Goal: Task Accomplishment & Management: Use online tool/utility

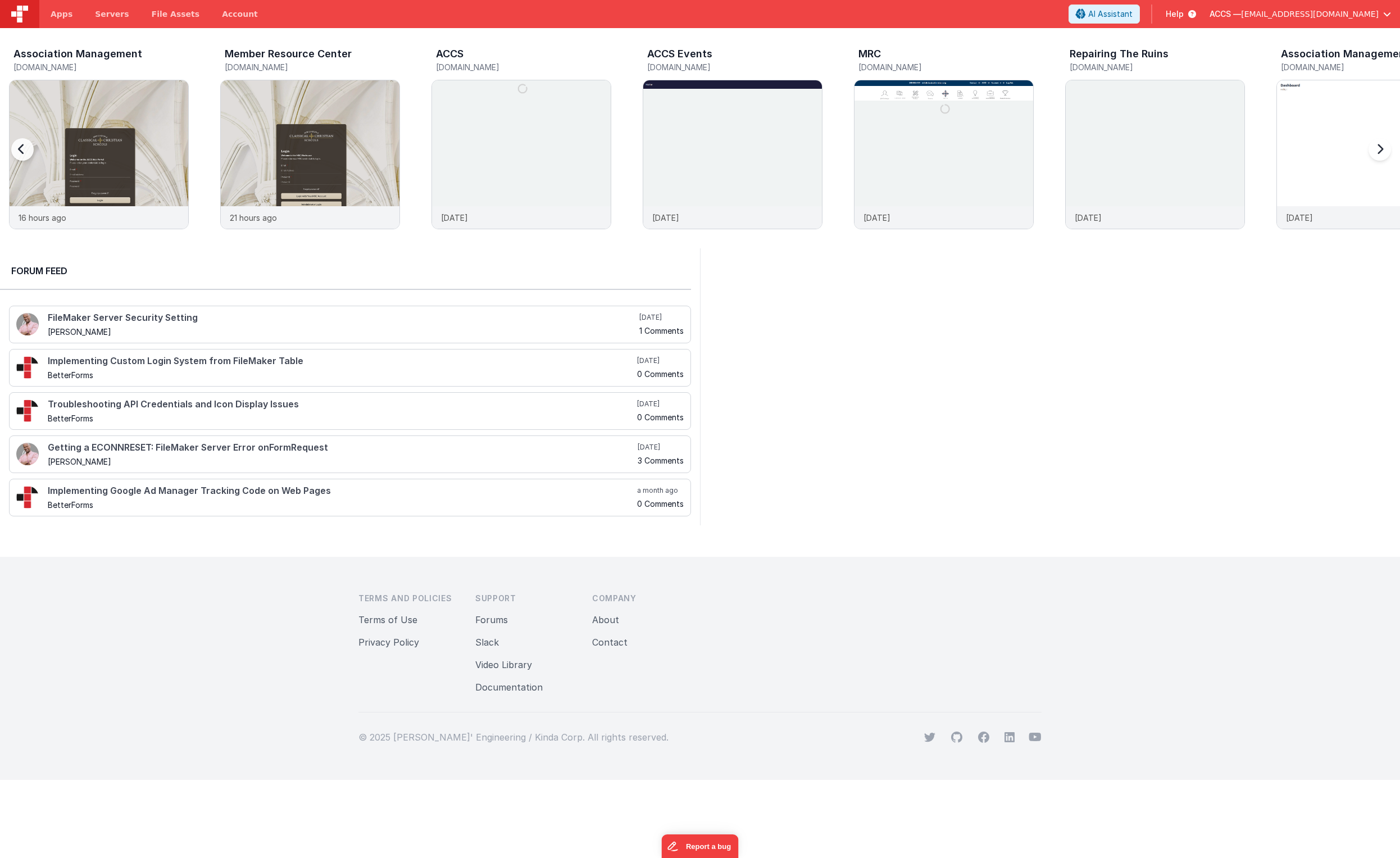
click at [978, 150] on div at bounding box center [1377, 157] width 45 height 162
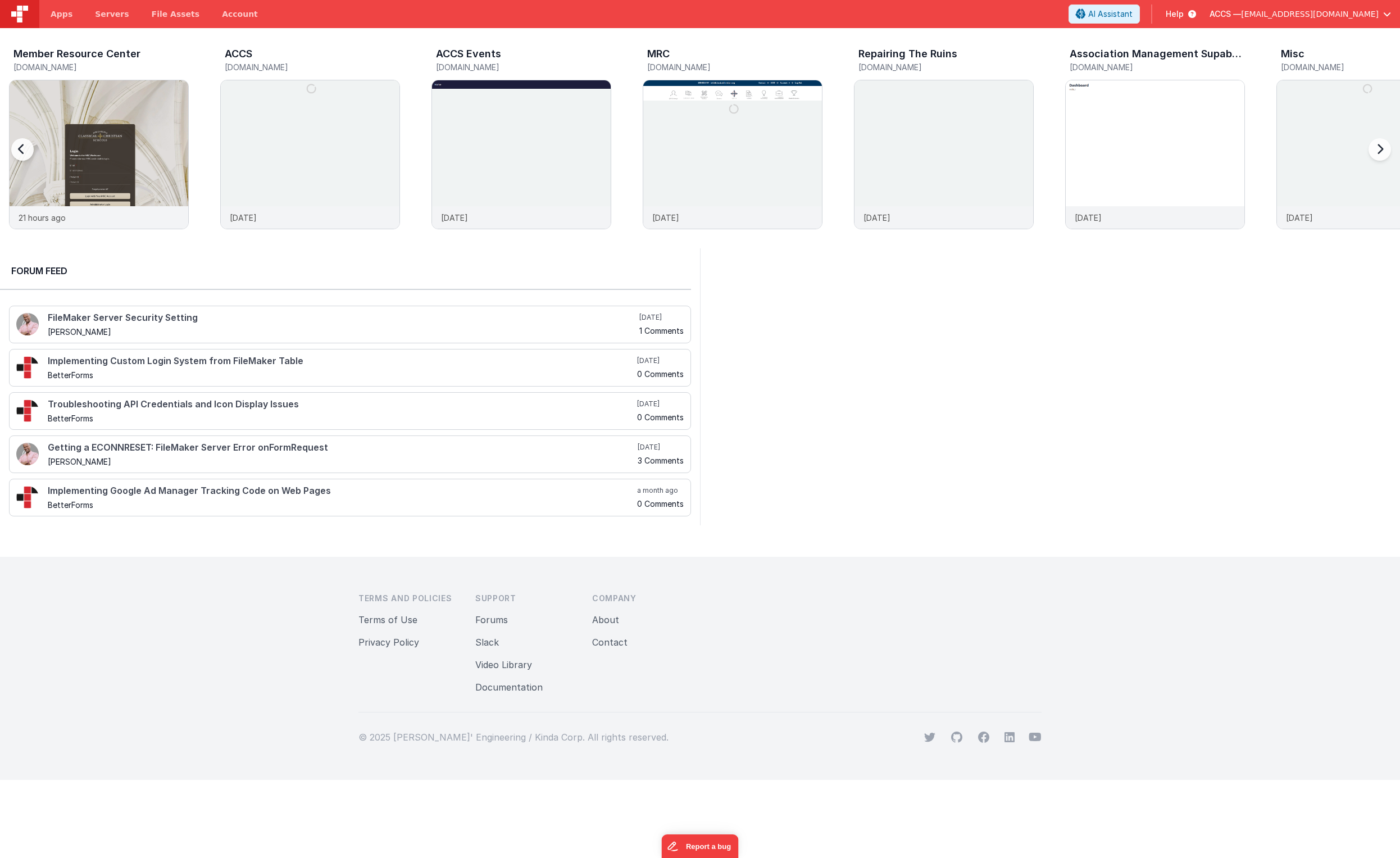
click at [978, 150] on div at bounding box center [1377, 157] width 45 height 162
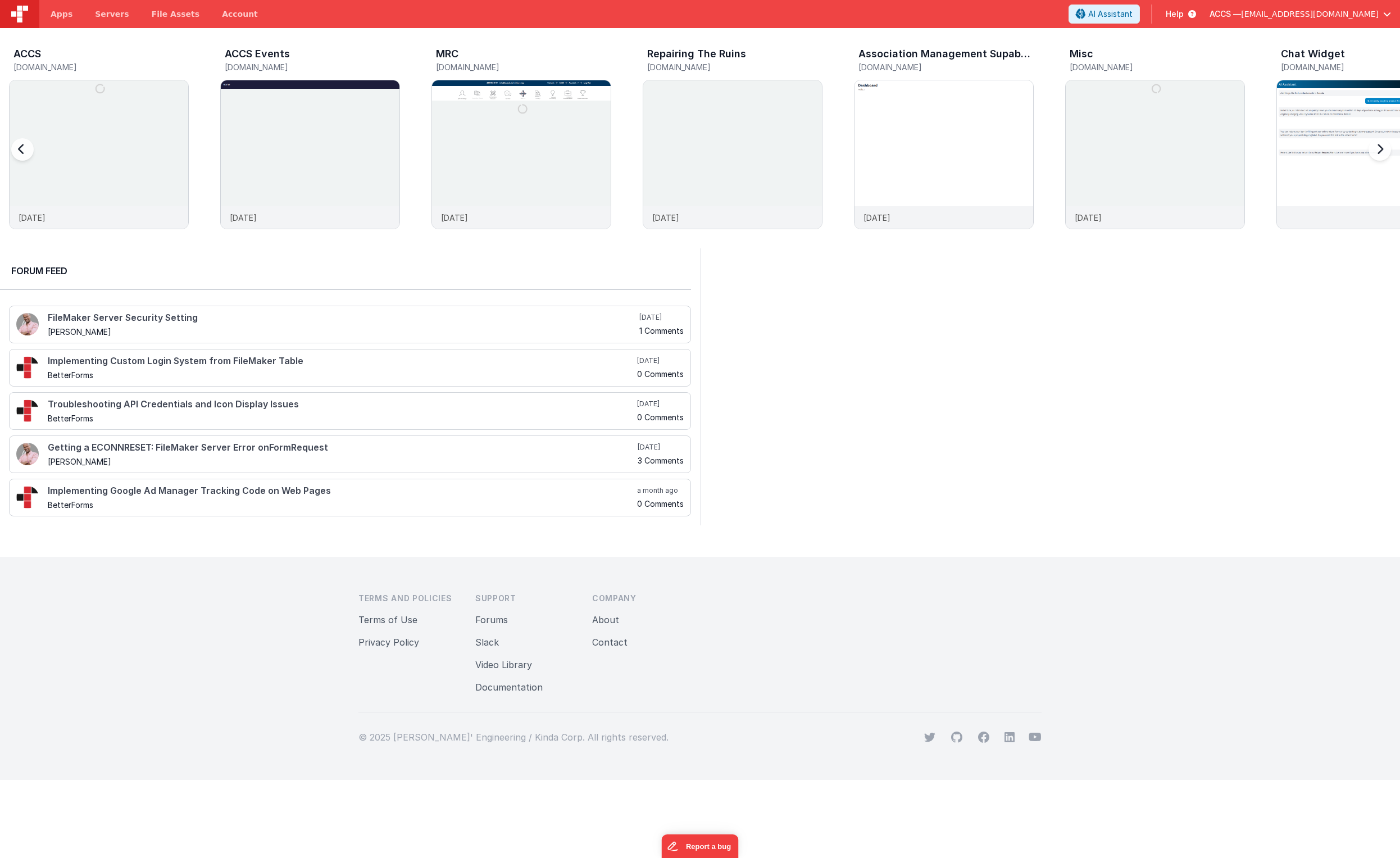
click at [978, 150] on div at bounding box center [1377, 157] width 45 height 162
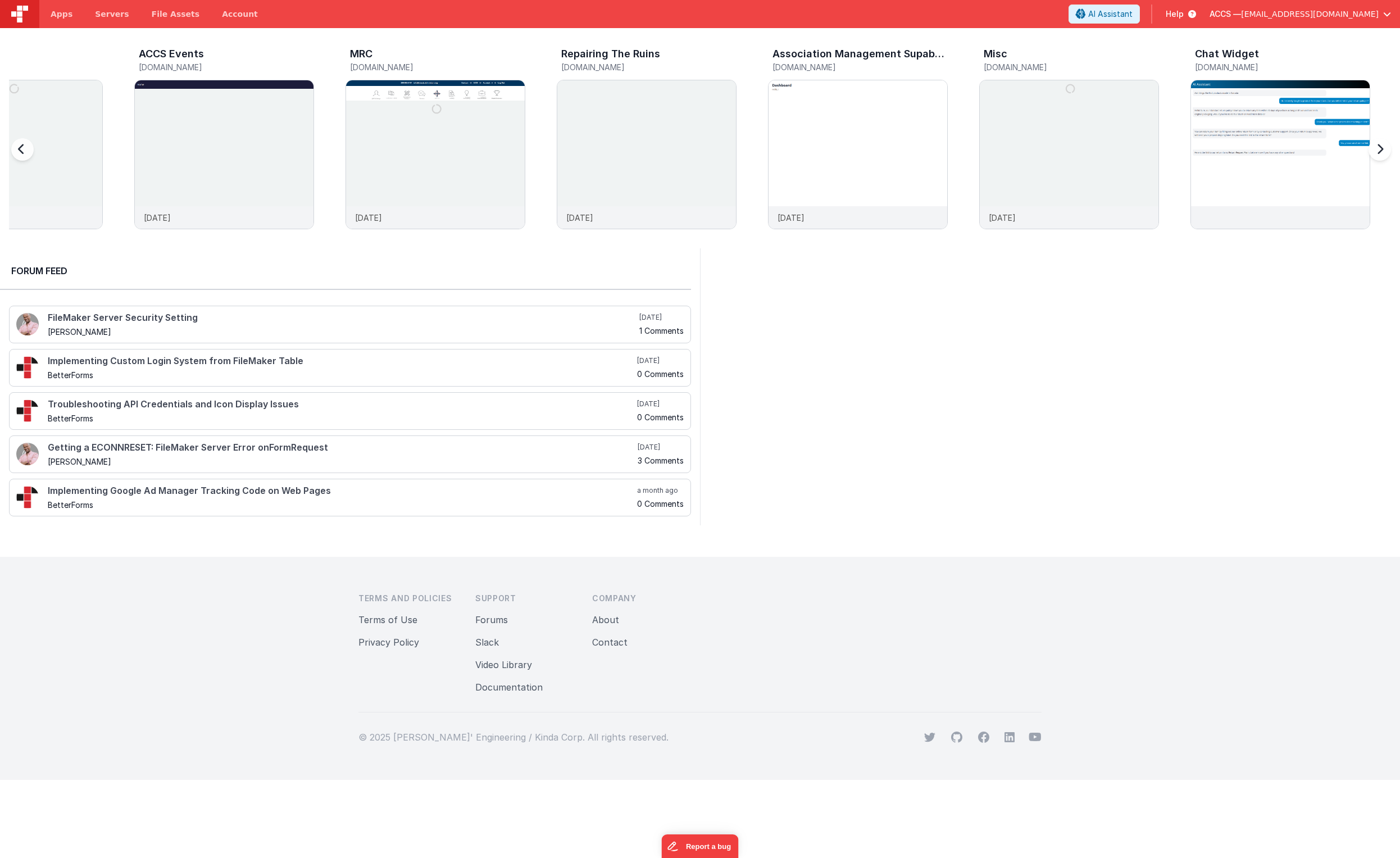
scroll to position [0, 511]
click at [978, 143] on img at bounding box center [1067, 169] width 178 height 179
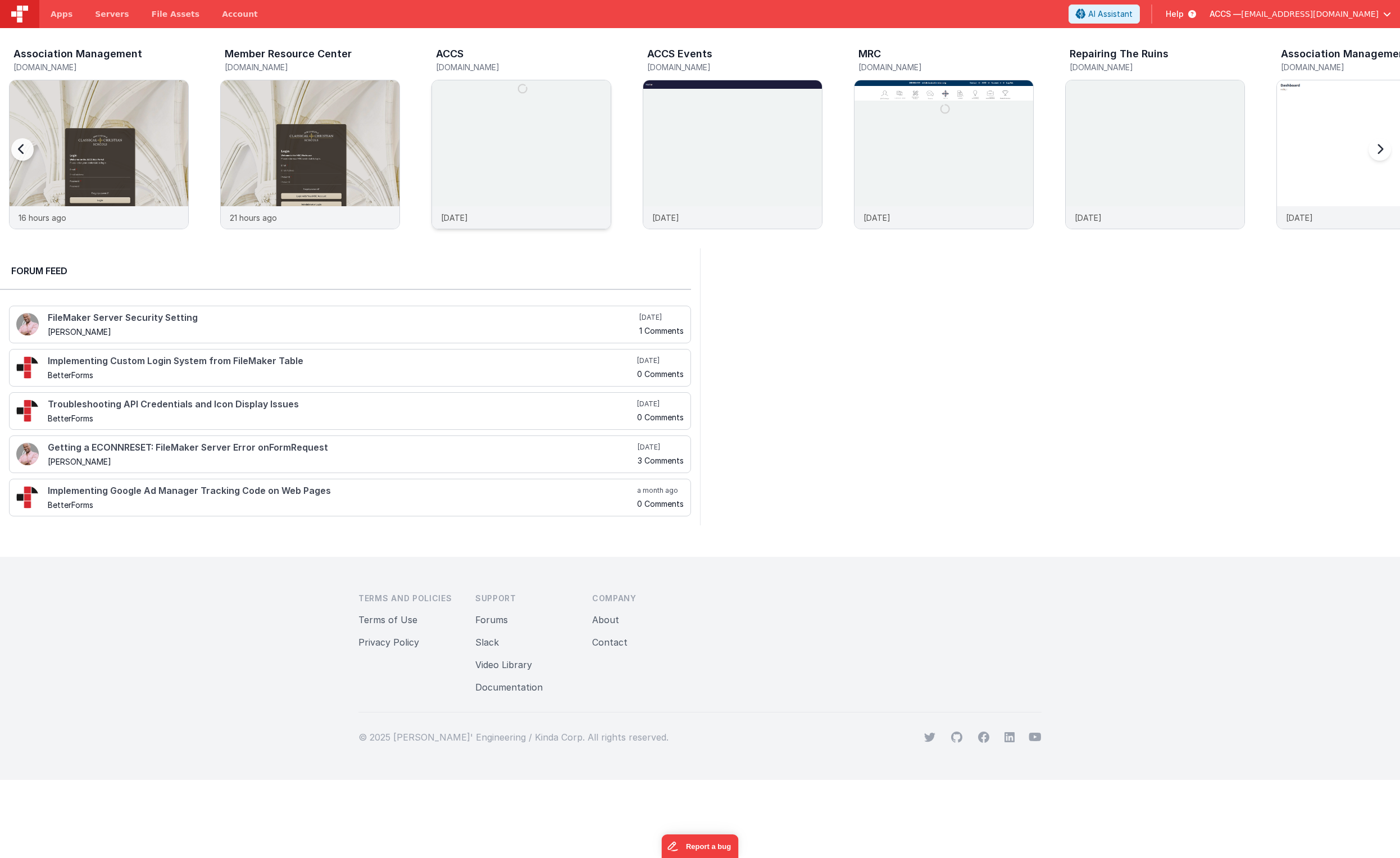
click at [469, 172] on img at bounding box center [521, 169] width 178 height 179
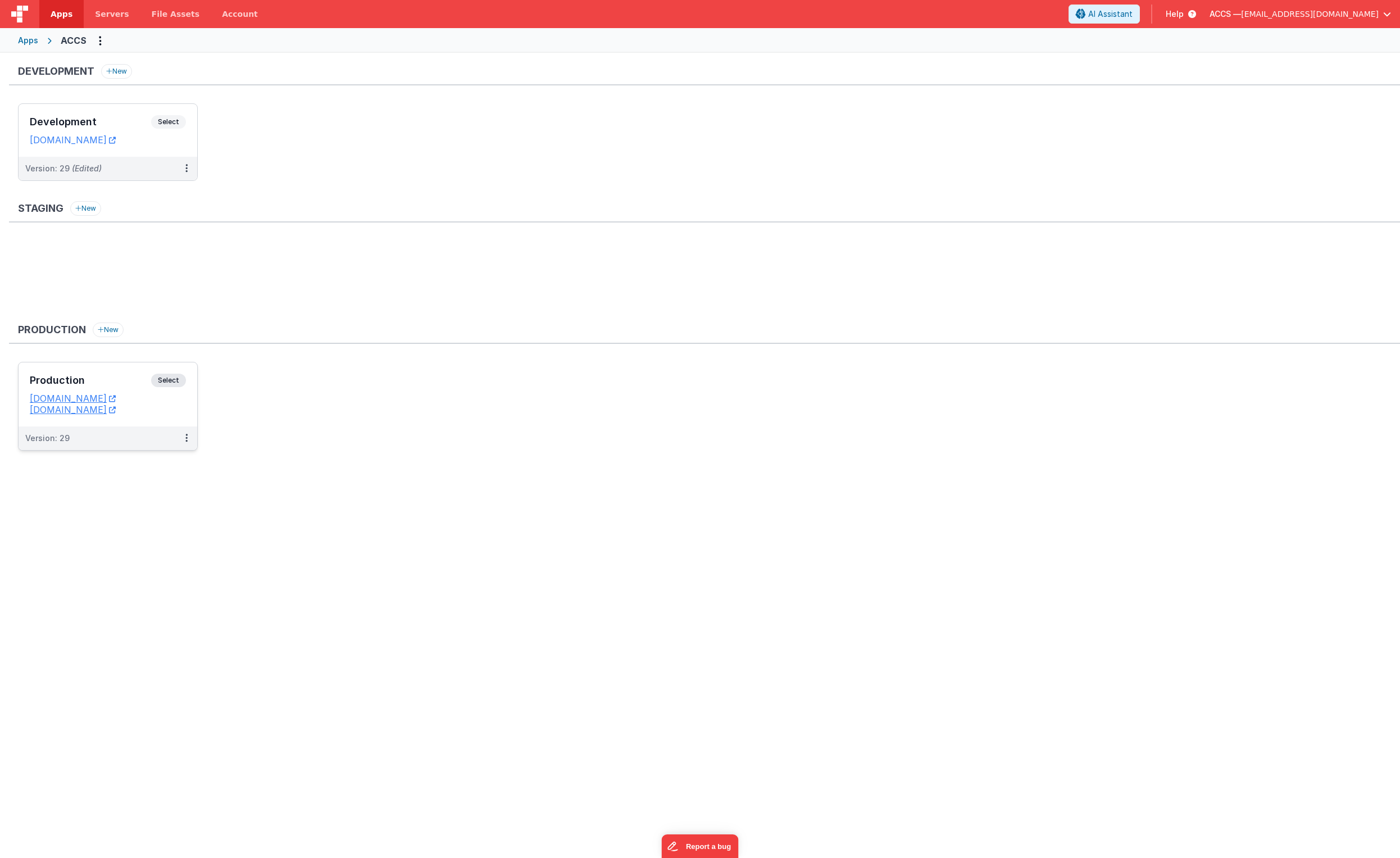
click at [120, 378] on h3 "Production" at bounding box center [90, 381] width 121 height 11
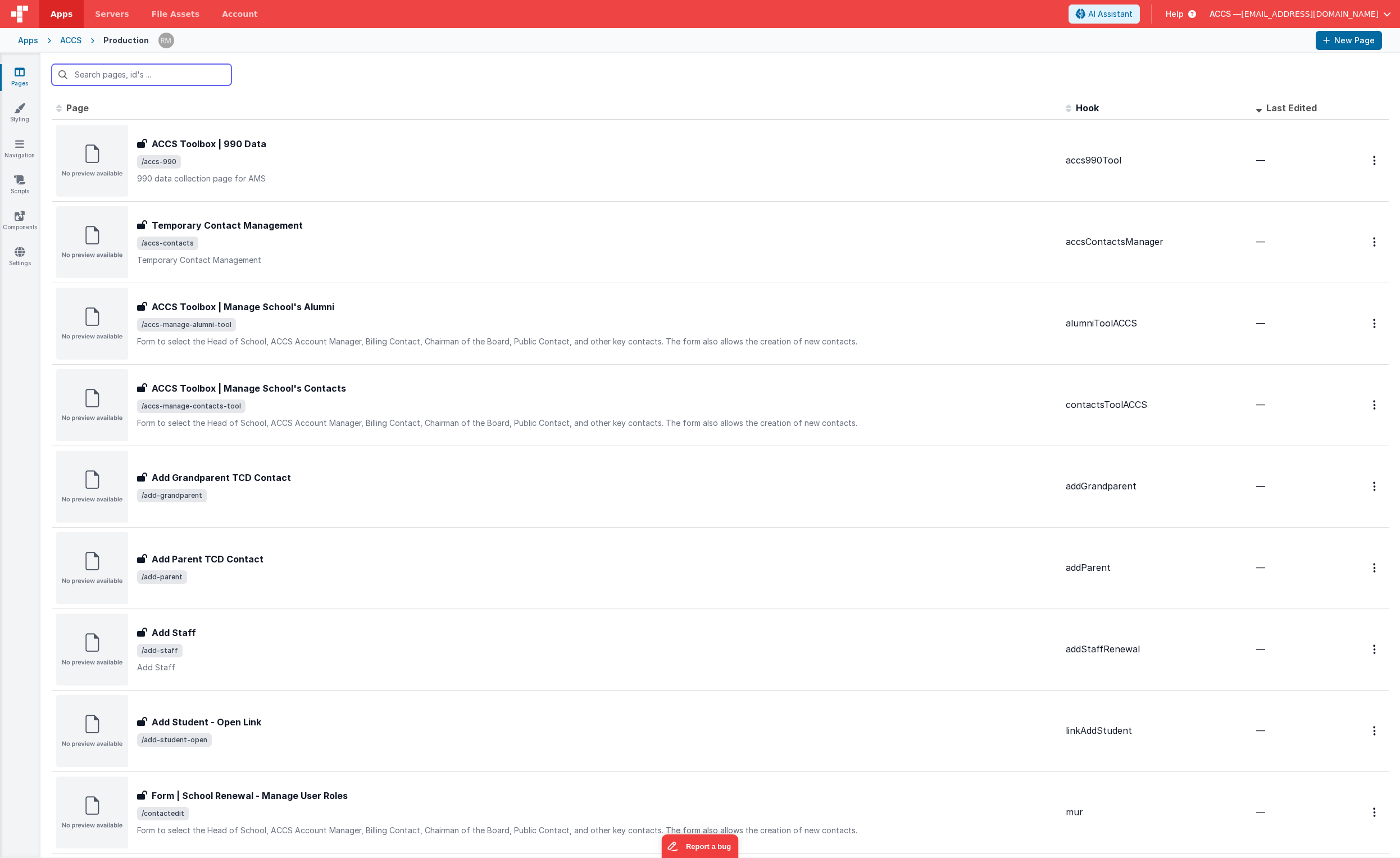
click at [127, 79] on input "text" at bounding box center [141, 75] width 180 height 21
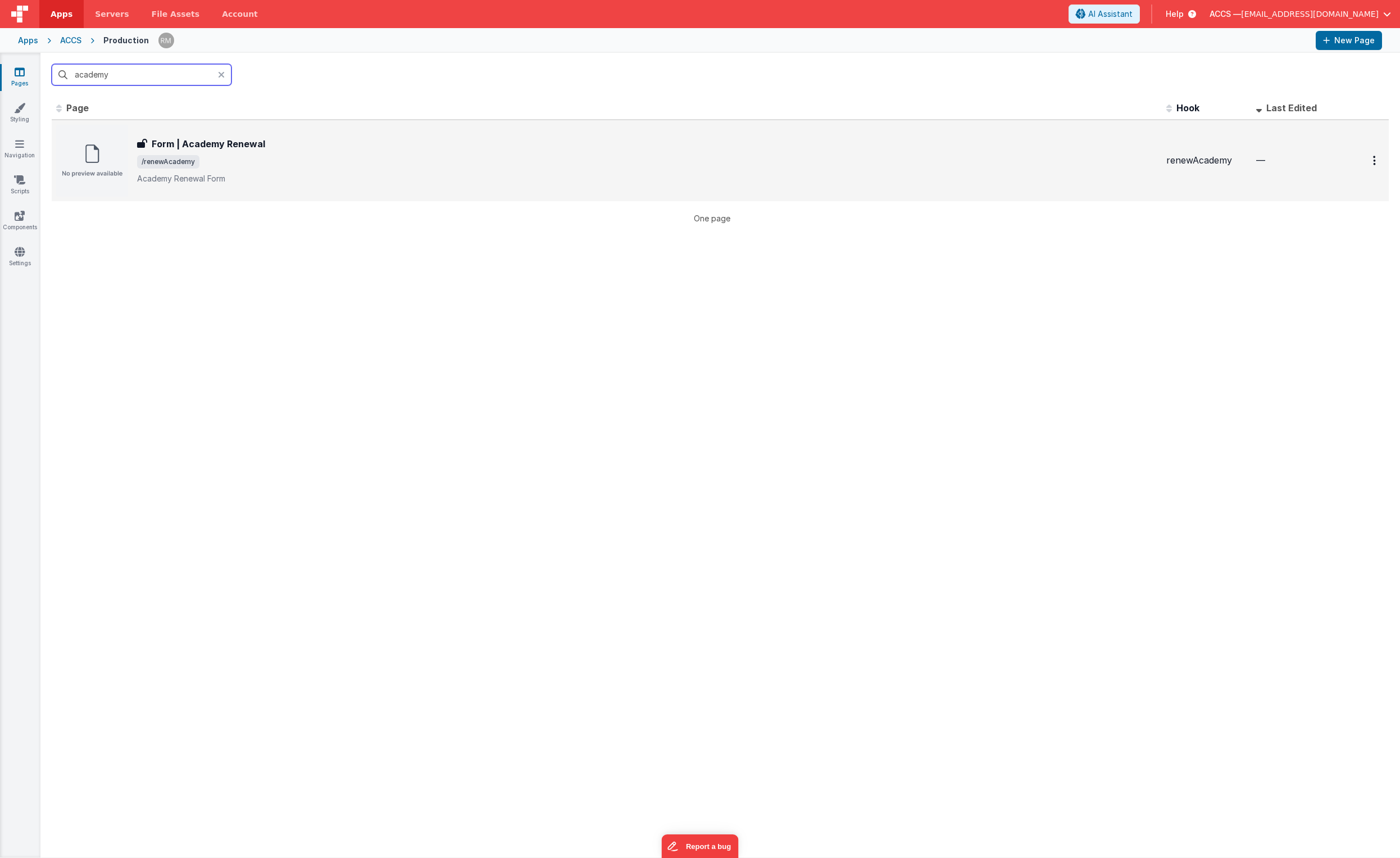
type input "academy"
click at [185, 154] on div "Form | Academy Renewal Form | Academy Renewal /renewAcademy Academy Renewal Form" at bounding box center [647, 160] width 1020 height 47
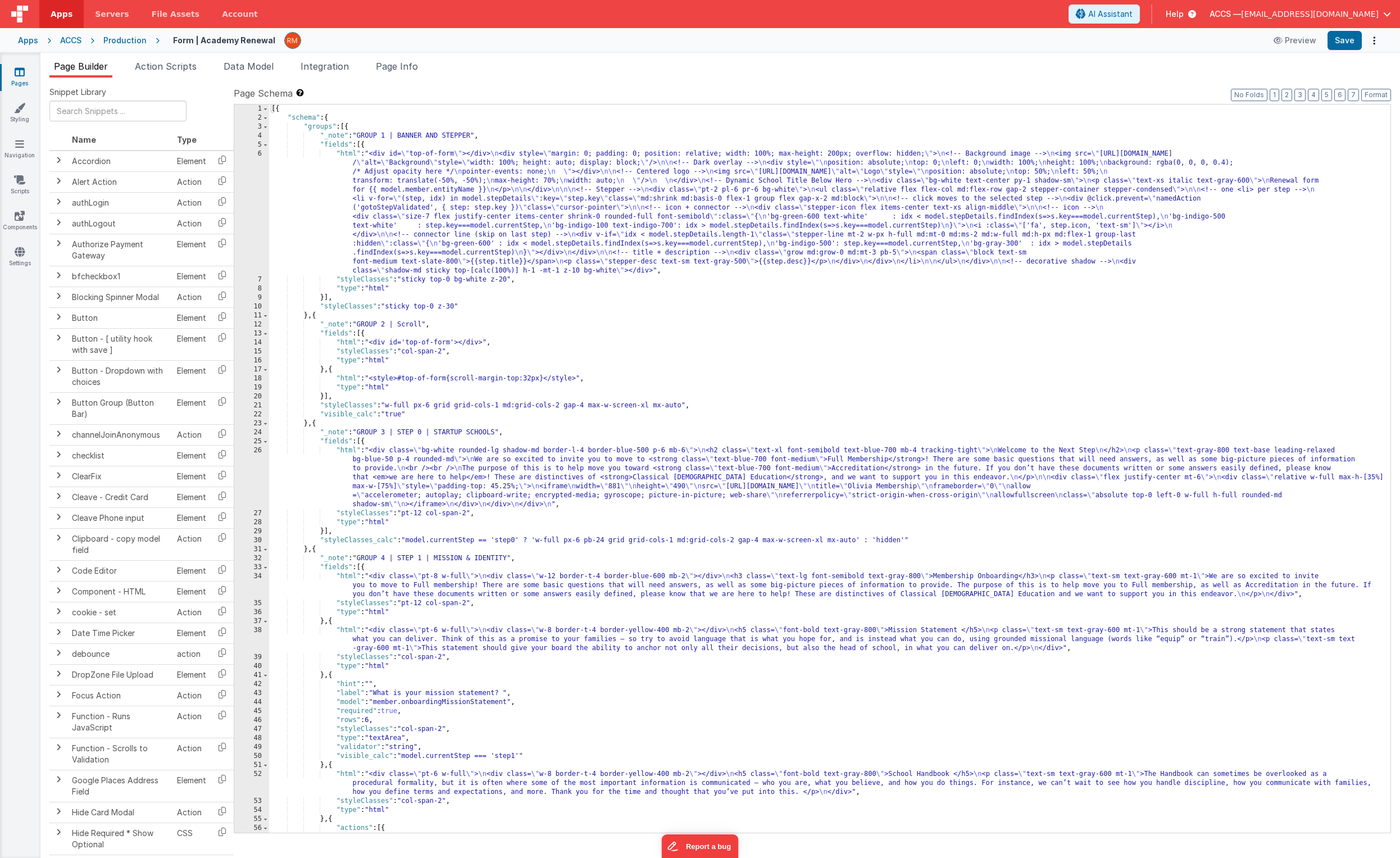
click at [346, 154] on div "[{ "schema" : { "groups" : [{ "_note" : "GROUP 1 | BANNER AND STEPPER" , "field…" at bounding box center [826, 477] width 1113 height 747
click at [259, 153] on div "6" at bounding box center [252, 213] width 35 height 126
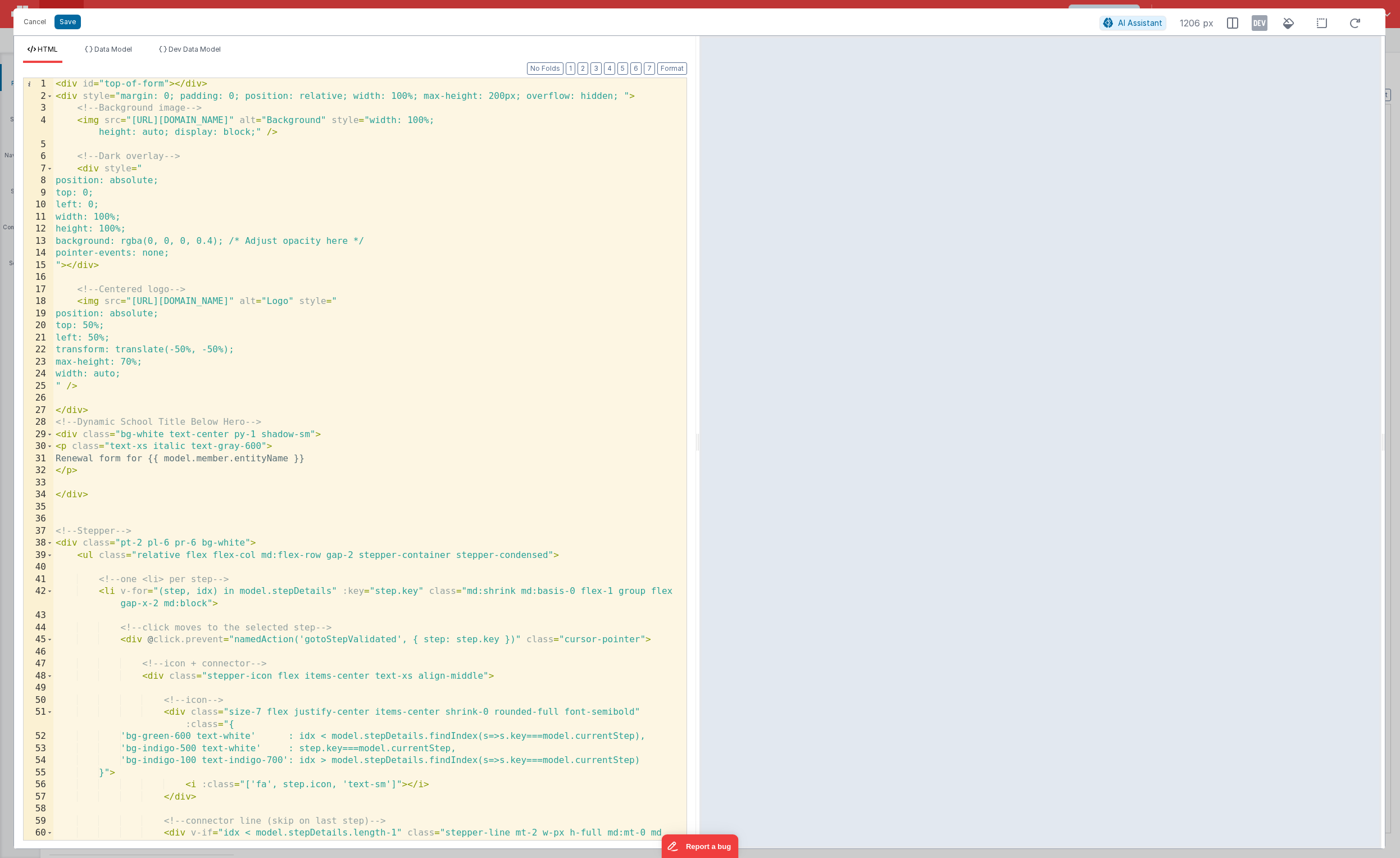
click at [147, 449] on div "< div id = "top-of-form" > </ div > < div style = "margin: 0; padding: 0; posit…" at bounding box center [366, 471] width 625 height 786
click at [67, 23] on button "Save" at bounding box center [67, 21] width 26 height 14
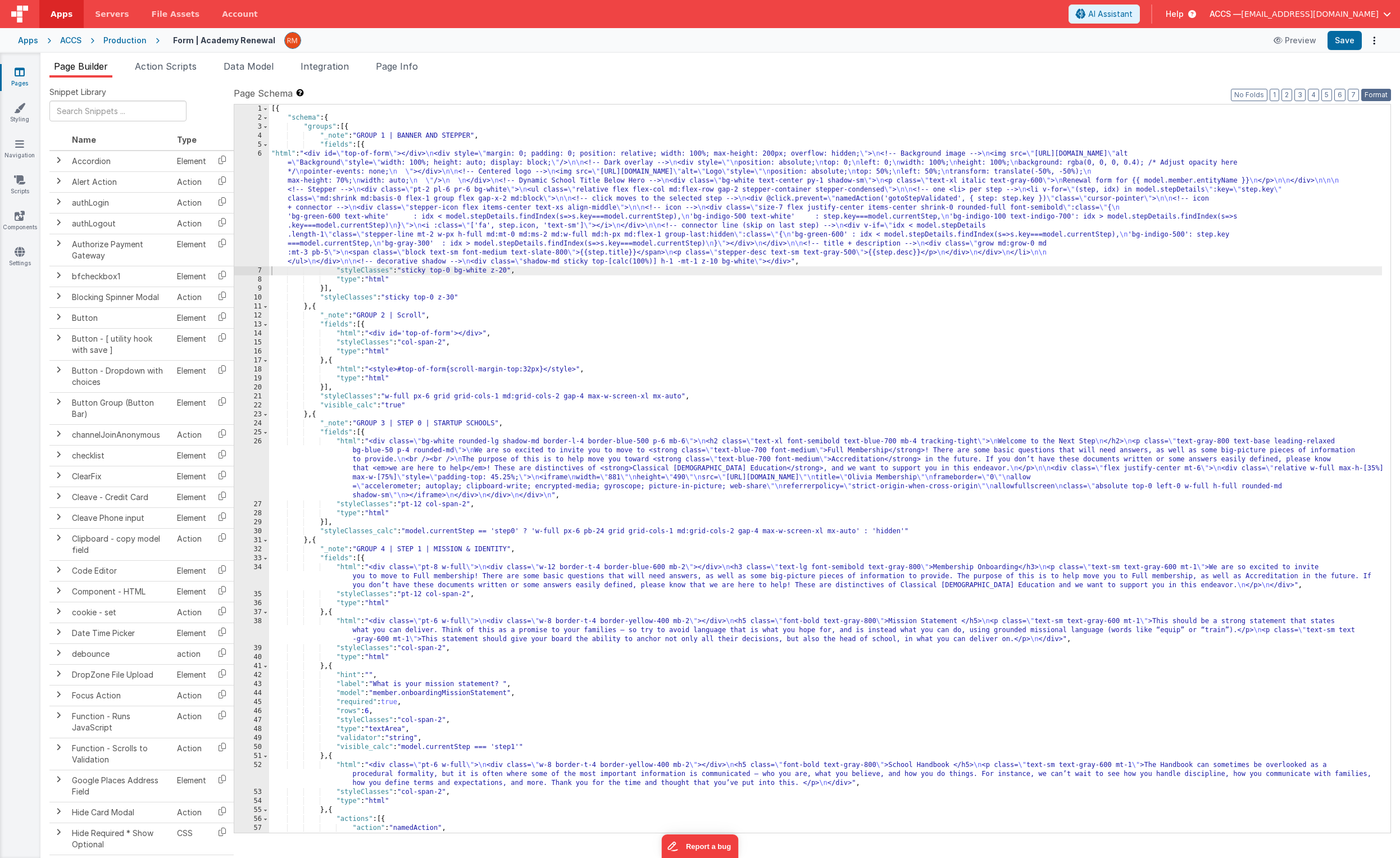
click at [978, 92] on button "Format" at bounding box center [1376, 95] width 29 height 12
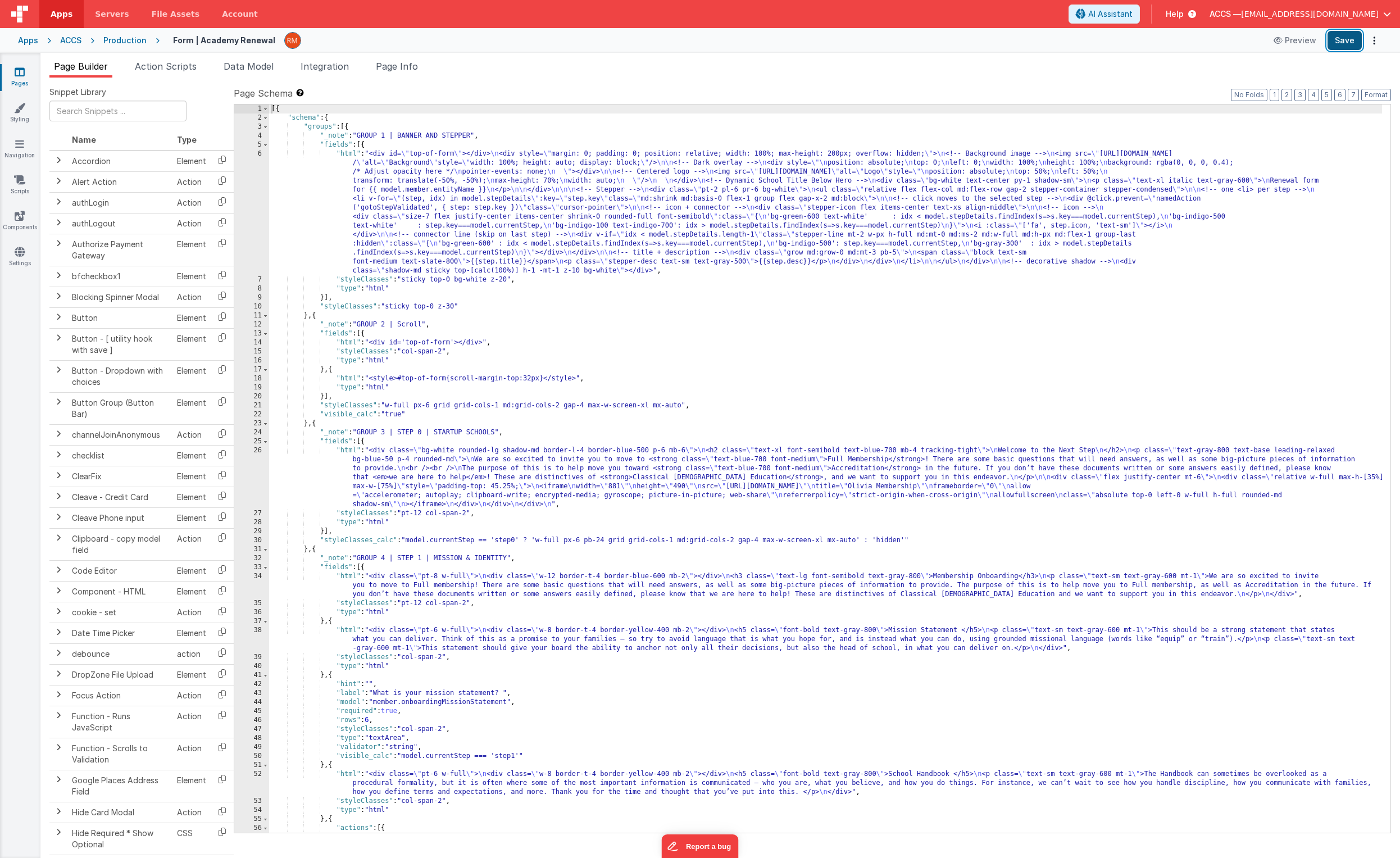
click at [978, 41] on button "Save" at bounding box center [1344, 40] width 34 height 19
click at [23, 73] on icon at bounding box center [19, 72] width 10 height 11
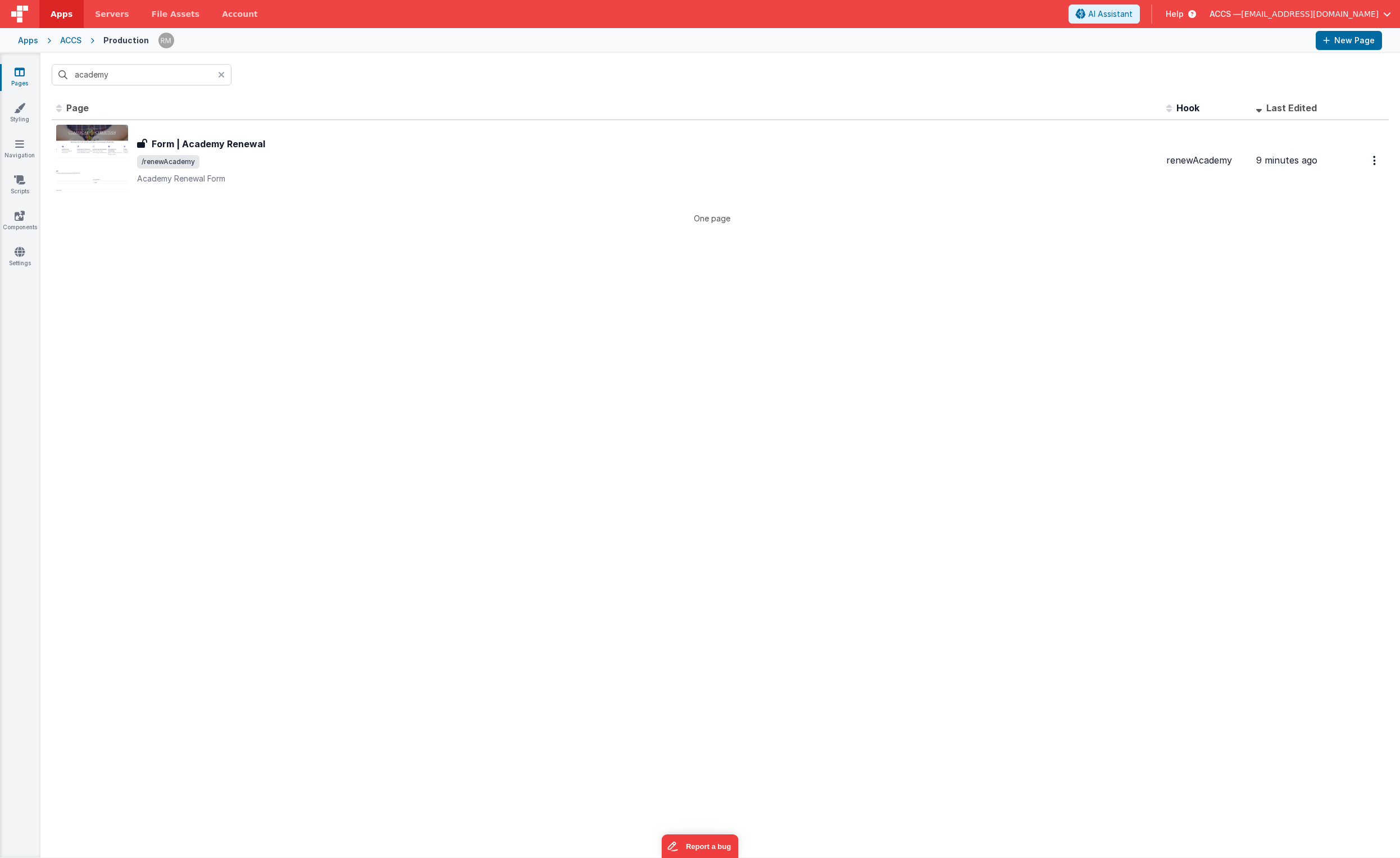
click at [222, 76] on icon at bounding box center [221, 75] width 7 height 9
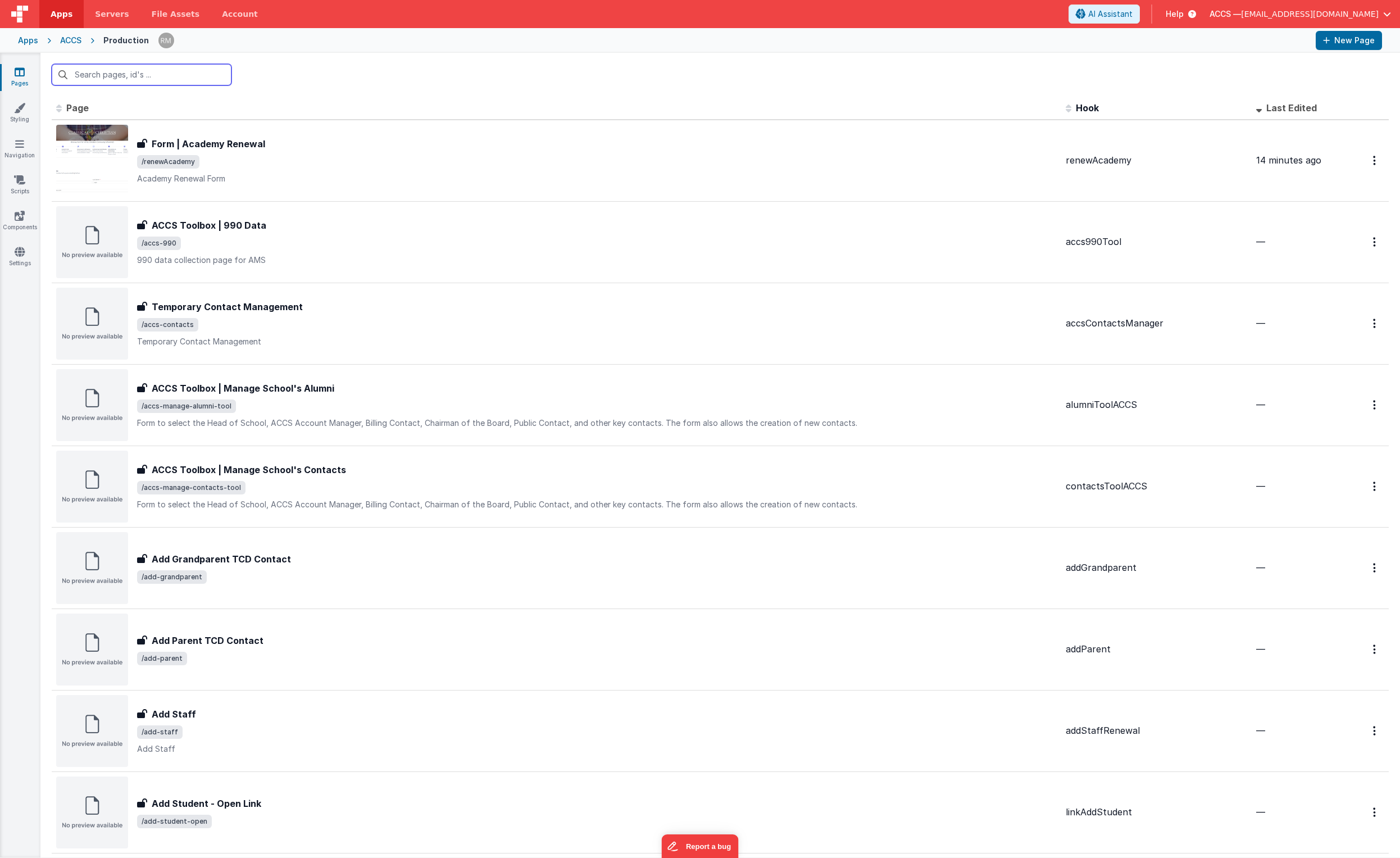
click at [158, 73] on input "text" at bounding box center [141, 75] width 180 height 21
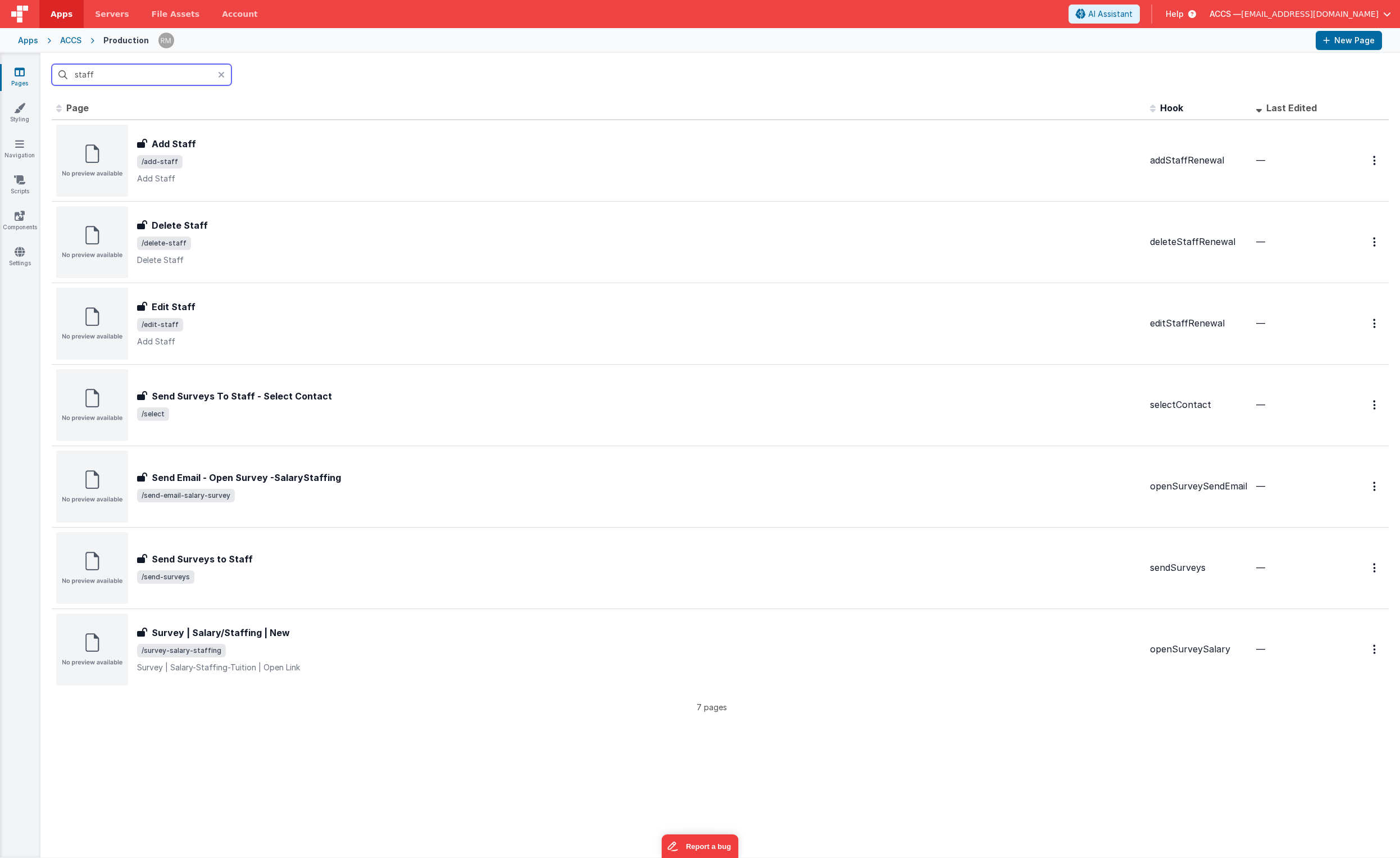
type input "staff"
click at [35, 45] on div "Apps" at bounding box center [28, 40] width 20 height 11
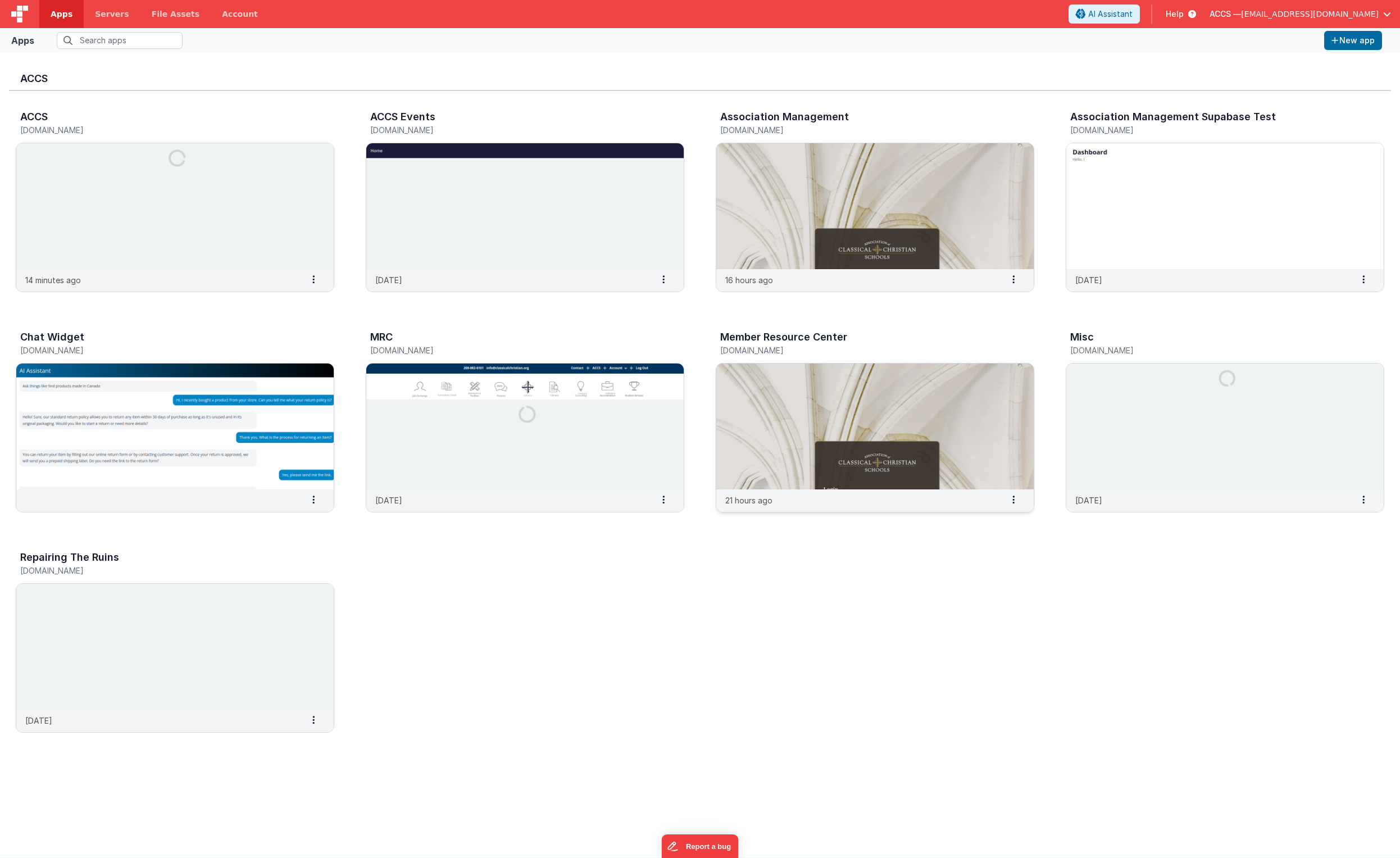
click at [831, 383] on img at bounding box center [875, 427] width 318 height 126
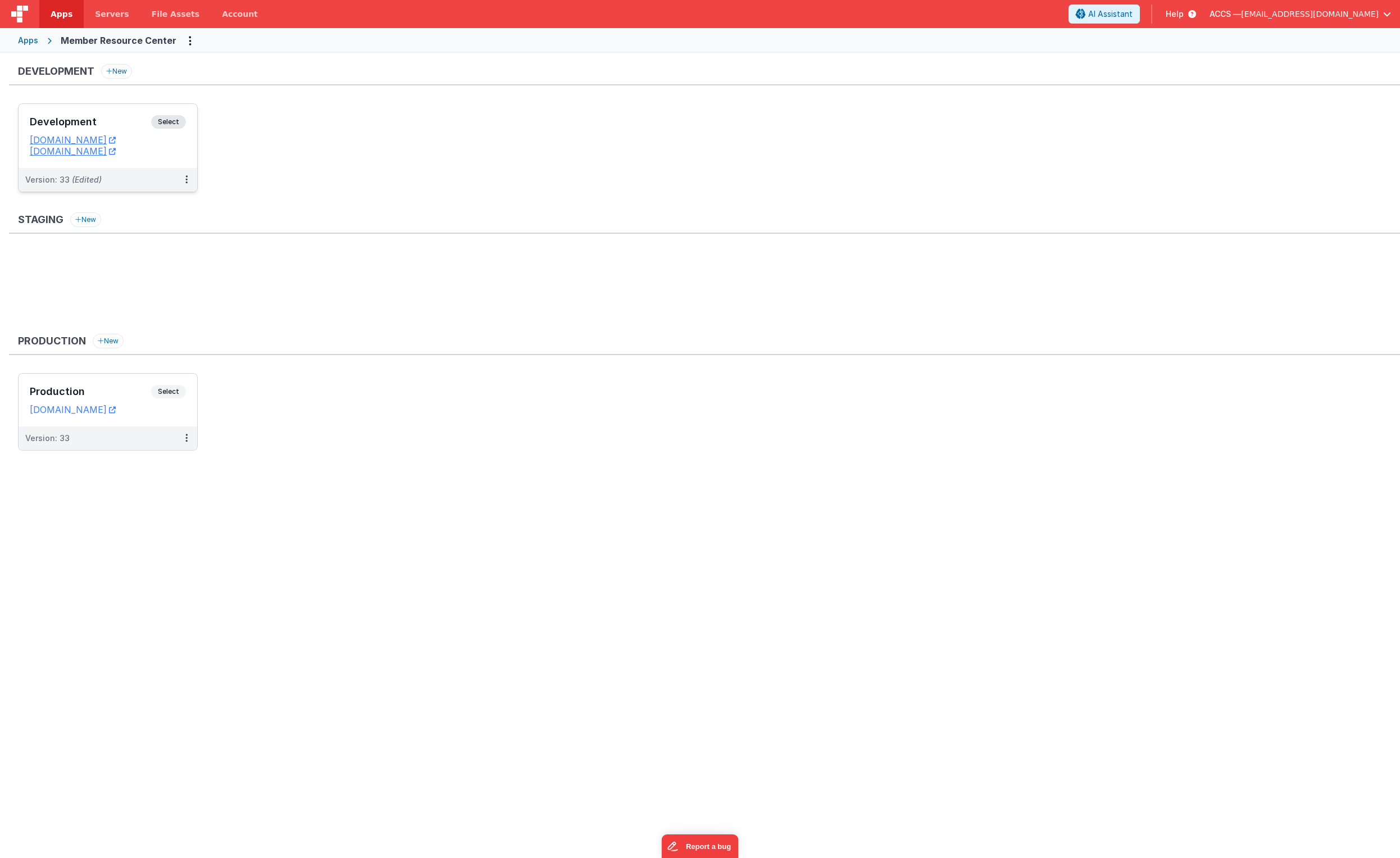
click at [108, 126] on h3 "Development" at bounding box center [90, 122] width 121 height 11
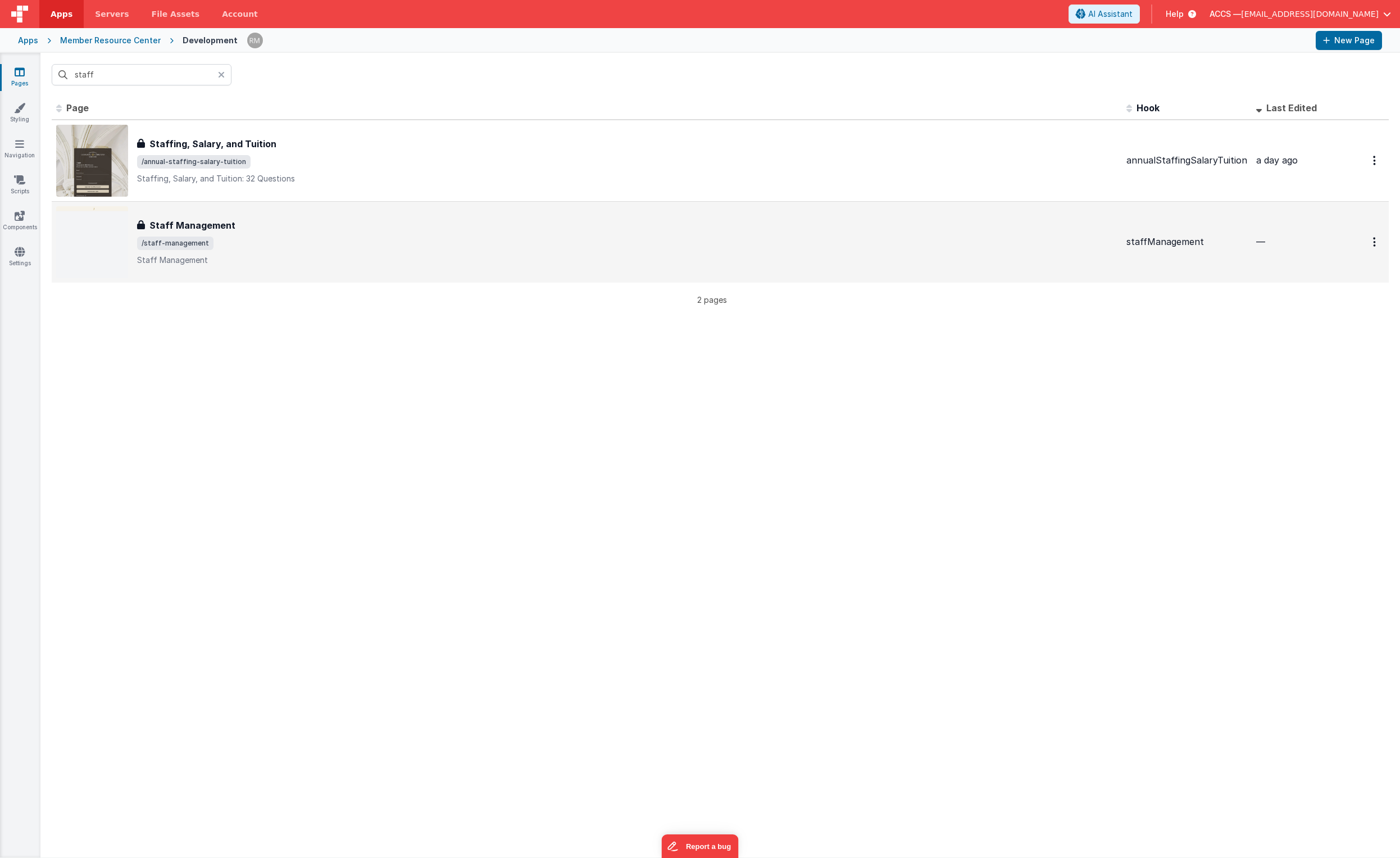
click at [199, 239] on span "/staff-management" at bounding box center [175, 244] width 76 height 14
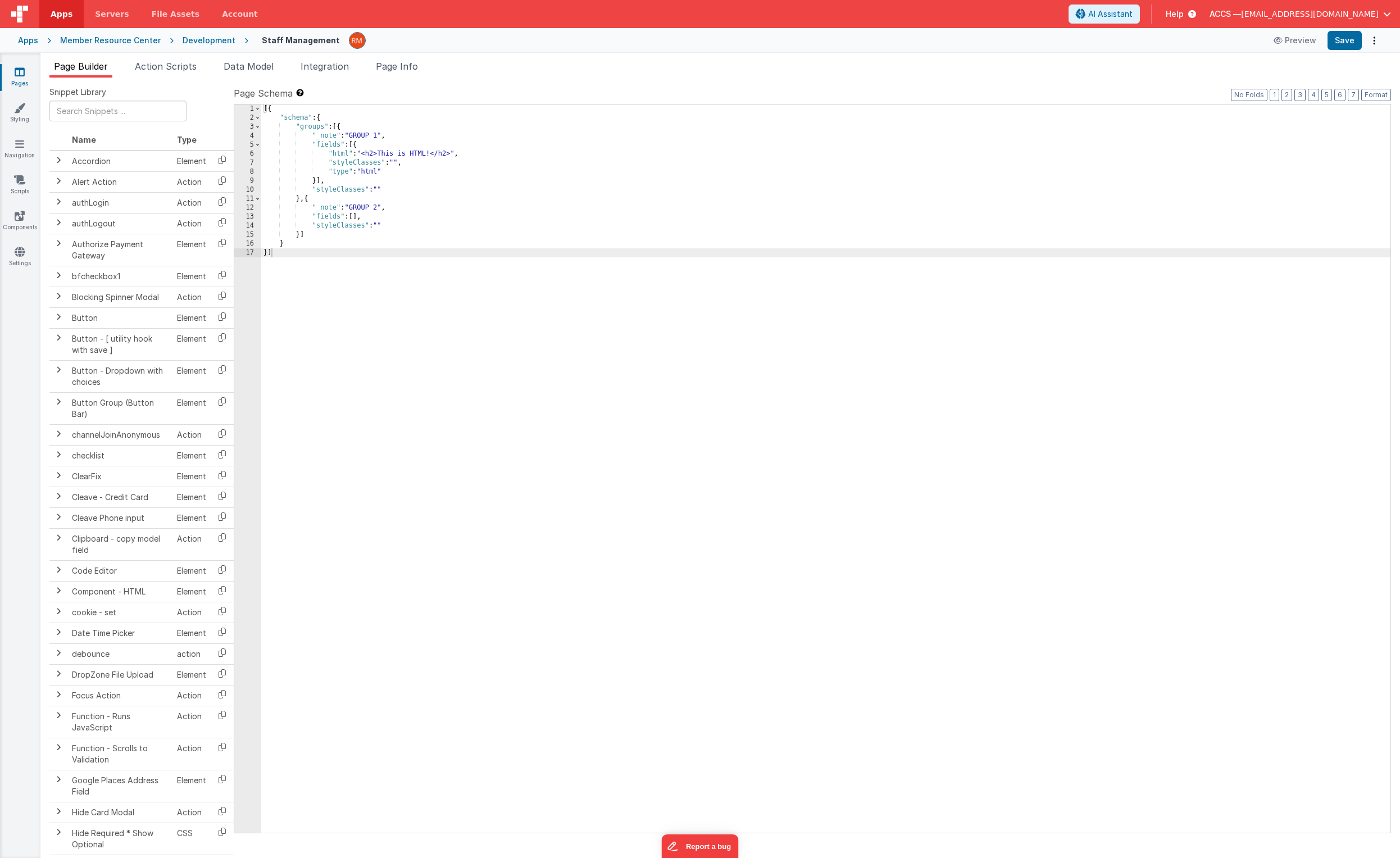
click at [20, 79] on link "Pages" at bounding box center [19, 78] width 40 height 23
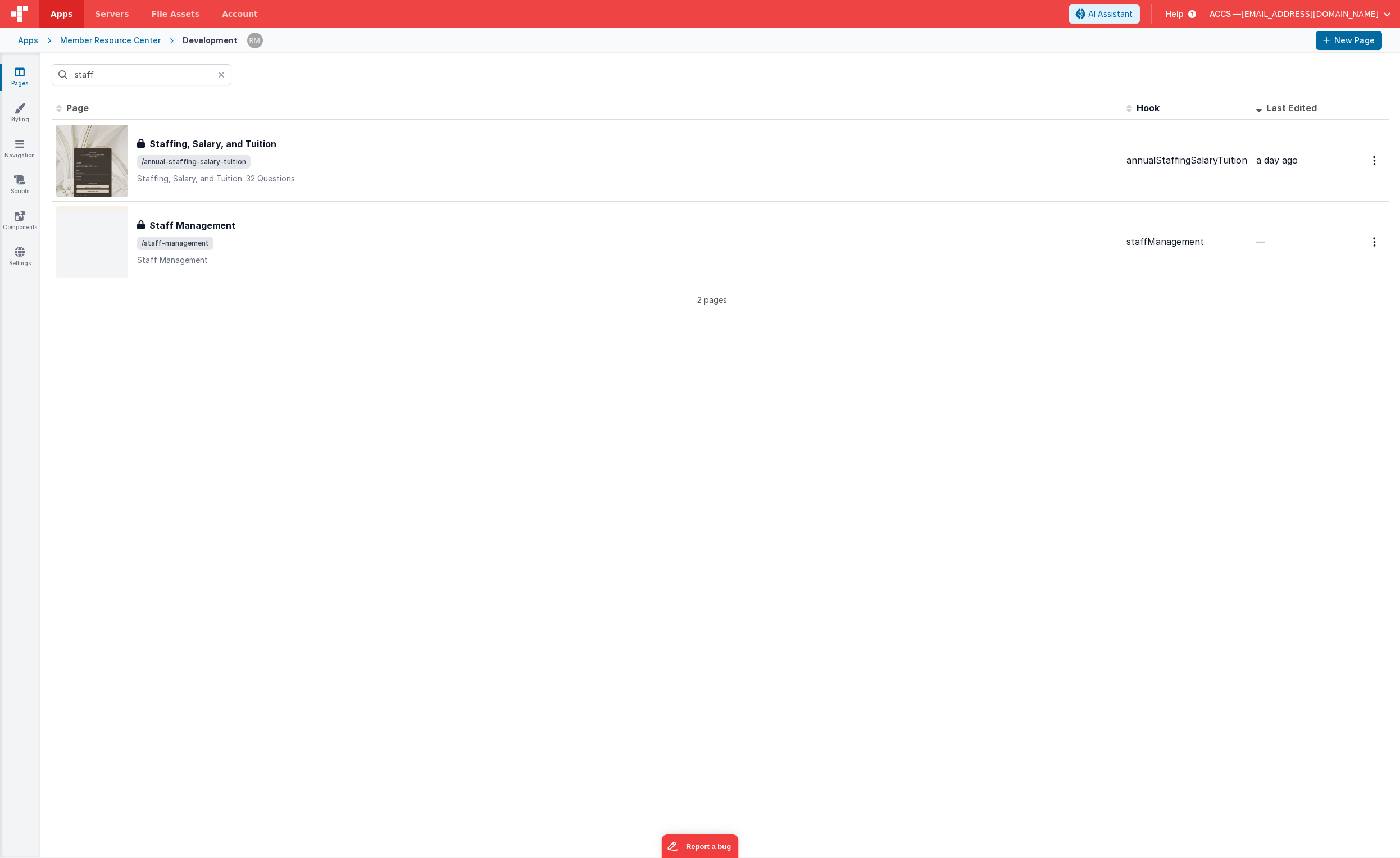
click at [33, 43] on div "Apps" at bounding box center [28, 40] width 20 height 11
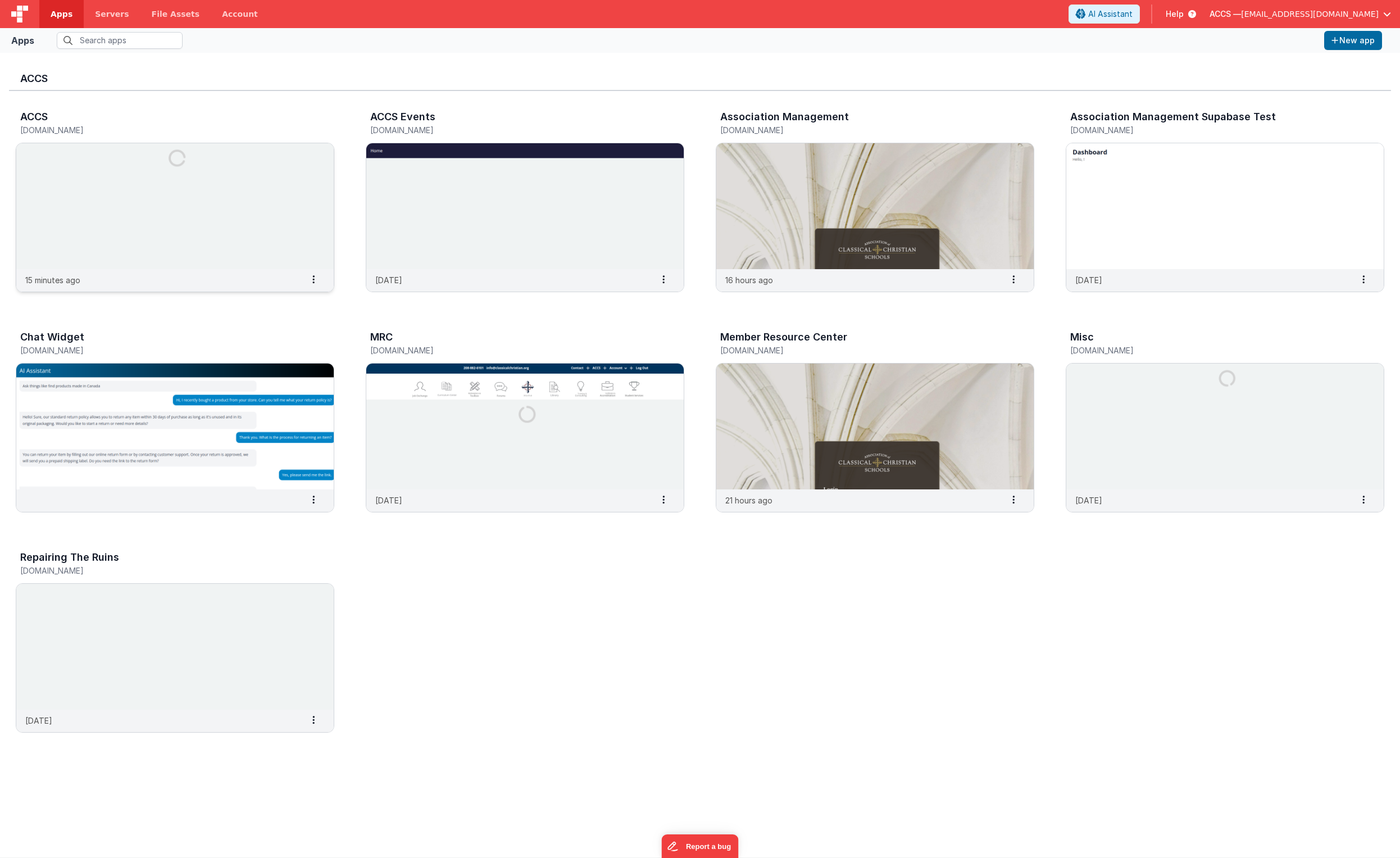
click at [211, 275] on div "15 minutes ago Settings Copy API Key Merge App Delete App" at bounding box center [175, 281] width 318 height 23
click at [213, 253] on img at bounding box center [175, 206] width 318 height 126
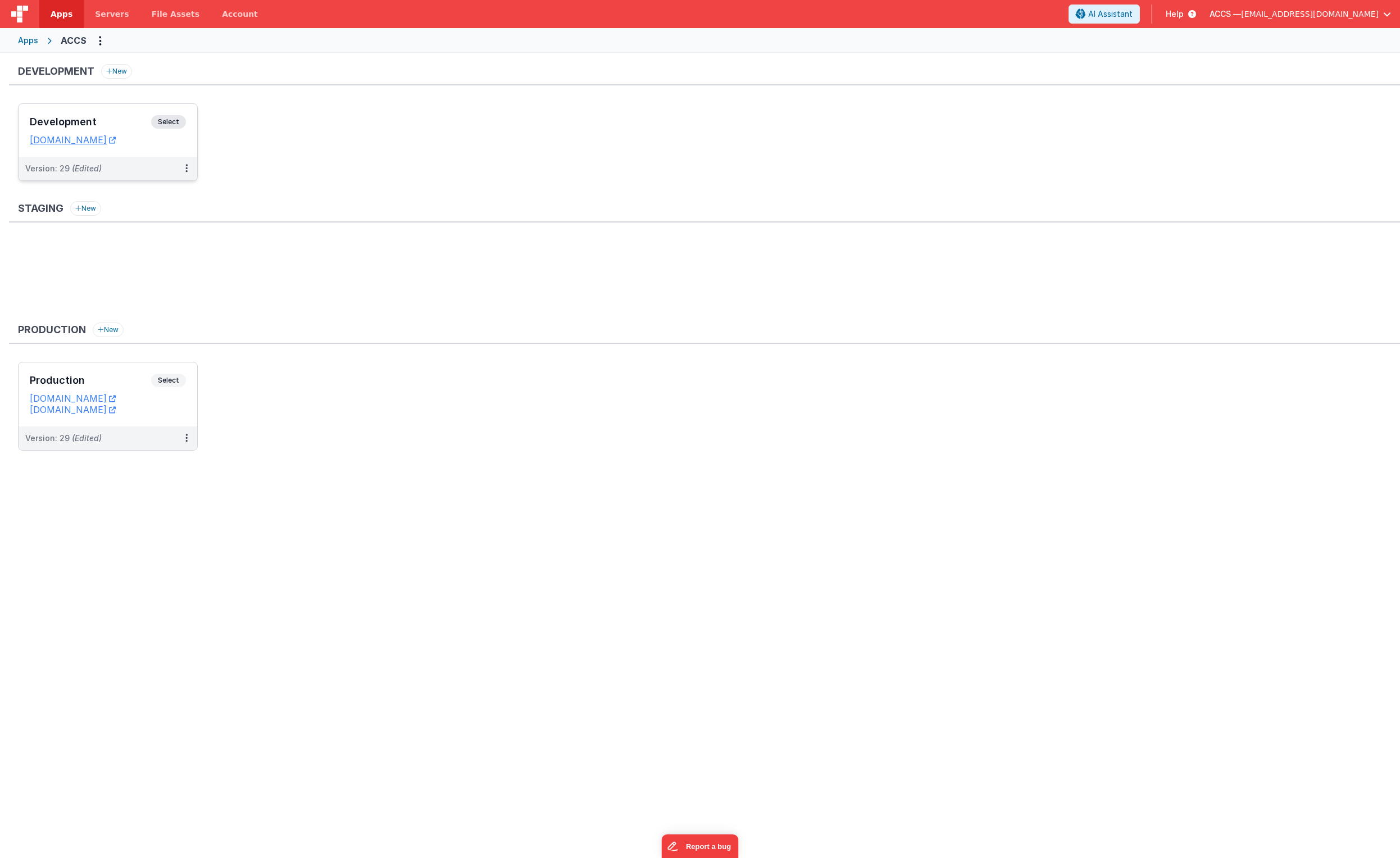
click at [108, 130] on div "Development Select" at bounding box center [107, 124] width 157 height 19
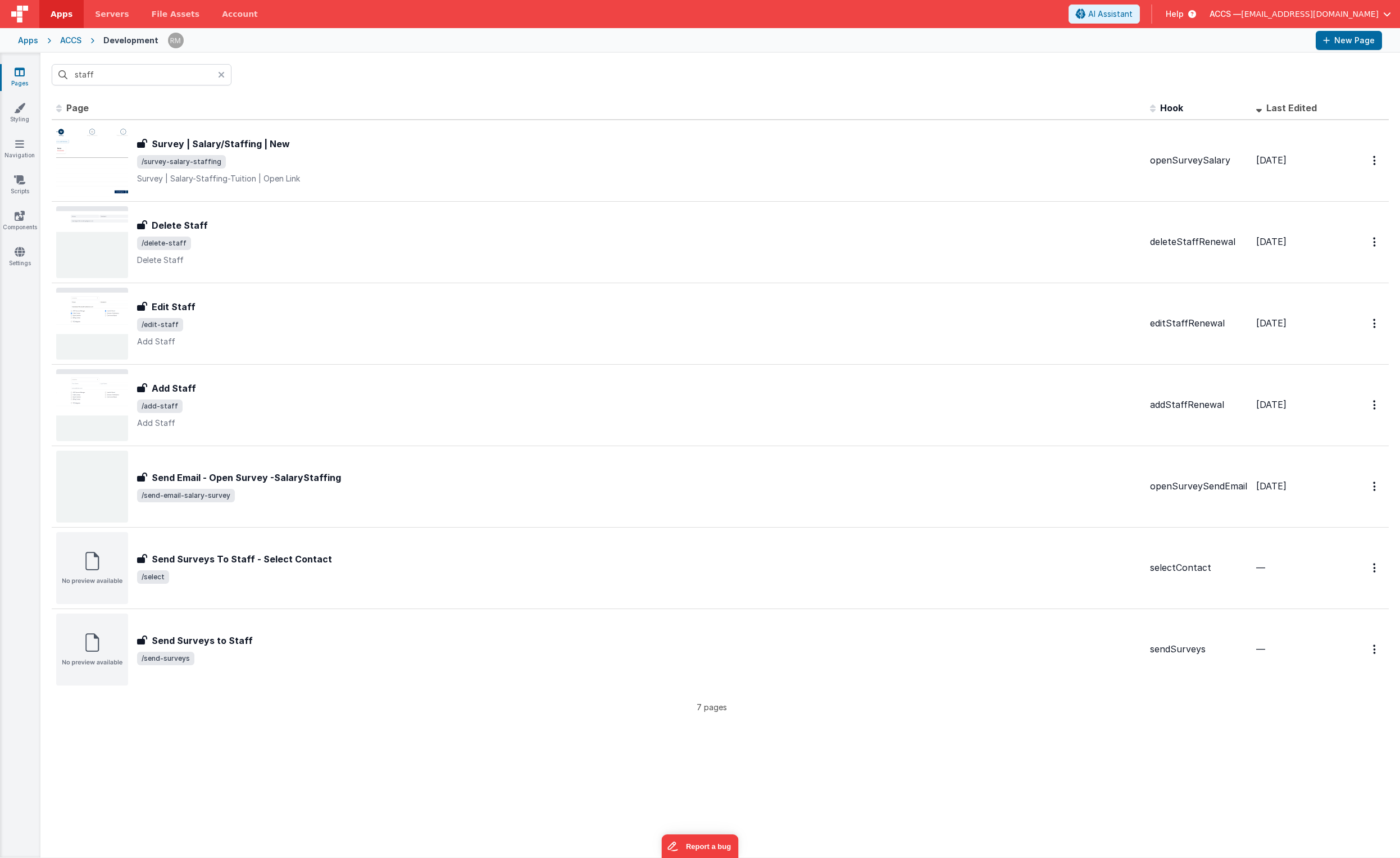
click at [82, 39] on icon at bounding box center [92, 40] width 22 height 11
click at [77, 42] on div "ACCS" at bounding box center [70, 40] width 21 height 11
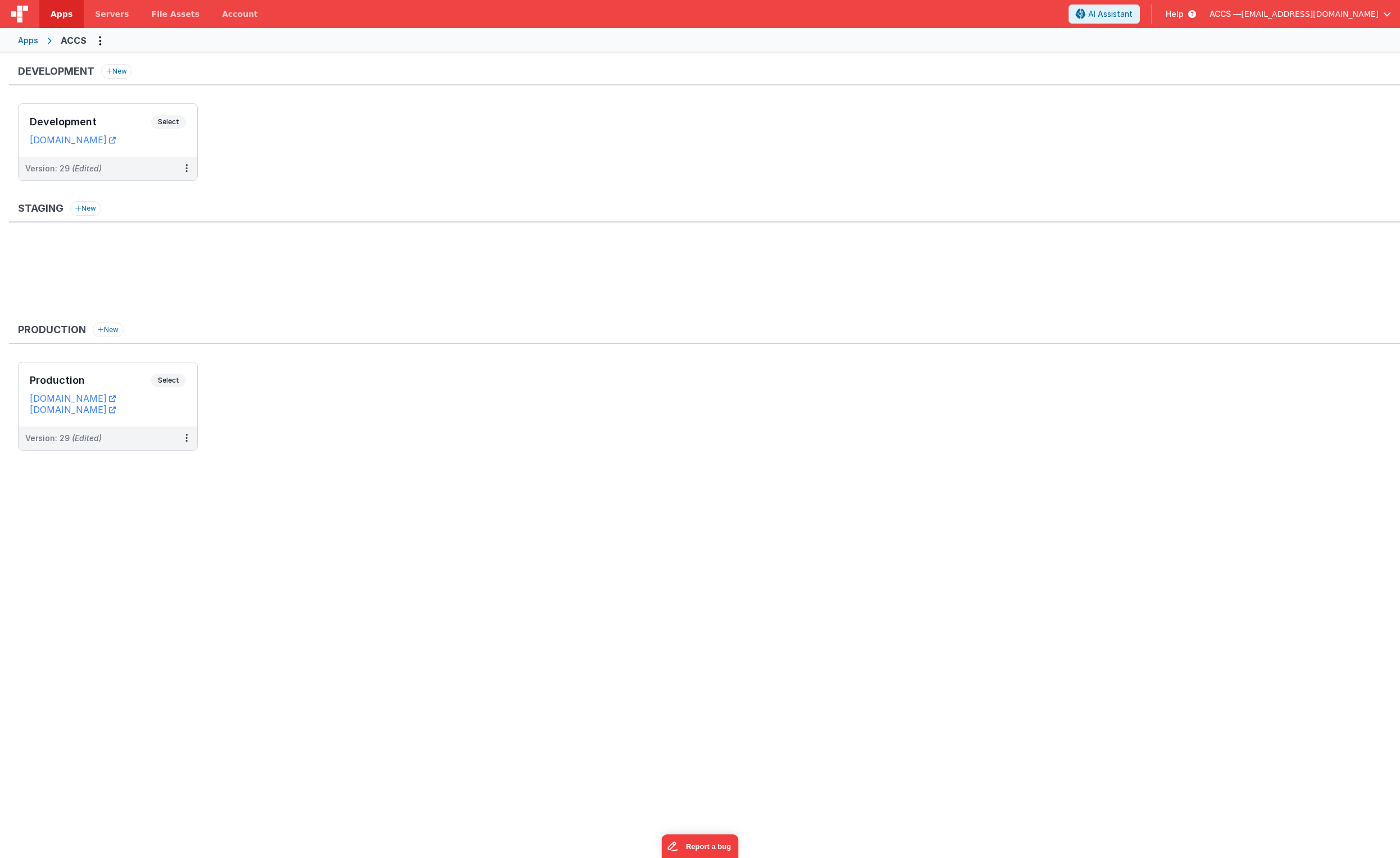
click at [31, 38] on div "Apps" at bounding box center [28, 40] width 20 height 11
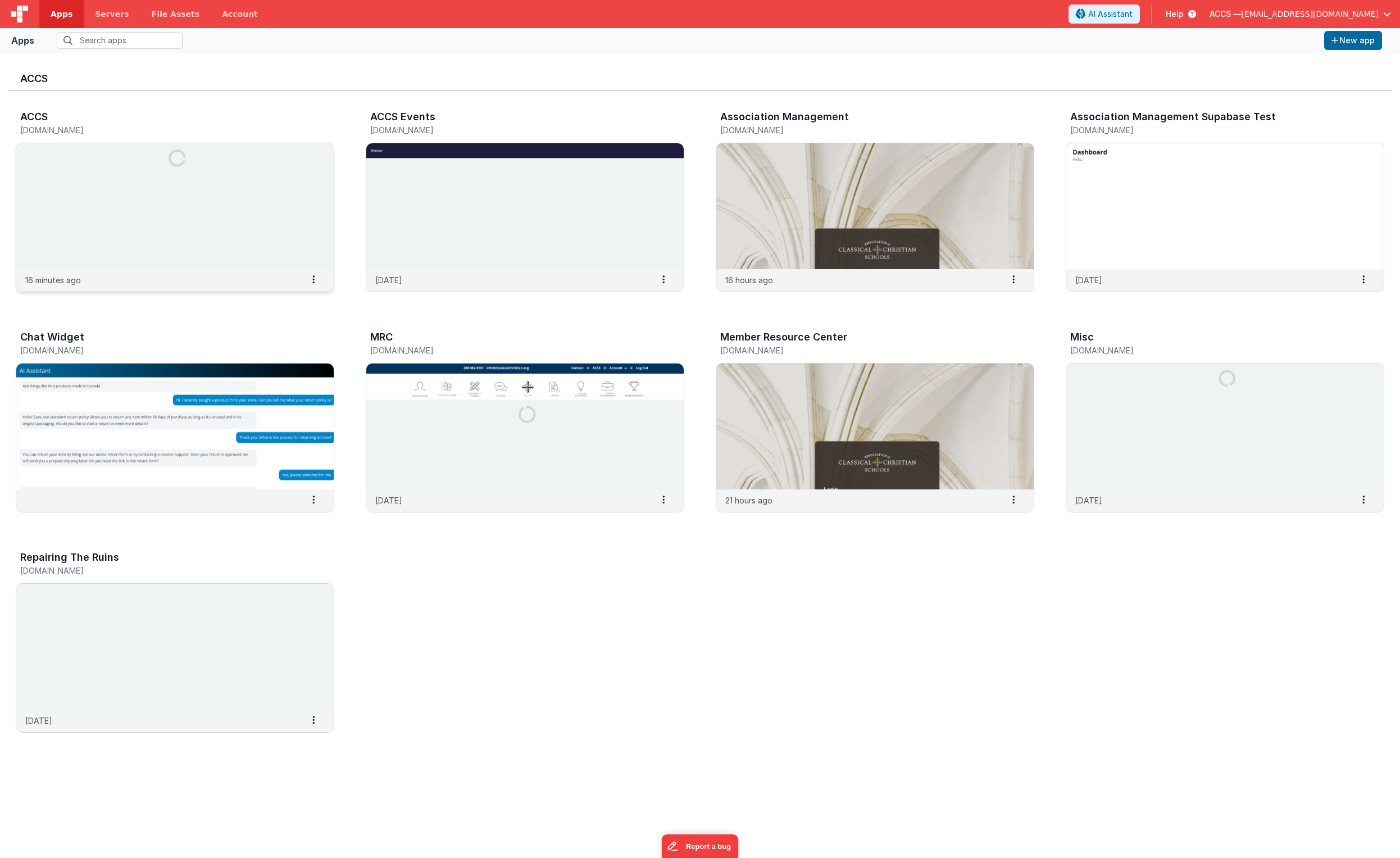
click at [314, 217] on img at bounding box center [175, 206] width 318 height 126
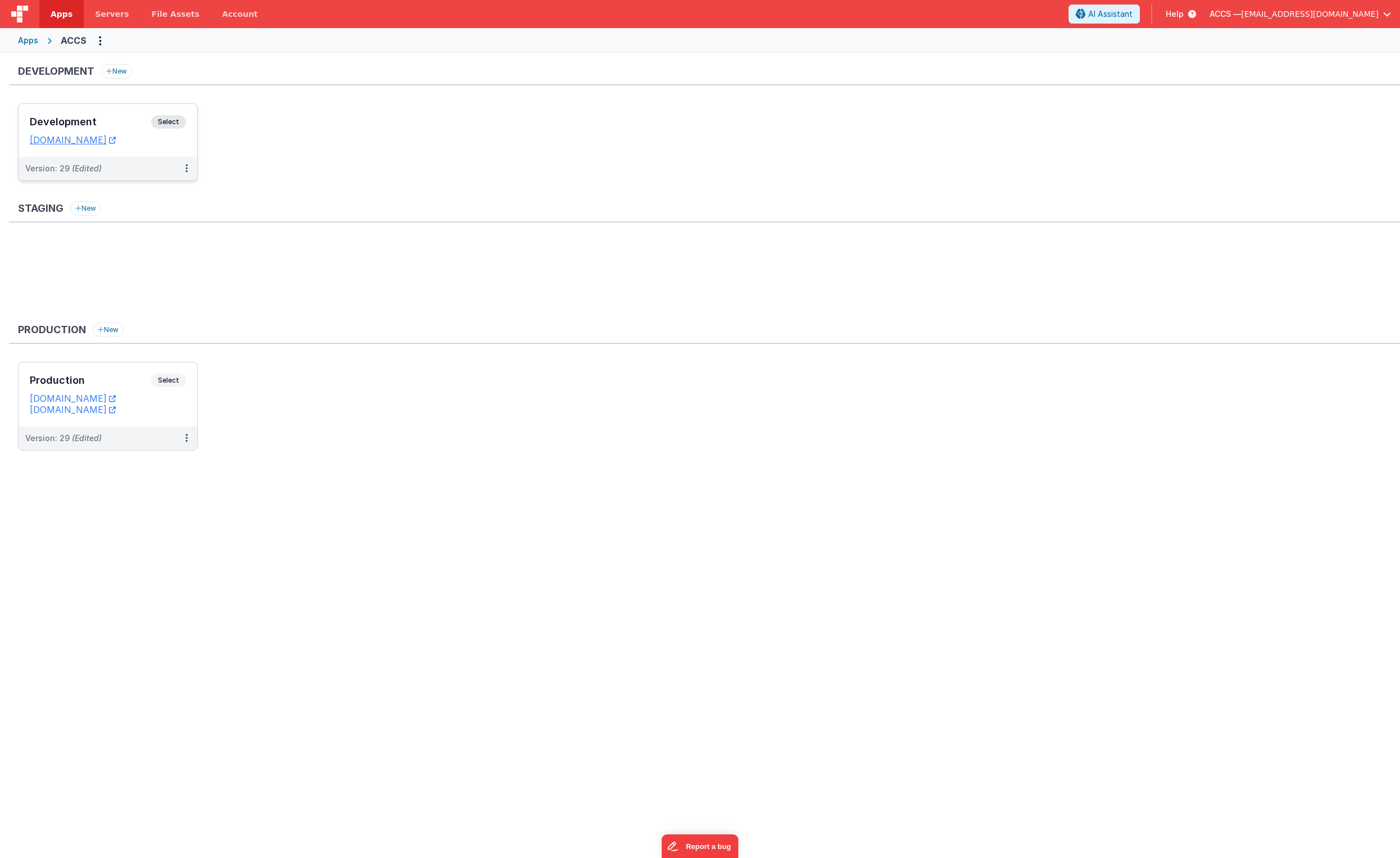
click at [127, 130] on div "Development Select" at bounding box center [107, 124] width 157 height 19
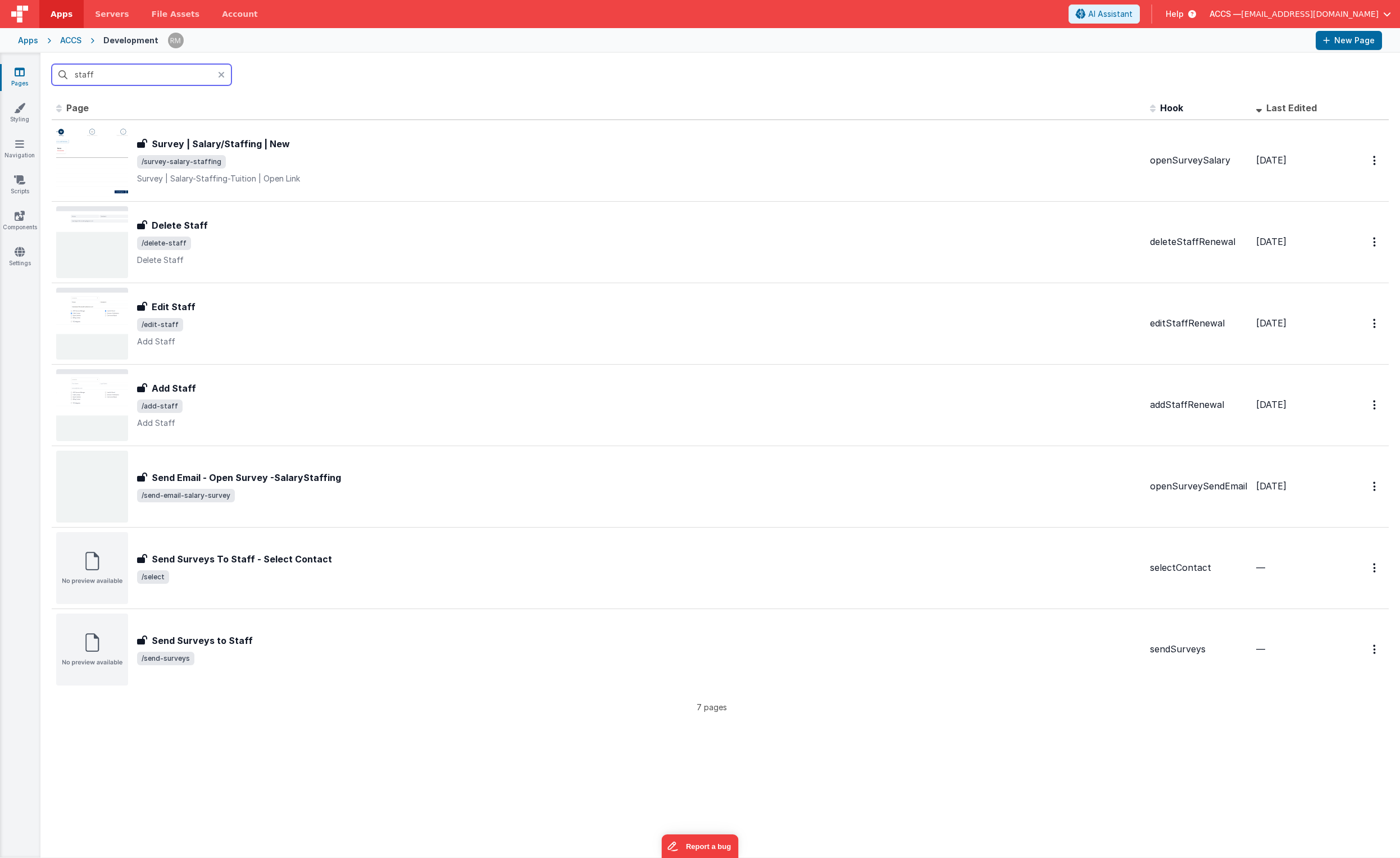
click at [119, 84] on input "staff" at bounding box center [141, 75] width 180 height 21
drag, startPoint x: 128, startPoint y: 76, endPoint x: 45, endPoint y: 51, distance: 86.7
click at [45, 51] on div "Apps Servers File Assets Account Some FUTURE Slot AI Assistant Help ACCS — [EMA…" at bounding box center [700, 429] width 1400 height 858
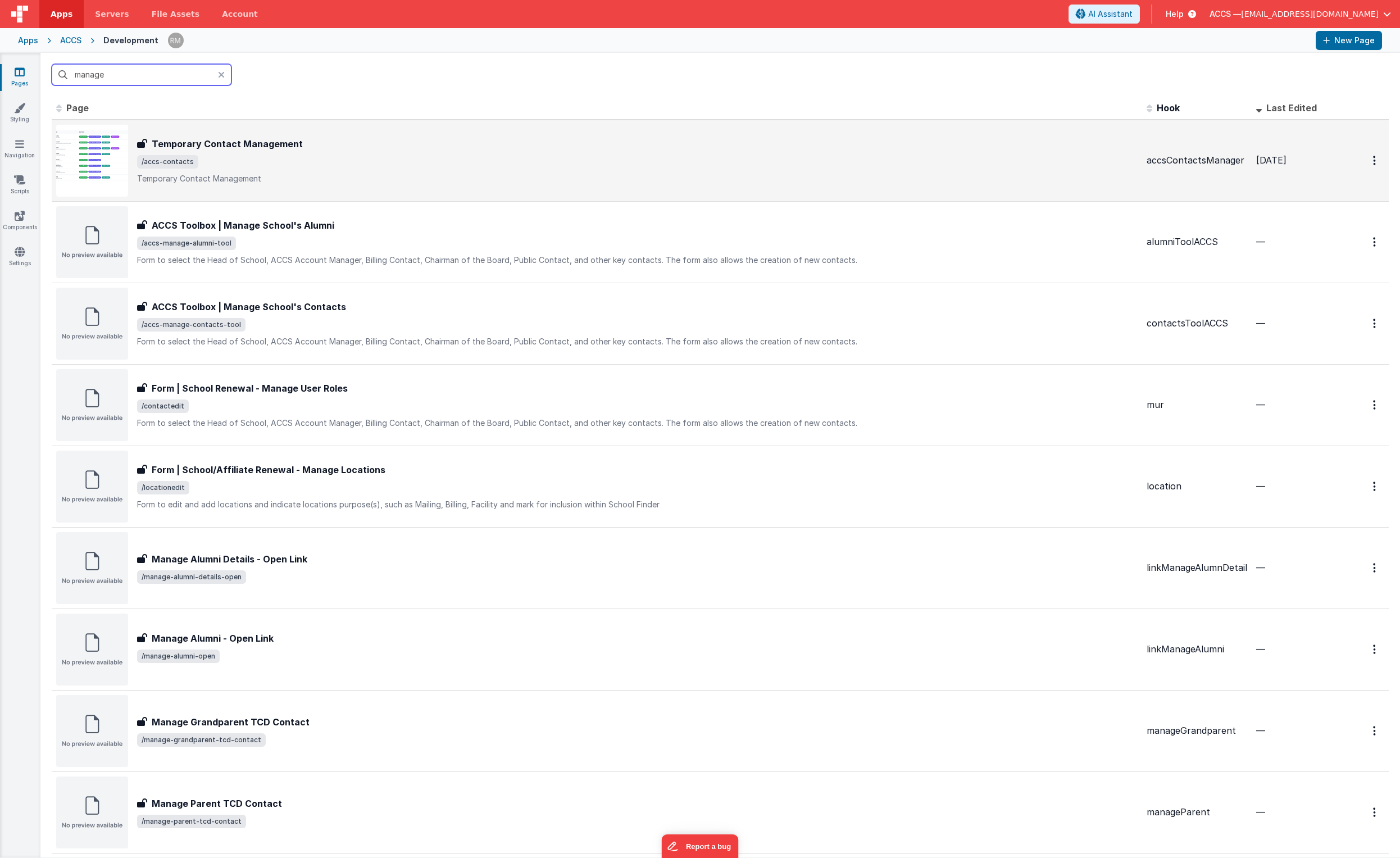
type input "manage"
click at [274, 151] on div "Temporary Contact Management Temporary Contact Management /accs-contacts Tempor…" at bounding box center [637, 160] width 1001 height 47
click at [225, 158] on span "/accs-contacts" at bounding box center [637, 162] width 1001 height 14
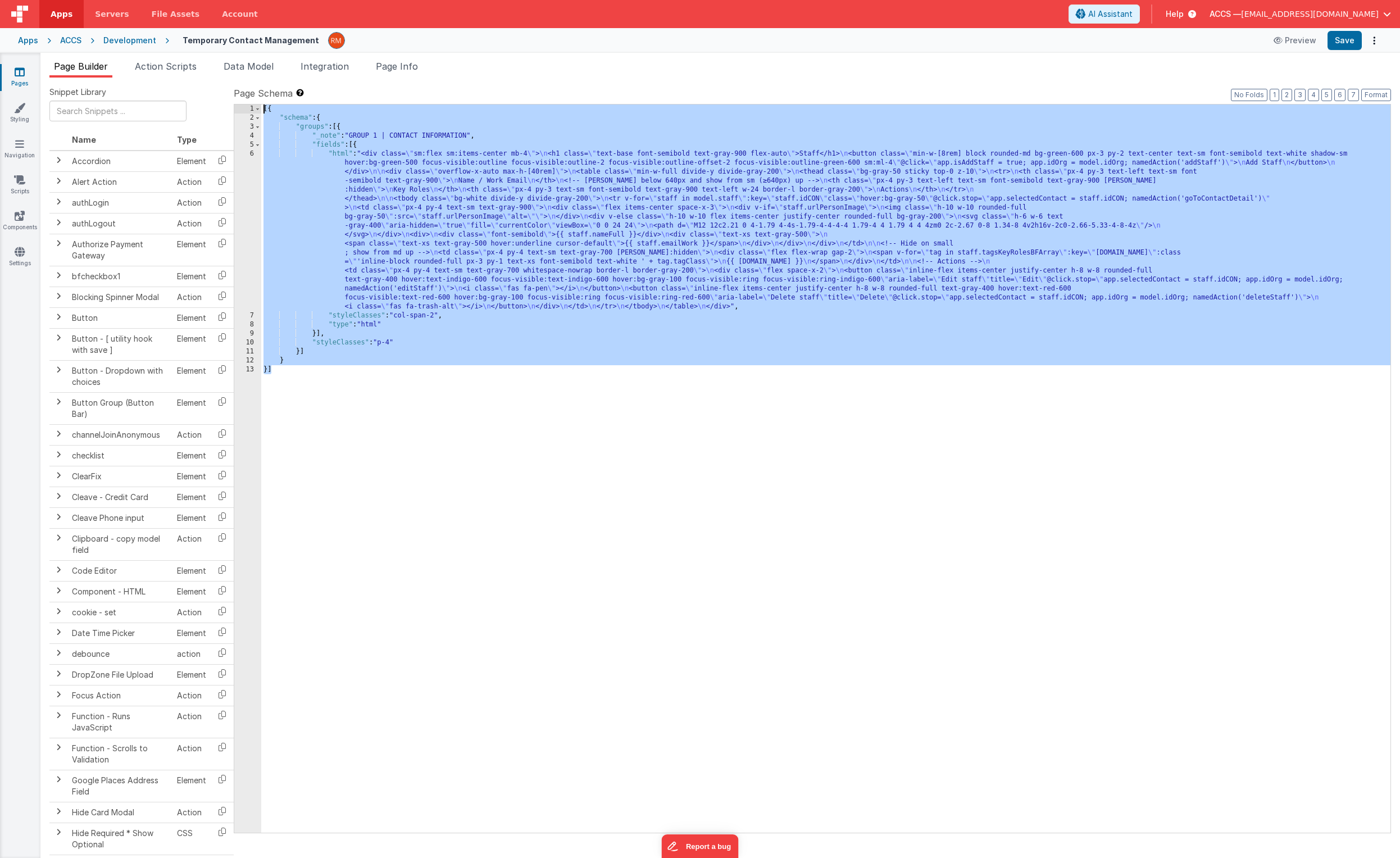
drag, startPoint x: 322, startPoint y: 382, endPoint x: 259, endPoint y: 80, distance: 308.5
click at [259, 80] on div "Snippet Library Name Type Accordion Element Alert Action Action authLogin Actio…" at bounding box center [720, 477] width 1360 height 799
click at [18, 43] on div "Apps" at bounding box center [28, 40] width 20 height 11
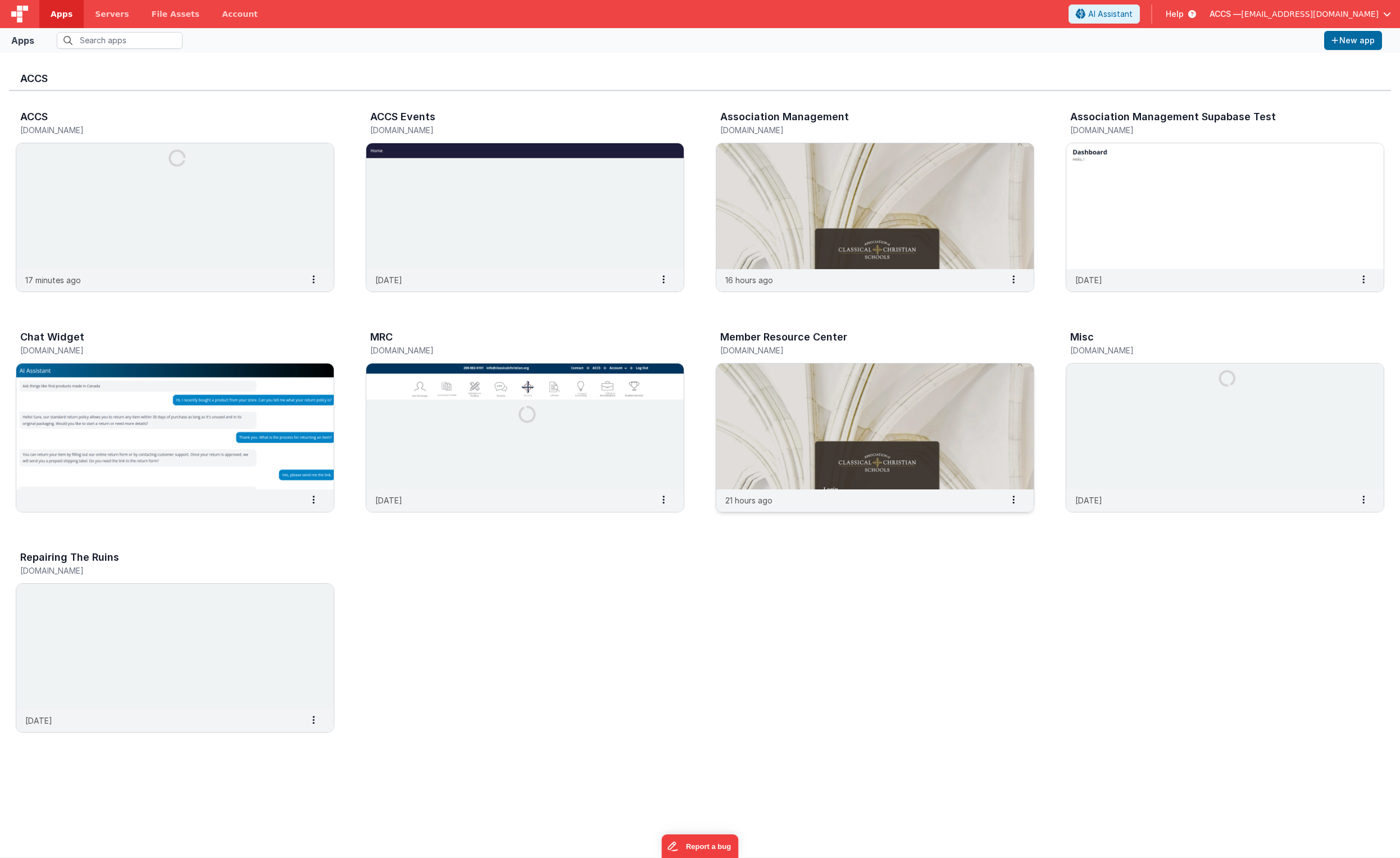
click at [769, 395] on img at bounding box center [875, 427] width 318 height 126
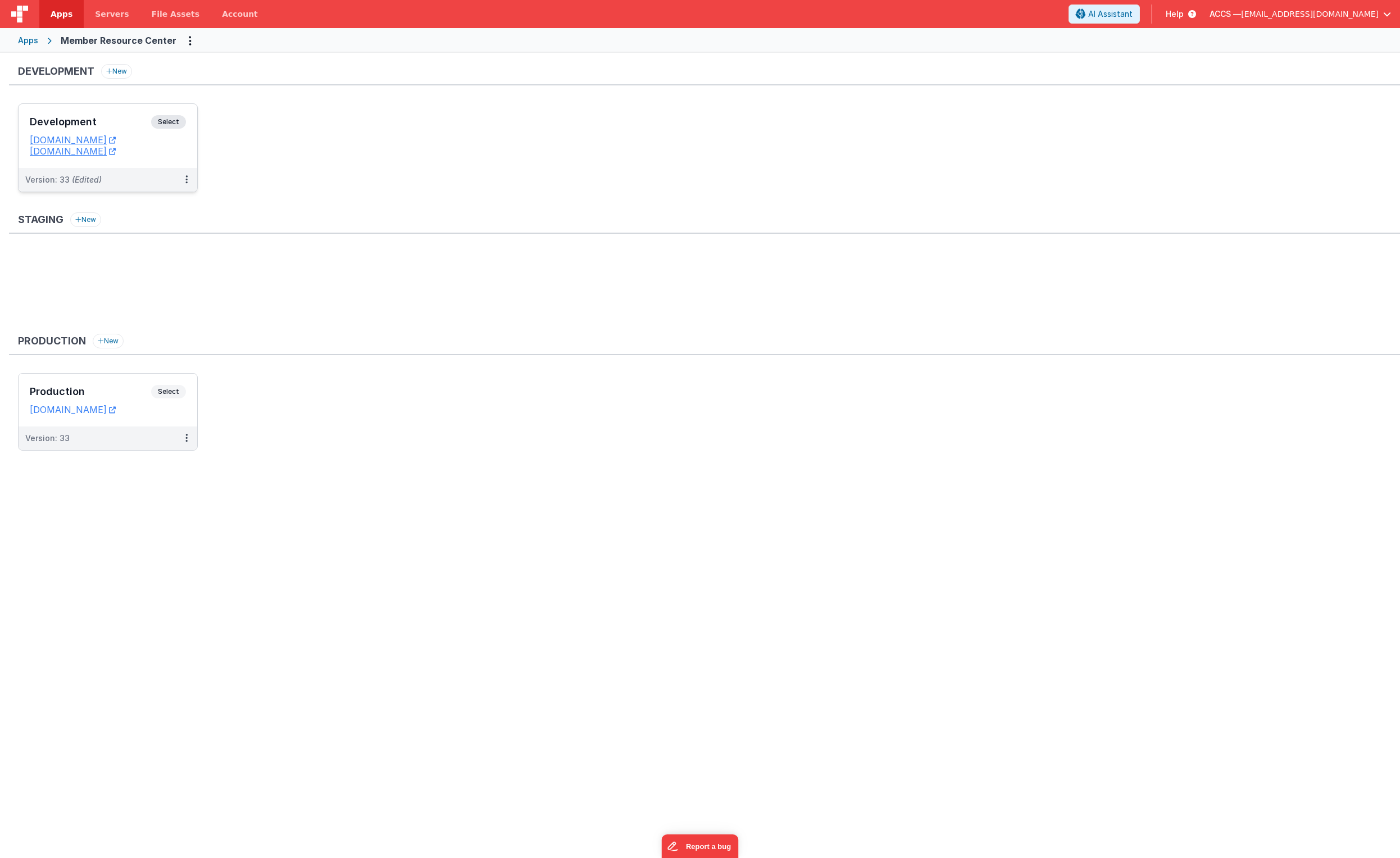
click at [134, 123] on h3 "Development" at bounding box center [90, 122] width 121 height 11
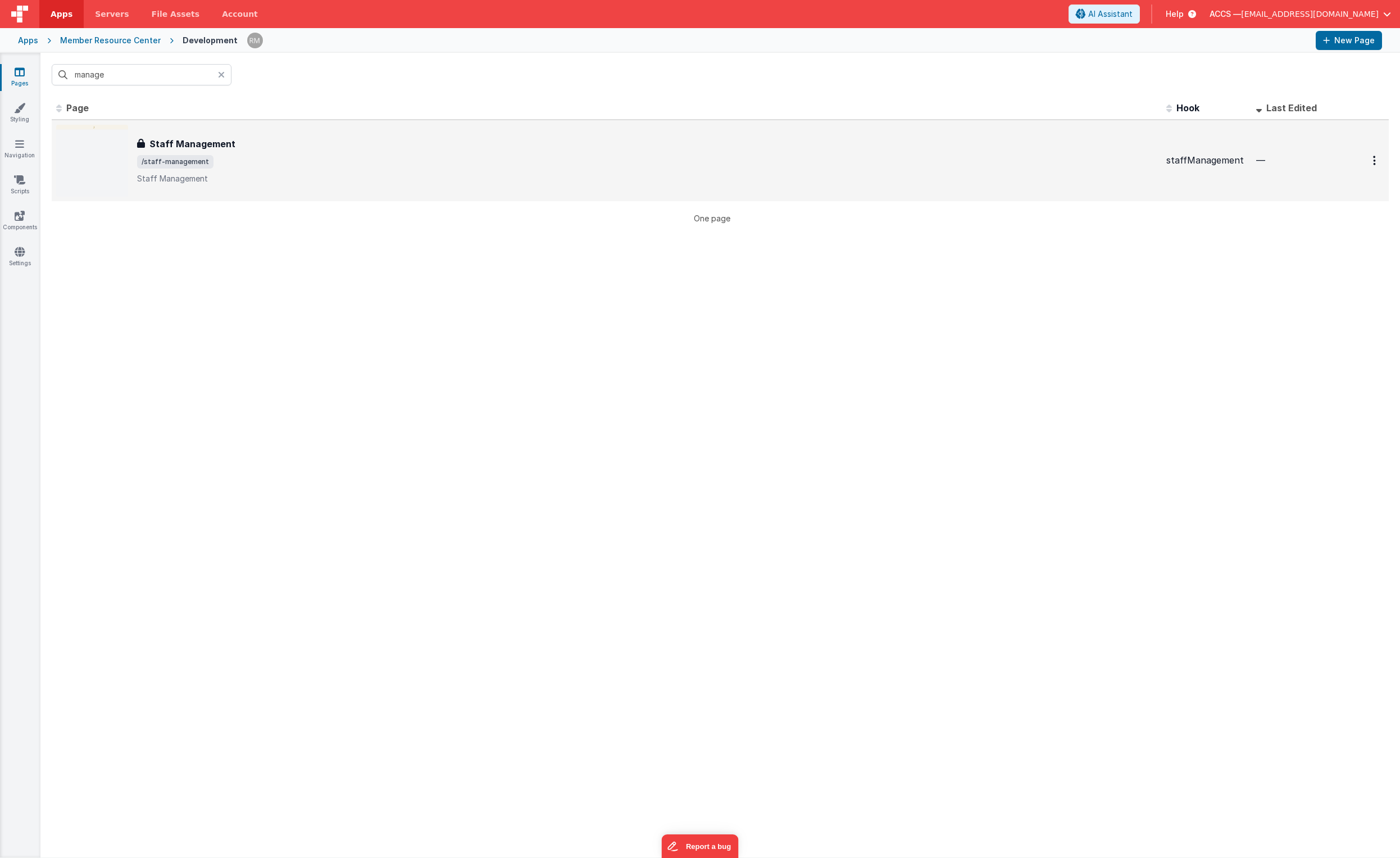
click at [187, 151] on div "Staff Management Staff Management /staff-management Staff Management" at bounding box center [647, 160] width 1020 height 47
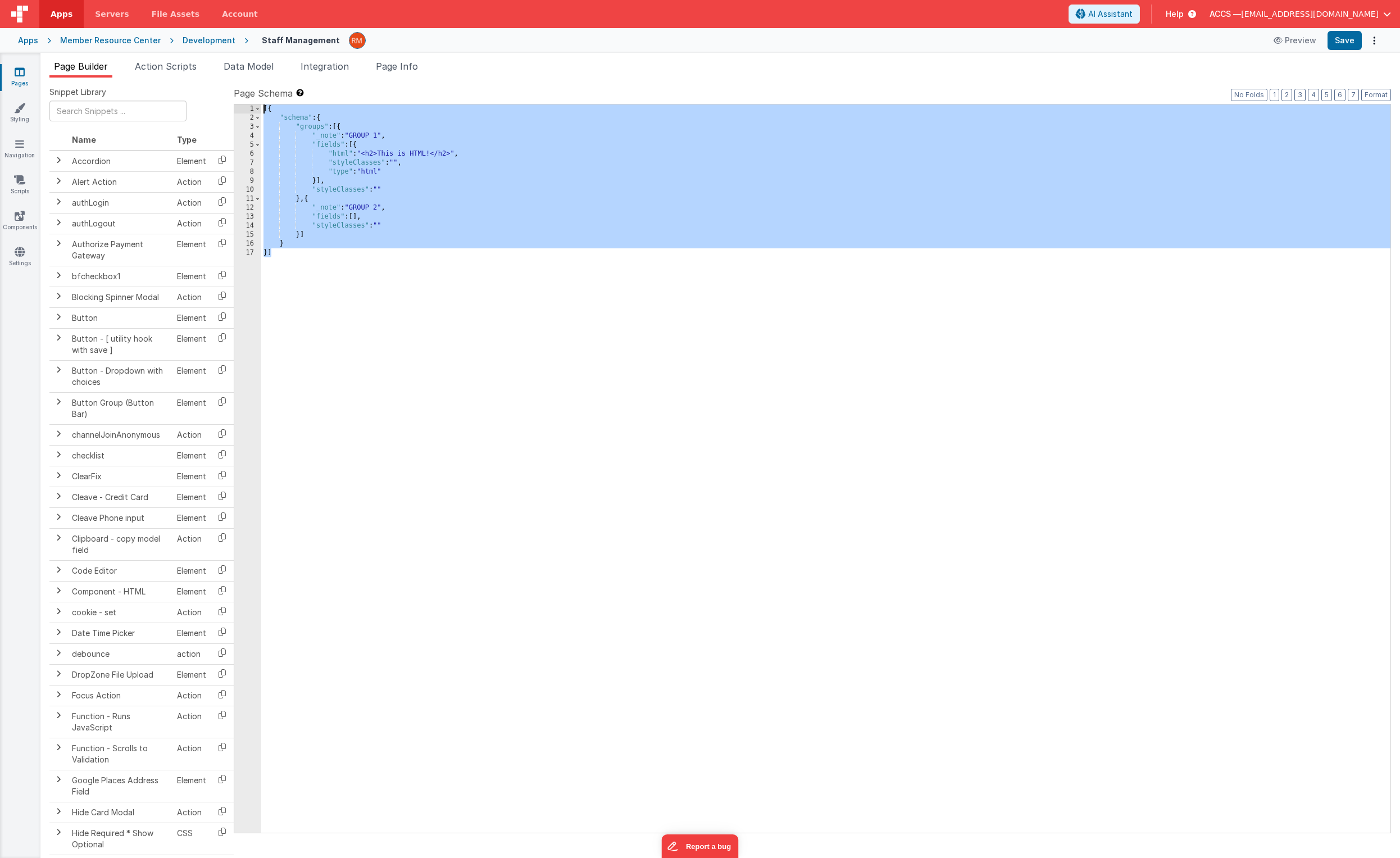
drag, startPoint x: 315, startPoint y: 284, endPoint x: 250, endPoint y: 82, distance: 212.2
click at [250, 82] on div "Snippet Library Name Type Accordion Element Alert Action Action authLogin Actio…" at bounding box center [720, 477] width 1360 height 799
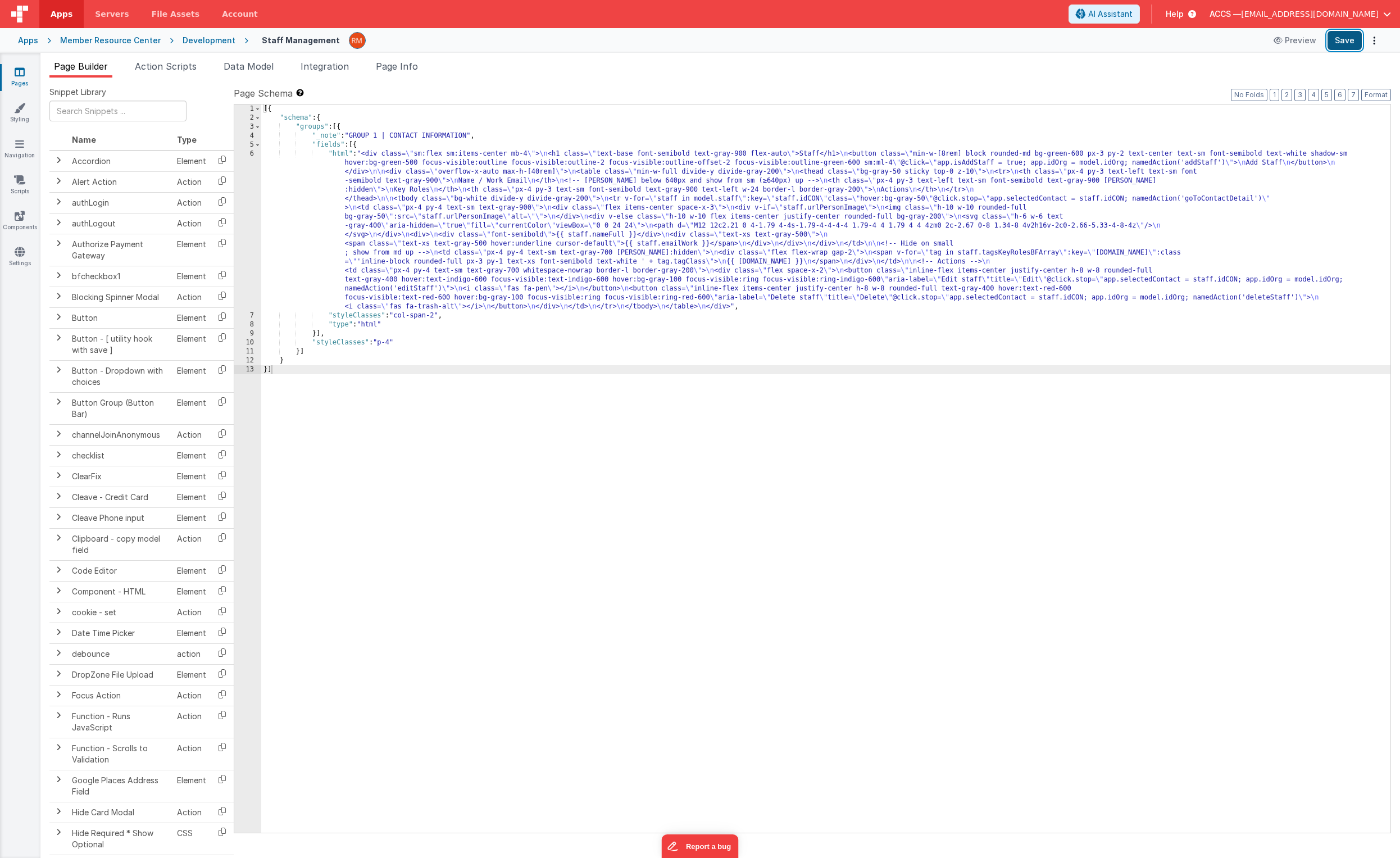
click at [978, 36] on button "Save" at bounding box center [1344, 40] width 34 height 19
click at [401, 71] on span "Page Info" at bounding box center [397, 66] width 42 height 11
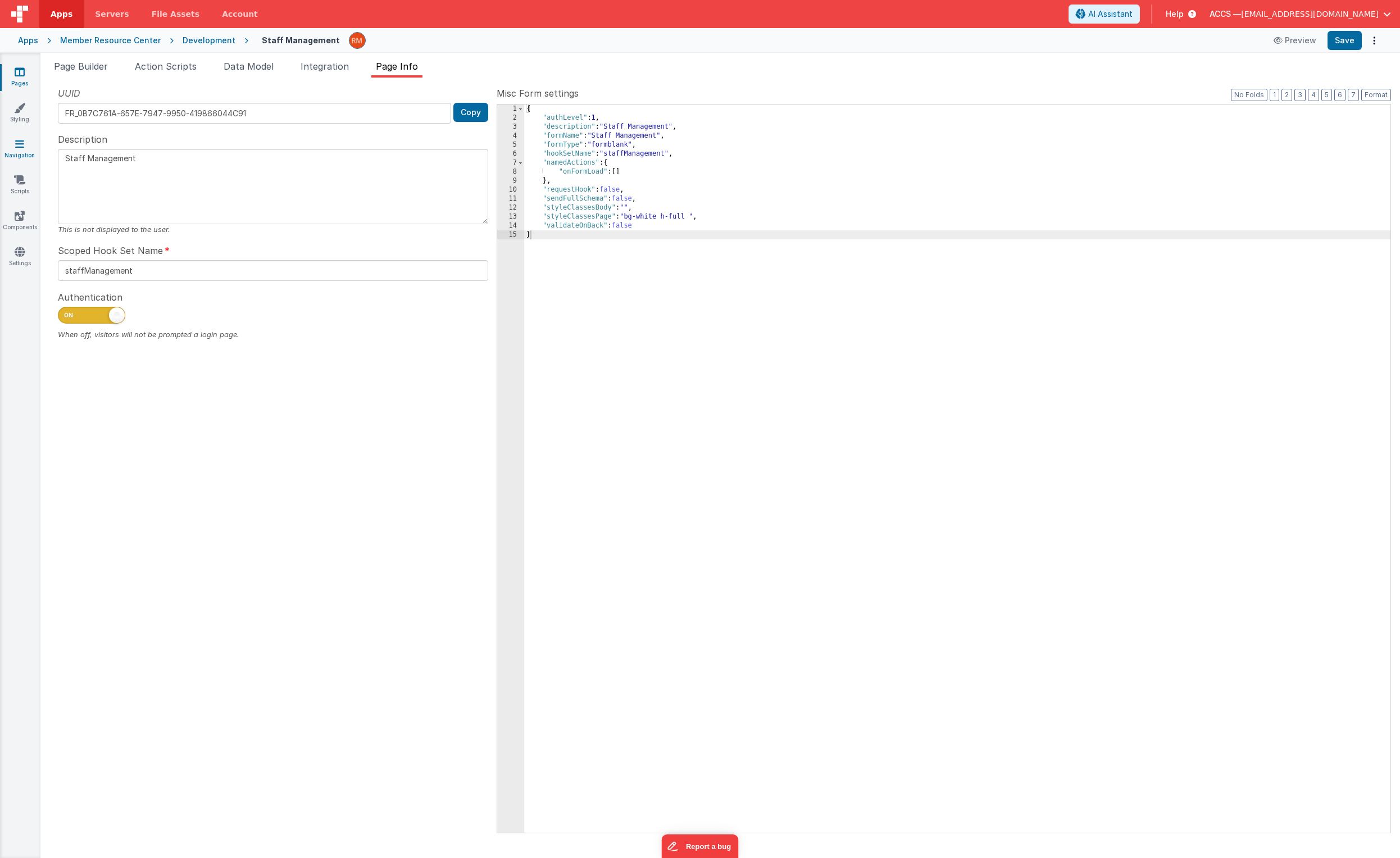
click at [14, 148] on link "Navigation" at bounding box center [19, 150] width 40 height 23
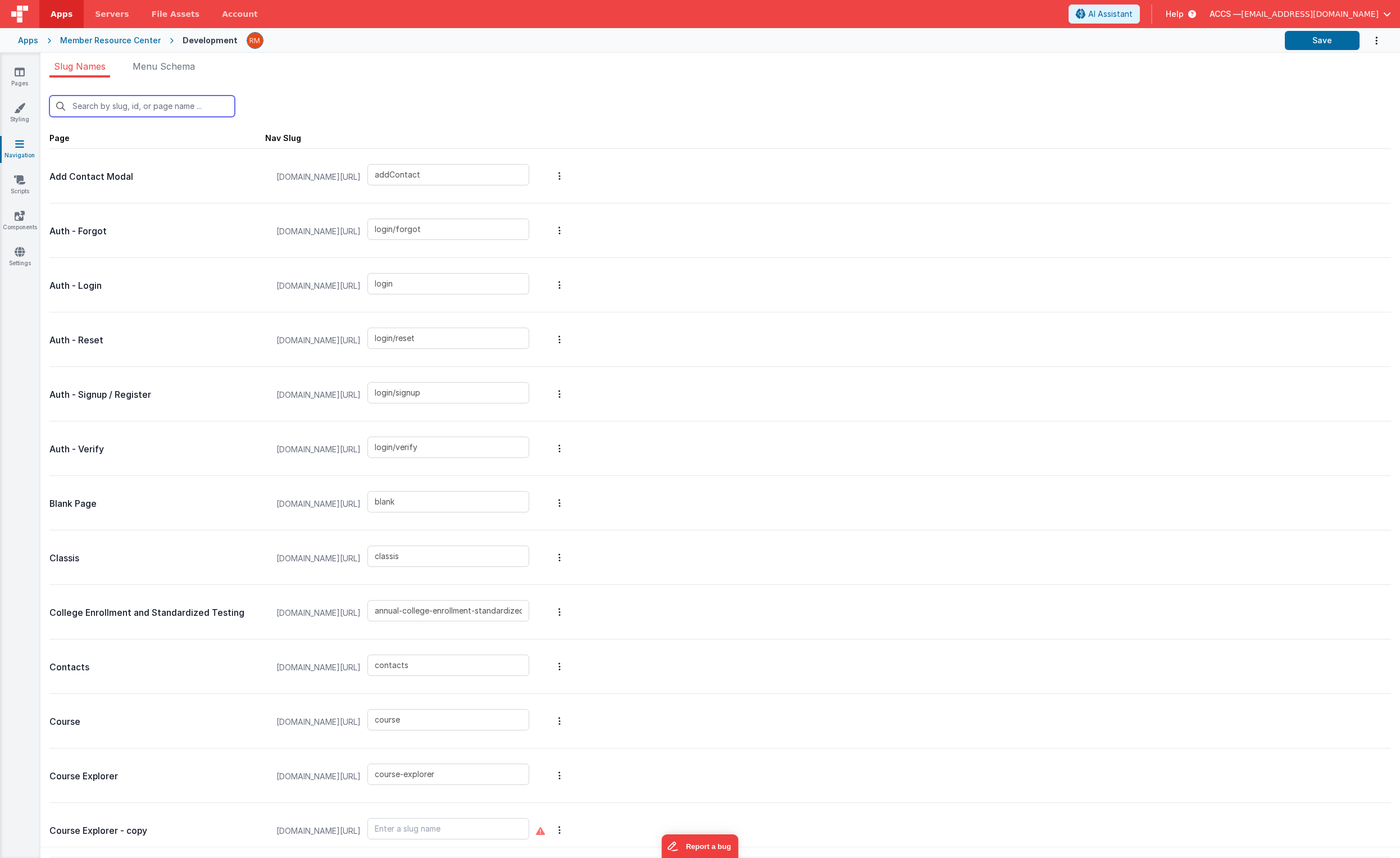
click at [110, 108] on input "text" at bounding box center [141, 106] width 185 height 21
type input "s"
type input "login/reset"
type input "login/signup"
type input "classis"
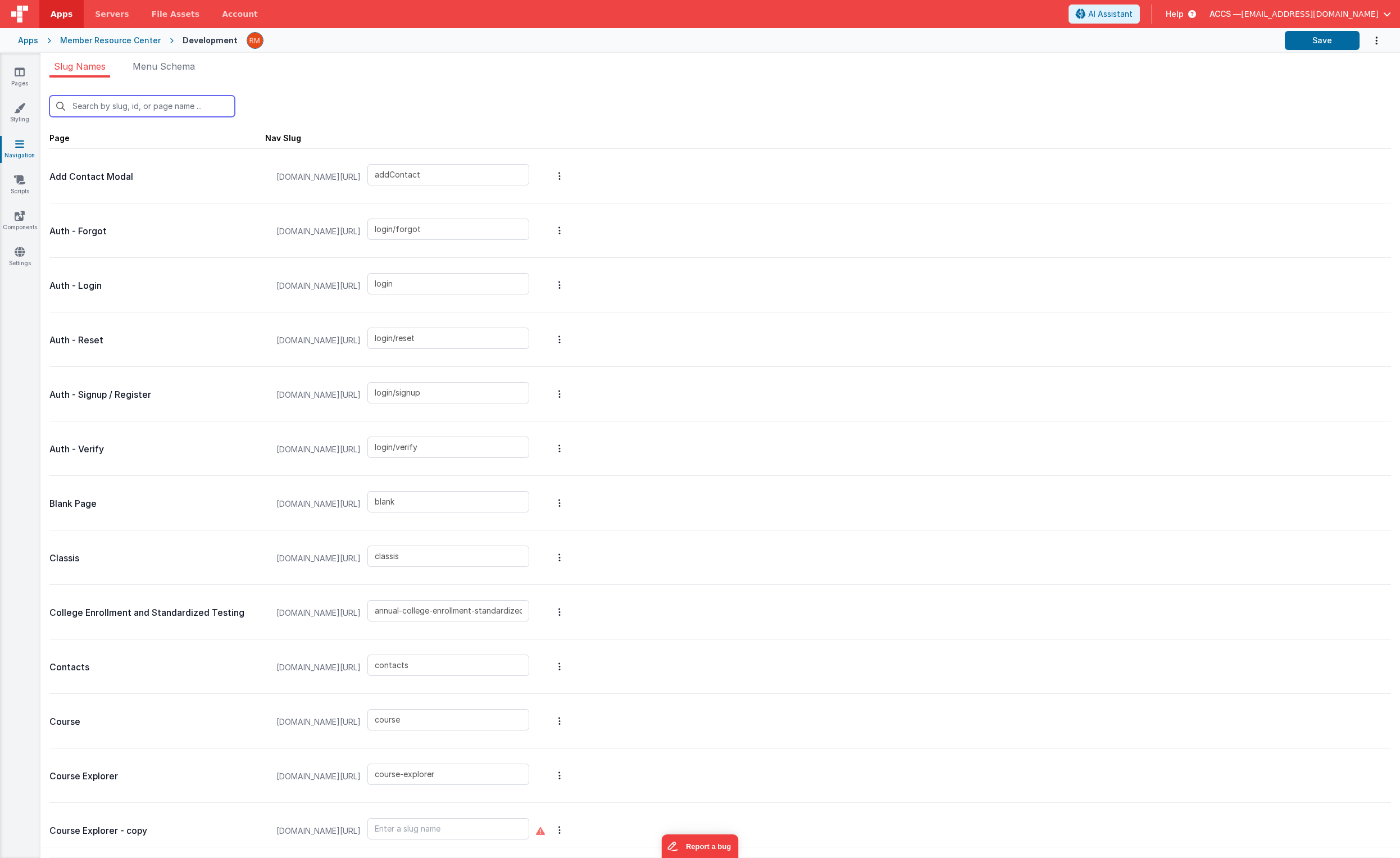
type input "annual-college-enrollment-standardized-testing"
type input "contacts"
type input "course"
type input "course-explorer"
type input "login/reset/success"
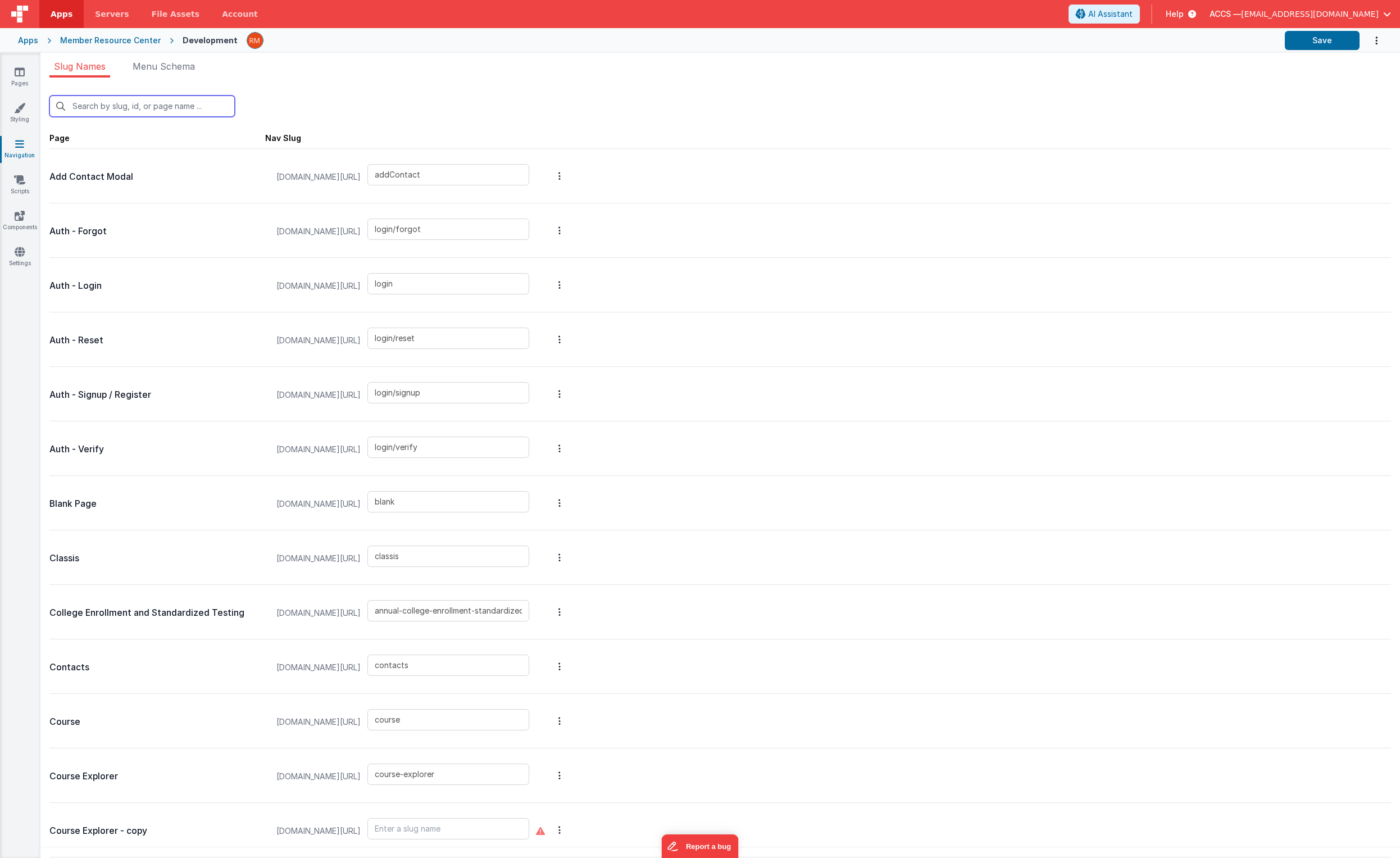
type input "events-explorer"
type input "annual-income-expenses"
type input "insights-dashboard"
type input "instructors"
type input "invoices_simple"
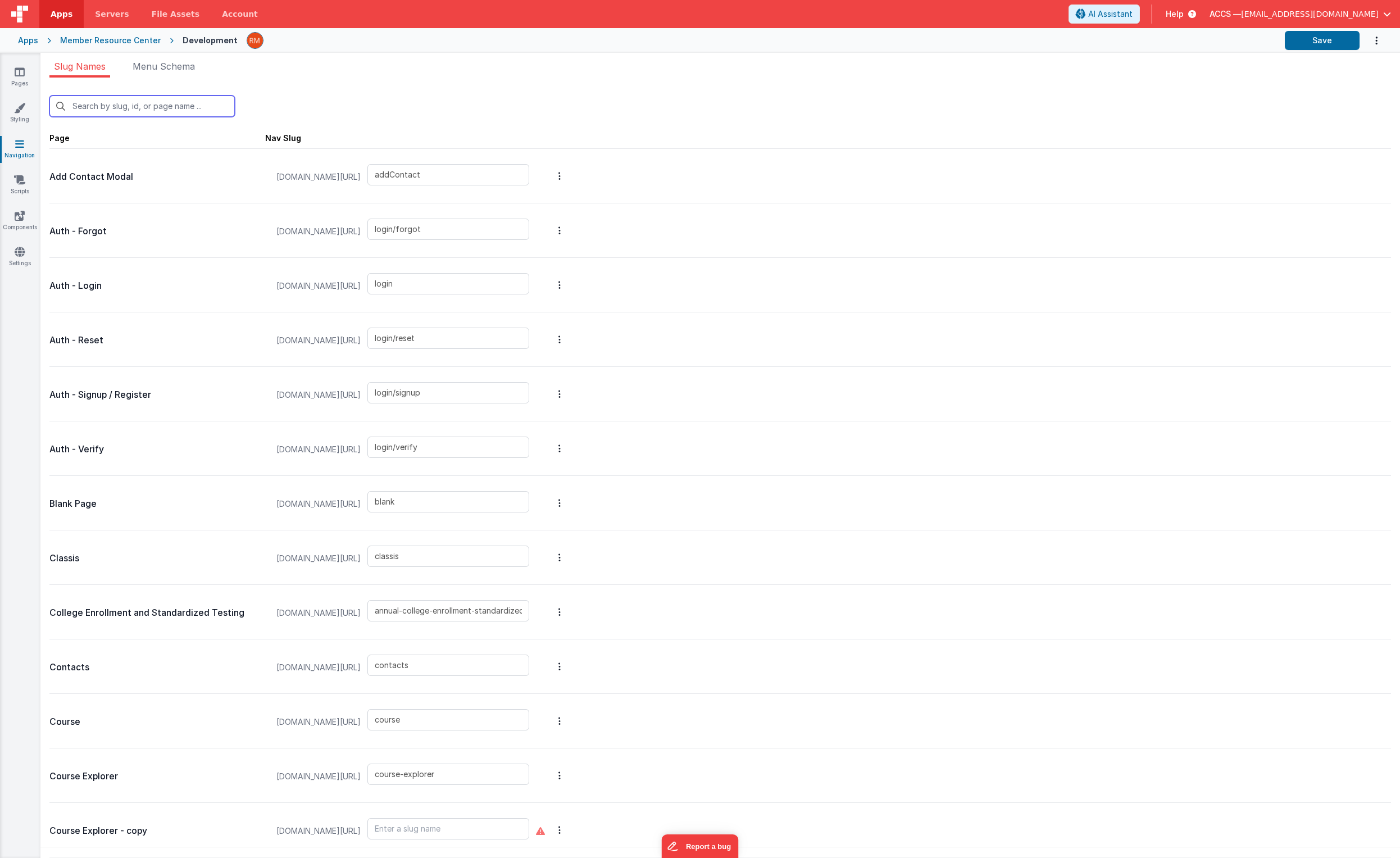
type input "invoices_tab"
type input "invoicesdetail"
type input "annual-operations-facilities"
type input "login/forgot/sent"
type input "staff-management"
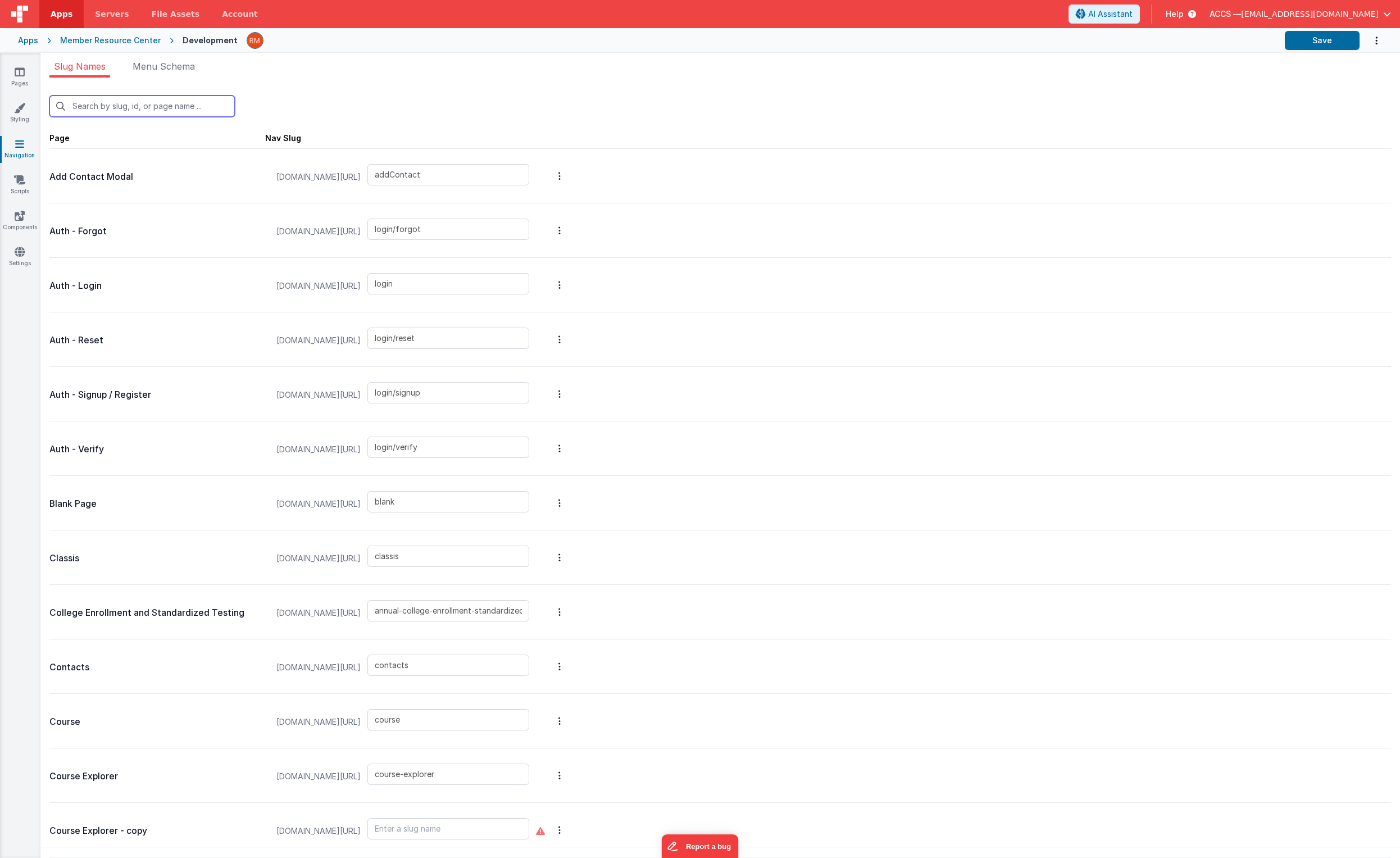
type input "annual-staffing-salary-tuition"
type input "survey-home"
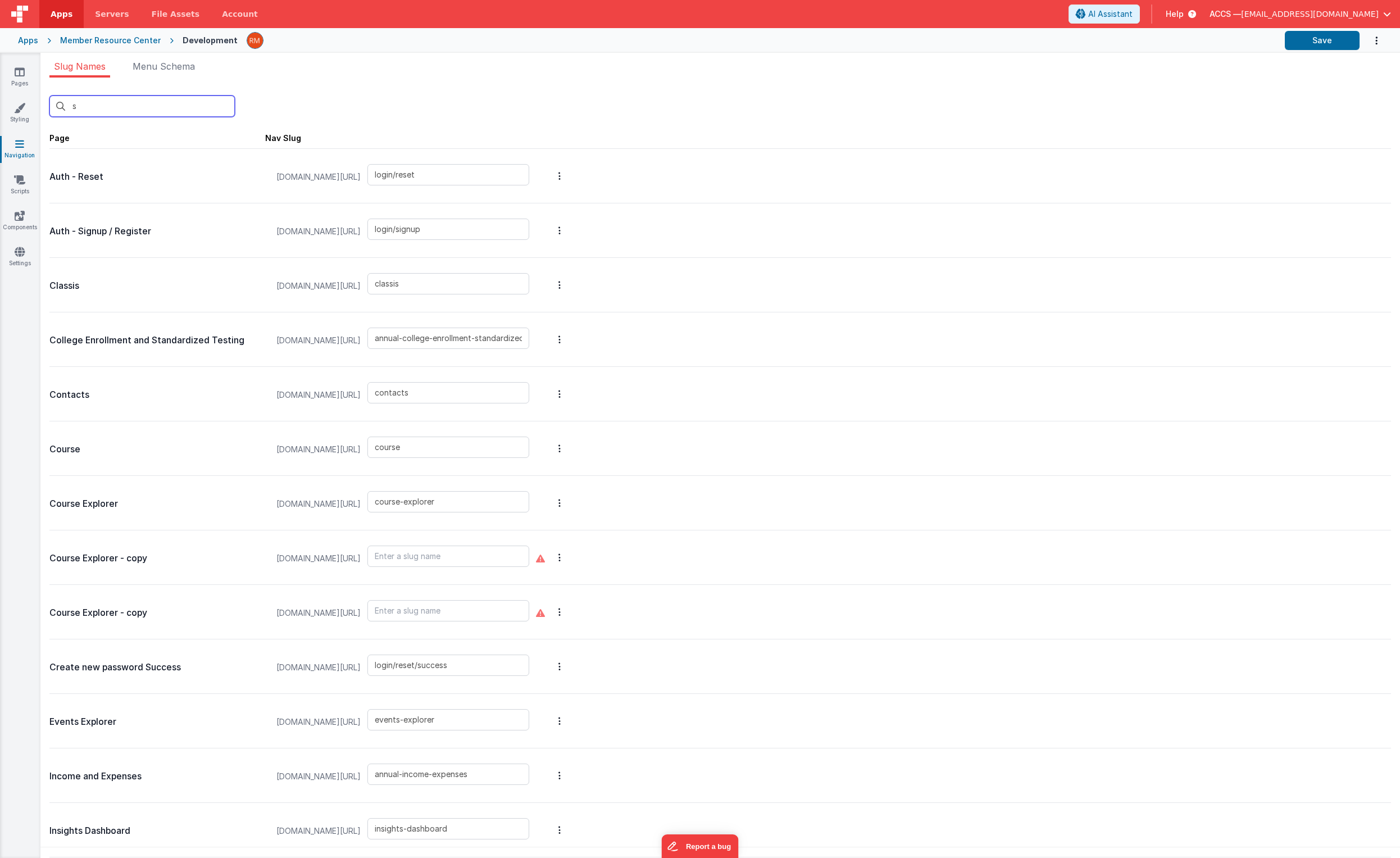
type input "st"
type input "login/signup"
type input "annual-college-enrollment-standardized-testing"
type input "instructors"
type input "staff-management"
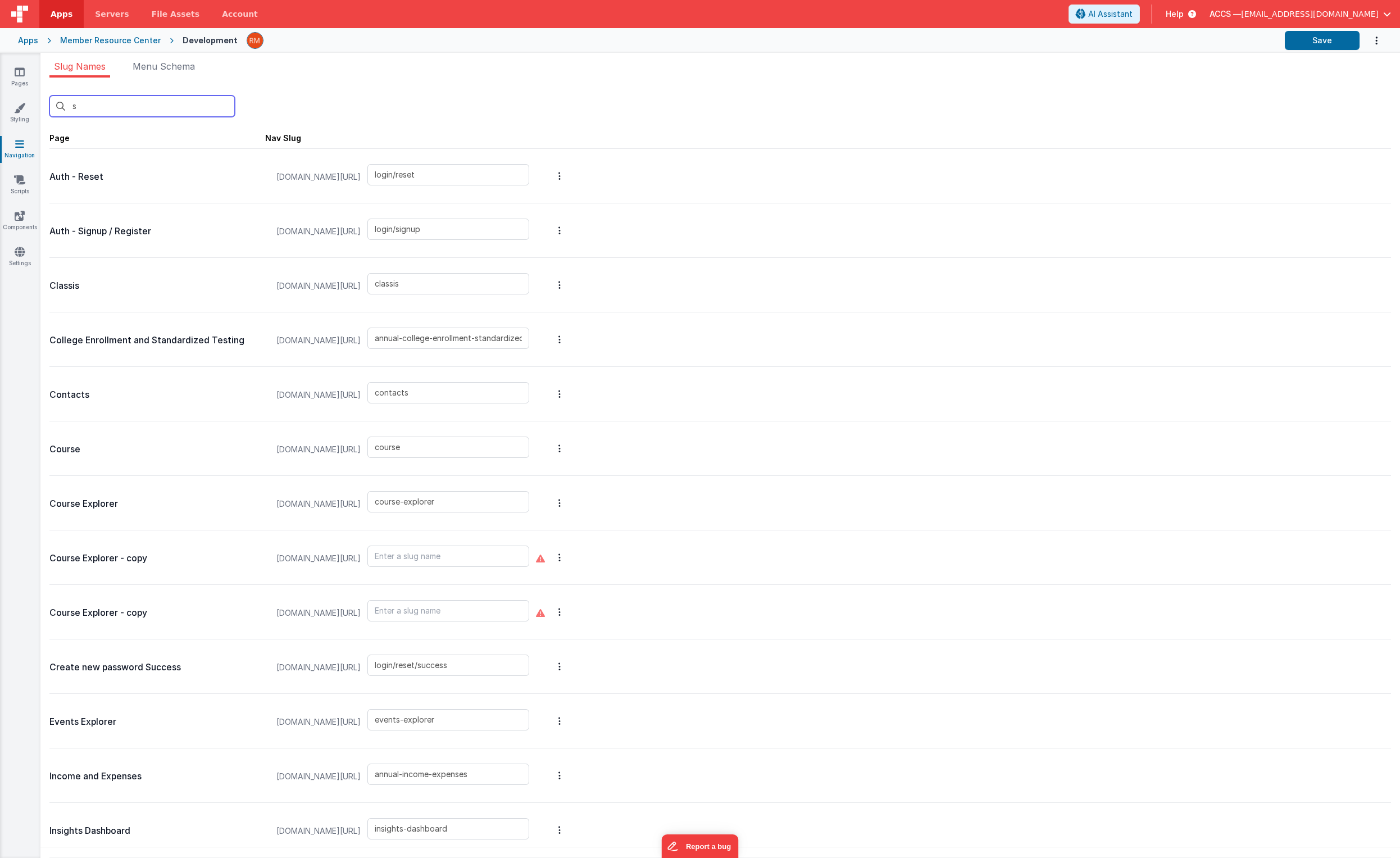
type input "annual-staffing-salary-tuition"
type input "sta"
type input "annual-college-enrollment-standardized-testing"
type input "staff-management"
type input "annual-staffing-salary-tuition"
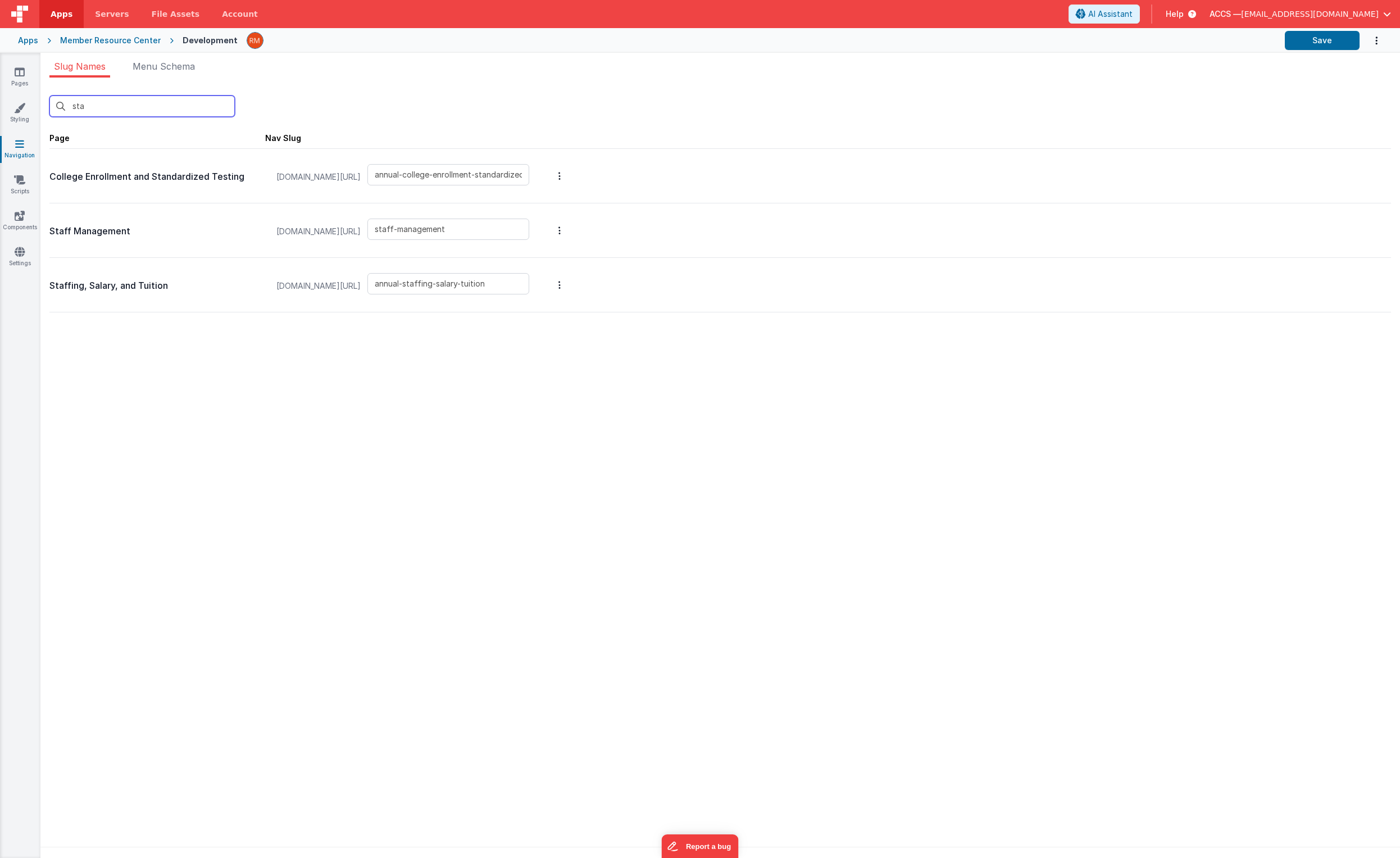
type input "staf"
type input "staff-management"
type input "annual-staffing-salary-tuition"
type input "staff"
click at [22, 143] on icon at bounding box center [20, 144] width 9 height 11
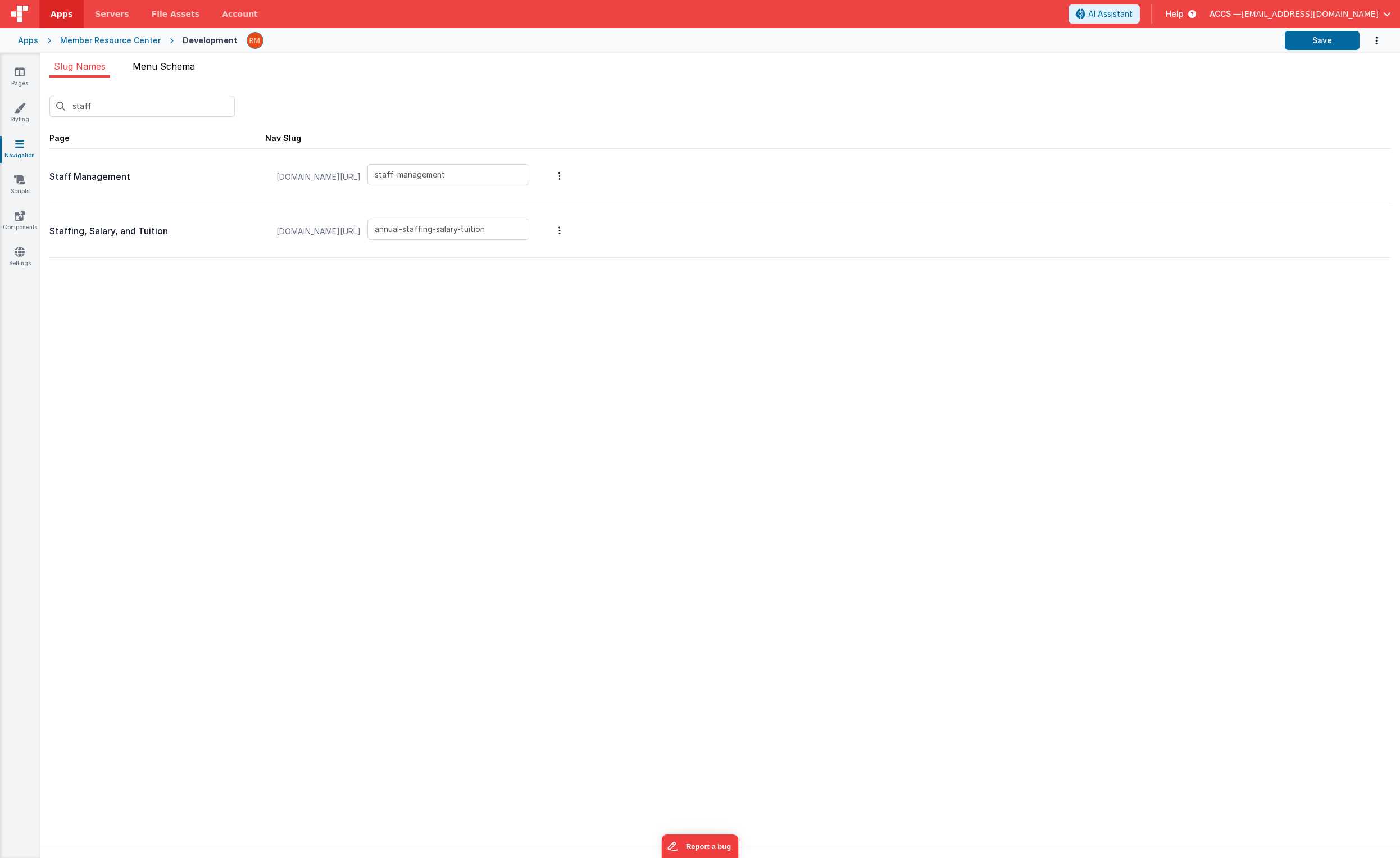
click at [151, 71] on span "Menu Schema" at bounding box center [163, 66] width 62 height 11
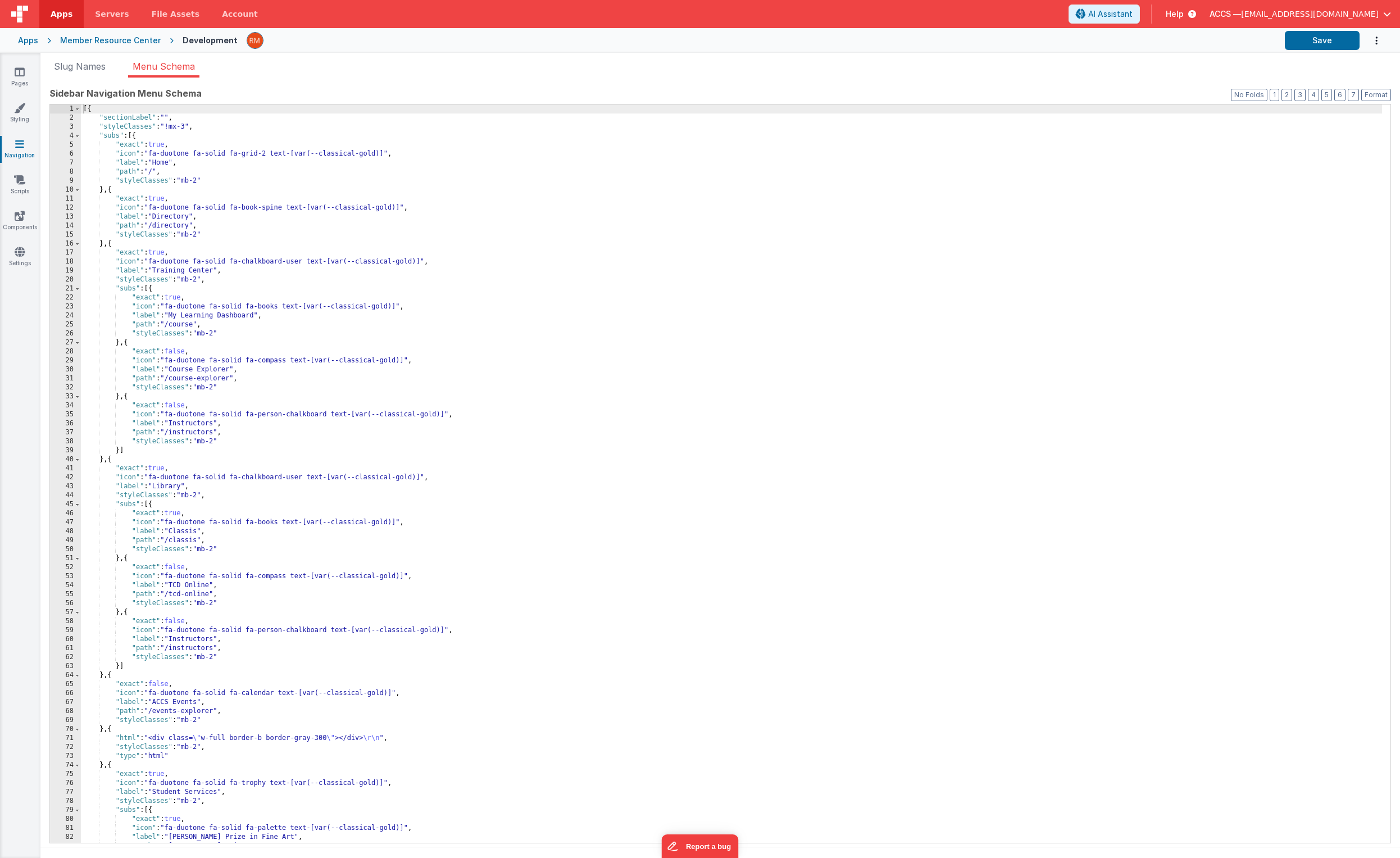
click at [432, 254] on div "[{ "sectionLabel" : "" , "styleClasses" : "!mx-3" , "subs" : [{ "exact" : true …" at bounding box center [731, 483] width 1302 height 757
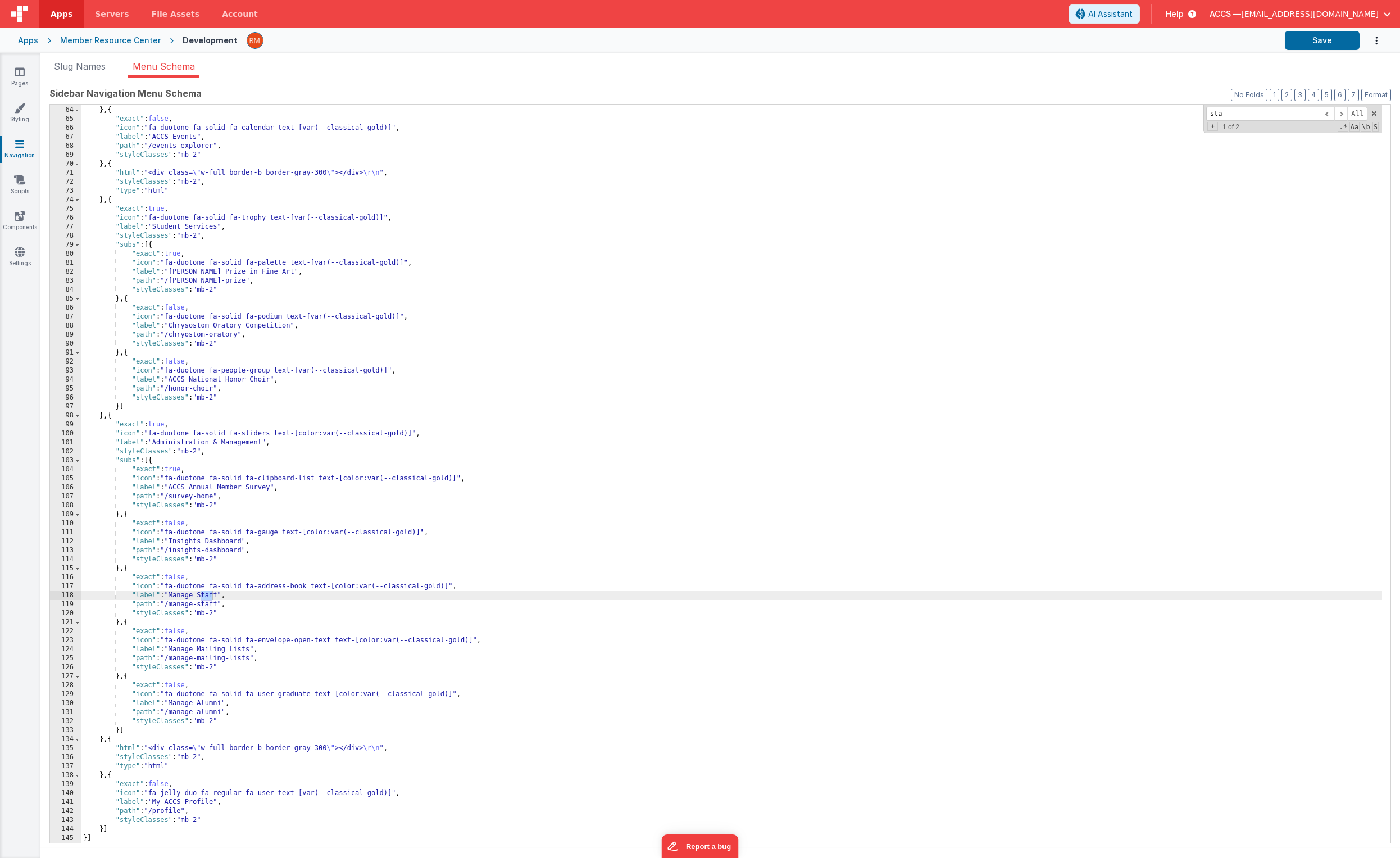
scroll to position [565, 0]
type input "staff"
click at [97, 70] on span "Slug Names" at bounding box center [79, 66] width 51 height 11
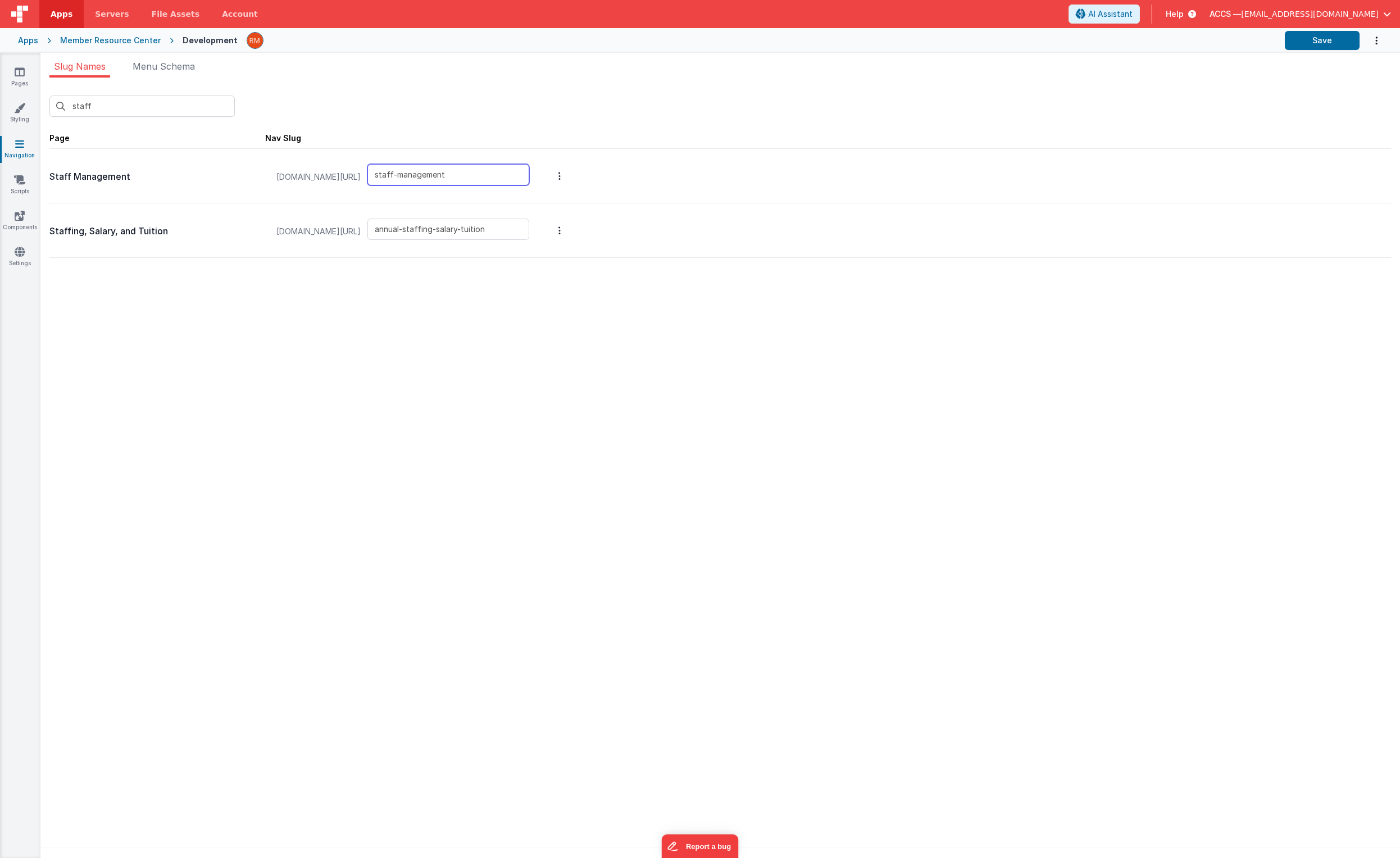
drag, startPoint x: 501, startPoint y: 173, endPoint x: 427, endPoint y: 166, distance: 74.3
click at [427, 166] on input "staff-management" at bounding box center [449, 175] width 162 height 21
click at [172, 67] on span "Menu Schema" at bounding box center [163, 66] width 62 height 11
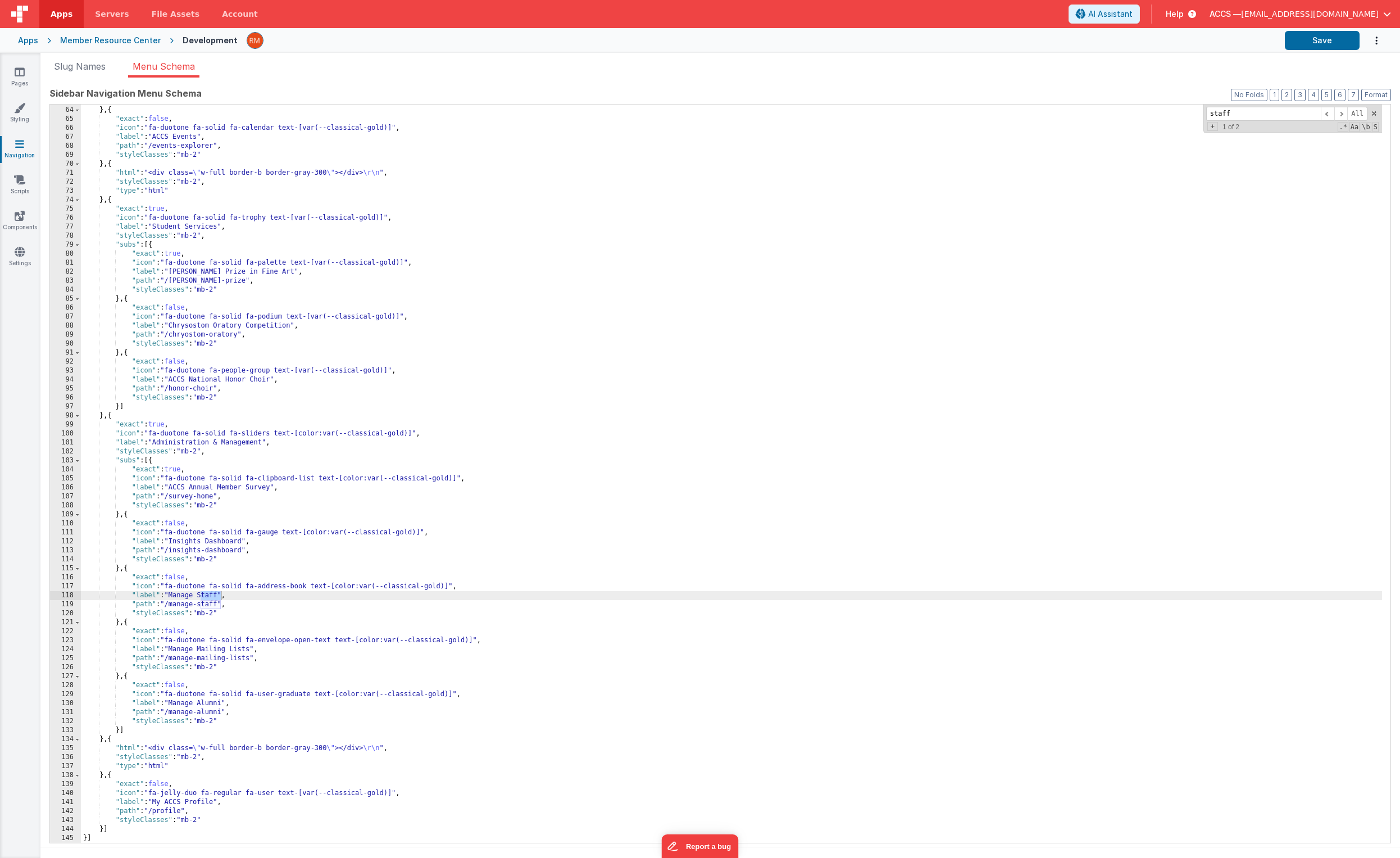
click at [224, 566] on div "}] } , { "exact" : false , "icon" : "fa-duotone fa-solid fa-calendar text-[var(…" at bounding box center [731, 475] width 1302 height 757
drag, startPoint x: 222, startPoint y: 605, endPoint x: 172, endPoint y: 603, distance: 50.0
click at [172, 566] on div "}] } , { "exact" : false , "icon" : "fa-duotone fa-solid fa-calendar text-[var(…" at bounding box center [731, 475] width 1302 height 757
click at [978, 43] on button "Save" at bounding box center [1322, 40] width 75 height 19
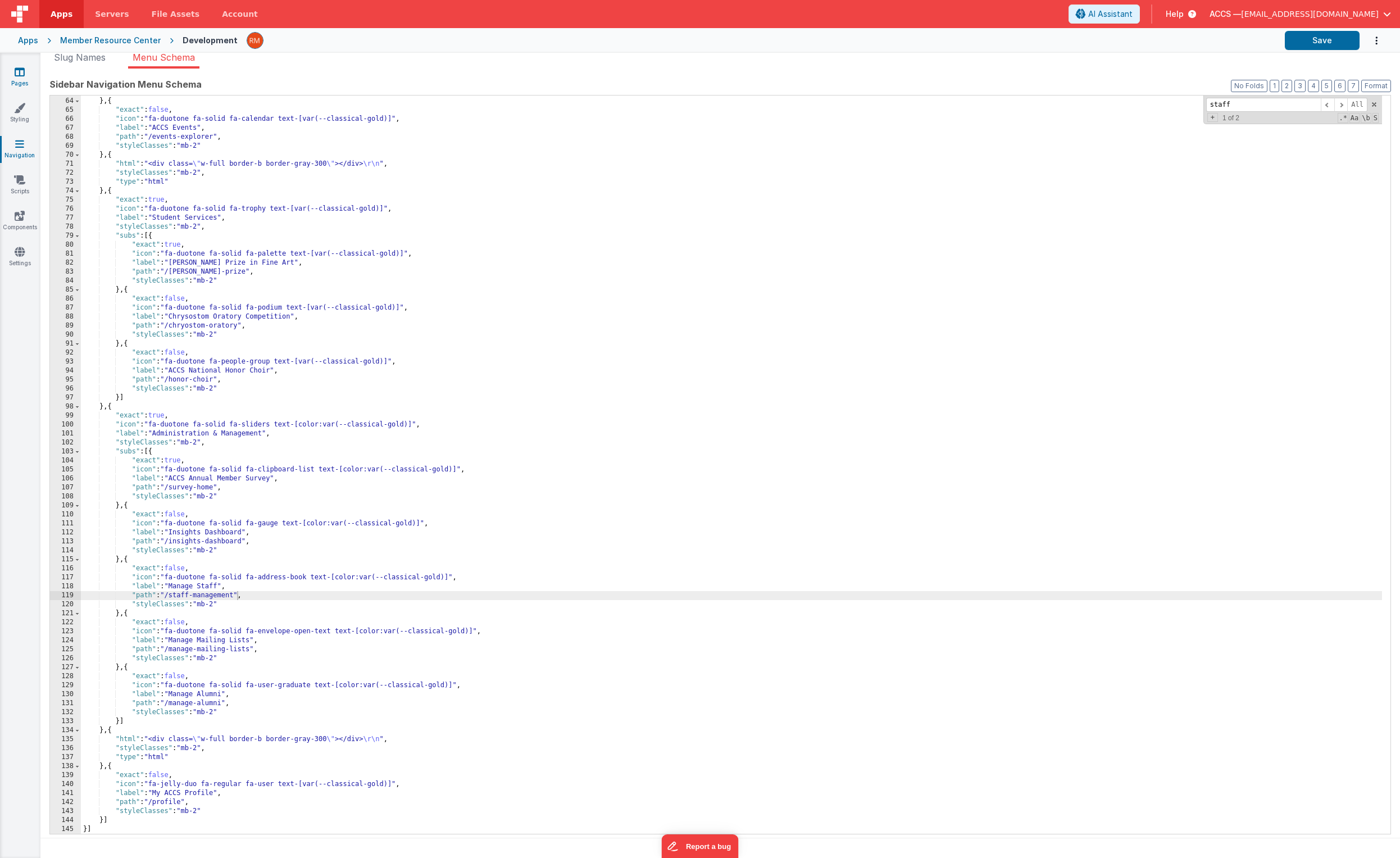
click at [20, 79] on link "Pages" at bounding box center [19, 78] width 40 height 23
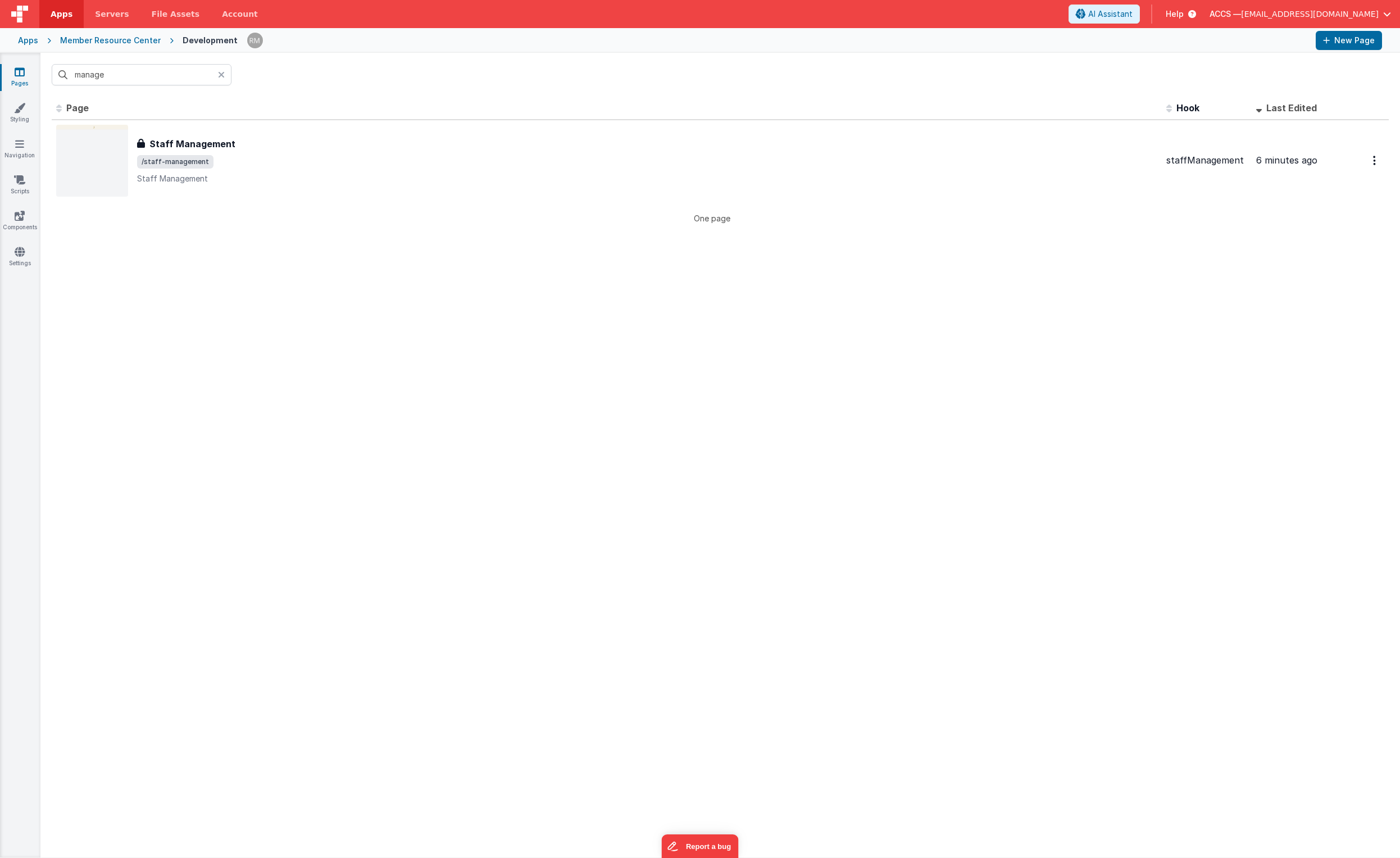
click at [219, 77] on icon at bounding box center [221, 75] width 7 height 9
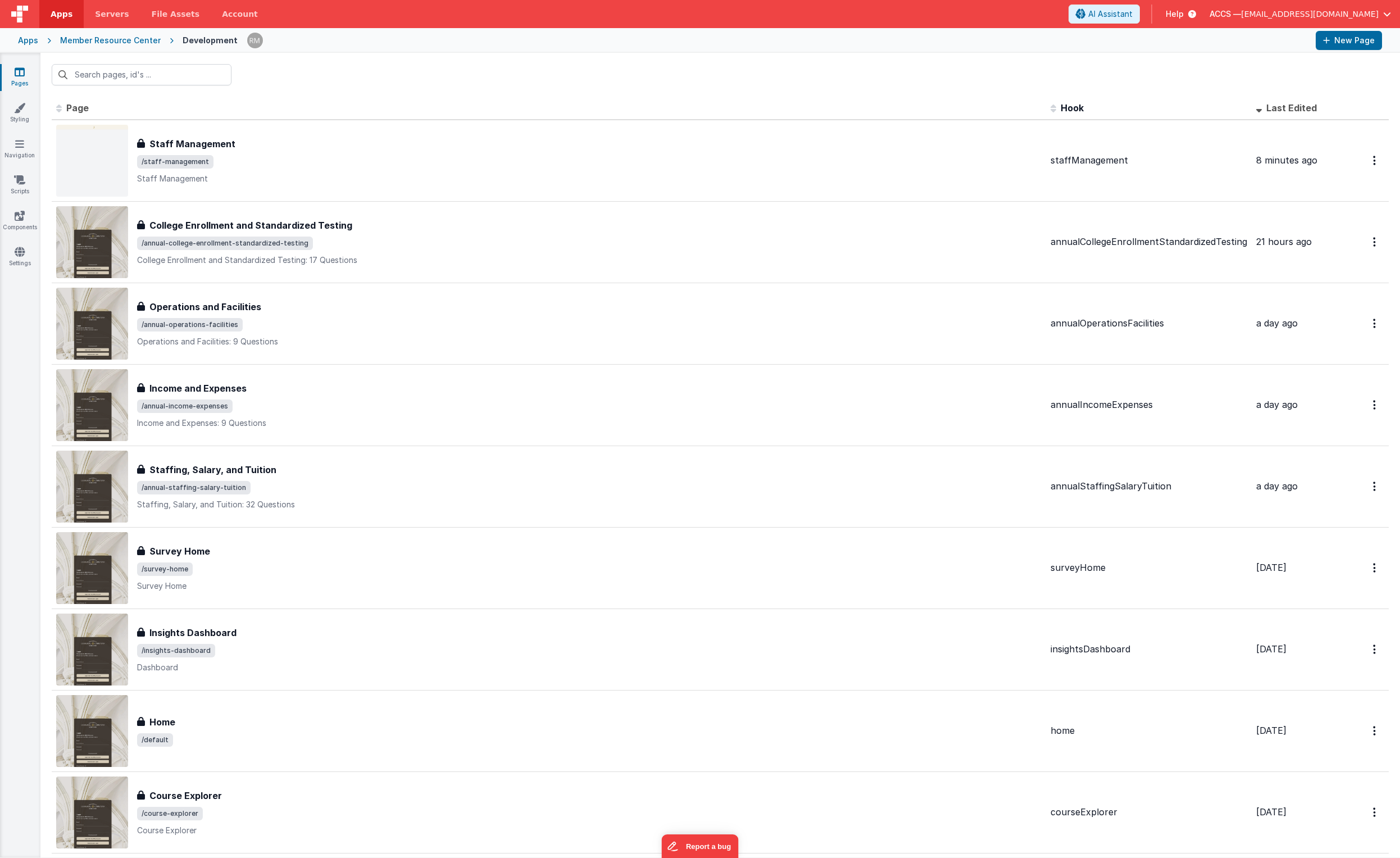
click at [30, 39] on div "Apps" at bounding box center [28, 40] width 20 height 11
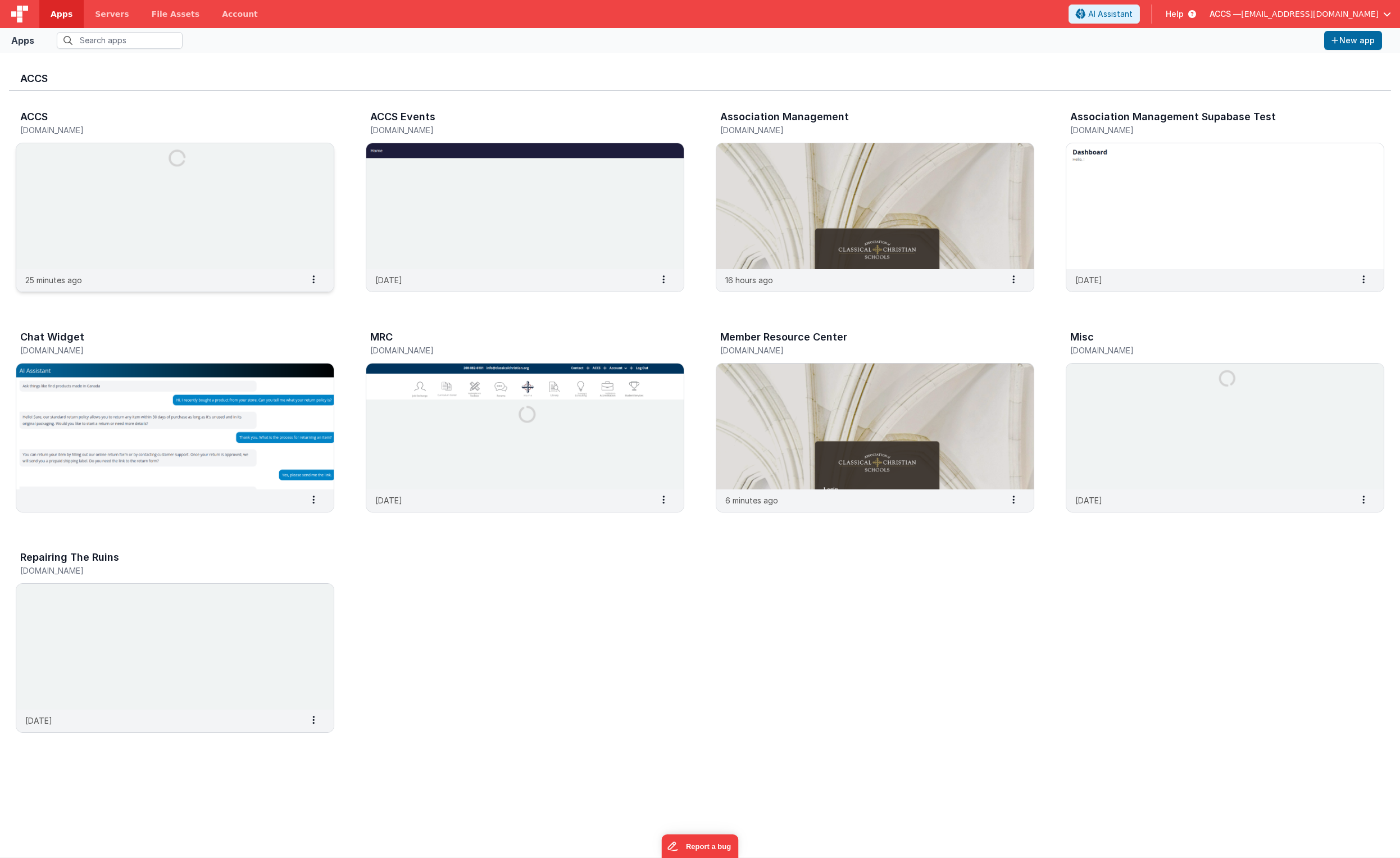
click at [247, 228] on img at bounding box center [175, 206] width 318 height 126
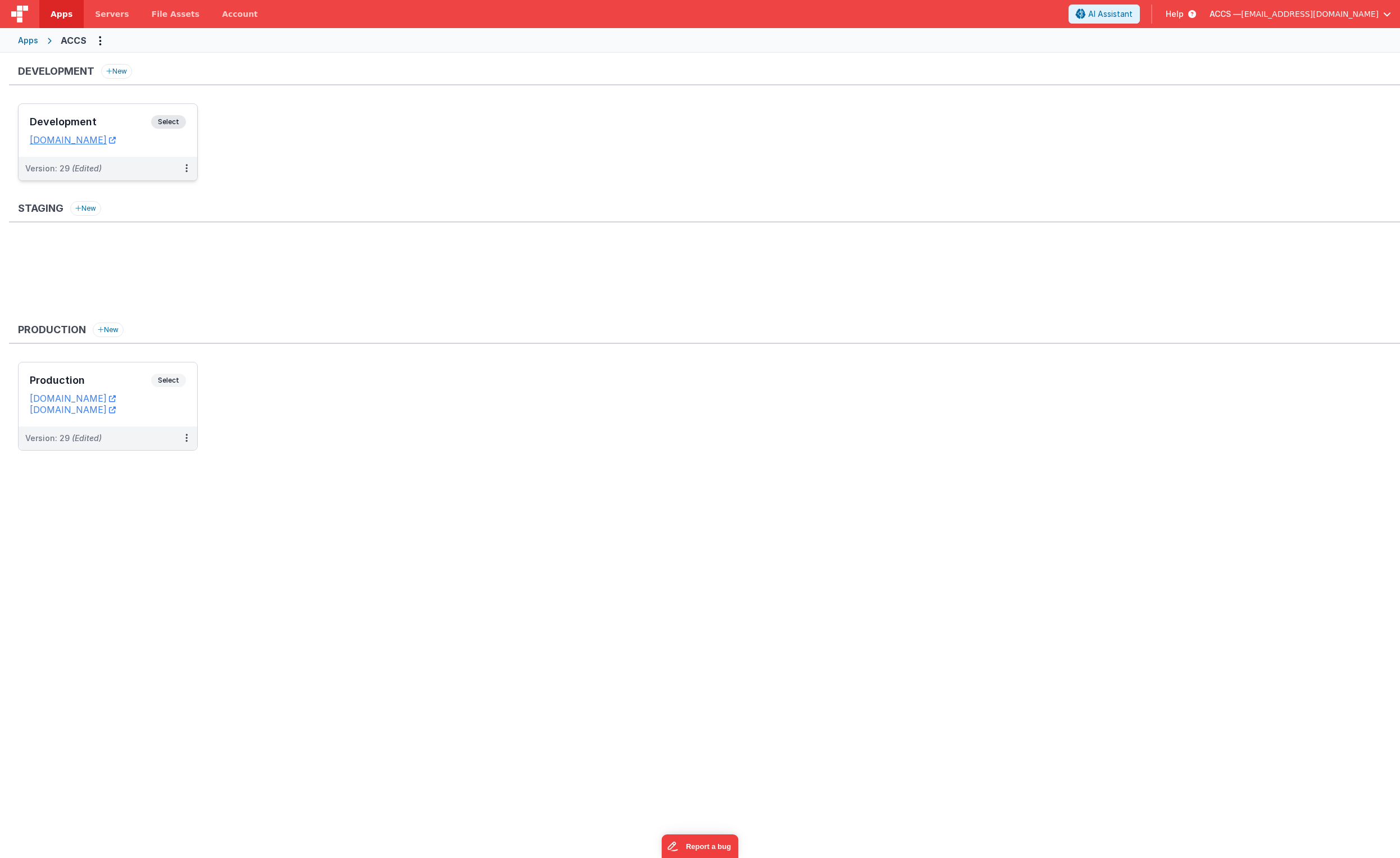
click at [141, 126] on h3 "Development" at bounding box center [90, 122] width 121 height 11
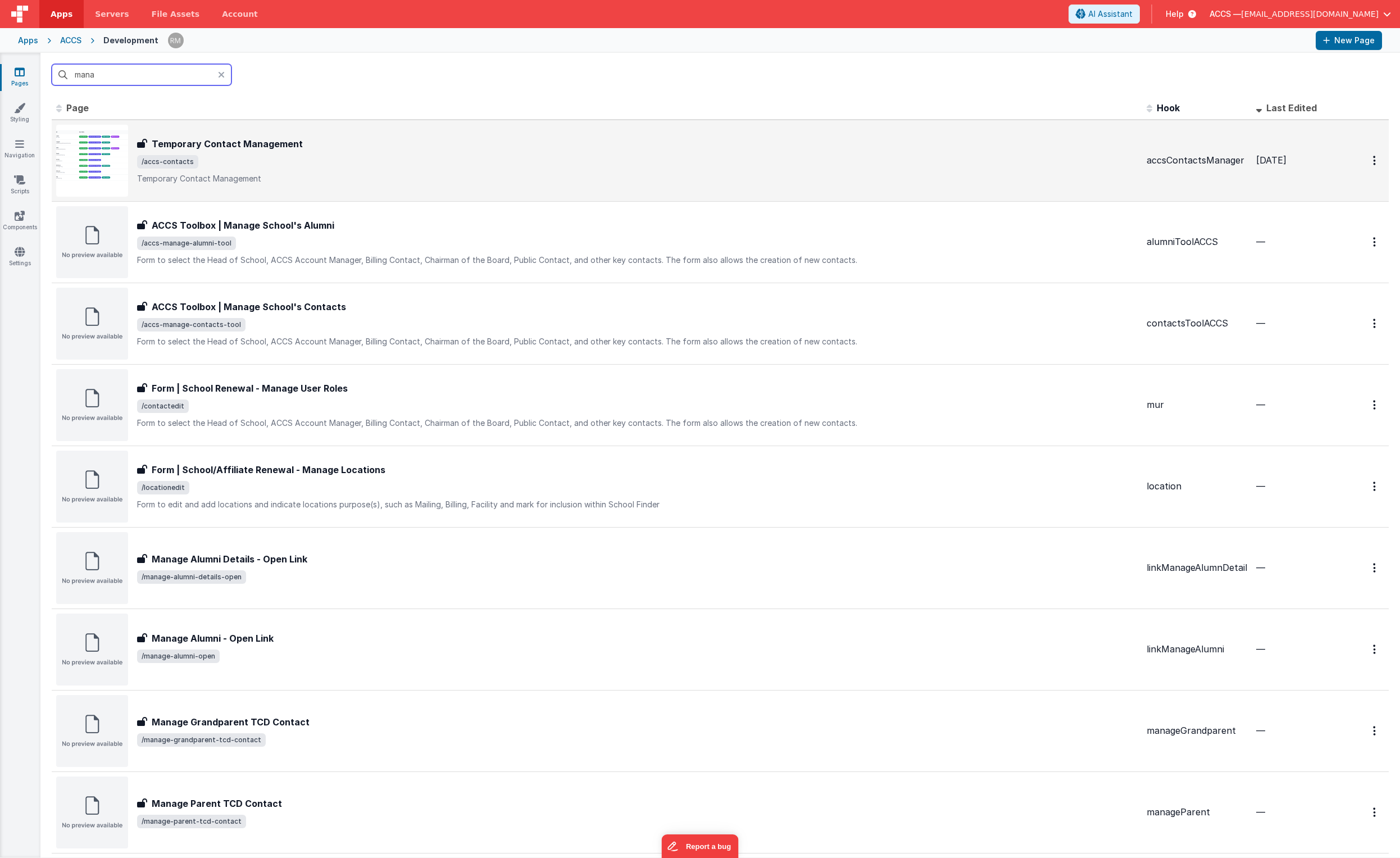
type input "mana"
click at [233, 165] on span "/accs-contacts" at bounding box center [637, 162] width 1001 height 14
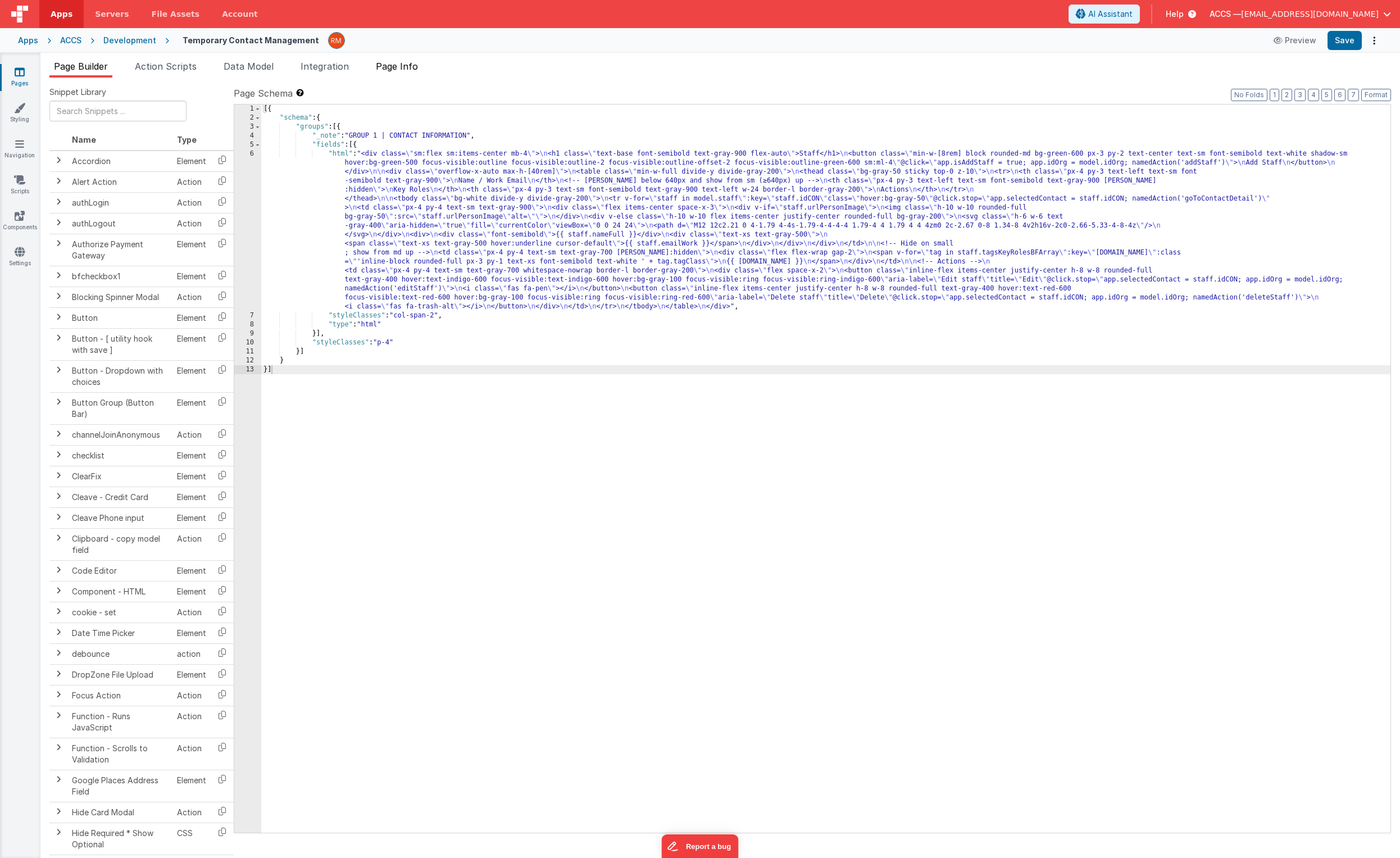
click at [414, 66] on span "Page Info" at bounding box center [397, 66] width 42 height 11
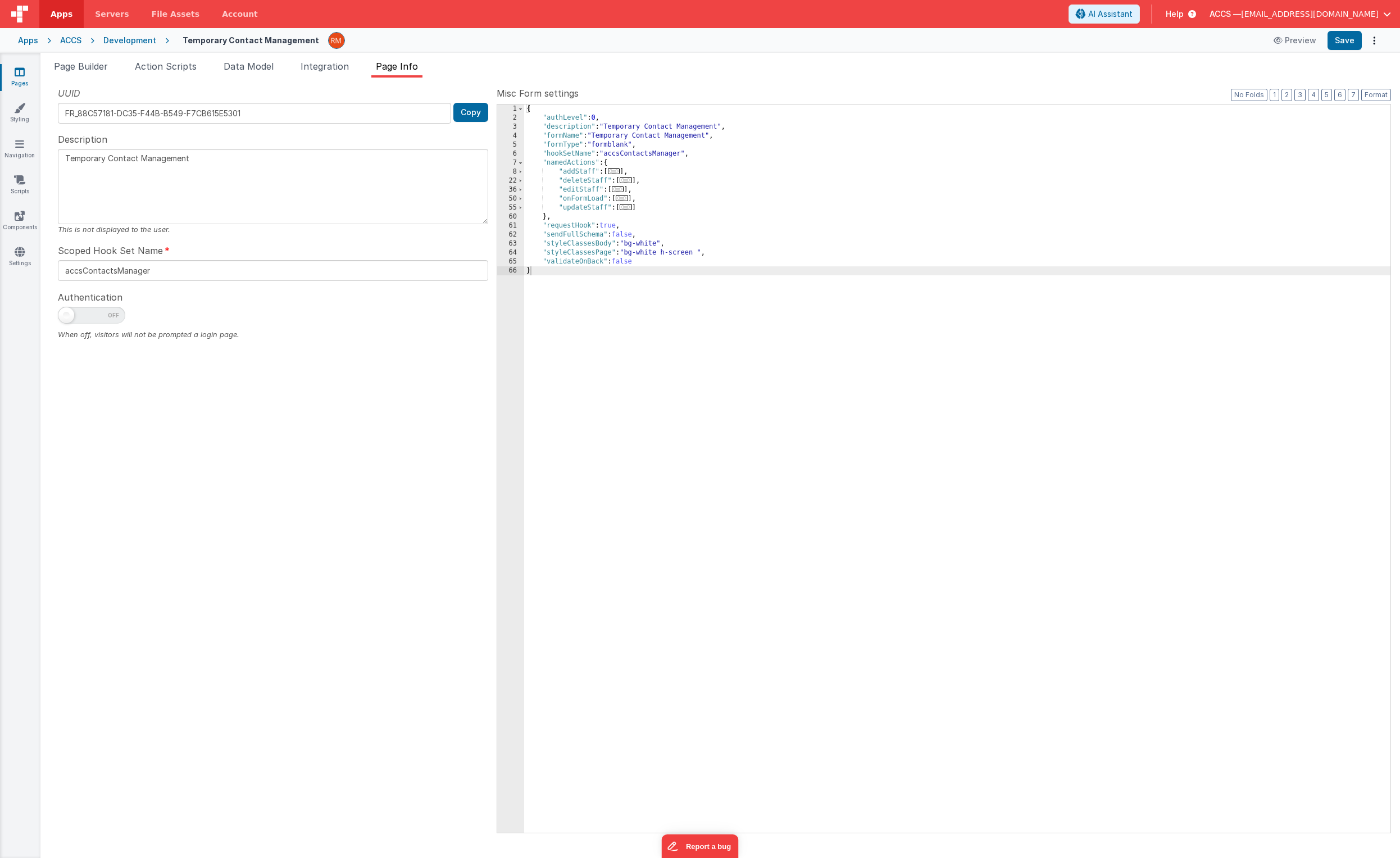
click at [624, 200] on span "..." at bounding box center [622, 198] width 12 height 6
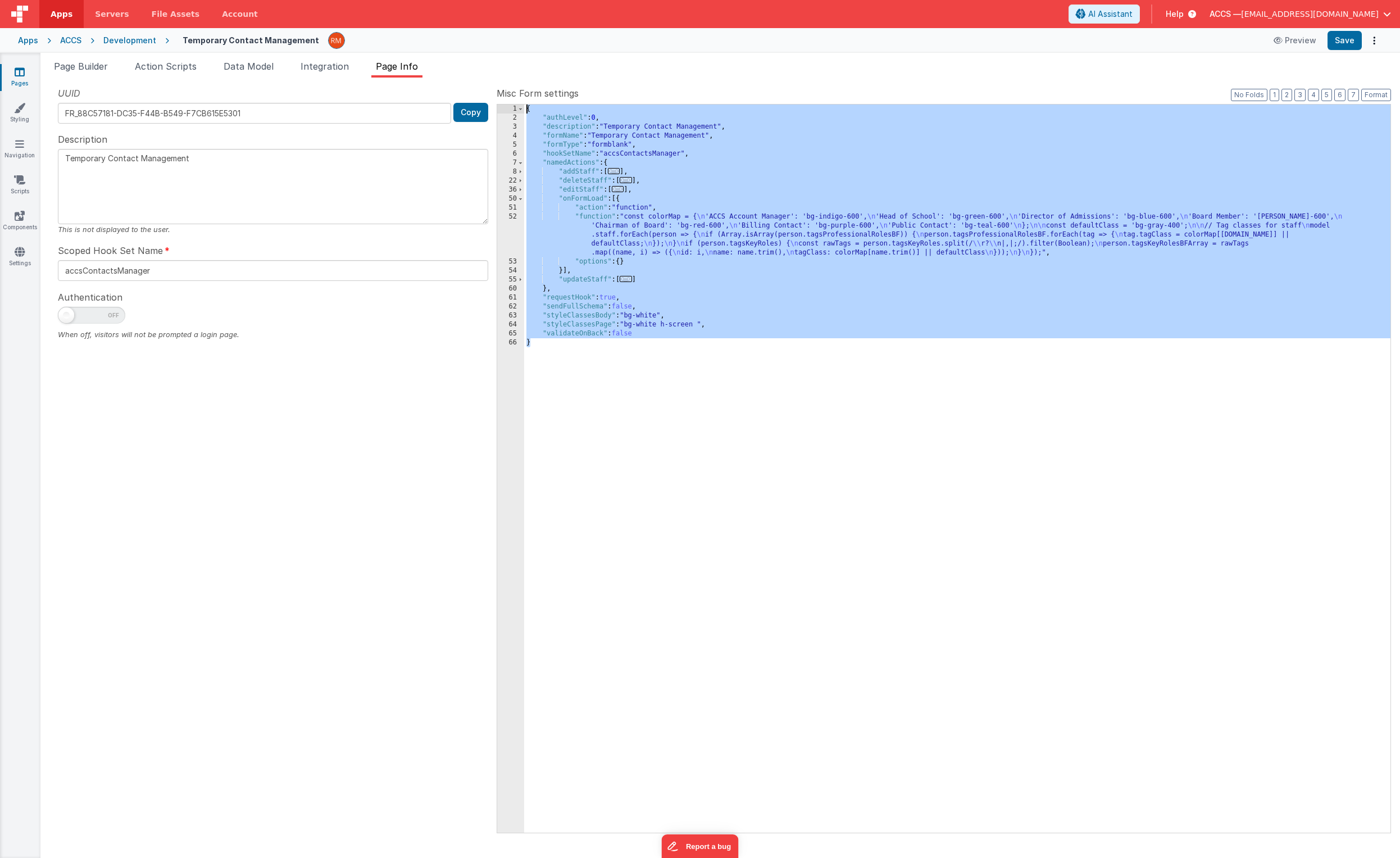
drag, startPoint x: 564, startPoint y: 365, endPoint x: 503, endPoint y: 71, distance: 300.3
click at [503, 71] on div "Page Builder Action Scripts Data Model Integration Page Info Snippet Library Na…" at bounding box center [720, 459] width 1360 height 799
click at [17, 77] on icon at bounding box center [19, 72] width 10 height 11
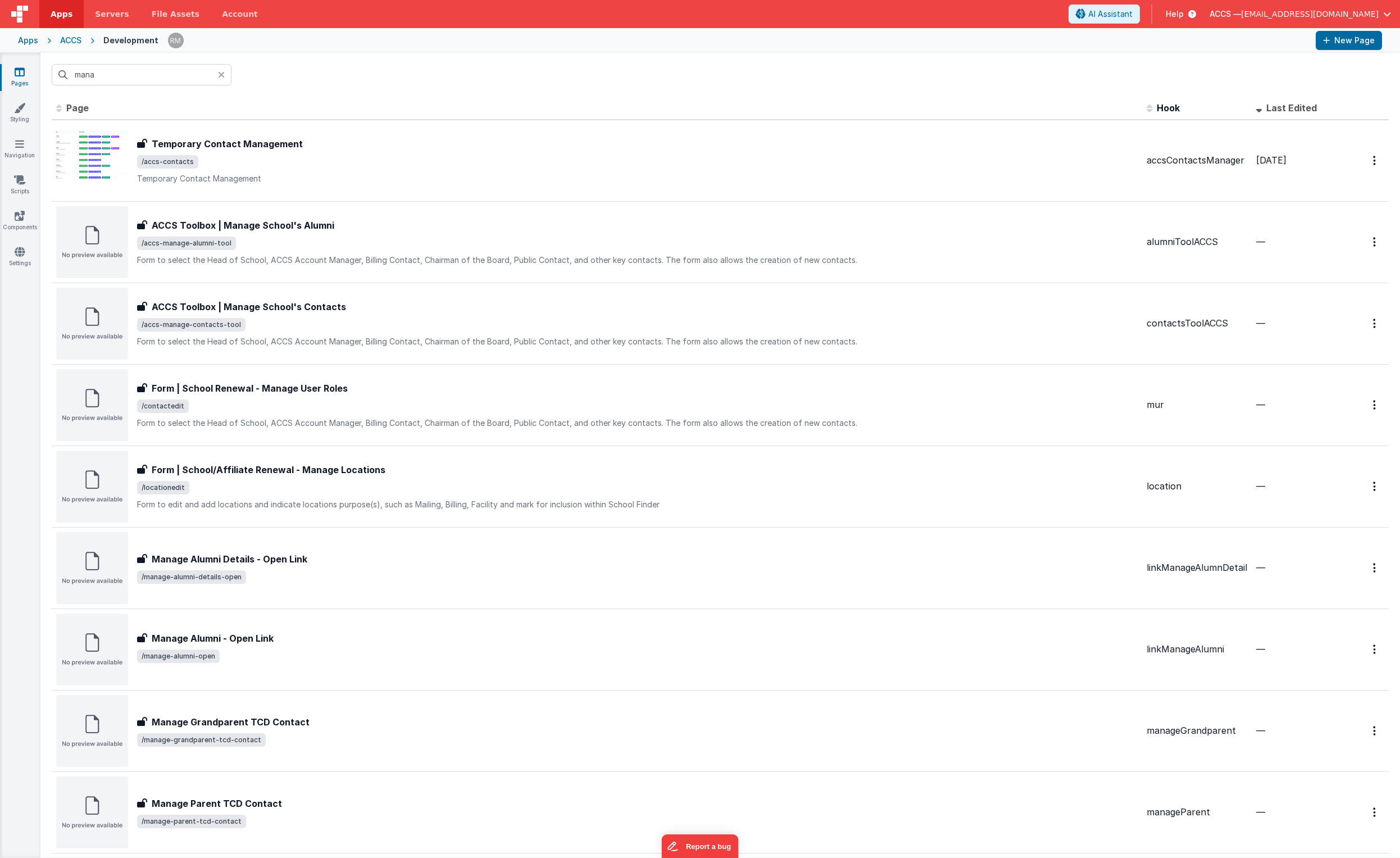
click at [76, 39] on div "ACCS" at bounding box center [70, 40] width 21 height 11
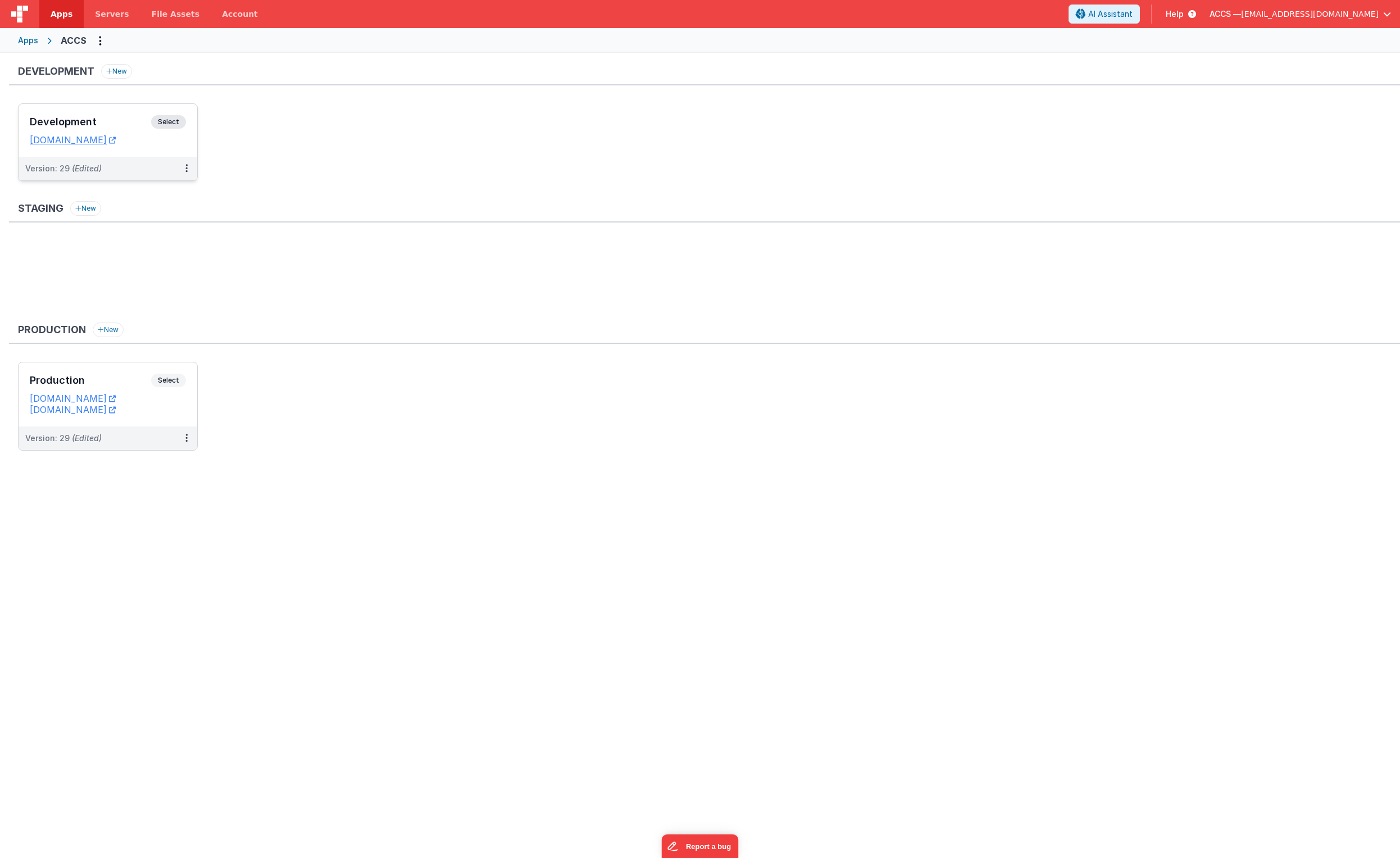
click at [132, 134] on div "Development Select" at bounding box center [107, 124] width 157 height 19
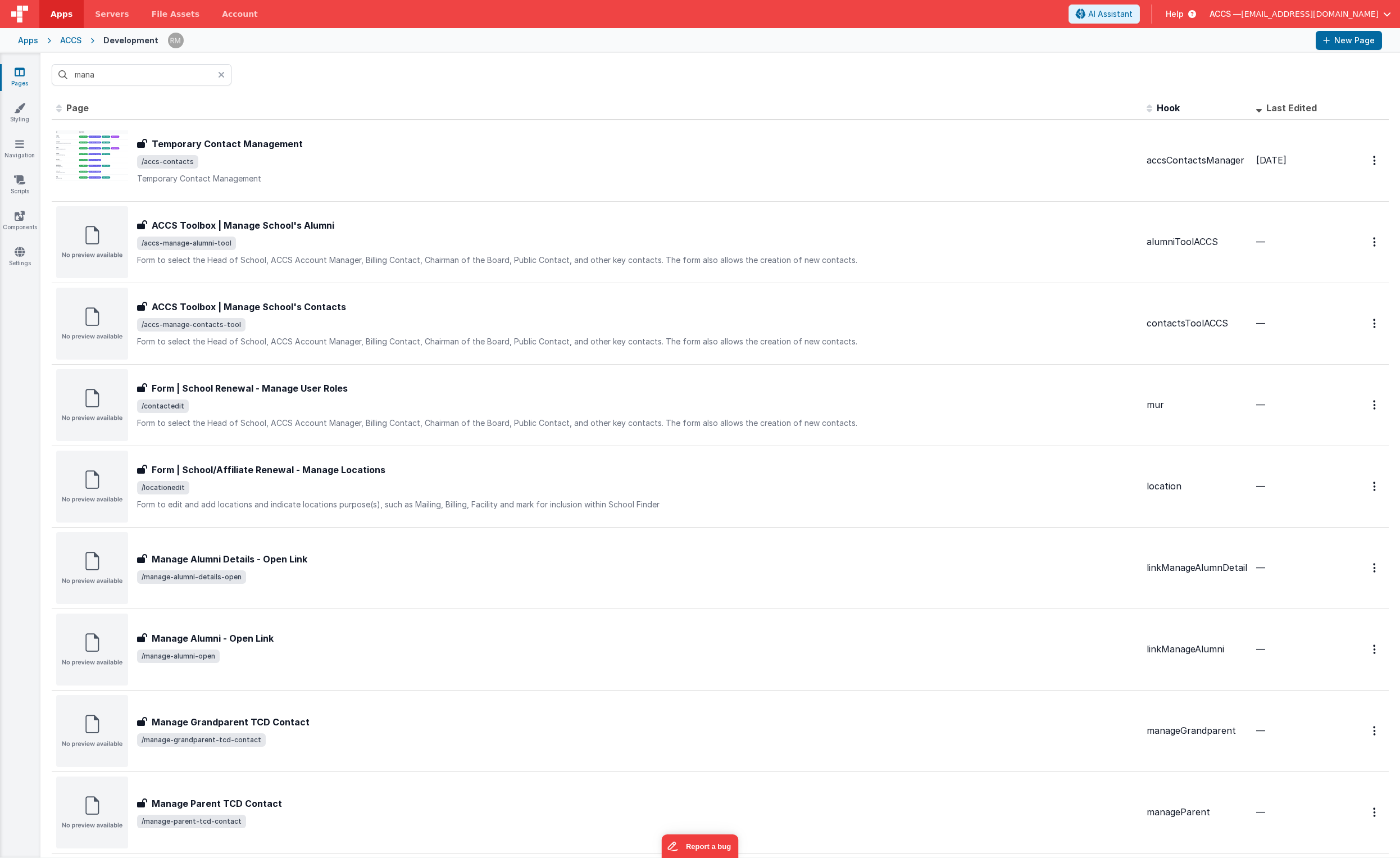
click at [21, 72] on icon at bounding box center [19, 72] width 10 height 11
click at [42, 40] on div "Apps ACCS Development New Page" at bounding box center [700, 40] width 1400 height 25
click at [33, 42] on div "Apps" at bounding box center [28, 40] width 20 height 11
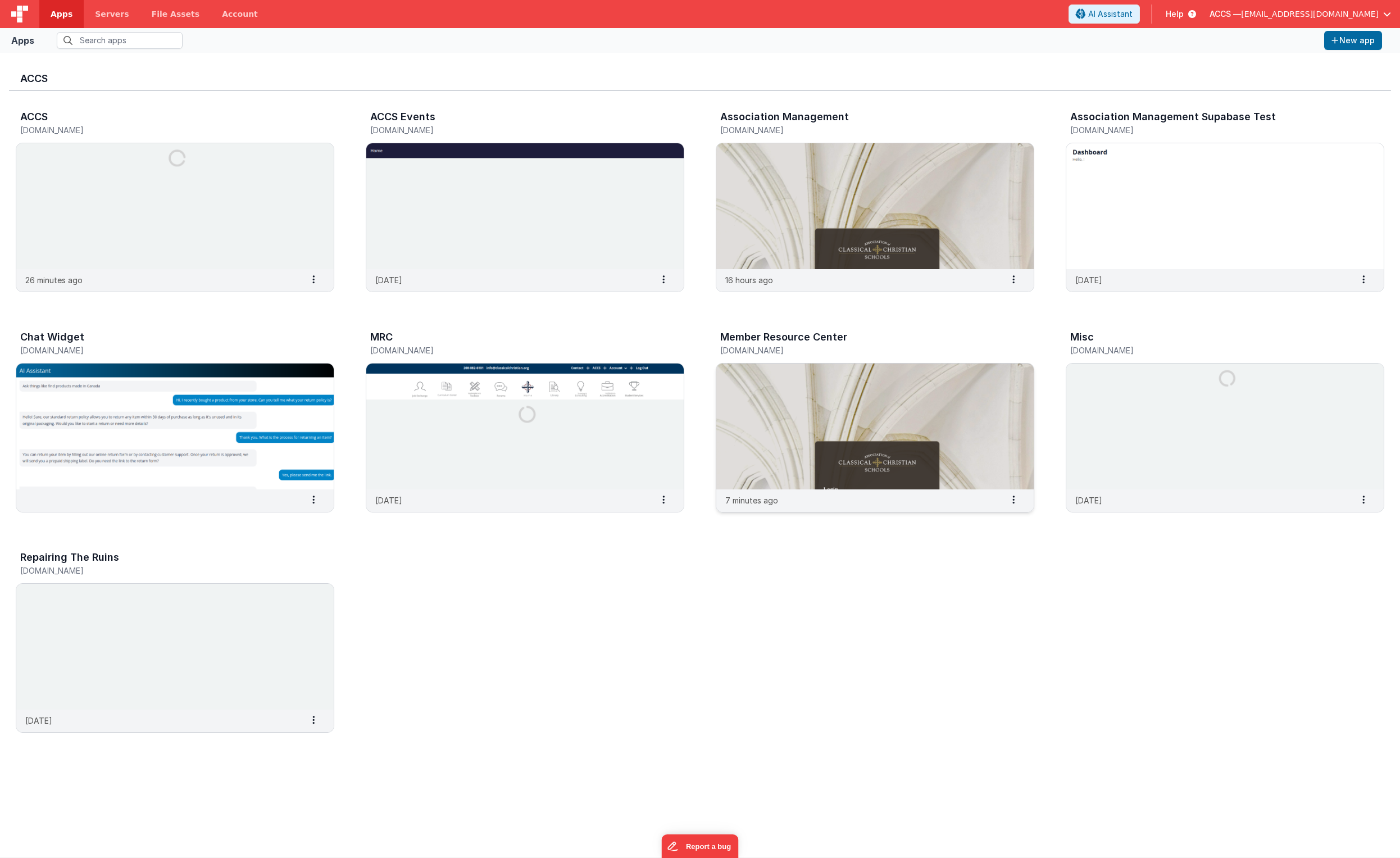
click at [767, 406] on img at bounding box center [875, 427] width 318 height 126
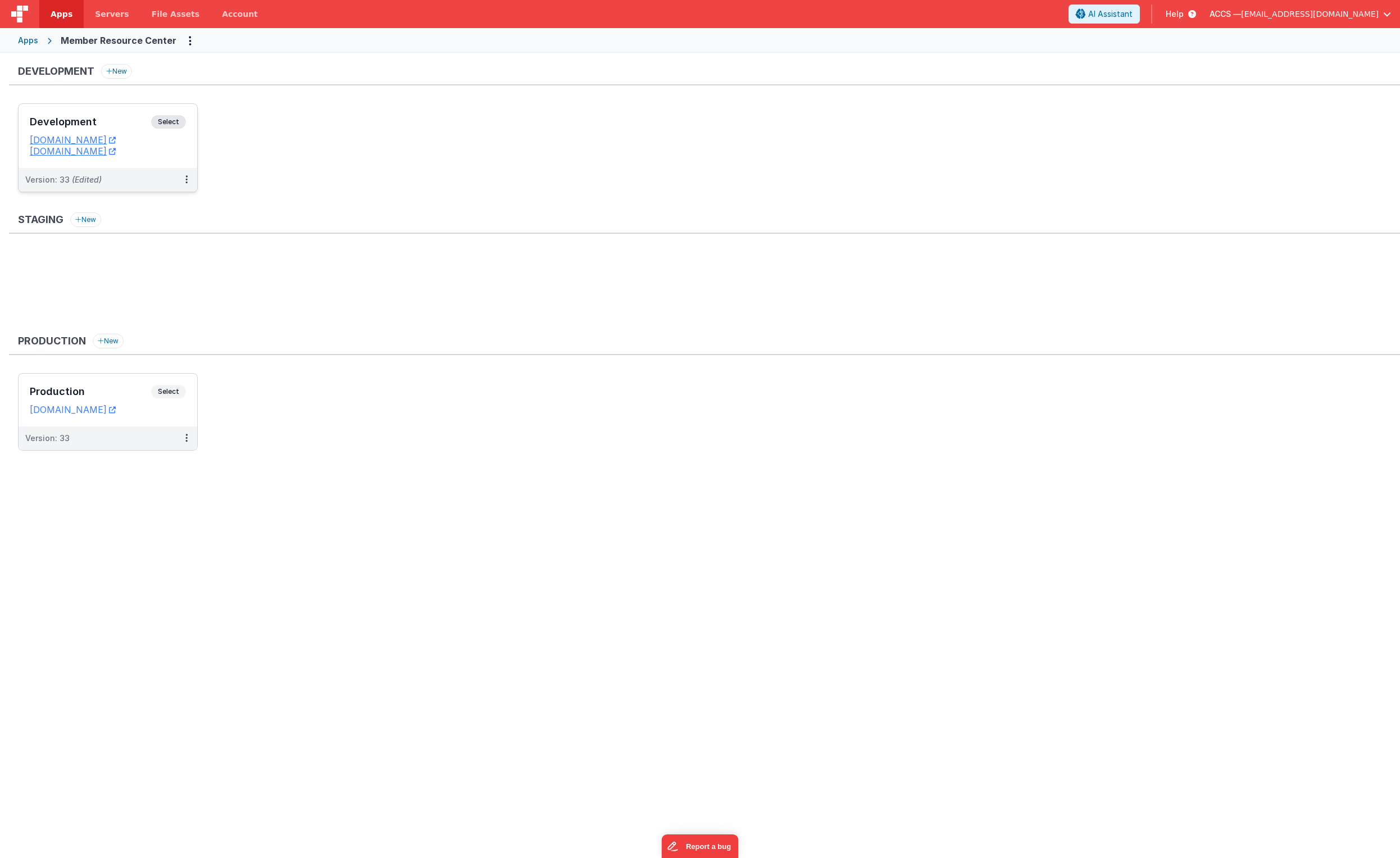
click at [126, 126] on h3 "Development" at bounding box center [90, 122] width 121 height 11
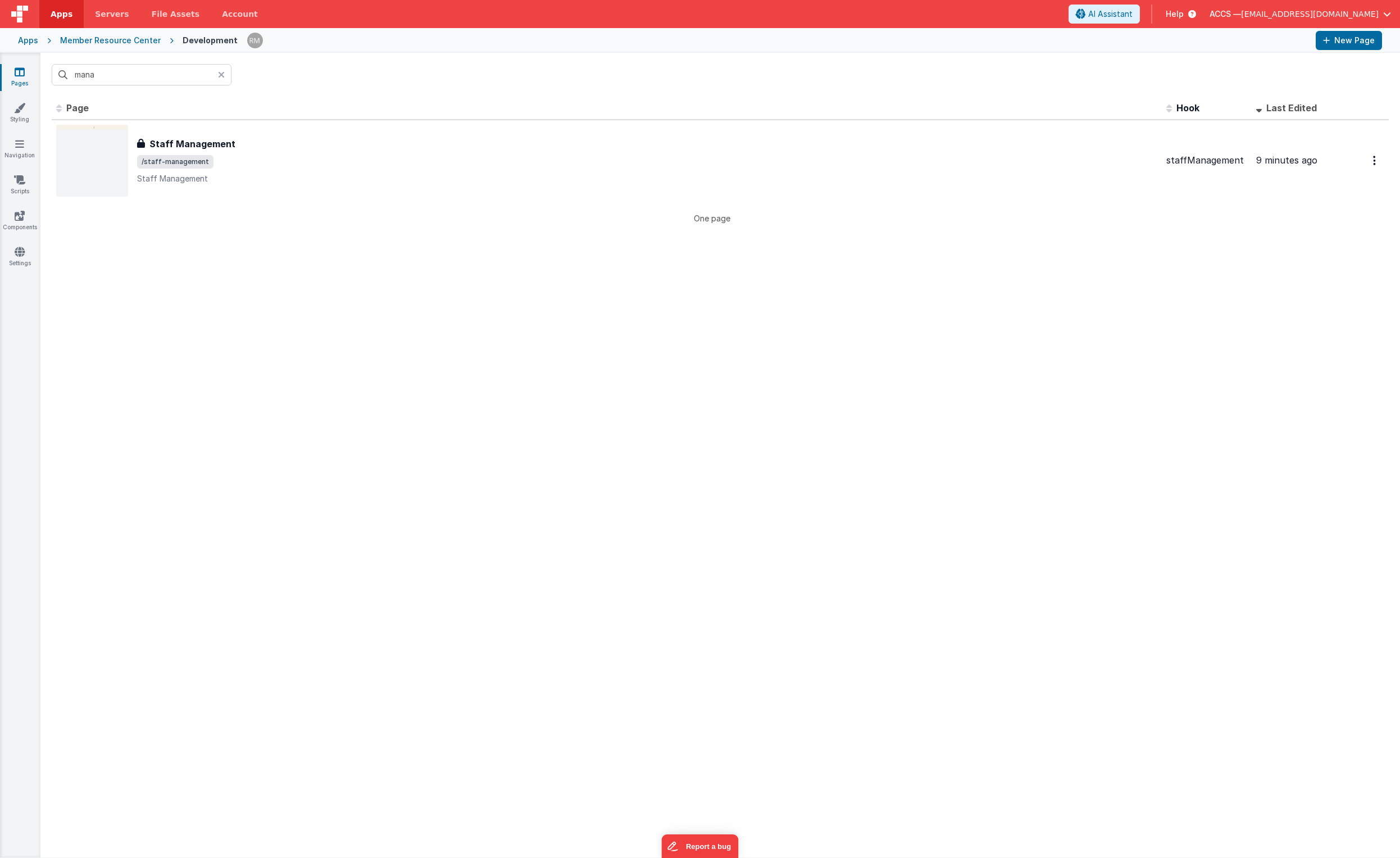
click at [222, 73] on icon at bounding box center [221, 75] width 7 height 9
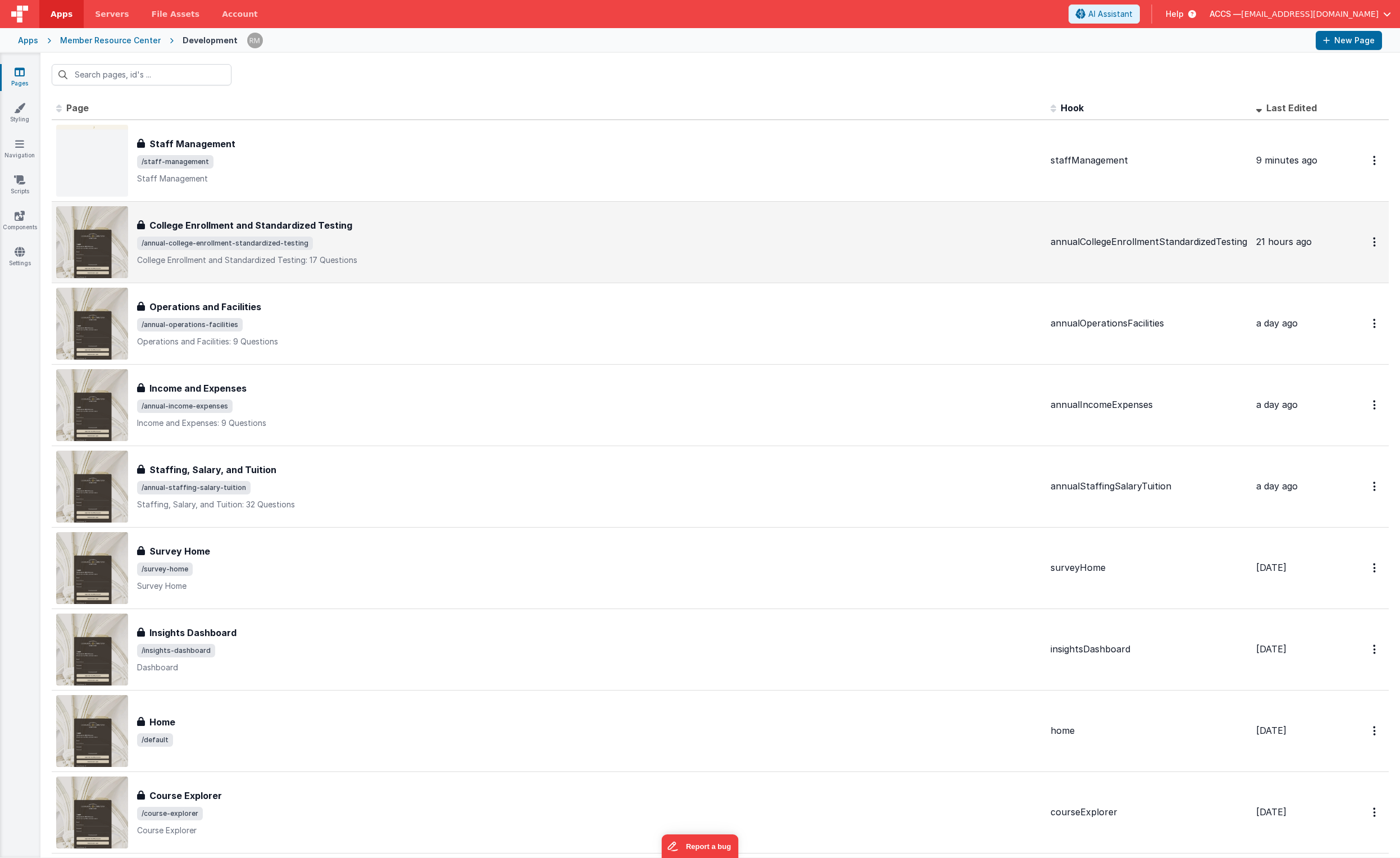
click at [396, 258] on p "College Enrollment and Standardized Testing: 17 Questions" at bounding box center [589, 260] width 905 height 11
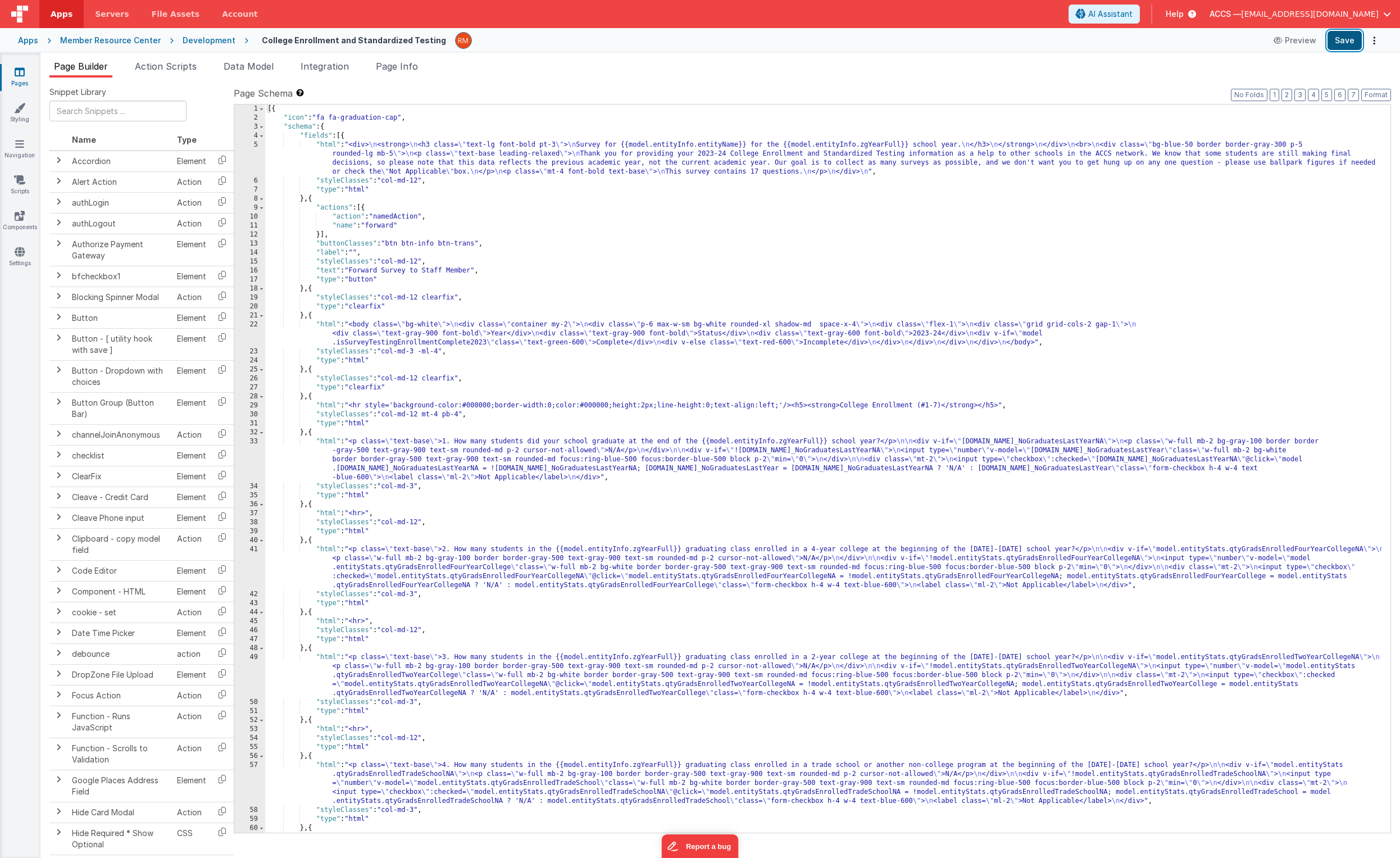
click at [978, 42] on button "Save" at bounding box center [1344, 40] width 34 height 19
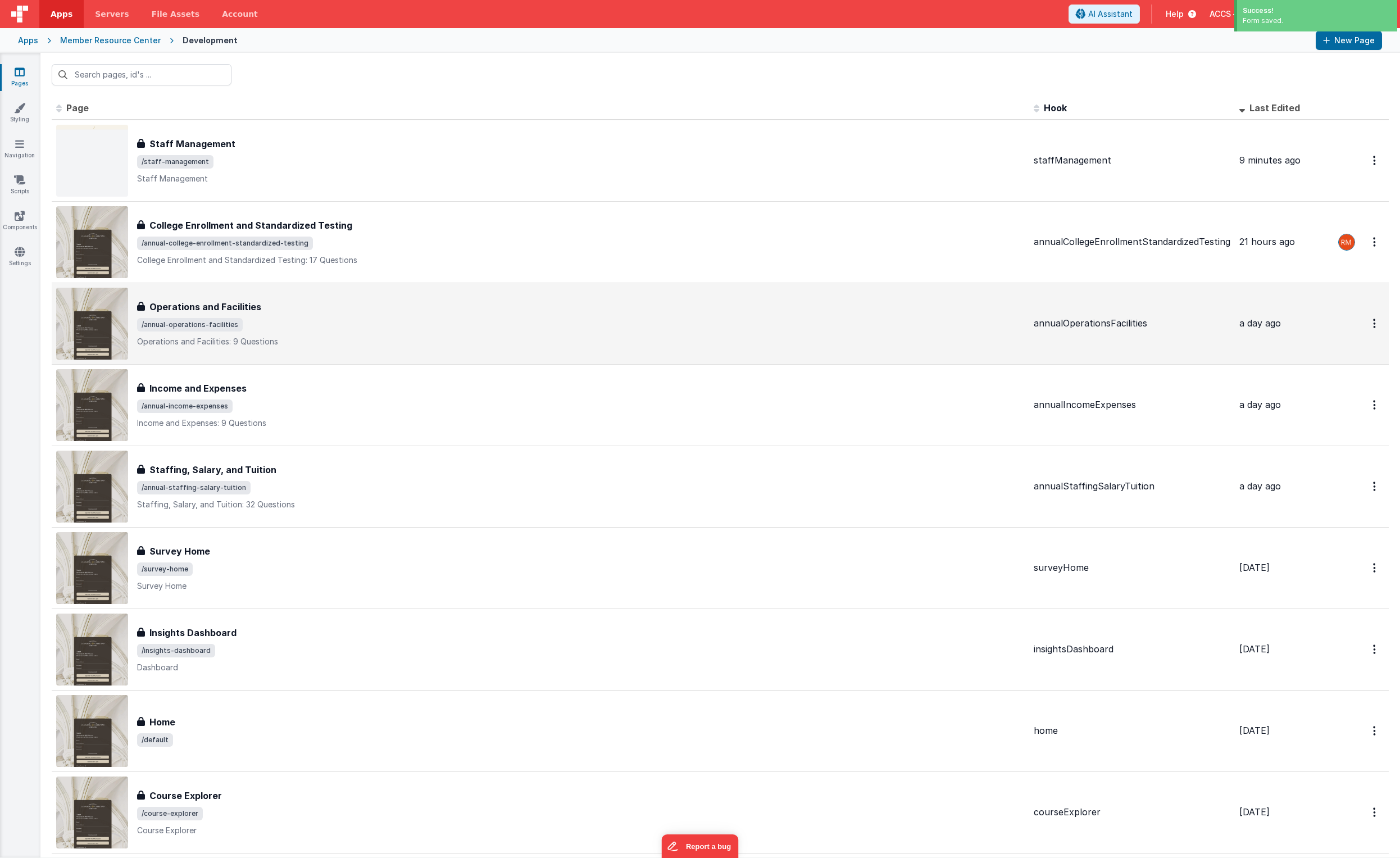
click at [971, 329] on span "/annual-operations-facilities" at bounding box center [581, 325] width 888 height 14
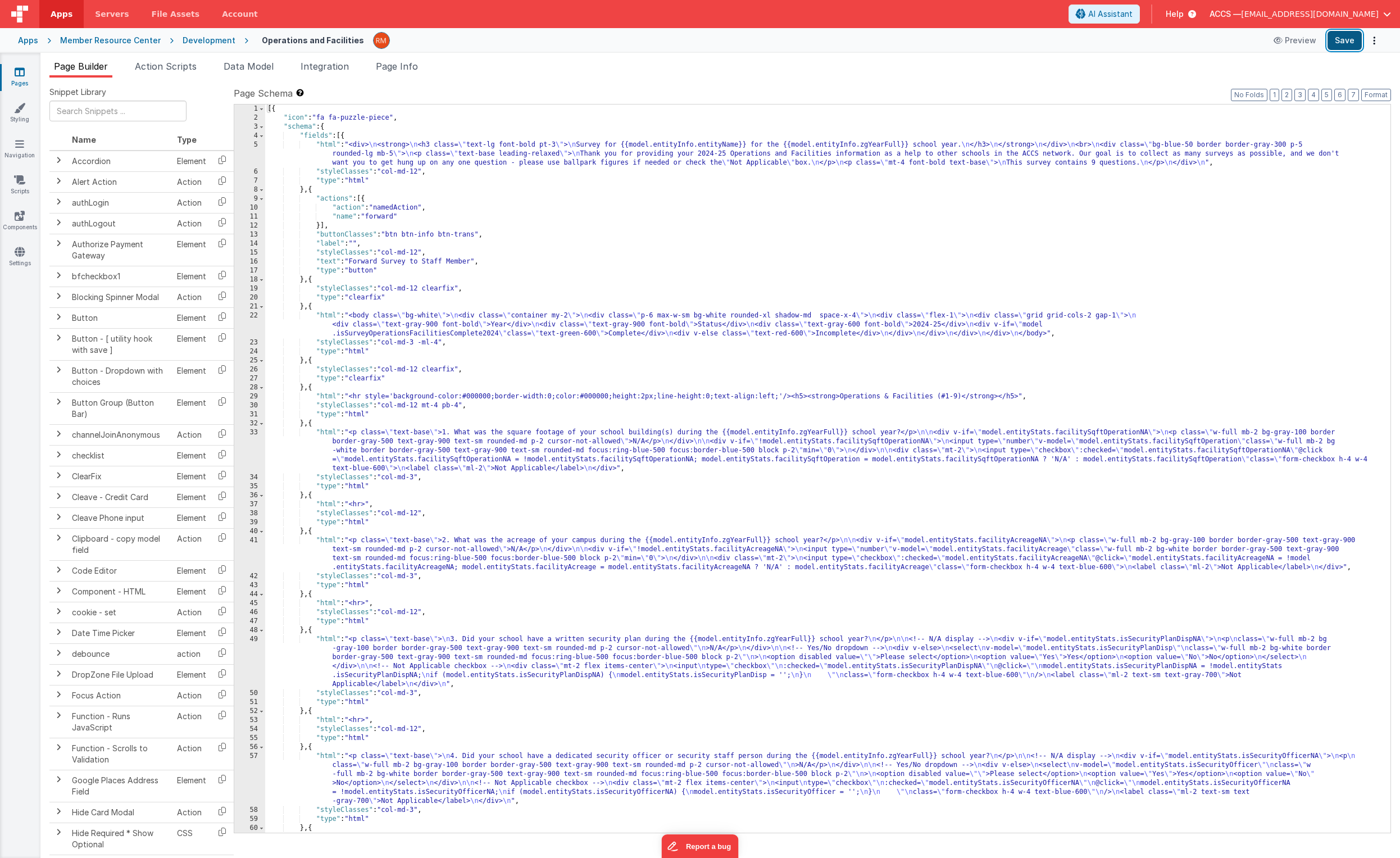
click at [978, 42] on button "Save" at bounding box center [1344, 40] width 34 height 19
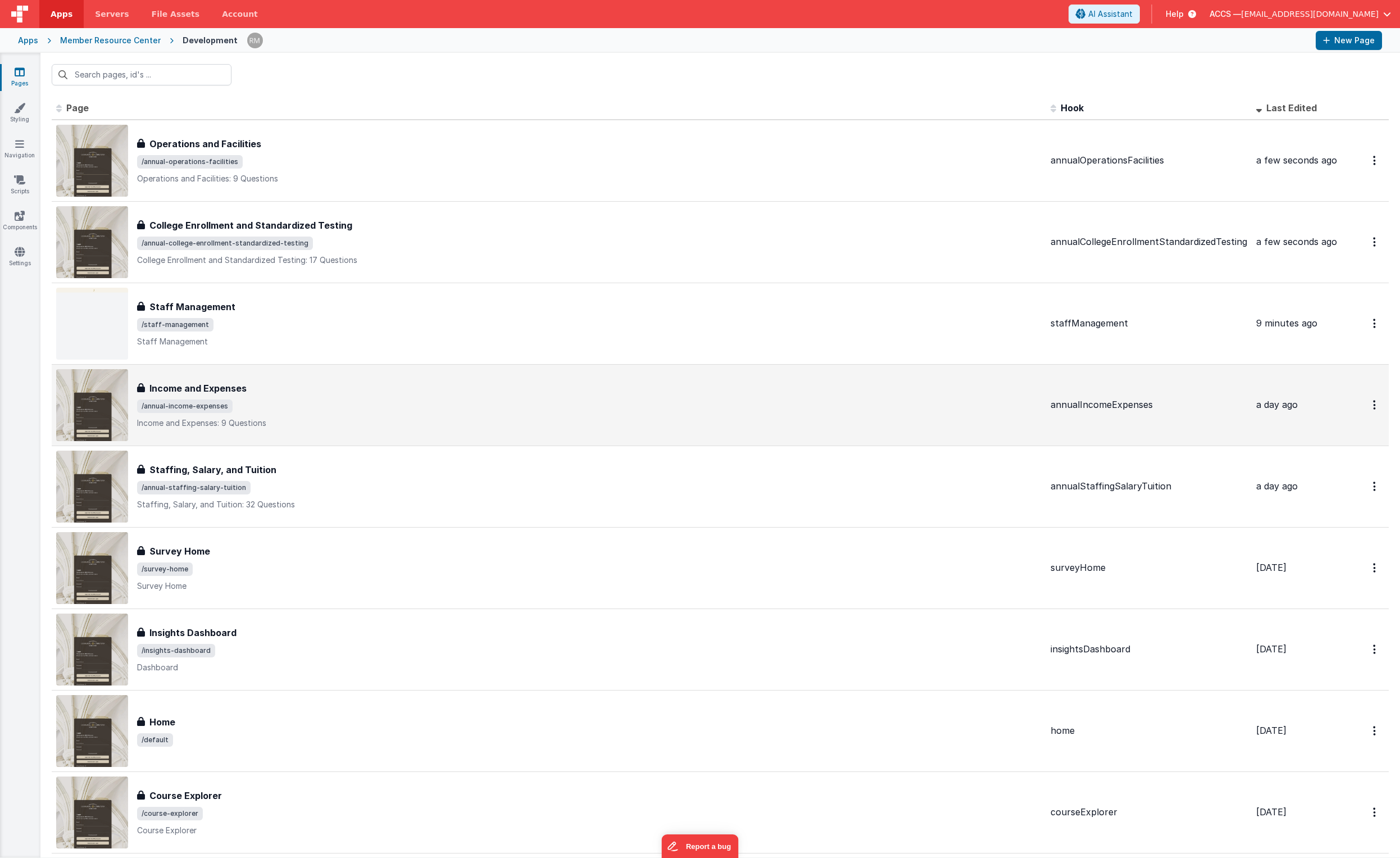
click at [539, 405] on span "/annual-income-expenses" at bounding box center [589, 406] width 905 height 14
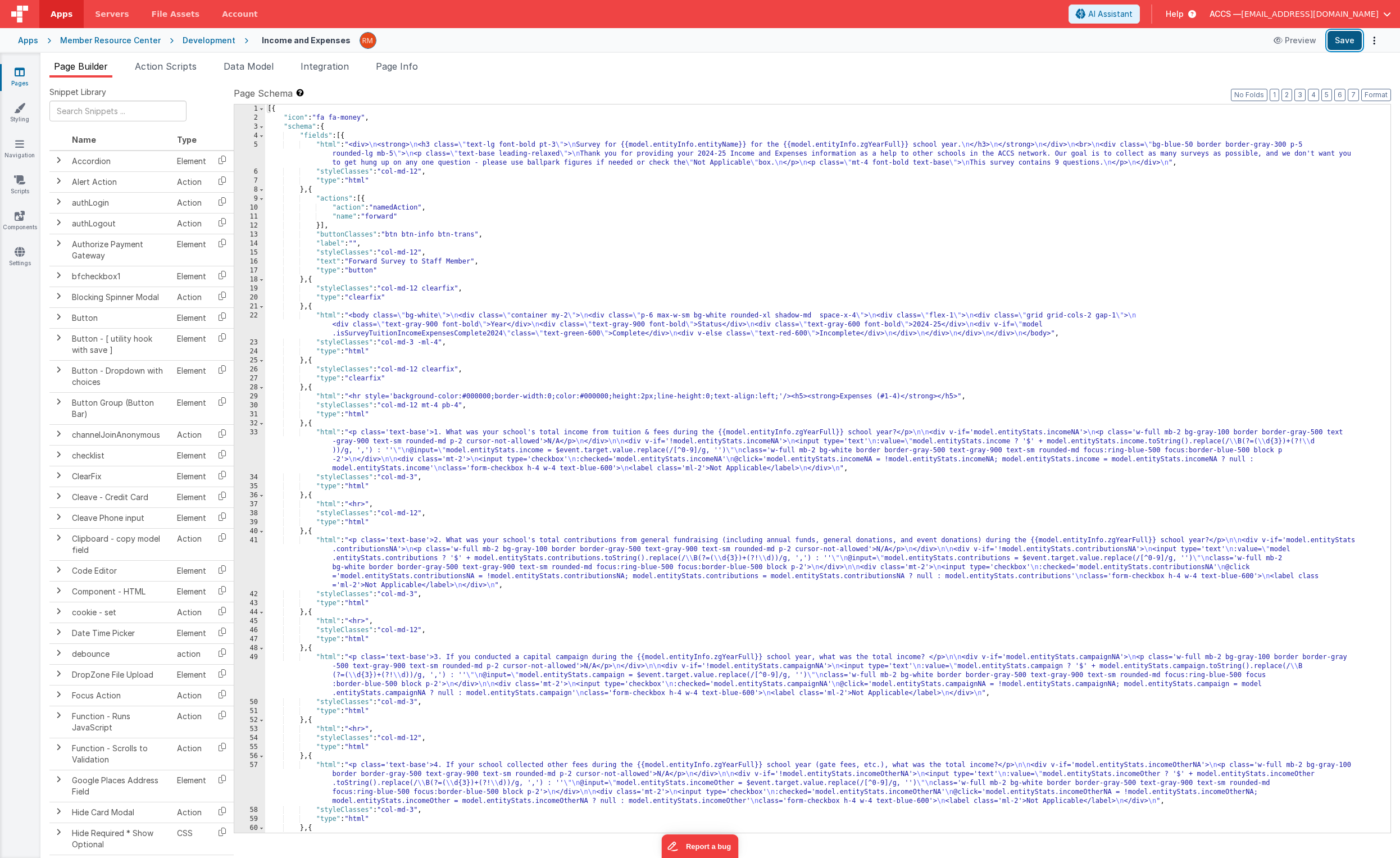
click at [978, 42] on button "Save" at bounding box center [1344, 40] width 34 height 19
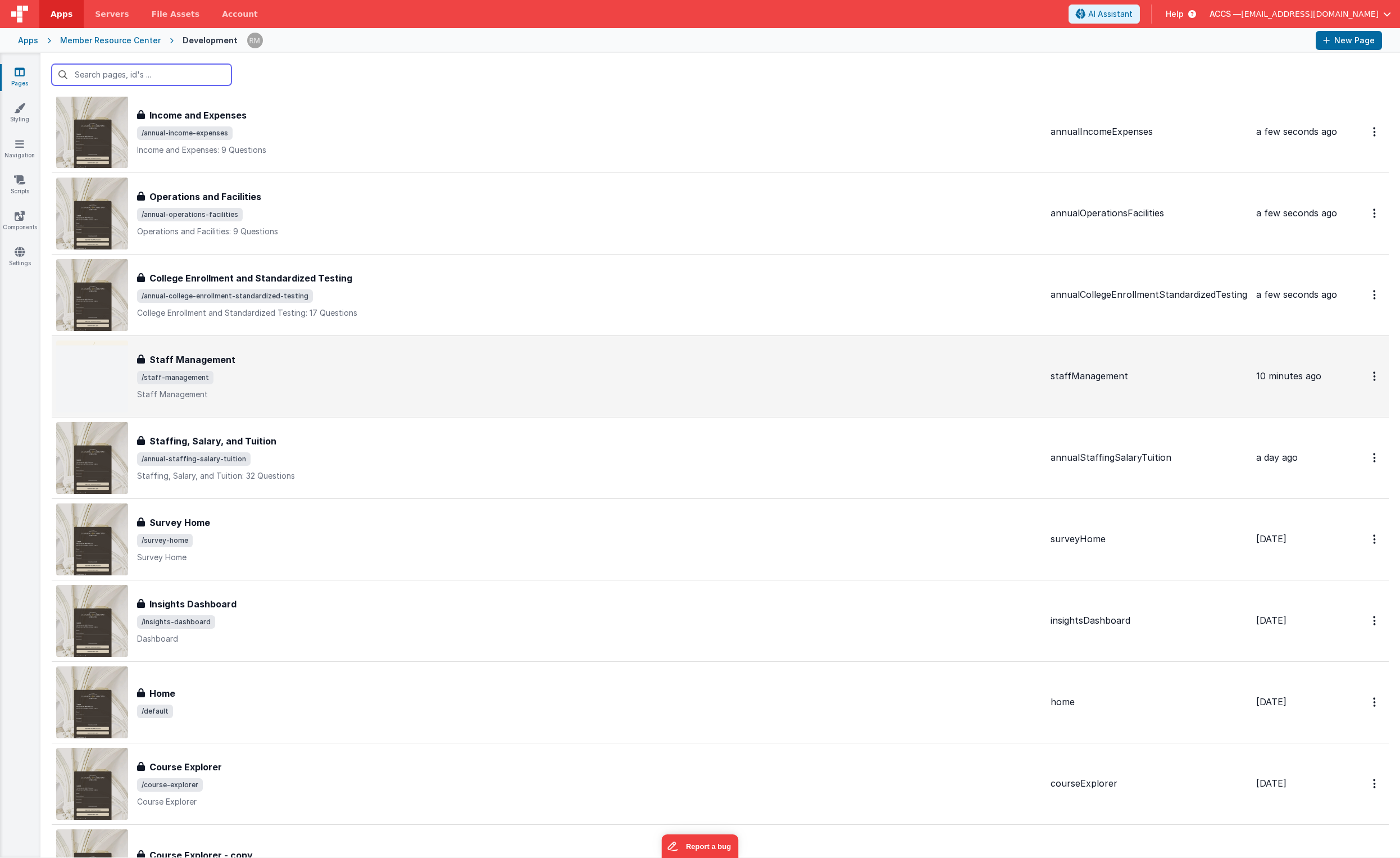
scroll to position [36, 0]
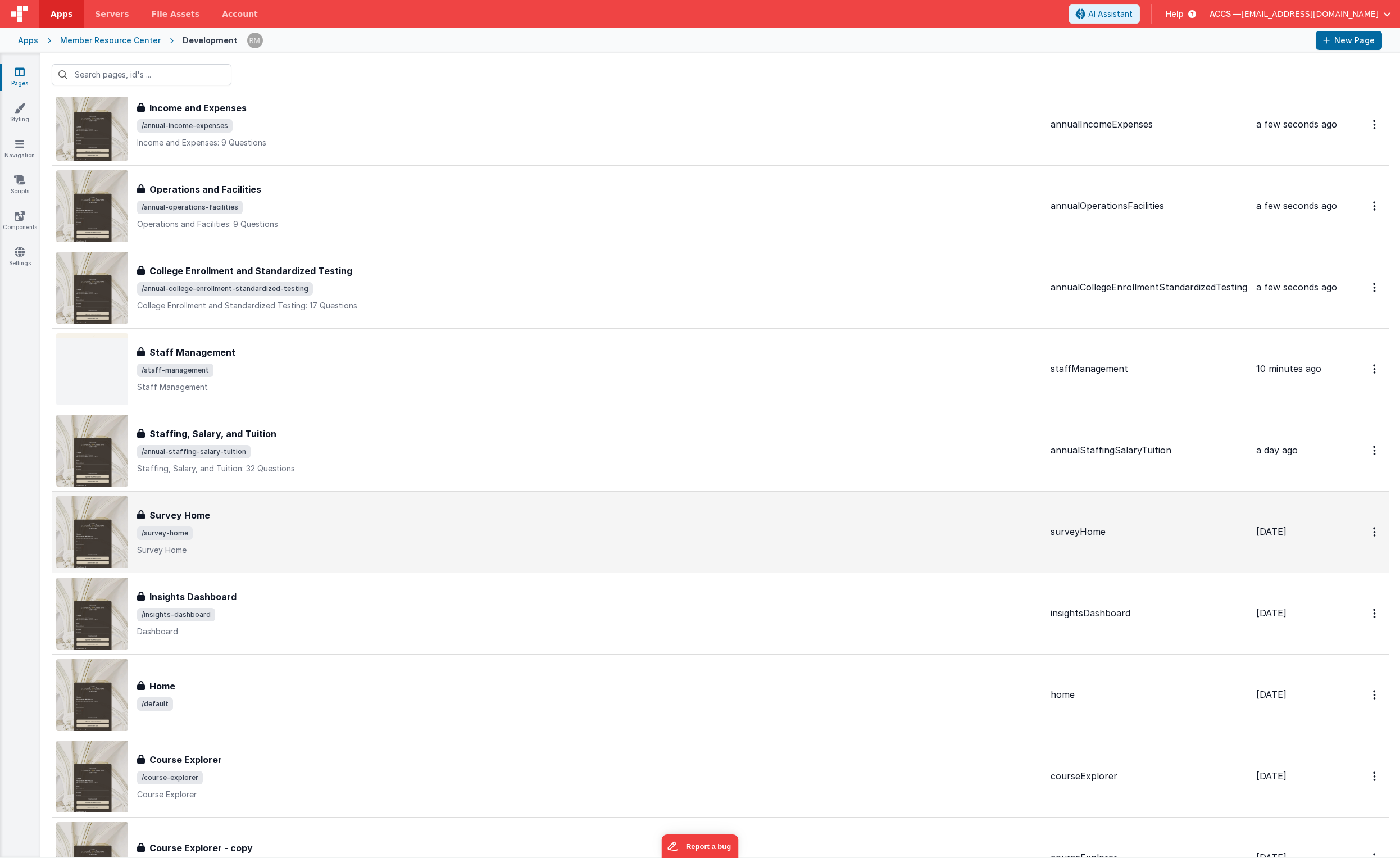
click at [642, 510] on div "Survey Home" at bounding box center [589, 515] width 905 height 14
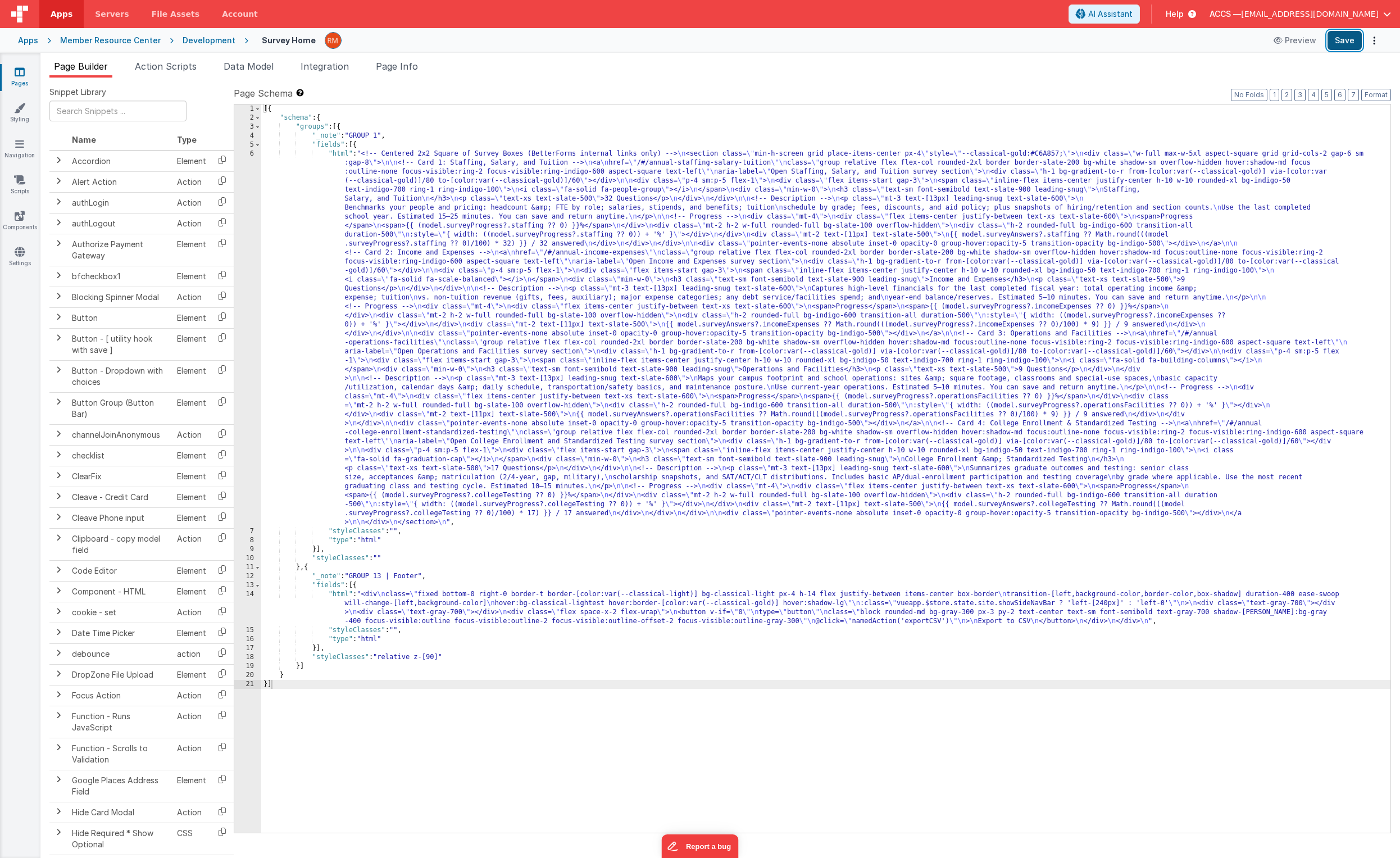
click at [978, 45] on button "Save" at bounding box center [1344, 40] width 34 height 19
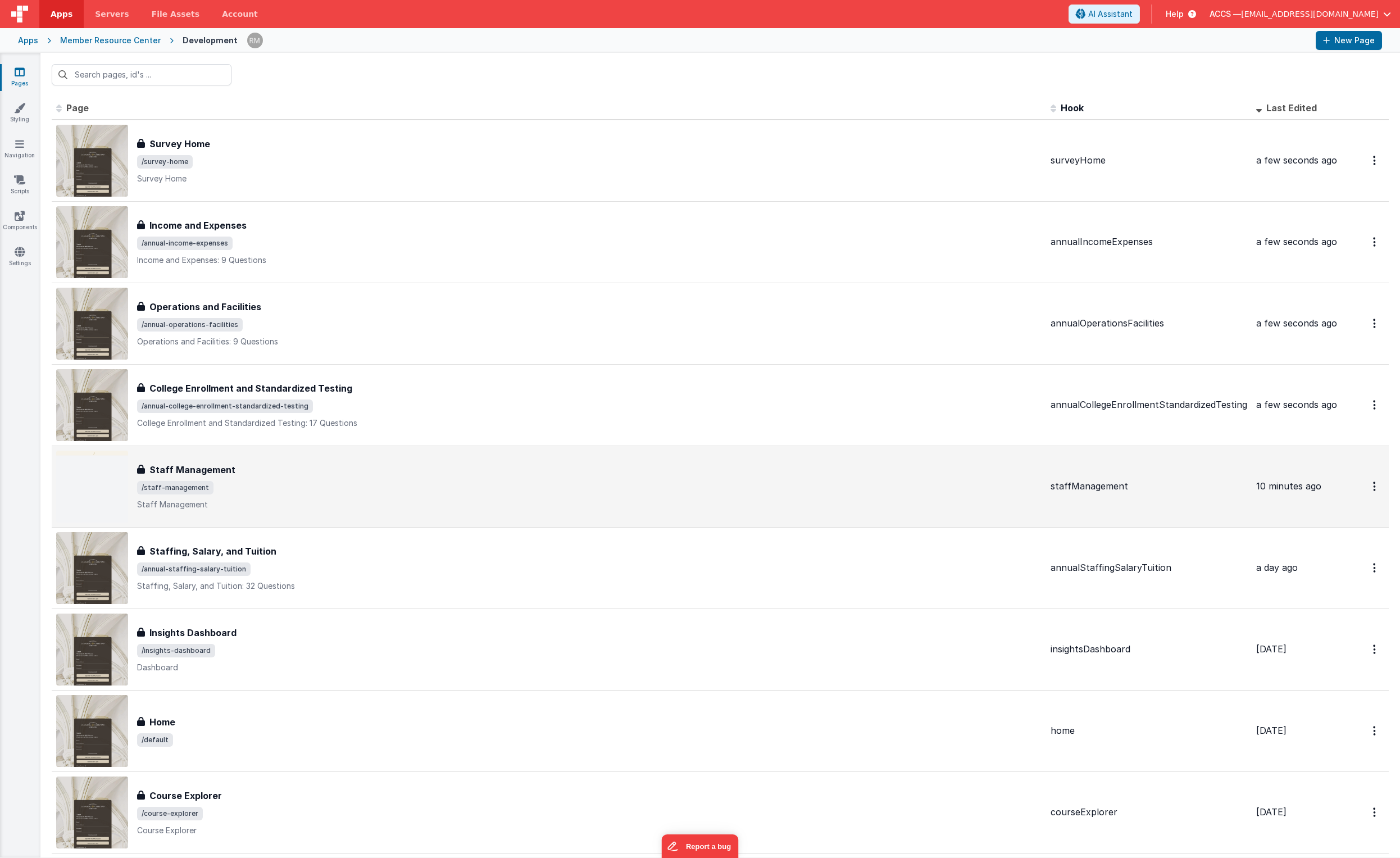
click at [315, 467] on div "Staff Management" at bounding box center [589, 470] width 905 height 14
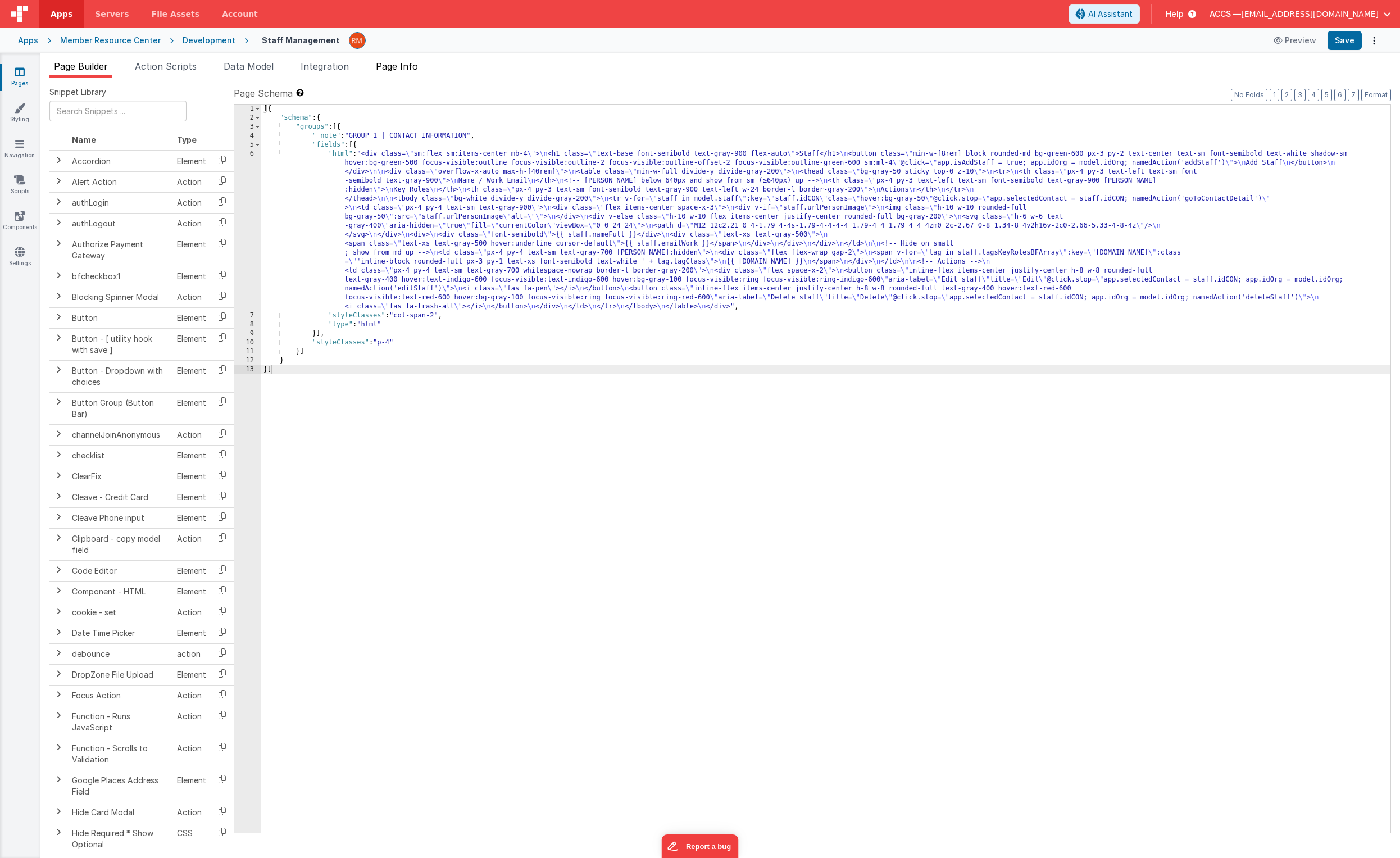
click at [393, 67] on span "Page Info" at bounding box center [397, 66] width 42 height 11
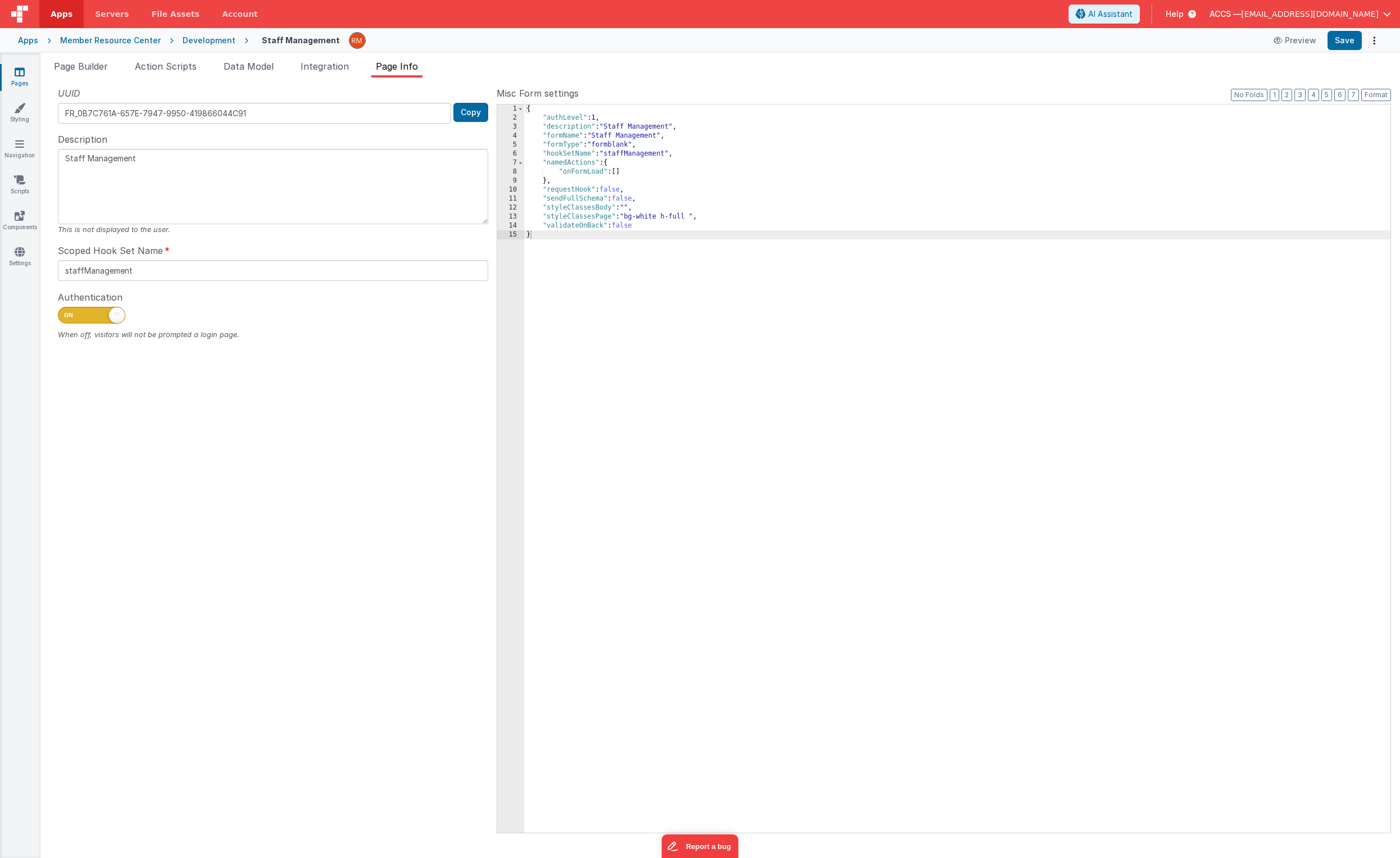
click at [573, 241] on div "{ "authLevel" : 1 , "description" : "Staff Management" , "formName" : "Staff Ma…" at bounding box center [958, 477] width 867 height 747
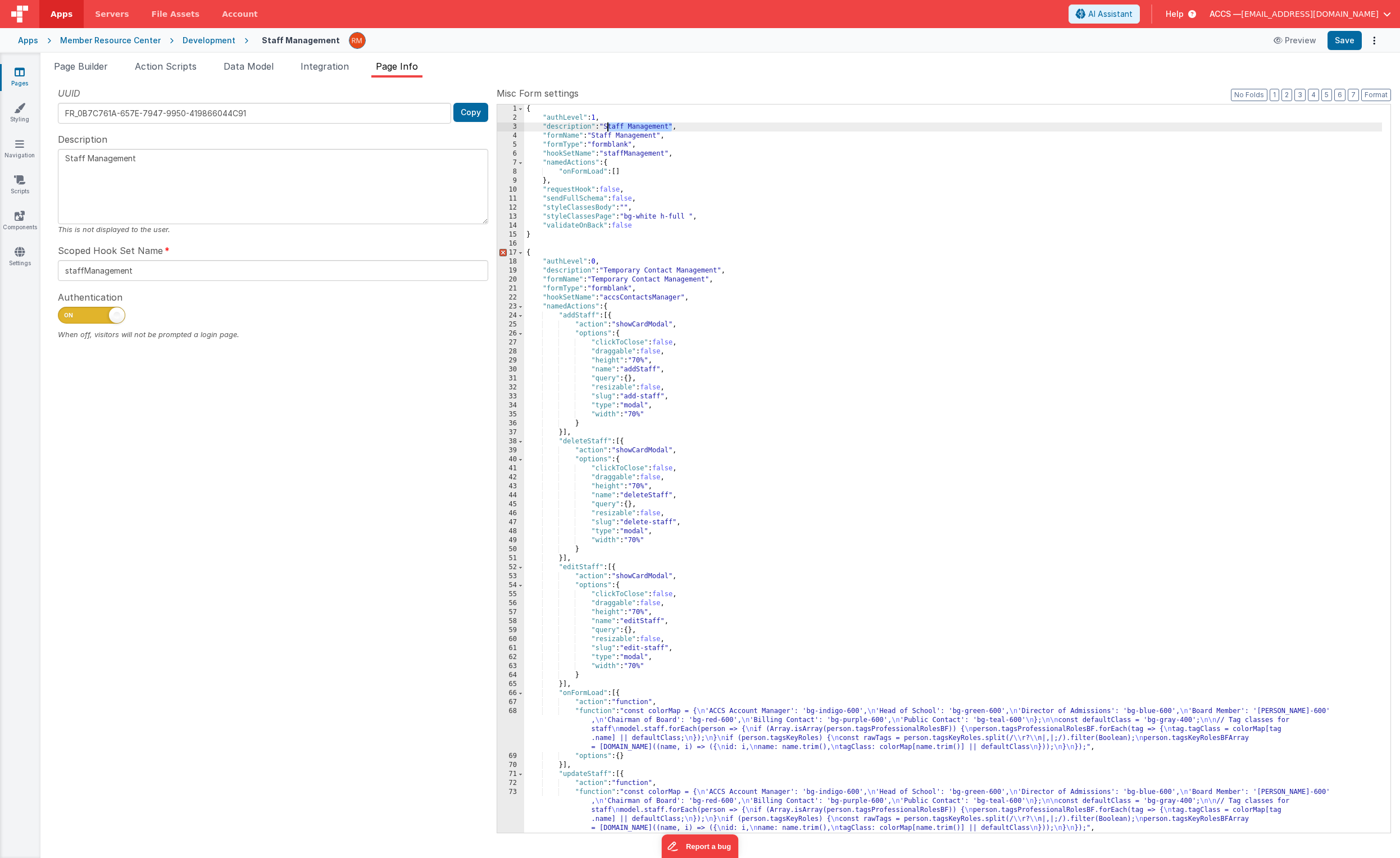
drag, startPoint x: 672, startPoint y: 128, endPoint x: 607, endPoint y: 128, distance: 65.0
click at [607, 128] on div "{ "authLevel" : 1 , "description" : "Staff Management" , "formName" : "Staff Ma…" at bounding box center [953, 477] width 858 height 747
click at [658, 269] on div "{ "authLevel" : 1 , "description" : "Staff Management" , "formName" : "Staff Ma…" at bounding box center [953, 477] width 858 height 747
drag, startPoint x: 722, startPoint y: 272, endPoint x: 609, endPoint y: 269, distance: 113.0
click at [609, 269] on div "{ "authLevel" : 1 , "description" : "Staff Management" , "formName" : "Staff Ma…" at bounding box center [953, 477] width 858 height 747
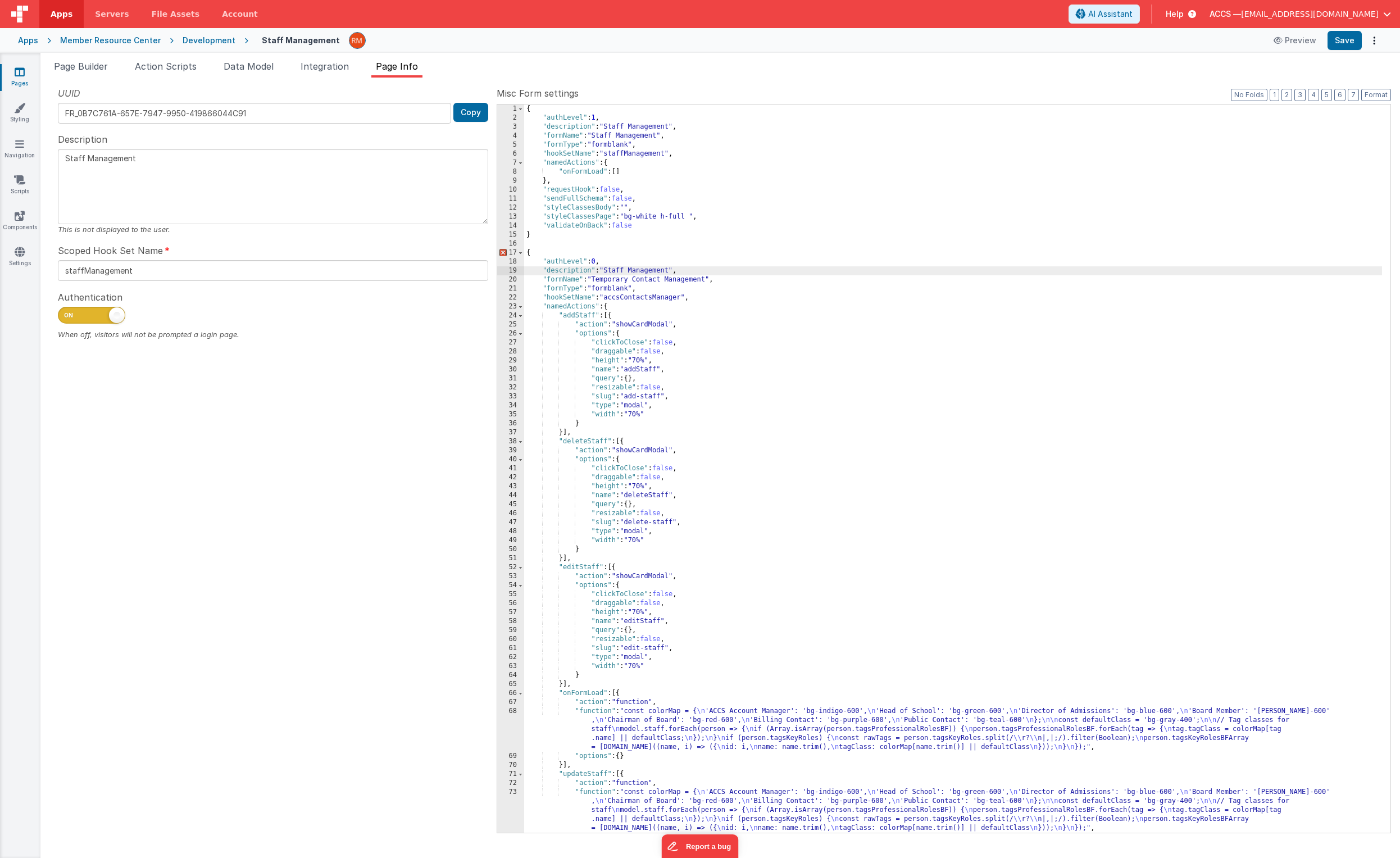
click at [656, 281] on div "{ "authLevel" : 1 , "description" : "Staff Management" , "formName" : "Staff Ma…" at bounding box center [953, 477] width 858 height 747
drag, startPoint x: 709, startPoint y: 281, endPoint x: 597, endPoint y: 278, distance: 112.0
click at [597, 278] on div "{ "authLevel" : 1 , "description" : "Staff Management" , "formName" : "Staff Ma…" at bounding box center [953, 477] width 858 height 747
click at [519, 307] on span at bounding box center [520, 307] width 6 height 9
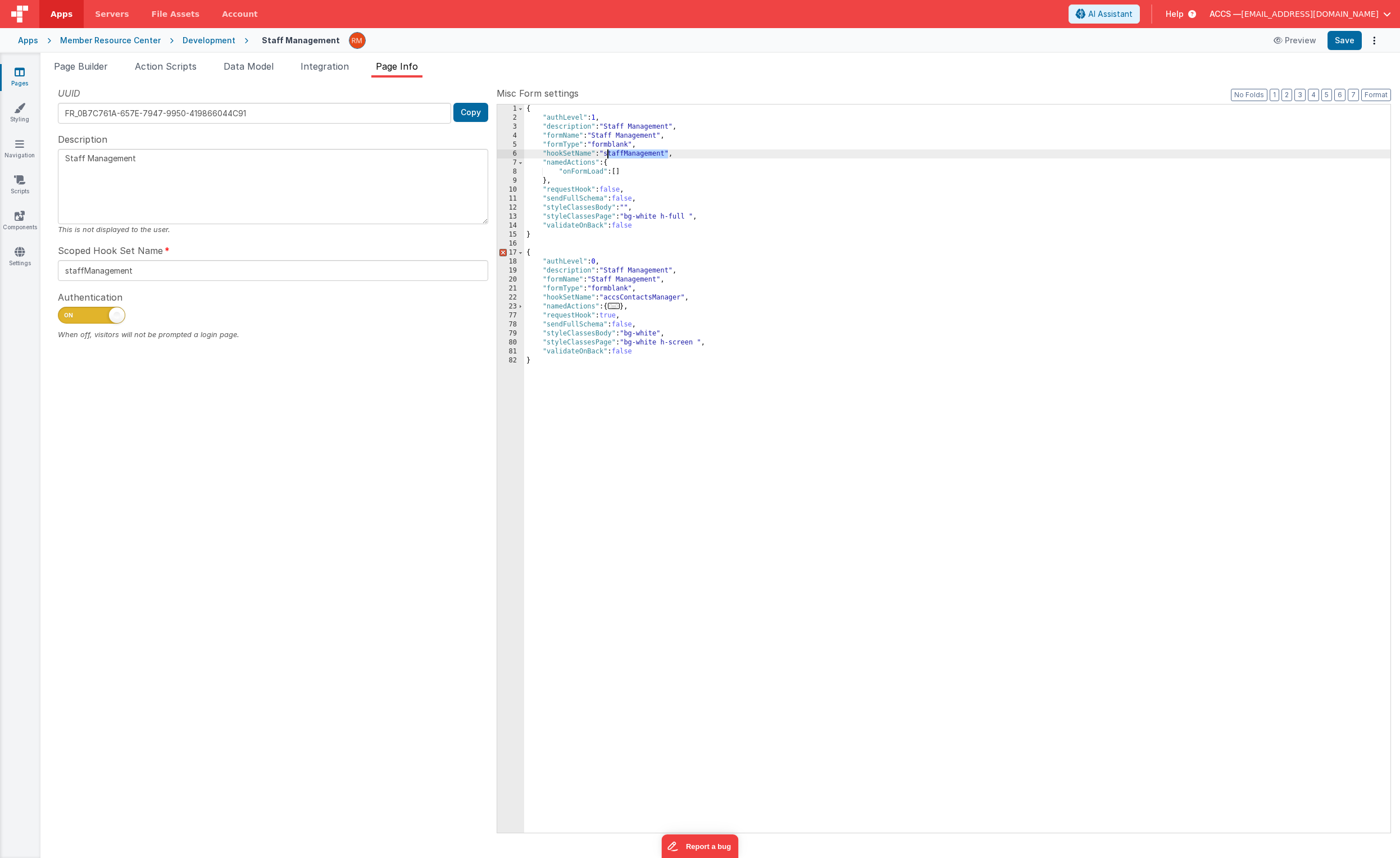
drag, startPoint x: 669, startPoint y: 153, endPoint x: 608, endPoint y: 153, distance: 61.0
click at [608, 153] on div "{ "authLevel" : 1 , "description" : "Staff Management" , "formName" : "Staff Ma…" at bounding box center [958, 477] width 867 height 747
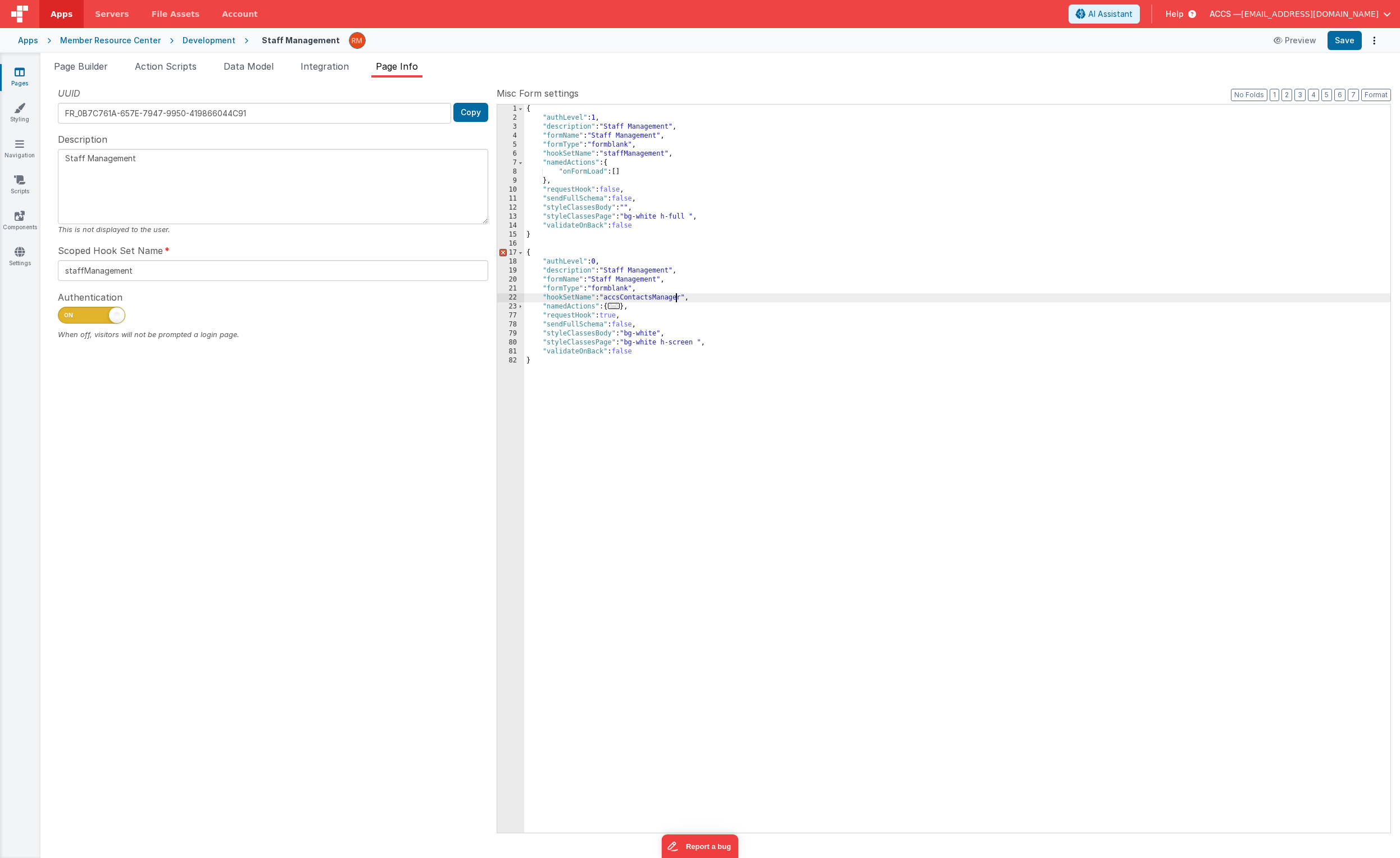
click at [674, 300] on div "{ "authLevel" : 1 , "description" : "Staff Management" , "formName" : "Staff Ma…" at bounding box center [958, 477] width 867 height 747
click at [684, 297] on div "{ "authLevel" : 1 , "description" : "Staff Management" , "formName" : "Staff Ma…" at bounding box center [958, 477] width 867 height 747
drag, startPoint x: 684, startPoint y: 298, endPoint x: 609, endPoint y: 296, distance: 75.0
click at [609, 296] on div "{ "authLevel" : 1 , "description" : "Staff Management" , "formName" : "Staff Ma…" at bounding box center [958, 477] width 867 height 747
click at [600, 262] on div "{ "authLevel" : 1 , "description" : "Staff Management" , "formName" : "Staff Ma…" at bounding box center [958, 477] width 867 height 747
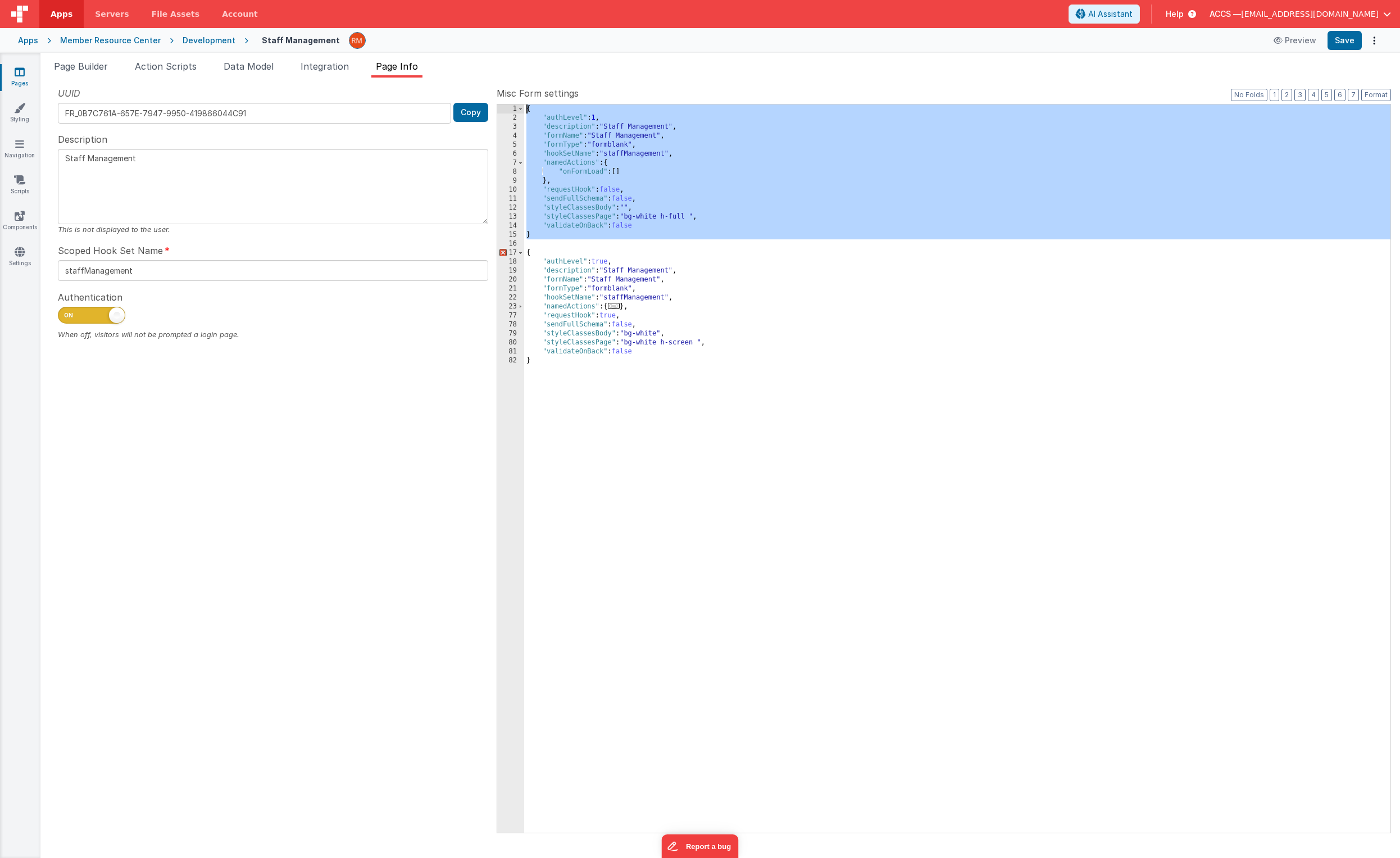
drag, startPoint x: 537, startPoint y: 242, endPoint x: 508, endPoint y: 78, distance: 166.5
click at [508, 78] on div "Snippet Library Name Type Accordion Element Alert Action Action authLogin Actio…" at bounding box center [720, 468] width 1360 height 781
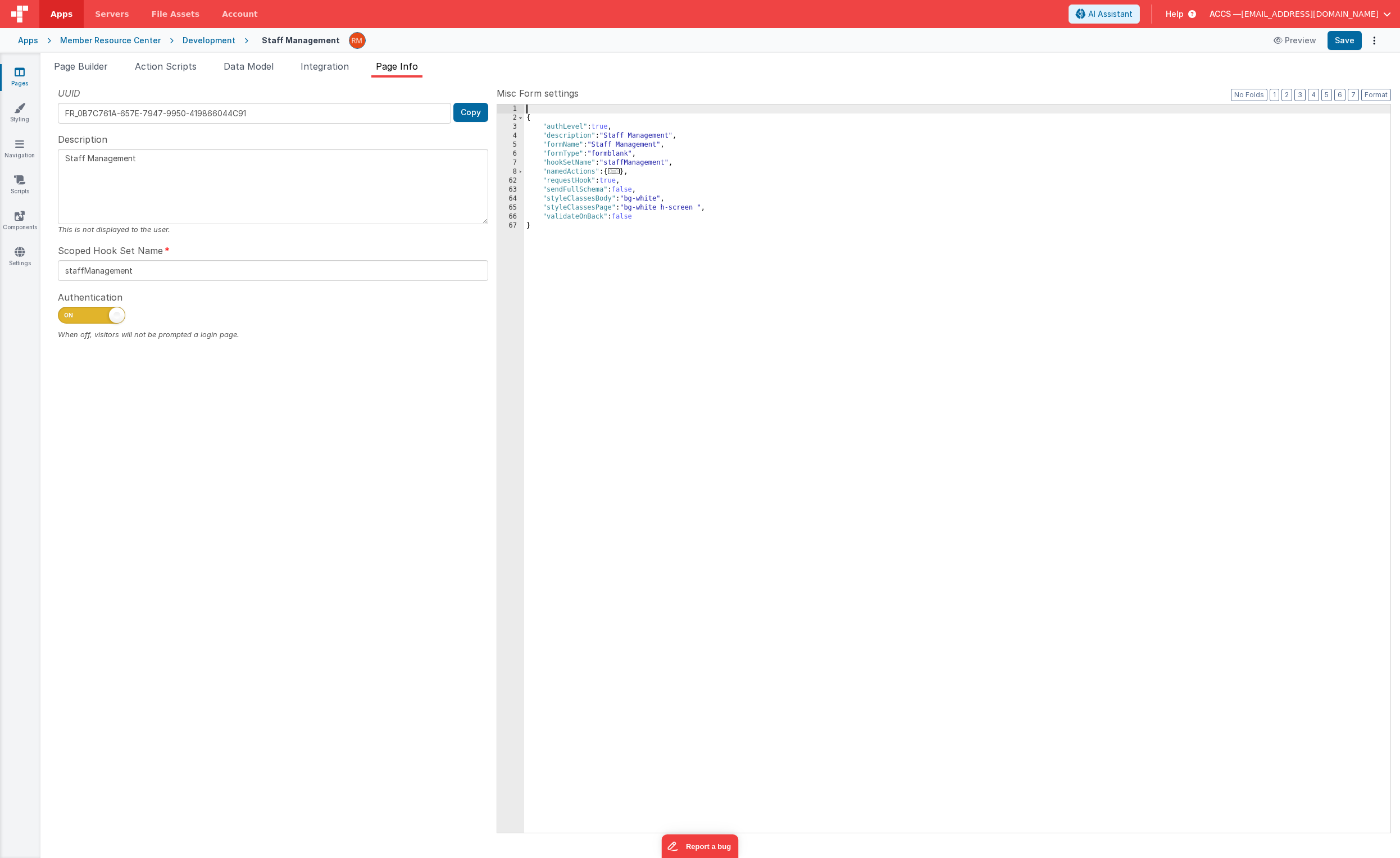
click at [528, 119] on div "{ "authLevel" : true , "description" : "Staff Management" , "formName" : "Staff…" at bounding box center [958, 477] width 867 height 747
click at [978, 46] on button "Save" at bounding box center [1344, 40] width 34 height 19
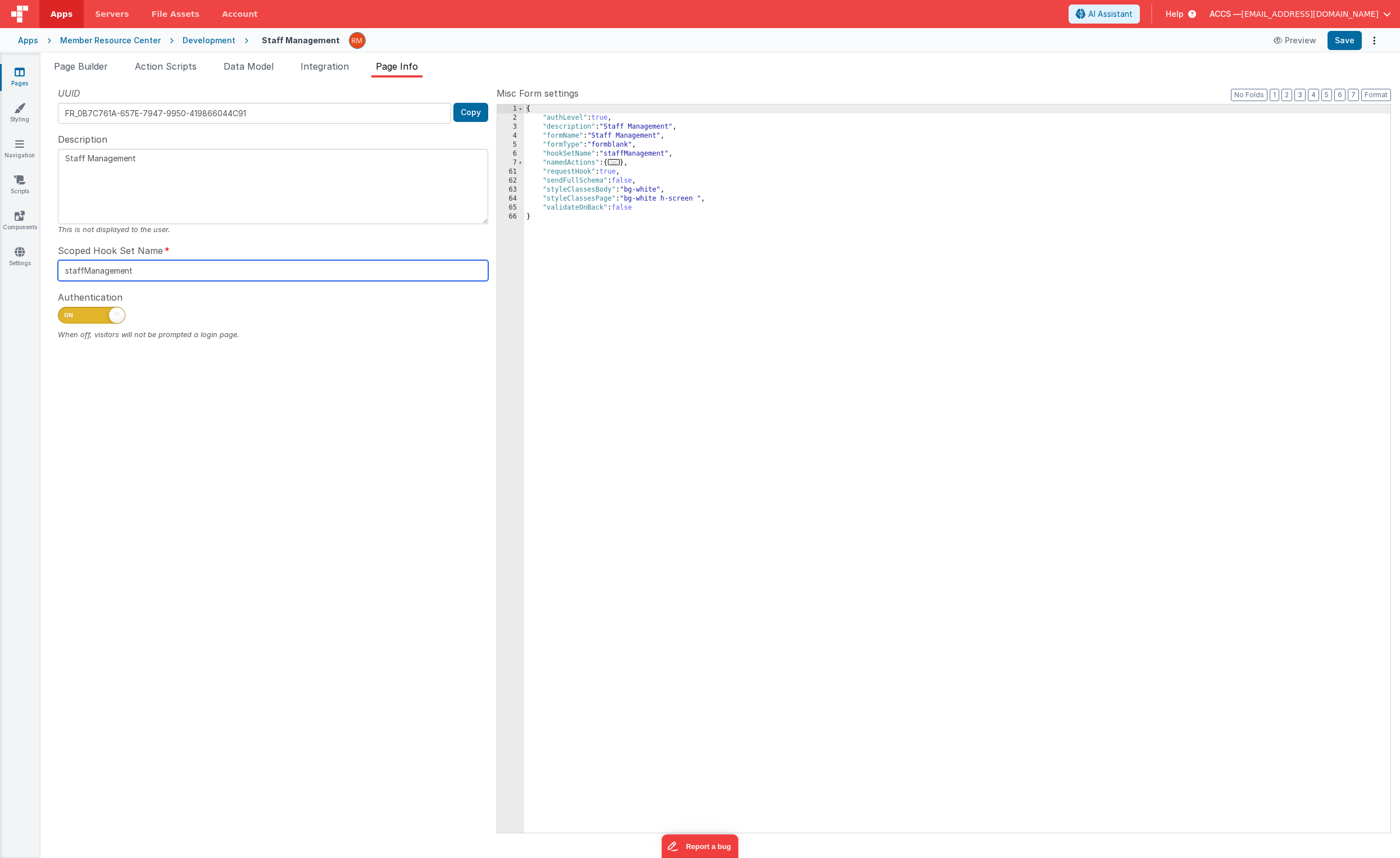
drag, startPoint x: 169, startPoint y: 271, endPoint x: -6, endPoint y: 246, distance: 176.8
click at [0, 246] on html "Apps Servers File Assets Account Some FUTURE Slot AI Assistant Help ACCS — [EMA…" at bounding box center [700, 429] width 1400 height 858
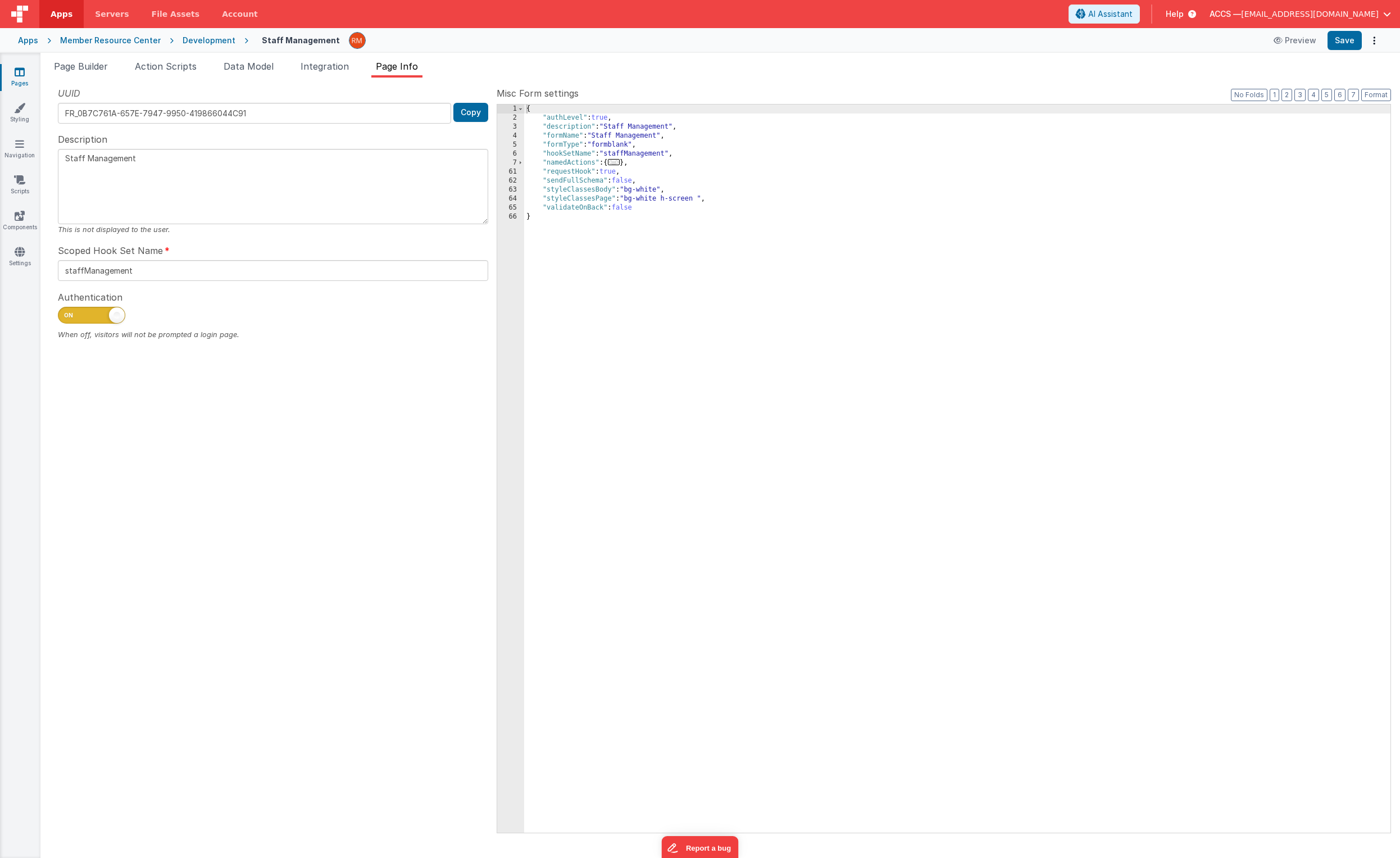
click at [30, 43] on div "Apps" at bounding box center [28, 40] width 20 height 11
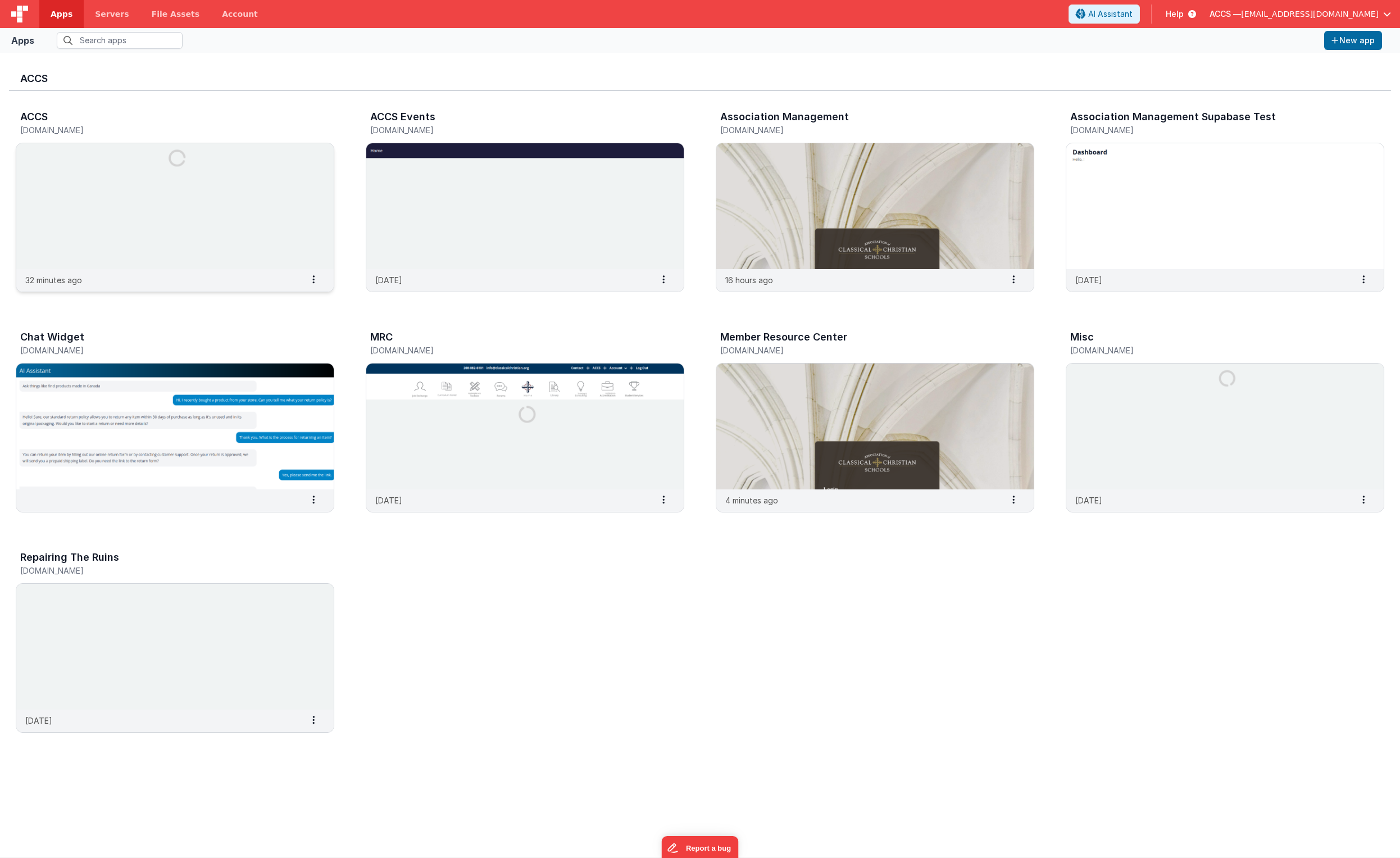
click at [262, 204] on img at bounding box center [175, 206] width 318 height 126
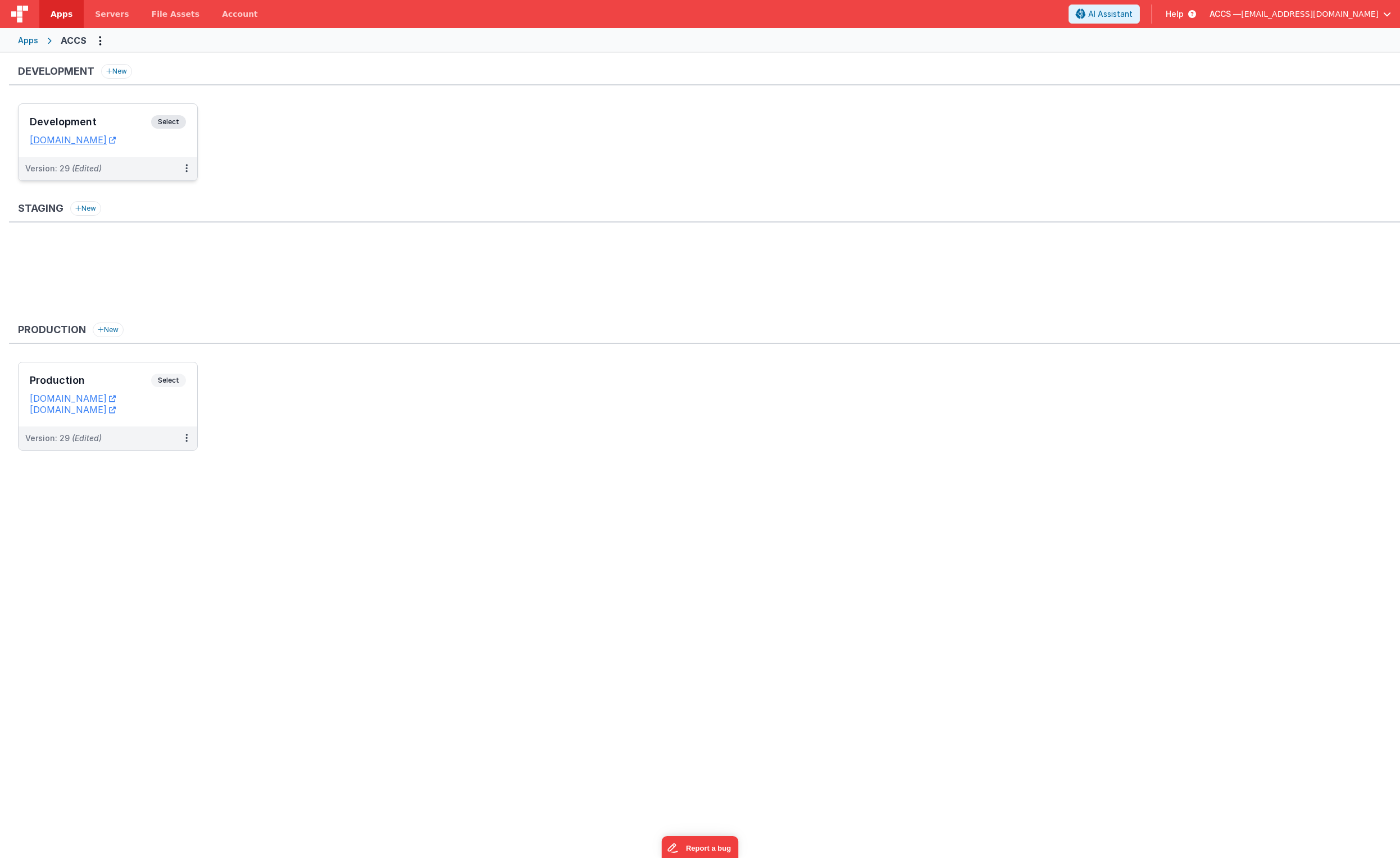
click at [130, 121] on h3 "Development" at bounding box center [90, 122] width 121 height 11
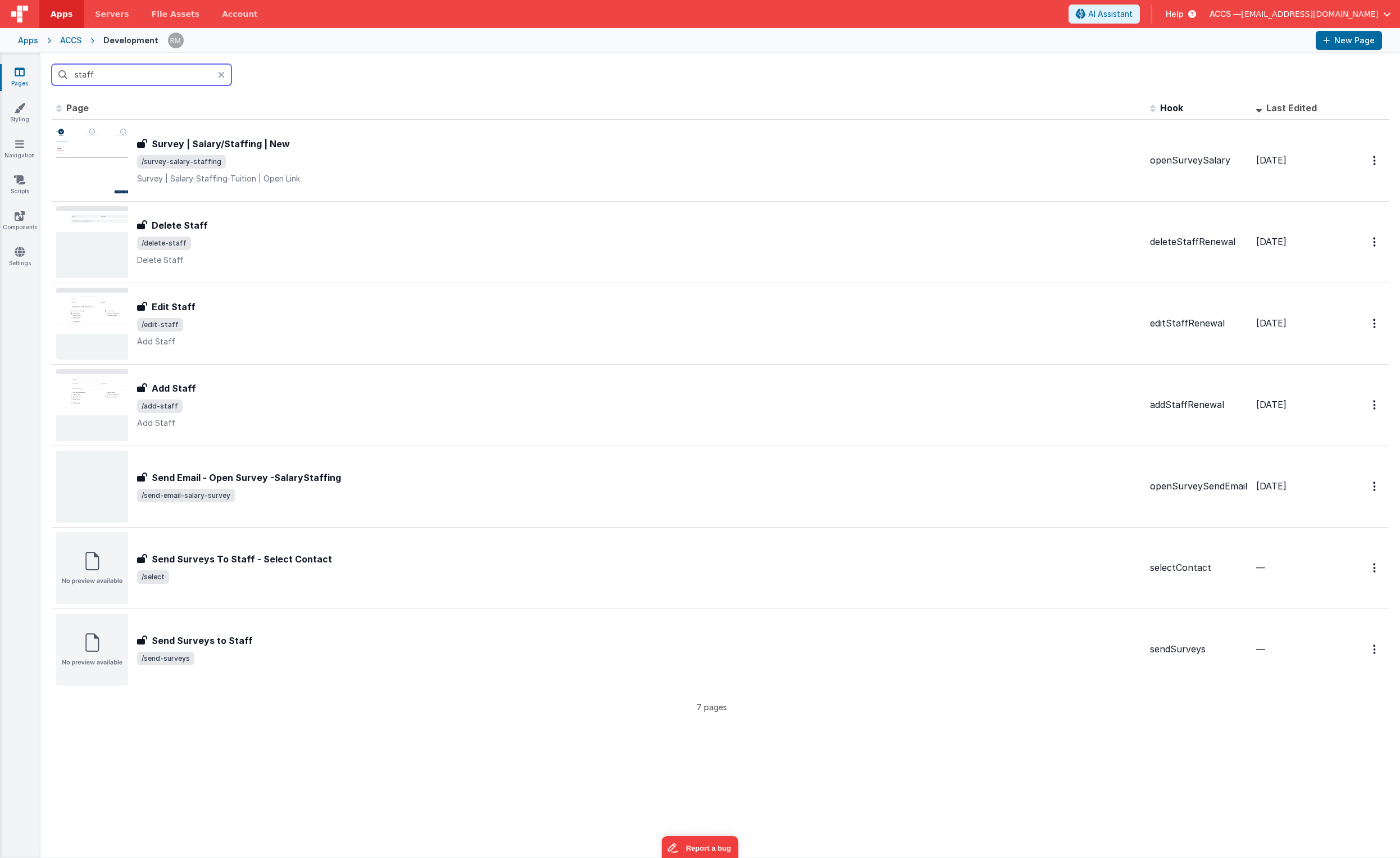
drag, startPoint x: 172, startPoint y: 79, endPoint x: 40, endPoint y: 58, distance: 133.7
click at [40, 58] on div "staff" at bounding box center [720, 75] width 1360 height 44
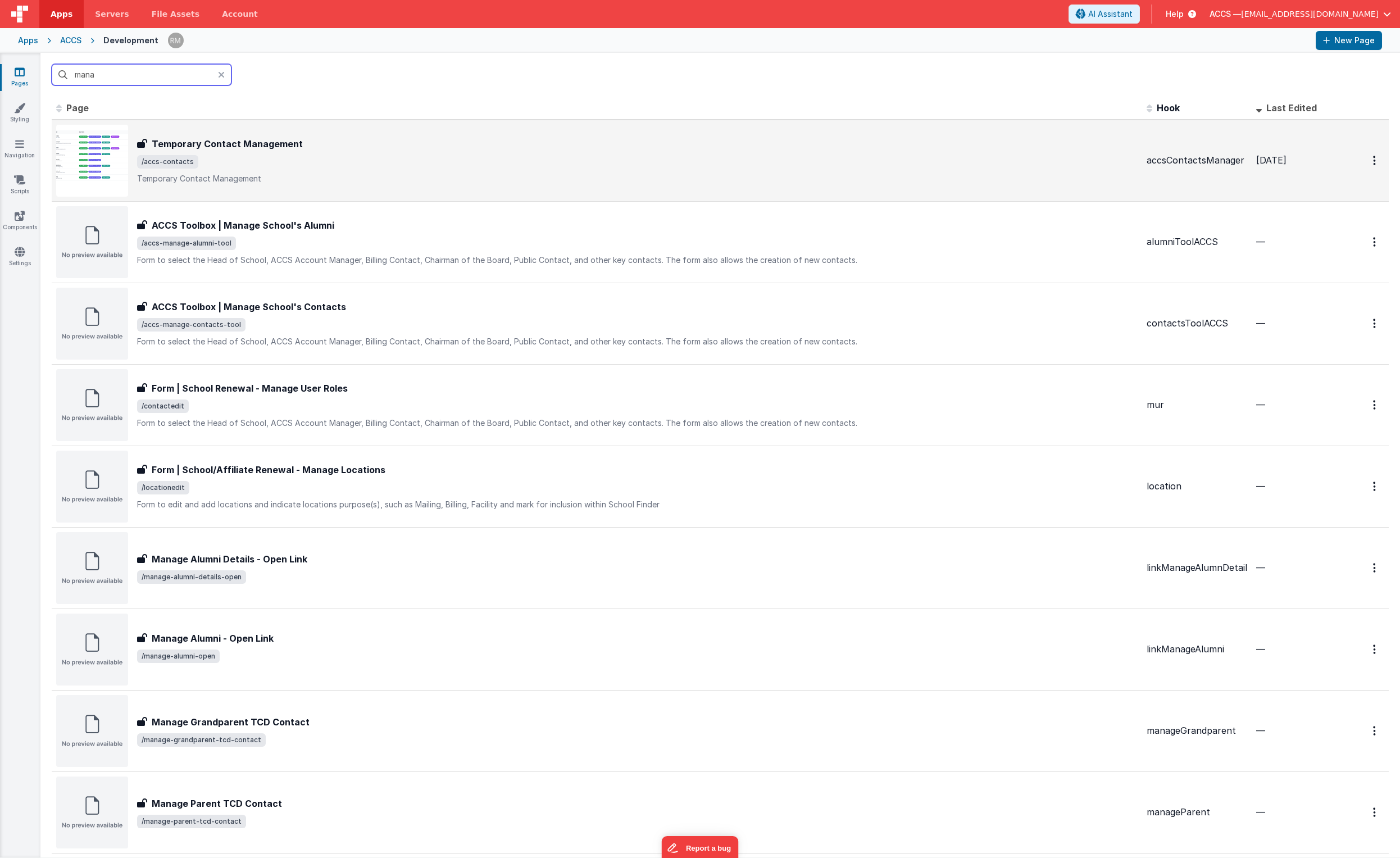
type input "mana"
click at [315, 172] on div "Temporary Contact Management Temporary Contact Management /accs-contacts Tempor…" at bounding box center [637, 160] width 1001 height 47
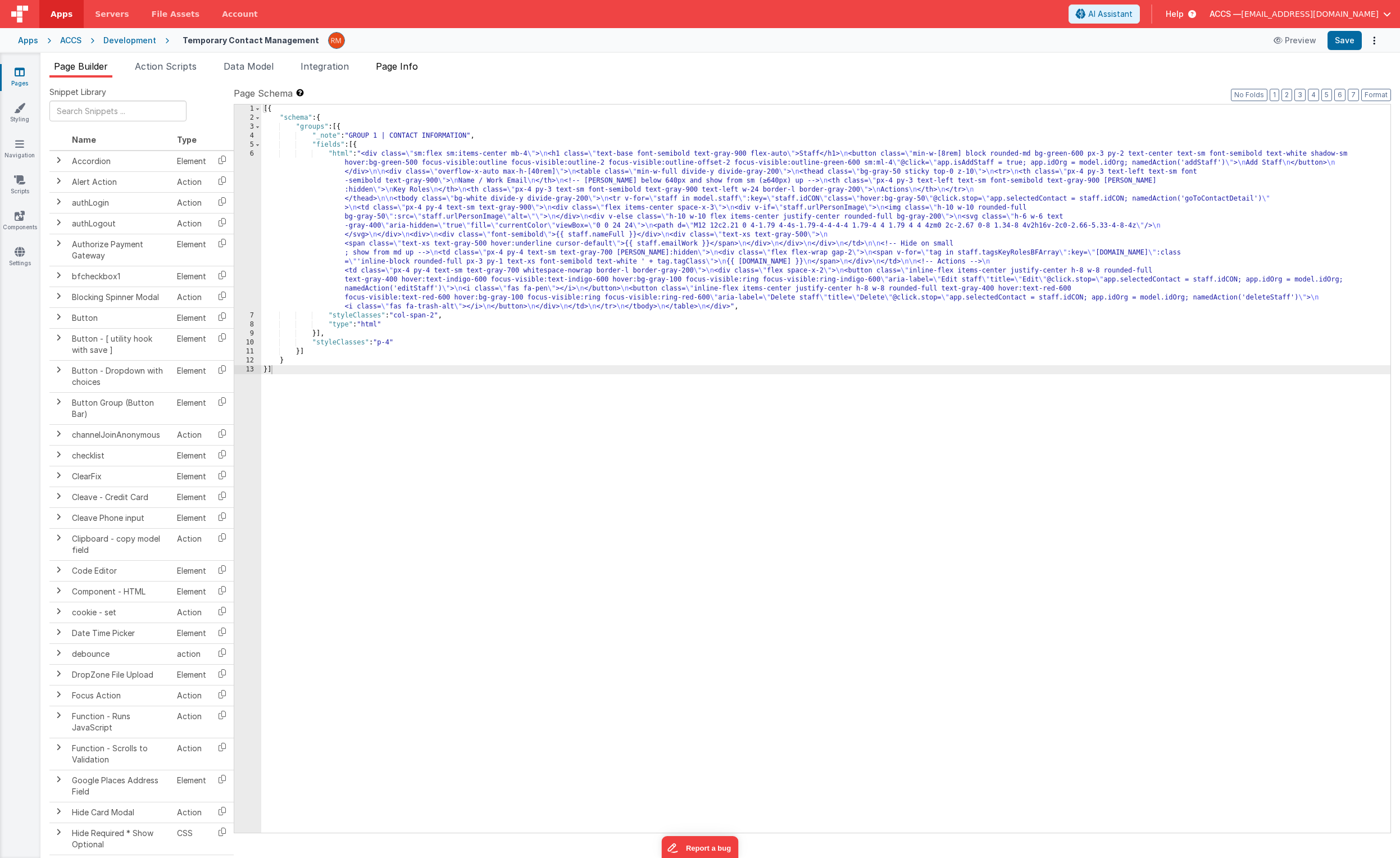
click at [401, 65] on span "Page Info" at bounding box center [397, 66] width 42 height 11
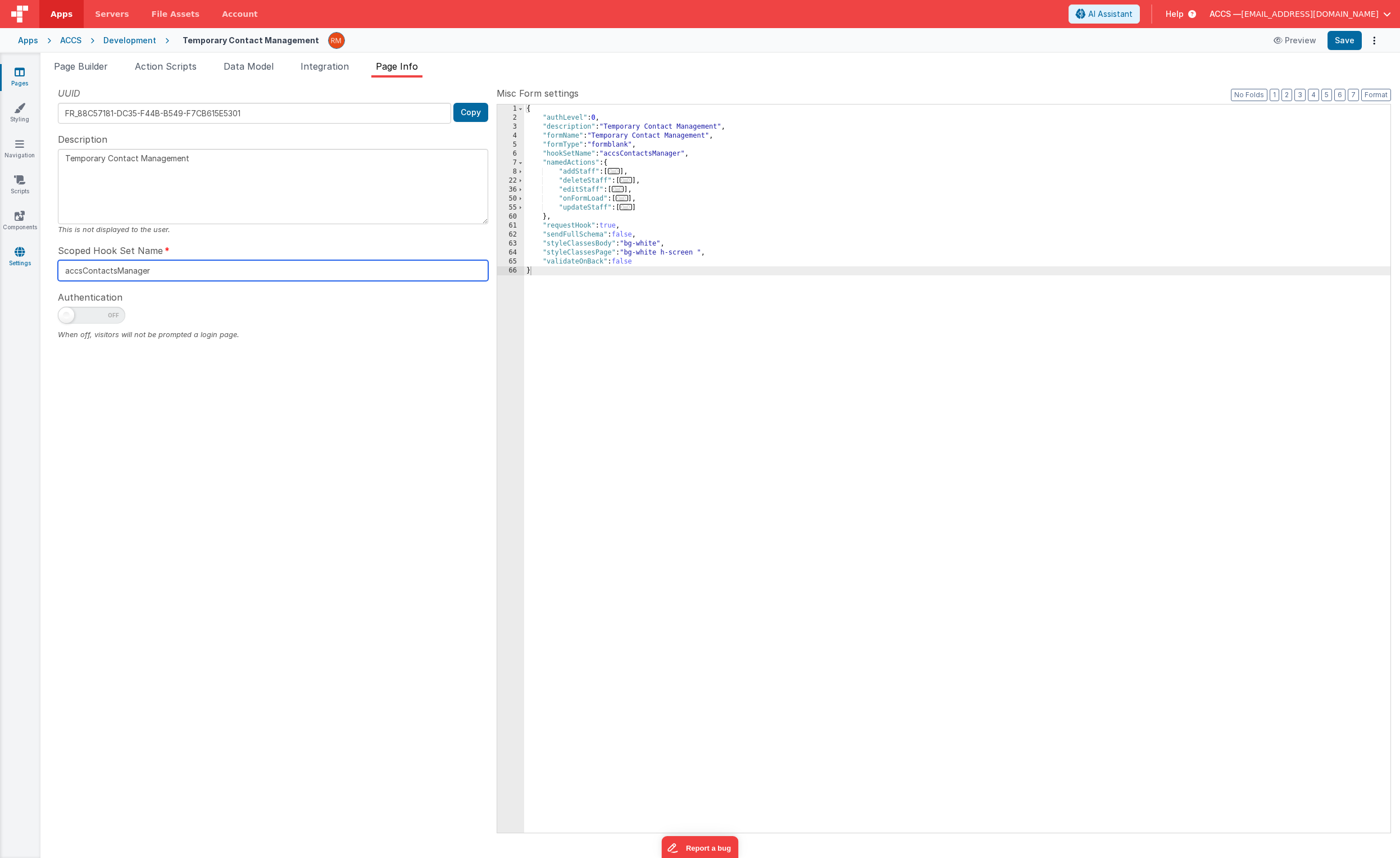
drag, startPoint x: 163, startPoint y: 270, endPoint x: 30, endPoint y: 261, distance: 133.3
click at [30, 261] on section "Pages Styling Navigation Scripts Components Settings Page Builder Action Script…" at bounding box center [700, 455] width 1400 height 806
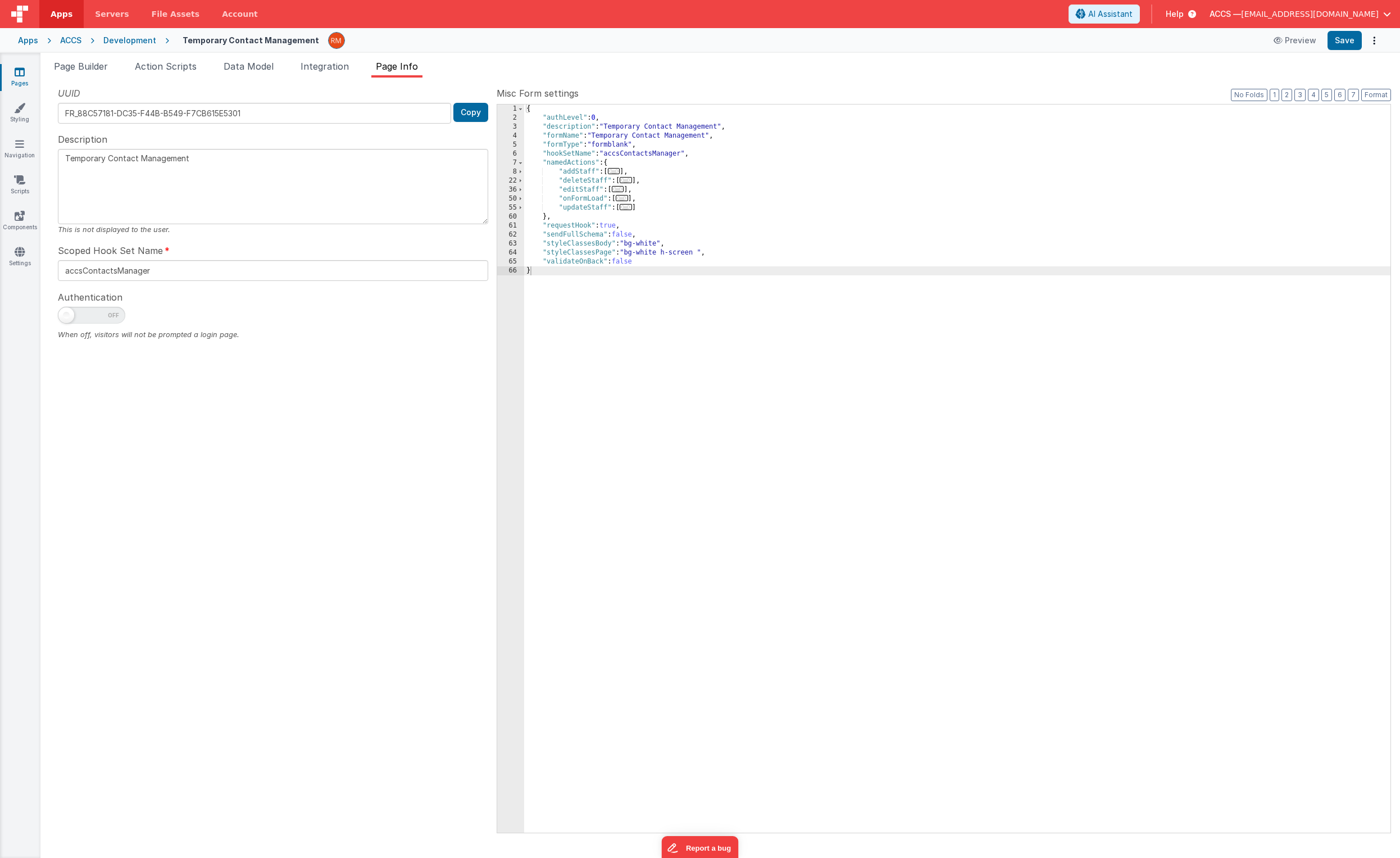
click at [19, 73] on icon at bounding box center [19, 72] width 10 height 11
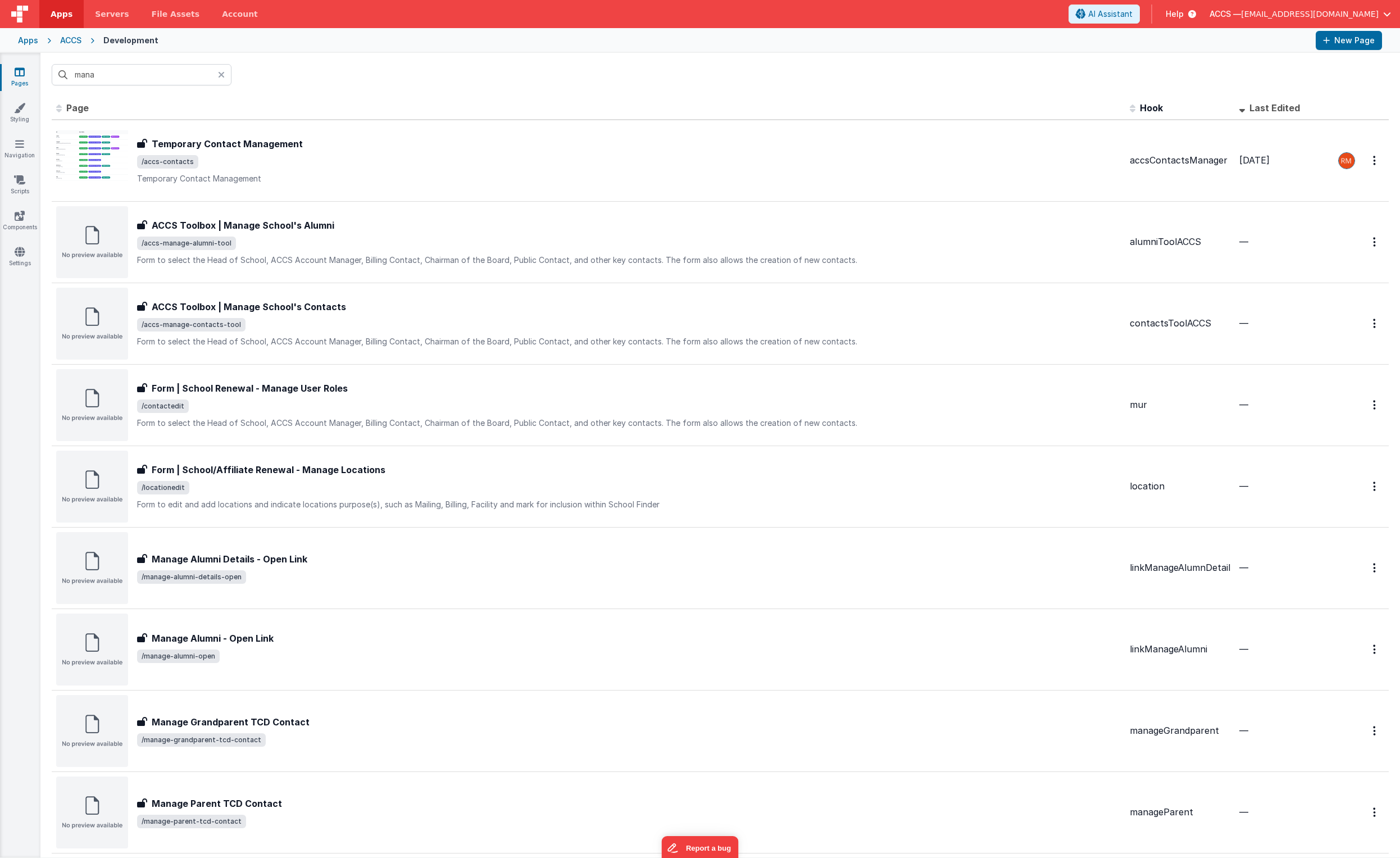
drag, startPoint x: 223, startPoint y: 76, endPoint x: 194, endPoint y: 65, distance: 31.0
click at [223, 76] on icon at bounding box center [221, 75] width 7 height 9
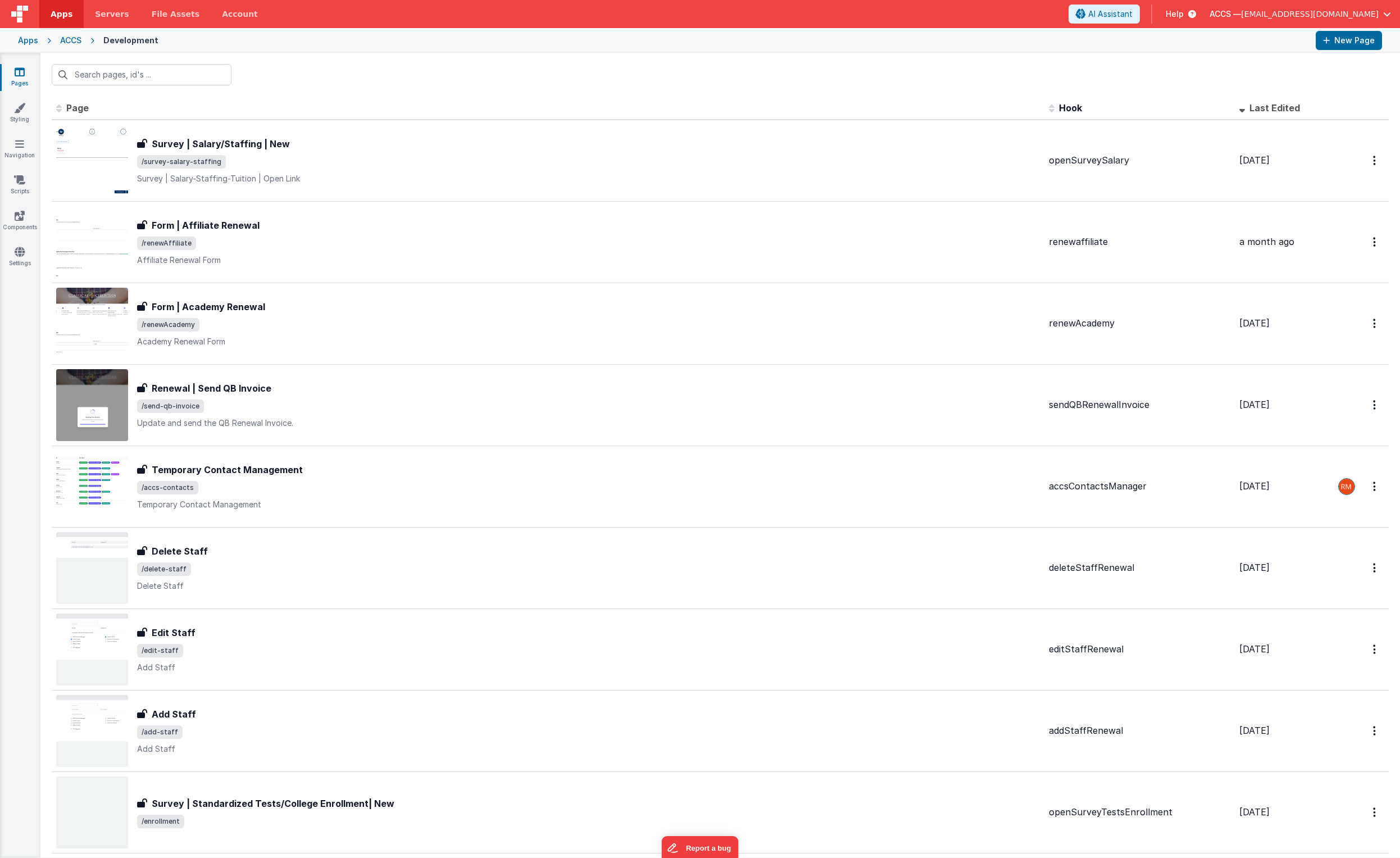
click at [31, 41] on div "Apps" at bounding box center [28, 40] width 20 height 11
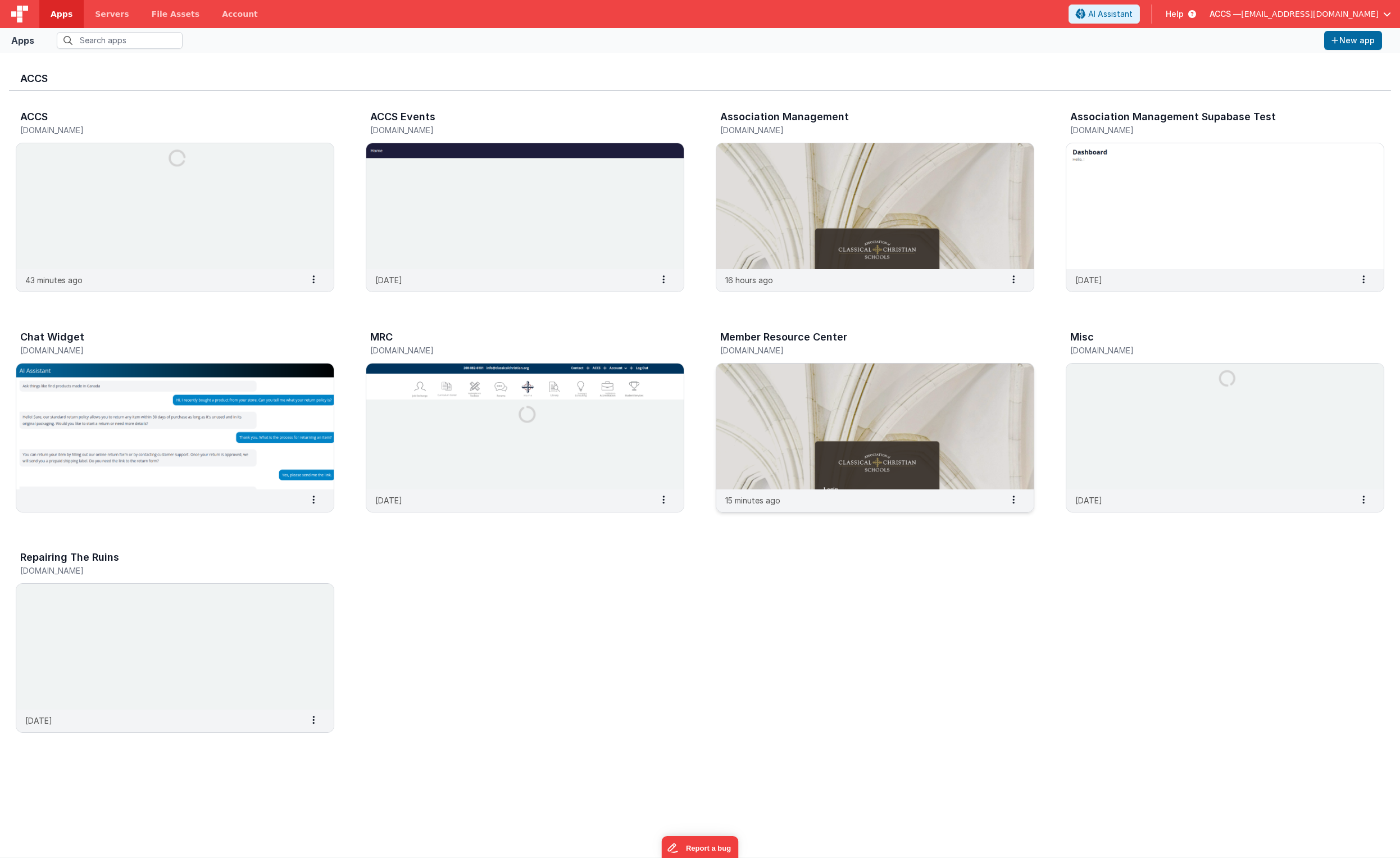
click at [775, 393] on img at bounding box center [875, 427] width 318 height 126
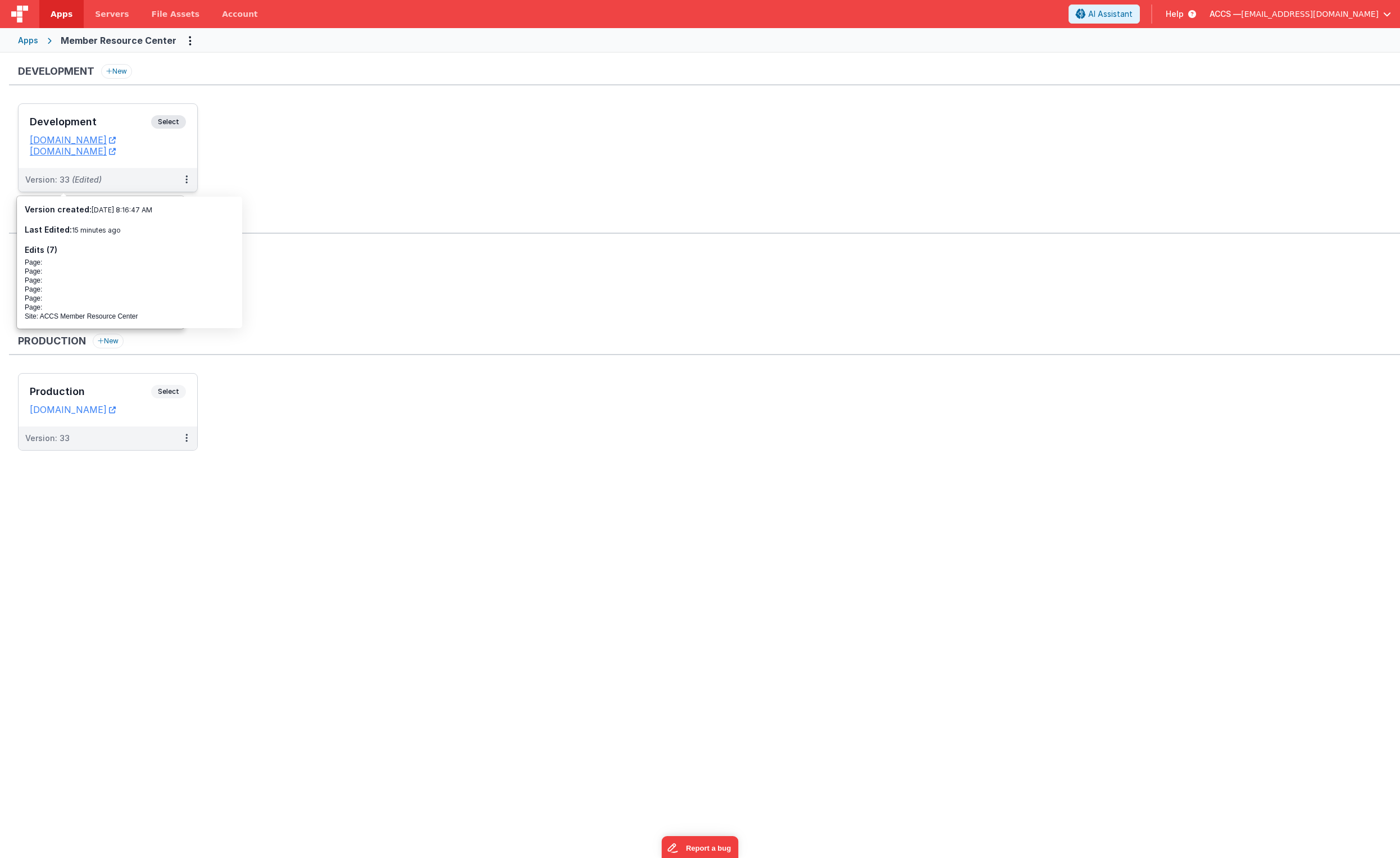
click at [132, 126] on h3 "Development" at bounding box center [90, 122] width 121 height 11
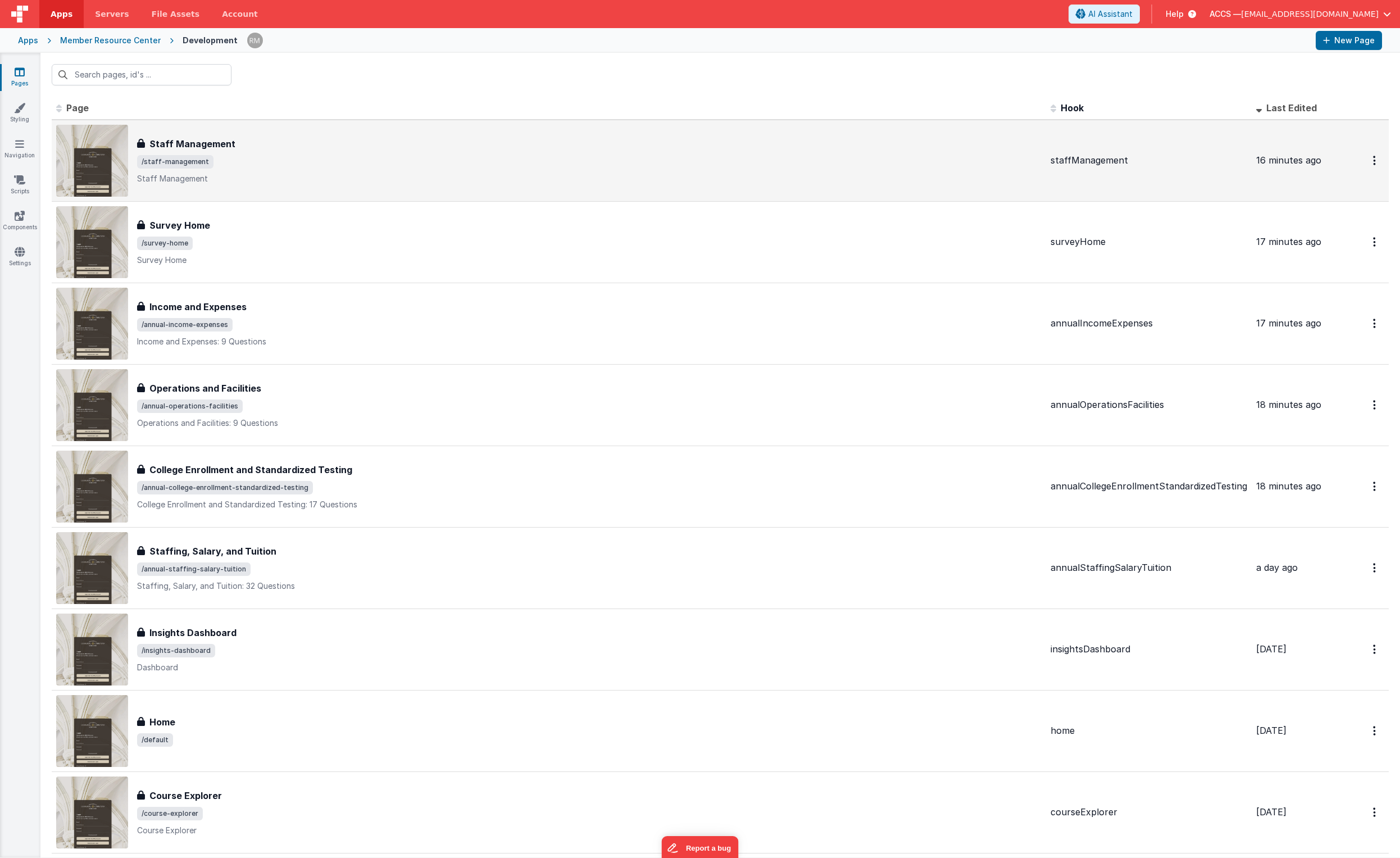
click at [154, 150] on div "Staff Management Staff Management /staff-management Staff Management" at bounding box center [589, 160] width 905 height 47
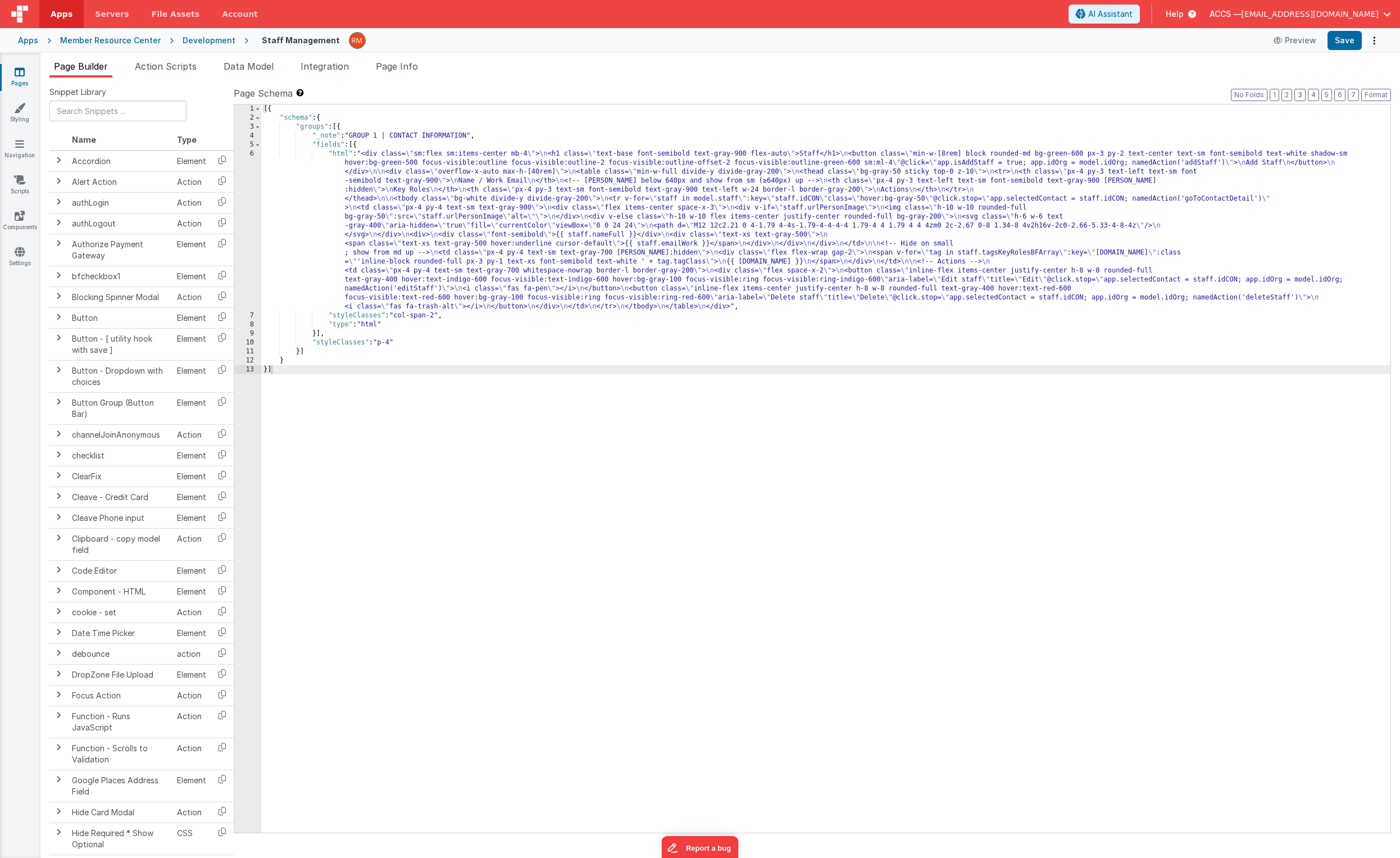
click at [393, 343] on div "[{ "schema" : { "groups" : [{ "_note" : "GROUP 1 | CONTACT INFORMATION" , "fiel…" at bounding box center [825, 477] width 1129 height 747
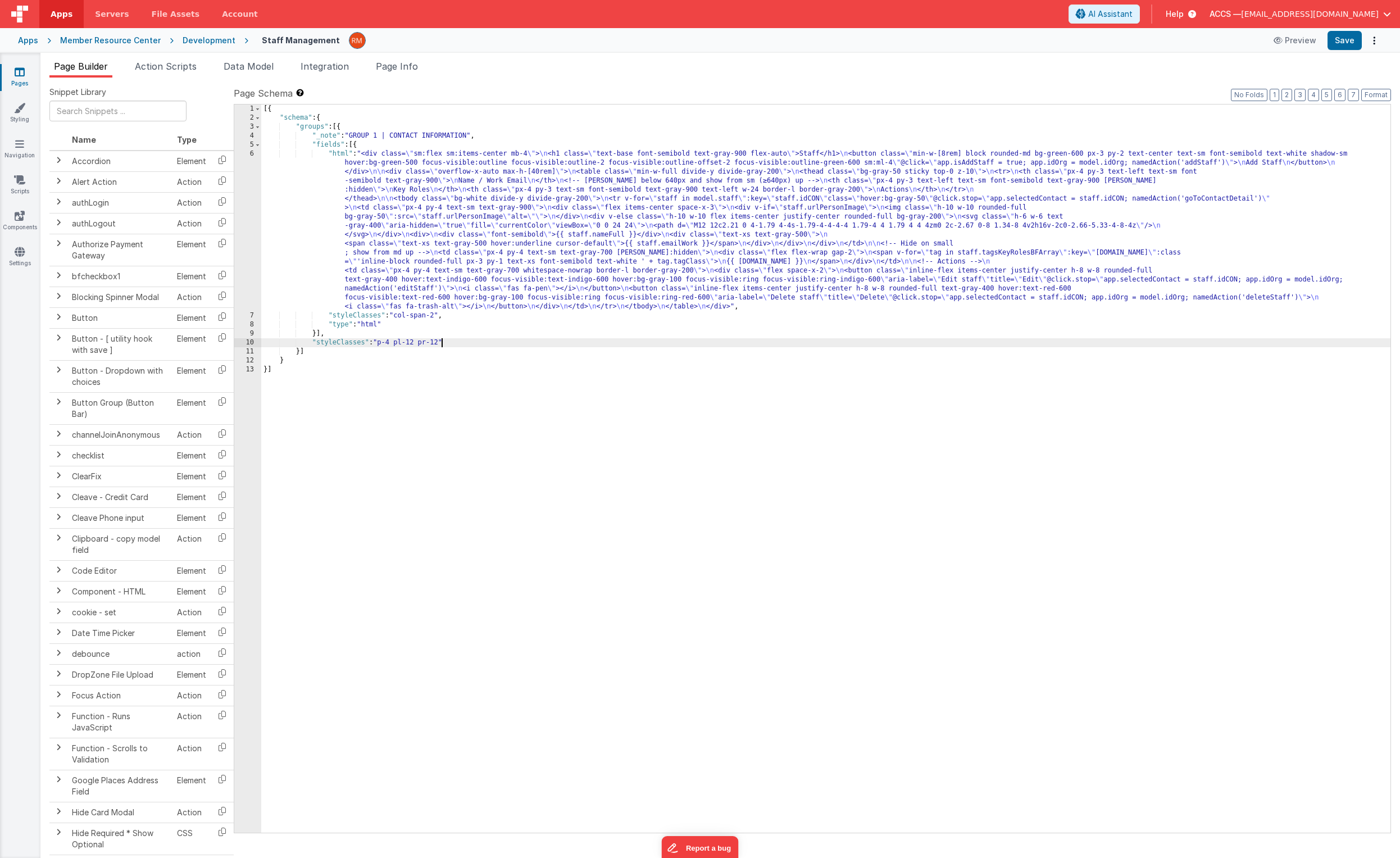
click at [386, 344] on div "[{ "schema" : { "groups" : [{ "_note" : "GROUP 1 | CONTACT INFORMATION" , "fiel…" at bounding box center [825, 477] width 1129 height 747
click at [396, 343] on div "[{ "schema" : { "groups" : [{ "_note" : "GROUP 1 | CONTACT INFORMATION" , "fiel…" at bounding box center [825, 477] width 1129 height 747
click at [978, 42] on button "Save" at bounding box center [1344, 40] width 34 height 19
click at [24, 75] on icon at bounding box center [19, 72] width 10 height 11
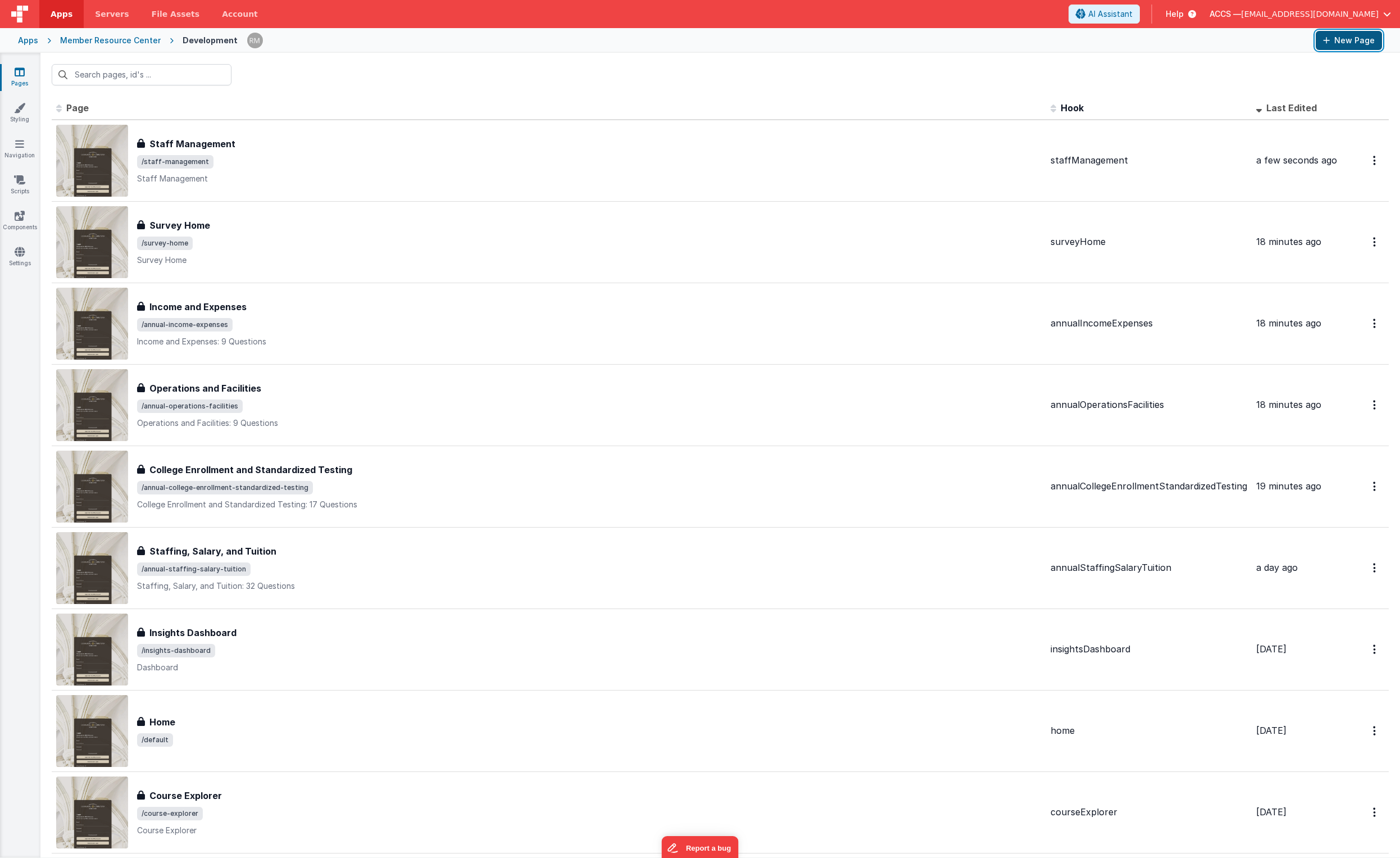
click at [978, 42] on button "New Page" at bounding box center [1349, 40] width 67 height 19
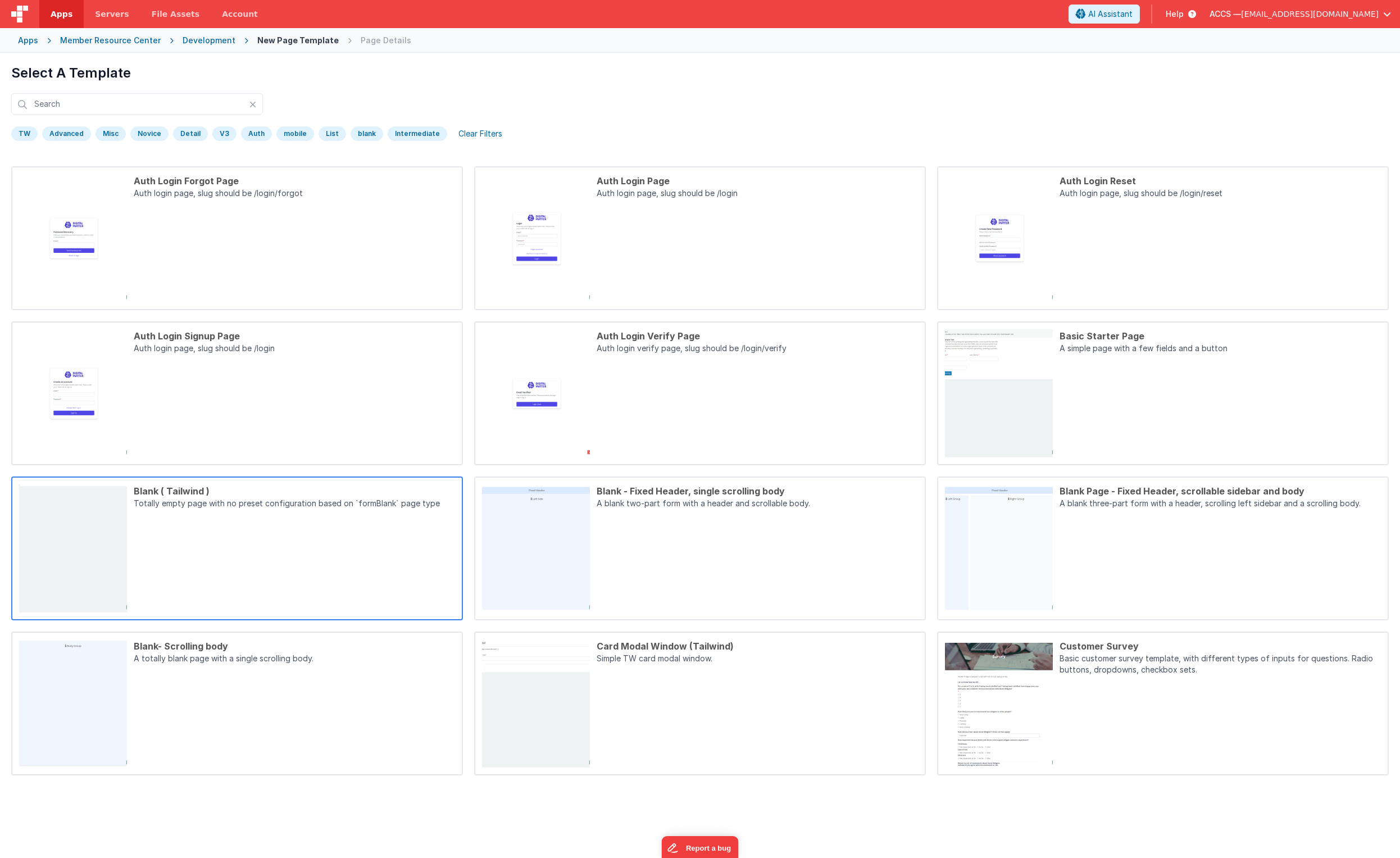
click at [340, 524] on div "Blank ( Tailwind ) Totally empty page with no preset configuration based on `fo…" at bounding box center [291, 548] width 328 height 128
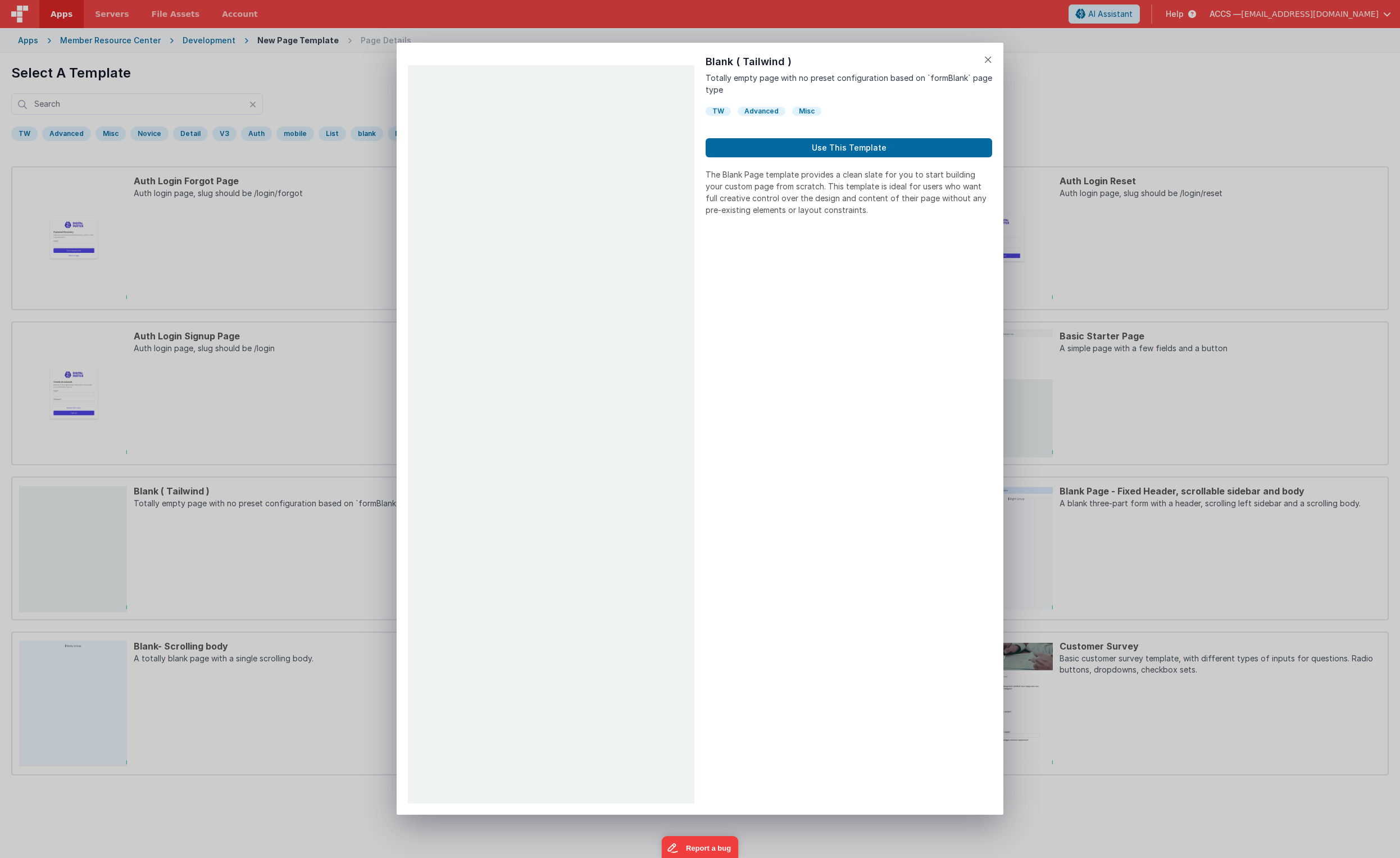
click at [978, 55] on div "Preview Blank ( Tailwind ) Totally empty page with no preset configuration base…" at bounding box center [700, 428] width 607 height 773
click at [978, 59] on icon at bounding box center [989, 59] width 8 height 16
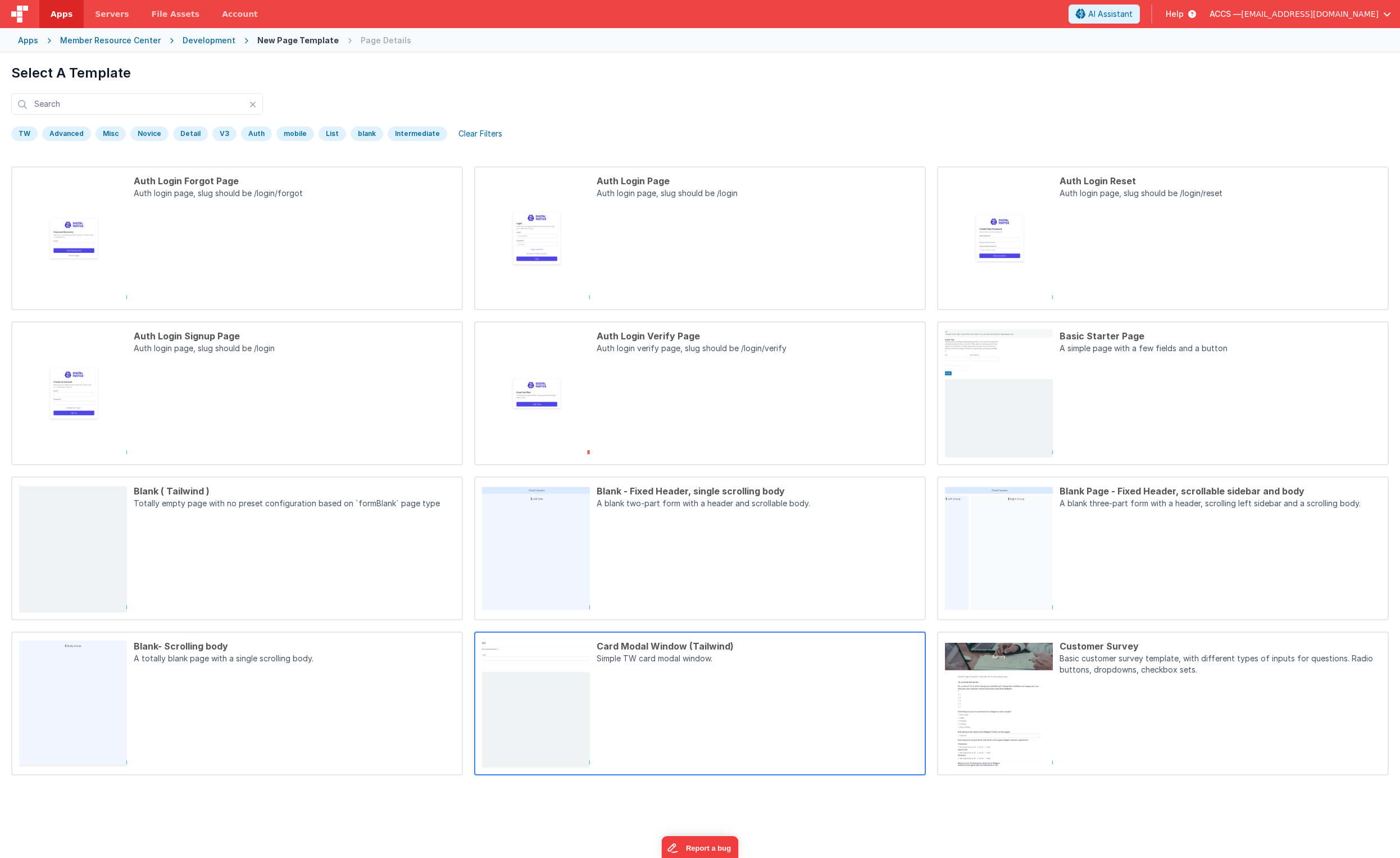
click at [600, 566] on div "Card Modal Window (Tailwind) Simple TW card modal window." at bounding box center [754, 703] width 328 height 128
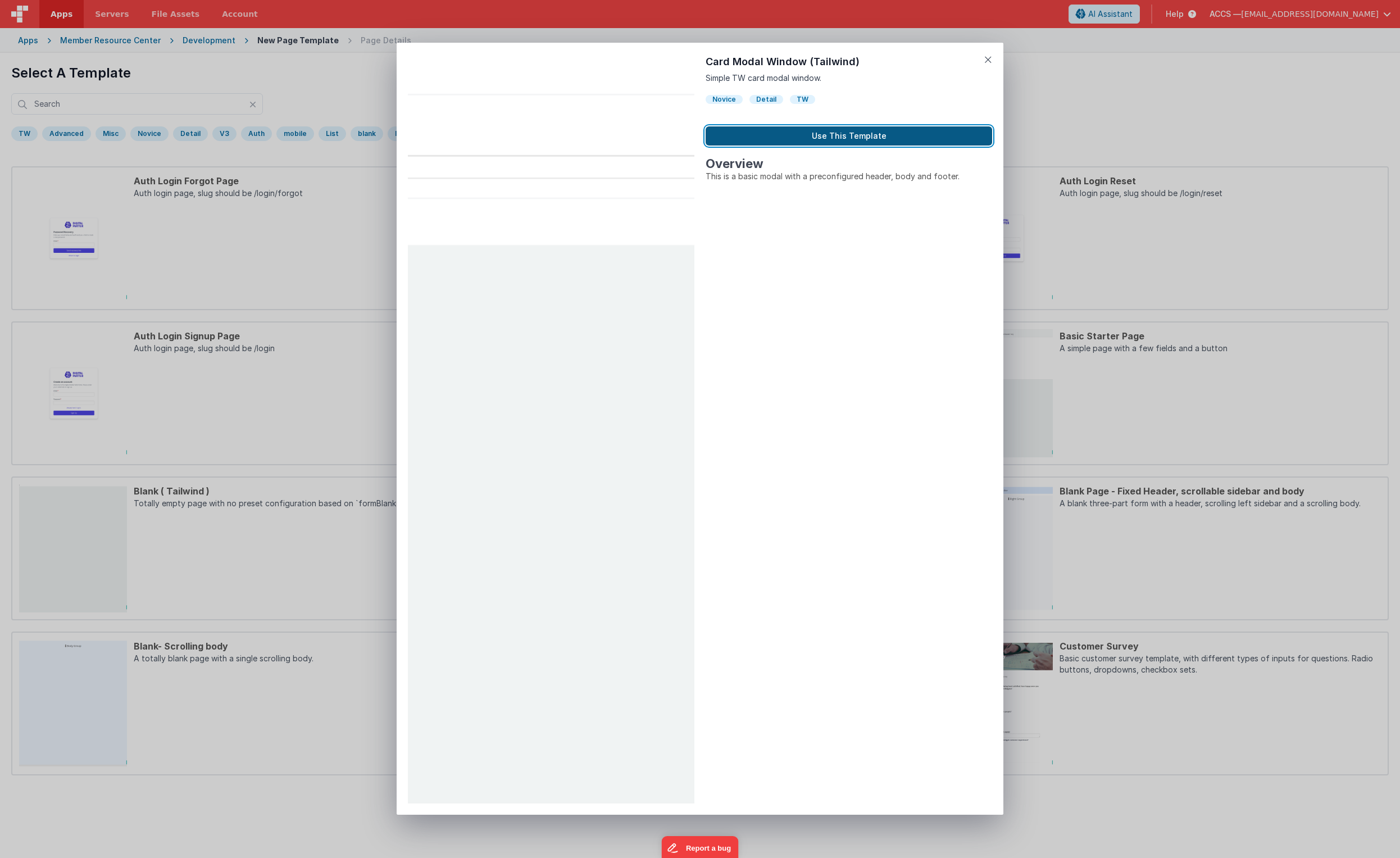
click at [802, 135] on button "Use This Template" at bounding box center [849, 135] width 287 height 19
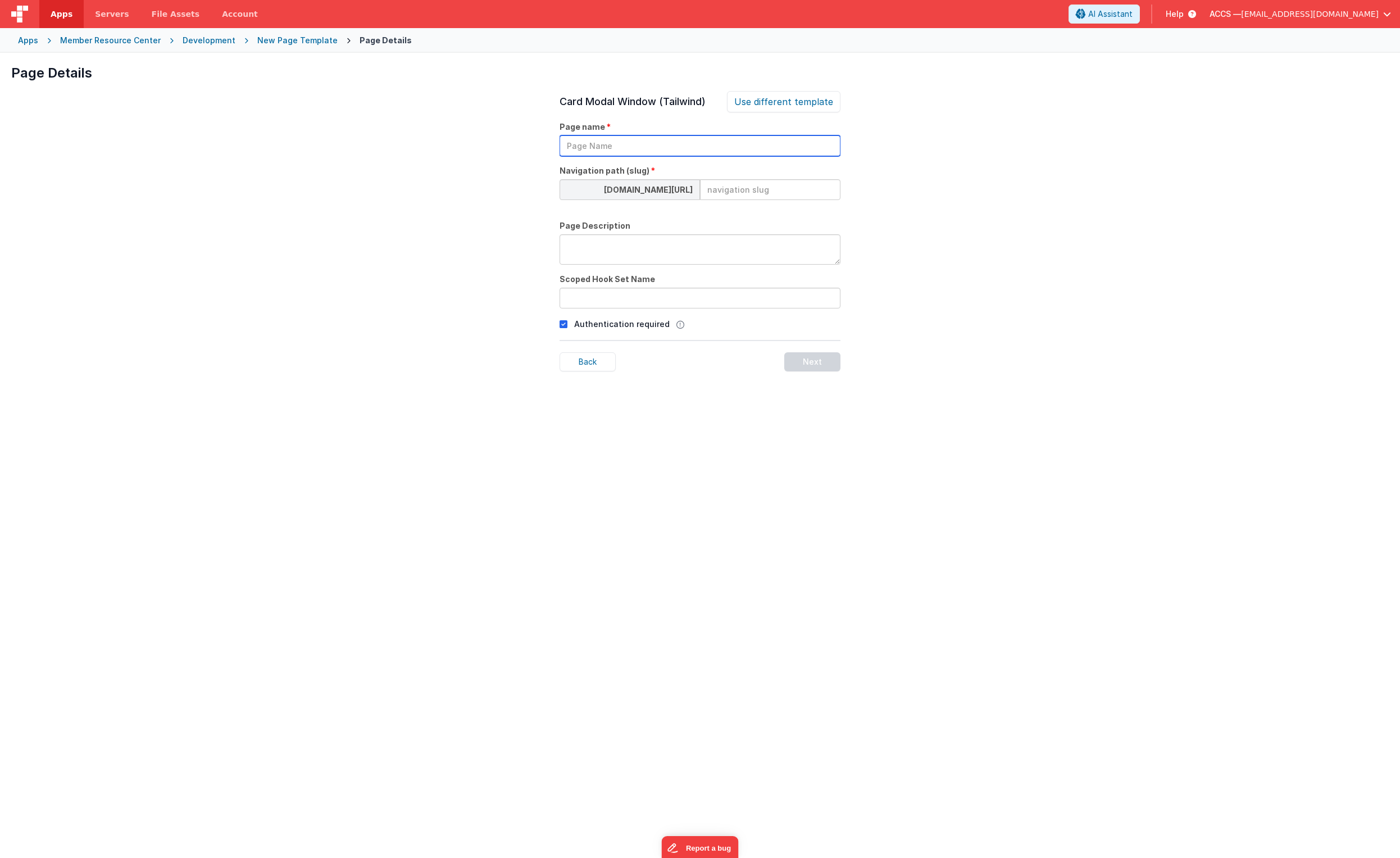
click at [616, 148] on input "text" at bounding box center [700, 145] width 281 height 20
type input "Staff Management | Add Staff"
click at [722, 191] on input at bounding box center [771, 189] width 141 height 20
type input "add-staff"
click at [701, 252] on textarea at bounding box center [700, 250] width 281 height 30
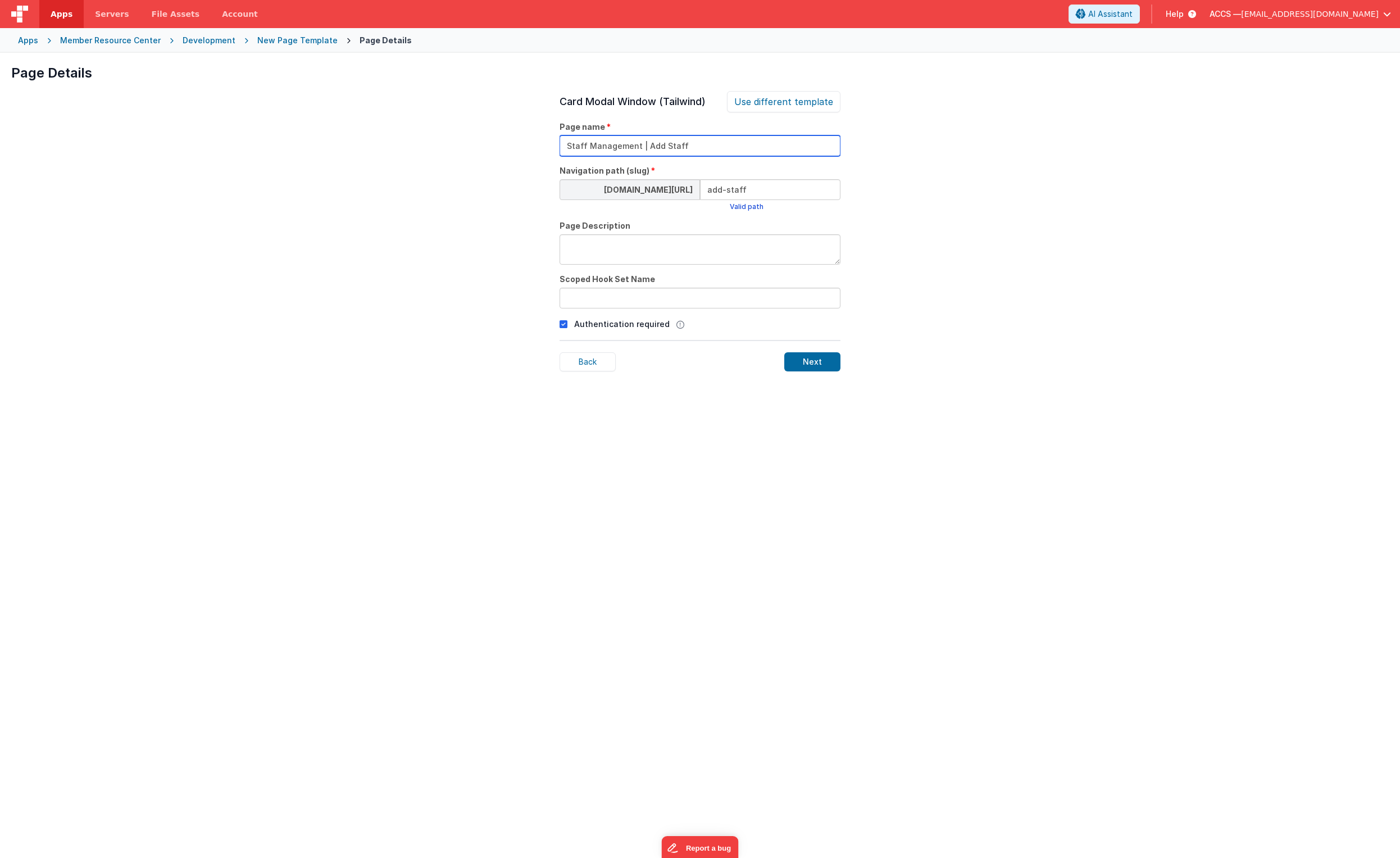
drag, startPoint x: 700, startPoint y: 148, endPoint x: 515, endPoint y: 135, distance: 185.5
click at [515, 135] on div "Page Details Preview Auth Login Forgot Page Auth login page, slug should be /lo…" at bounding box center [700, 482] width 1400 height 858
click at [598, 244] on textarea at bounding box center [700, 250] width 281 height 30
paste textarea "Staff Management | Add Staff"
type textarea "Staff Management | Add Staff"
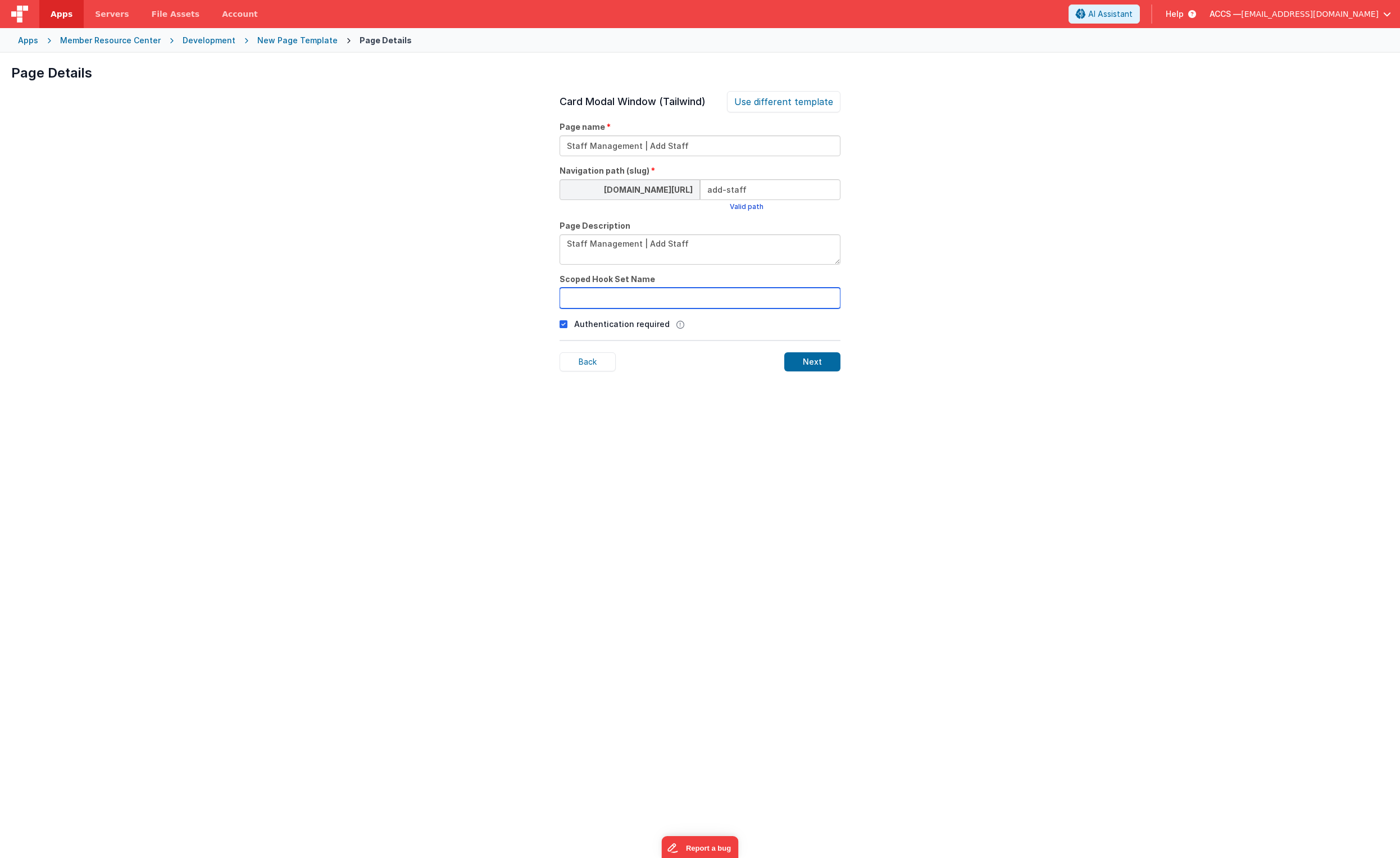
click at [619, 302] on input "text" at bounding box center [700, 297] width 281 height 20
type input "a"
type input "smAddStaff"
click at [821, 362] on div "Next" at bounding box center [812, 362] width 56 height 19
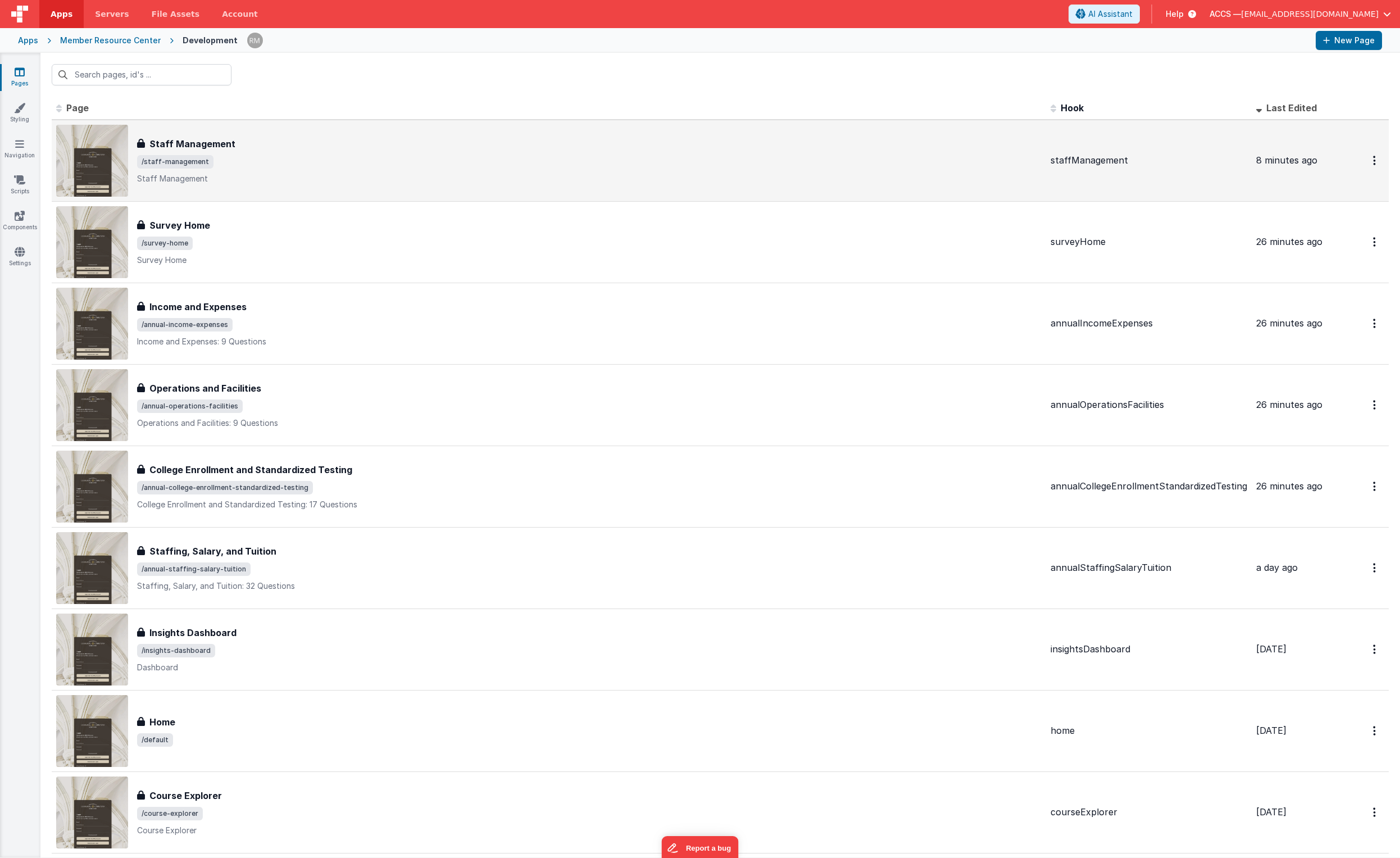
click at [200, 148] on h3 "Staff Management" at bounding box center [193, 144] width 86 height 14
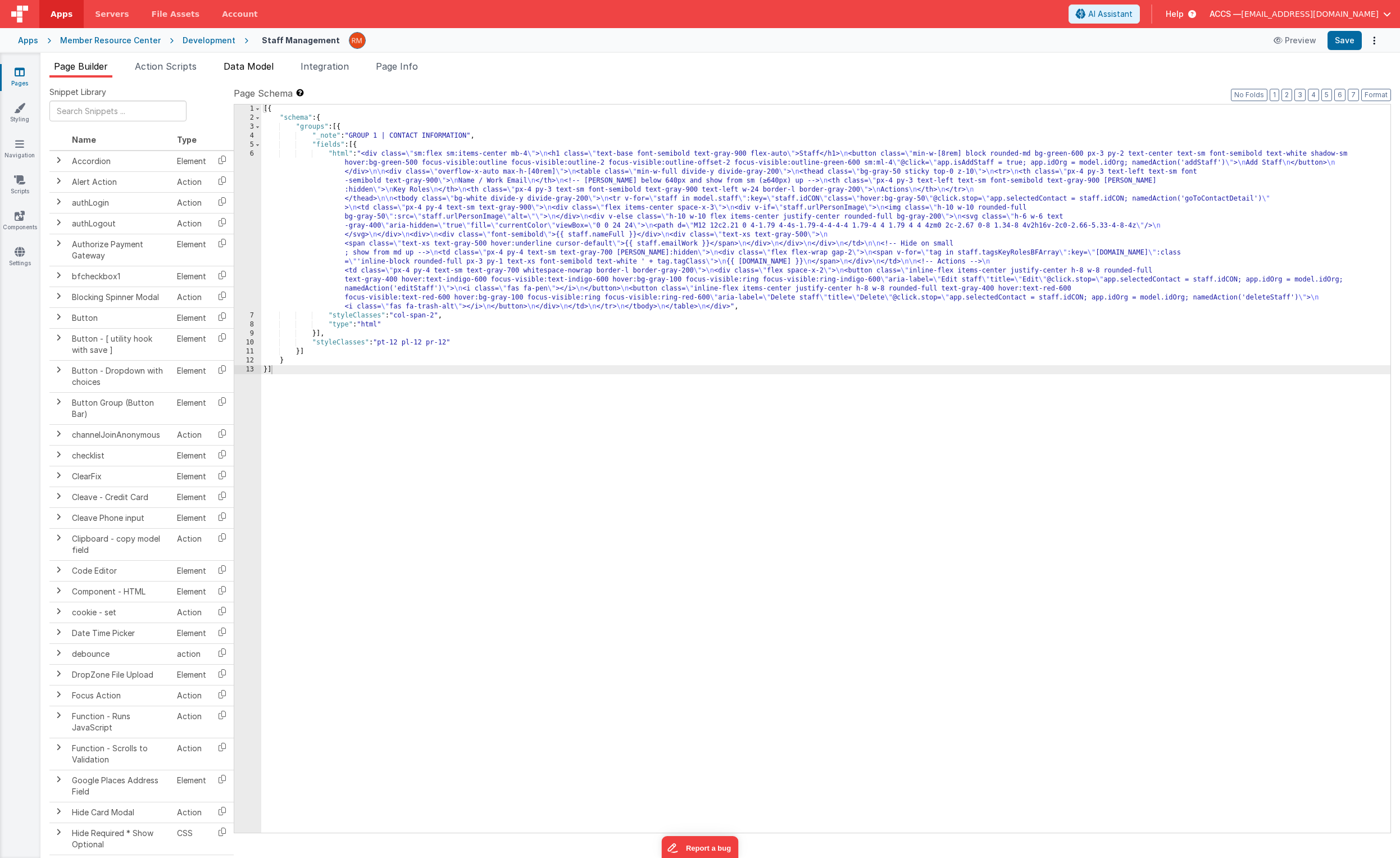
click at [270, 61] on span "Data Model" at bounding box center [249, 66] width 50 height 11
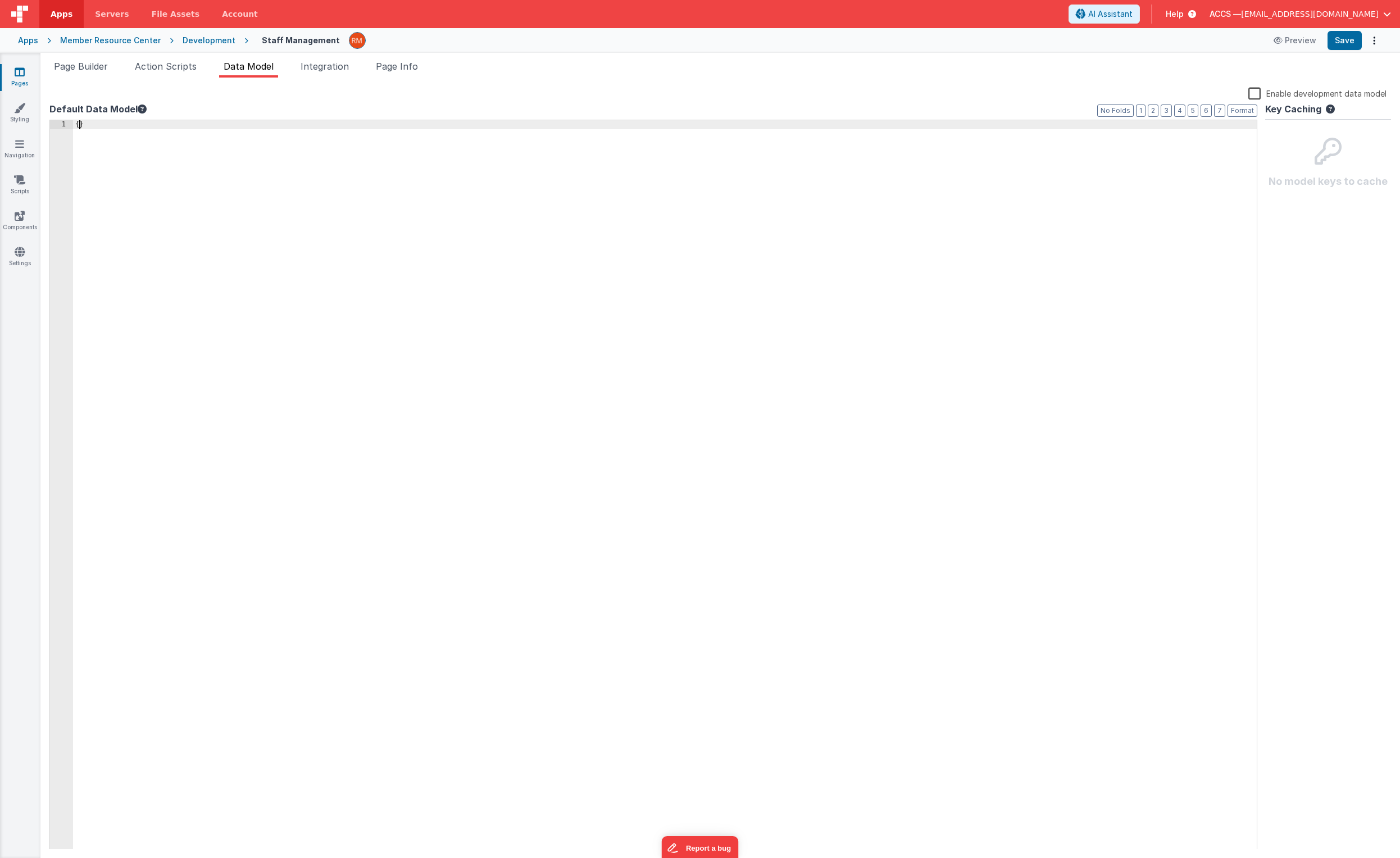
click at [79, 123] on div "{ }" at bounding box center [665, 494] width 1184 height 748
click at [978, 36] on button "Save" at bounding box center [1344, 40] width 34 height 19
click at [113, 135] on div "{ "hideHeader" : true }" at bounding box center [665, 494] width 1184 height 748
click at [978, 42] on button "Save" at bounding box center [1344, 40] width 34 height 19
click at [178, 135] on div "{ "_hideHeader" : true }" at bounding box center [665, 494] width 1184 height 748
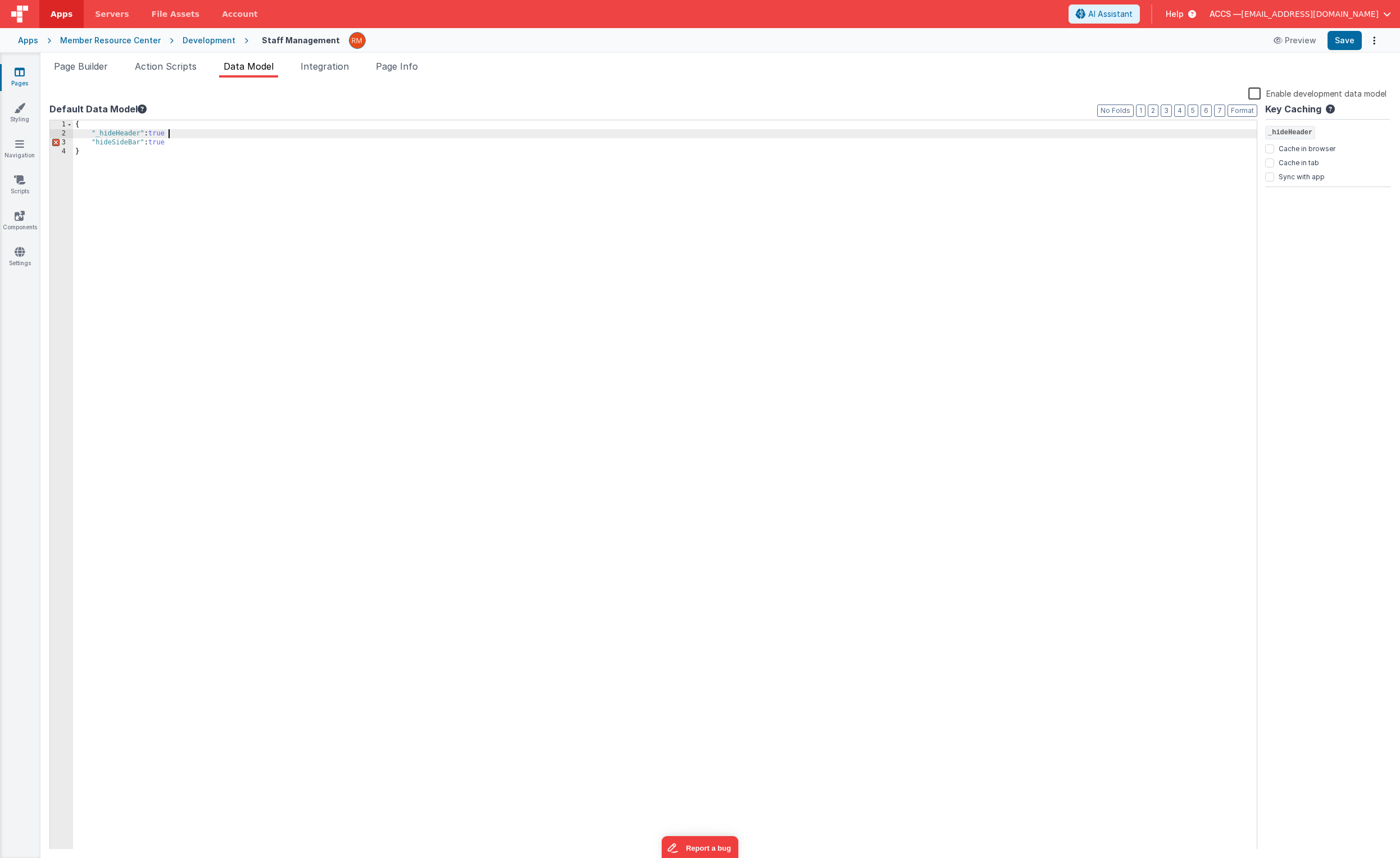
click at [182, 133] on div "{ "_hideHeader" : true "hideSideBar" : true }" at bounding box center [665, 494] width 1184 height 748
click at [978, 41] on button "Save" at bounding box center [1344, 40] width 34 height 19
click at [95, 145] on div "{ "_hideHeader" : true , "hideSideBar" : true }" at bounding box center [665, 494] width 1184 height 748
click at [978, 43] on button "Save" at bounding box center [1344, 40] width 34 height 19
click at [408, 70] on span "Page Info" at bounding box center [397, 66] width 42 height 11
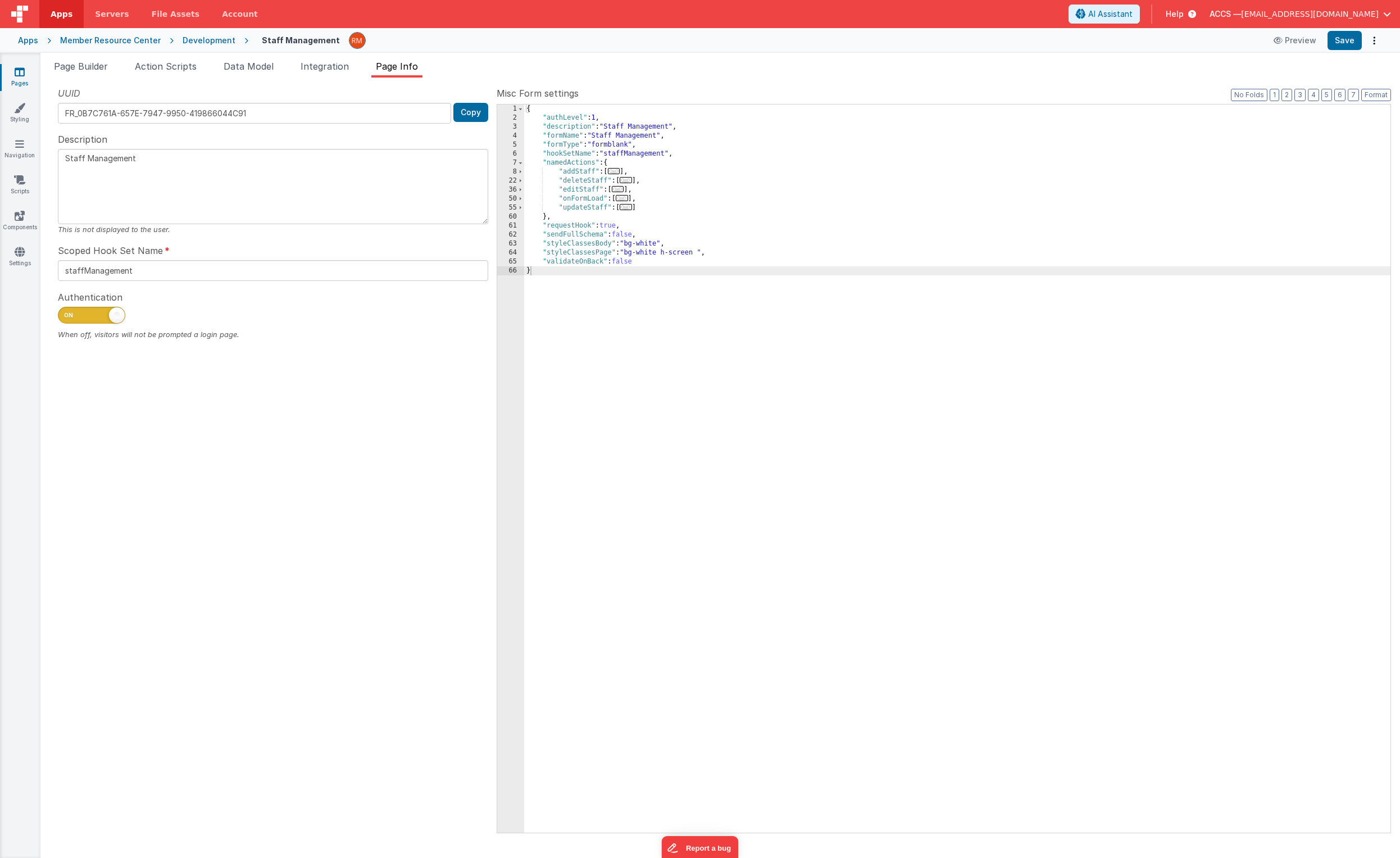
click at [85, 312] on span at bounding box center [92, 316] width 67 height 17
click at [67, 312] on input "checkbox" at bounding box center [63, 314] width 9 height 9
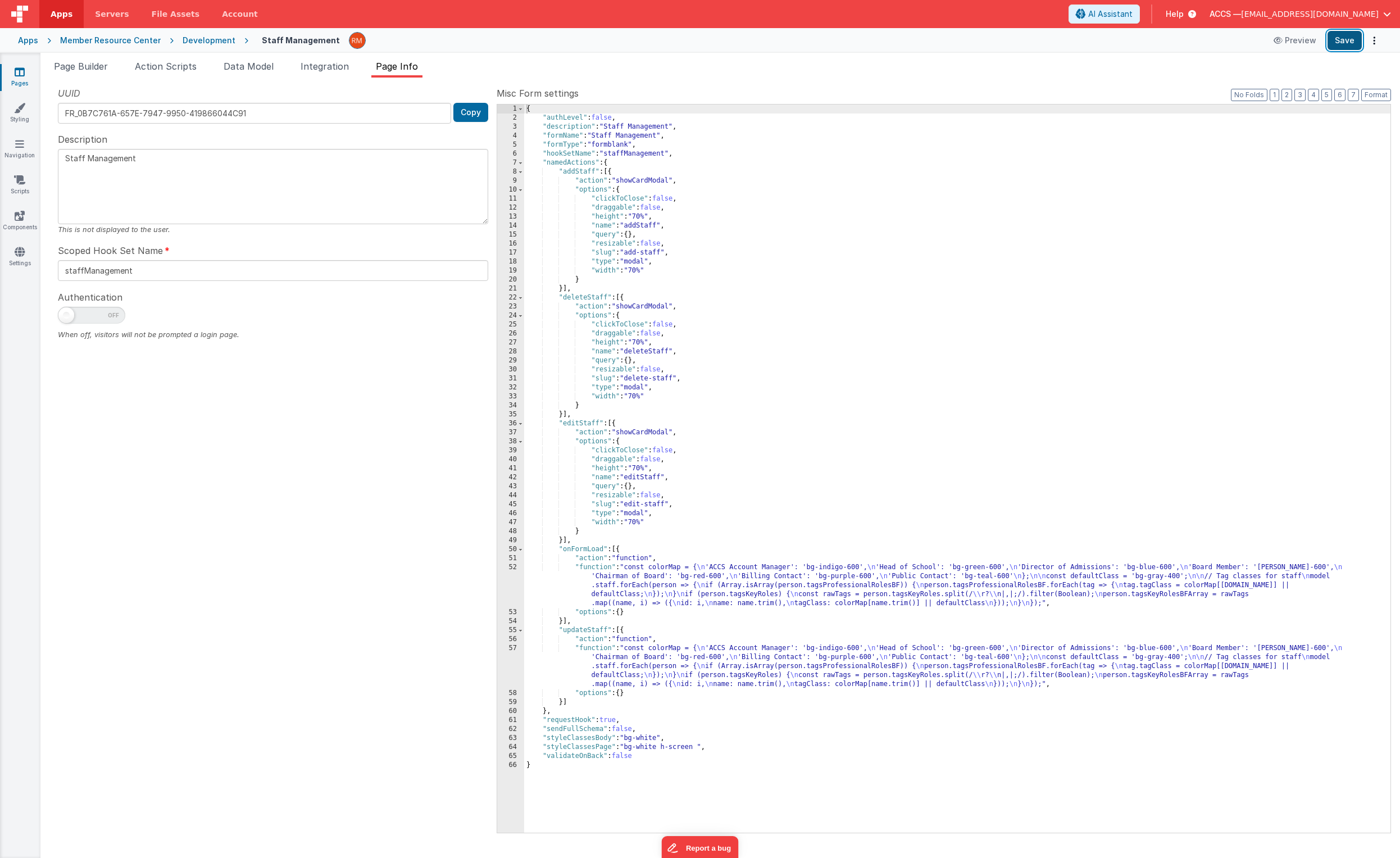
click at [978, 42] on button "Save" at bounding box center [1344, 40] width 34 height 19
click at [104, 320] on span at bounding box center [92, 316] width 67 height 17
click at [67, 318] on input "checkbox" at bounding box center [63, 314] width 9 height 9
checkbox input "true"
click at [978, 39] on button "Save" at bounding box center [1344, 40] width 34 height 19
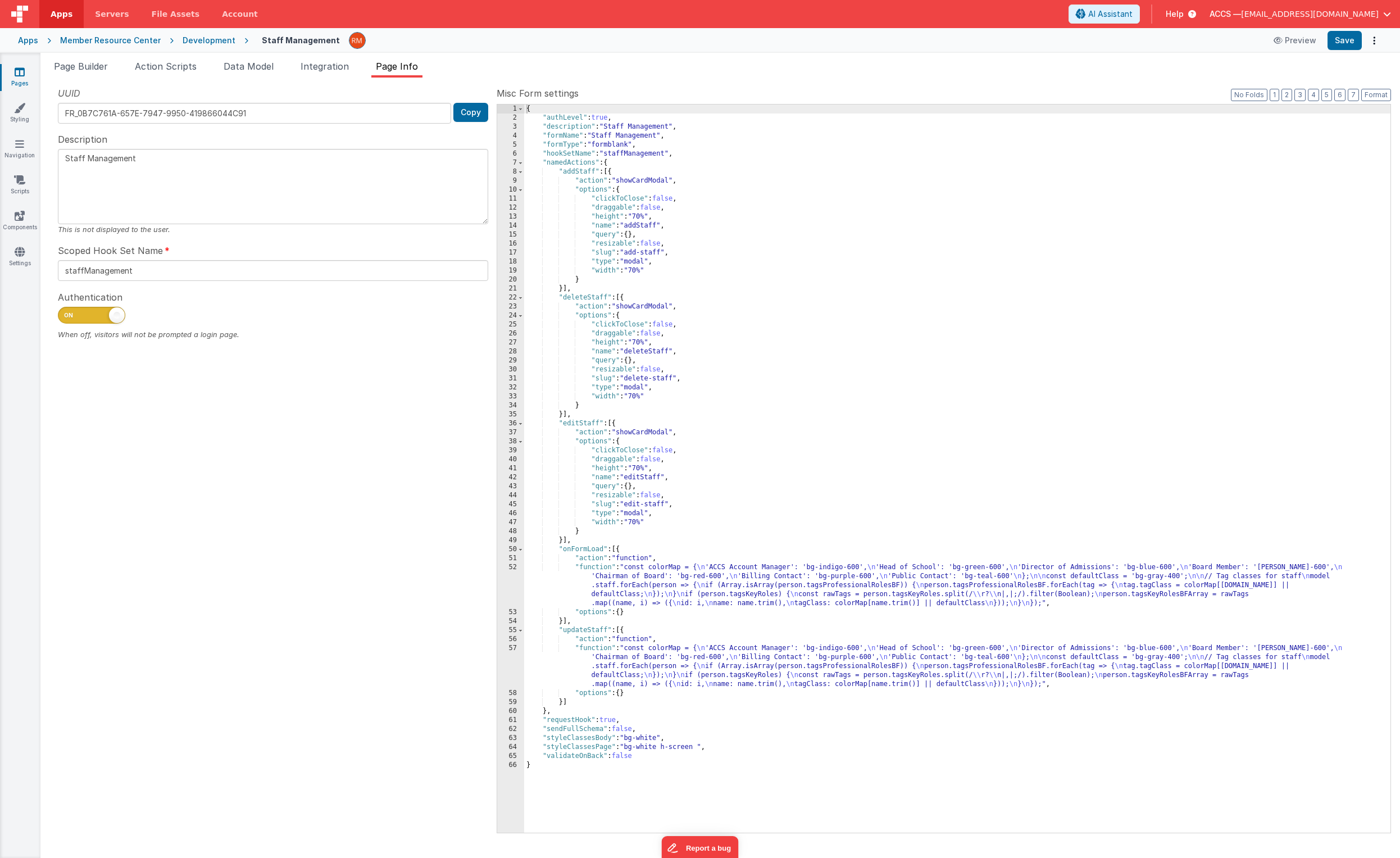
click at [82, 39] on div "Member Resource Center" at bounding box center [110, 40] width 101 height 11
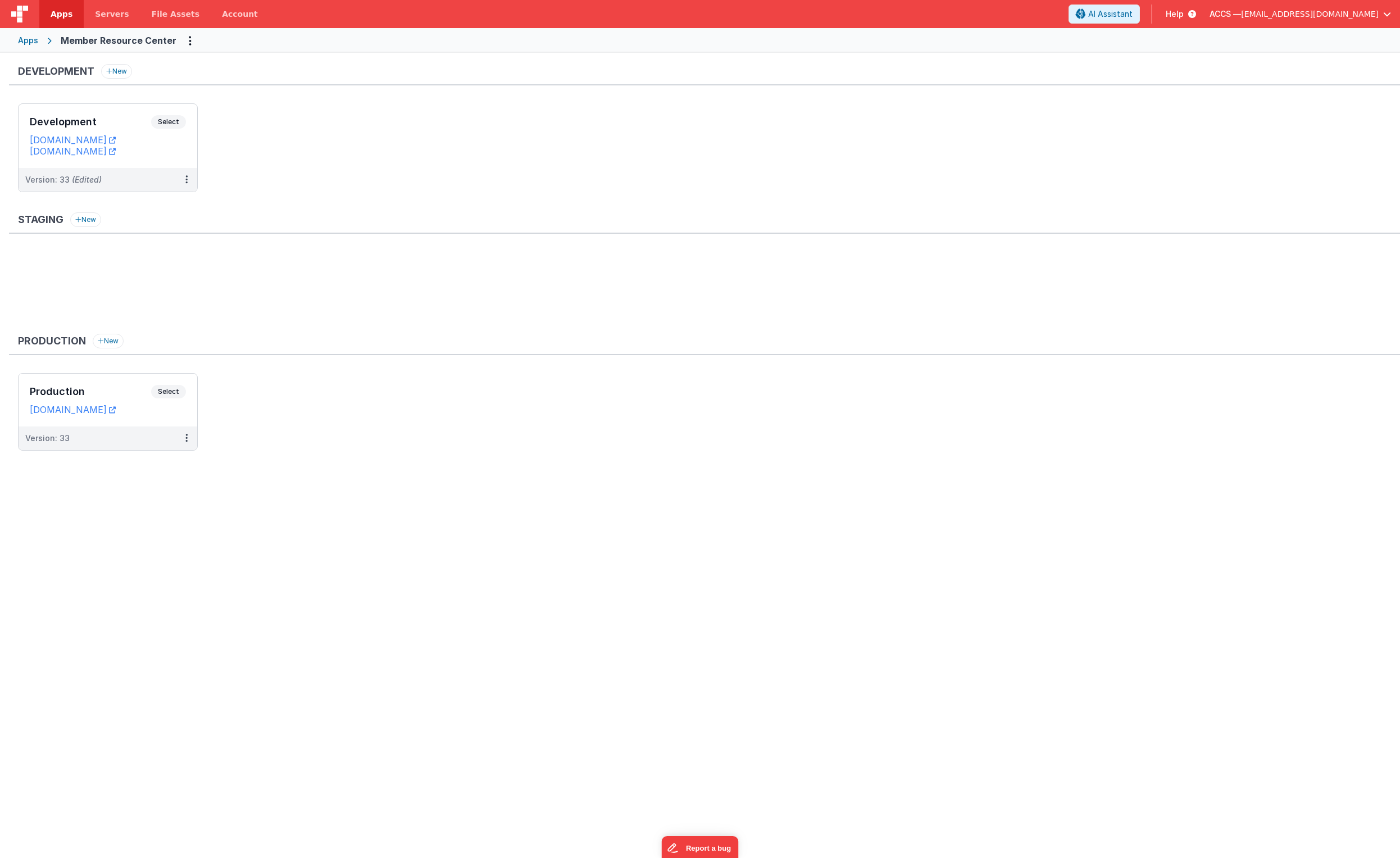
click at [34, 43] on div "Apps" at bounding box center [28, 40] width 20 height 11
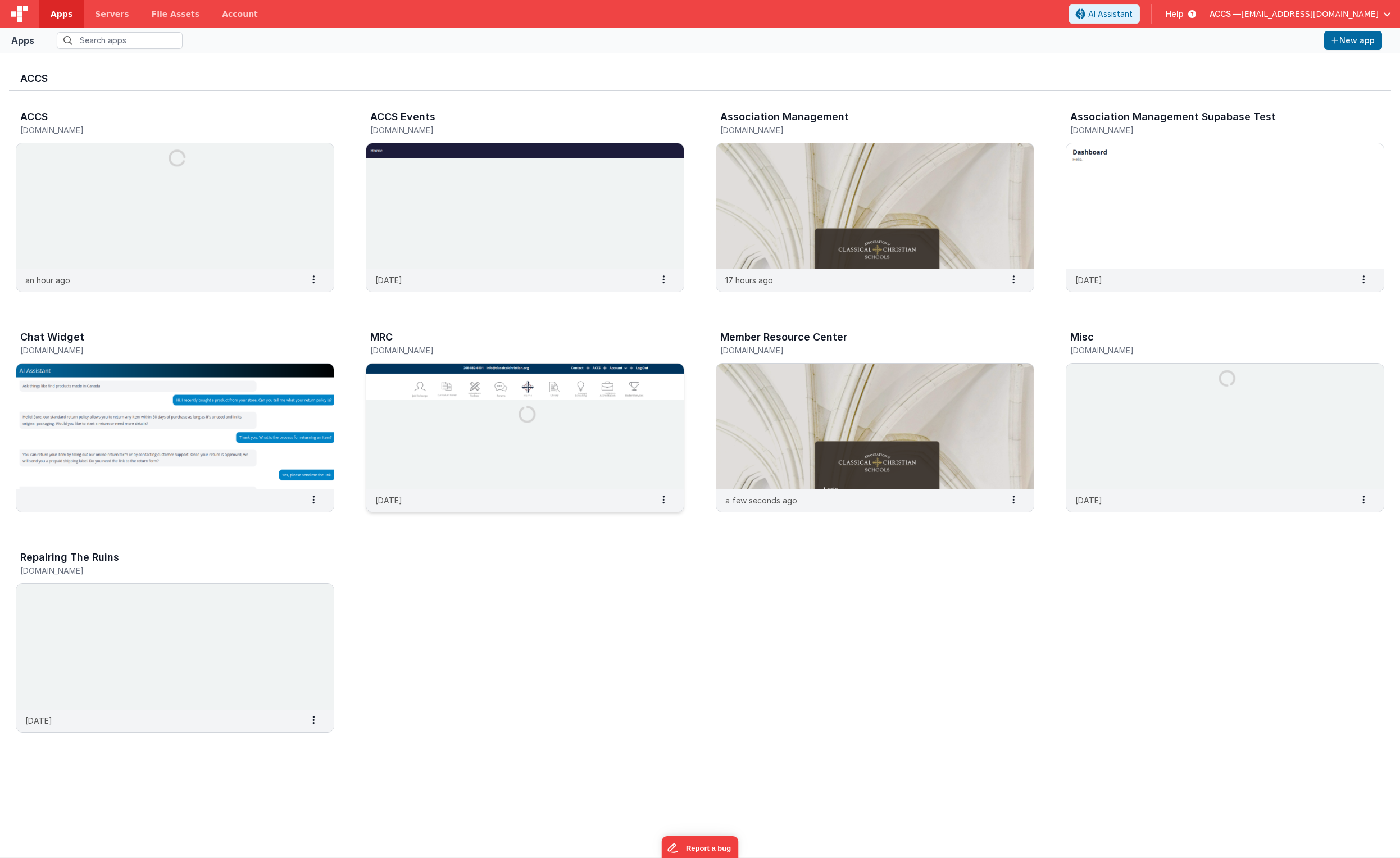
click at [482, 468] on img at bounding box center [525, 427] width 318 height 126
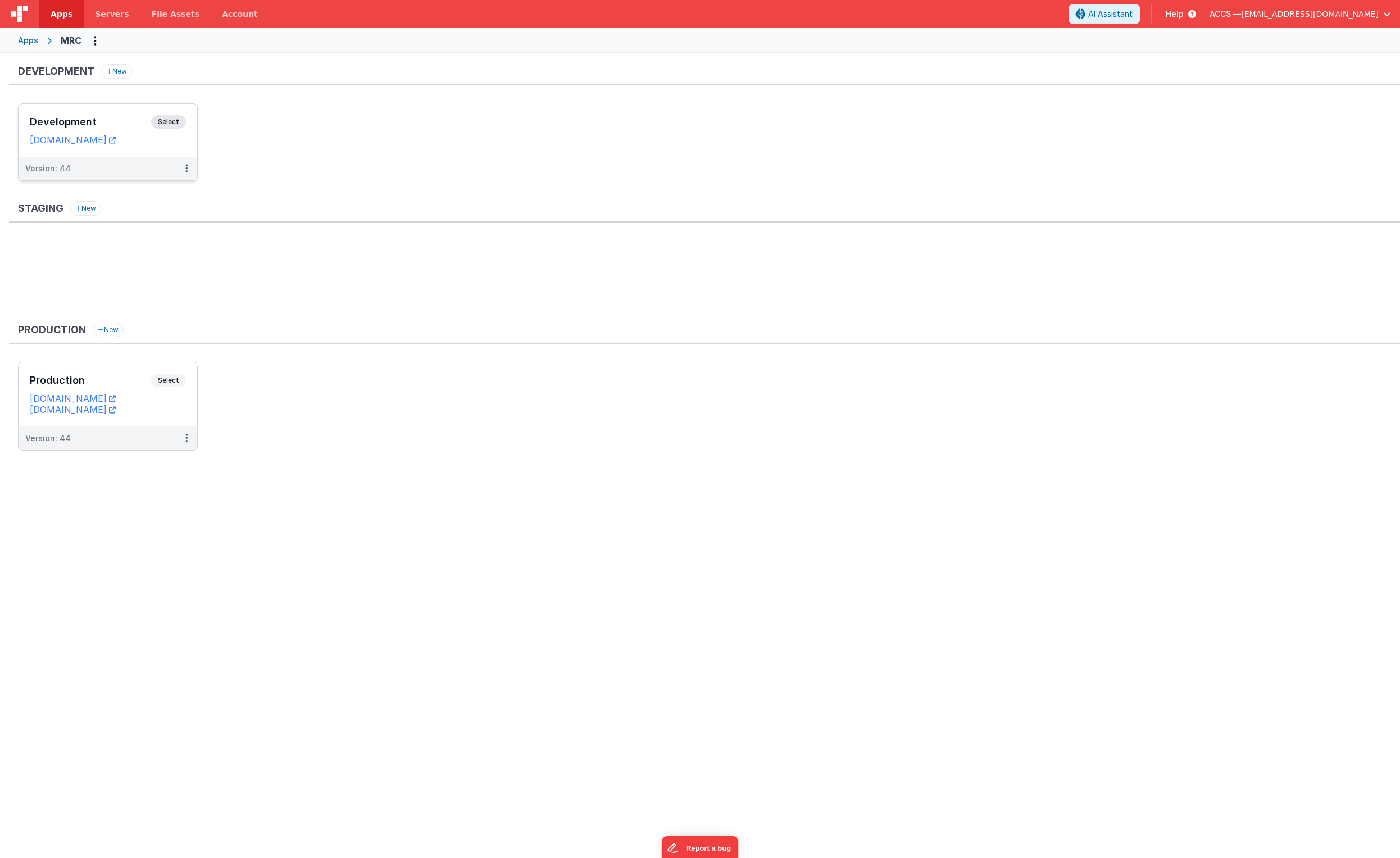
click at [144, 128] on h3 "Development" at bounding box center [90, 122] width 121 height 11
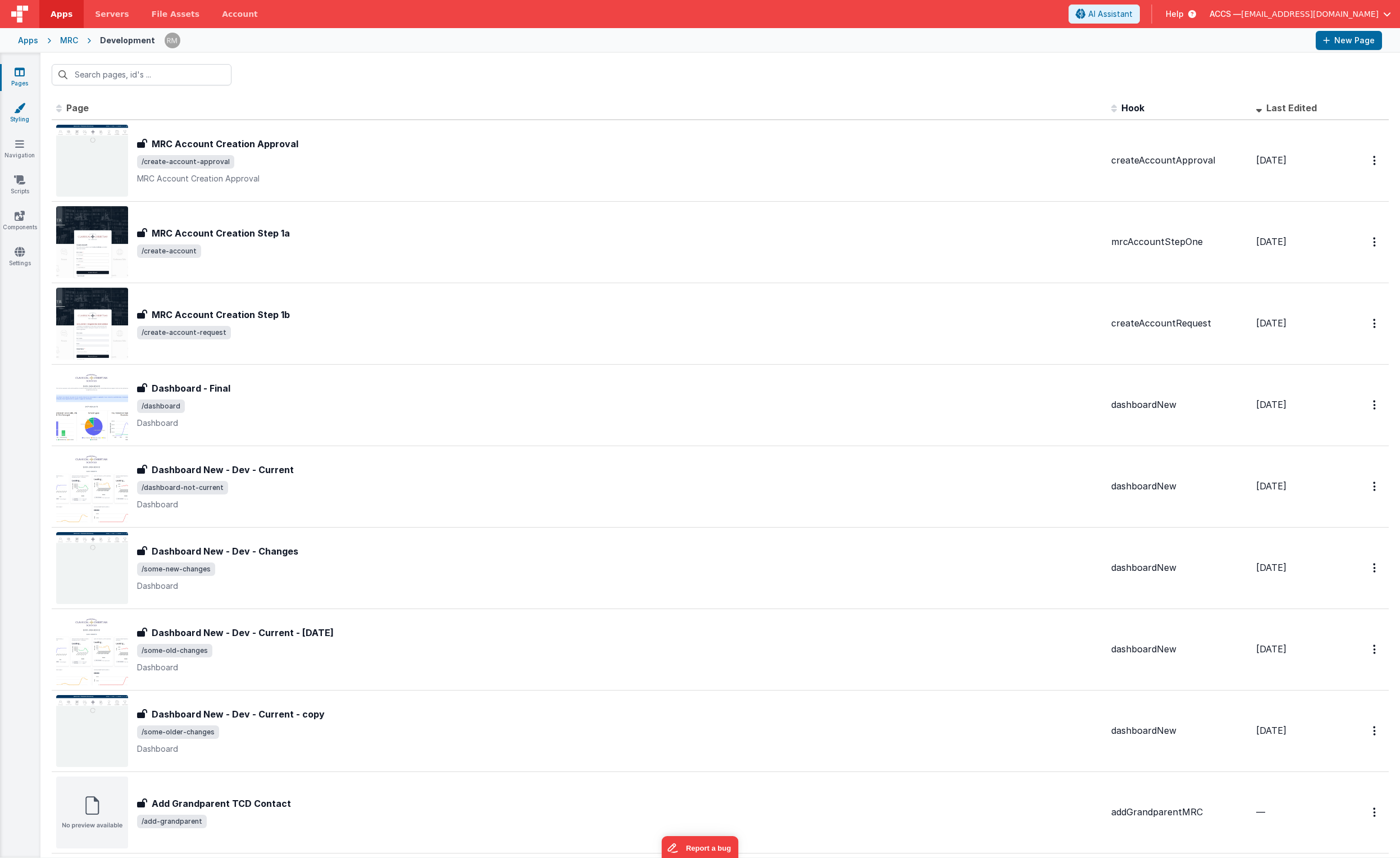
click at [21, 117] on link "Styling" at bounding box center [19, 113] width 40 height 23
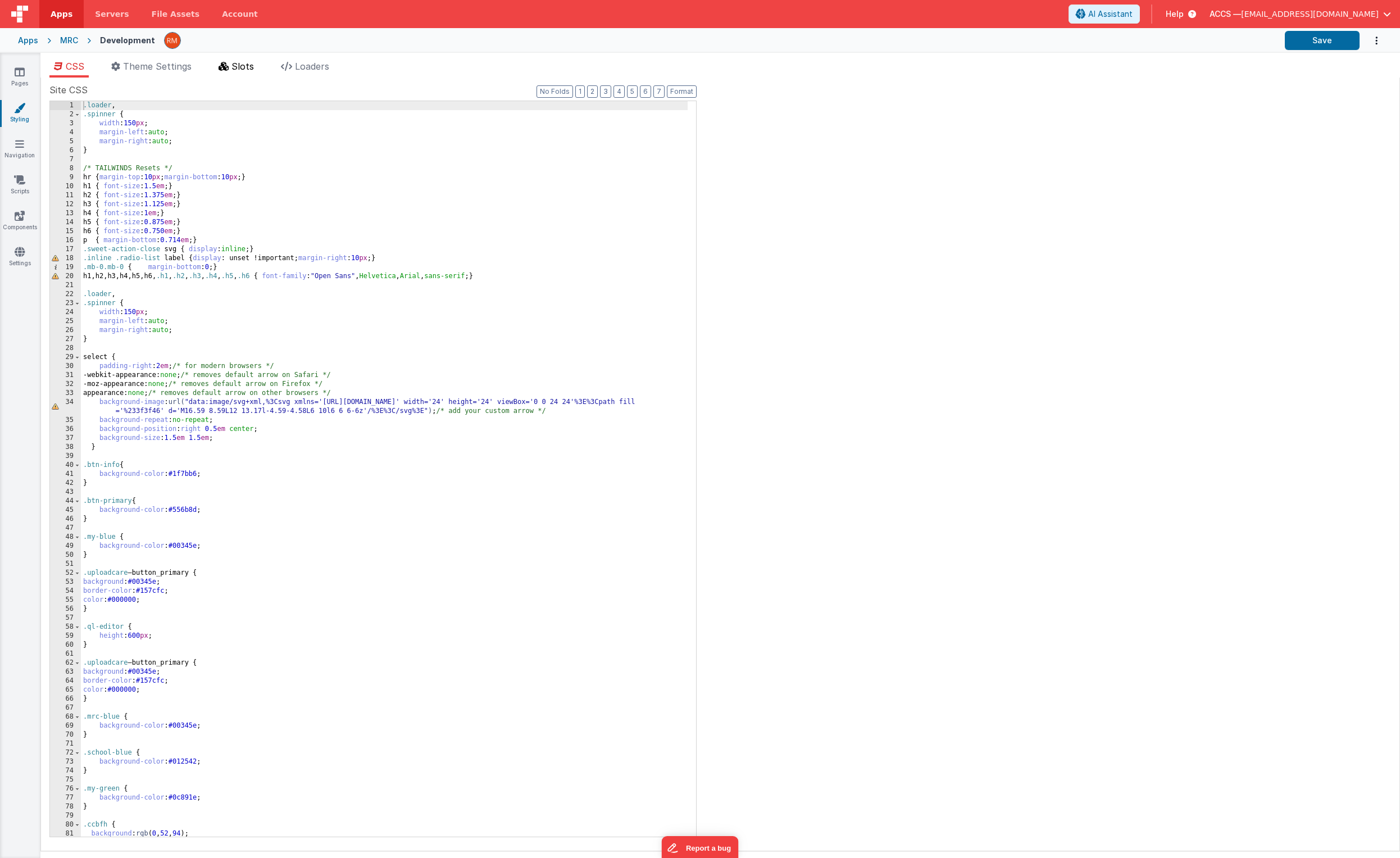
click at [242, 67] on span "Slots" at bounding box center [243, 66] width 23 height 11
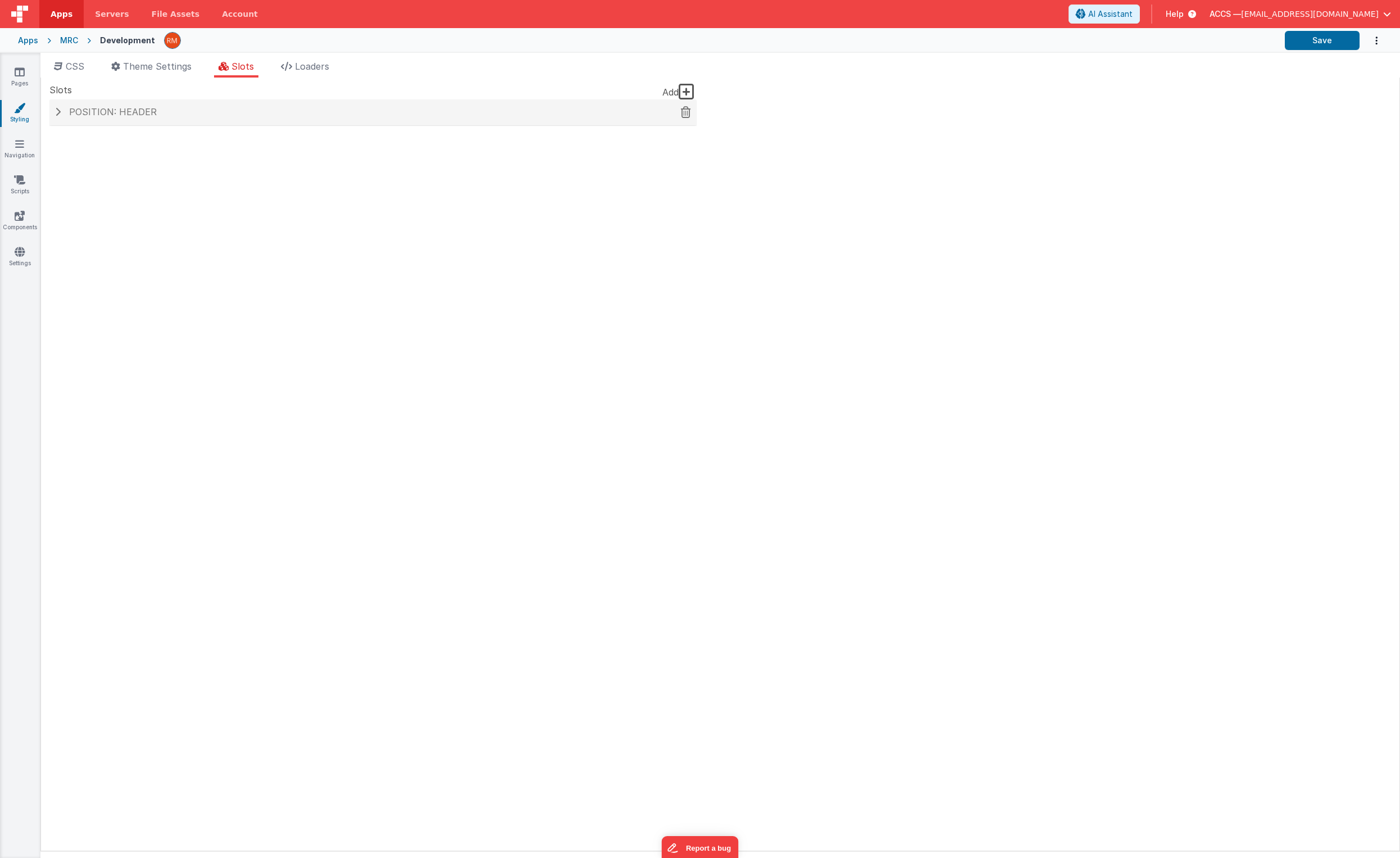
click at [211, 113] on h4 "Position: header" at bounding box center [373, 112] width 636 height 10
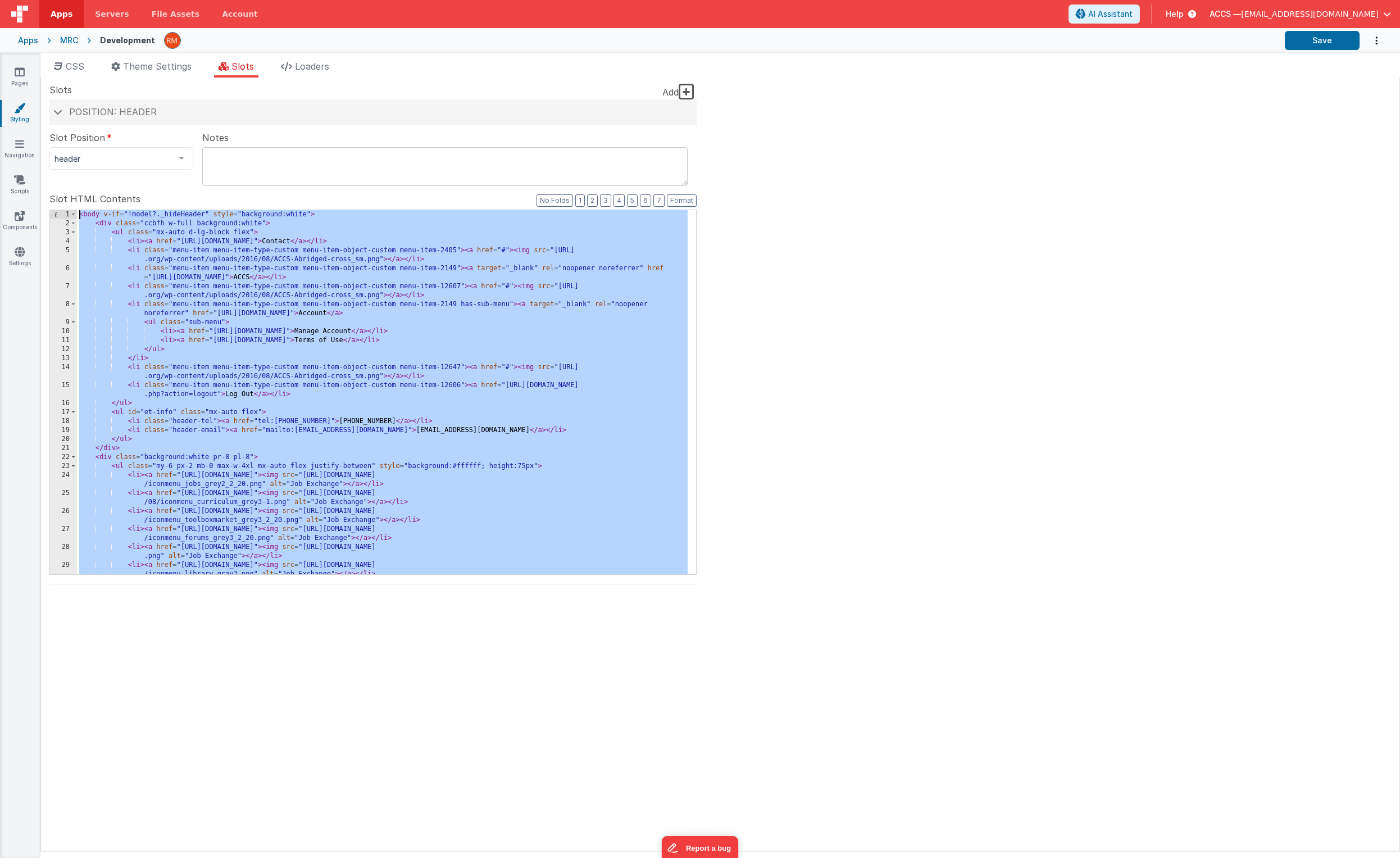
drag, startPoint x: 140, startPoint y: 572, endPoint x: 41, endPoint y: 190, distance: 394.6
click at [41, 190] on div "Site CSS Format 7 6 5 4 3 2 1 No Folds 1 2 3 4 5 6 7 8 9 10 11 12 13 14 15 16 1…" at bounding box center [720, 465] width 1360 height 774
click at [23, 73] on icon at bounding box center [19, 72] width 10 height 11
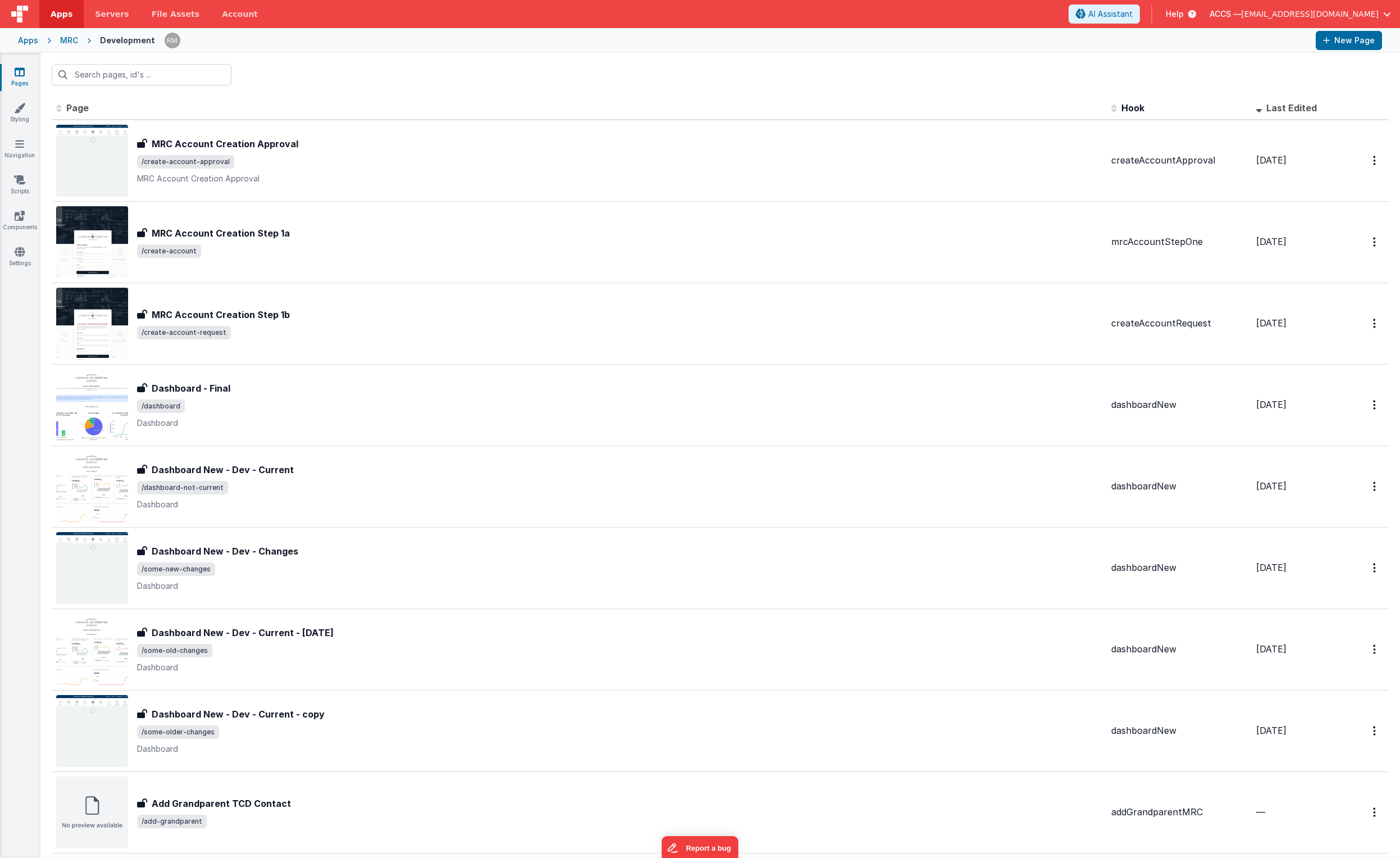
click at [27, 39] on div "Apps" at bounding box center [28, 40] width 20 height 11
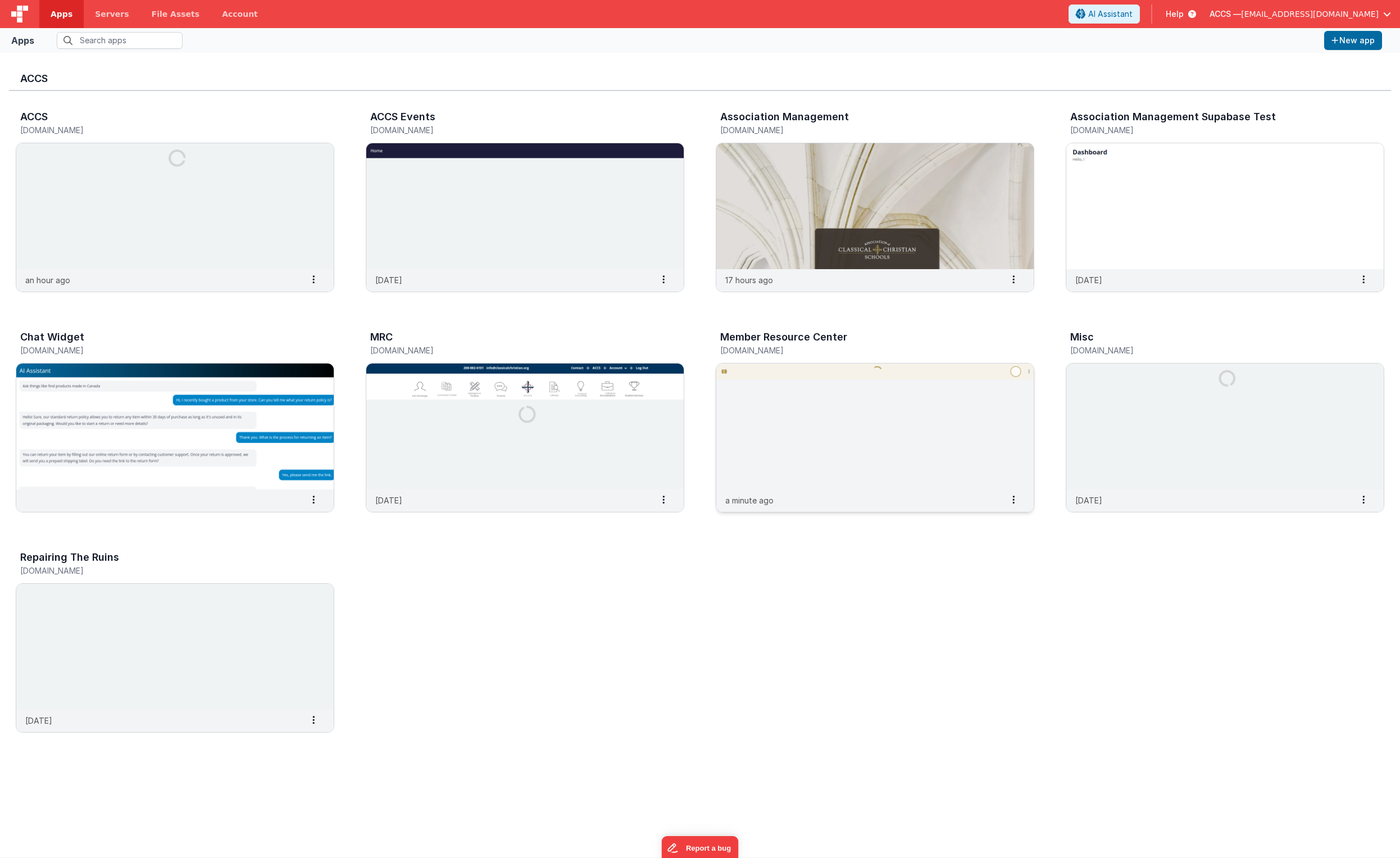
click at [855, 425] on img at bounding box center [875, 427] width 318 height 126
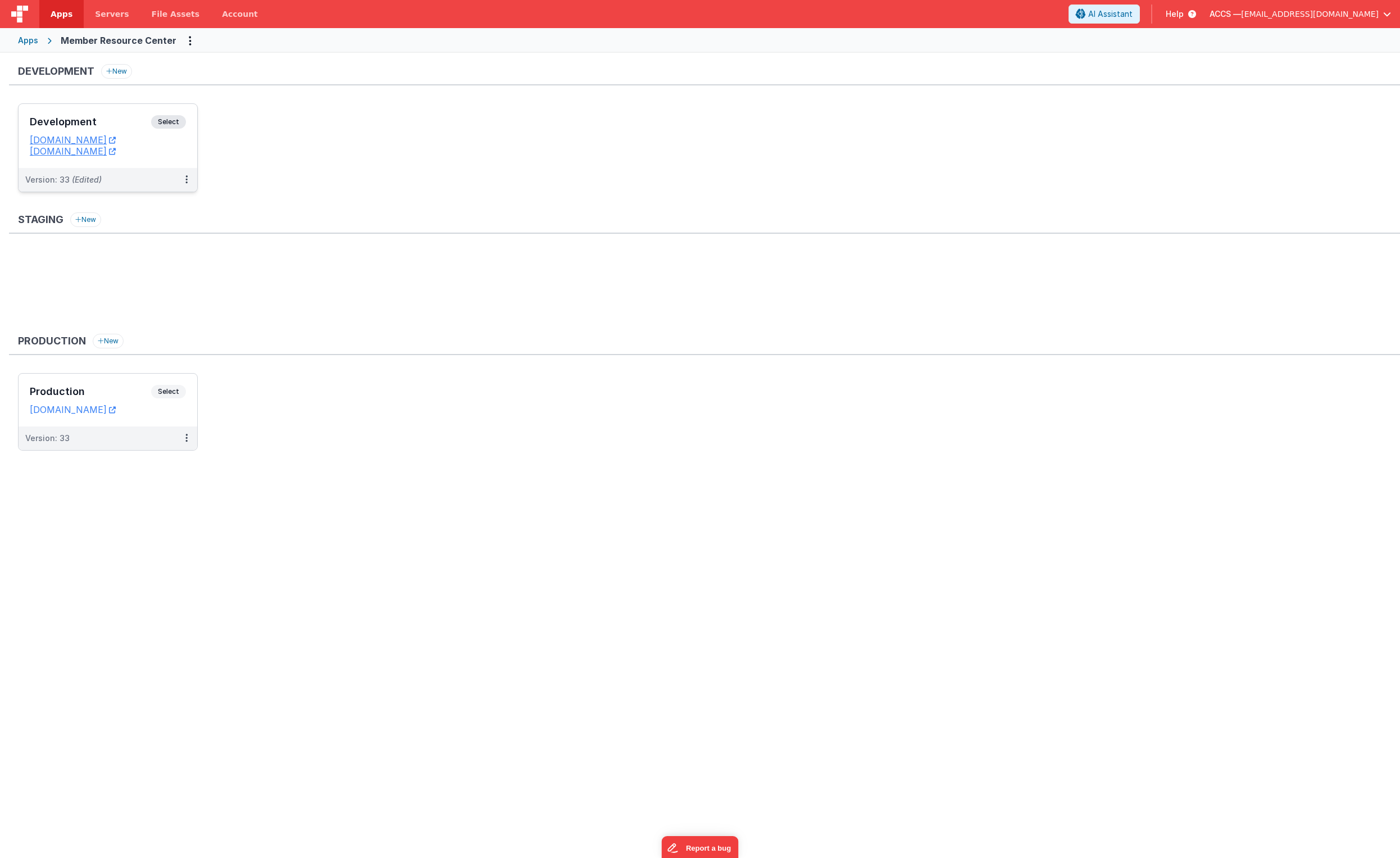
click at [132, 123] on h3 "Development" at bounding box center [90, 122] width 121 height 11
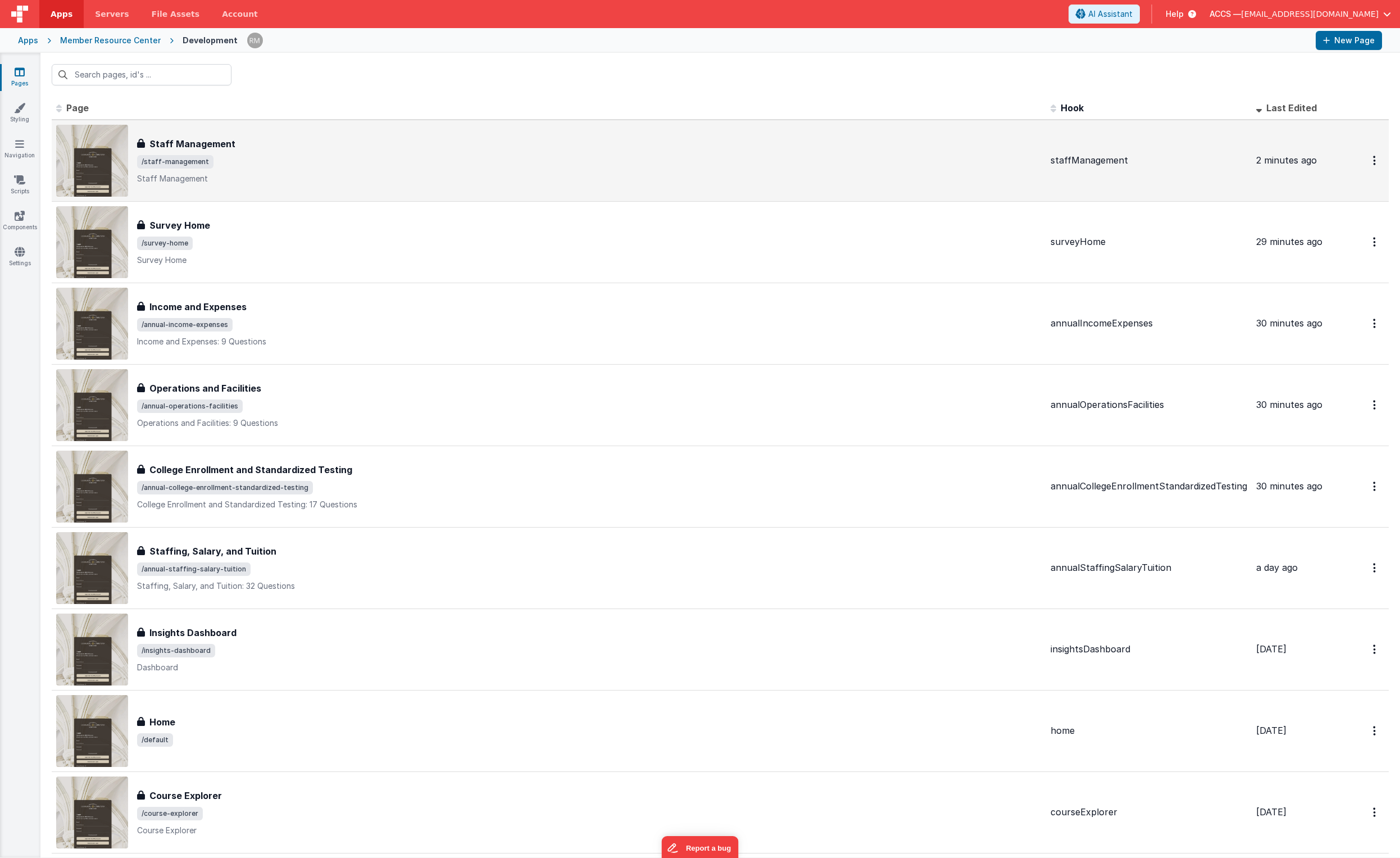
click at [337, 143] on div "Staff Management" at bounding box center [589, 144] width 905 height 14
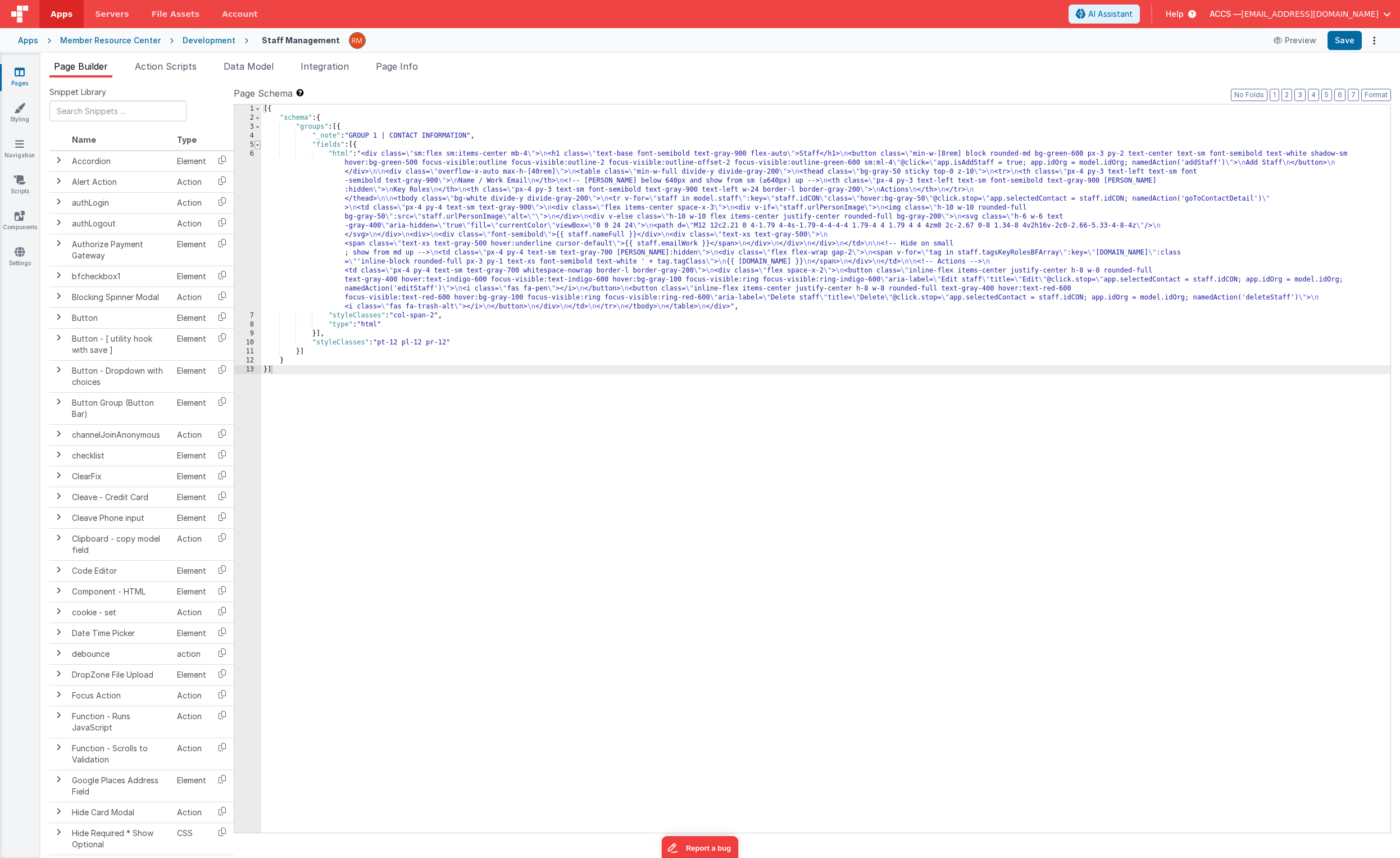
click at [259, 145] on span at bounding box center [258, 145] width 6 height 9
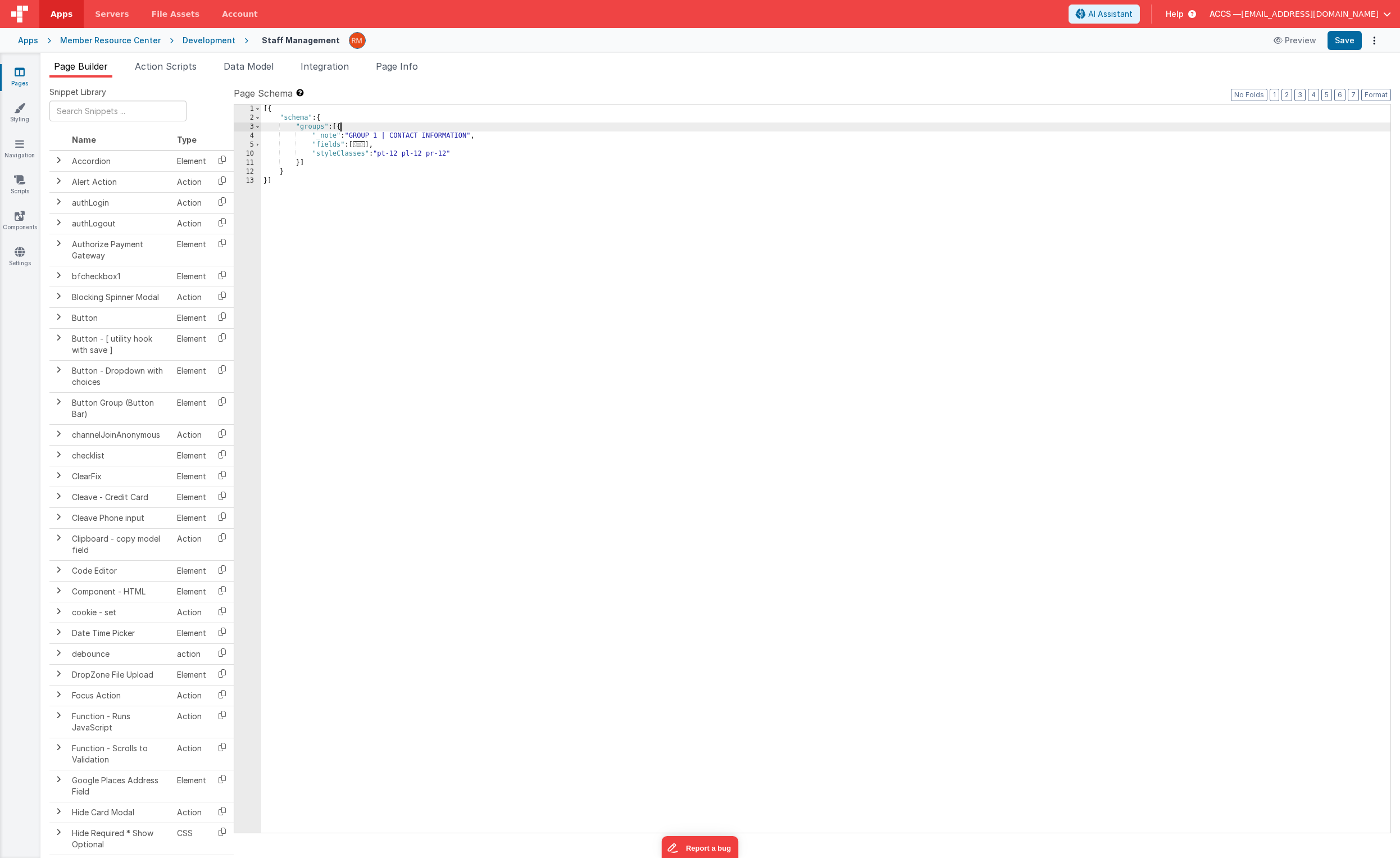
click at [340, 127] on div "[{ "schema" : { "groups" : [{ "_note" : "GROUP 1 | CONTACT INFORMATION" , "fiel…" at bounding box center [825, 477] width 1129 height 747
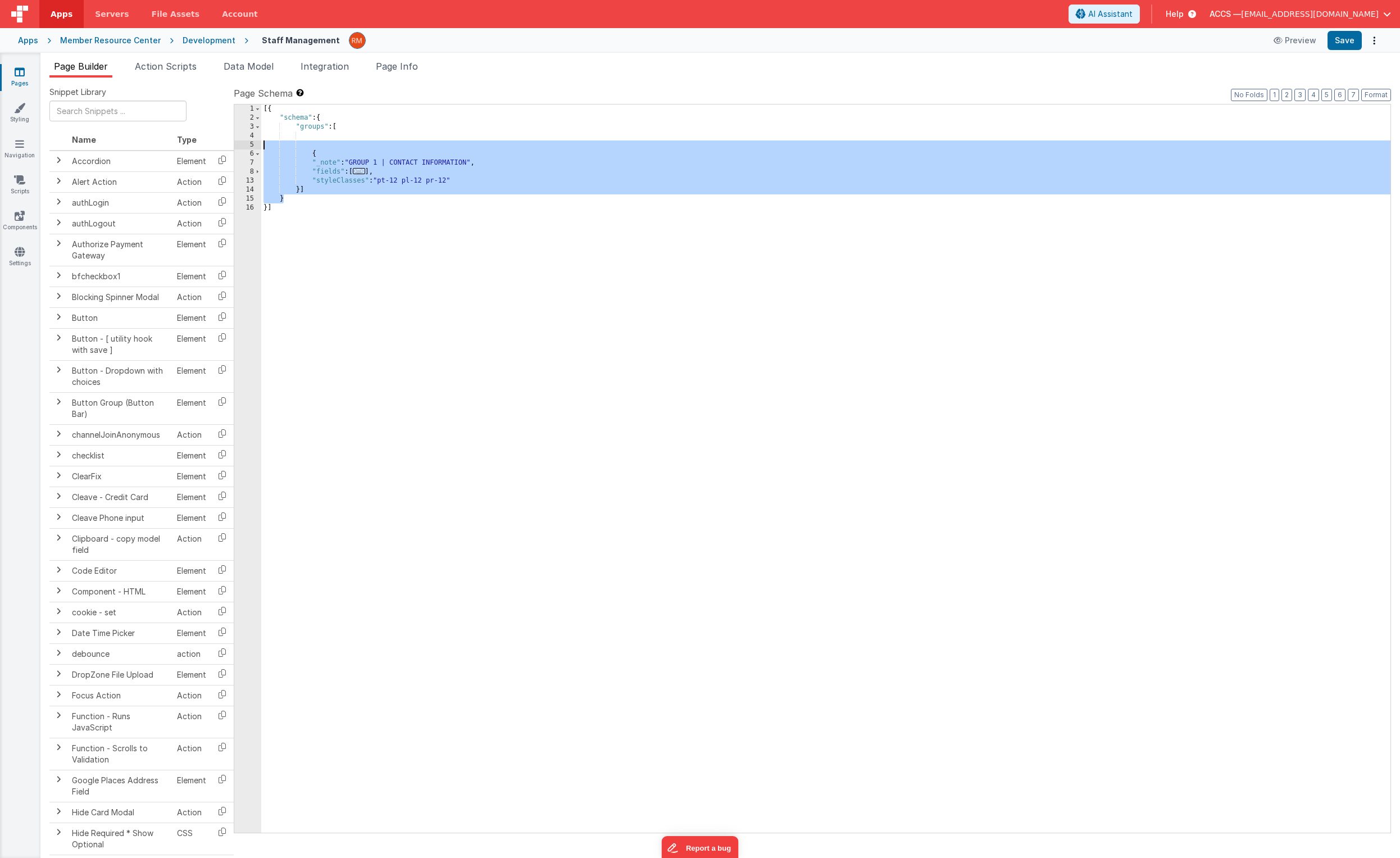
drag, startPoint x: 301, startPoint y: 200, endPoint x: 239, endPoint y: 148, distance: 80.9
click at [239, 148] on div "1 2 3 4 5 6 7 8 13 14 15 16 [{ "schema" : { "groups" : [ { "_note" : "GROUP 1 |…" at bounding box center [812, 468] width 1157 height 729
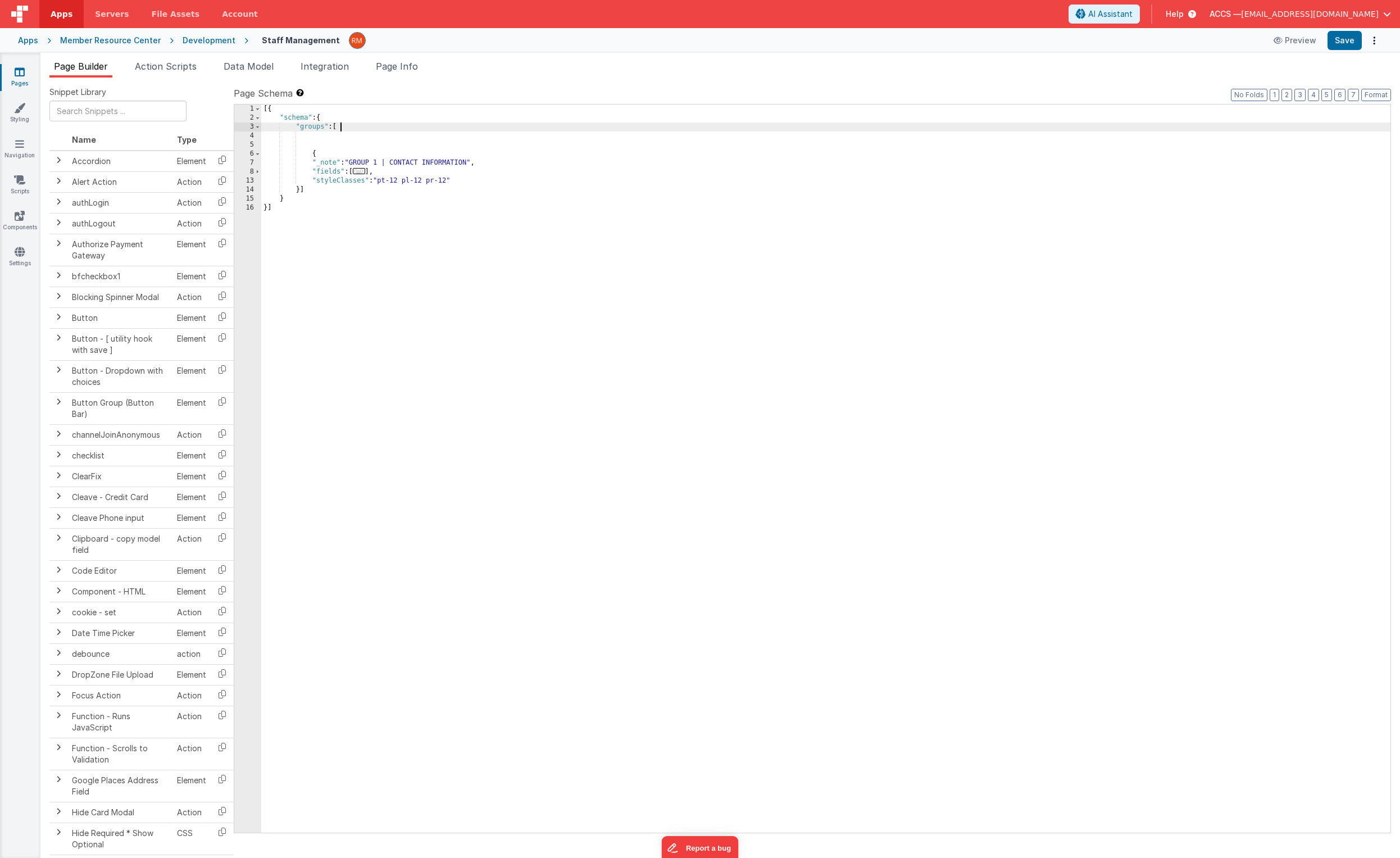
click at [371, 128] on div "[{ "schema" : { "groups" : [ { "_note" : "GROUP 1 | CONTACT INFORMATION" , "fie…" at bounding box center [825, 477] width 1129 height 747
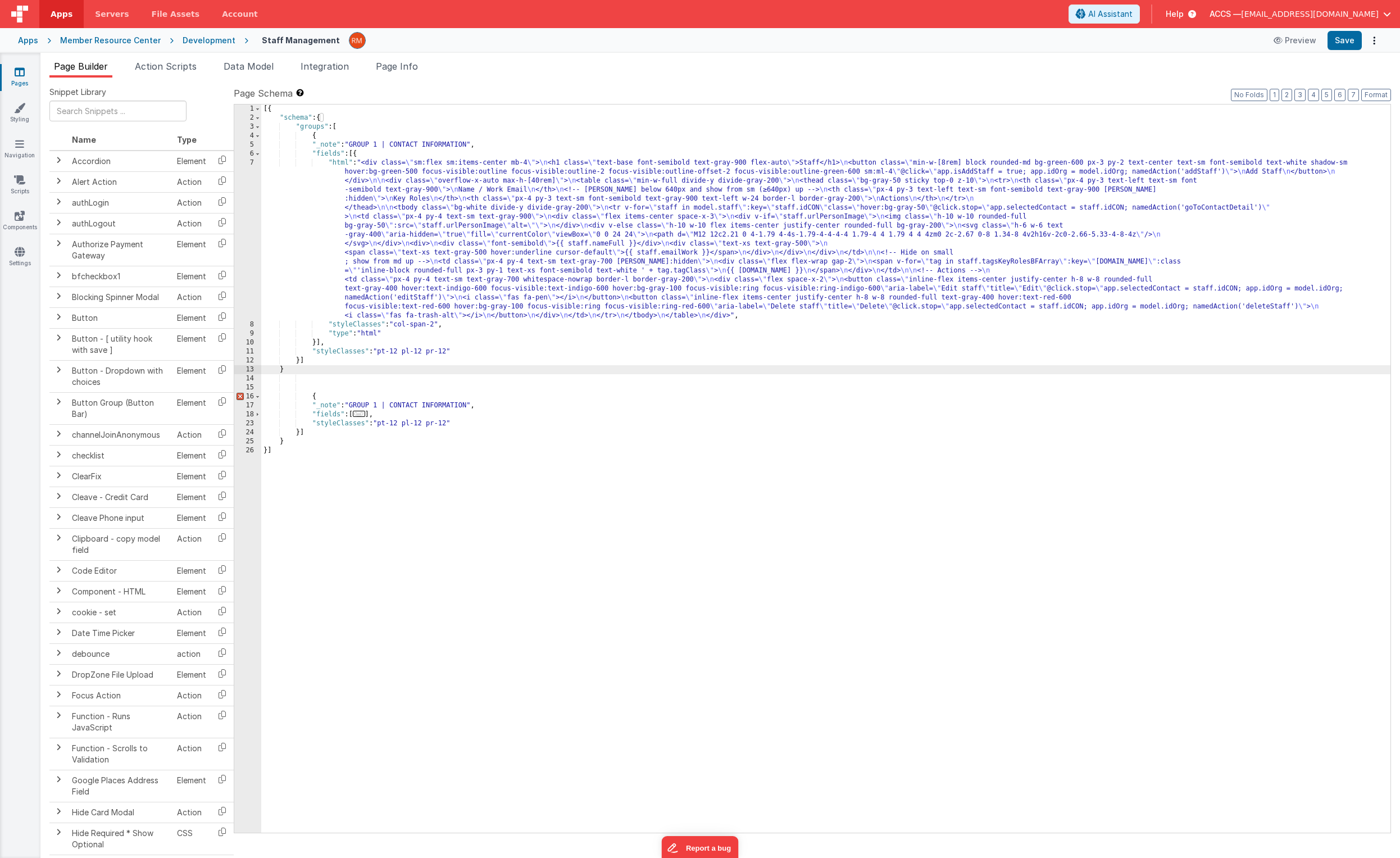
click at [312, 399] on div "[{ "schema" : { "groups" : [ { "_note" : "GROUP 1 | CONTACT INFORMATION" , "fie…" at bounding box center [825, 477] width 1129 height 747
drag, startPoint x: 349, startPoint y: 357, endPoint x: 230, endPoint y: 362, distance: 119.1
click at [230, 362] on div "Snippet Library Name Type Accordion Element Alert Action Action authLogin Actio…" at bounding box center [720, 477] width 1342 height 781
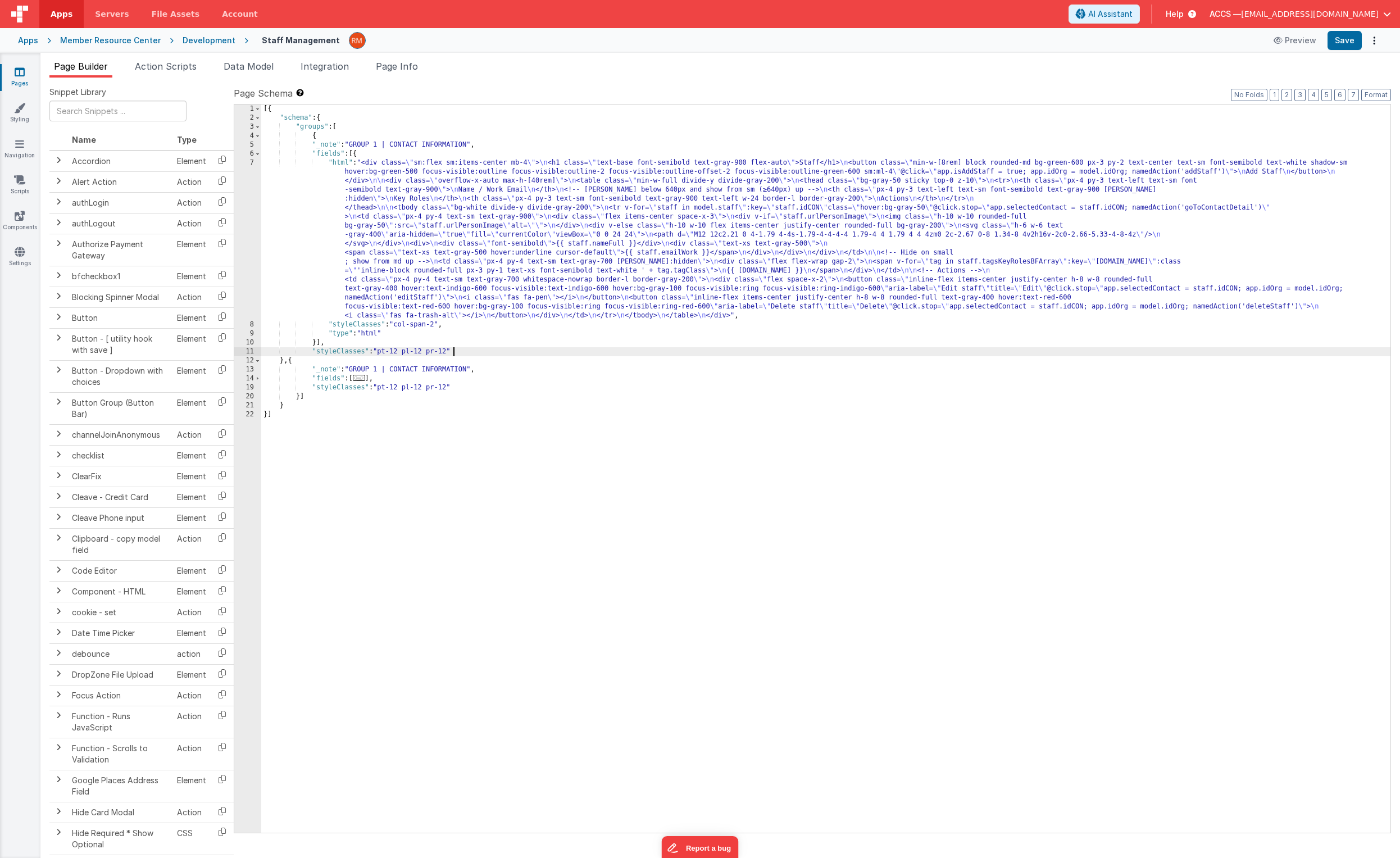
click at [380, 372] on div "[{ "schema" : { "groups" : [ { "_note" : "GROUP 1 | CONTACT INFORMATION" , "fie…" at bounding box center [825, 477] width 1129 height 747
drag, startPoint x: 470, startPoint y: 145, endPoint x: 394, endPoint y: 145, distance: 76.0
click at [394, 145] on div "[{ "schema" : { "groups" : [ { "_note" : "GROUP 1 | CONTACT INFORMATION" , "fie…" at bounding box center [825, 477] width 1129 height 747
click at [978, 39] on button "Save" at bounding box center [1344, 40] width 34 height 19
click at [434, 145] on div "[{ "schema" : { "groups" : [ { "_note" : "GROUP 1 | MRC Header" , "fields" : [{…" at bounding box center [825, 477] width 1129 height 747
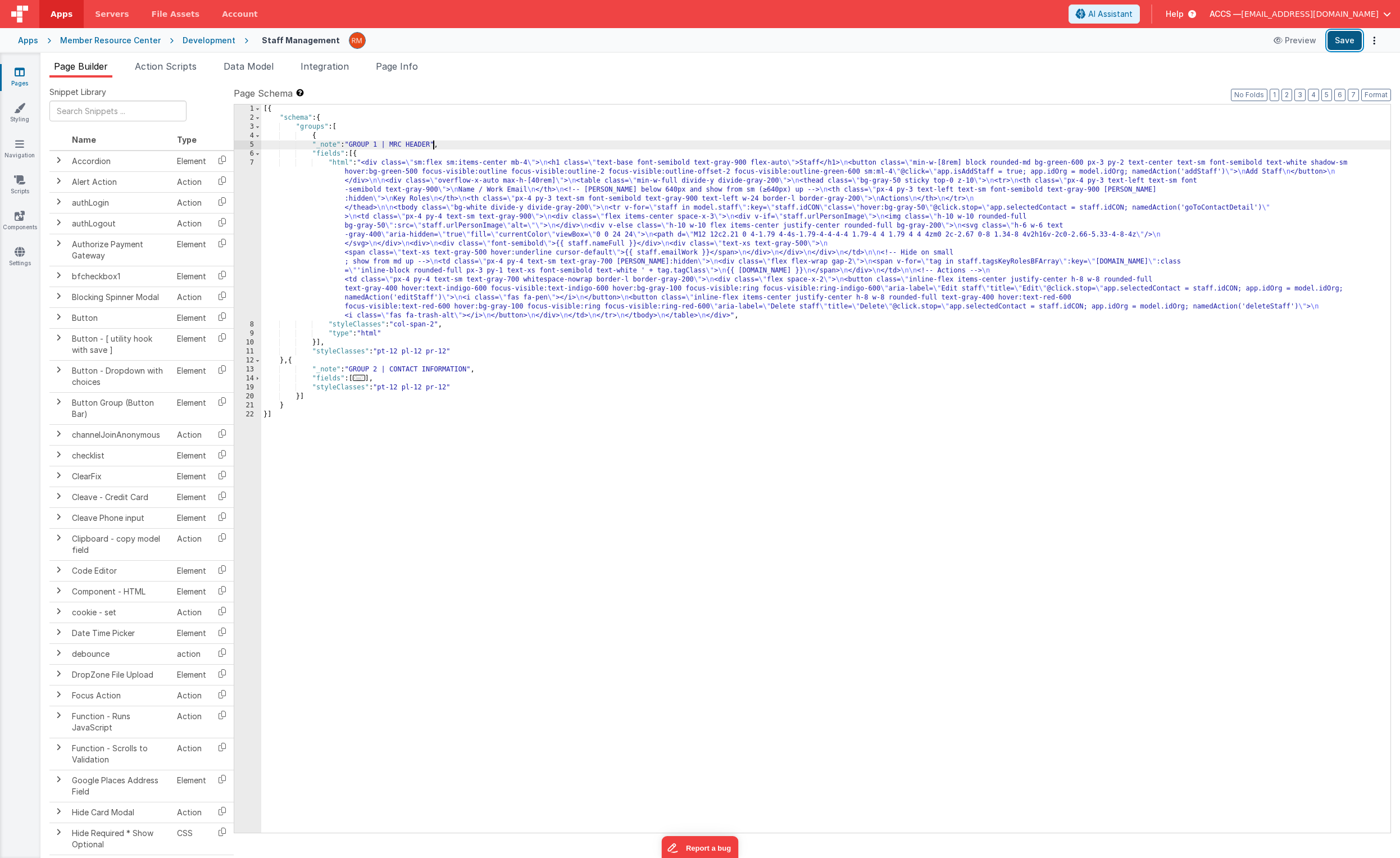
click at [978, 40] on button "Save" at bounding box center [1344, 40] width 34 height 19
click at [23, 78] on link "Pages" at bounding box center [19, 78] width 40 height 23
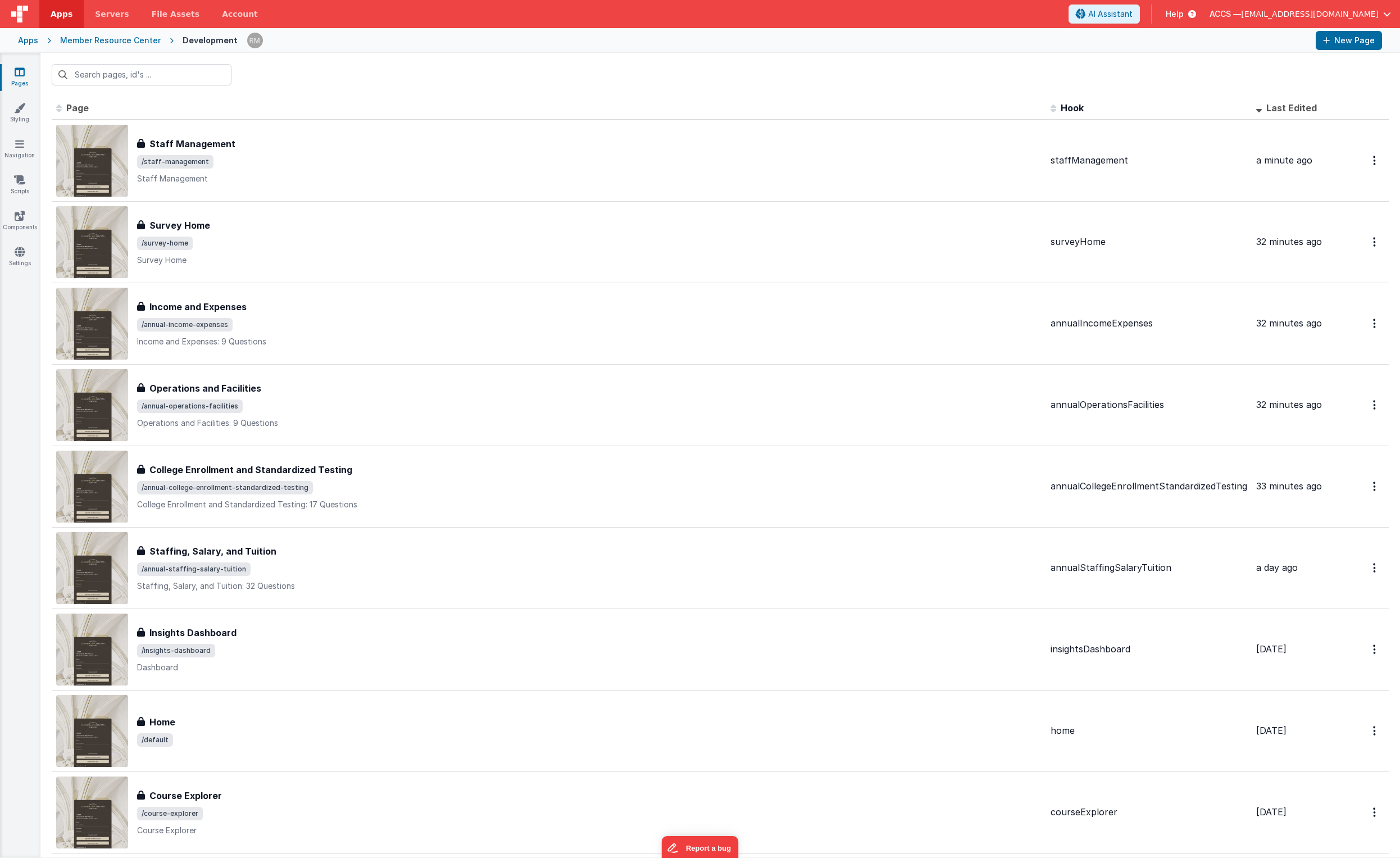
click at [32, 37] on div "Apps" at bounding box center [28, 40] width 20 height 11
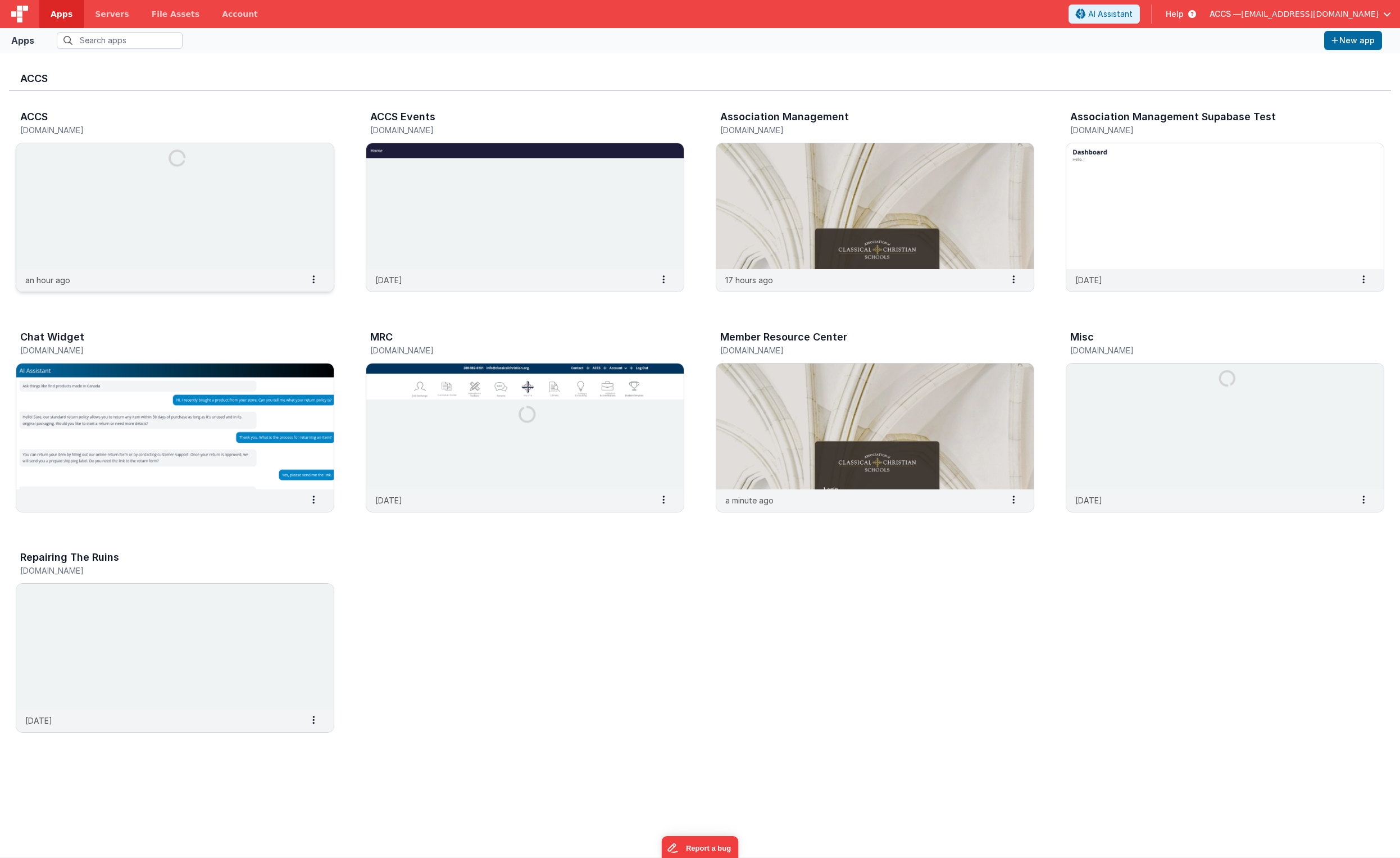
click at [166, 250] on img at bounding box center [175, 206] width 318 height 126
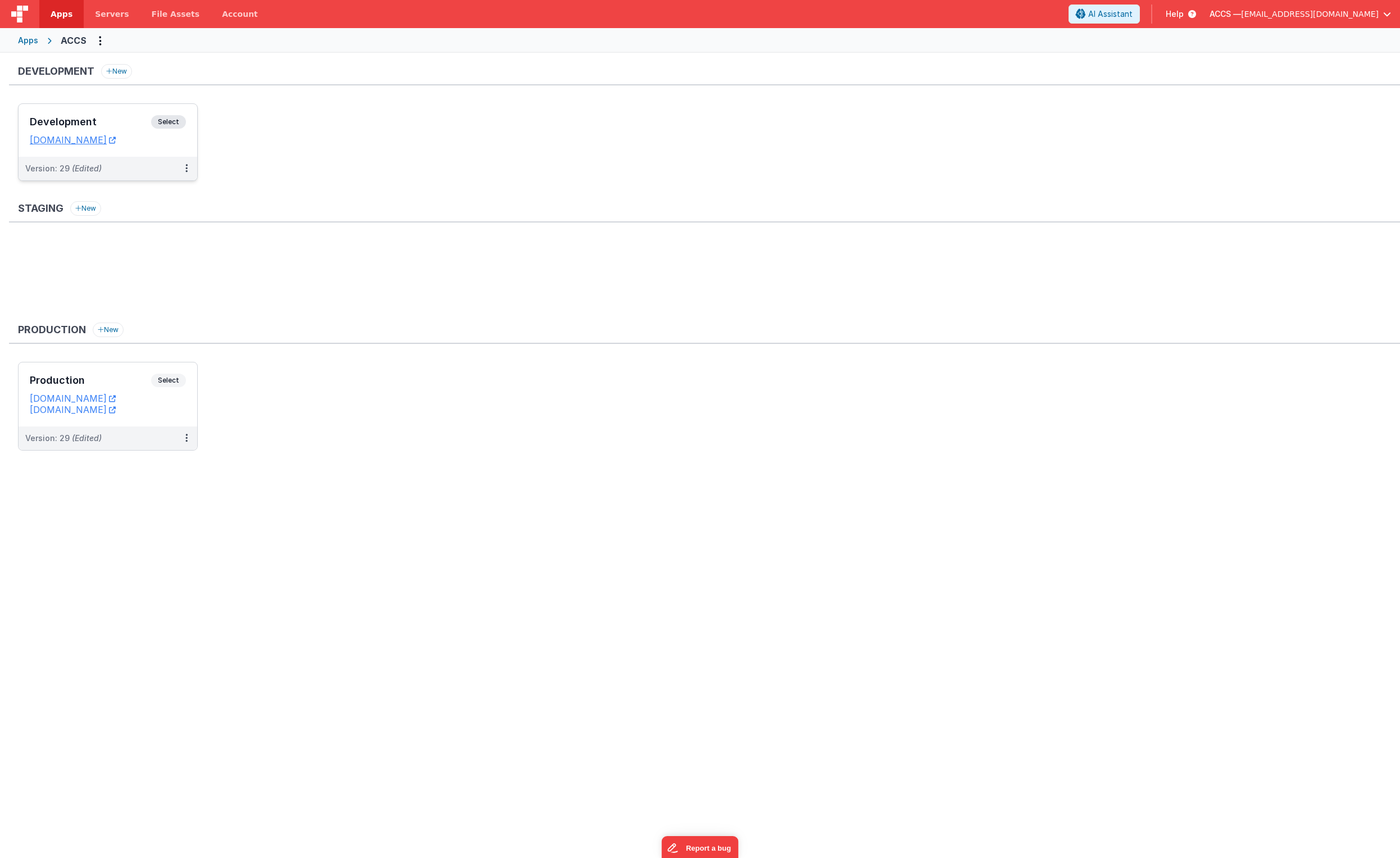
click at [137, 119] on h3 "Development" at bounding box center [90, 122] width 121 height 11
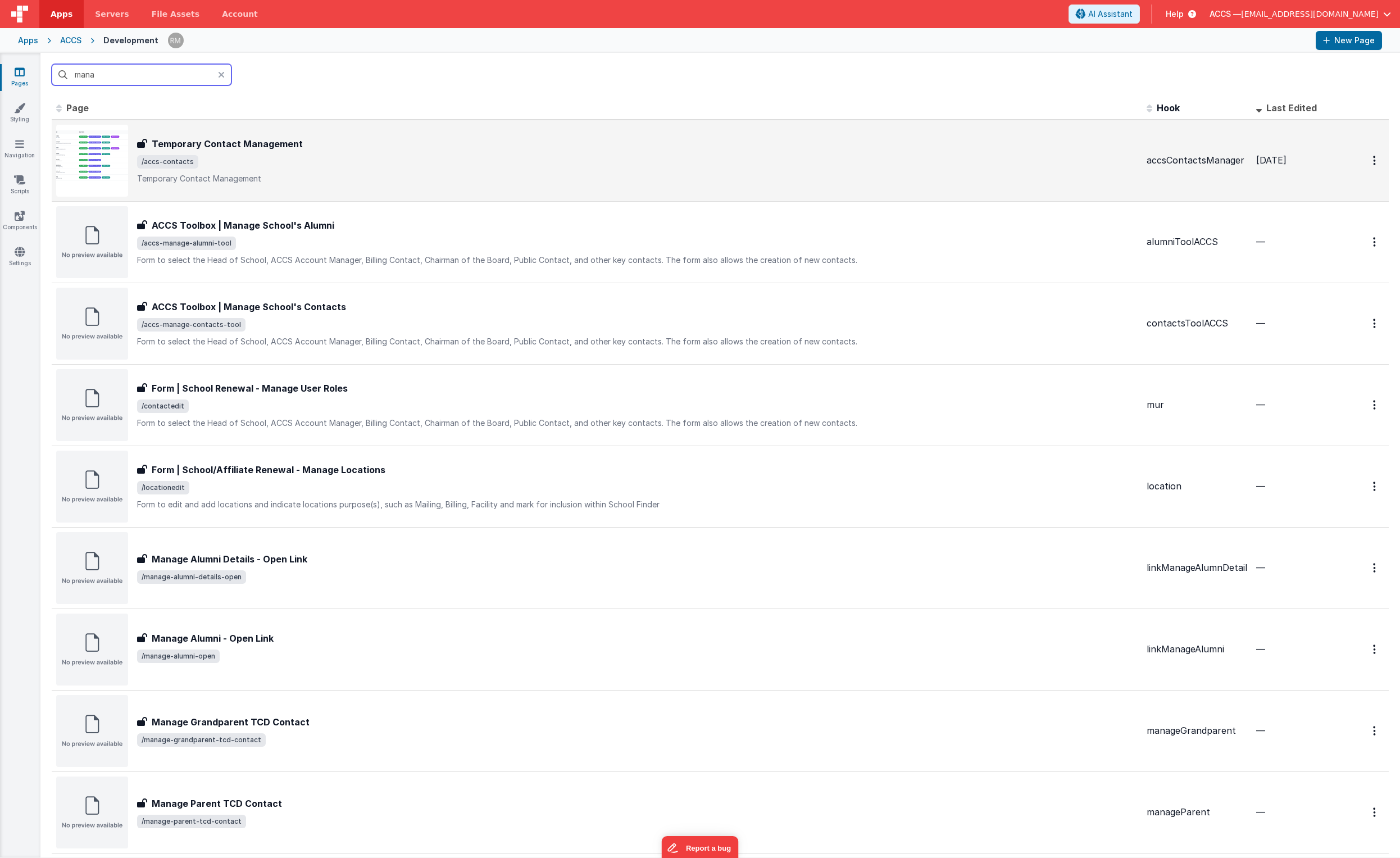
type input "mana"
click at [337, 135] on div "Temporary Contact Management Temporary Contact Management /accs-contacts Tempor…" at bounding box center [597, 160] width 1082 height 72
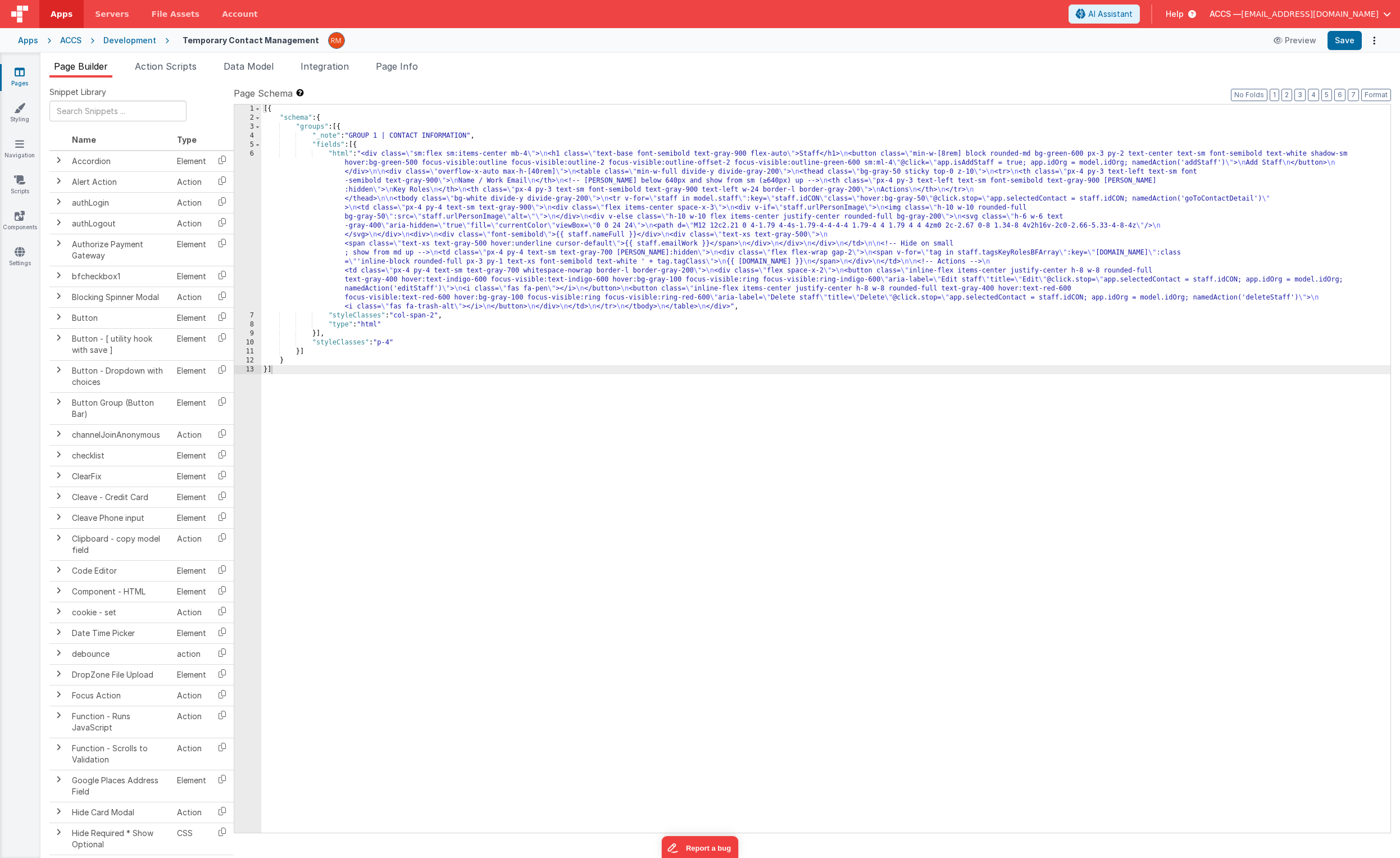
click at [32, 42] on div "Apps" at bounding box center [28, 40] width 20 height 11
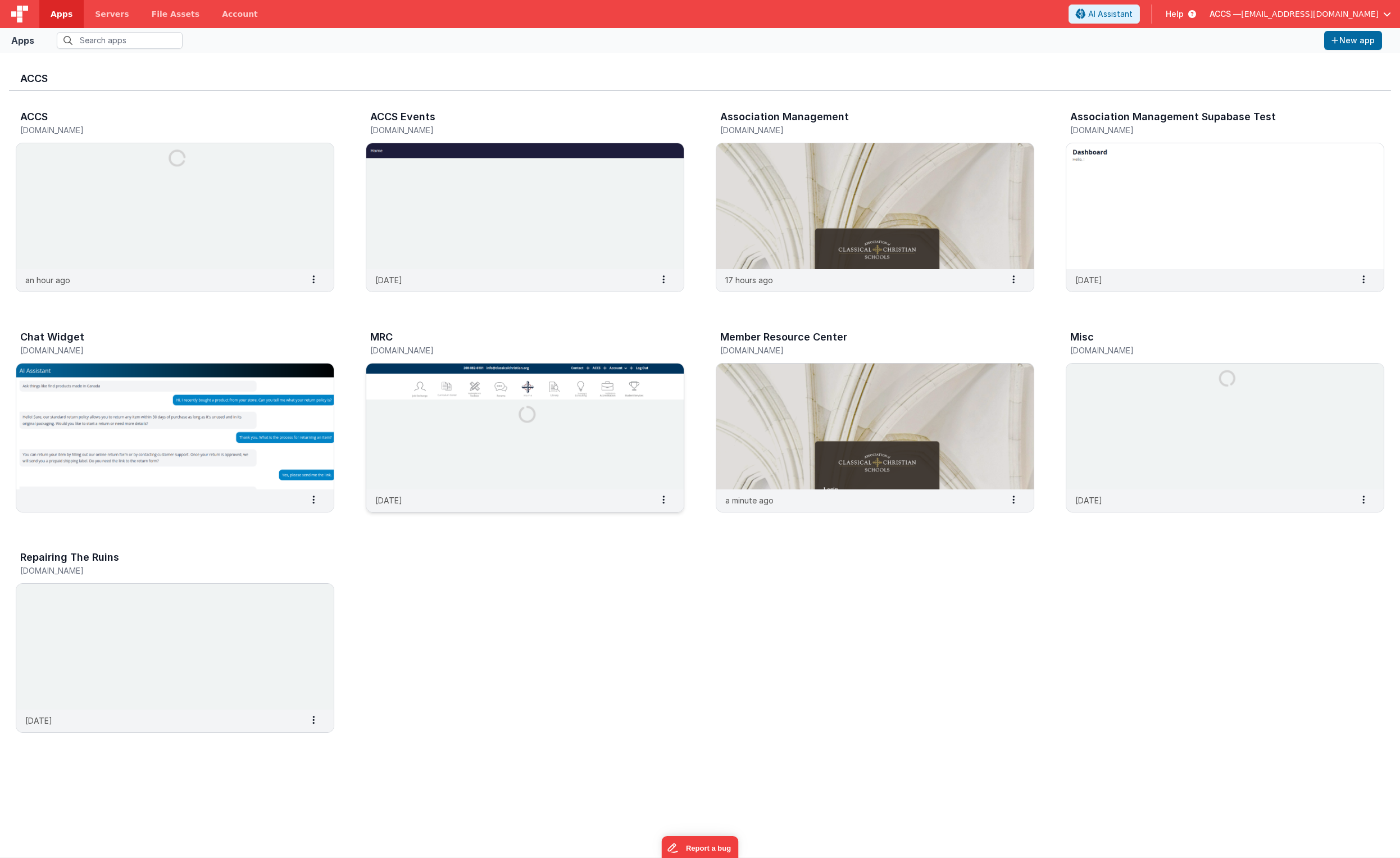
click at [559, 434] on img at bounding box center [525, 427] width 318 height 126
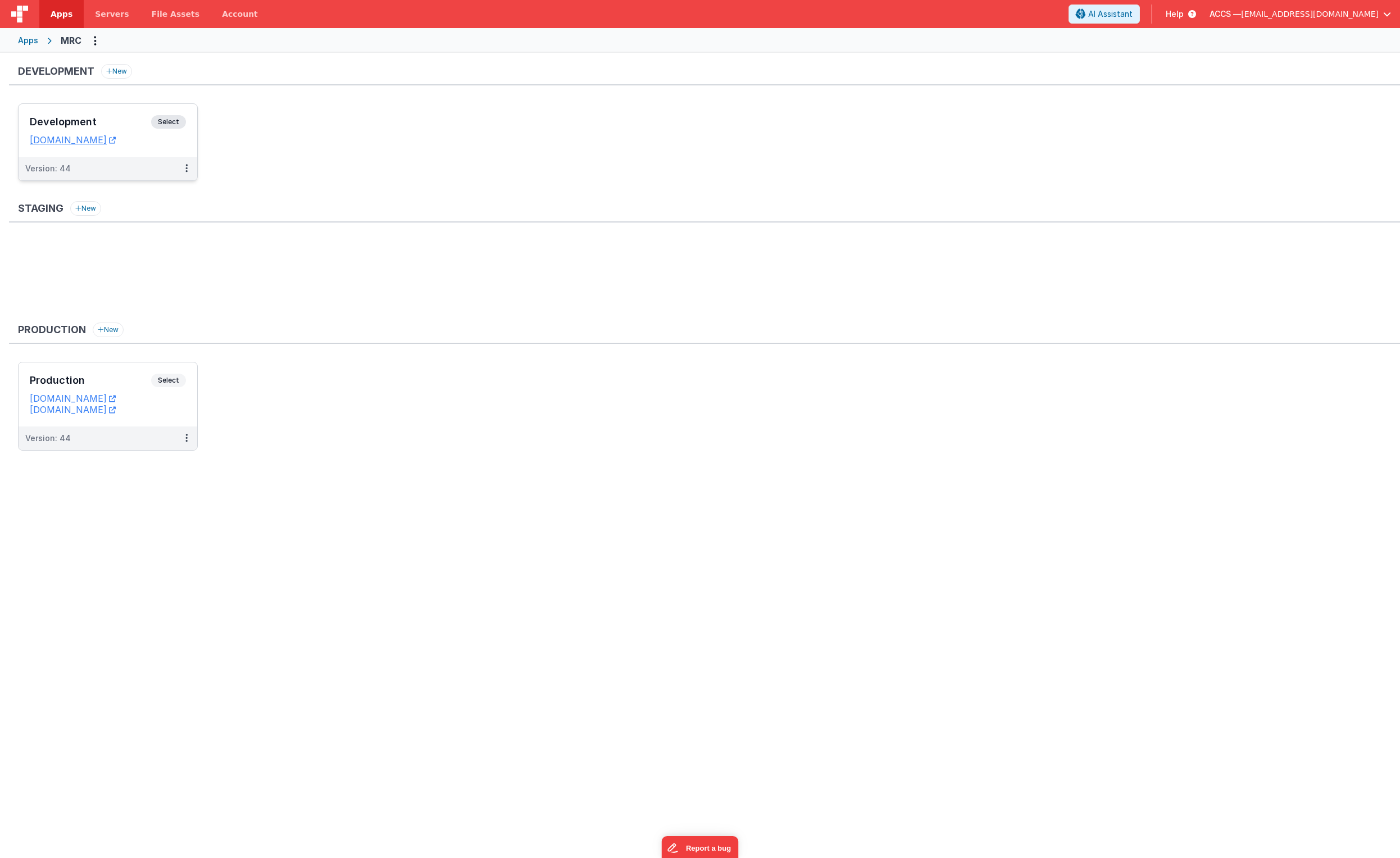
click at [115, 128] on h3 "Development" at bounding box center [90, 122] width 121 height 11
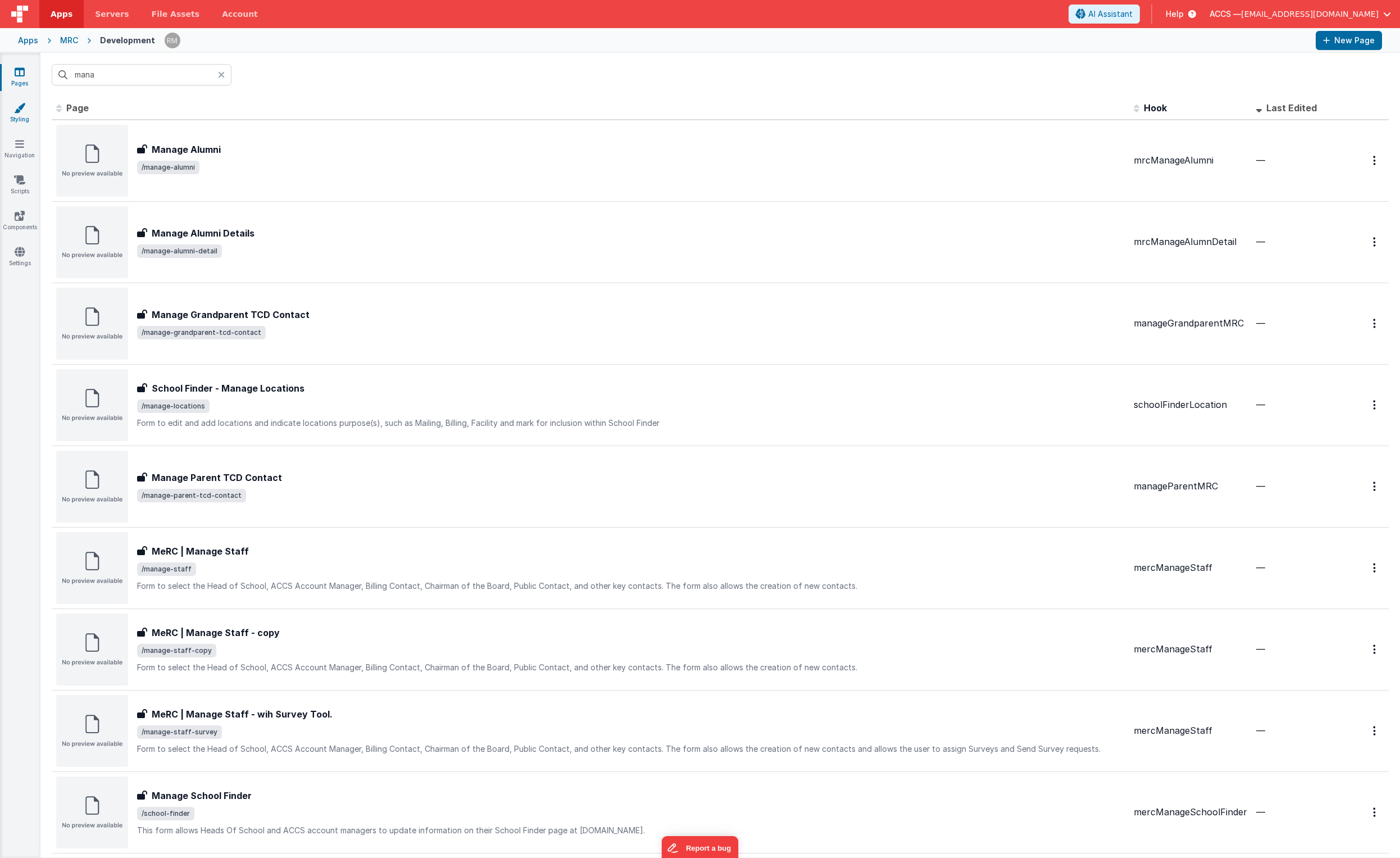
click at [13, 117] on link "Styling" at bounding box center [19, 113] width 40 height 23
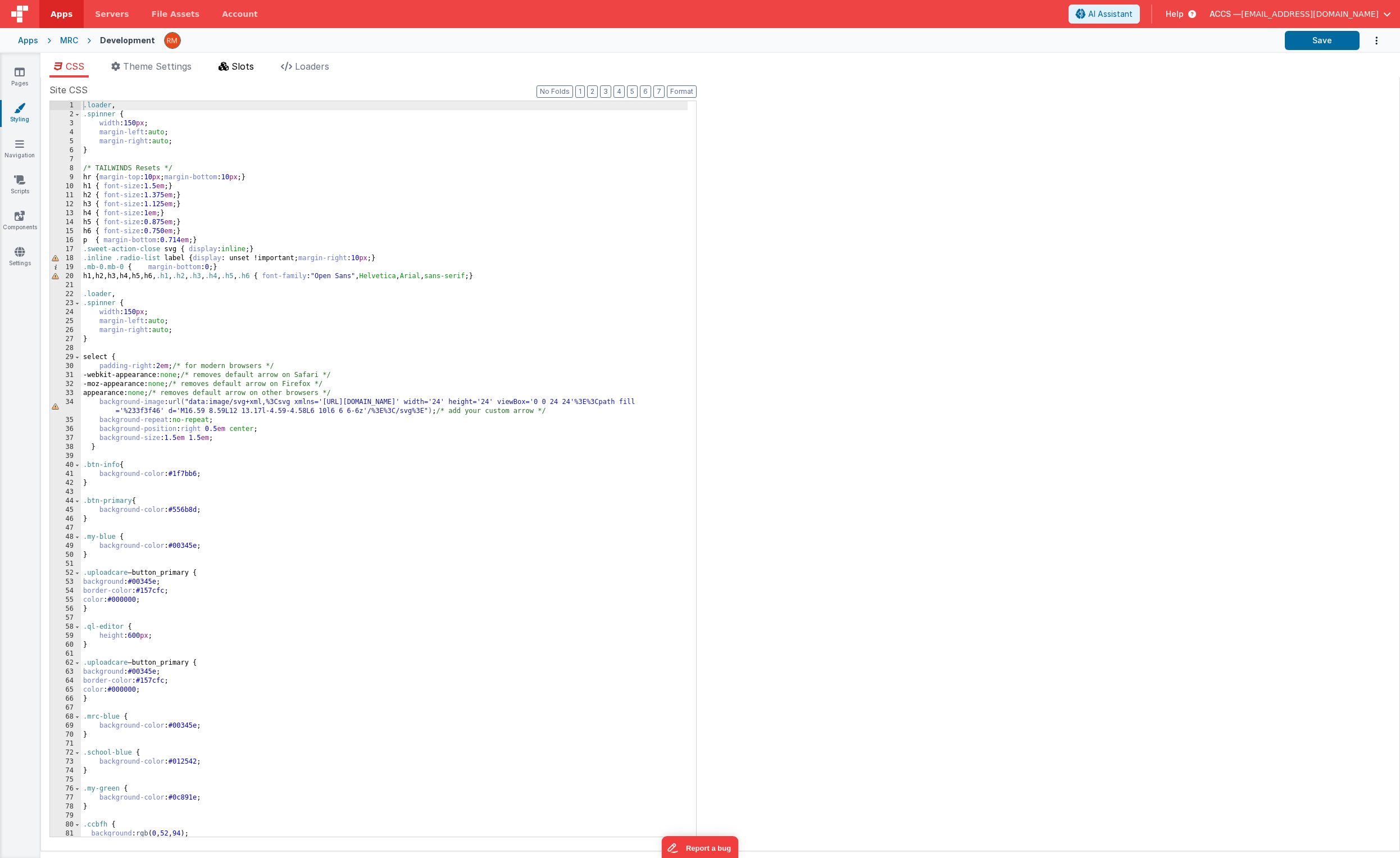
click at [233, 67] on li "Slots" at bounding box center [236, 69] width 45 height 18
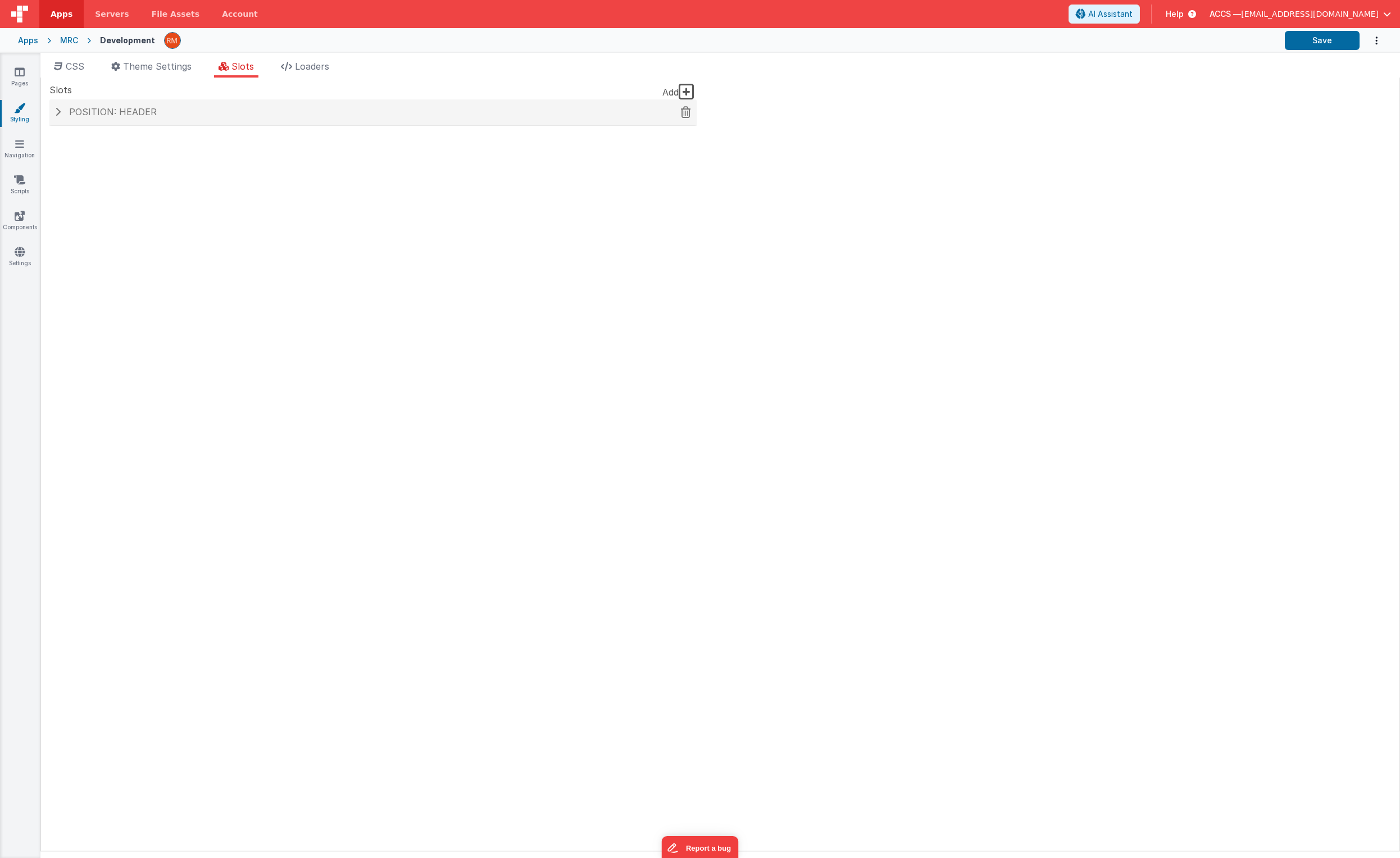
click at [53, 113] on div "Position: header" at bounding box center [373, 112] width 647 height 26
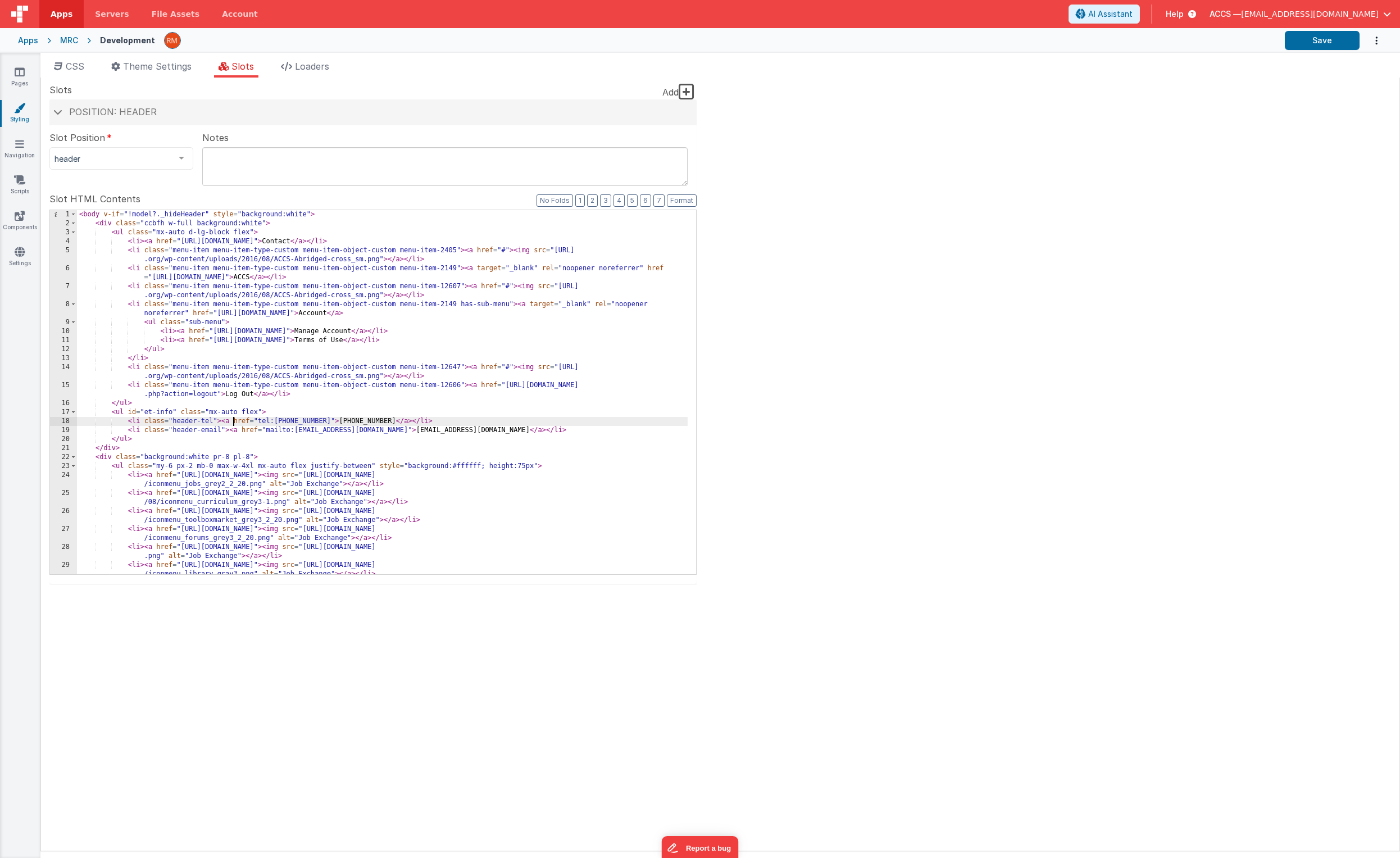
click at [231, 423] on div "< body v-if = "!model?._hideHeader" style = "background:white" > < div class = …" at bounding box center [383, 406] width 611 height 391
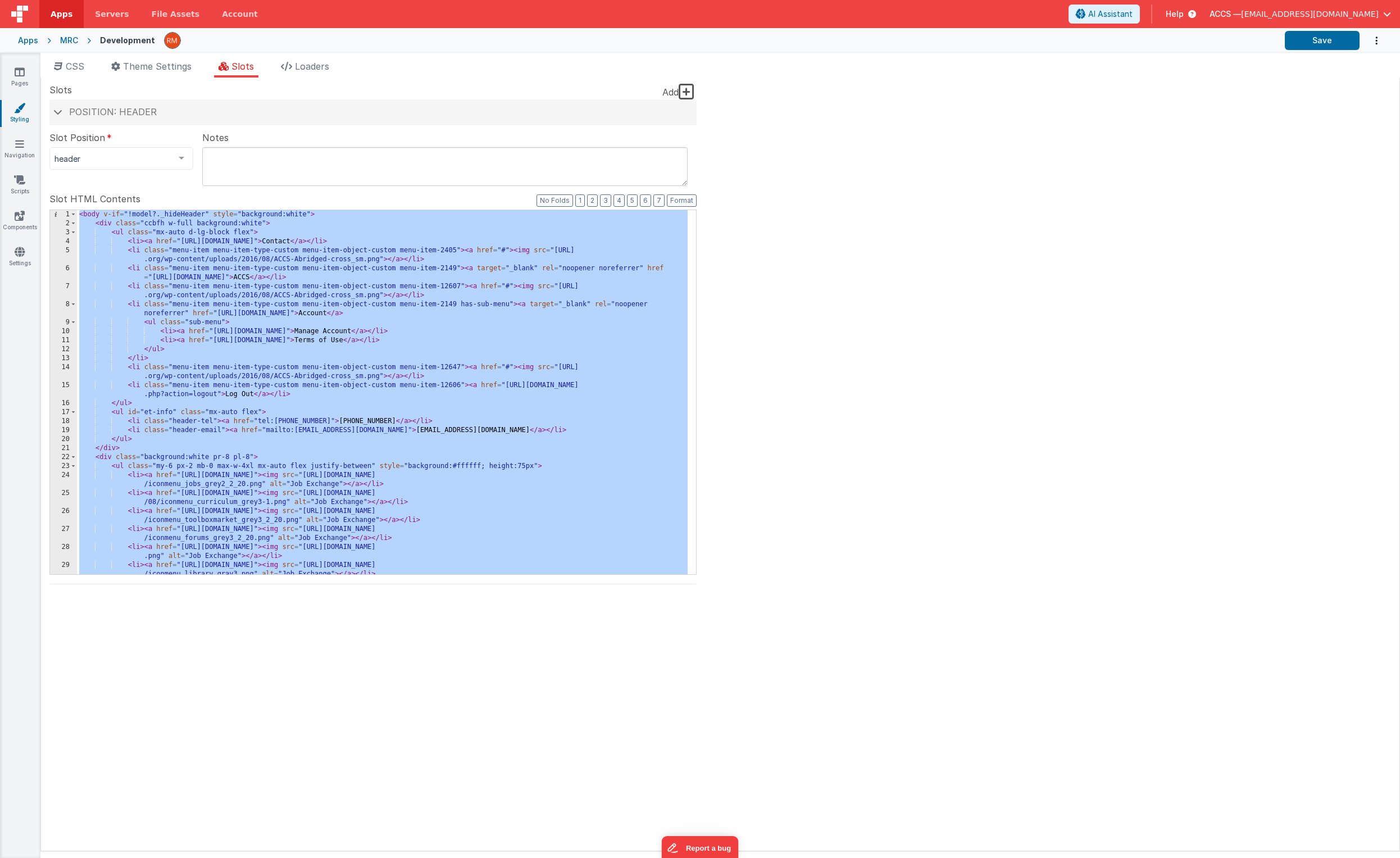
click at [31, 40] on div "Apps" at bounding box center [28, 40] width 20 height 11
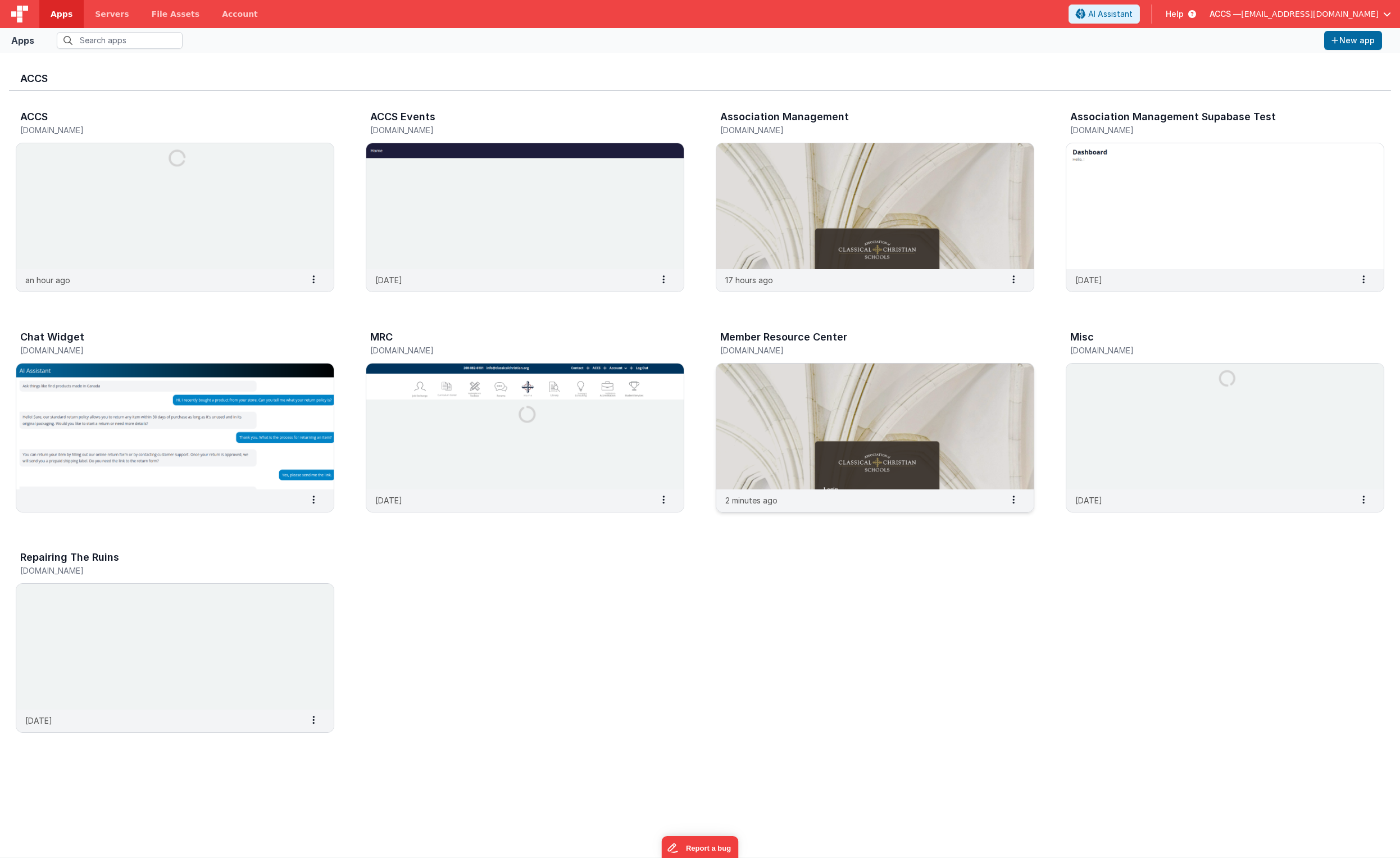
click at [792, 364] on img at bounding box center [875, 427] width 318 height 126
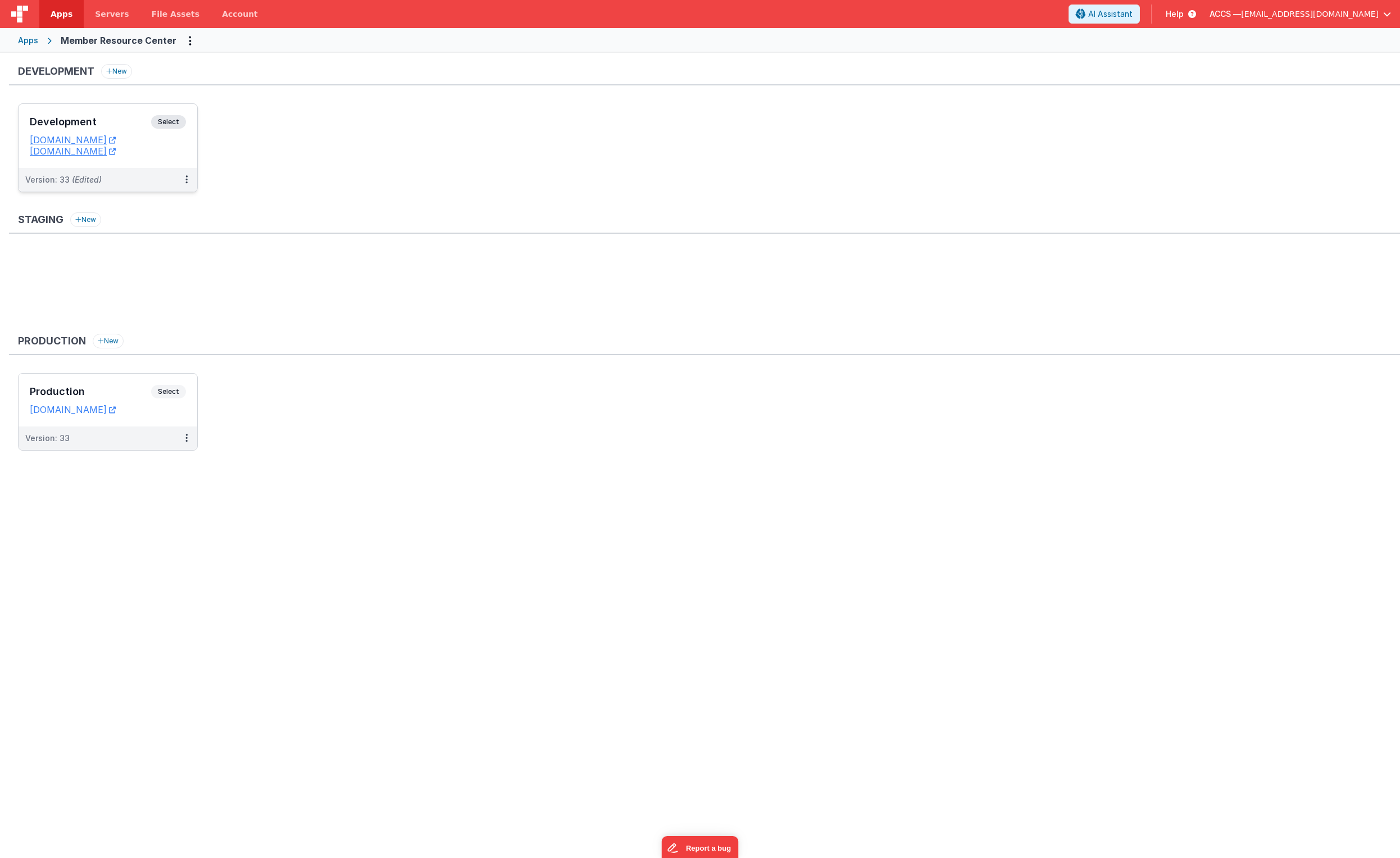
click at [125, 132] on div "Development Select" at bounding box center [107, 124] width 157 height 19
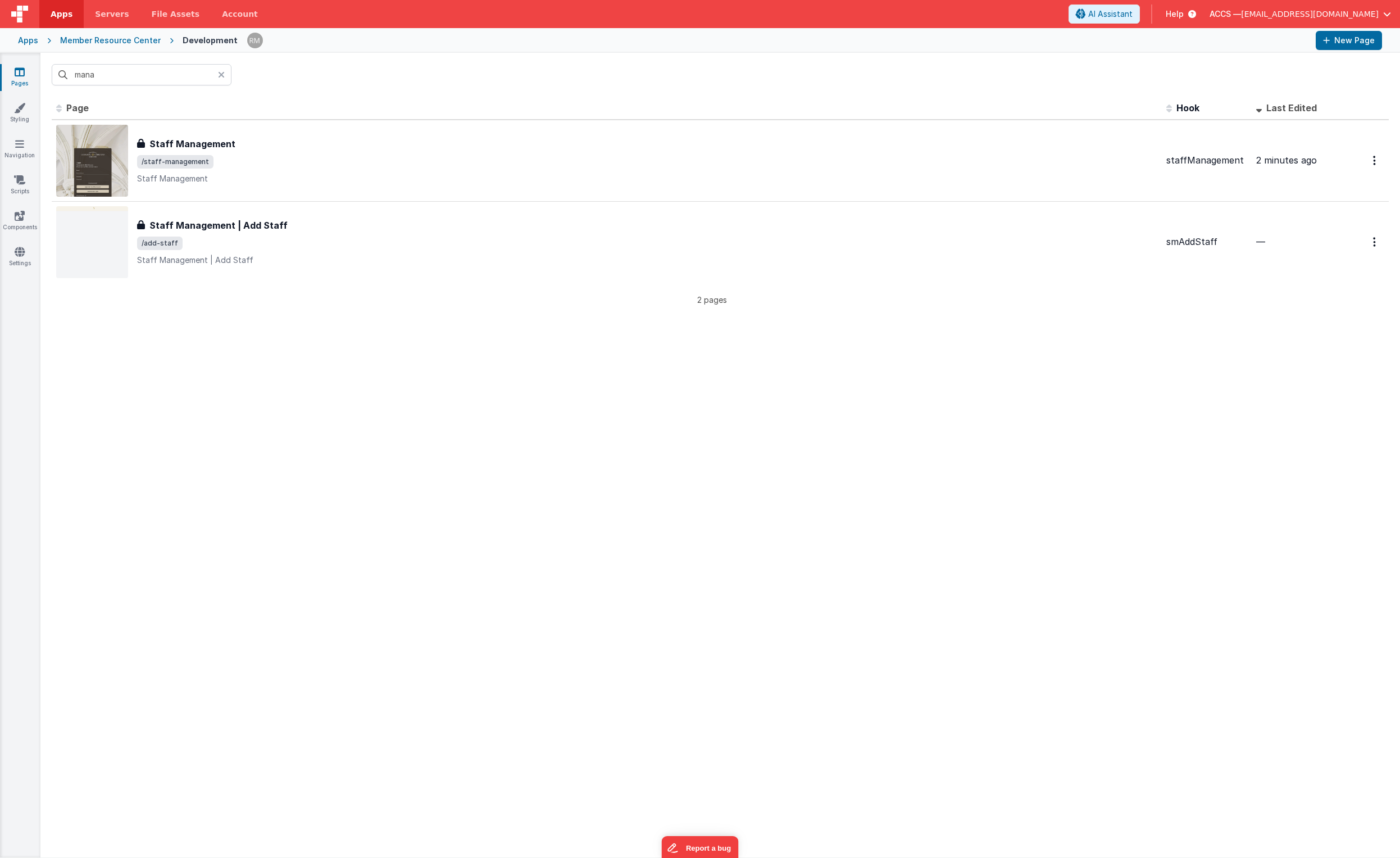
click at [218, 73] on icon at bounding box center [221, 75] width 7 height 9
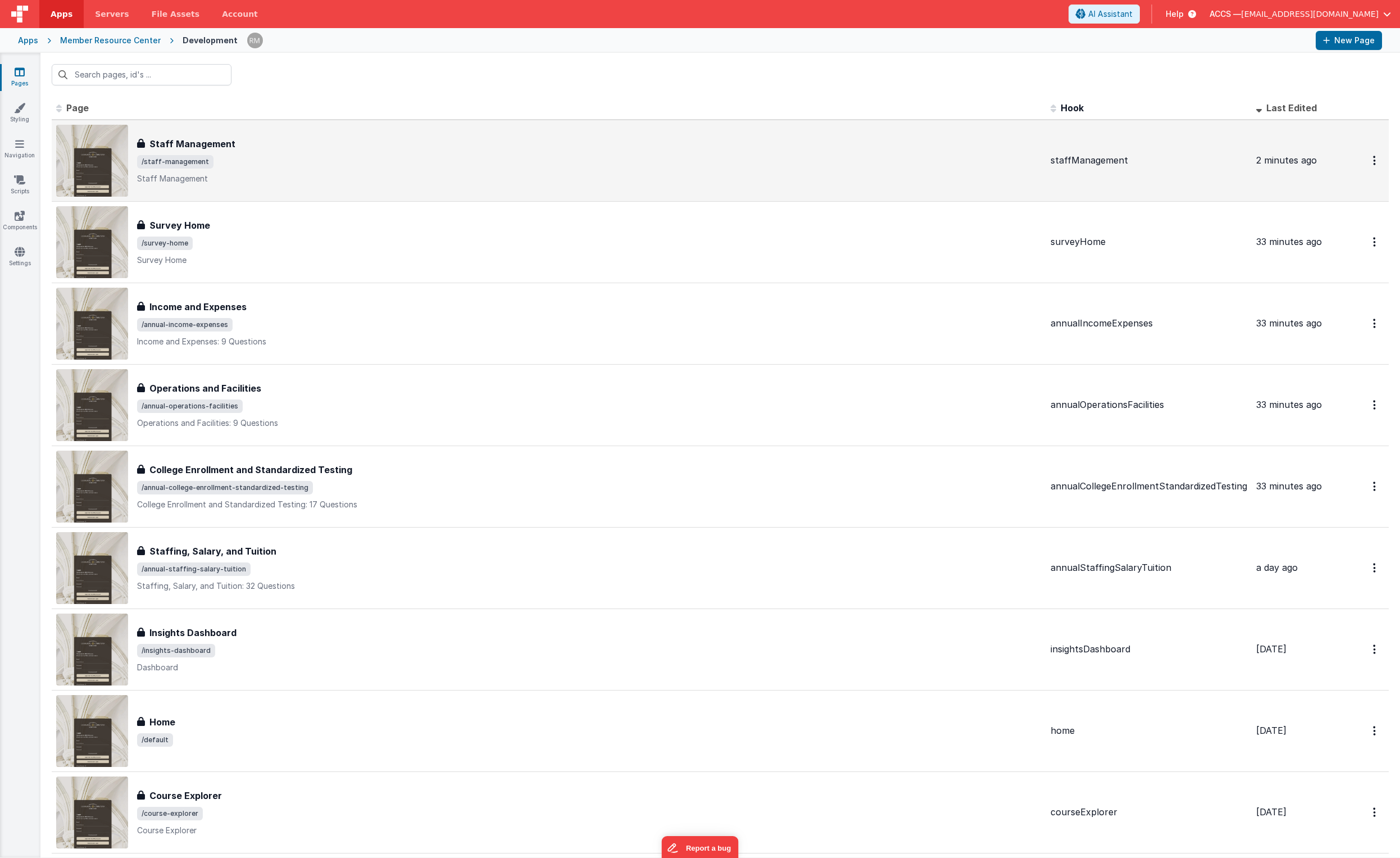
click at [262, 148] on div "Staff Management" at bounding box center [589, 144] width 905 height 14
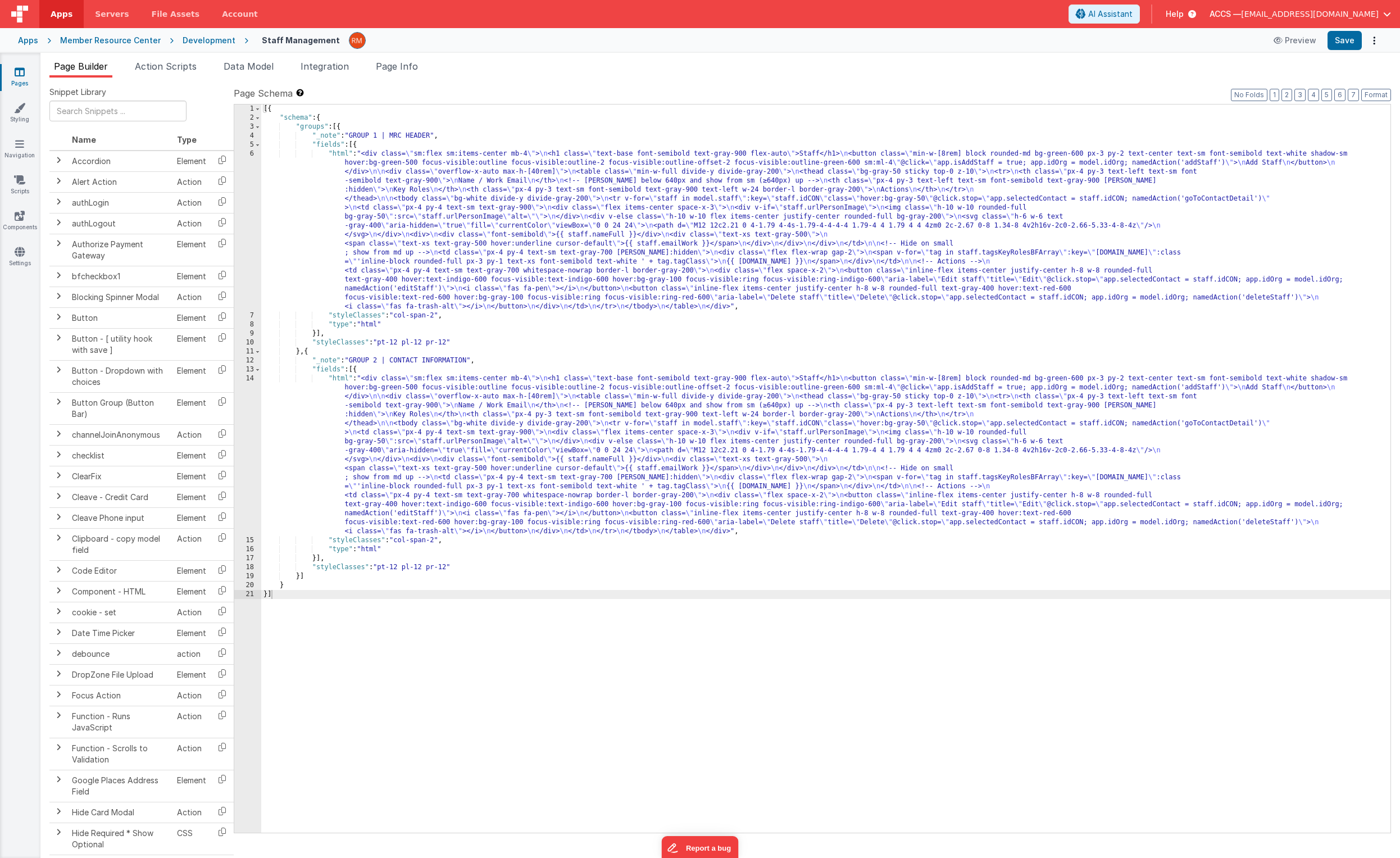
click at [341, 155] on div "[{ "schema" : { "groups" : [{ "_note" : "GROUP 1 | MRC HEADER" , "fields" : [{ …" at bounding box center [825, 477] width 1129 height 747
click at [251, 152] on div "6" at bounding box center [248, 231] width 27 height 162
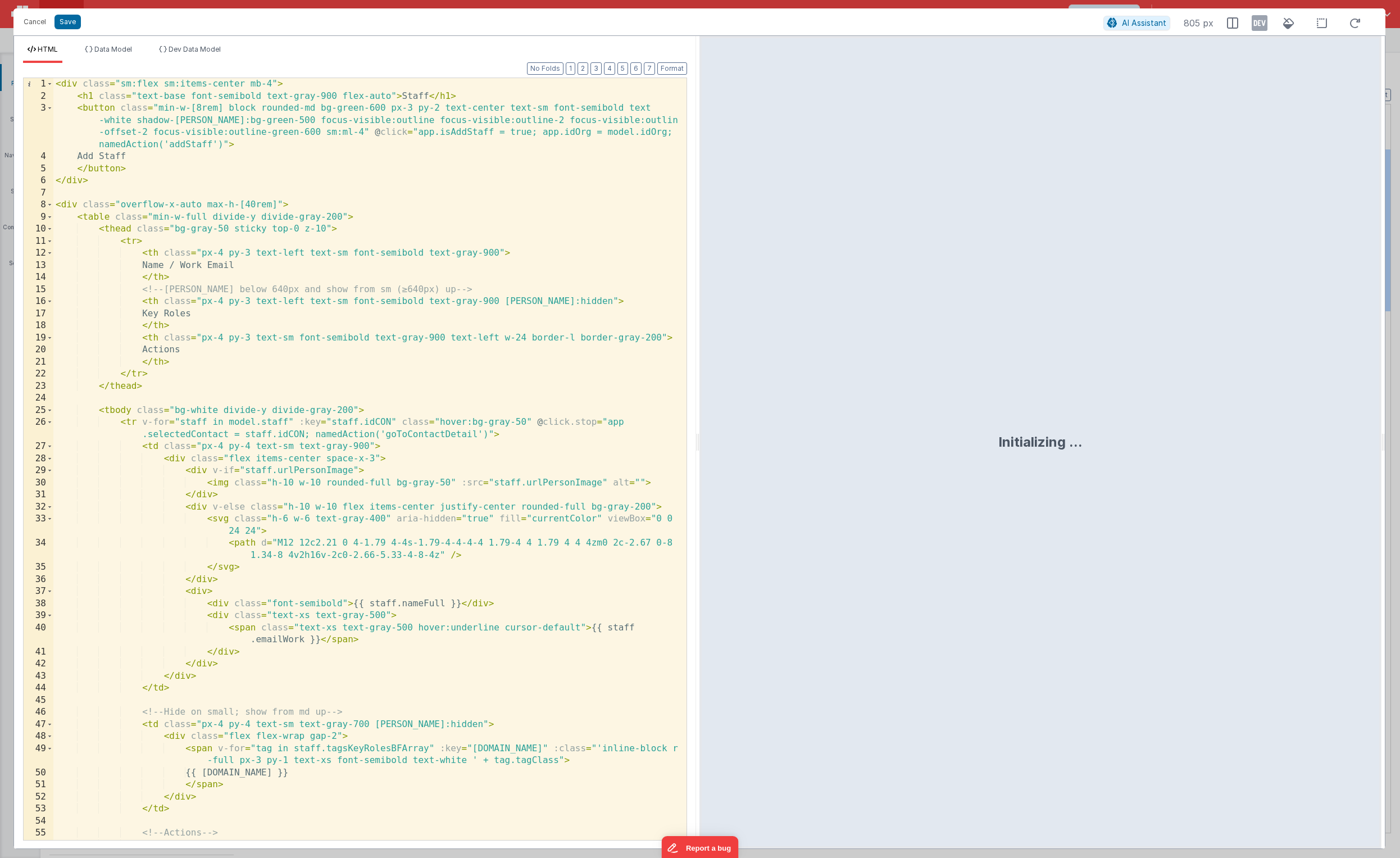
click at [355, 423] on div "< div class = "sm:flex sm:items-center mb-4" > < h1 class = "text-base font-sem…" at bounding box center [366, 471] width 625 height 786
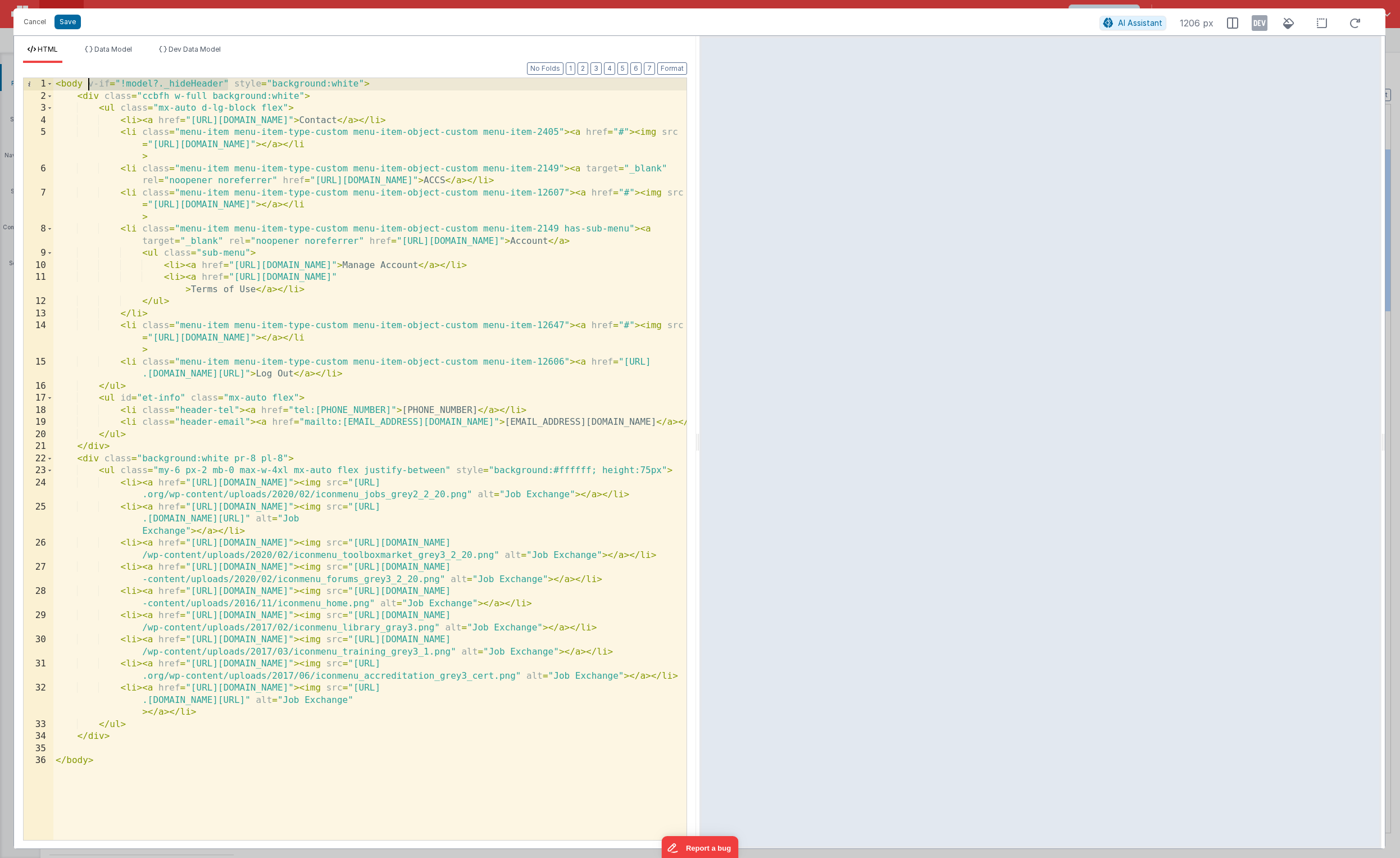
drag, startPoint x: 228, startPoint y: 83, endPoint x: 90, endPoint y: 84, distance: 138.0
click at [90, 84] on div "< body v-if = "!model?._hideHeader" style = "background:white" > < div class = …" at bounding box center [370, 471] width 633 height 786
click at [64, 27] on button "Save" at bounding box center [67, 21] width 26 height 14
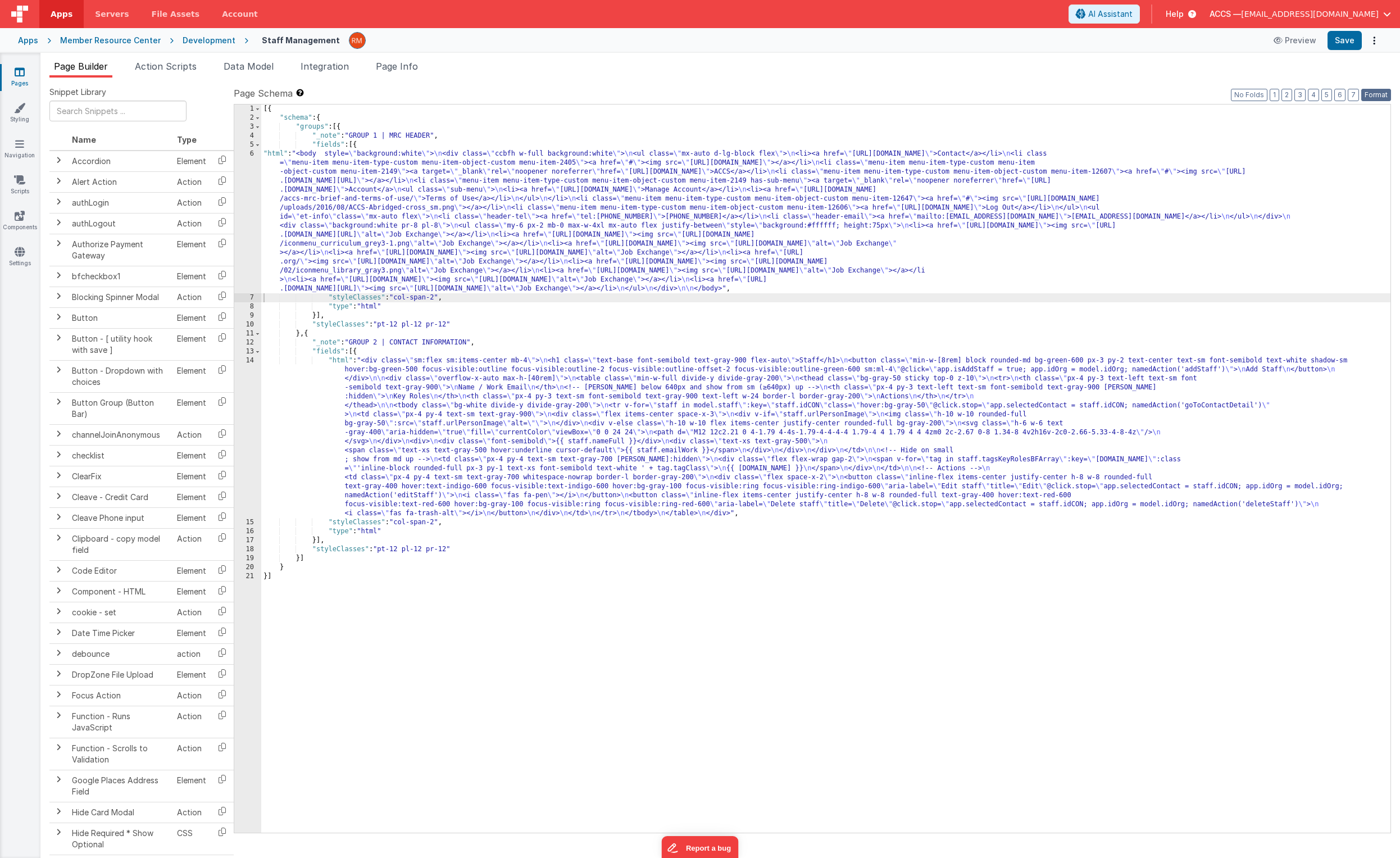
click at [978, 99] on button "Format" at bounding box center [1376, 95] width 29 height 12
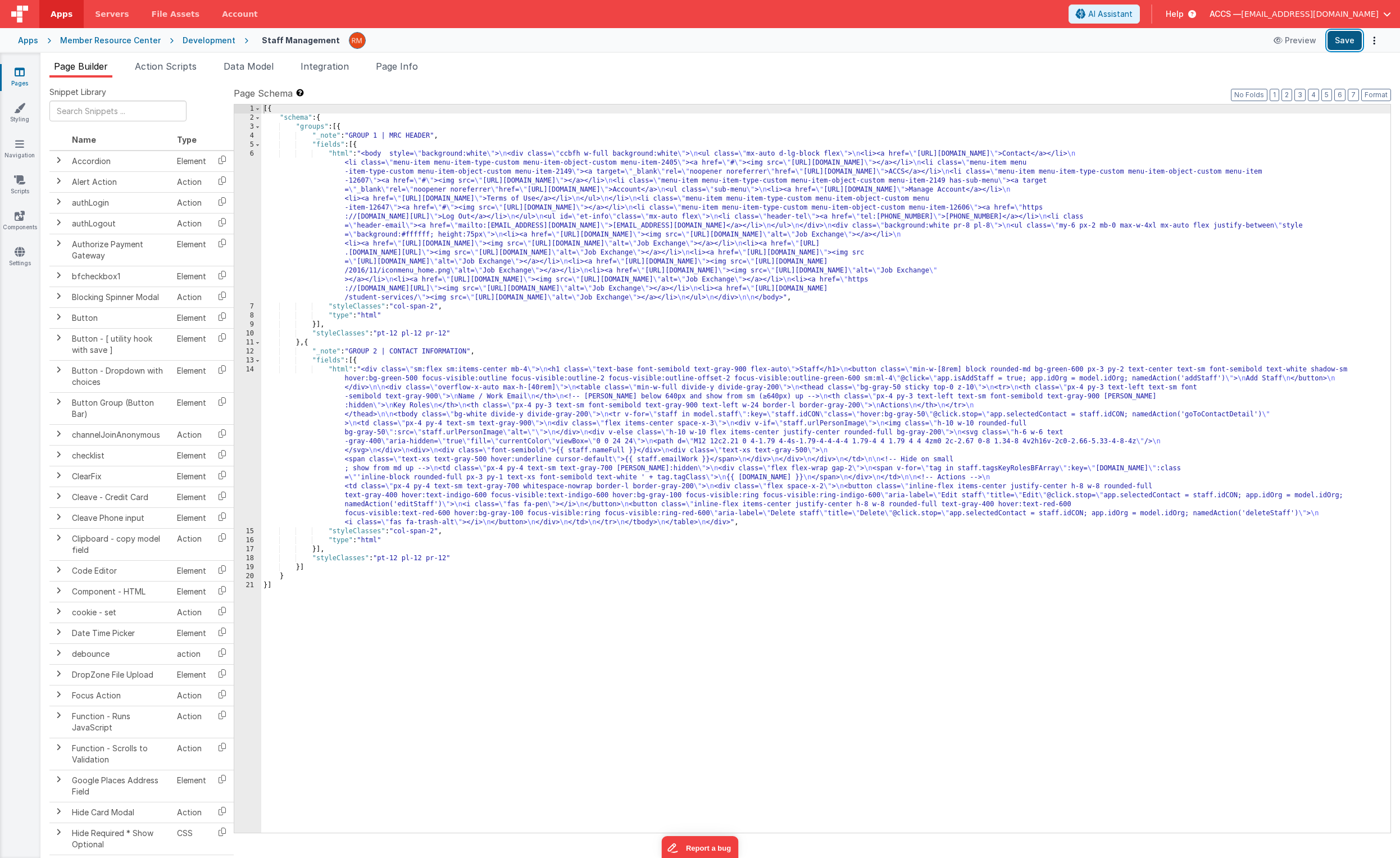
click at [978, 37] on button "Save" at bounding box center [1344, 40] width 34 height 19
click at [342, 157] on div "[{ "schema" : { "groups" : [{ "_note" : "GROUP 1 | MRC HEADER" , "fields" : [{ …" at bounding box center [825, 477] width 1129 height 747
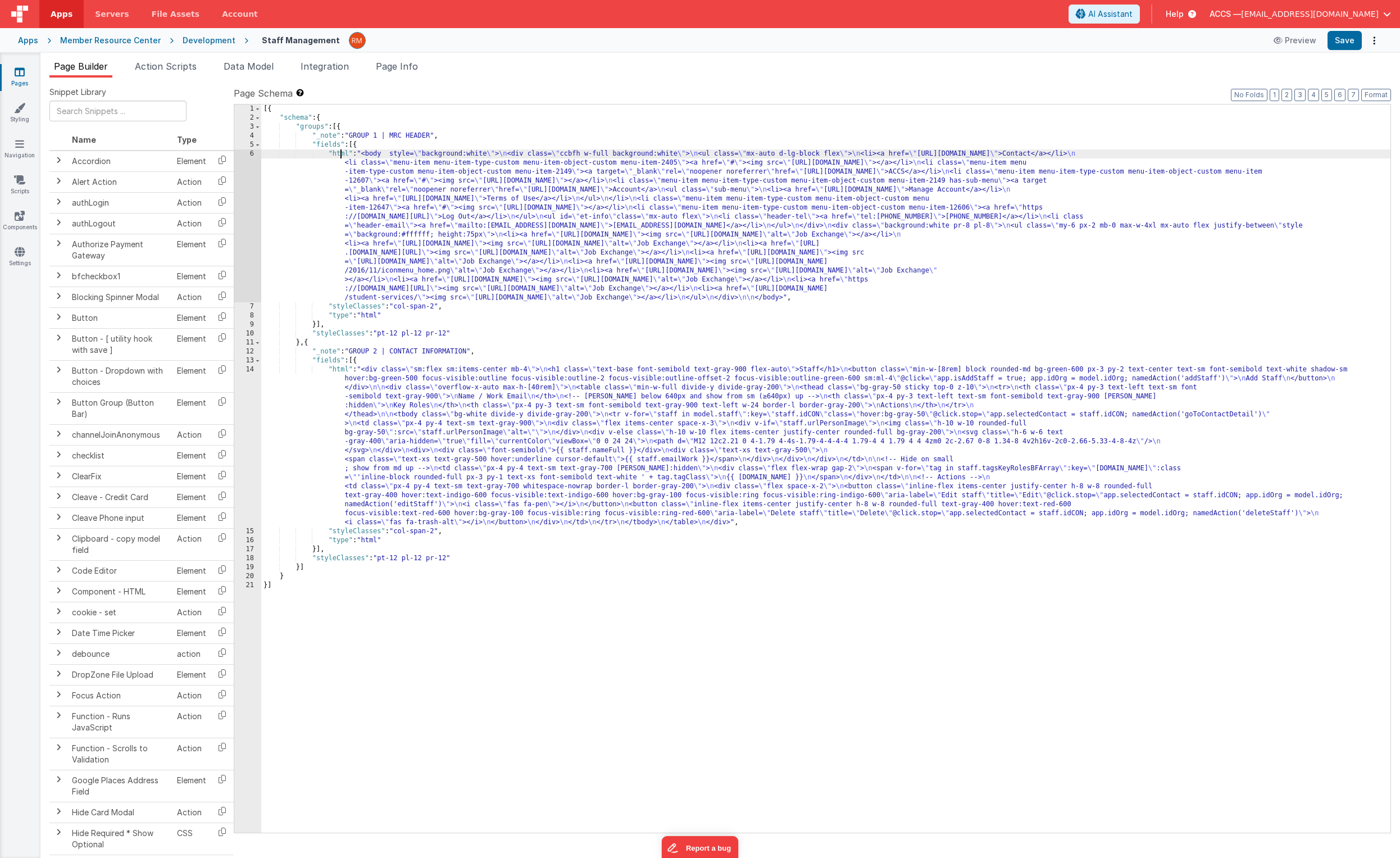
click at [251, 154] on div "6" at bounding box center [248, 226] width 27 height 153
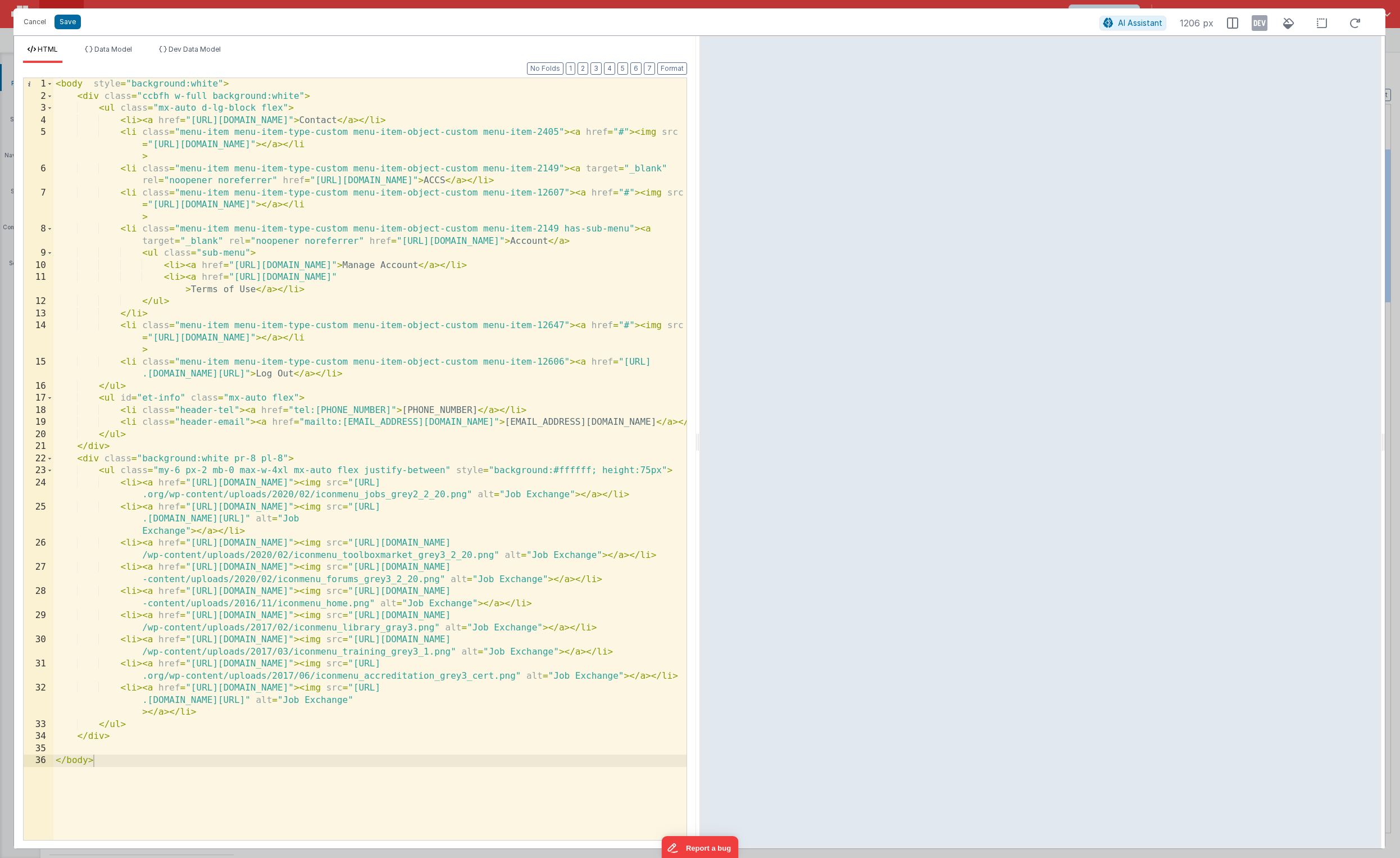
click at [405, 164] on div "< body style = "background:white" > < div class = "ccbfh w-full background:whit…" at bounding box center [370, 471] width 633 height 786
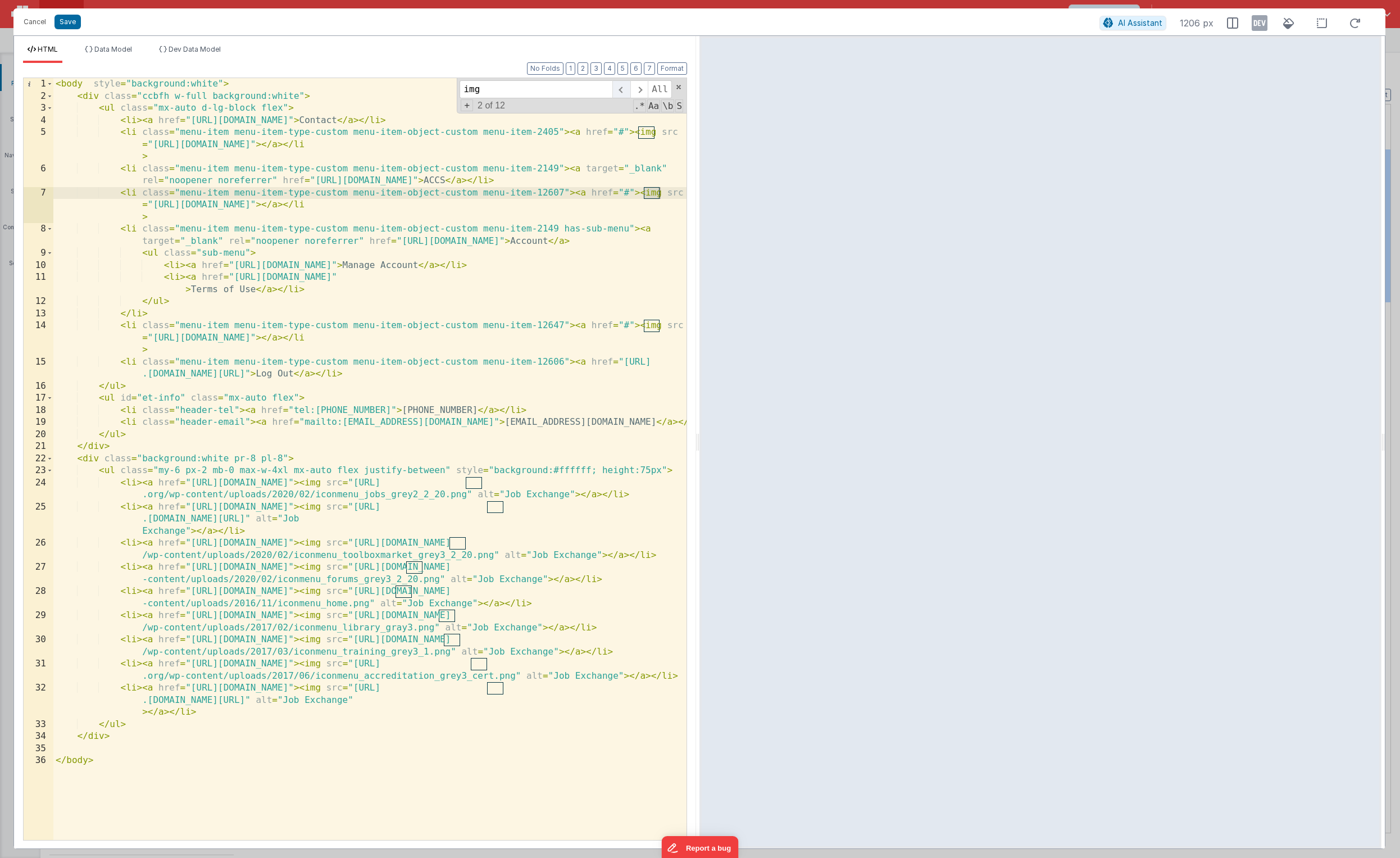
type input "img"
click at [624, 92] on span at bounding box center [621, 89] width 17 height 18
click at [639, 92] on span at bounding box center [639, 89] width 17 height 18
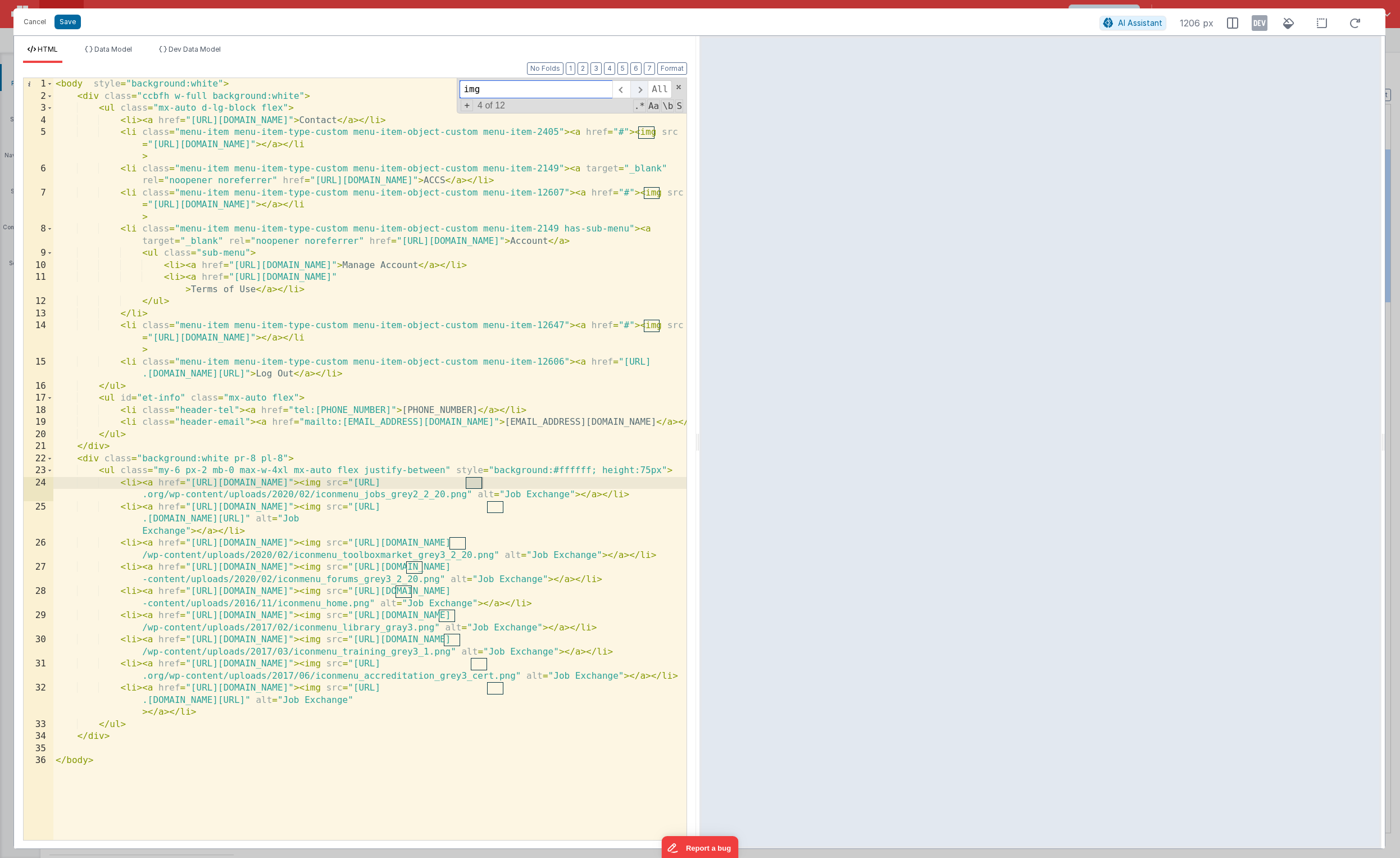
click at [638, 92] on span at bounding box center [639, 89] width 17 height 18
click at [638, 92] on span at bounding box center [639, 89] width 17 height 18
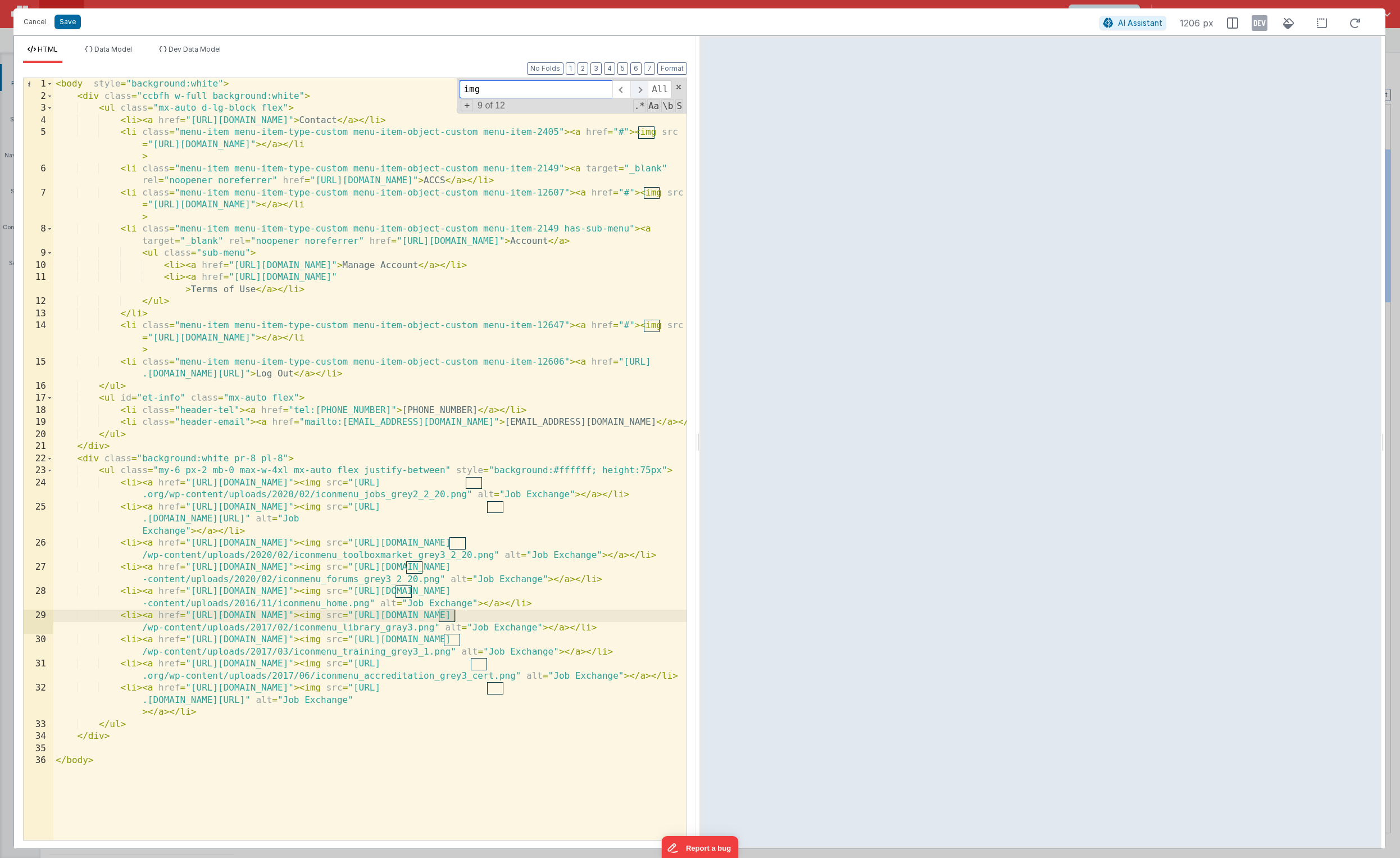
click at [638, 92] on span at bounding box center [639, 89] width 17 height 18
drag, startPoint x: 538, startPoint y: 89, endPoint x: 412, endPoint y: 73, distance: 127.0
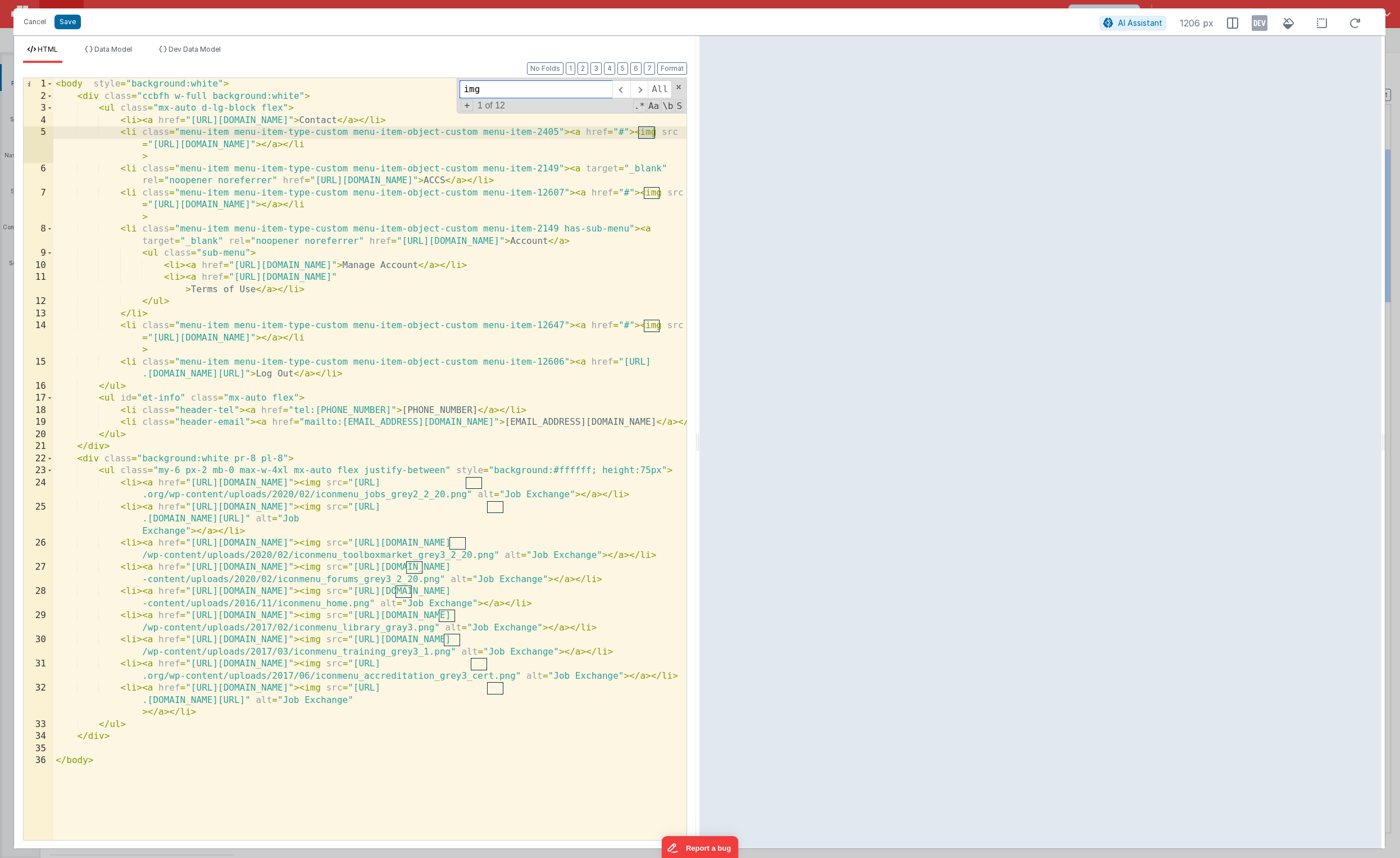
click at [412, 73] on div "Format 7 6 5 4 3 2 1 No Folds 1 2 3 4 5 6 7 8 9 10 11 12 13 14 15 16 17 18 19 2…" at bounding box center [355, 451] width 664 height 777
click at [676, 86] on span at bounding box center [678, 87] width 8 height 8
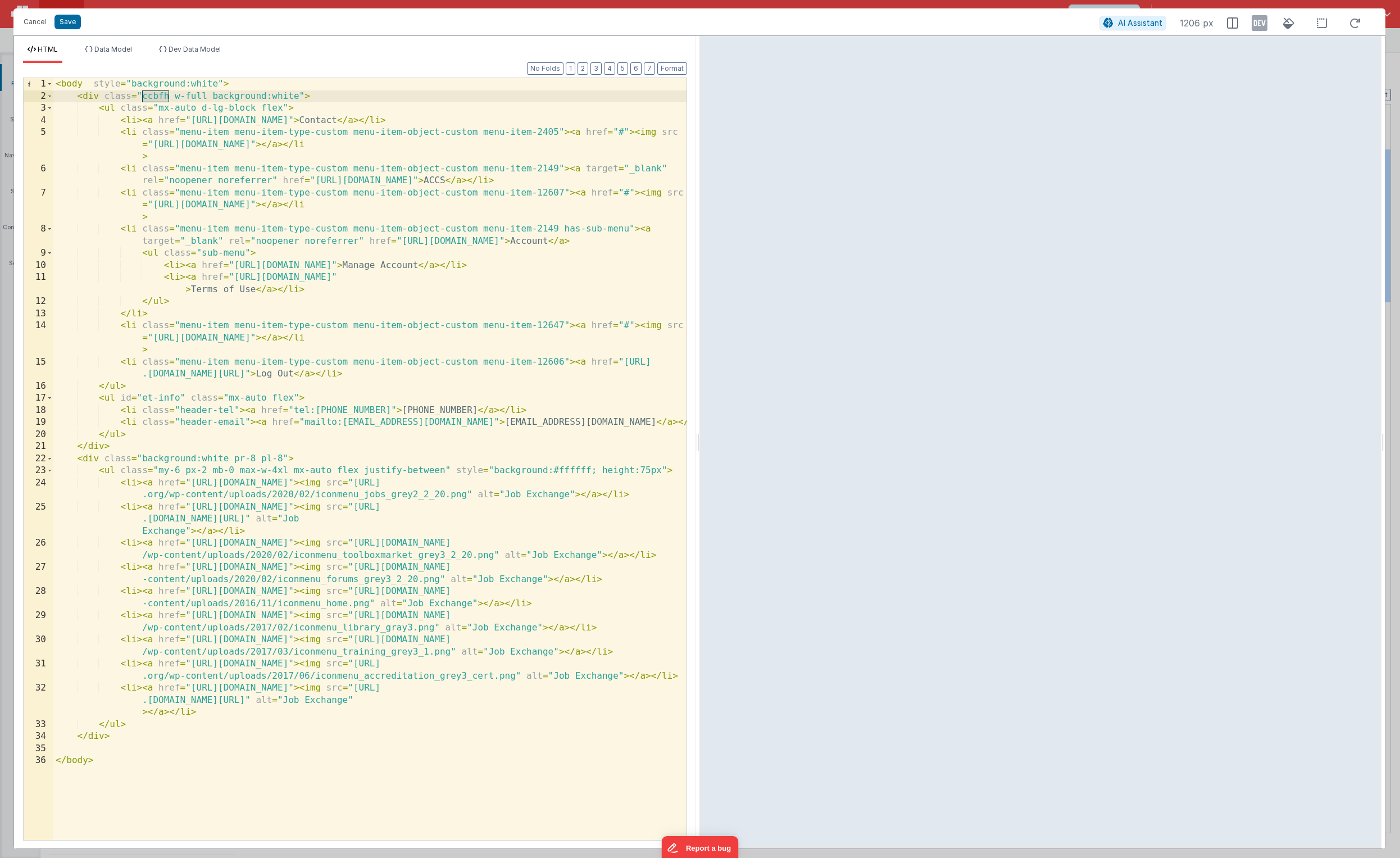
drag, startPoint x: 169, startPoint y: 96, endPoint x: 144, endPoint y: 97, distance: 25.0
click at [144, 97] on div "< body style = "background:white" > < div class = "ccbfh w-full background:whit…" at bounding box center [370, 471] width 633 height 786
click at [73, 20] on button "Save" at bounding box center [67, 21] width 26 height 14
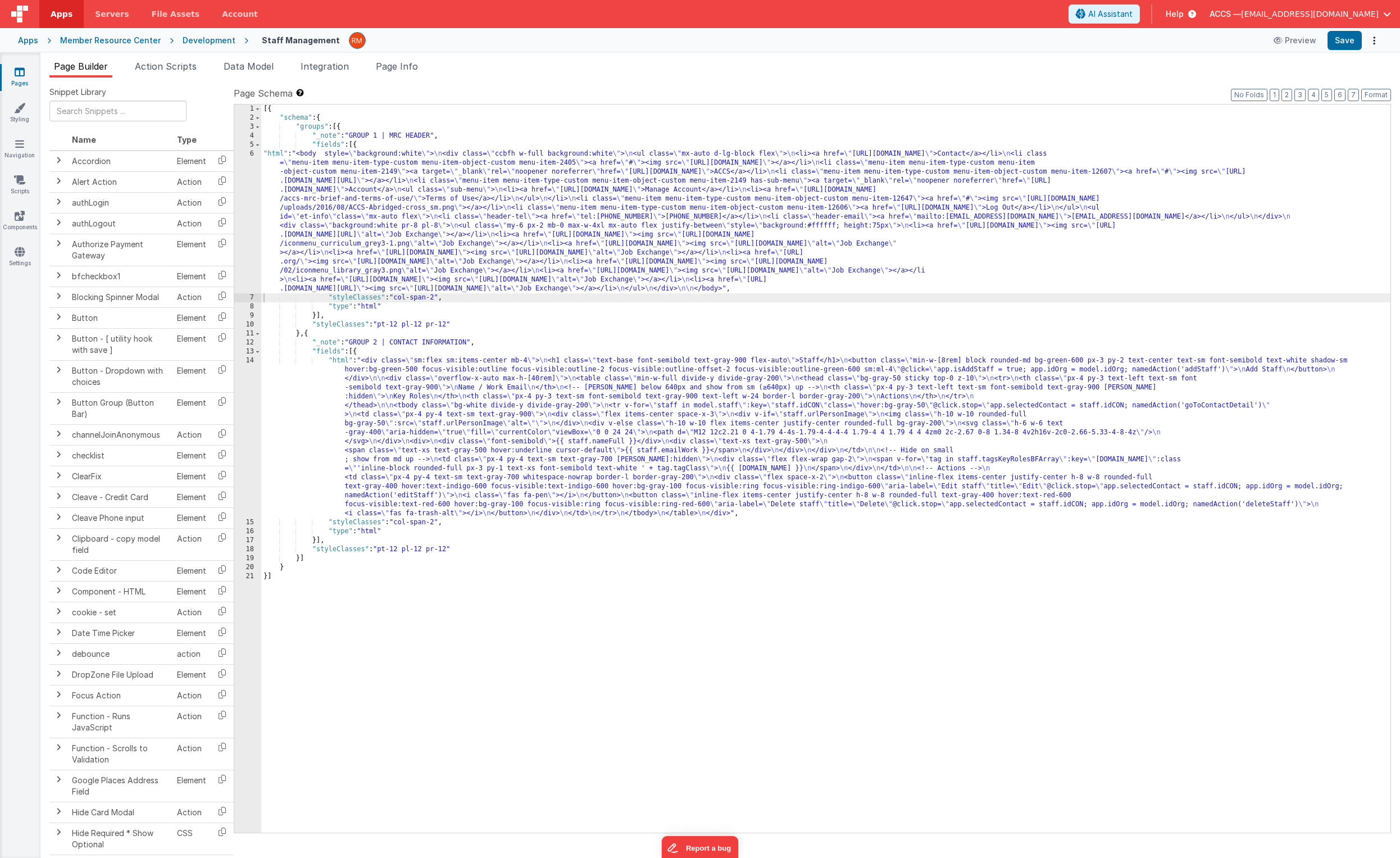
click at [34, 45] on div "Apps" at bounding box center [28, 40] width 20 height 11
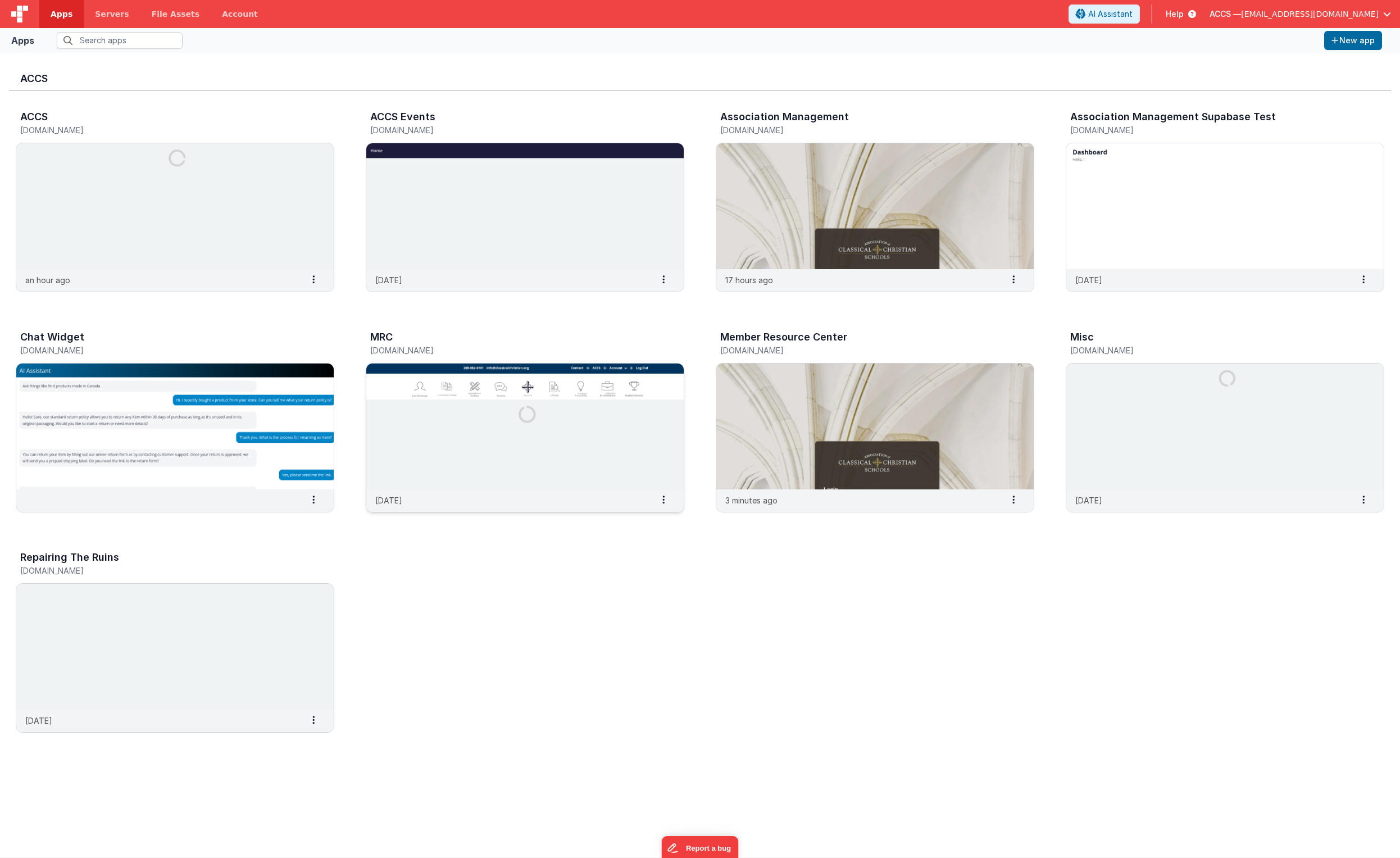
click at [455, 473] on img at bounding box center [525, 427] width 318 height 126
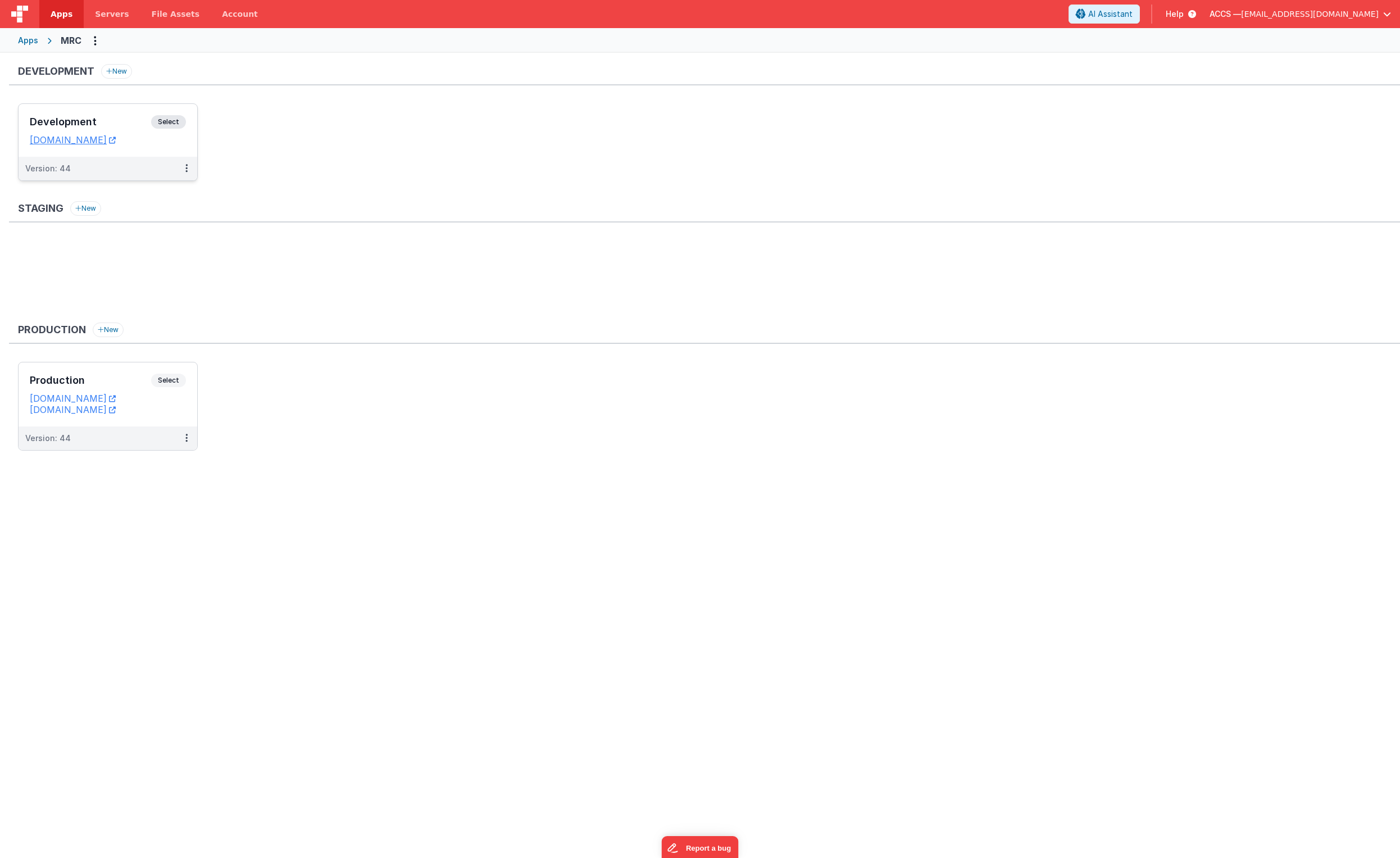
click at [117, 123] on h3 "Development" at bounding box center [90, 122] width 121 height 11
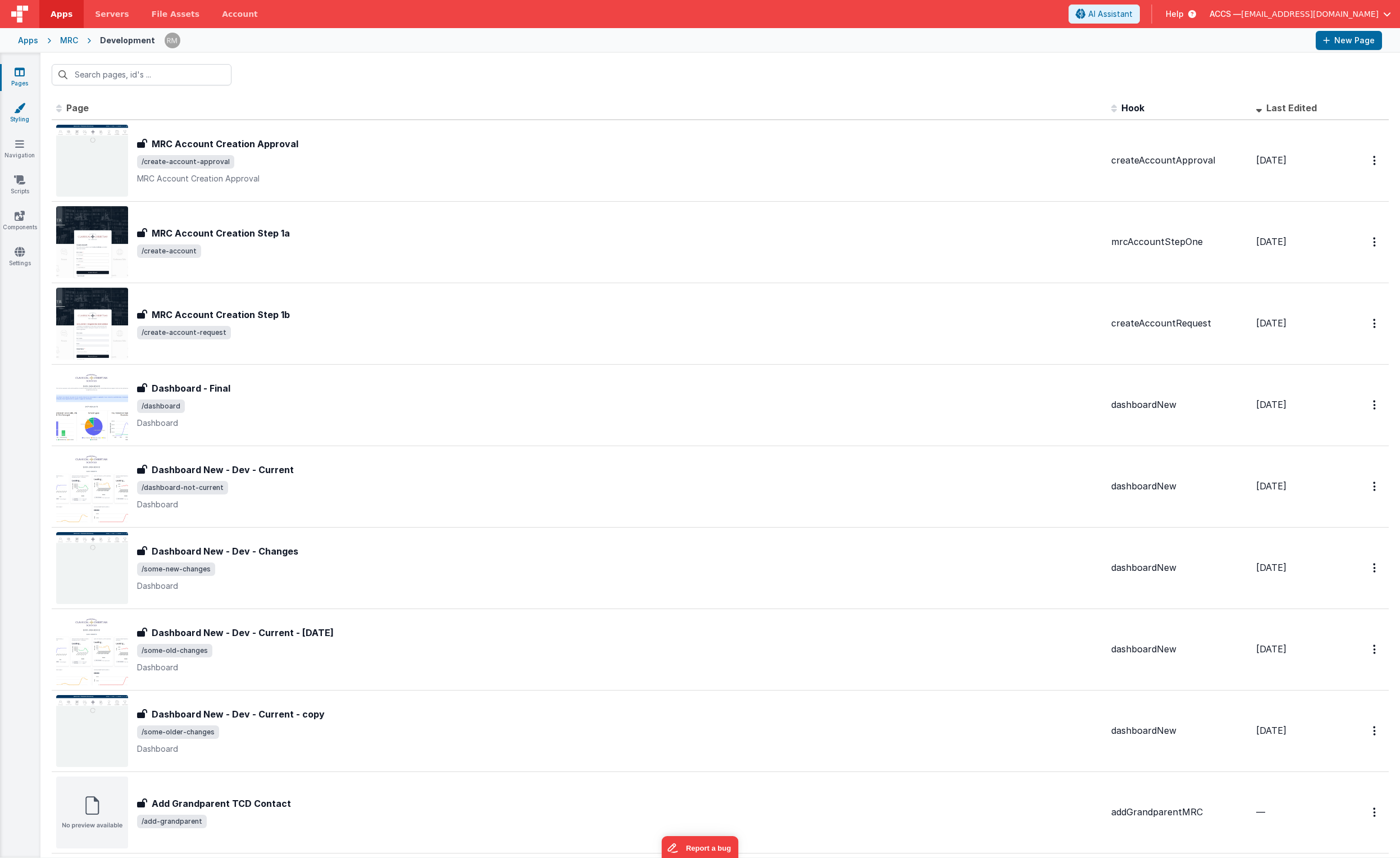
click at [18, 119] on link "Styling" at bounding box center [19, 113] width 40 height 23
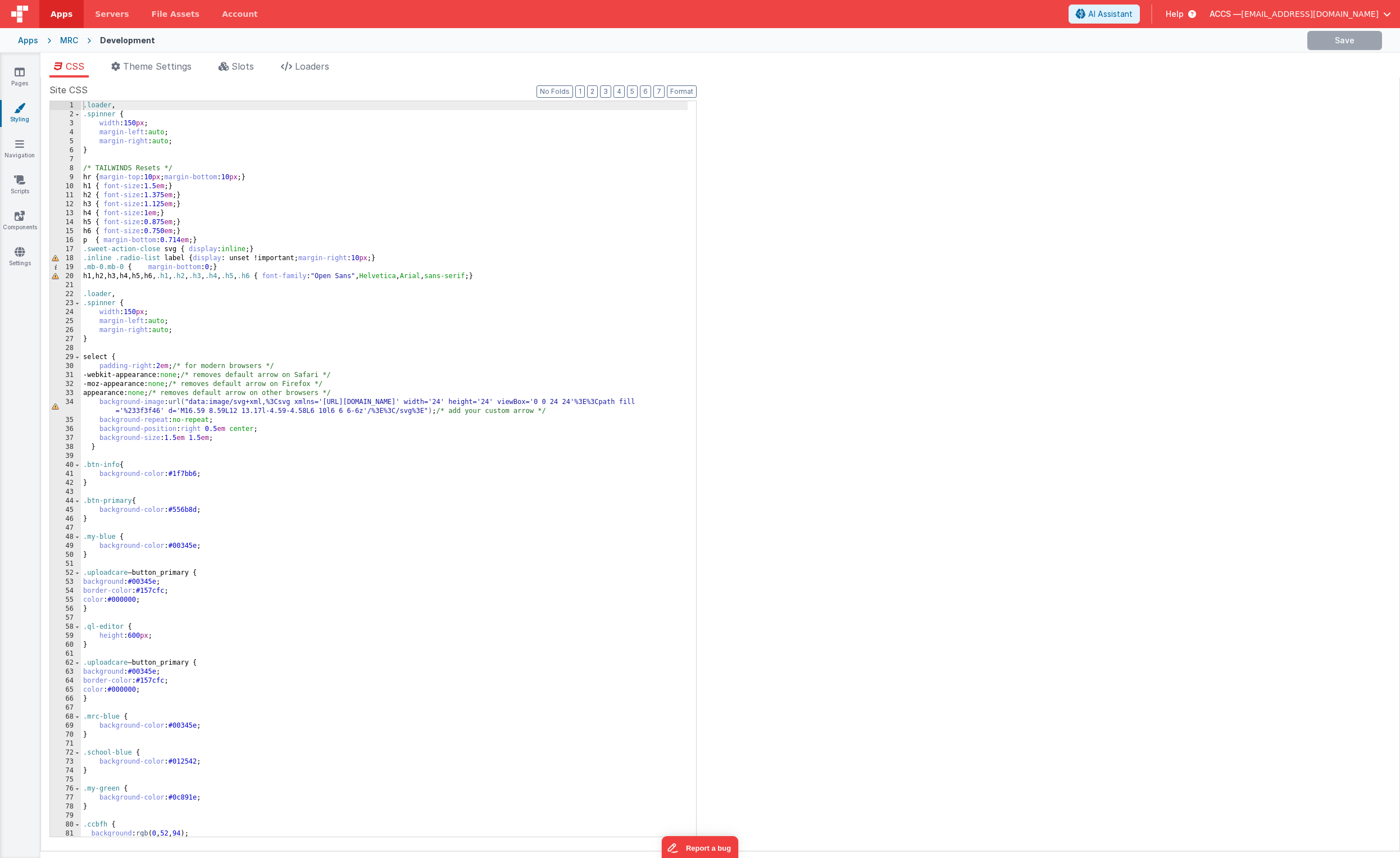
click at [265, 194] on div ".loader , .spinner { width : 150 px ; margin-left : auto ; margin-right : auto …" at bounding box center [384, 478] width 607 height 754
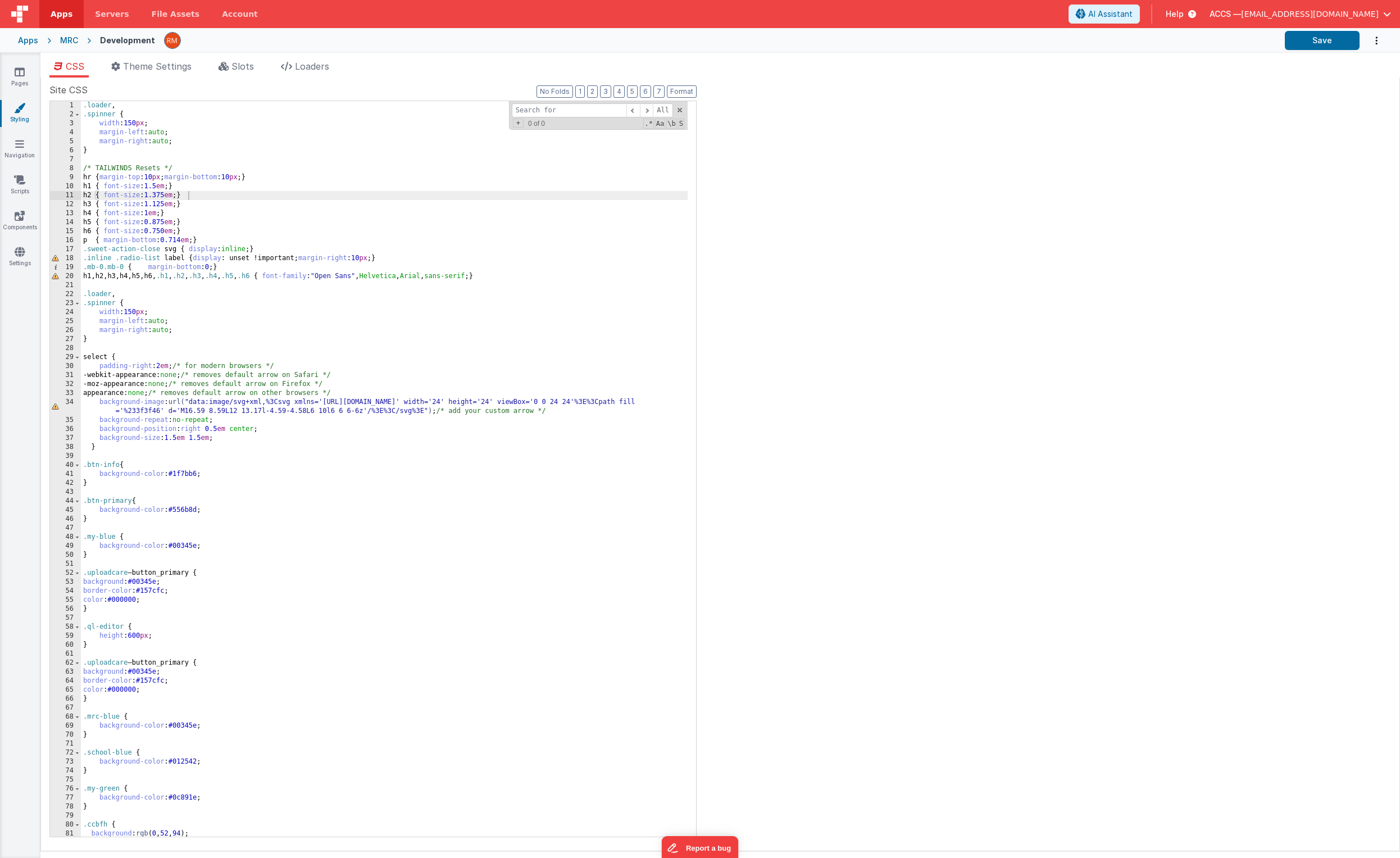
type input "v"
type input "ccbfh"
click at [650, 110] on span at bounding box center [647, 110] width 14 height 14
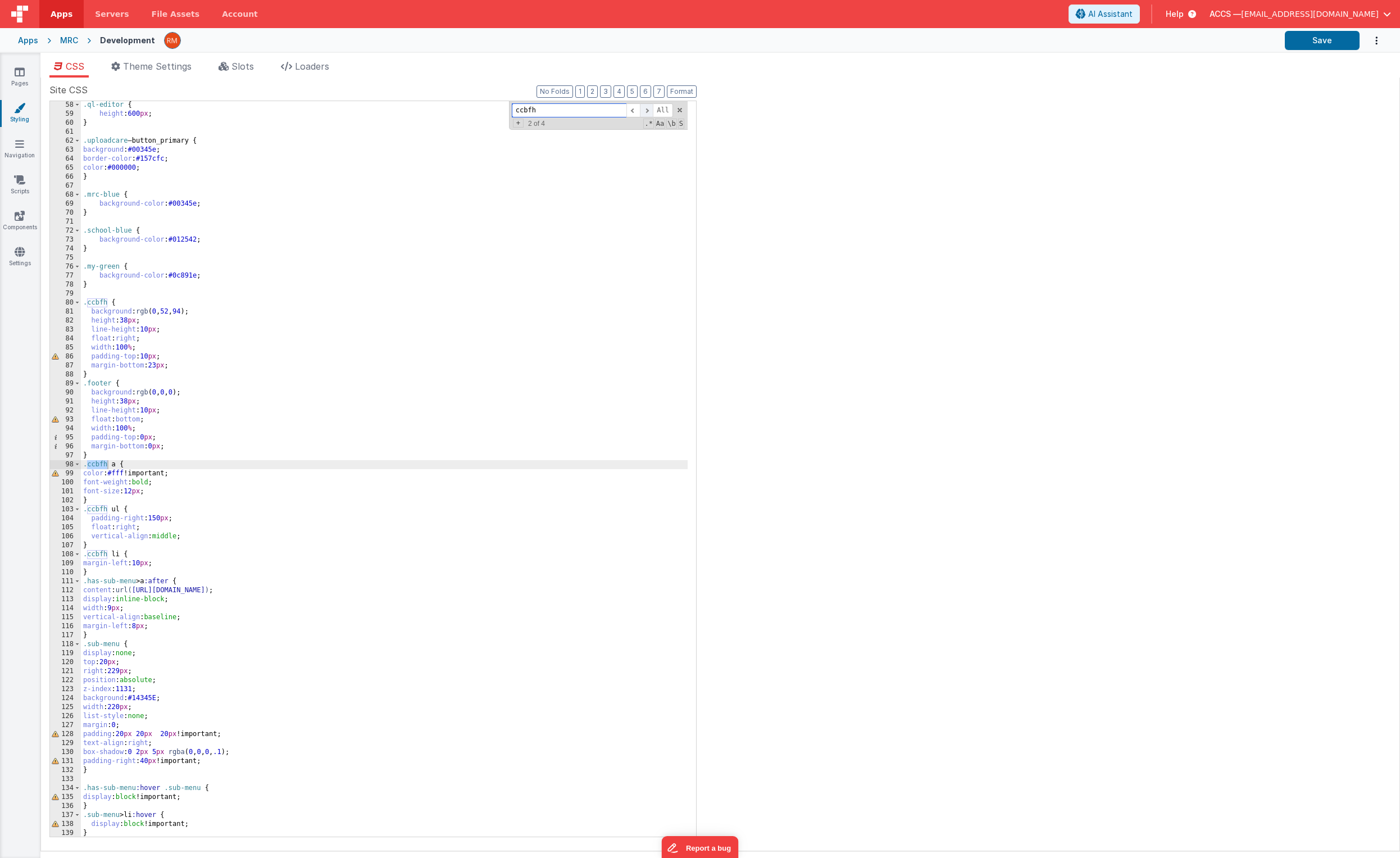
click at [650, 110] on span at bounding box center [647, 110] width 14 height 14
click at [157, 351] on div ".ql-editor { height : 600 px ; } .uploadcare – button_primary { background : #0…" at bounding box center [384, 477] width 607 height 754
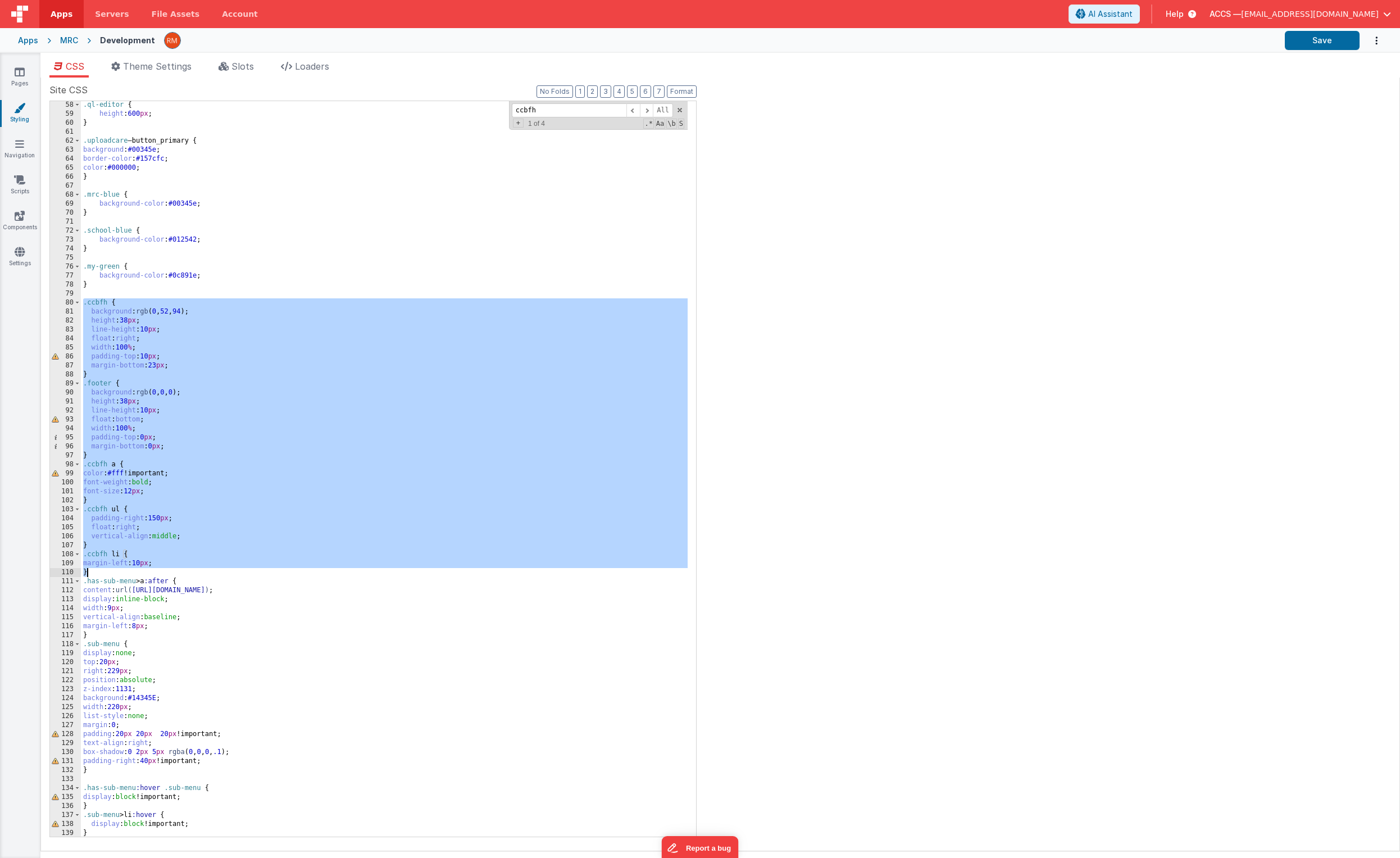
drag, startPoint x: 84, startPoint y: 301, endPoint x: 180, endPoint y: 572, distance: 287.5
click at [180, 566] on div ".ql-editor { height : 600 px ; } .uploadcare – button_primary { background : #0…" at bounding box center [384, 477] width 607 height 754
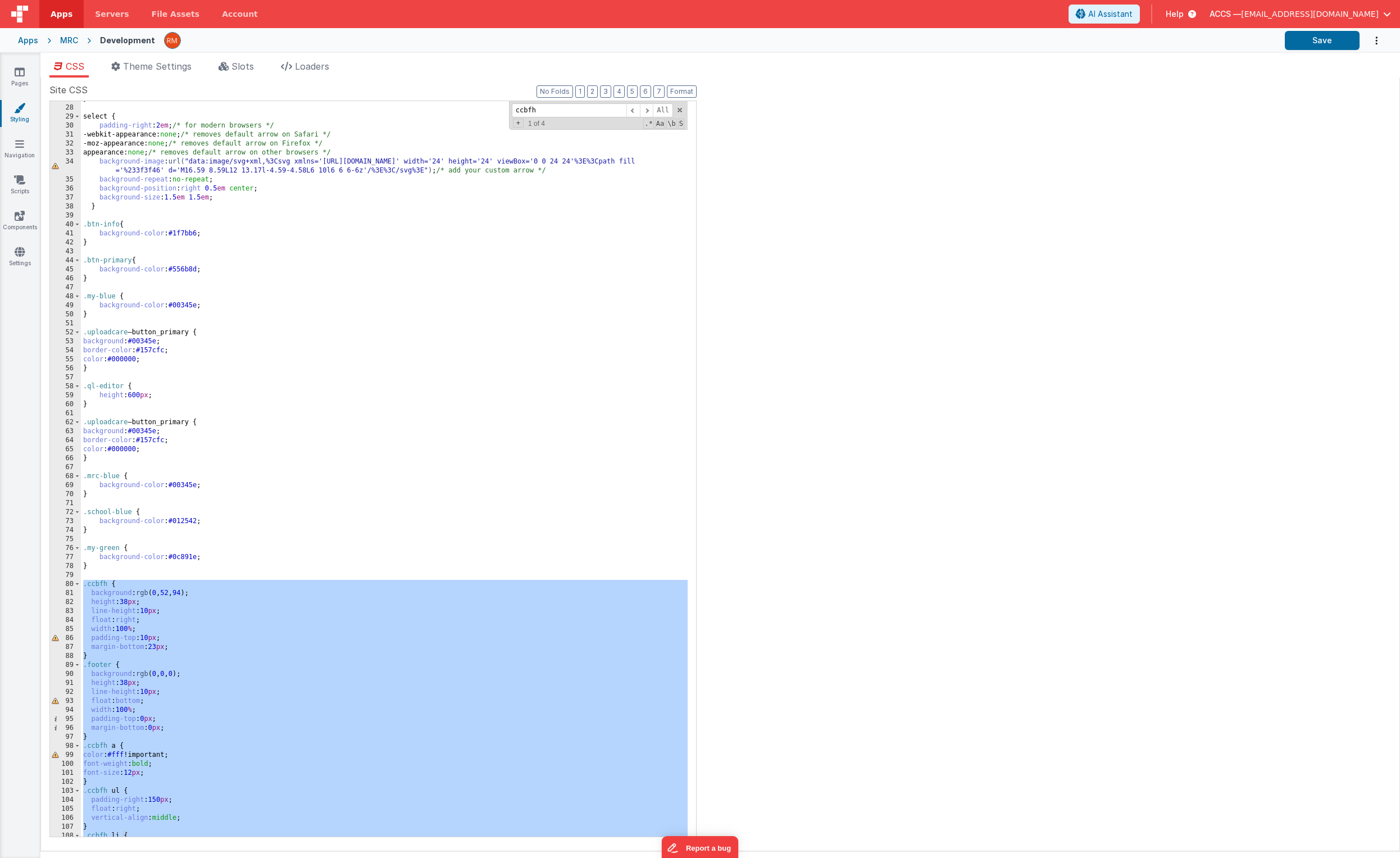
scroll to position [0, 0]
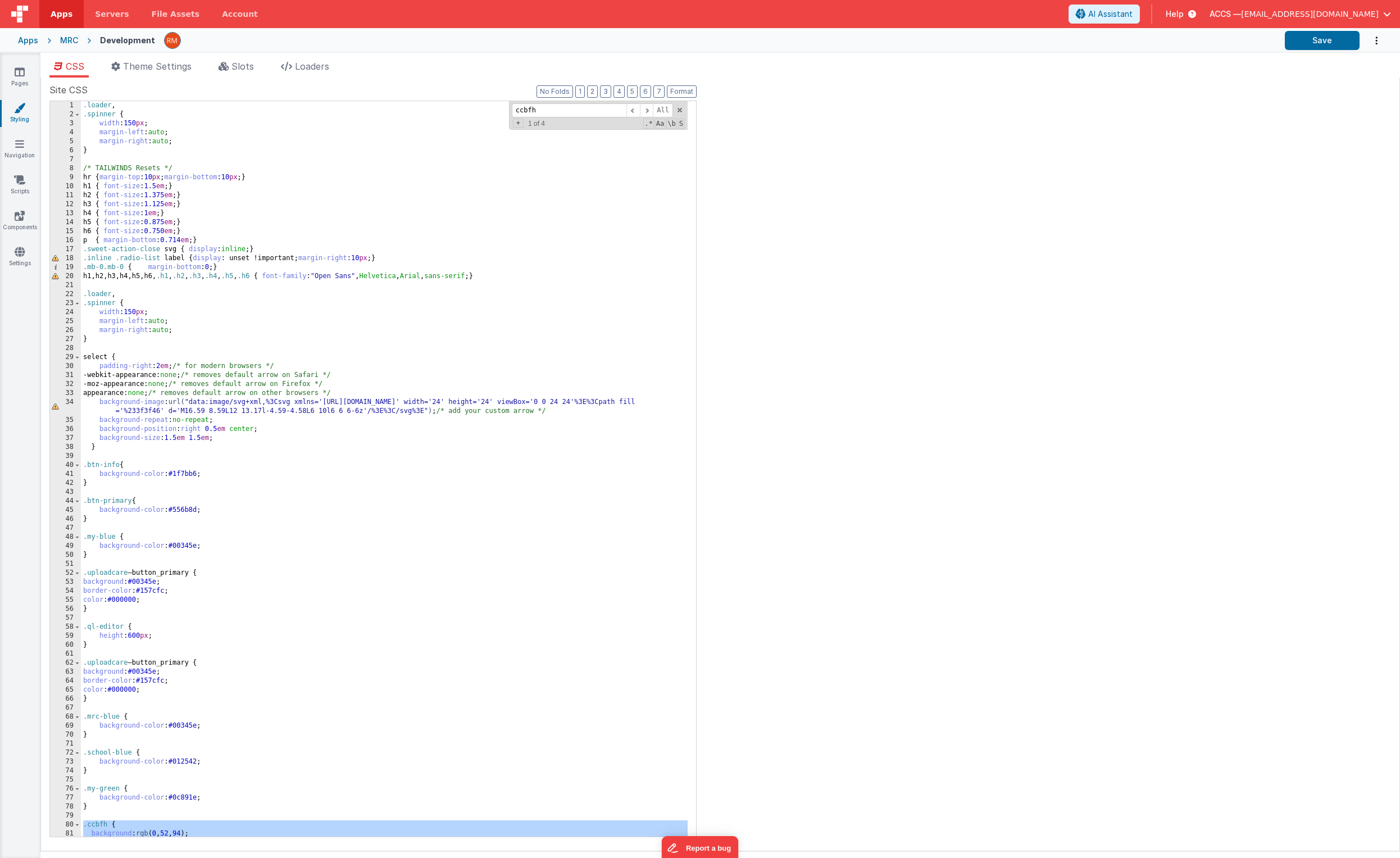
click at [22, 39] on div "Apps" at bounding box center [28, 40] width 20 height 11
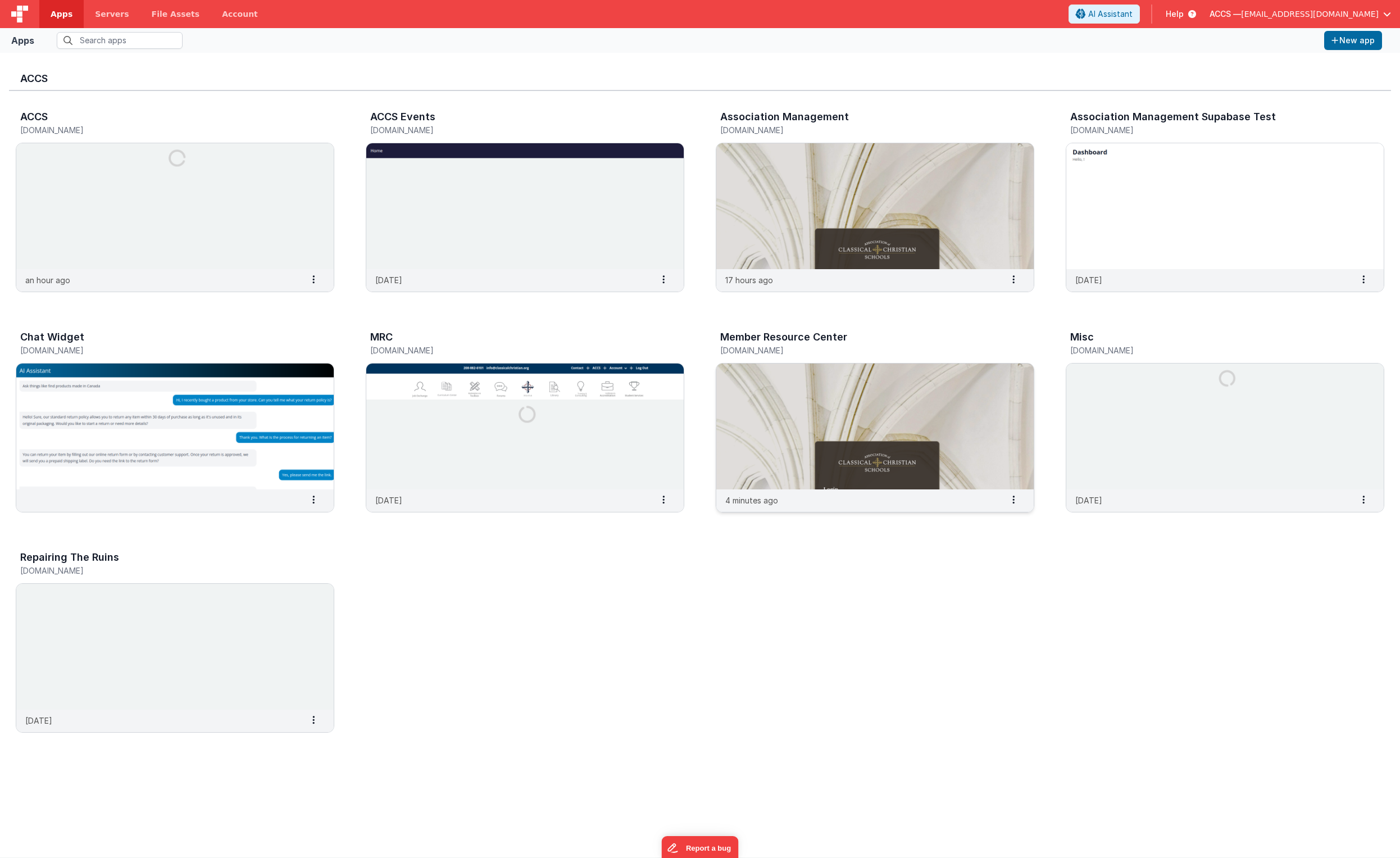
click at [771, 397] on img at bounding box center [875, 427] width 318 height 126
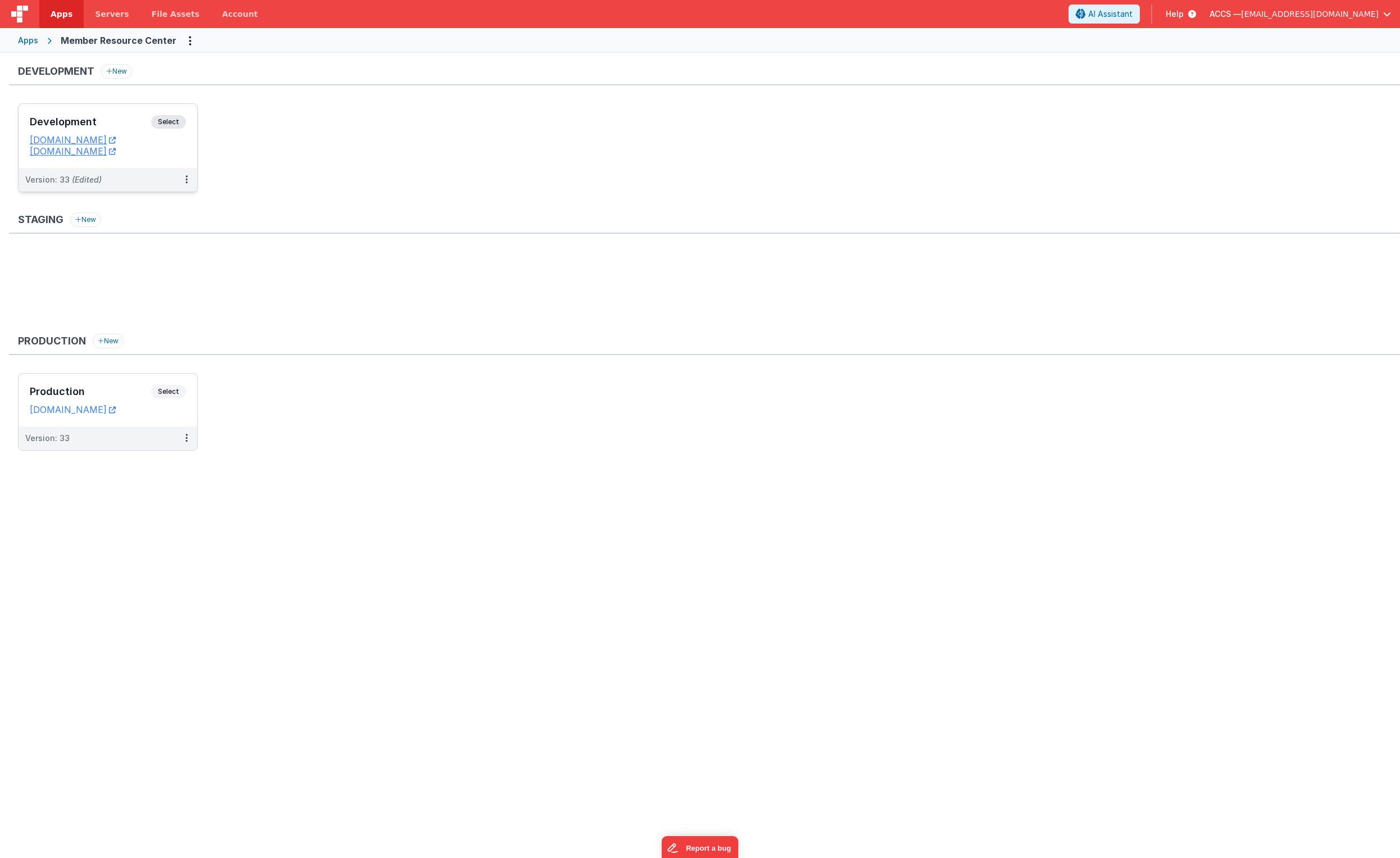
click at [112, 122] on h3 "Development" at bounding box center [90, 122] width 121 height 11
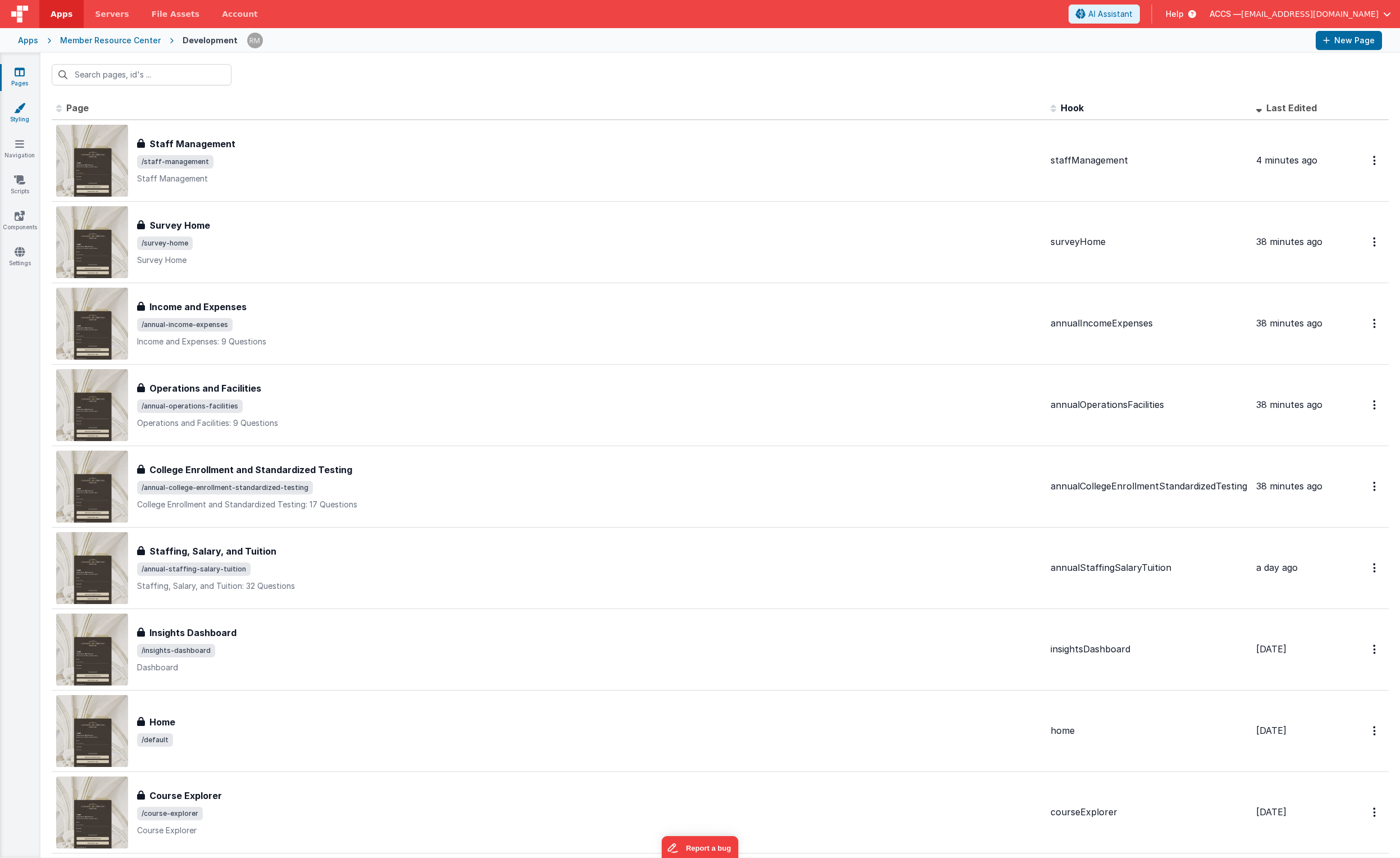
click at [23, 115] on link "Styling" at bounding box center [19, 113] width 40 height 23
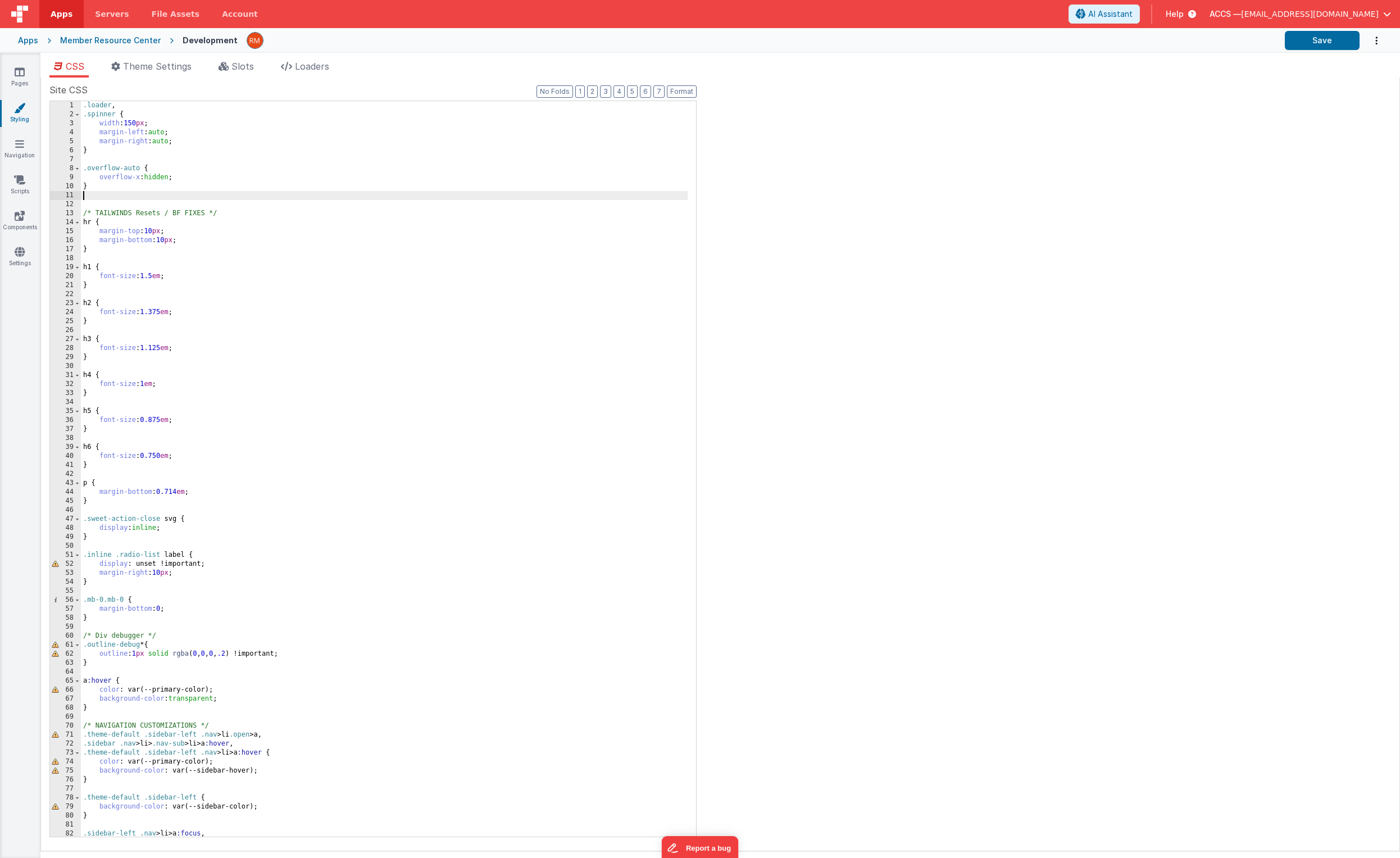
click at [447, 191] on div ".loader , .spinner { width : 150 px ; margin-left : auto ; margin-right : auto …" at bounding box center [384, 478] width 607 height 754
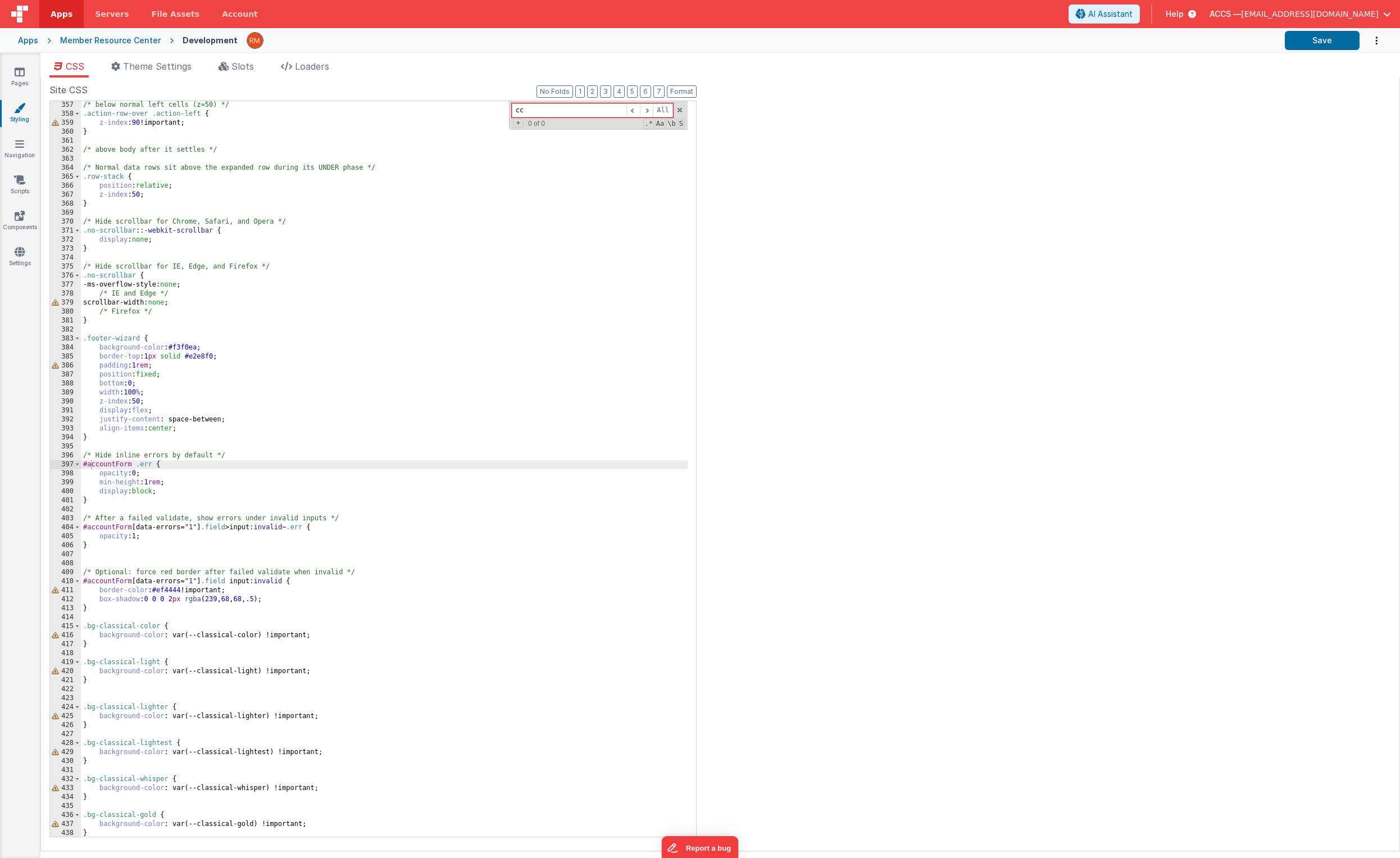
type input "c"
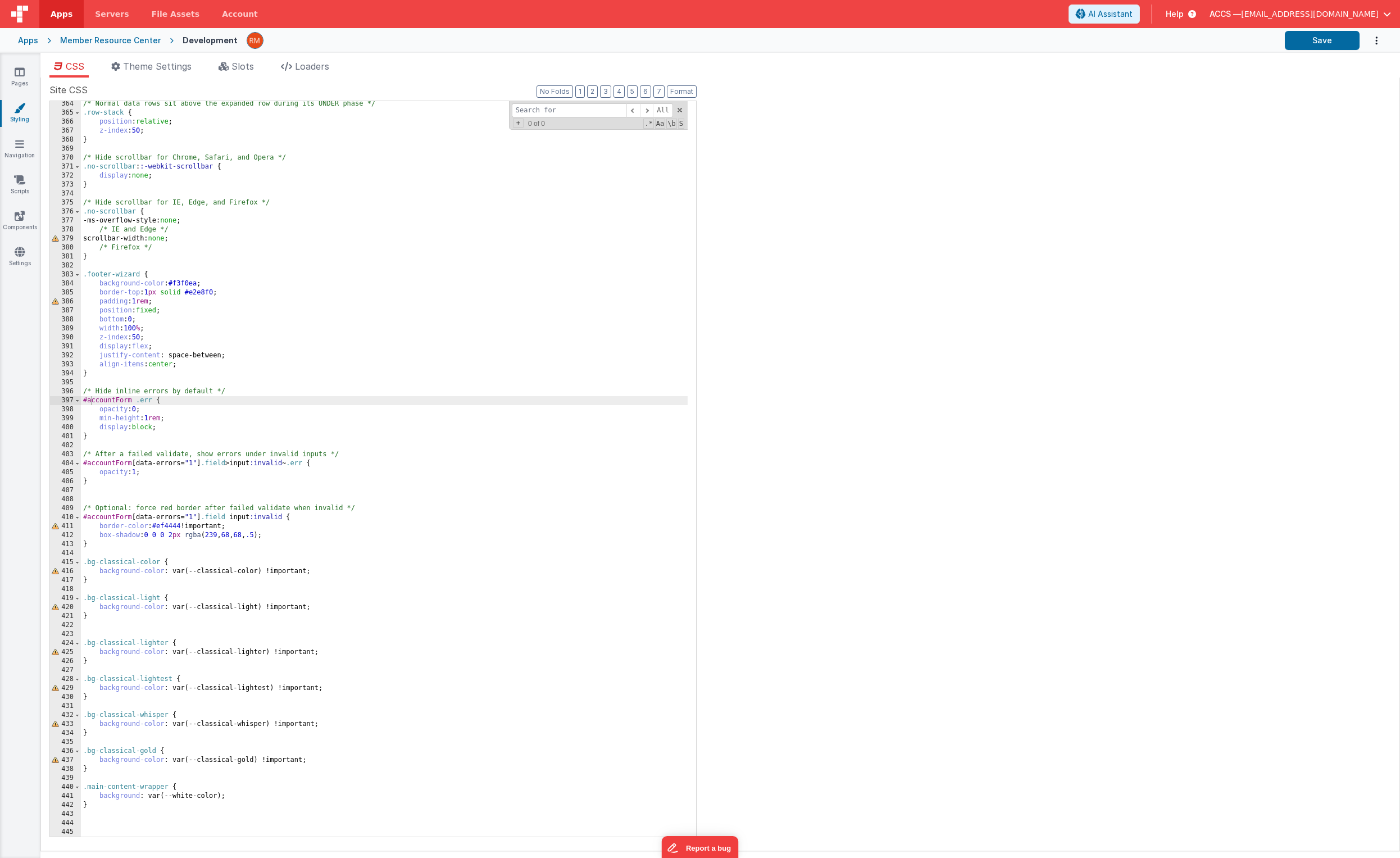
scroll to position [3266, 0]
click at [97, 566] on div "/* Normal data rows sit above the expanded row during its UNDER phase */ .row-s…" at bounding box center [384, 476] width 607 height 754
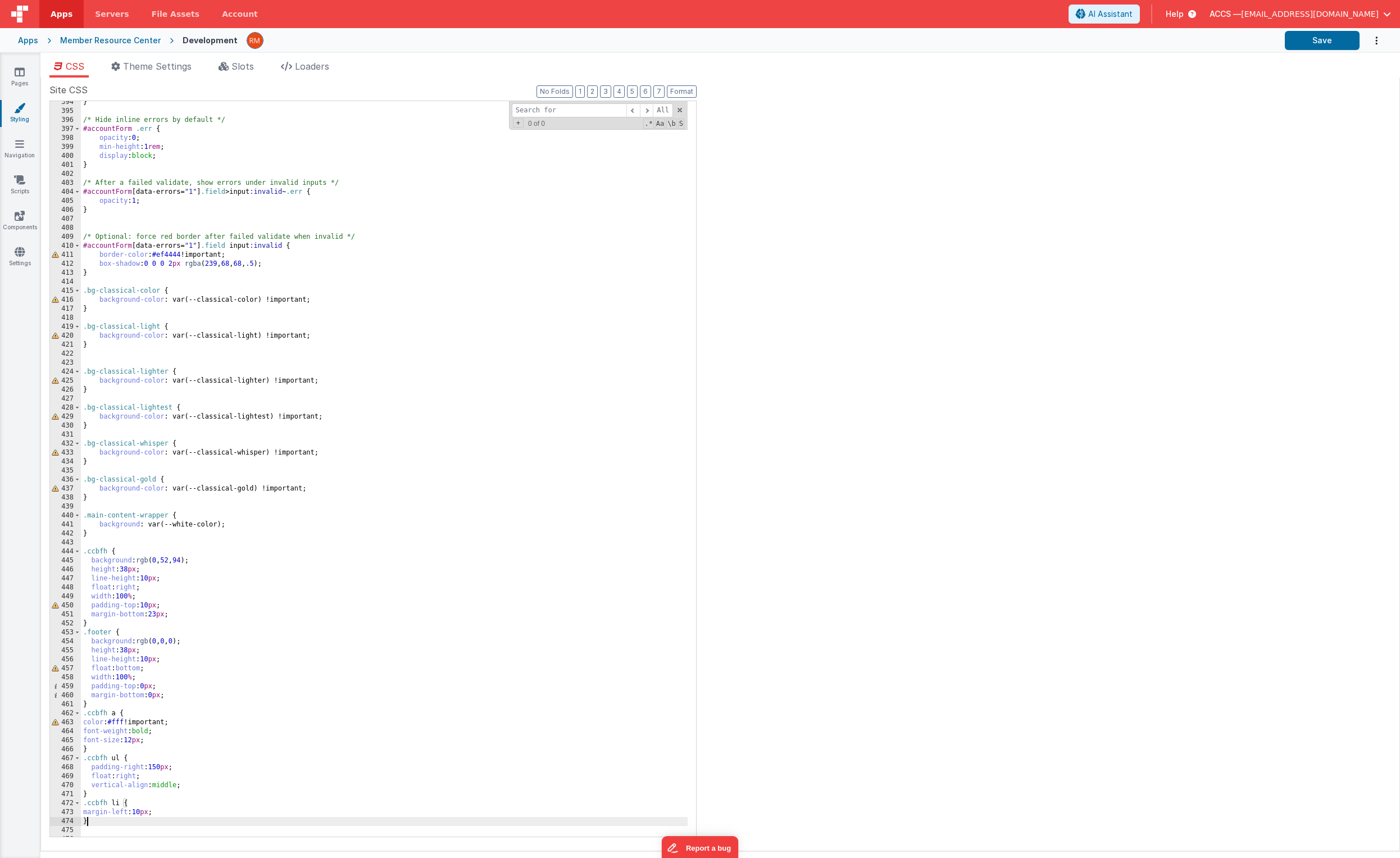
scroll to position [3545, 0]
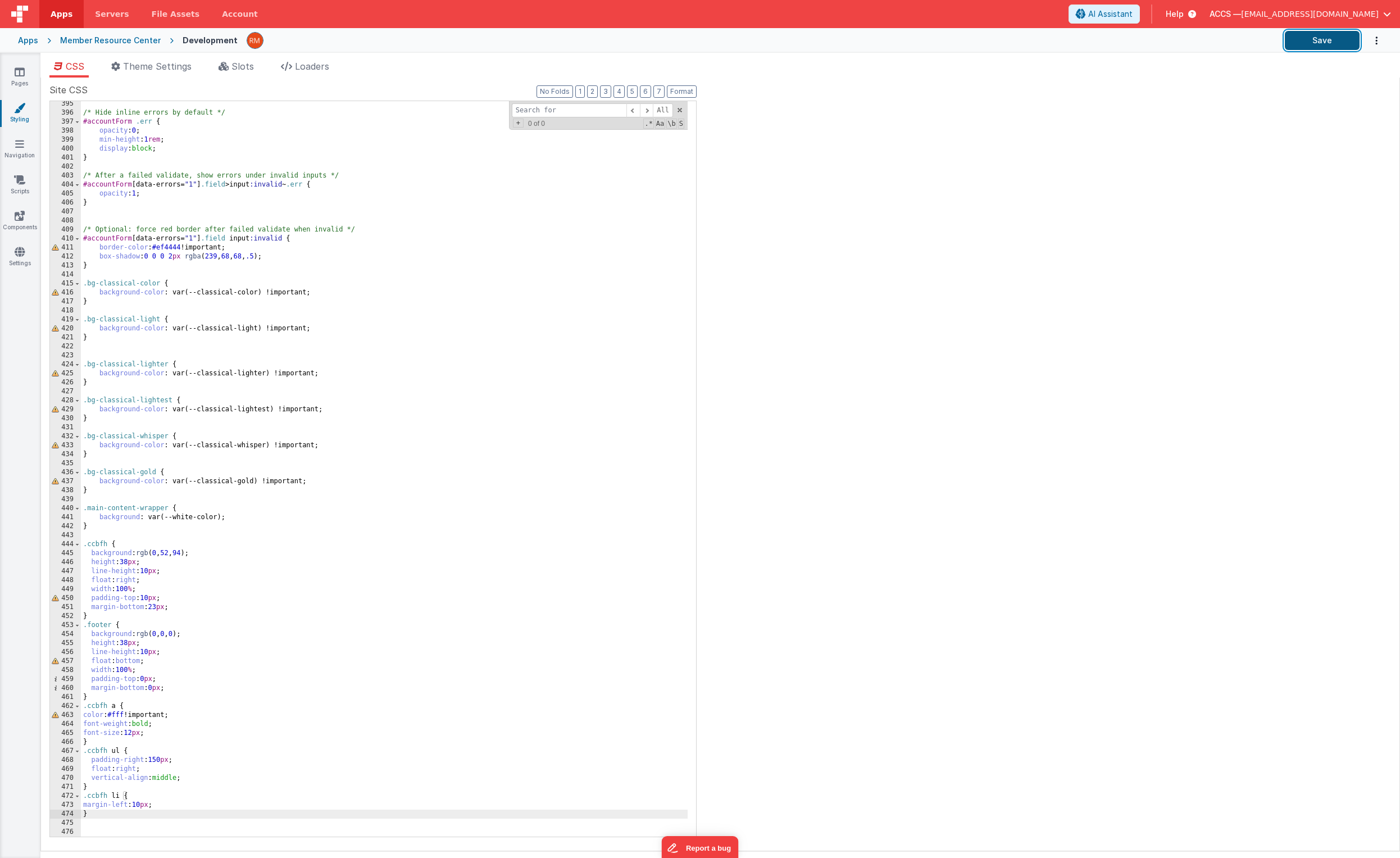
click at [978, 39] on button "Save" at bounding box center [1322, 40] width 75 height 19
click at [23, 70] on icon at bounding box center [19, 72] width 10 height 11
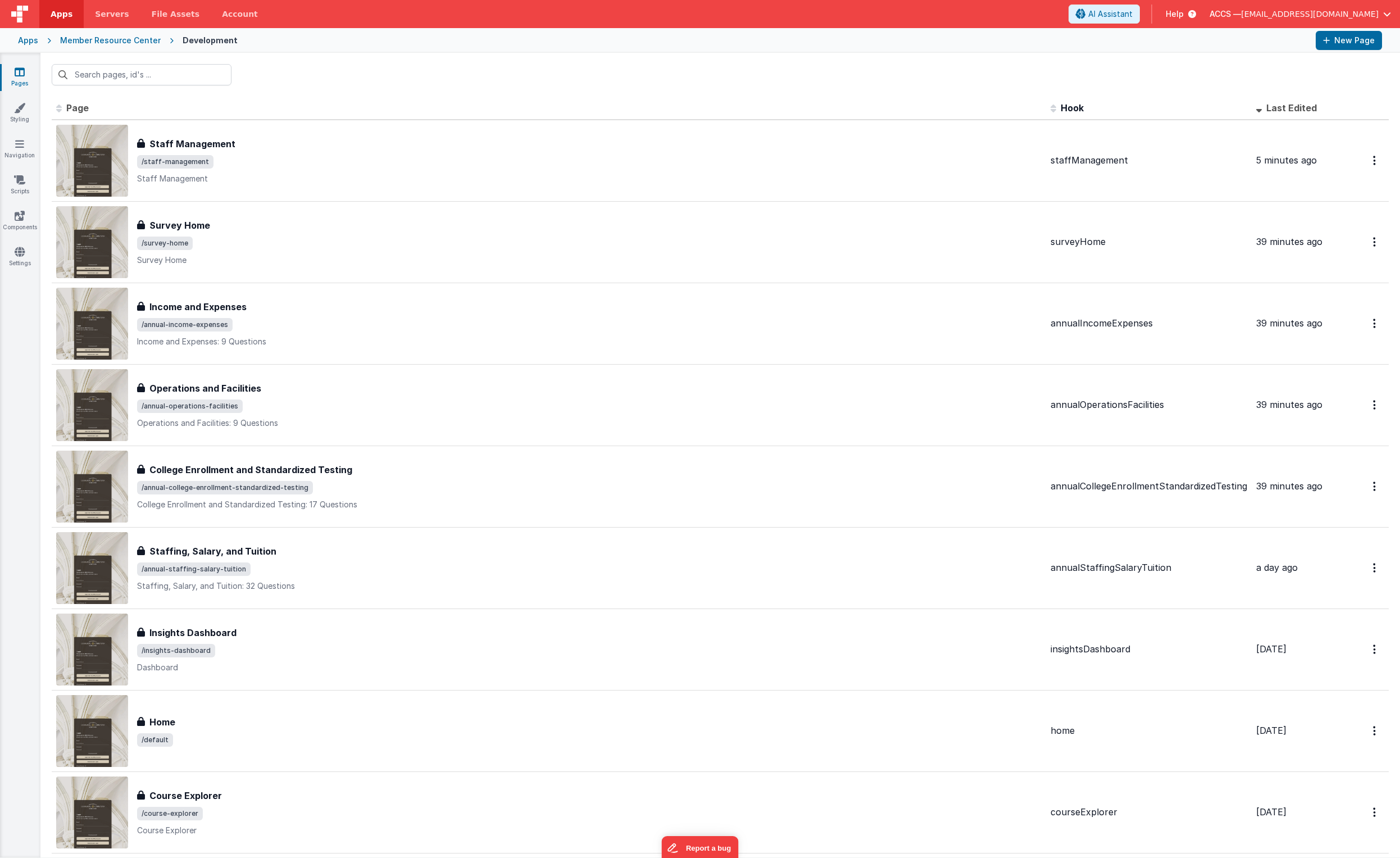
click at [41, 45] on div "Apps Member Resource Center Development New Page" at bounding box center [700, 40] width 1400 height 25
click at [34, 39] on div "Apps" at bounding box center [28, 40] width 20 height 11
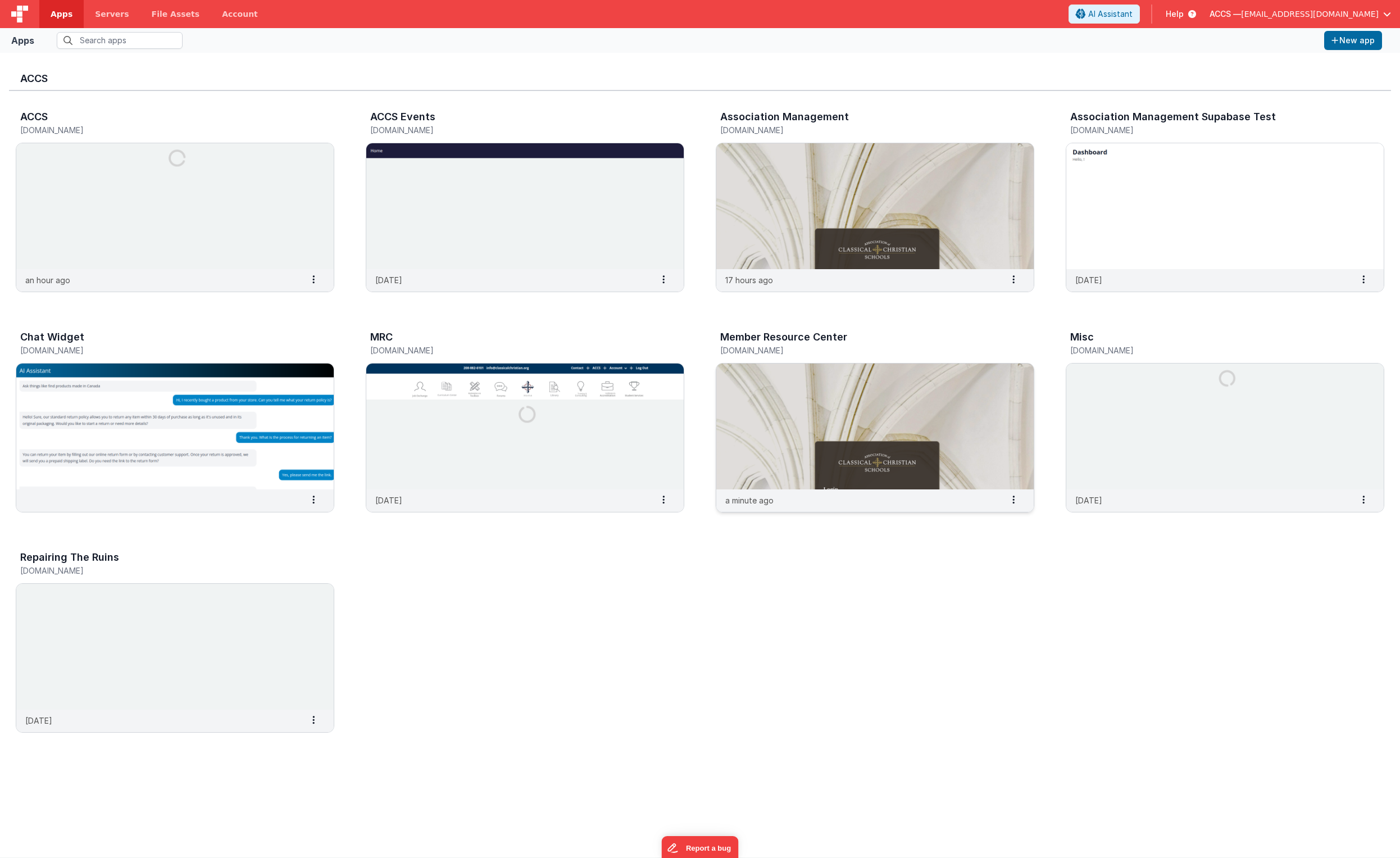
click at [812, 435] on img at bounding box center [875, 427] width 318 height 126
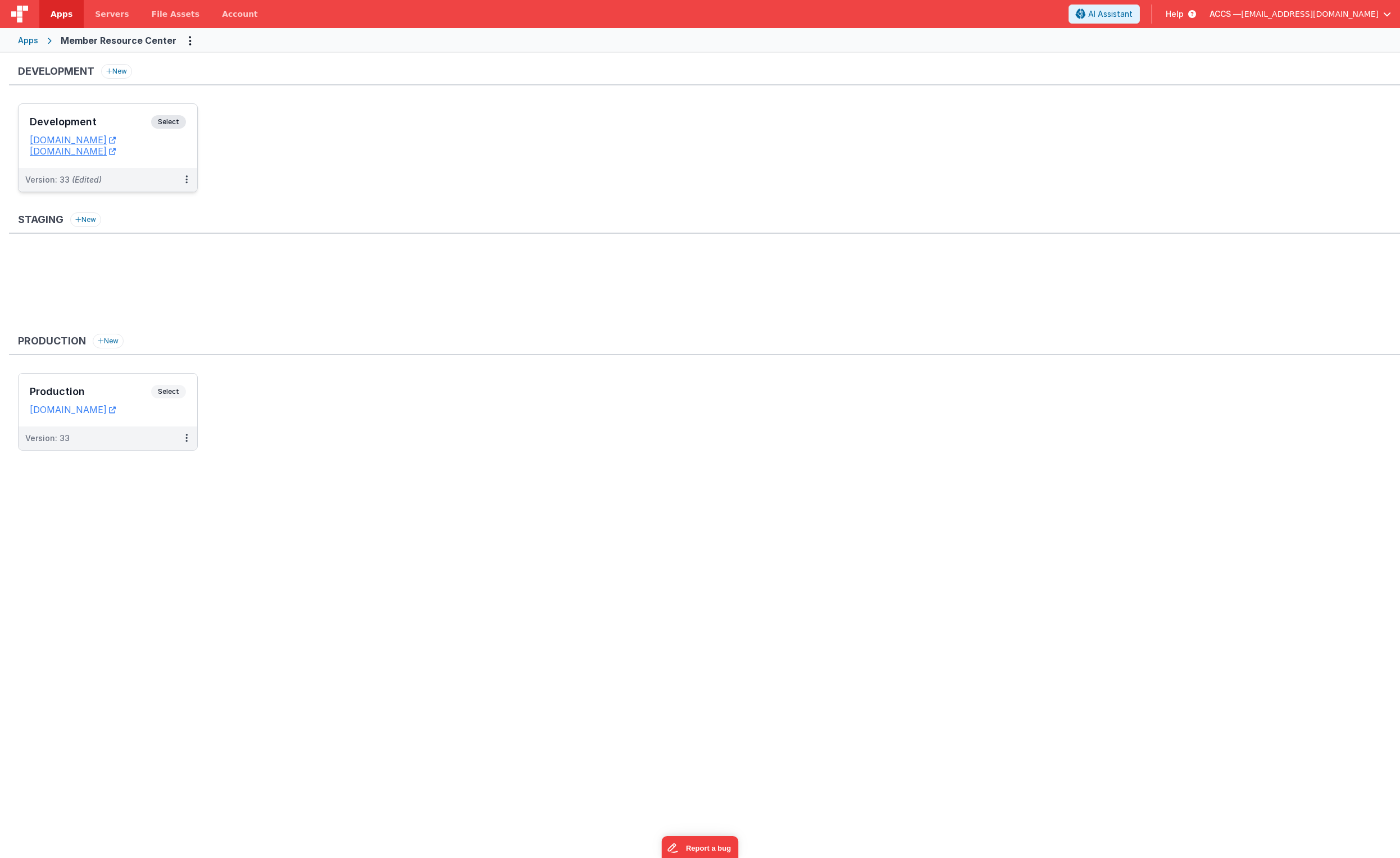
click at [123, 120] on h3 "Development" at bounding box center [90, 122] width 121 height 11
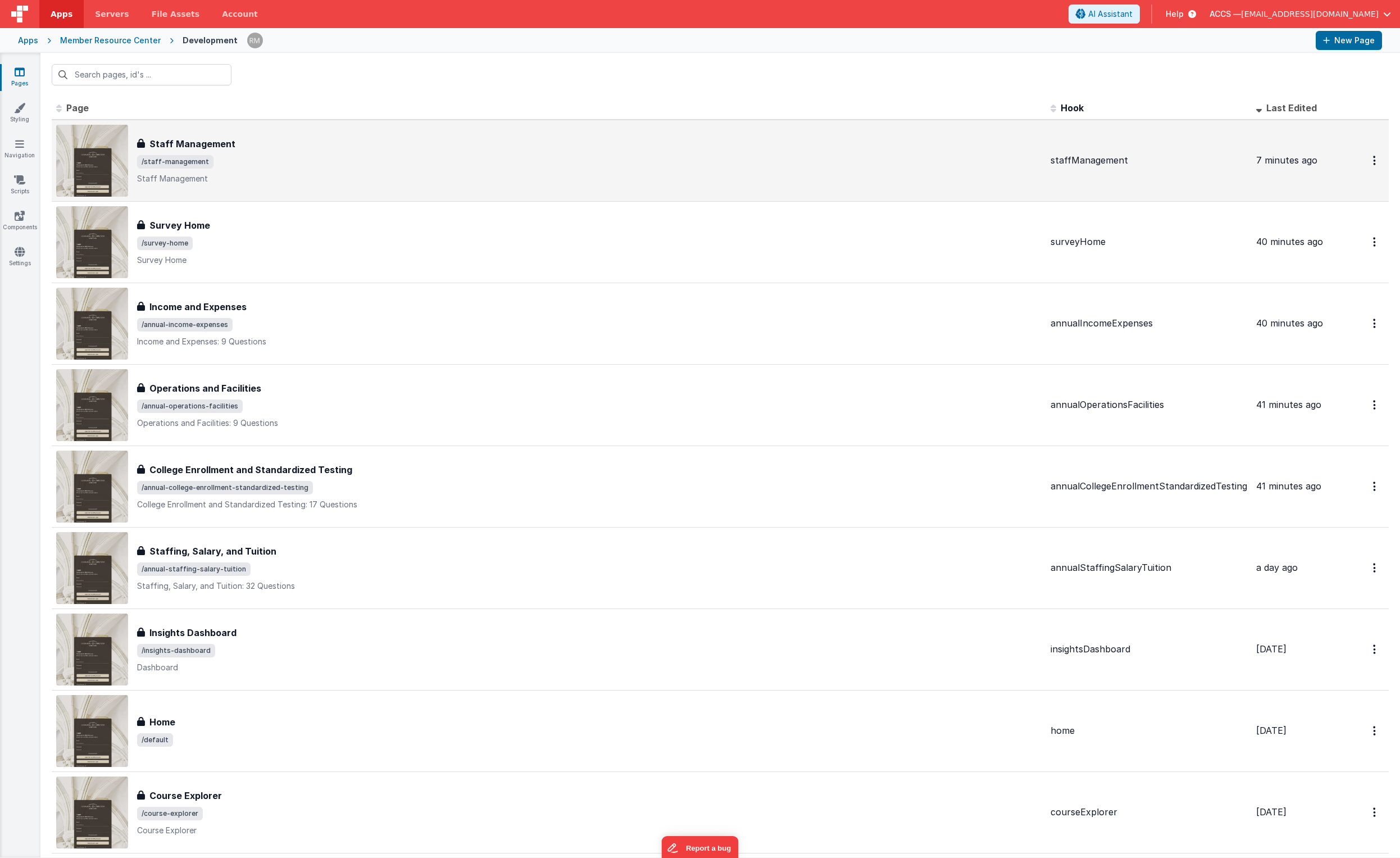
click at [330, 163] on span "/staff-management" at bounding box center [589, 162] width 905 height 14
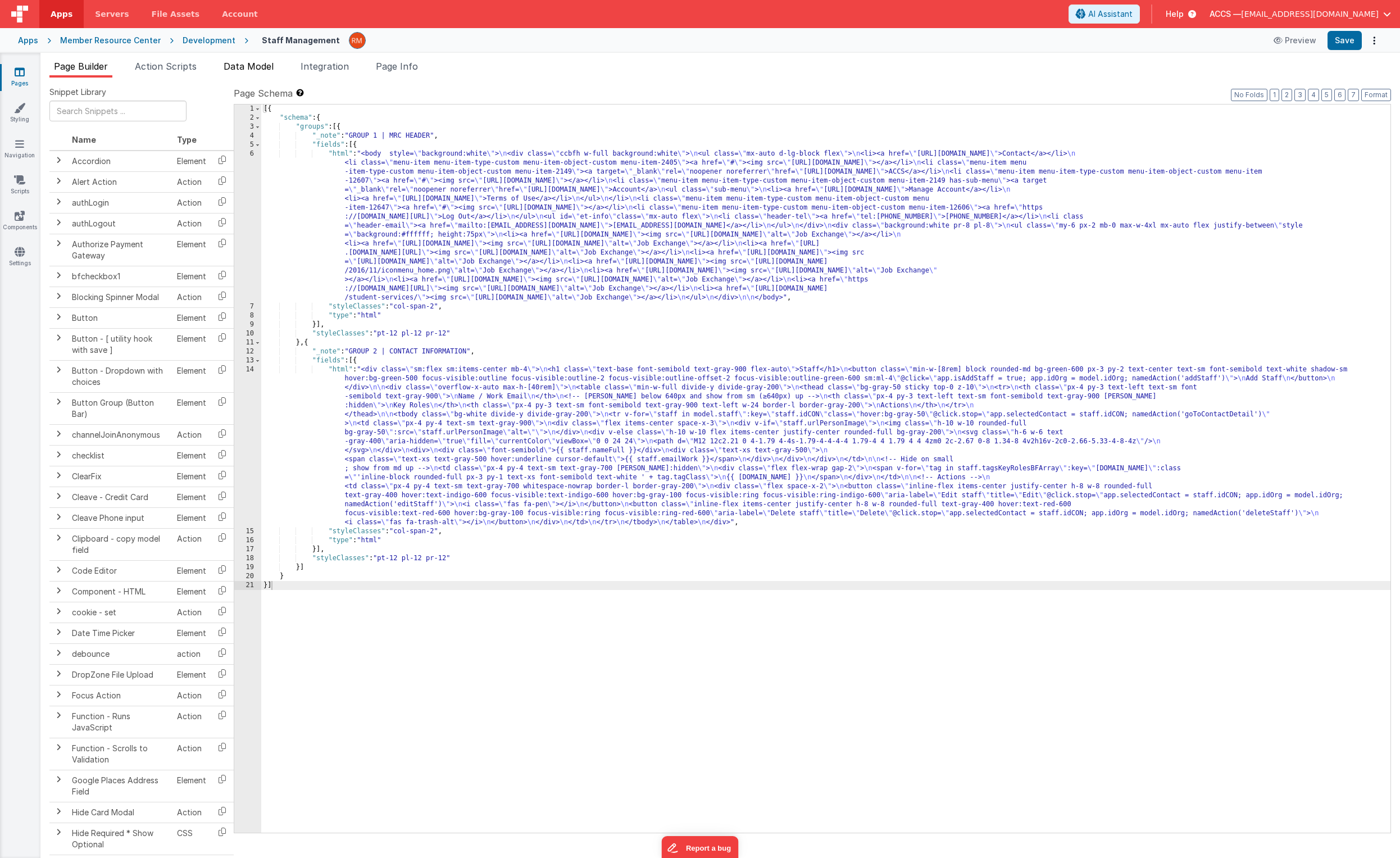
click at [270, 69] on span "Data Model" at bounding box center [249, 66] width 50 height 11
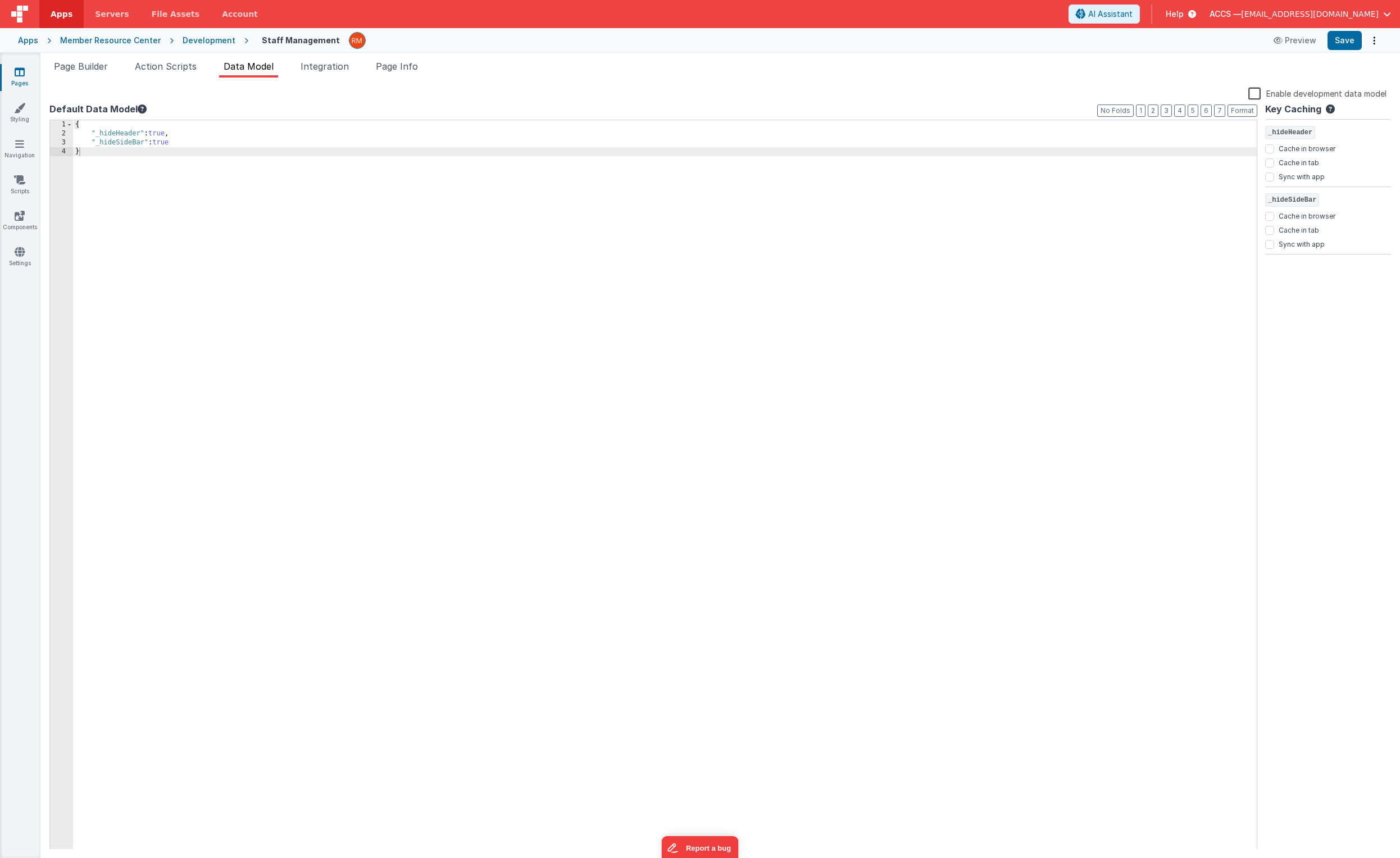
click at [116, 143] on div "{ "_hideHeader" : true , "_hideSideBar" : true }" at bounding box center [665, 494] width 1184 height 748
click at [135, 141] on div "{ "_hideHeader" : true , "_hideSideBar" : true }" at bounding box center [665, 494] width 1184 height 748
click at [978, 42] on button "Save" at bounding box center [1344, 40] width 34 height 19
click at [189, 144] on div "{ "_hideHeader" : true , "_hideSidebar" : true }" at bounding box center [665, 494] width 1184 height 748
click at [978, 36] on button "Save" at bounding box center [1344, 40] width 34 height 19
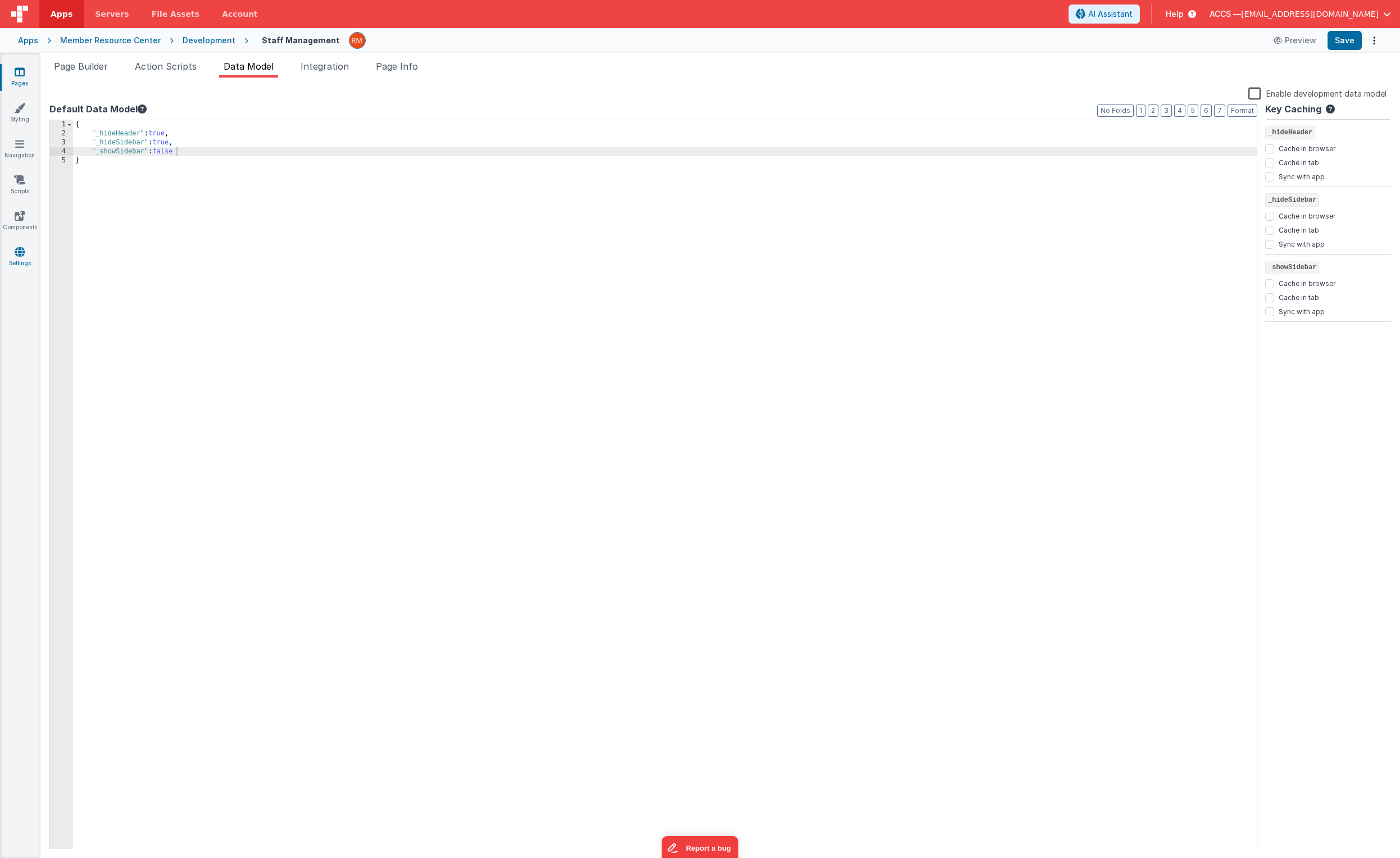
click at [33, 259] on link "Settings" at bounding box center [19, 257] width 40 height 23
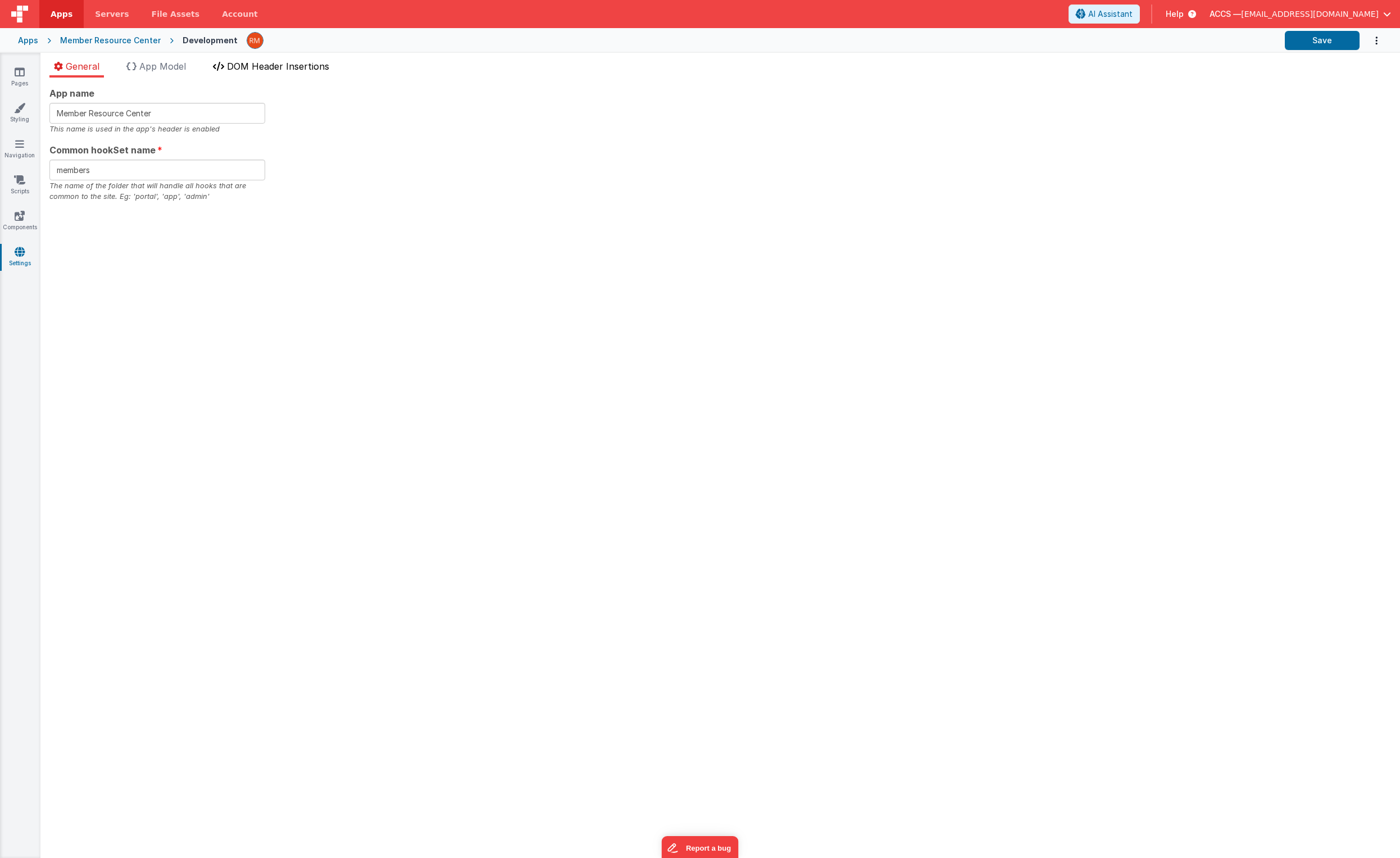
click at [264, 71] on span "DOM Header Insertions" at bounding box center [278, 66] width 102 height 11
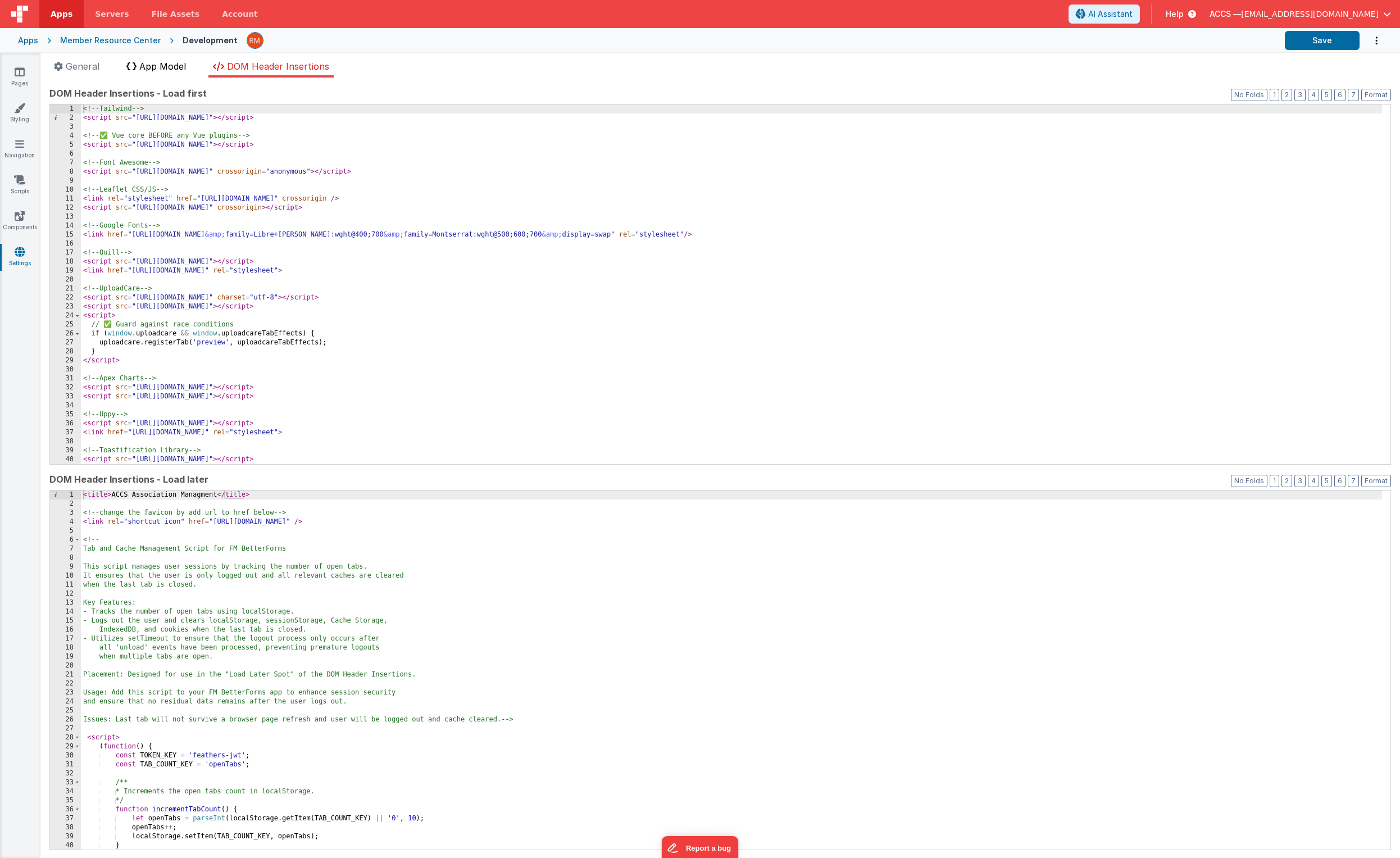
click at [175, 71] on span "App Model" at bounding box center [163, 66] width 47 height 11
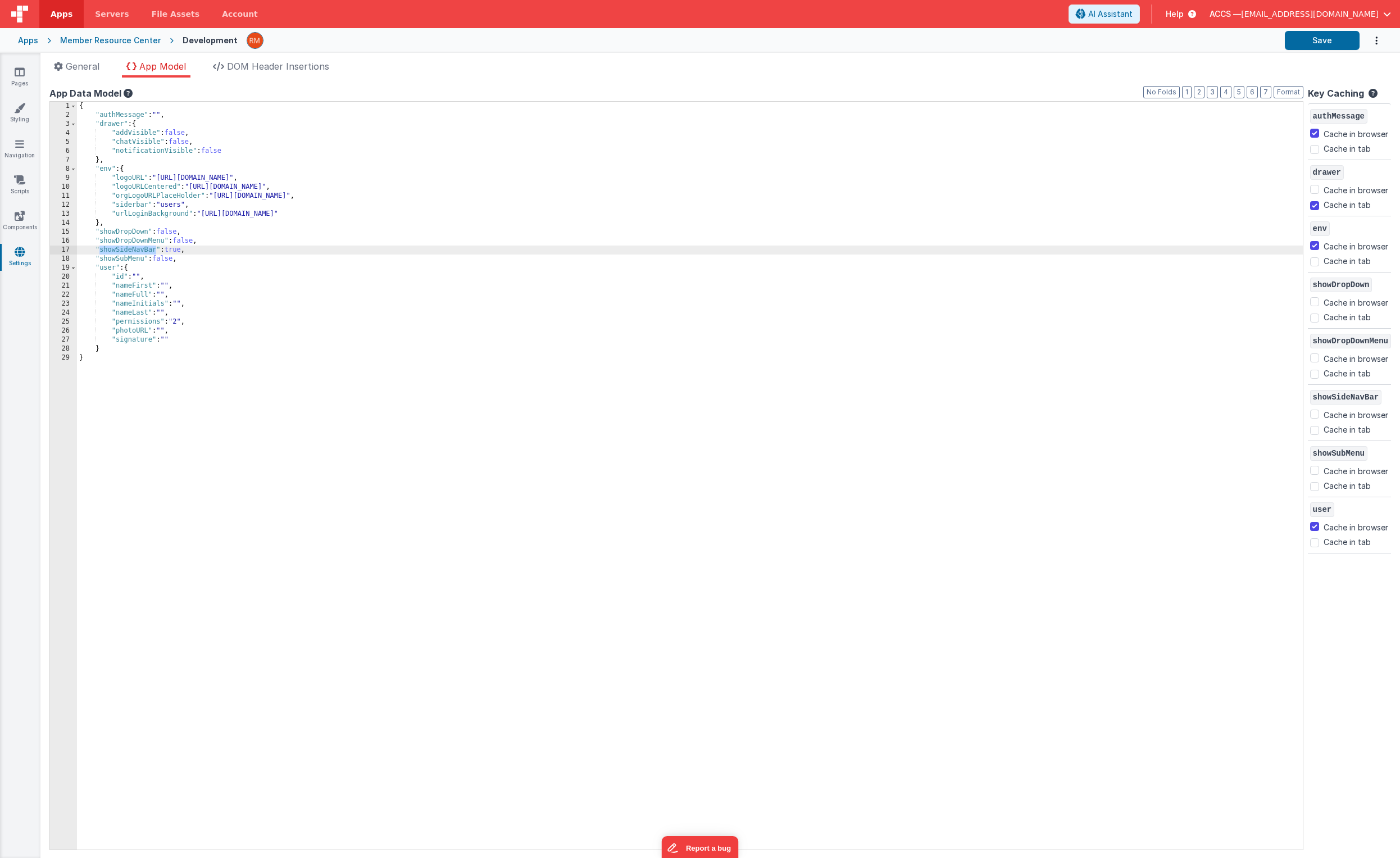
drag, startPoint x: 157, startPoint y: 250, endPoint x: 99, endPoint y: 251, distance: 58.0
click at [99, 251] on div "{ "authMessage" : "" , "drawer" : { "addVisible" : false , "chatVisible" : fals…" at bounding box center [690, 484] width 1226 height 766
click at [21, 76] on icon at bounding box center [19, 72] width 10 height 11
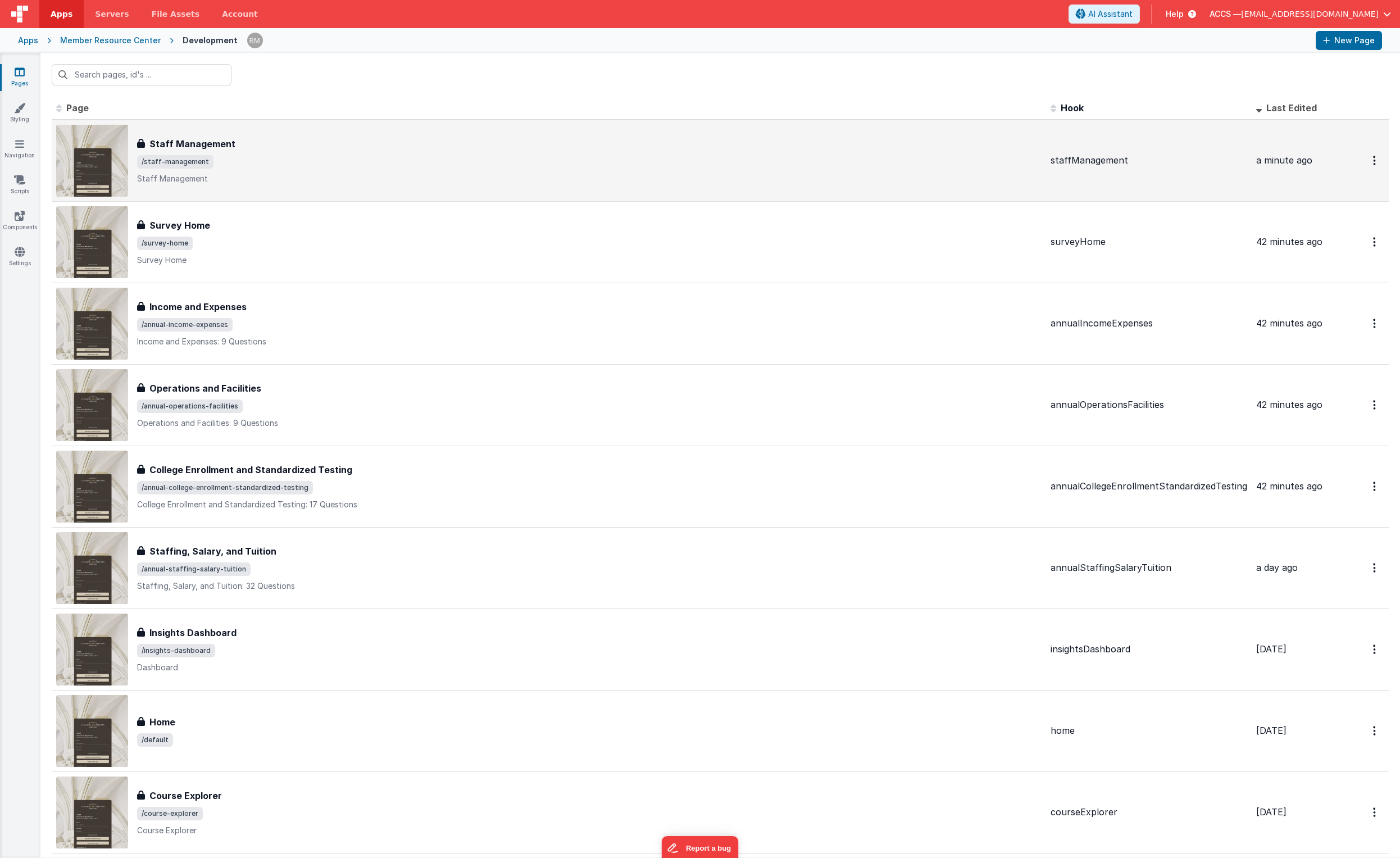
click at [228, 157] on span "/staff-management" at bounding box center [589, 162] width 905 height 14
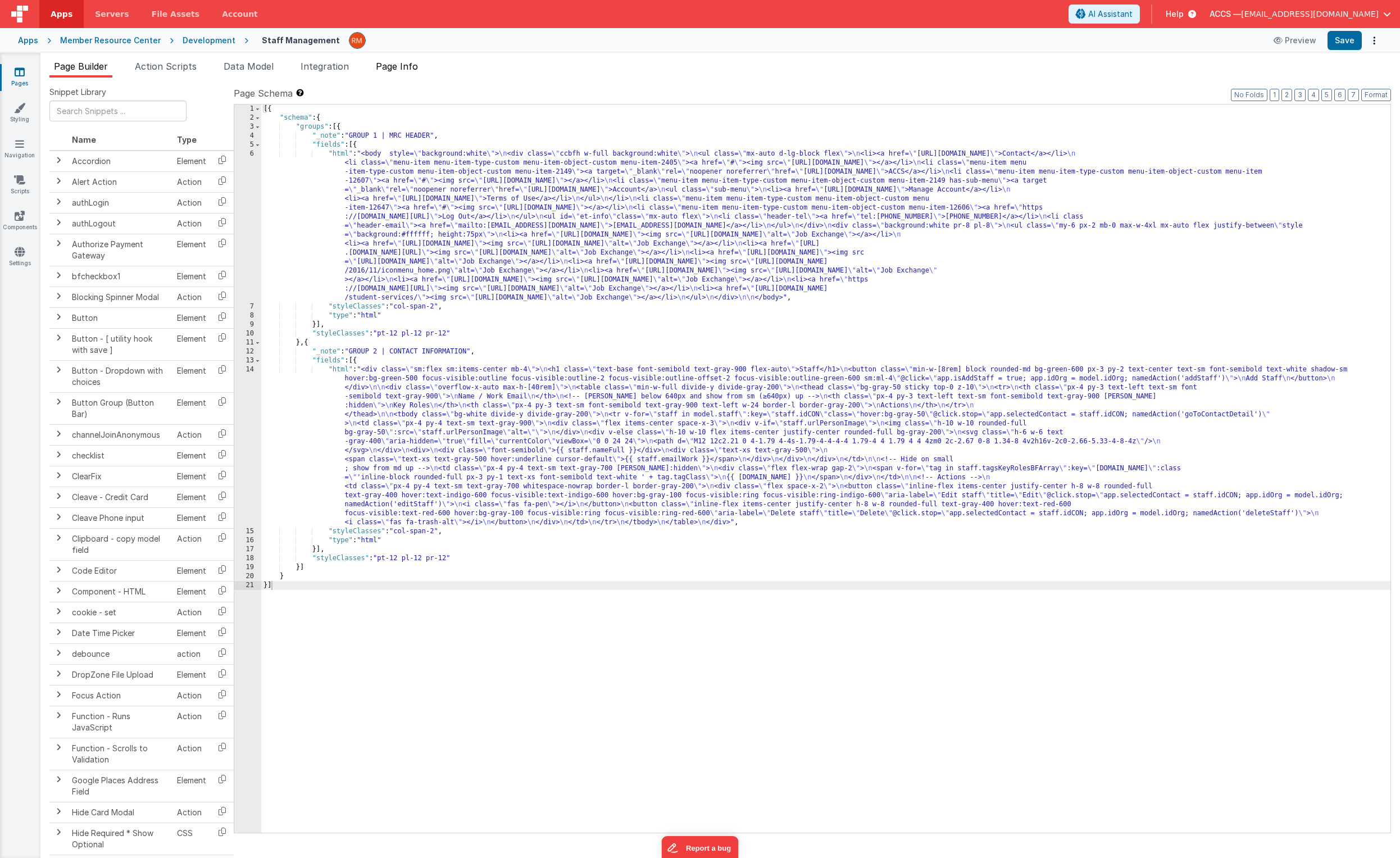
click at [408, 65] on span "Page Info" at bounding box center [397, 66] width 42 height 11
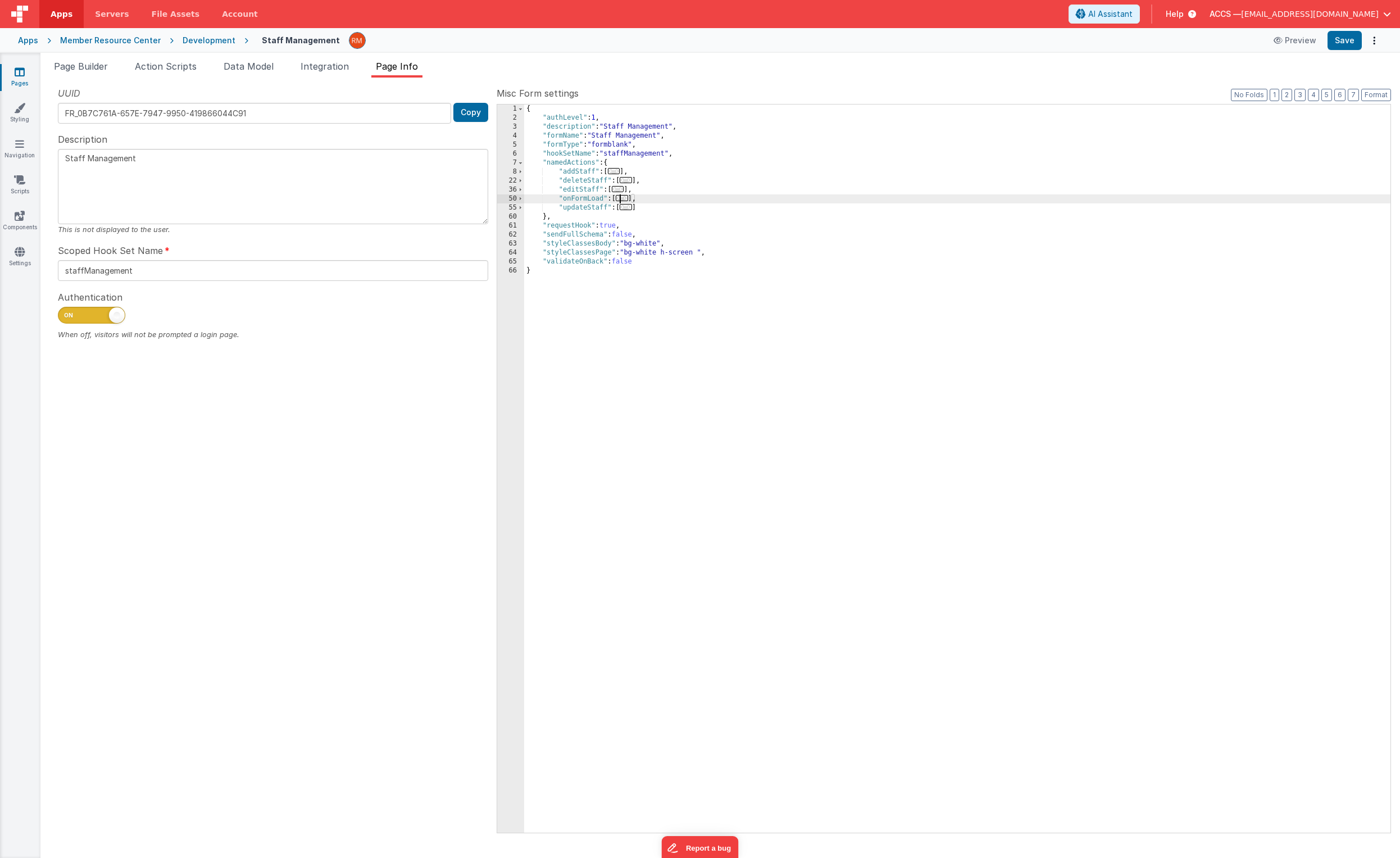
click at [620, 200] on span "..." at bounding box center [622, 198] width 12 height 6
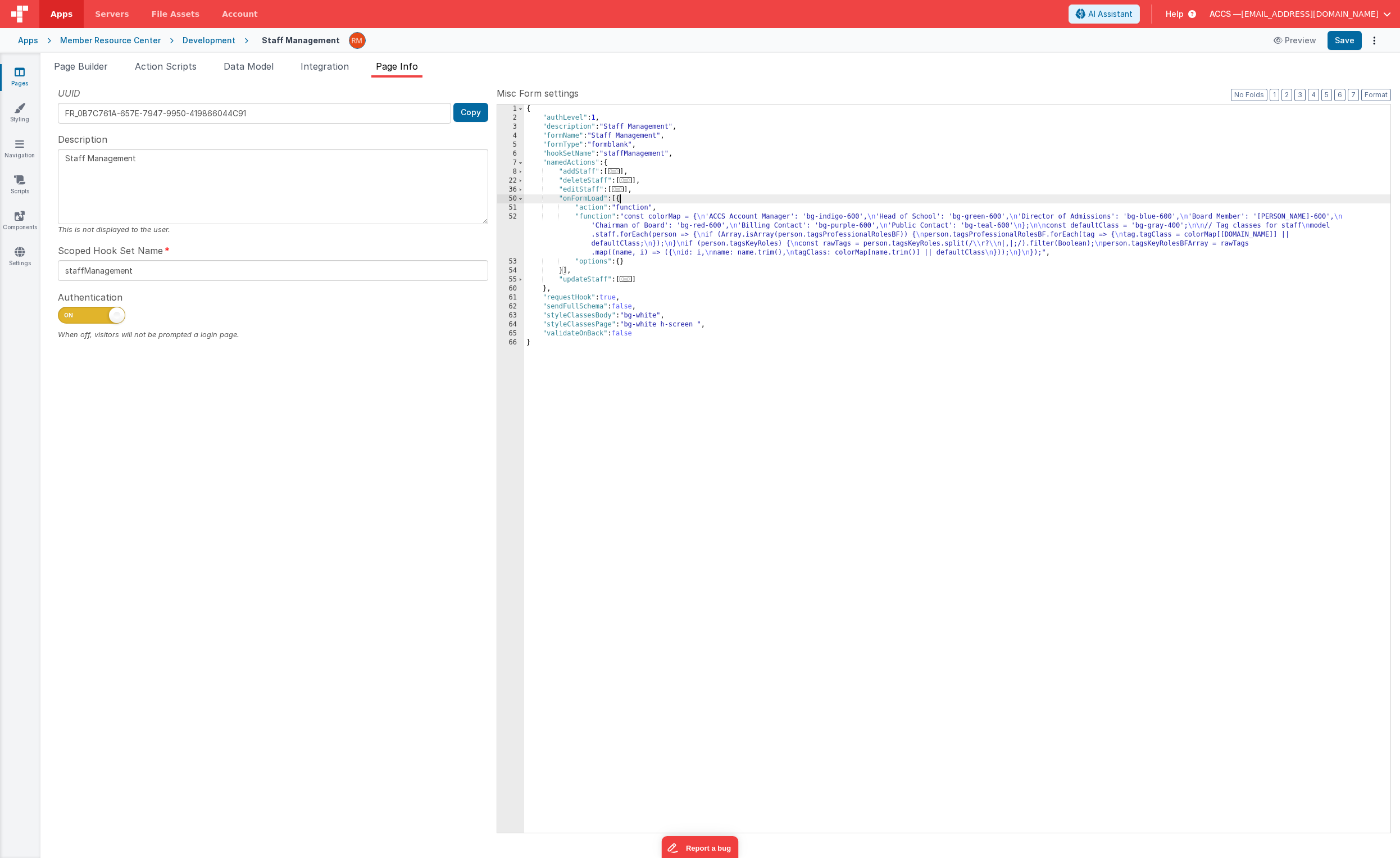
click at [598, 219] on div "{ "authLevel" : 1 , "description" : "Staff Management" , "formName" : "Staff Ma…" at bounding box center [958, 477] width 867 height 747
click at [589, 217] on div "{ "authLevel" : 1 , "description" : "Staff Management" , "formName" : "Staff Ma…" at bounding box center [958, 477] width 867 height 747
click at [512, 218] on div "52" at bounding box center [511, 235] width 27 height 45
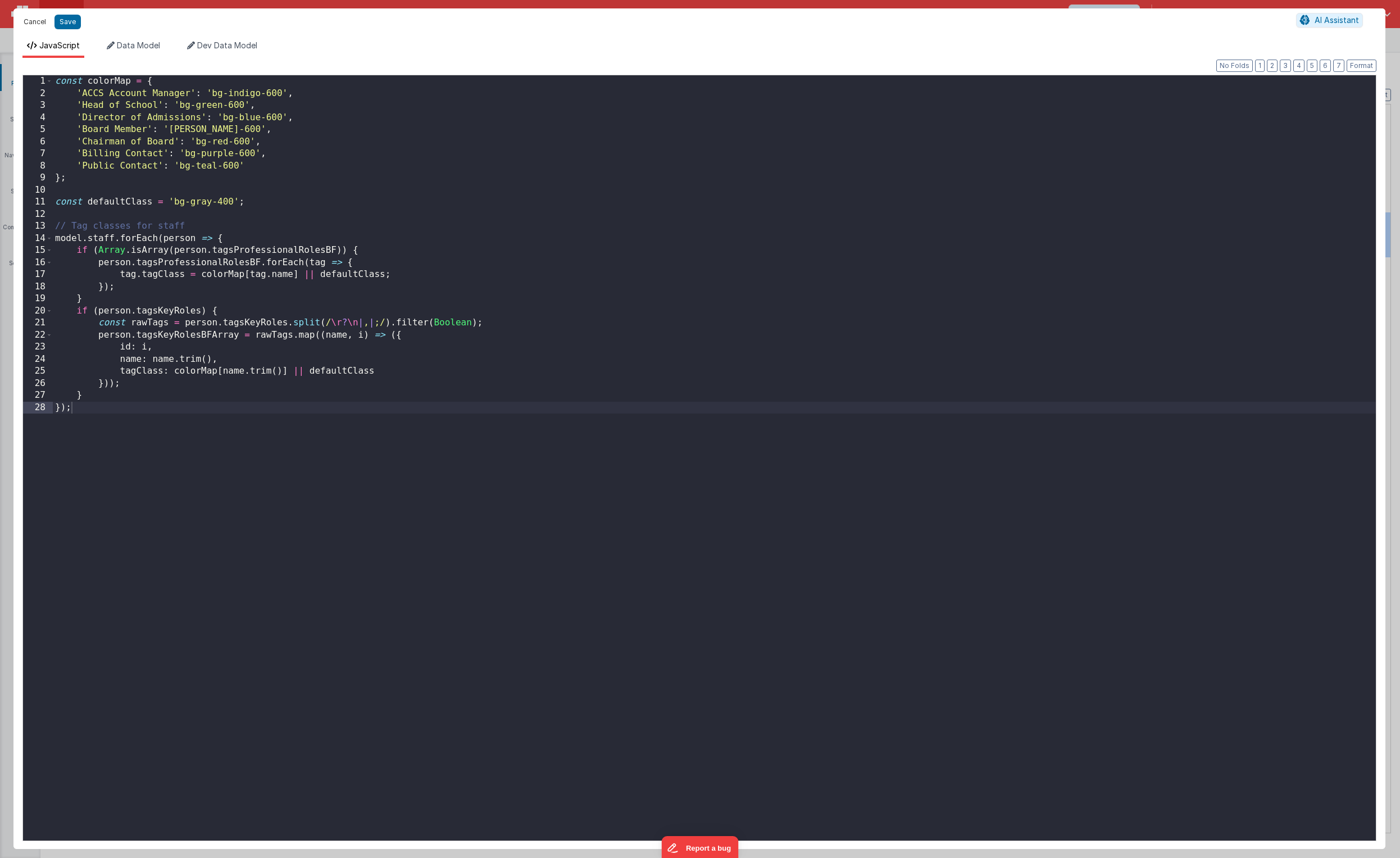
click at [42, 23] on button "Cancel" at bounding box center [35, 22] width 34 height 16
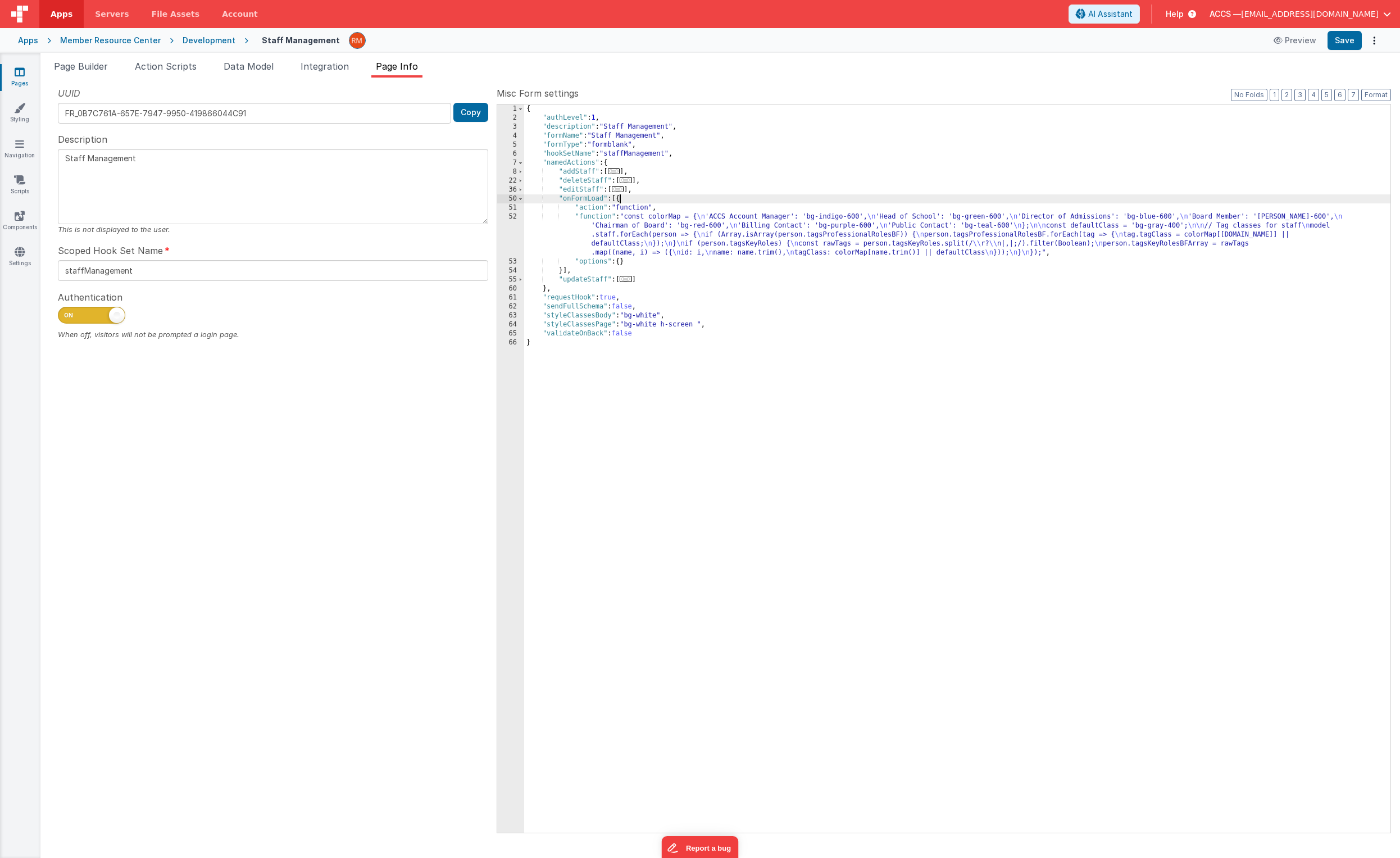
click at [620, 200] on div "{ "authLevel" : 1 , "description" : "Staff Management" , "formName" : "Staff Ma…" at bounding box center [958, 477] width 867 height 747
click at [79, 66] on span "Page Builder" at bounding box center [80, 66] width 54 height 11
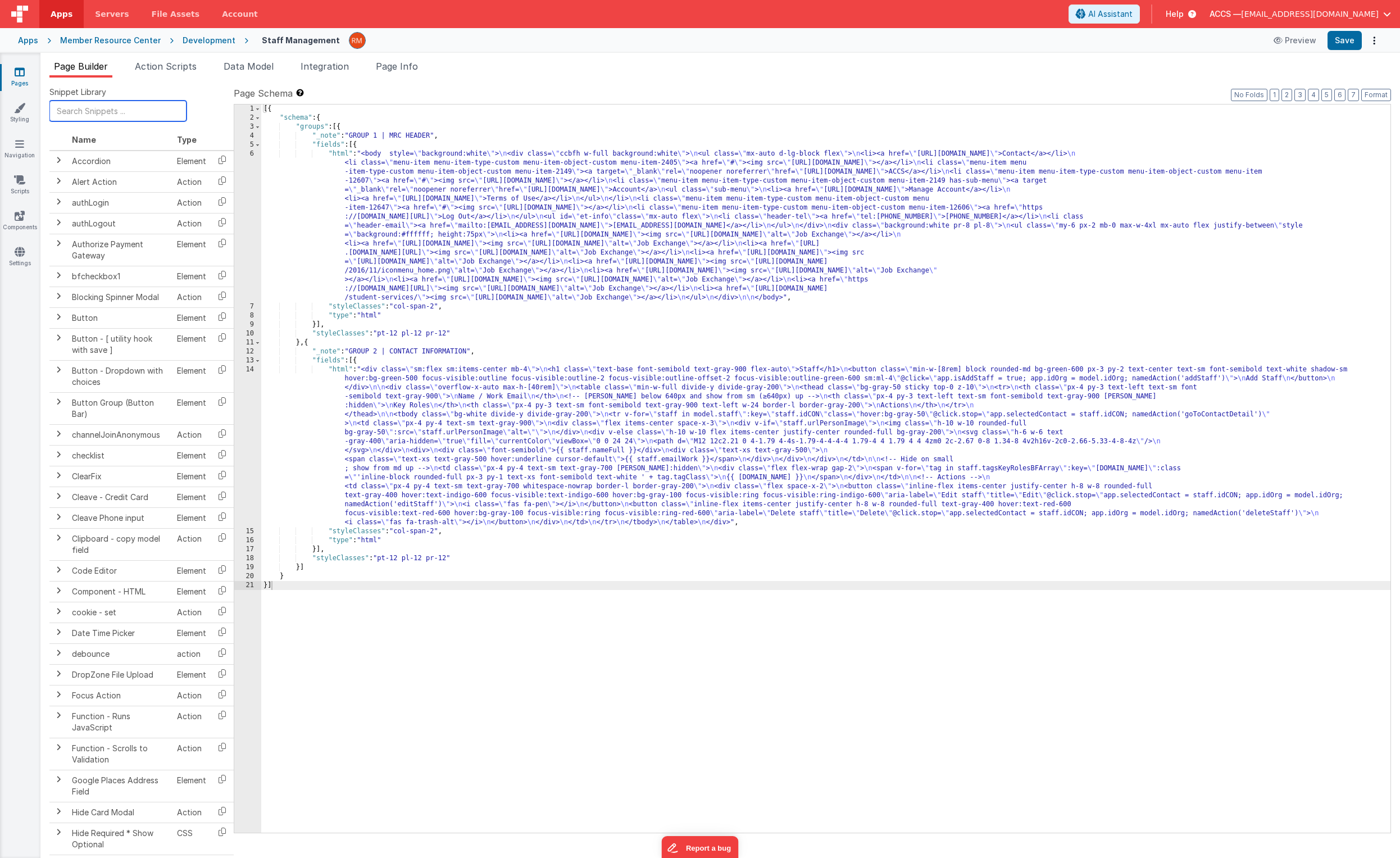
click at [93, 117] on input "text" at bounding box center [117, 110] width 137 height 20
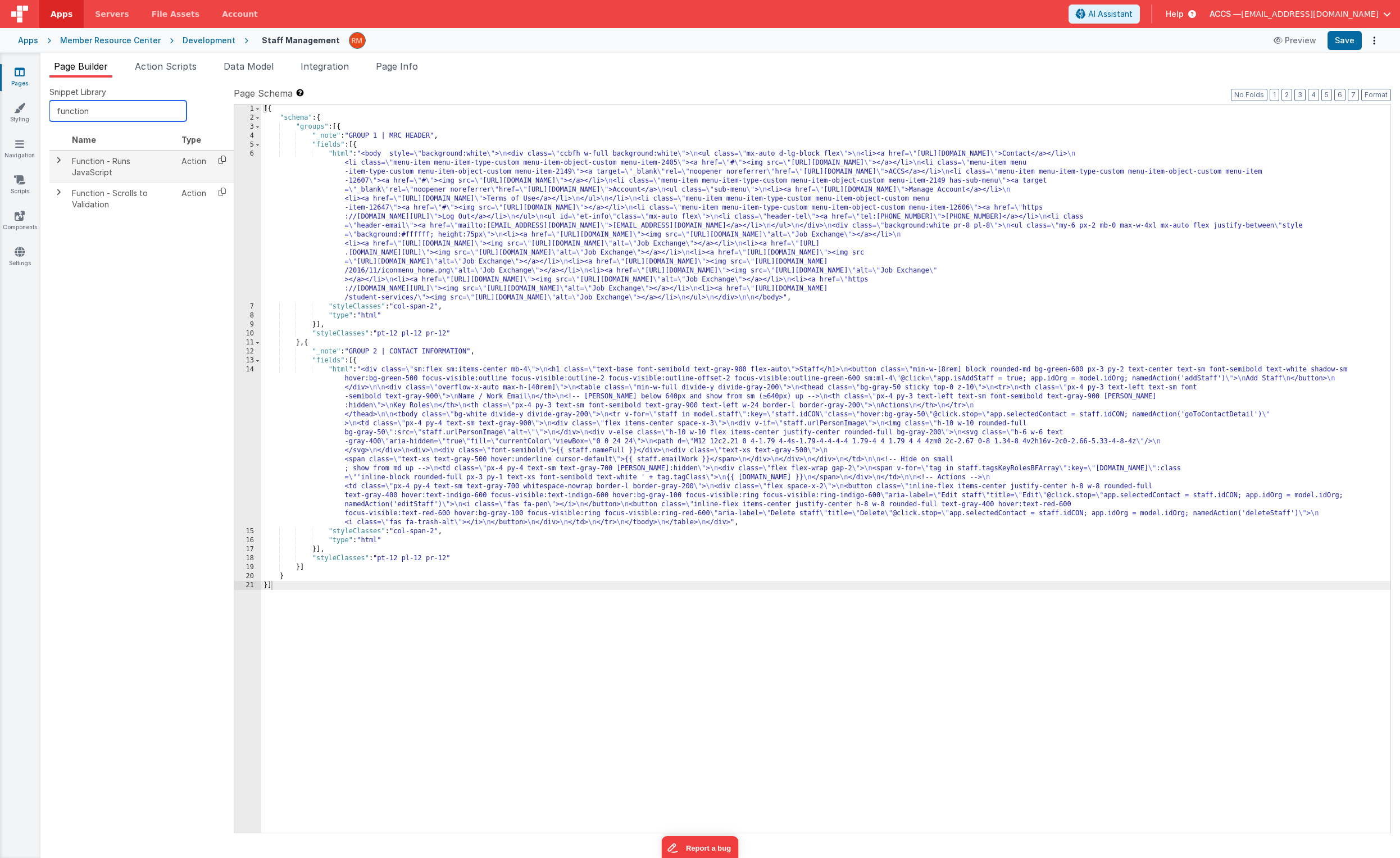
type input "function"
click at [222, 160] on icon at bounding box center [222, 160] width 23 height 17
click at [403, 71] on span "Page Info" at bounding box center [397, 66] width 42 height 11
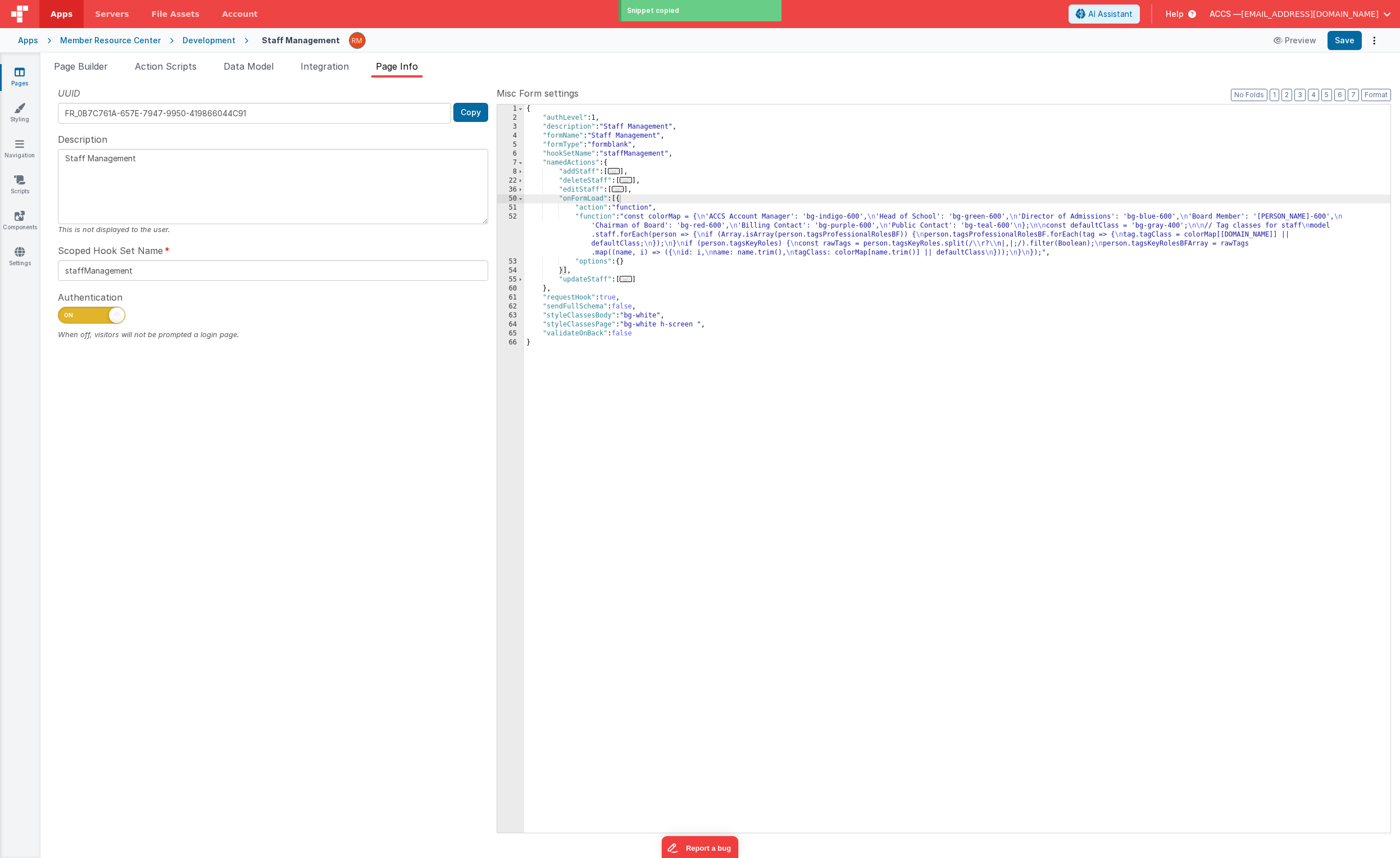
click at [619, 198] on div "{ "authLevel" : 1 , "description" : "Staff Management" , "formName" : "Staff Ma…" at bounding box center [958, 477] width 867 height 747
paste textarea
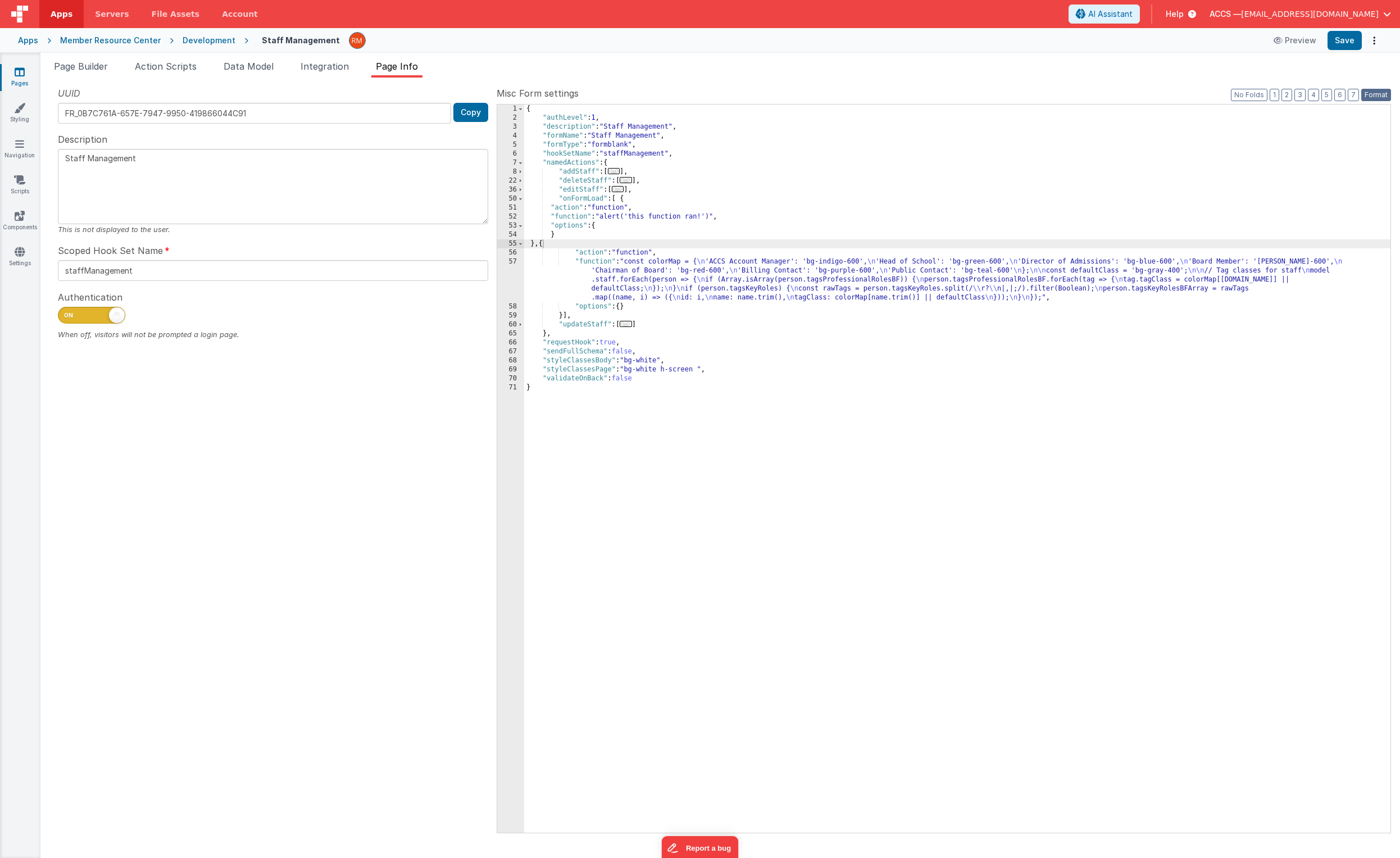
click at [978, 95] on button "Format" at bounding box center [1376, 95] width 29 height 12
click at [978, 39] on button "Save" at bounding box center [1344, 40] width 34 height 19
click at [23, 228] on link "Components" at bounding box center [19, 222] width 40 height 23
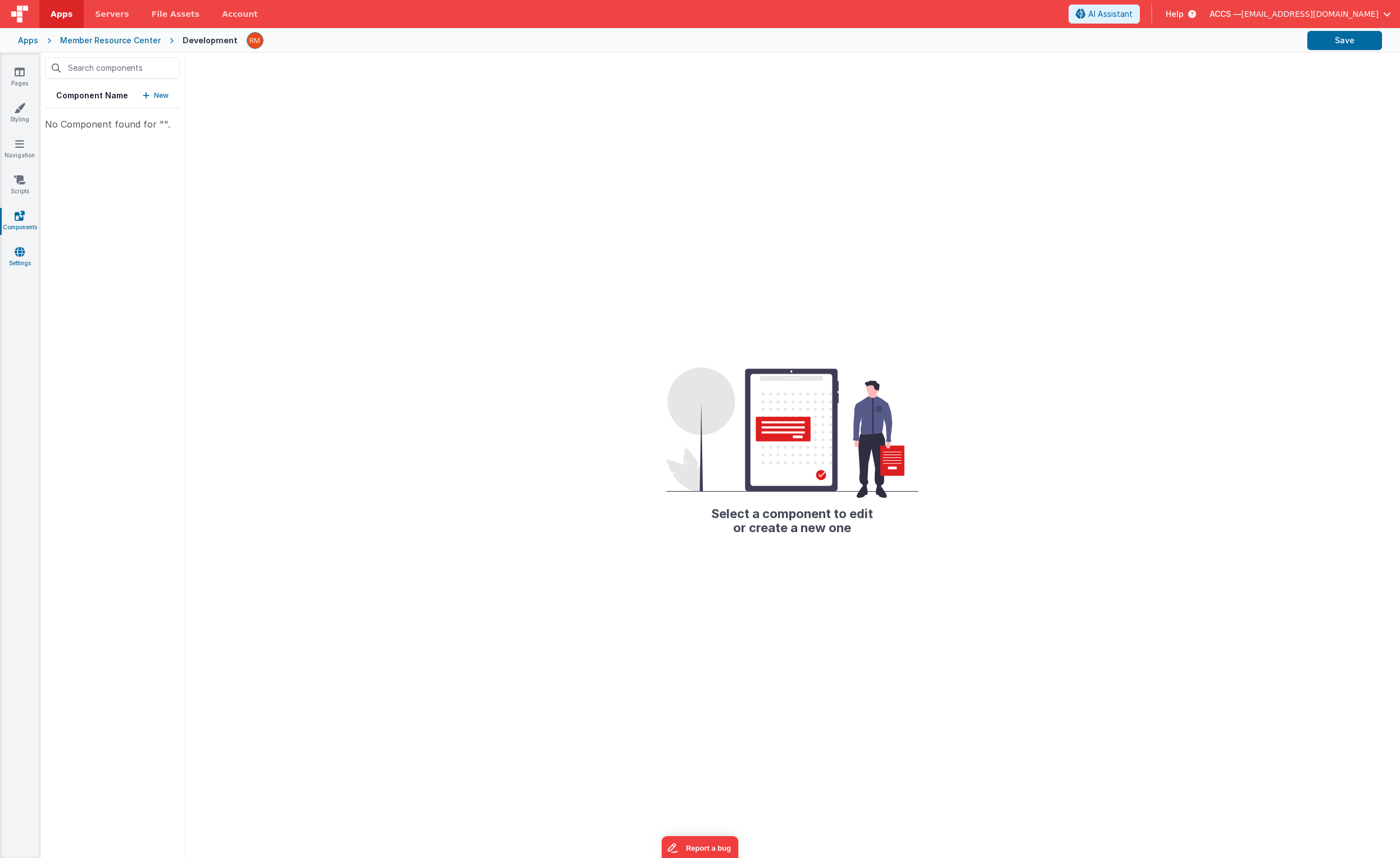
click at [20, 253] on icon at bounding box center [19, 251] width 10 height 11
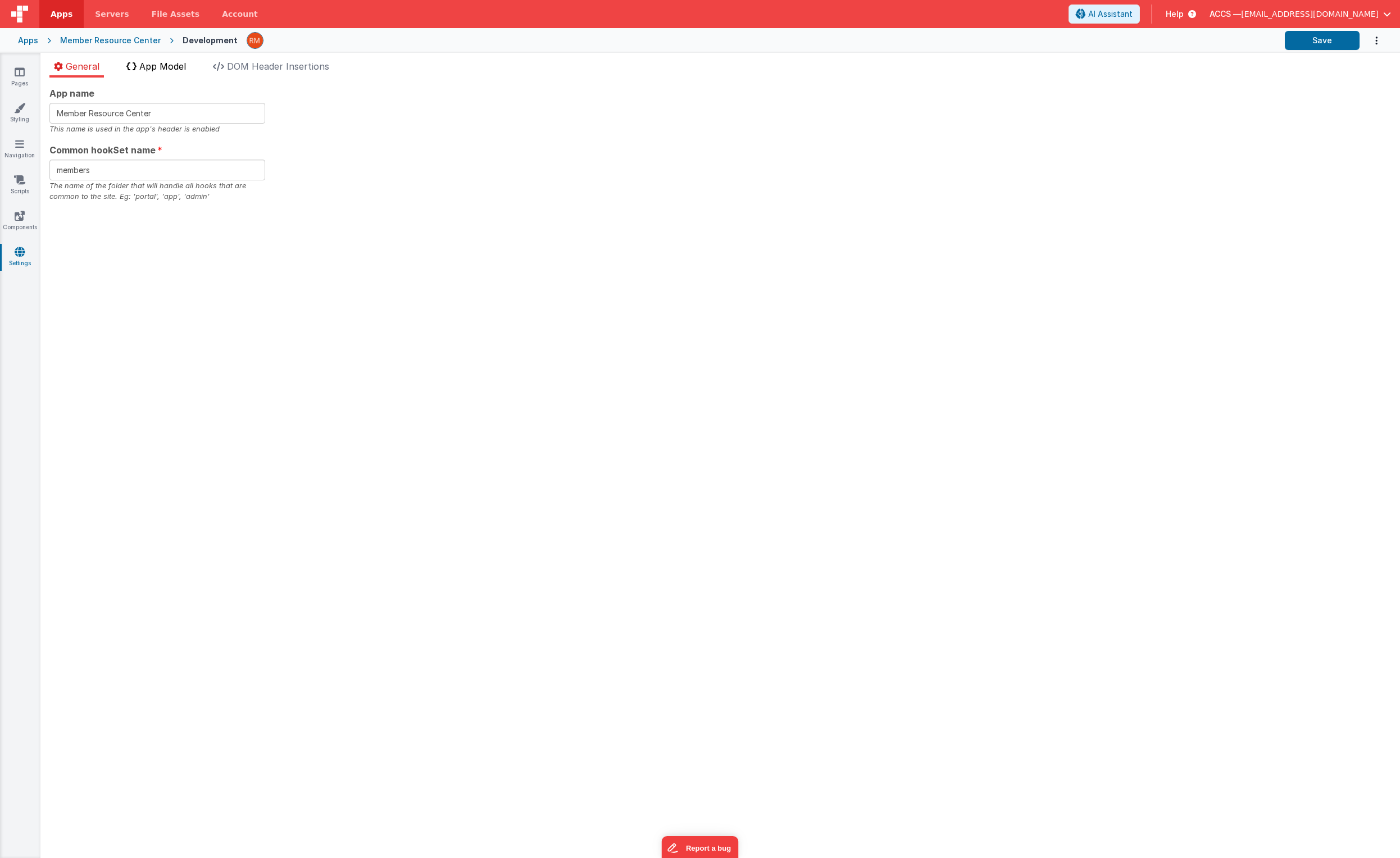
click at [153, 71] on li "App Model" at bounding box center [156, 69] width 69 height 18
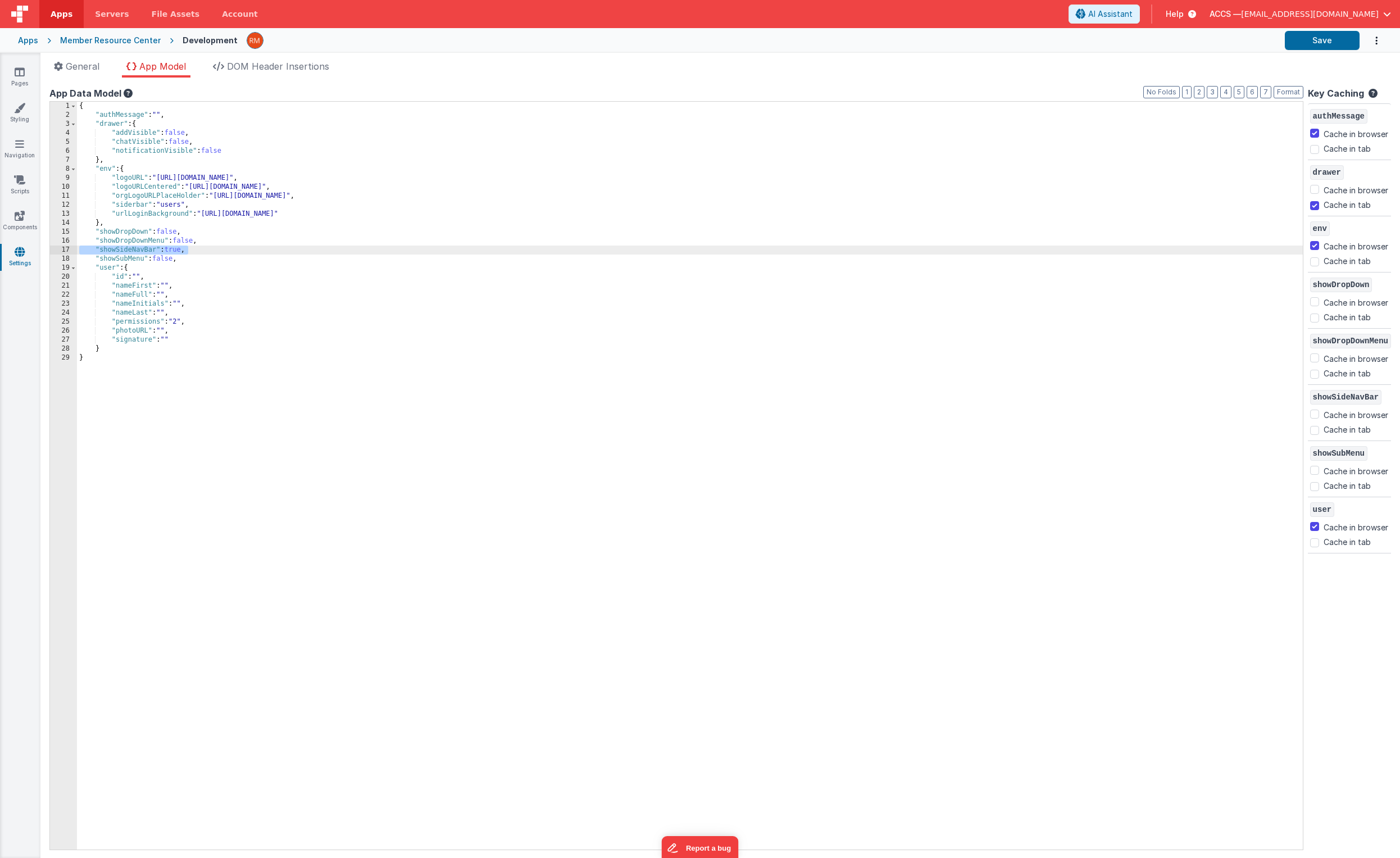
drag, startPoint x: 202, startPoint y: 250, endPoint x: 49, endPoint y: 249, distance: 153.0
click at [49, 249] on div "1 2 3 4 5 6 7 8 9 10 11 12 13 14 15 16 17 18 19 20 21 22 23 24 25 26 27 28 29 {…" at bounding box center [676, 476] width 1254 height 749
click at [143, 248] on div "{ "authMessage" : "" , "drawer" : { "addVisible" : false , "chatVisible" : fals…" at bounding box center [690, 484] width 1226 height 766
drag, startPoint x: 157, startPoint y: 250, endPoint x: 101, endPoint y: 250, distance: 56.0
click at [101, 250] on div "{ "authMessage" : "" , "drawer" : { "addVisible" : false , "chatVisible" : fals…" at bounding box center [690, 484] width 1226 height 766
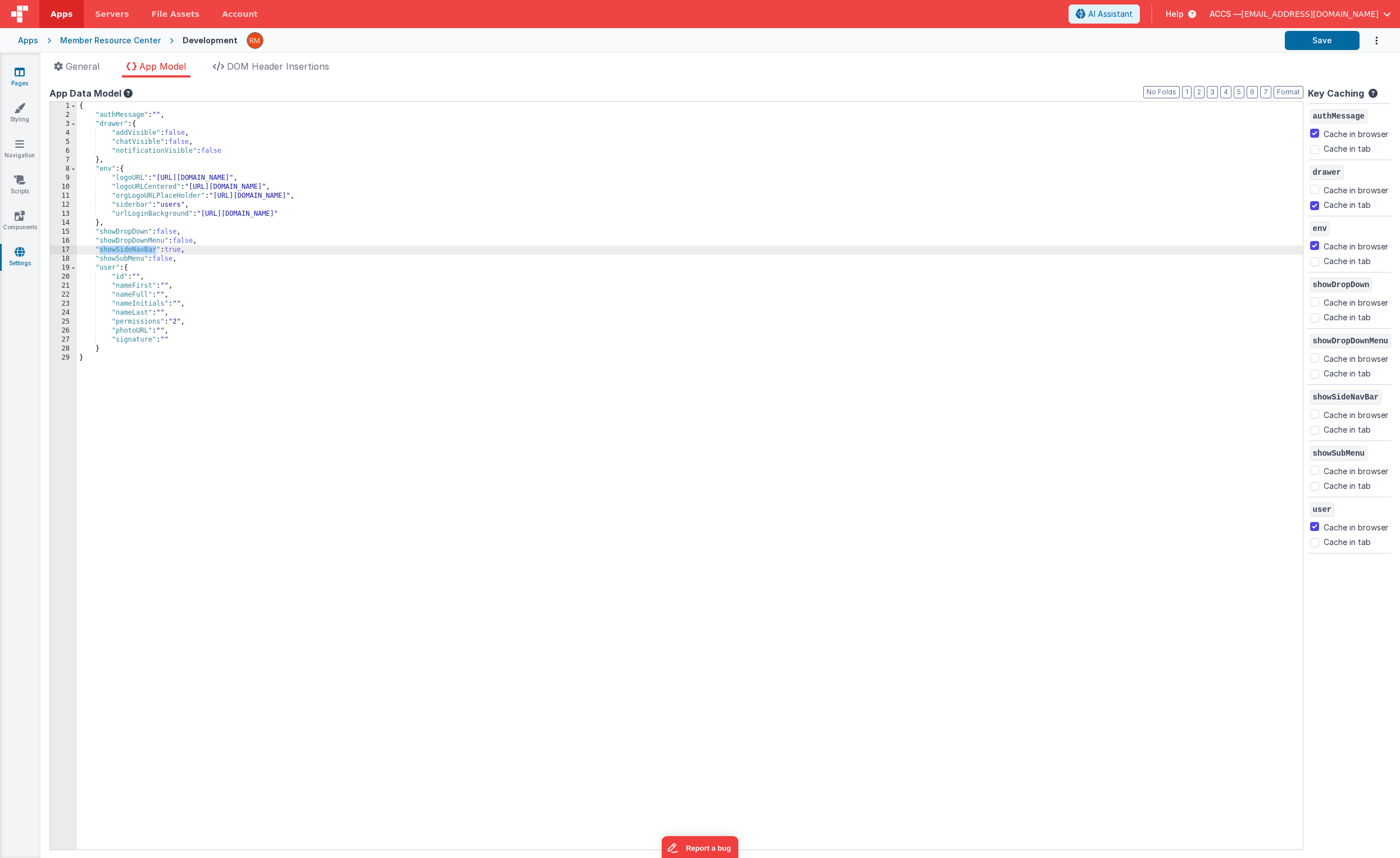
click at [29, 73] on link "Pages" at bounding box center [19, 78] width 40 height 23
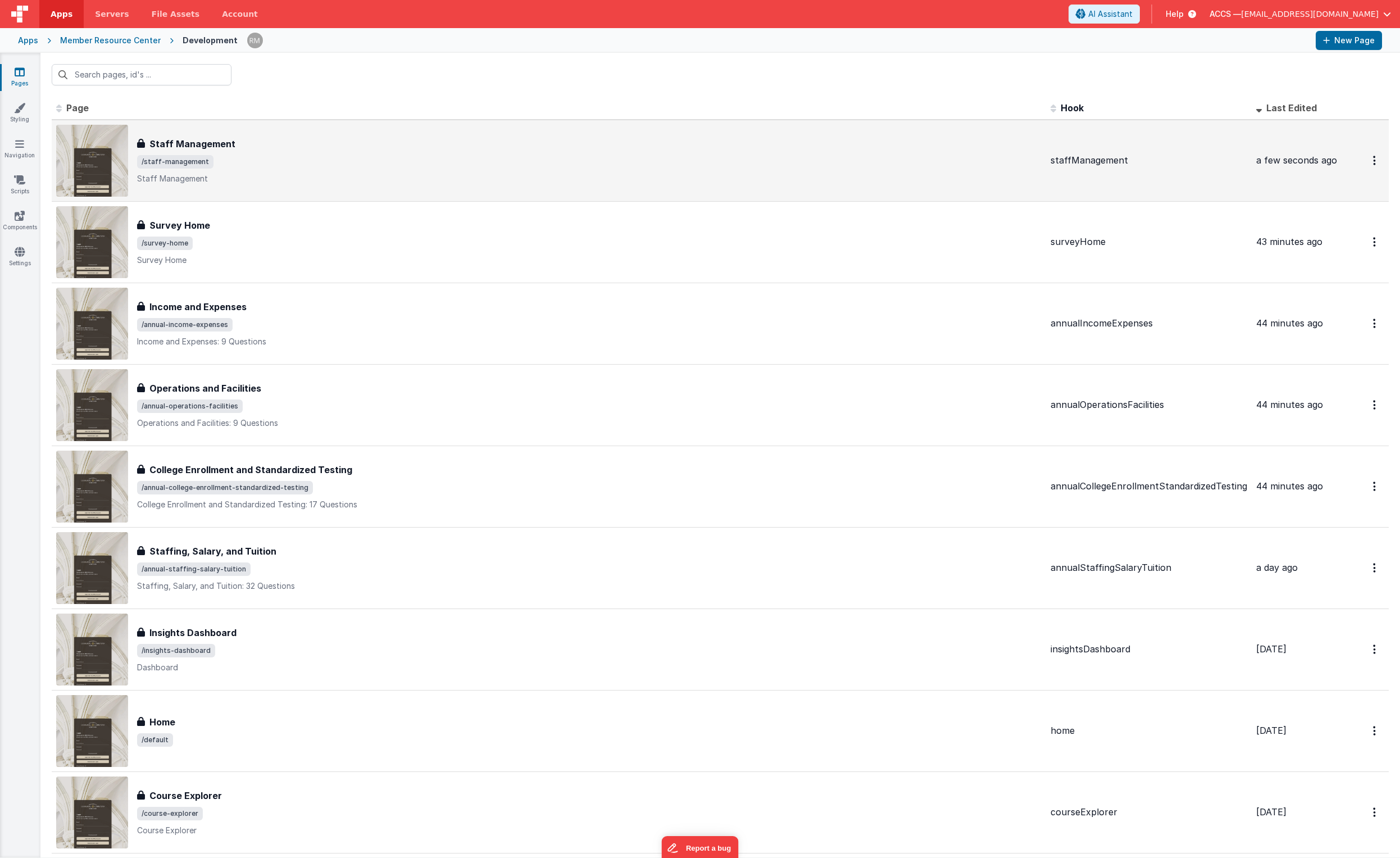
click at [474, 171] on div "Staff Management Staff Management /staff-management Staff Management" at bounding box center [589, 160] width 905 height 47
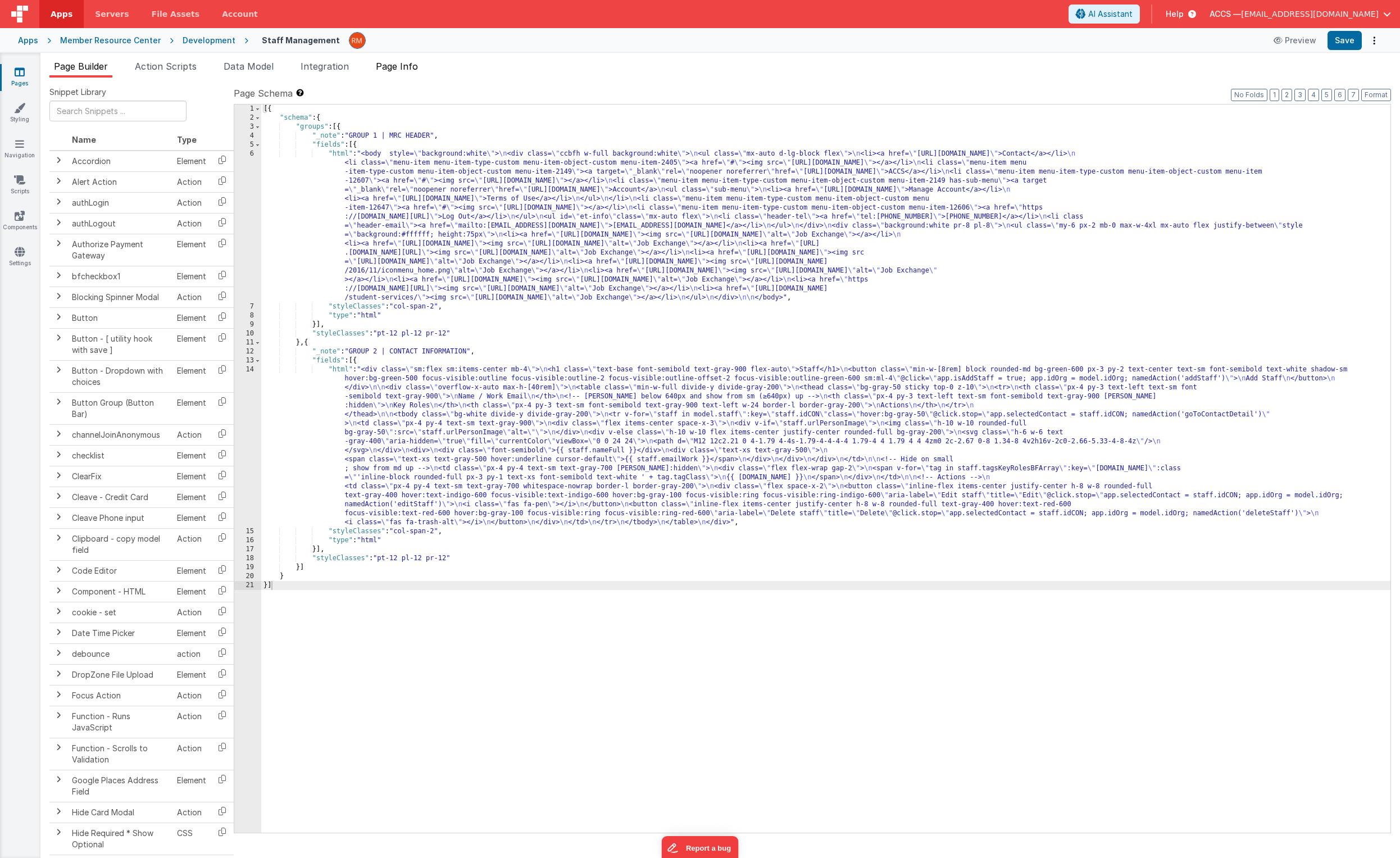
click at [412, 64] on span "Page Info" at bounding box center [397, 66] width 42 height 11
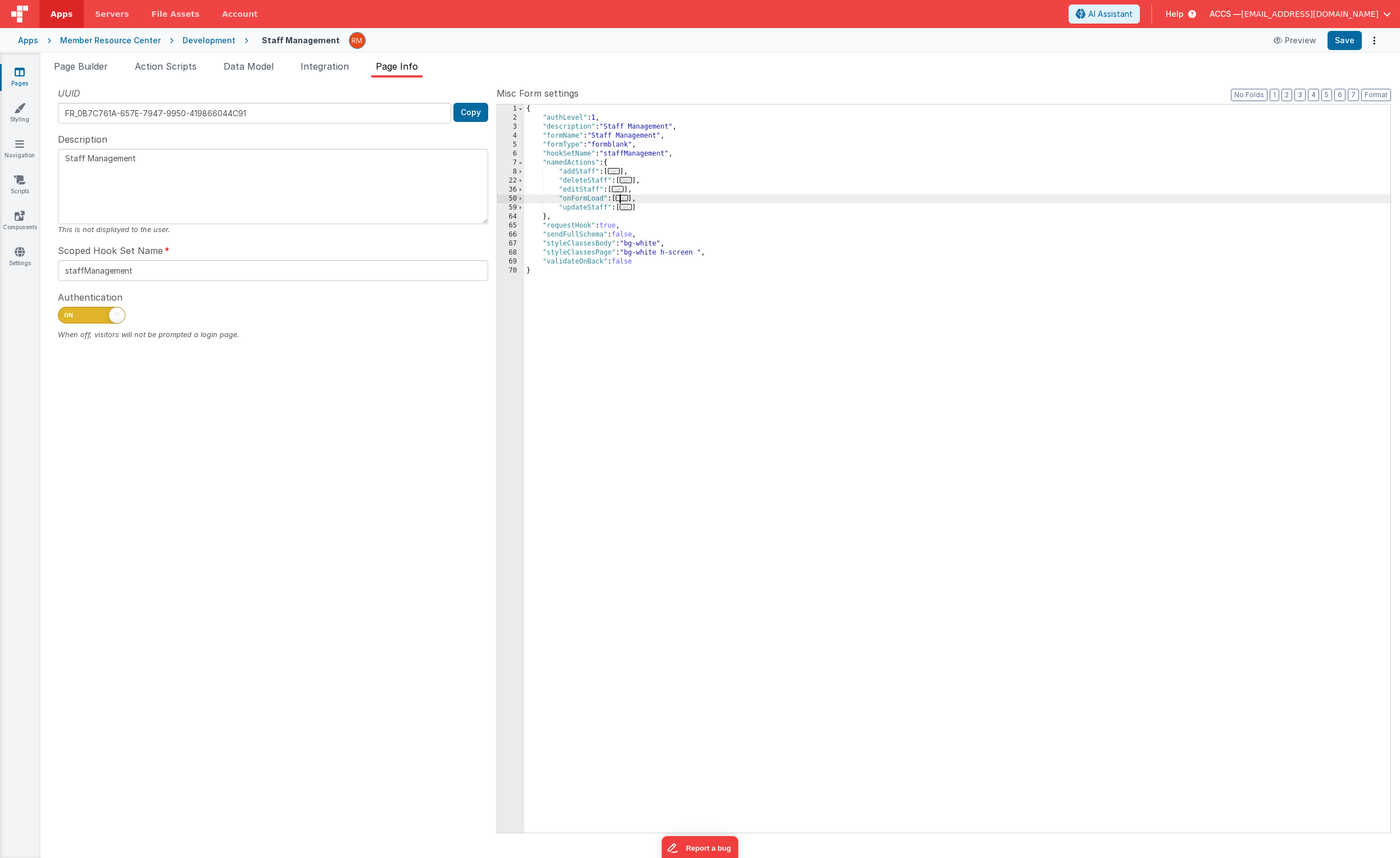
click at [629, 199] on span "..." at bounding box center [622, 198] width 12 height 6
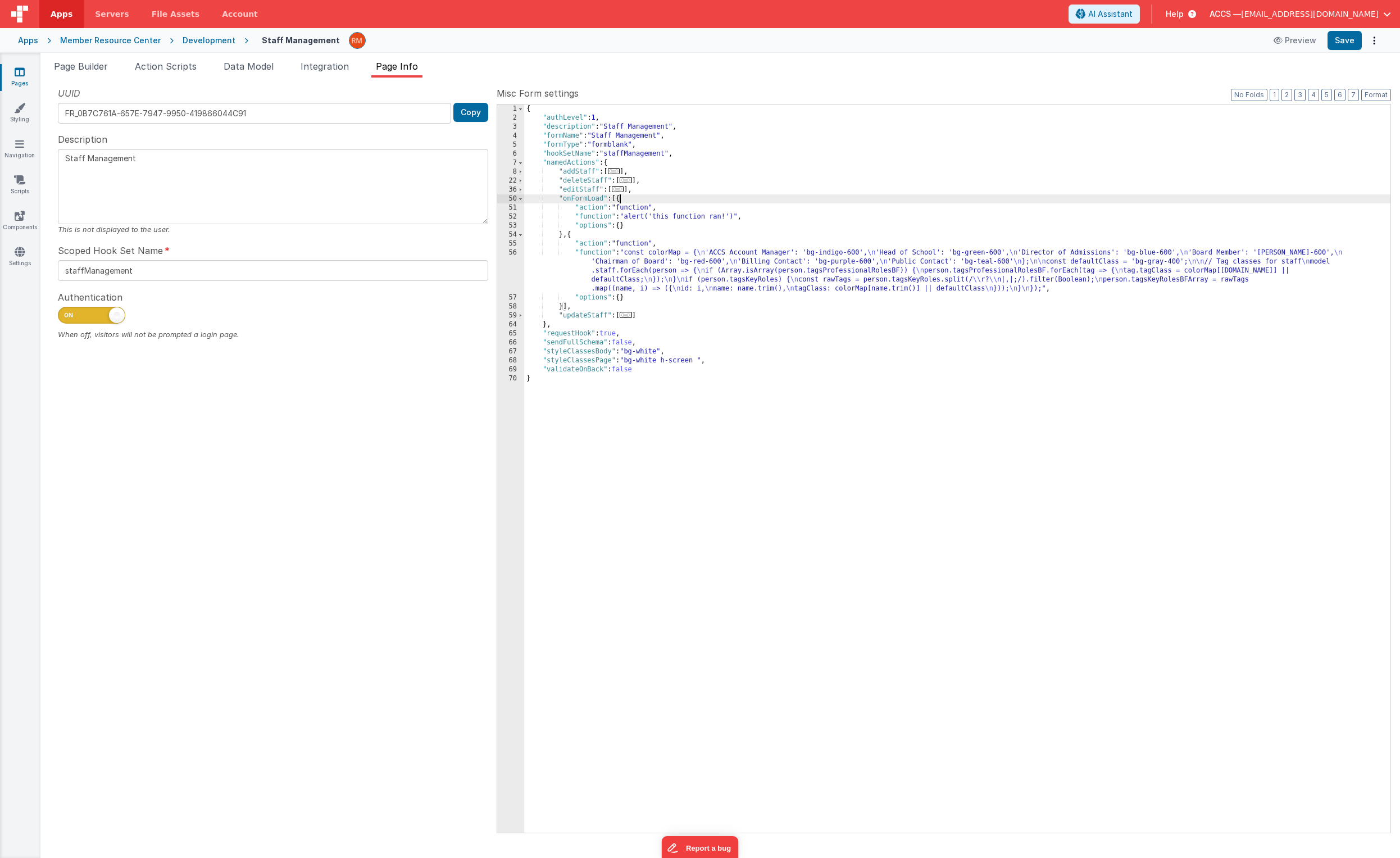
click at [600, 216] on div "{ "authLevel" : 1 , "description" : "Staff Management" , "formName" : "Staff Ma…" at bounding box center [958, 477] width 867 height 747
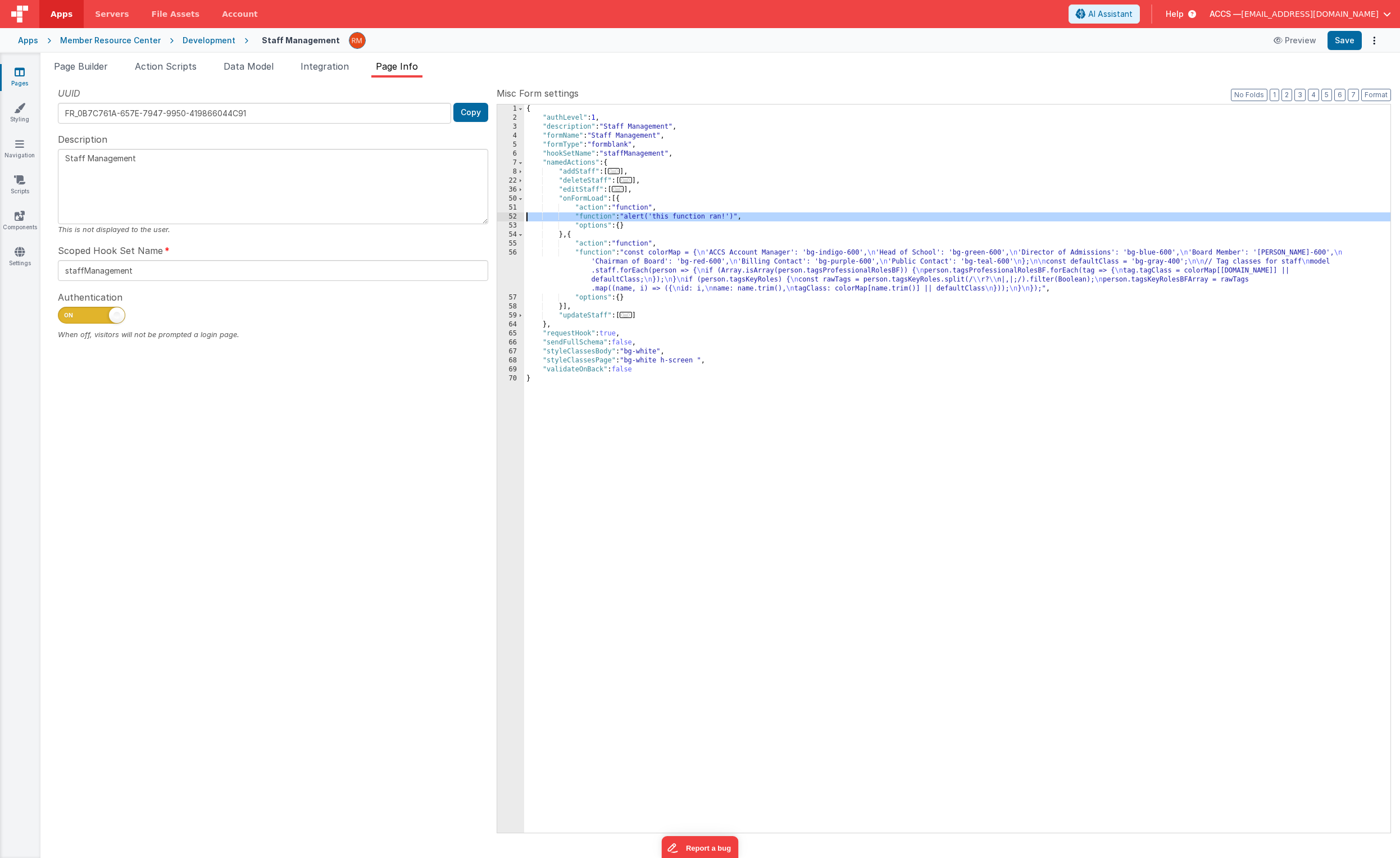
click at [508, 215] on div "52" at bounding box center [511, 217] width 27 height 9
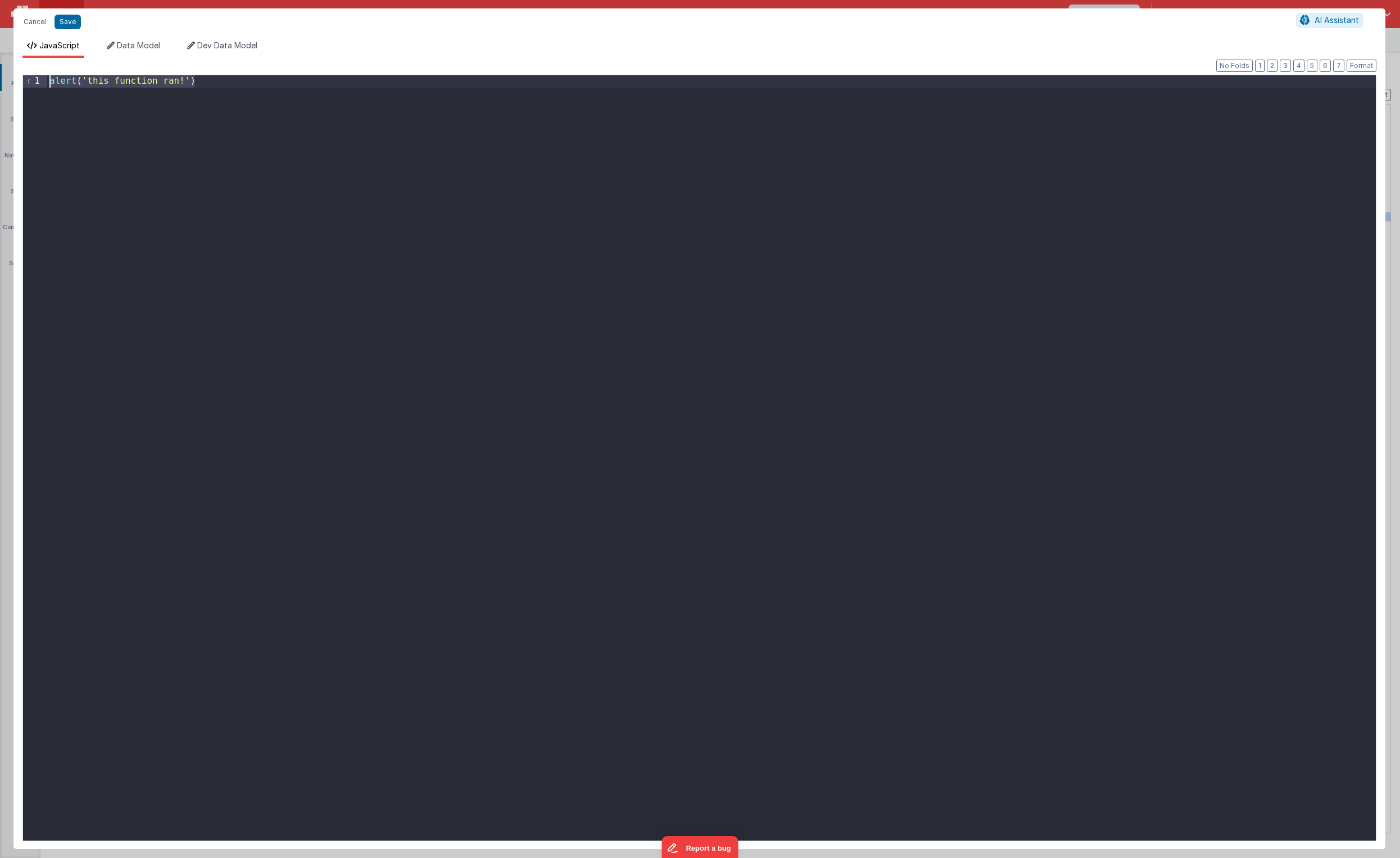
drag, startPoint x: 272, startPoint y: 86, endPoint x: 4, endPoint y: 54, distance: 269.9
click at [4, 54] on div "Cancel Save AI Assistant JavaScript Data Model Dev Data Model Format 7 6 5 4 3 …" at bounding box center [700, 429] width 1400 height 858
paste textarea
click at [70, 25] on button "Save" at bounding box center [67, 21] width 26 height 14
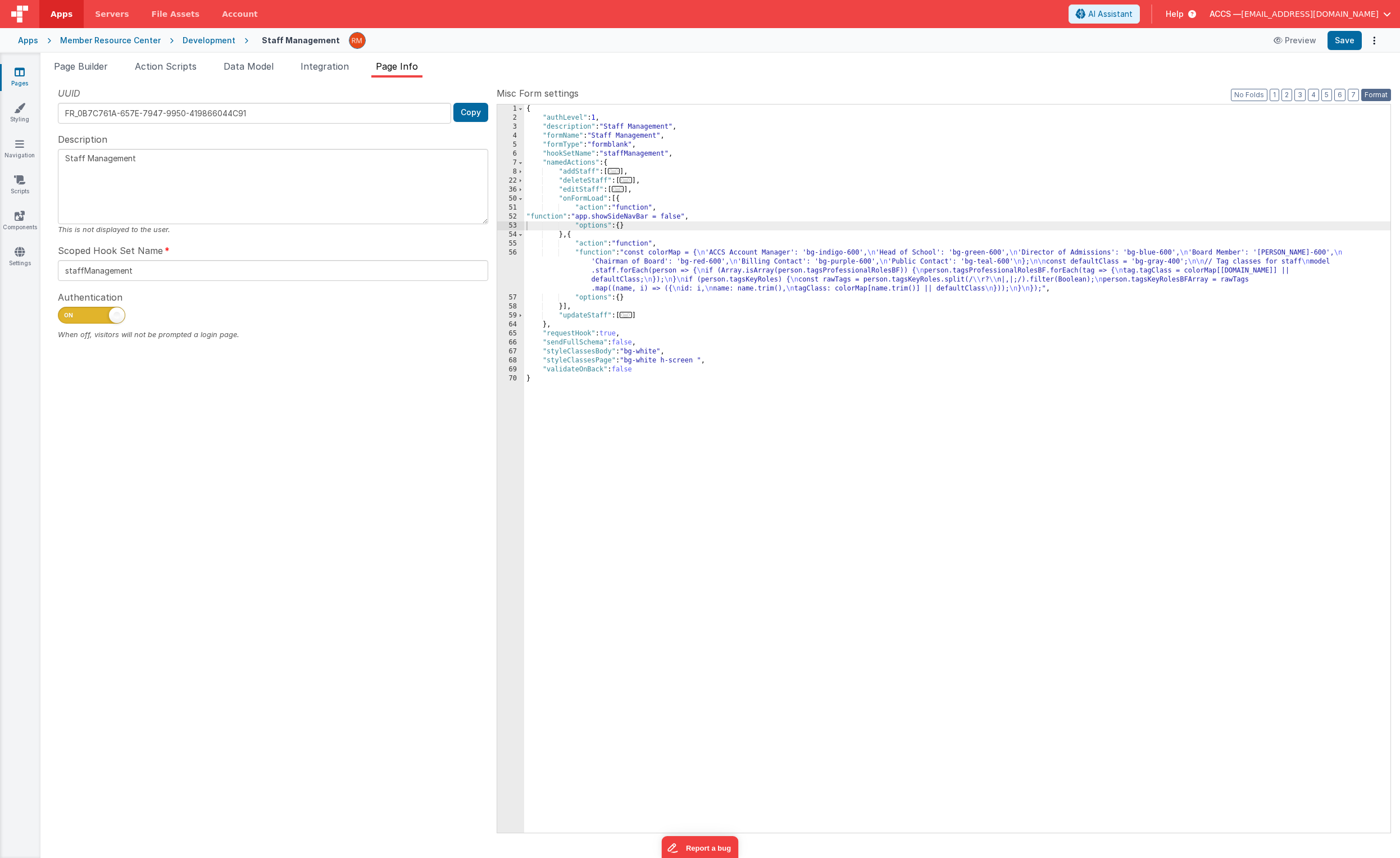
click at [978, 96] on button "Format" at bounding box center [1376, 95] width 29 height 12
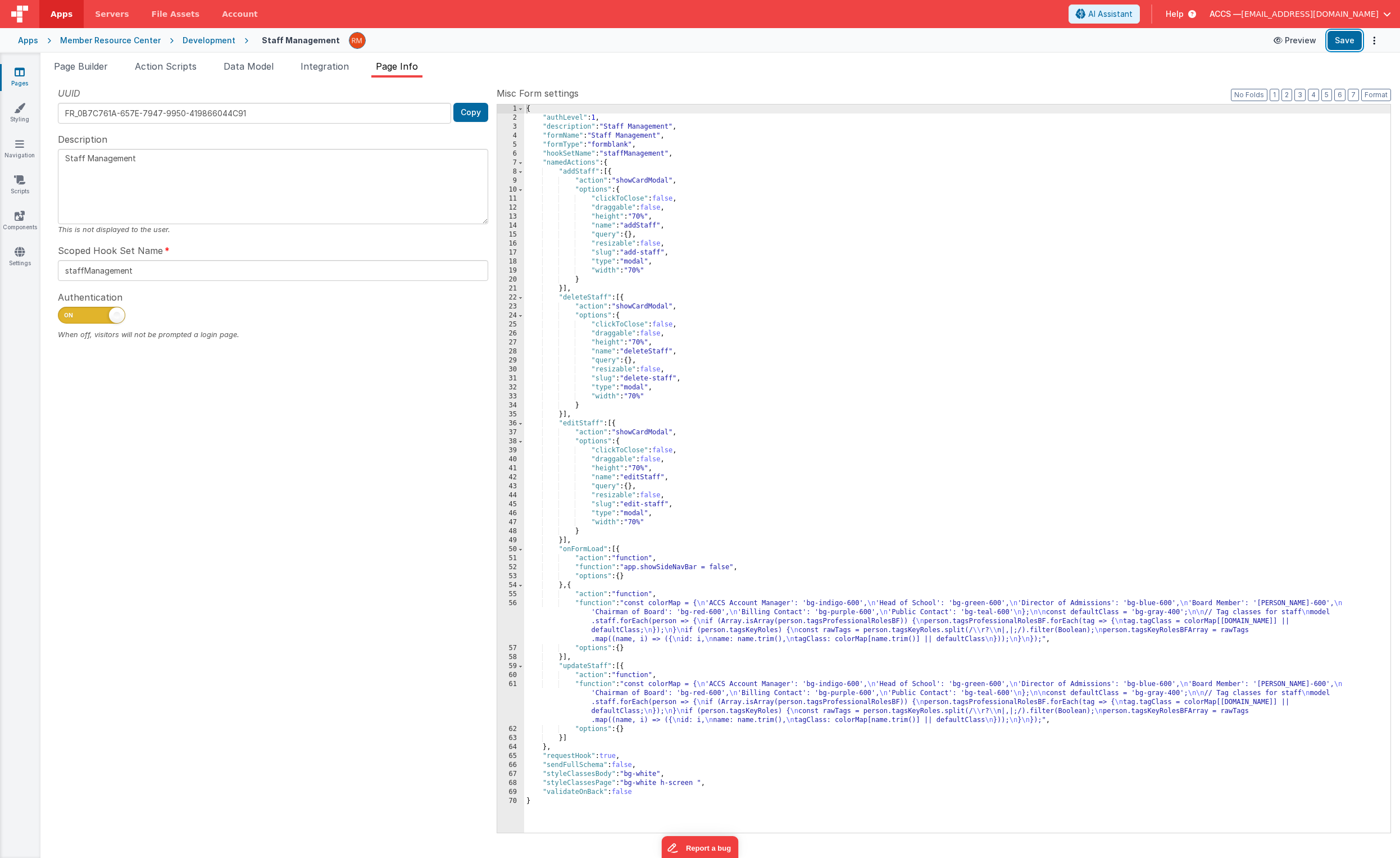
drag, startPoint x: 1352, startPoint y: 44, endPoint x: 1295, endPoint y: 33, distance: 58.1
click at [978, 42] on button "Save" at bounding box center [1344, 40] width 34 height 19
click at [23, 251] on icon at bounding box center [19, 251] width 10 height 11
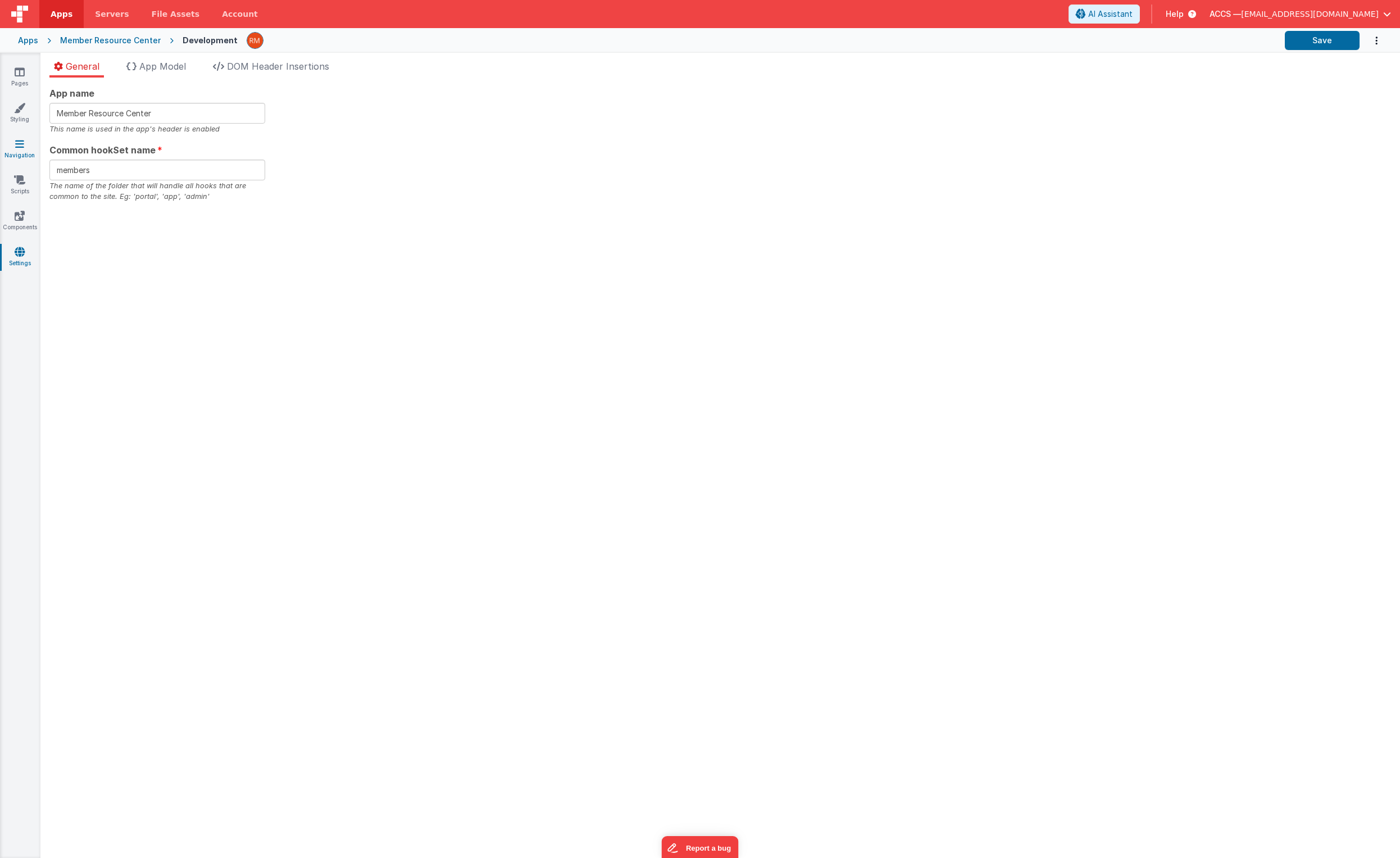
click at [25, 145] on link "Navigation" at bounding box center [19, 150] width 40 height 23
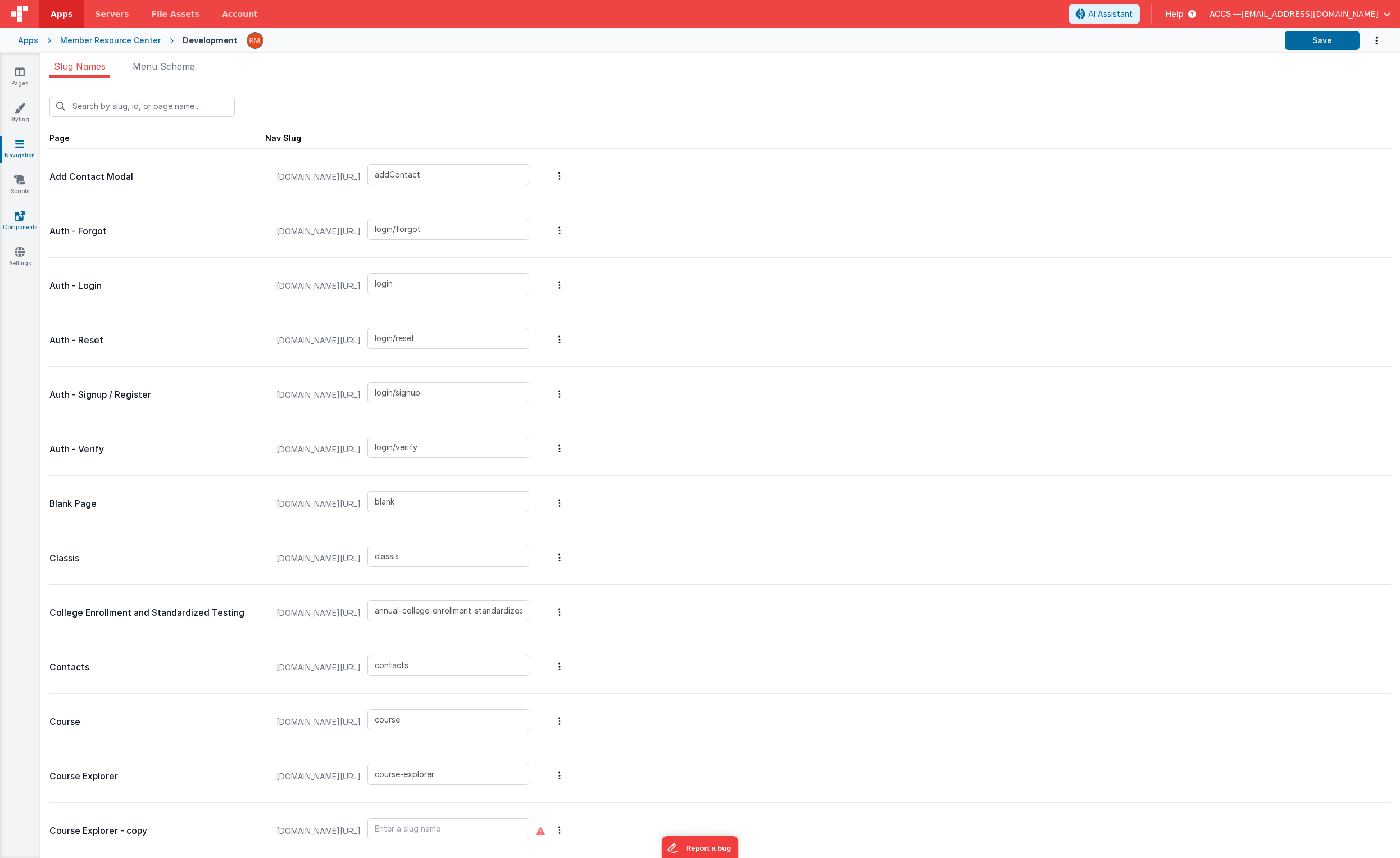
click at [19, 231] on link "Components" at bounding box center [19, 222] width 40 height 23
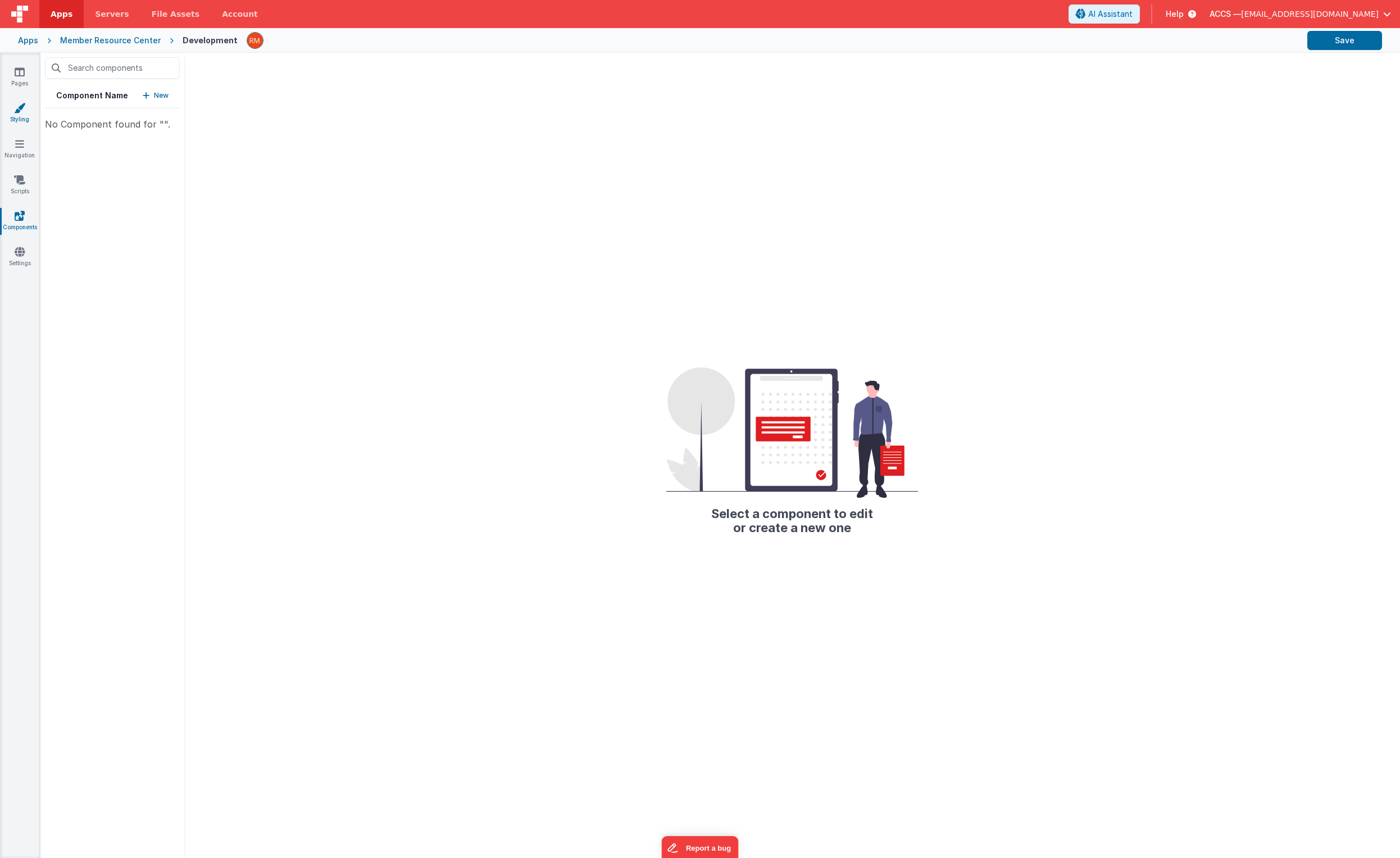
click at [19, 117] on link "Styling" at bounding box center [19, 113] width 40 height 23
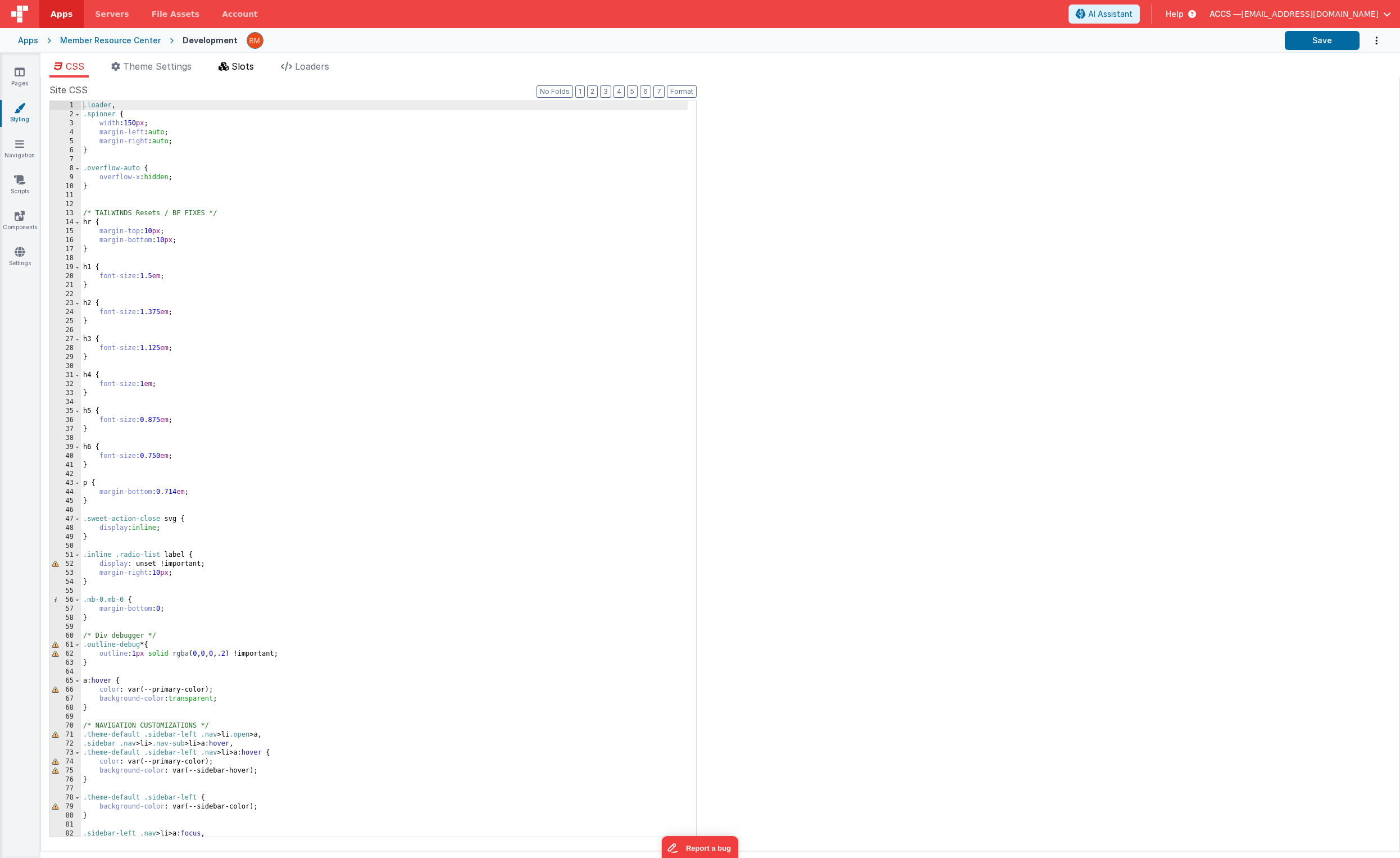
click at [235, 69] on span "Slots" at bounding box center [243, 66] width 23 height 11
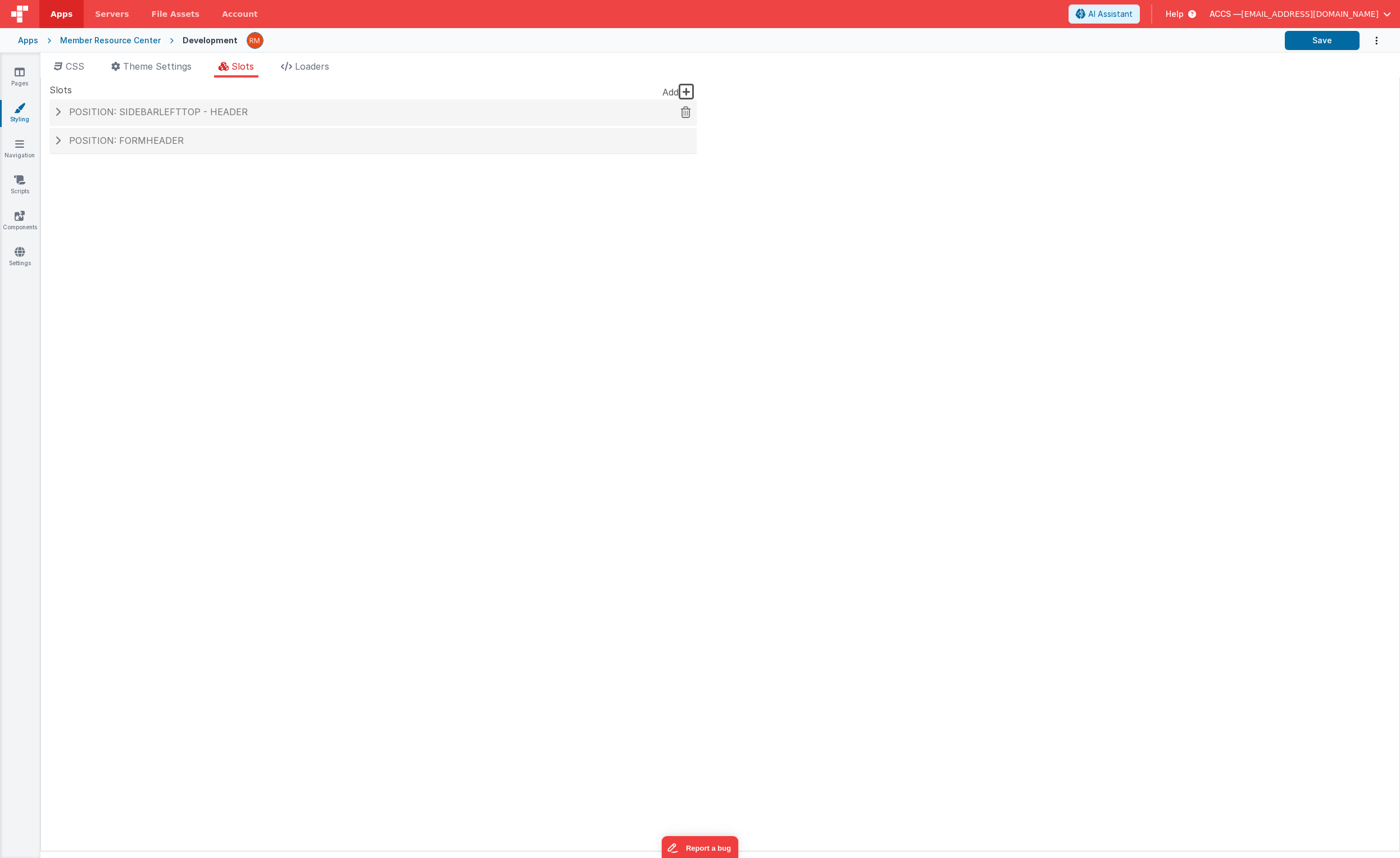
click at [56, 115] on span at bounding box center [57, 112] width 5 height 9
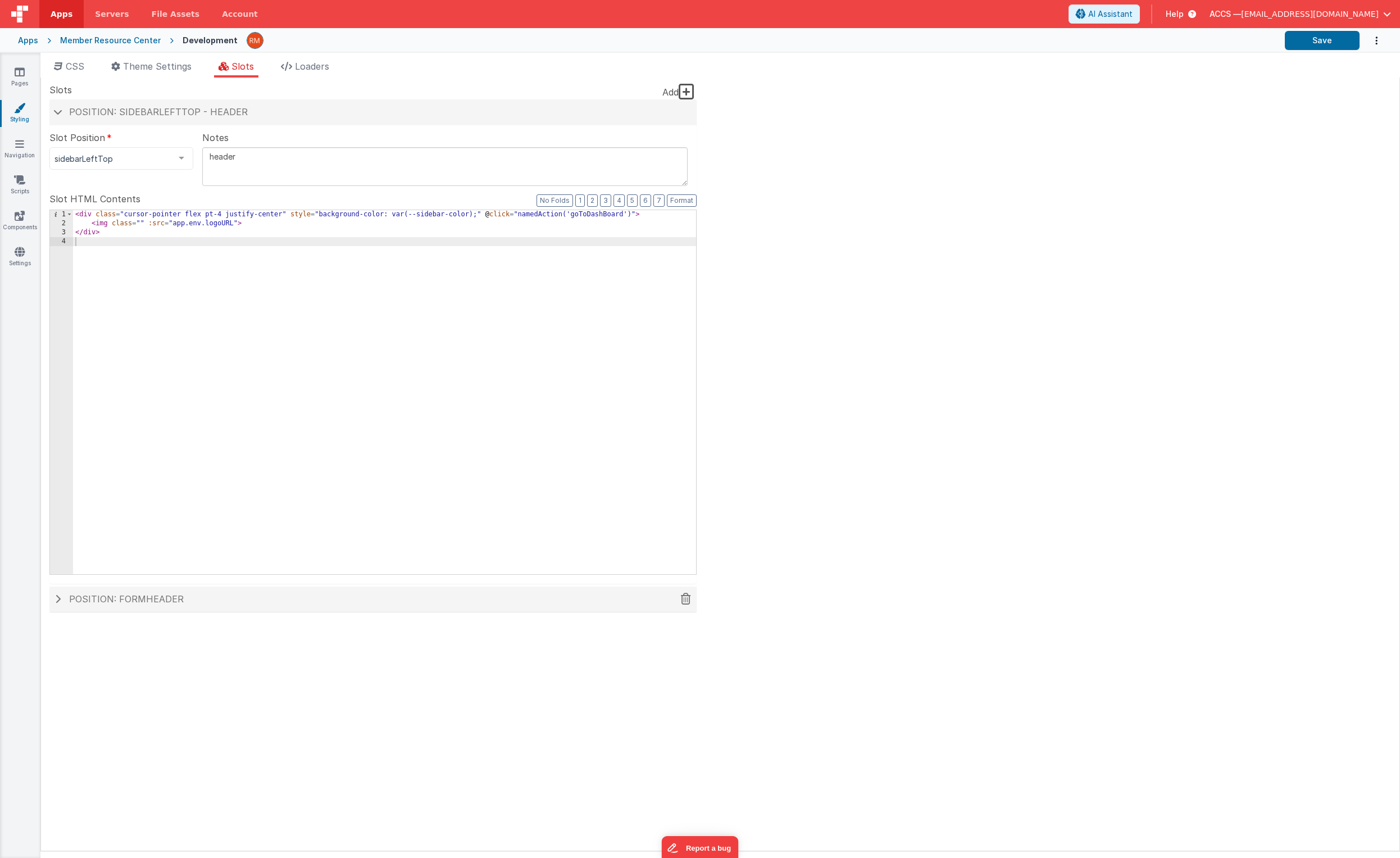
click at [224, 608] on div "Position: formHeader" at bounding box center [373, 600] width 647 height 26
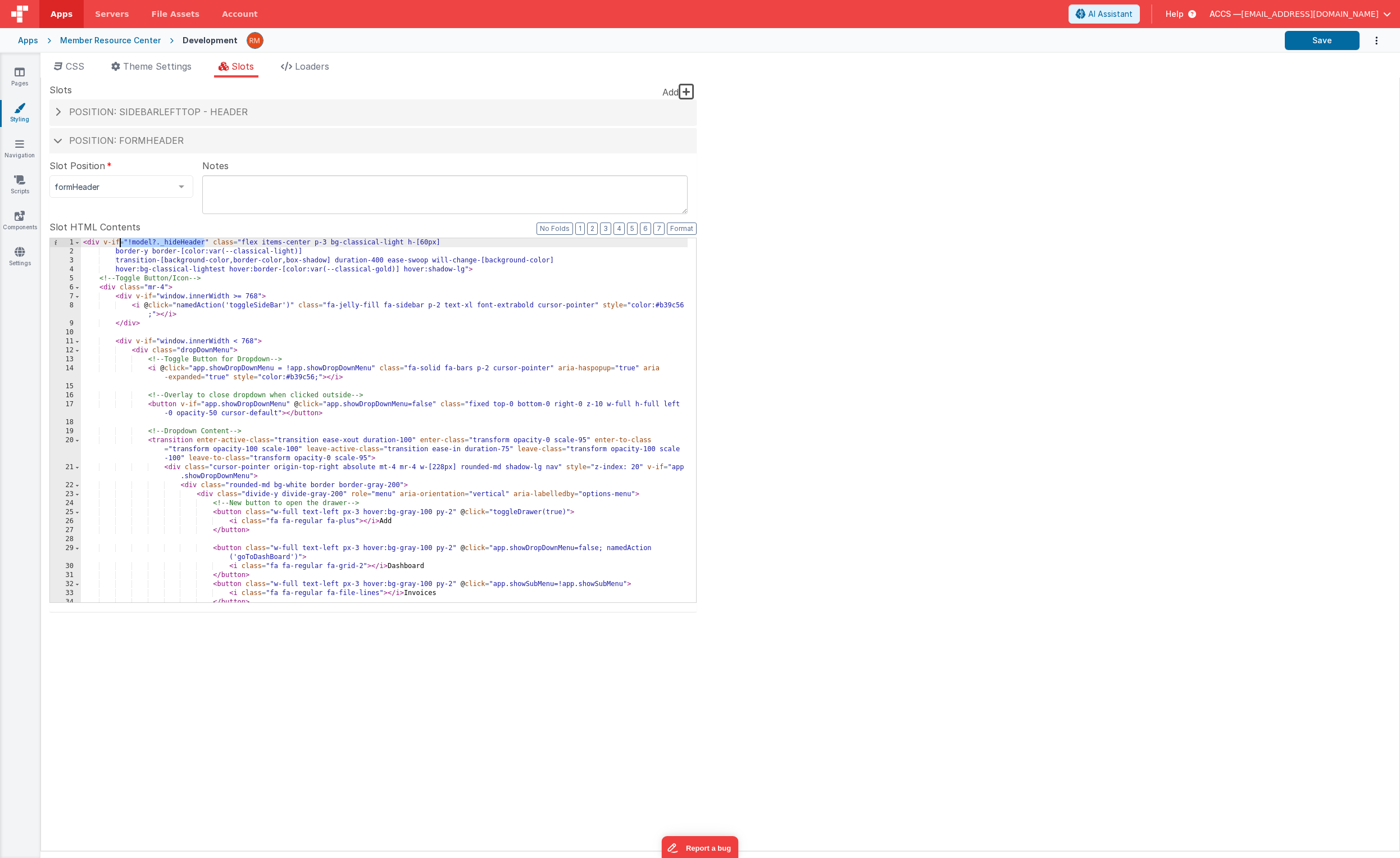
drag, startPoint x: 205, startPoint y: 244, endPoint x: 120, endPoint y: 244, distance: 85.0
click at [120, 245] on div "< div v-if = "!model?._hideHeader" class = "flex items-center p-3 bg-classical-…" at bounding box center [384, 429] width 607 height 382
drag, startPoint x: 211, startPoint y: 242, endPoint x: 103, endPoint y: 244, distance: 108.0
click at [103, 244] on div "< div v-if = "!model?._hideHeader" class = "flex items-center p-3 bg-classical-…" at bounding box center [384, 429] width 607 height 382
click at [116, 110] on span "Position: sidebarLeftTop - header" at bounding box center [158, 111] width 178 height 11
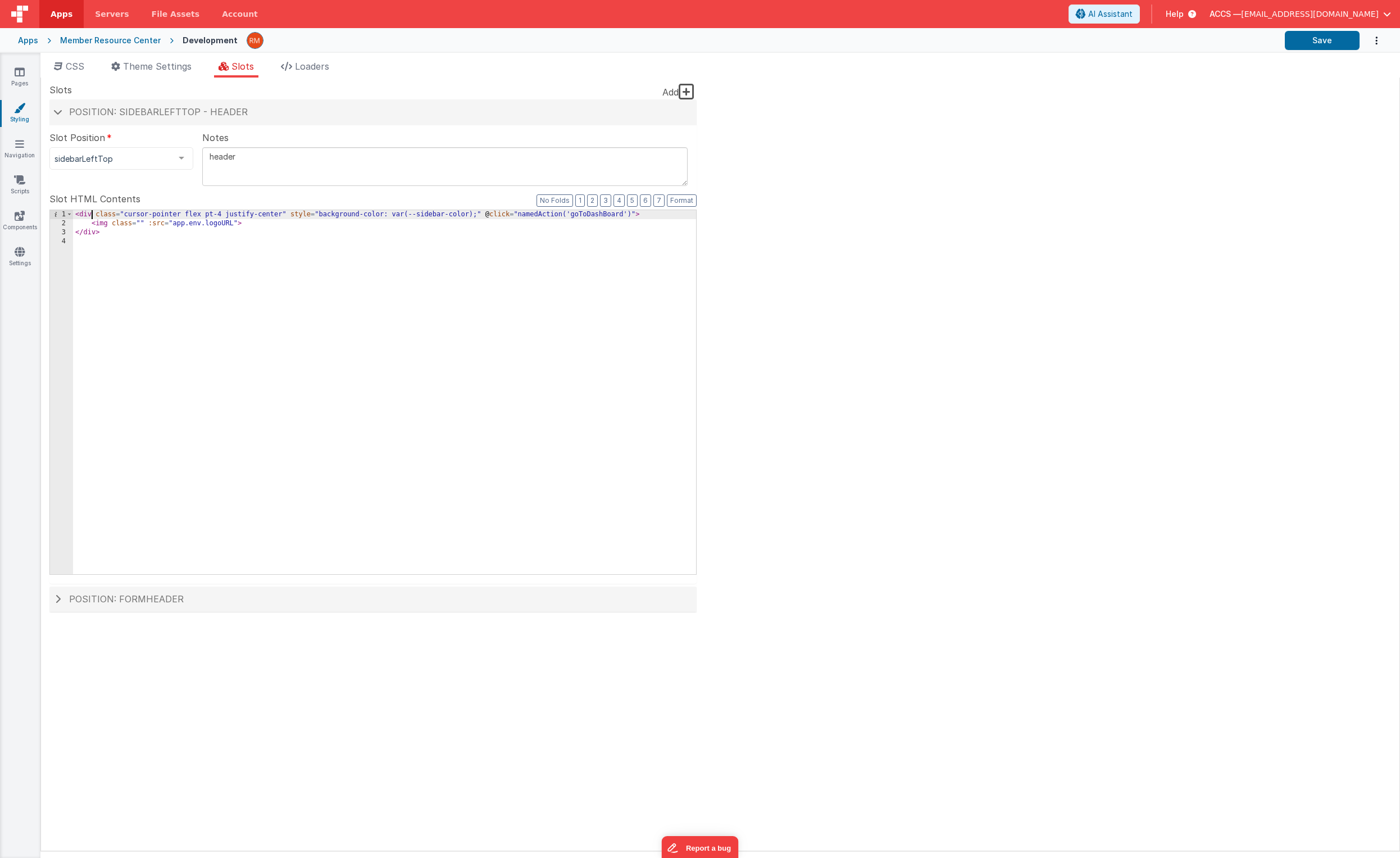
click at [92, 215] on div "< div class = "cursor-pointer flex pt-4 justify-center" style = "background-col…" at bounding box center [385, 401] width 623 height 382
click at [196, 216] on div "< div v-if = "!model?._hideHeader" class = "cursor-pointer flex pt-4 justify-ce…" at bounding box center [385, 406] width 623 height 391
click at [1326, 36] on button "Save" at bounding box center [1322, 40] width 75 height 19
click at [20, 149] on link "Navigation" at bounding box center [19, 150] width 40 height 23
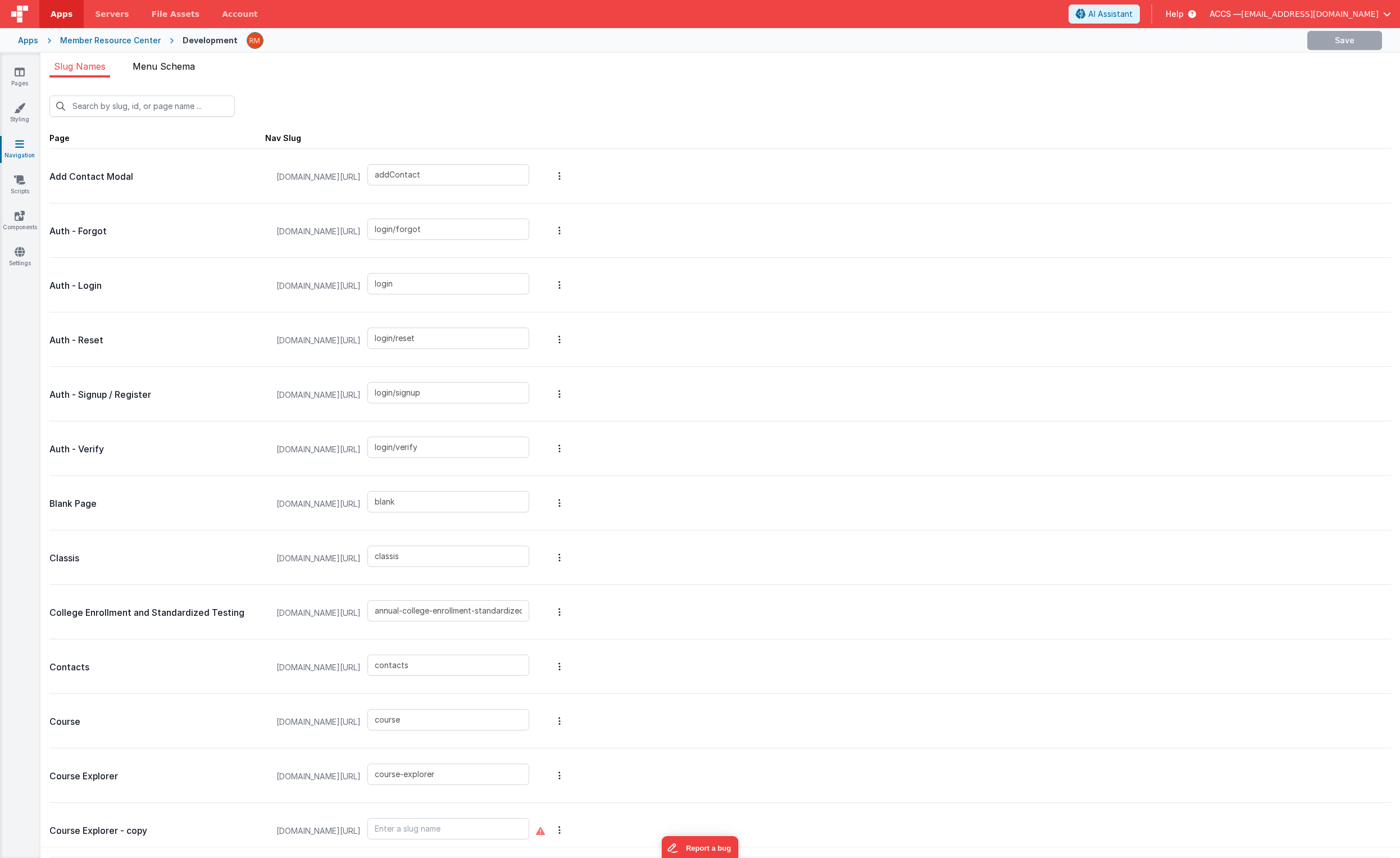
click at [169, 67] on span "Menu Schema" at bounding box center [163, 66] width 62 height 11
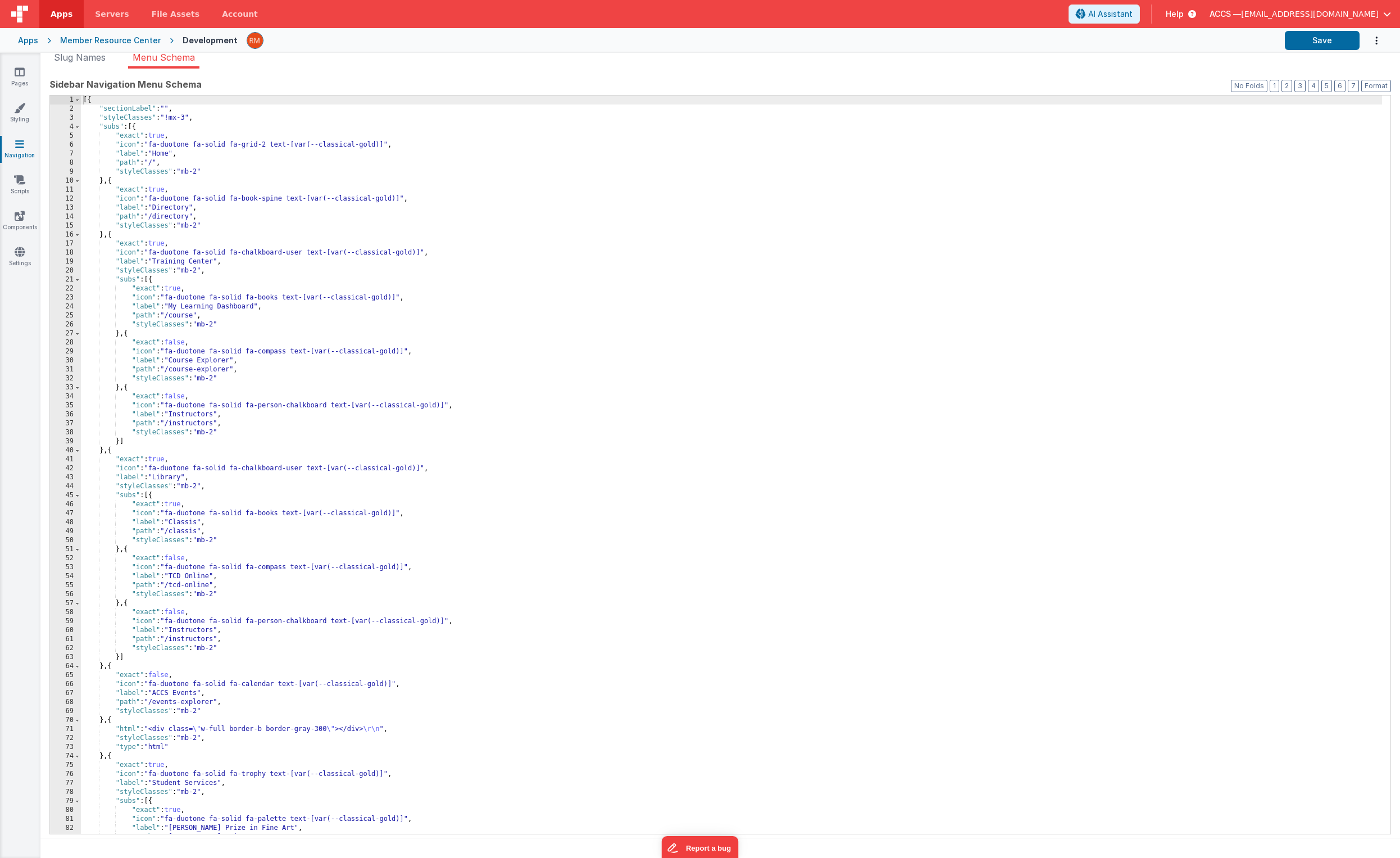
click at [1197, 14] on icon at bounding box center [1190, 14] width 12 height 11
click at [1304, 95] on div "Support Forum" at bounding box center [1325, 98] width 79 height 11
click at [19, 79] on link "Pages" at bounding box center [19, 78] width 40 height 23
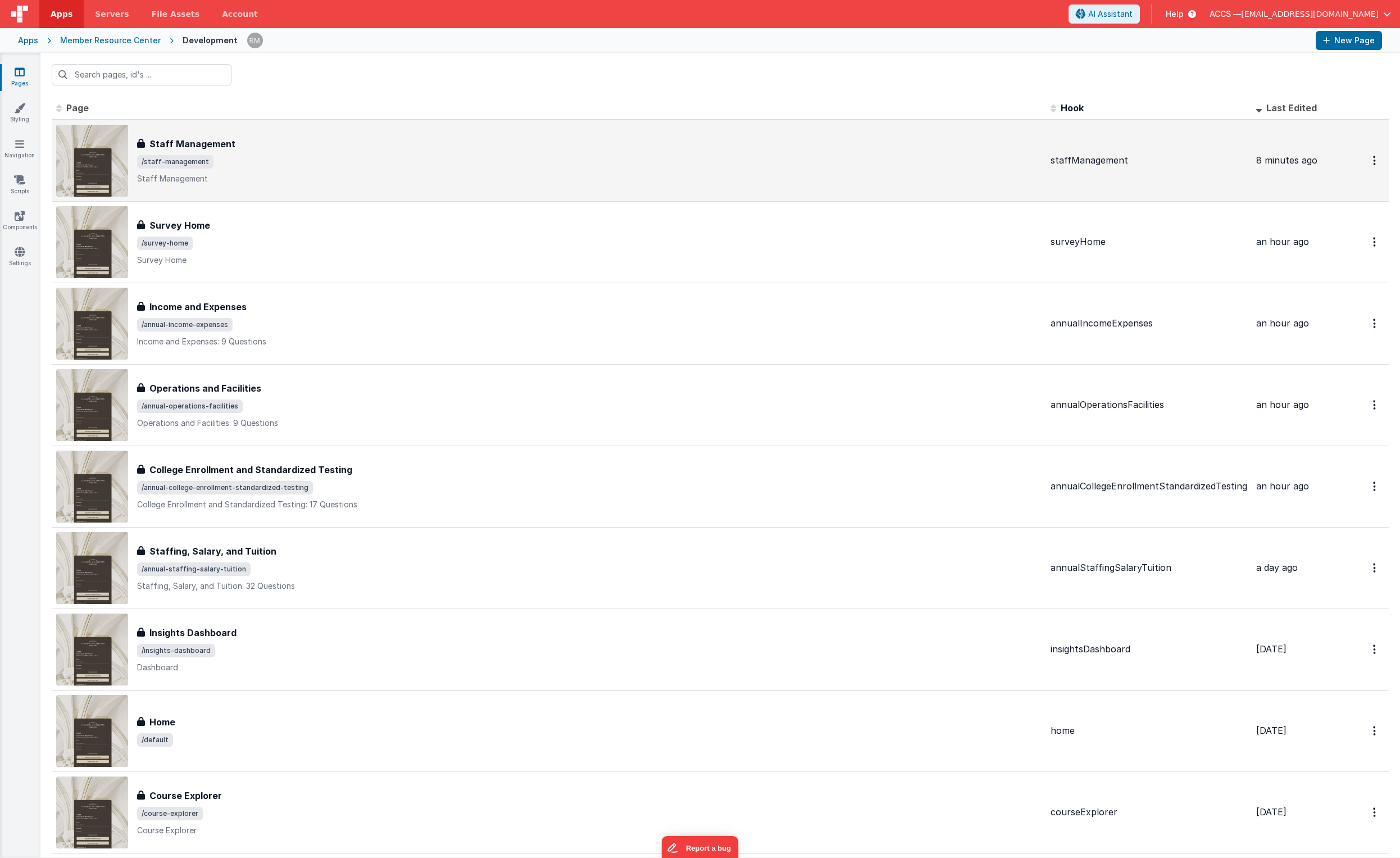
click at [290, 174] on p "Staff Management" at bounding box center [589, 179] width 905 height 11
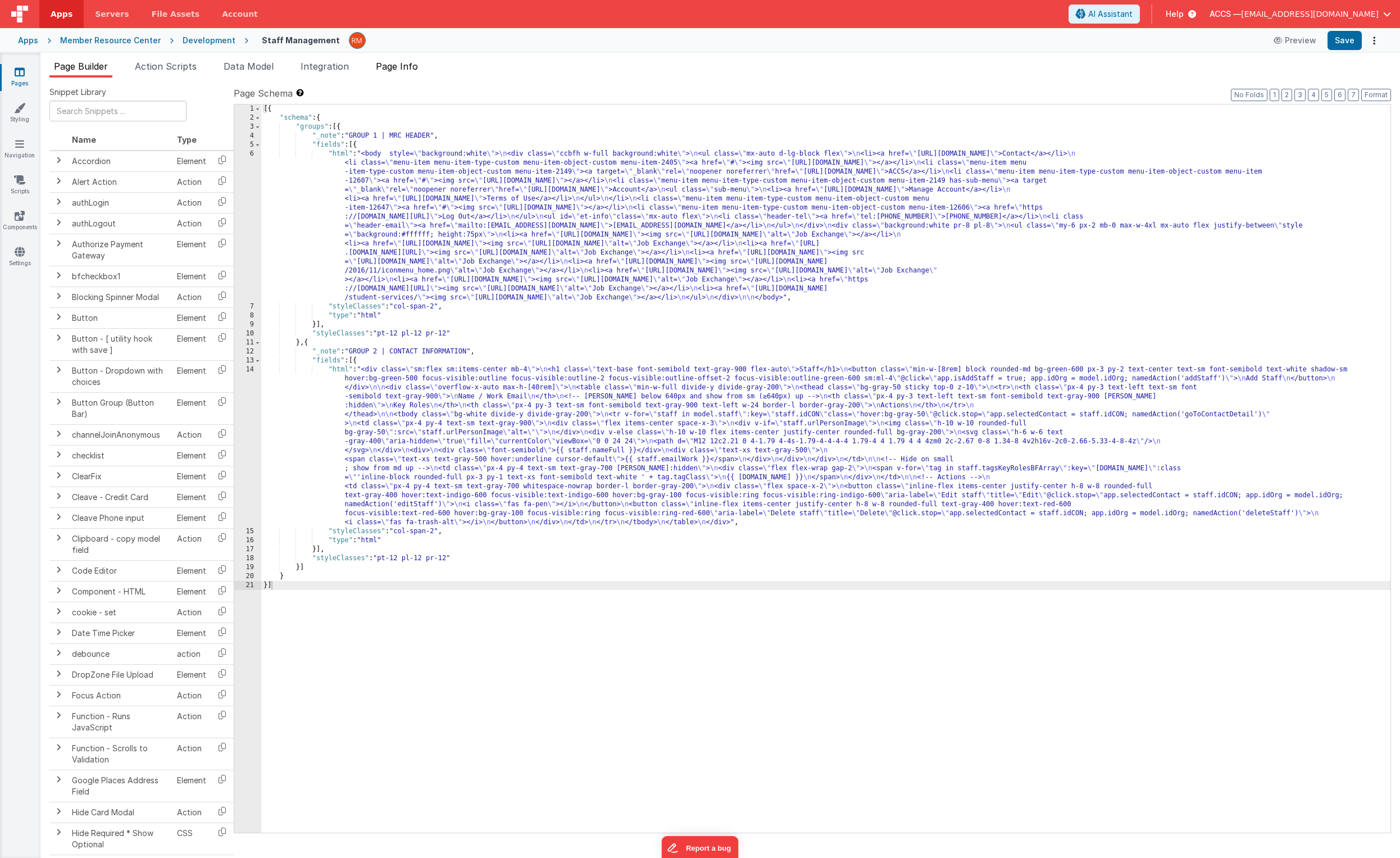
click at [403, 70] on span "Page Info" at bounding box center [397, 66] width 42 height 11
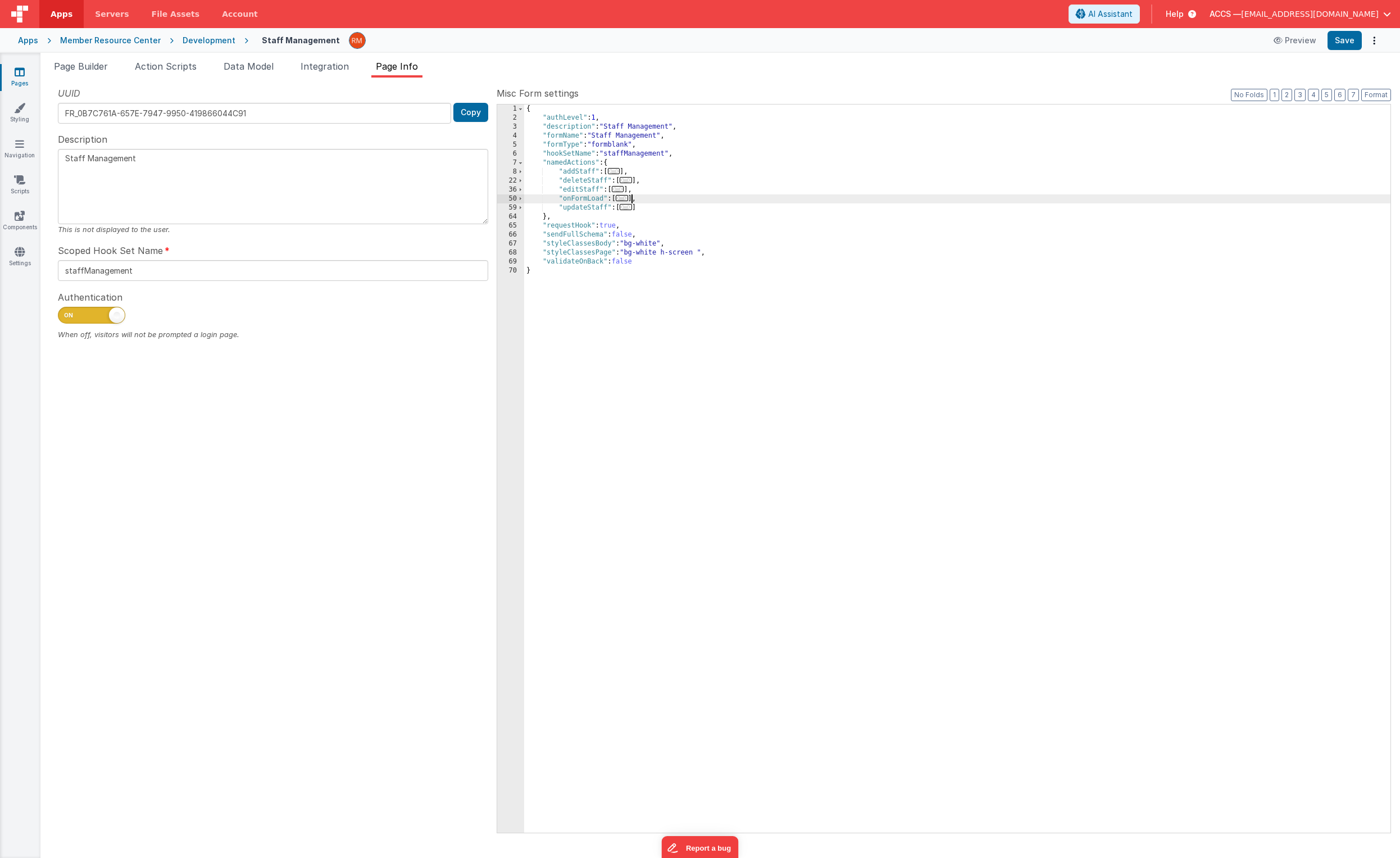
click at [629, 198] on span "..." at bounding box center [622, 198] width 12 height 6
click at [624, 200] on span "..." at bounding box center [622, 198] width 12 height 6
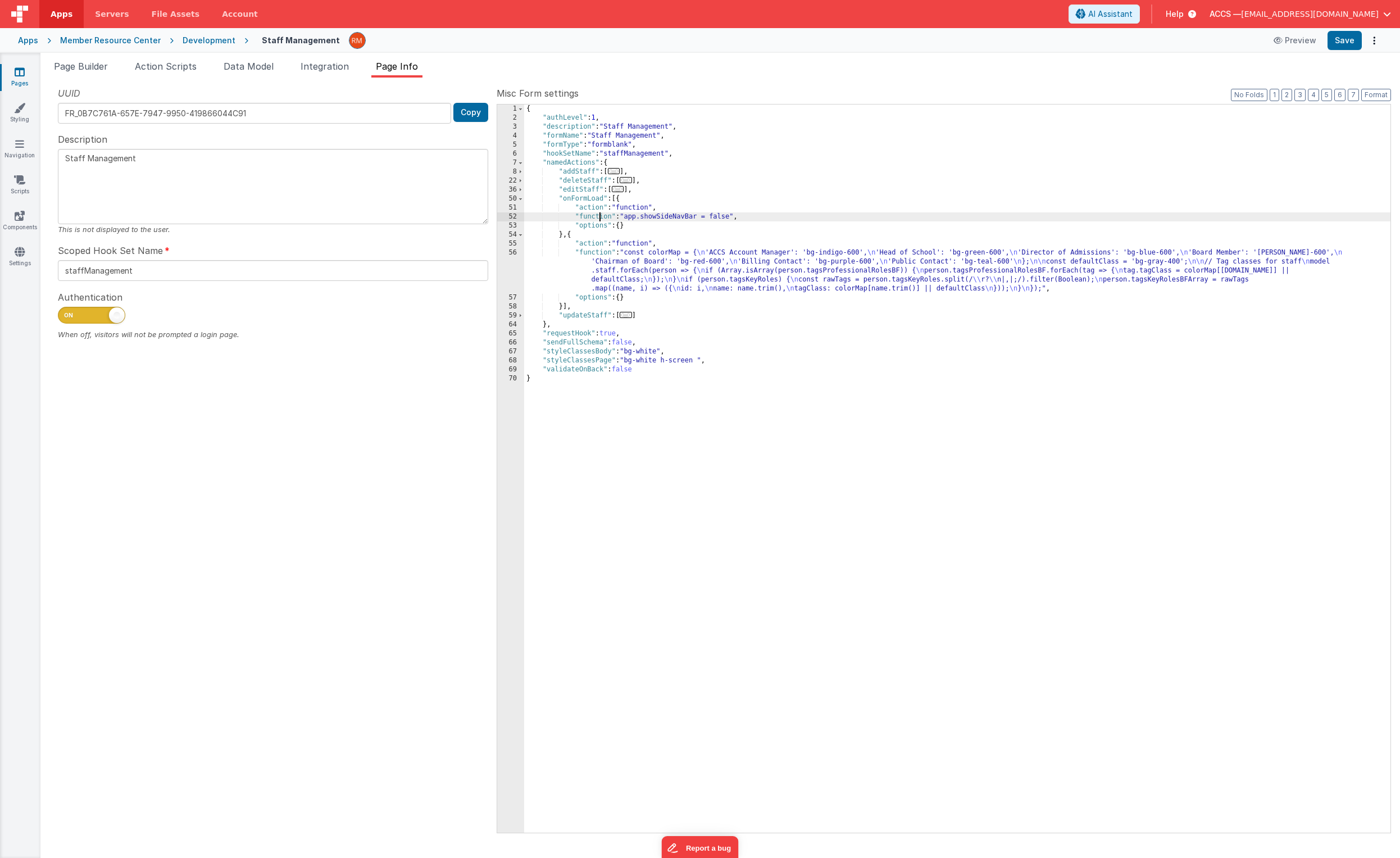
click at [598, 216] on div "{ "authLevel" : 1 , "description" : "Staff Management" , "formName" : "Staff Ma…" at bounding box center [958, 477] width 867 height 747
click at [513, 217] on div "52" at bounding box center [511, 217] width 27 height 9
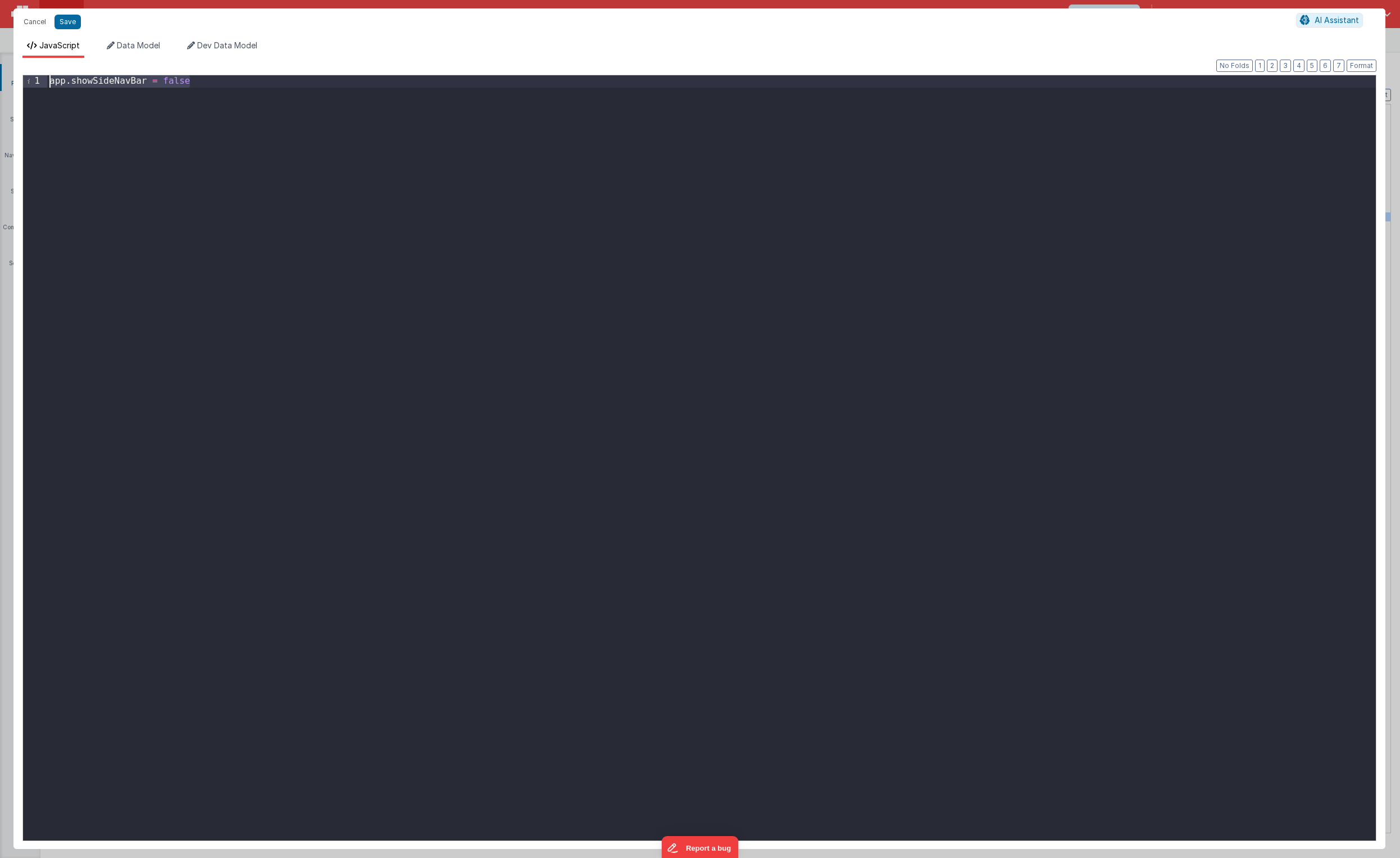
drag, startPoint x: 253, startPoint y: 85, endPoint x: -107, endPoint y: 56, distance: 361.2
click at [0, 56] on html "Cancel Save AI Assistant JavaScript Data Model Dev Data Model Format 7 6 5 4 3 …" at bounding box center [700, 429] width 1400 height 858
click at [69, 22] on button "Save" at bounding box center [67, 21] width 26 height 14
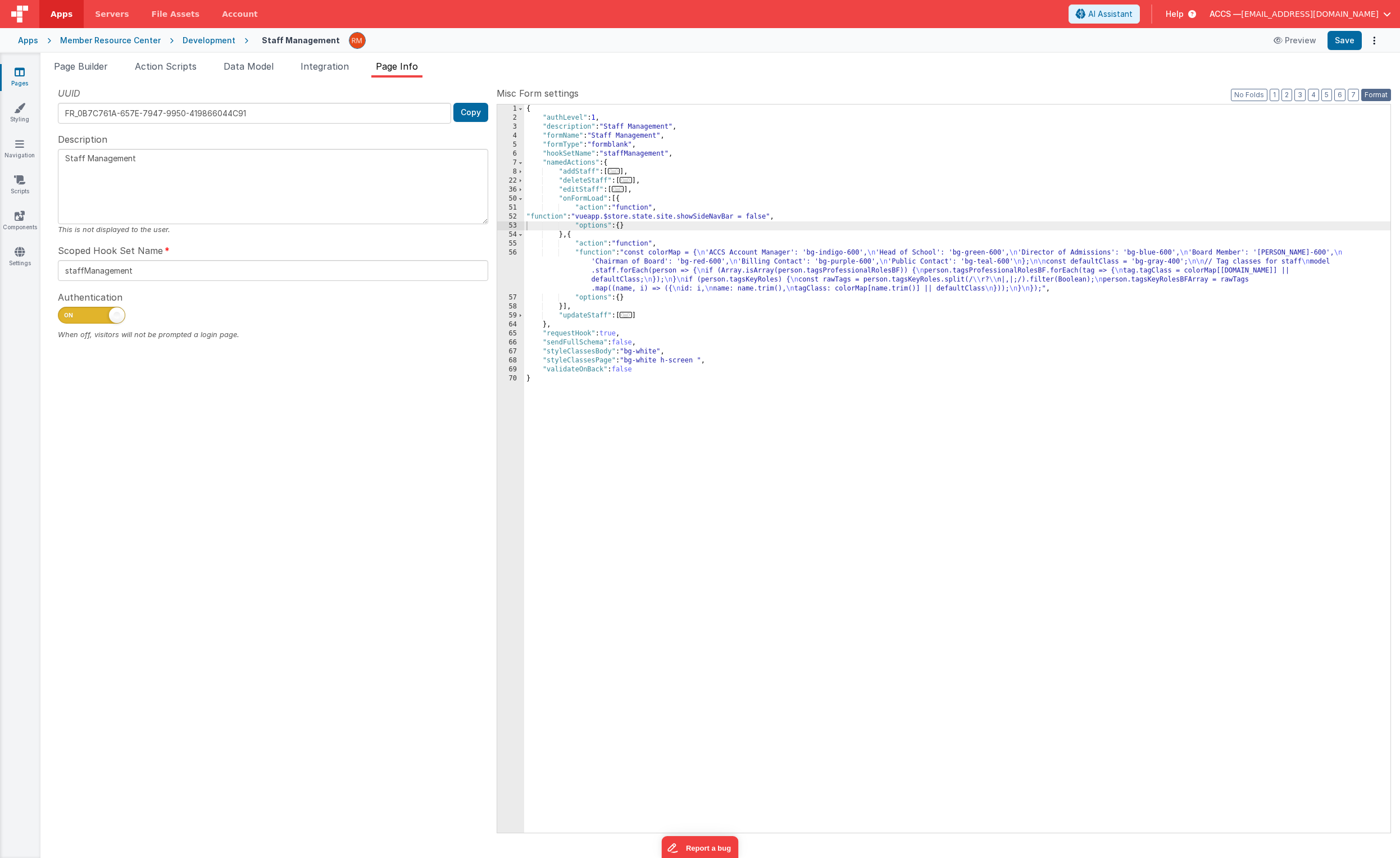
drag, startPoint x: 1383, startPoint y: 98, endPoint x: 1358, endPoint y: 61, distance: 44.7
click at [1383, 98] on button "Format" at bounding box center [1376, 95] width 29 height 12
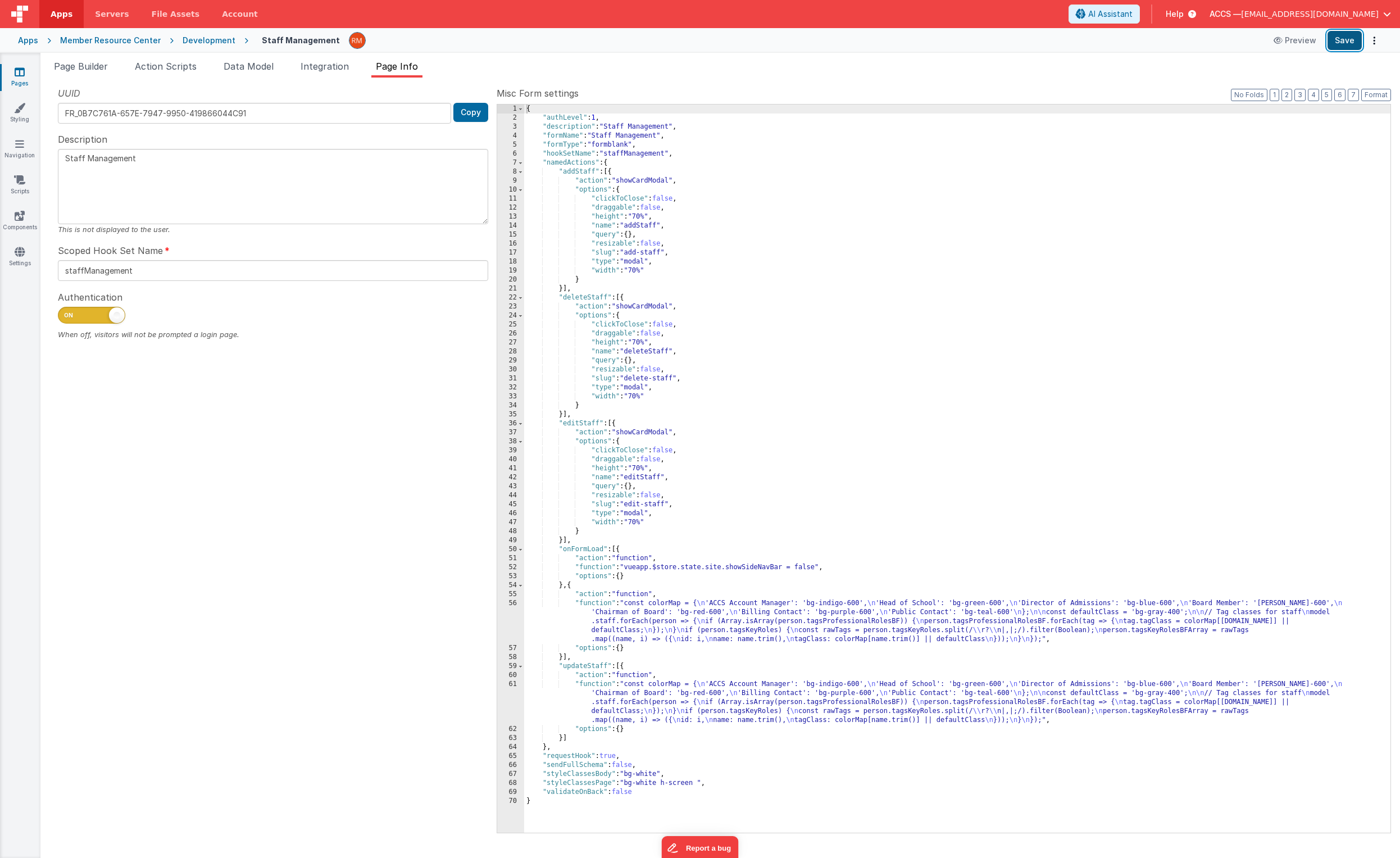
click at [1350, 42] on button "Save" at bounding box center [1344, 40] width 34 height 19
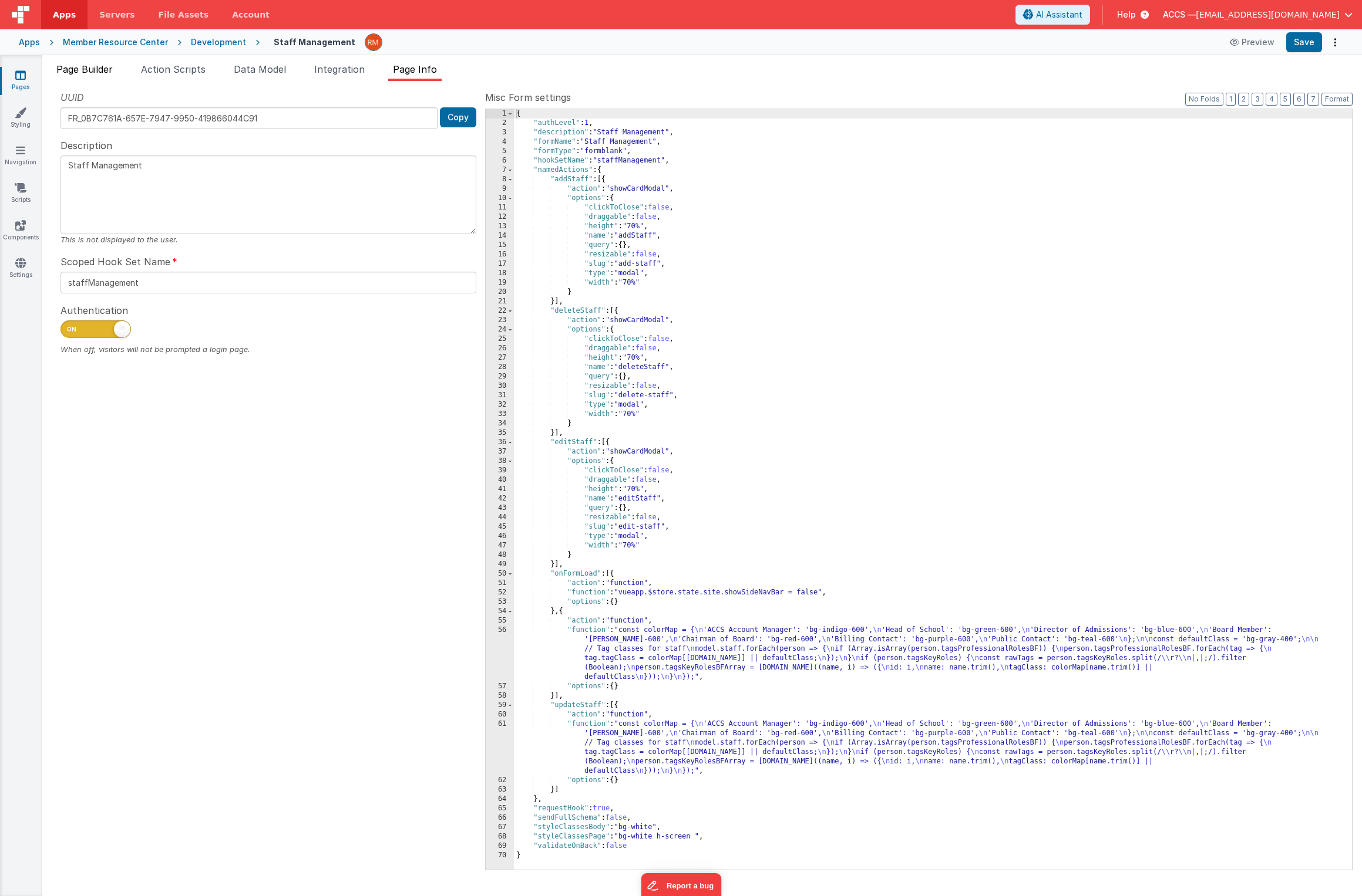
click at [94, 71] on span "Page Builder" at bounding box center [84, 69] width 56 height 12
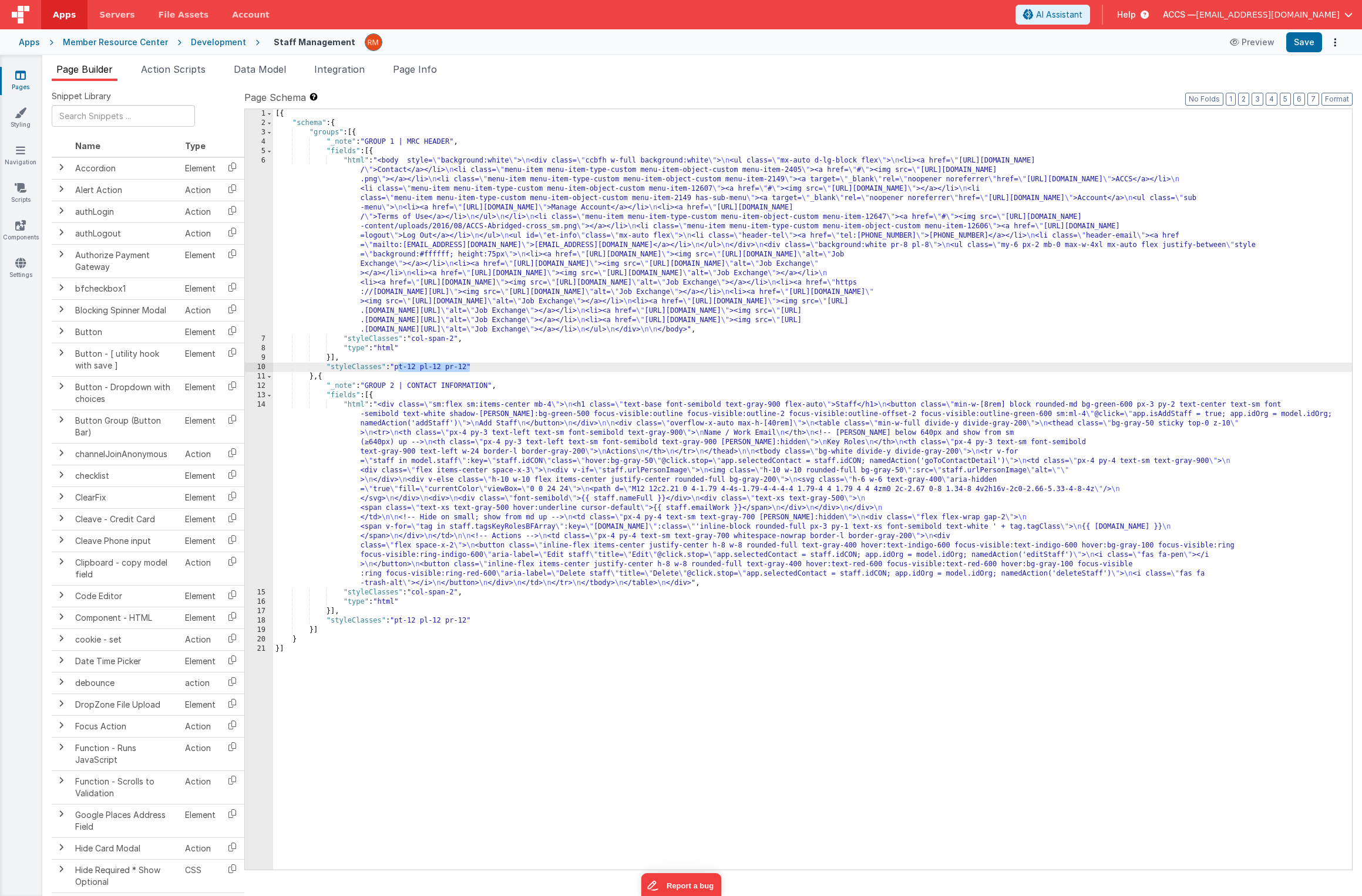
drag, startPoint x: 470, startPoint y: 368, endPoint x: 398, endPoint y: 369, distance: 72.0
click at [398, 369] on div "[{ "schema" : { "groups" : [{ "_note" : "GROUP 1 | MRC HEADER" , "fields" : [{ …" at bounding box center [812, 499] width 1079 height 780
click at [1302, 38] on button "Save" at bounding box center [1304, 42] width 36 height 20
click at [353, 161] on div "[{ "schema" : { "groups" : [{ "_note" : "GROUP 1 | MRC HEADER" , "fields" : [{ …" at bounding box center [812, 499] width 1079 height 780
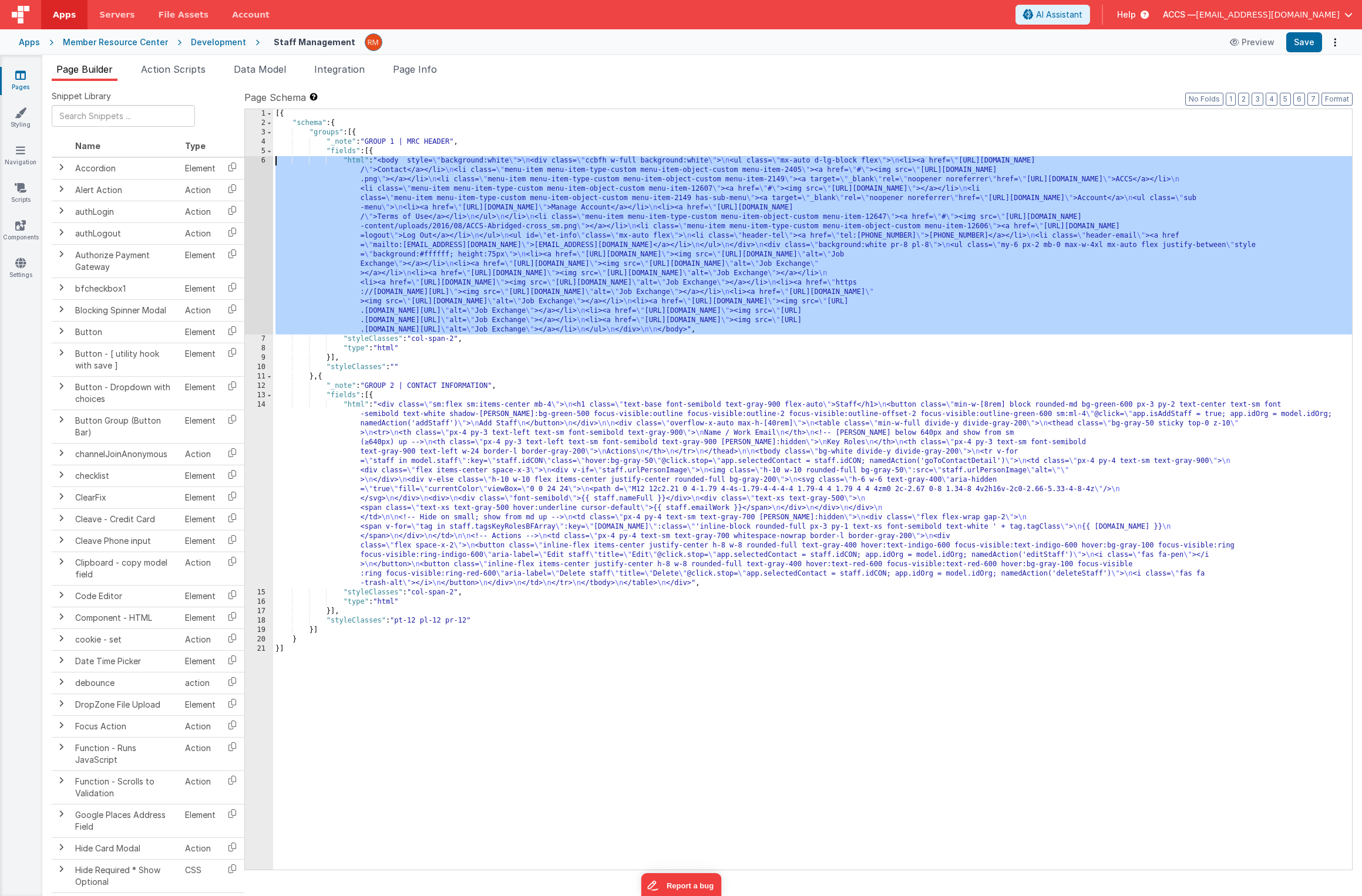
click at [262, 160] on div "6" at bounding box center [259, 246] width 28 height 179
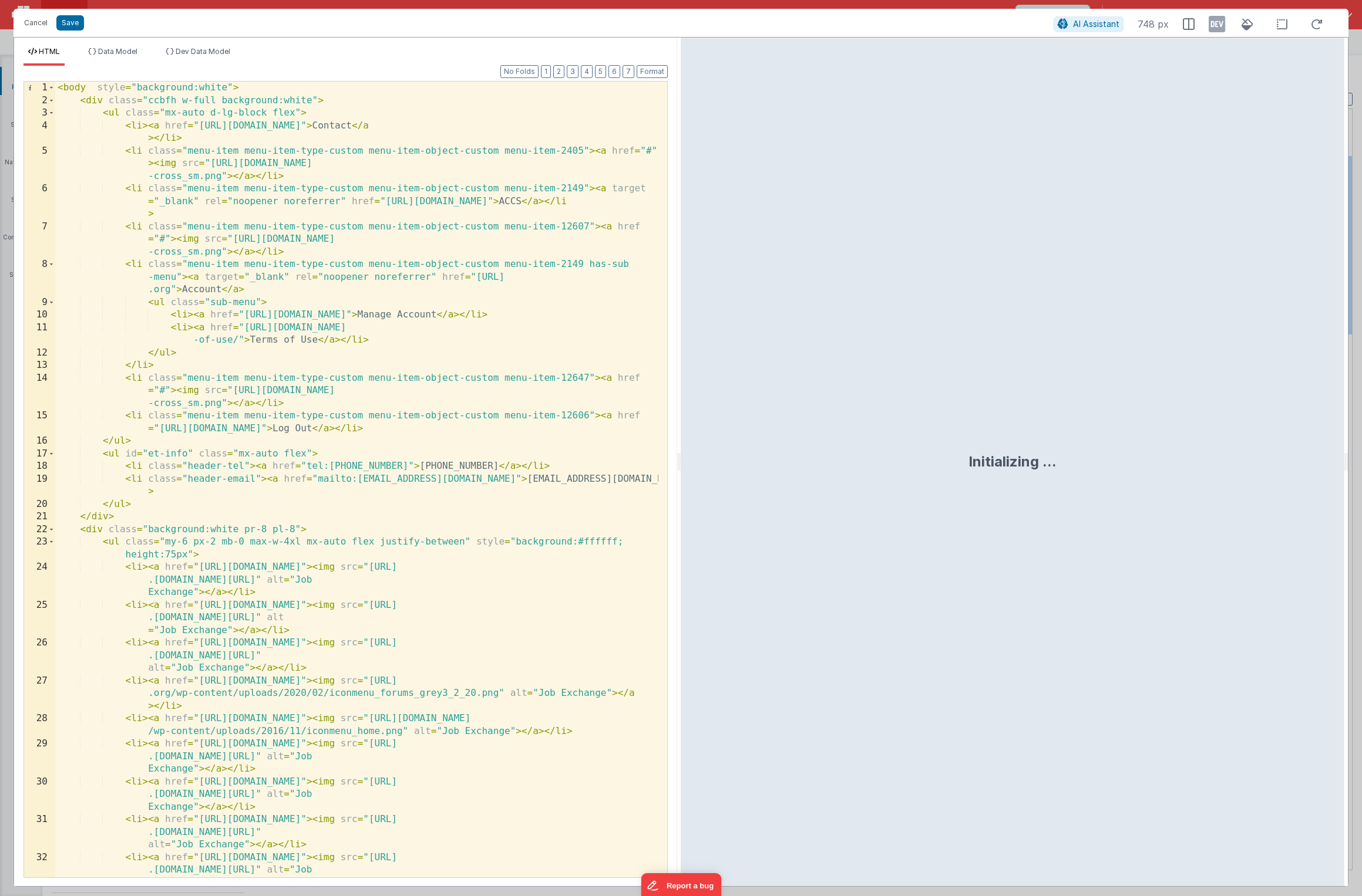
scroll to position [62, 0]
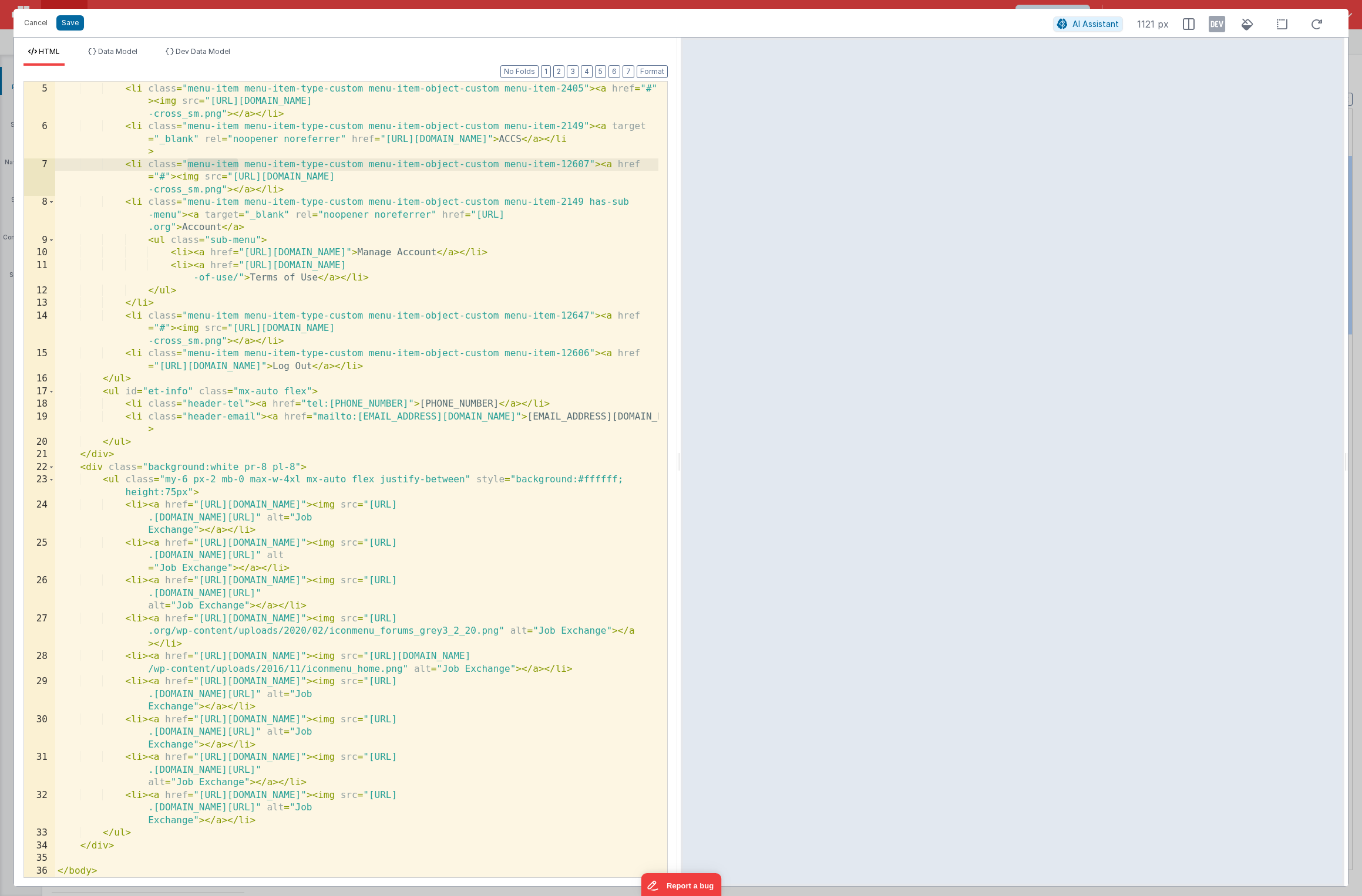
drag, startPoint x: 238, startPoint y: 165, endPoint x: 187, endPoint y: 165, distance: 51.0
click at [187, 165] on div "< li > < a href = "https://mrc.classicalchristian.org/member-resource-center-co…" at bounding box center [357, 475] width 603 height 834
click at [33, 20] on button "Cancel" at bounding box center [36, 23] width 36 height 17
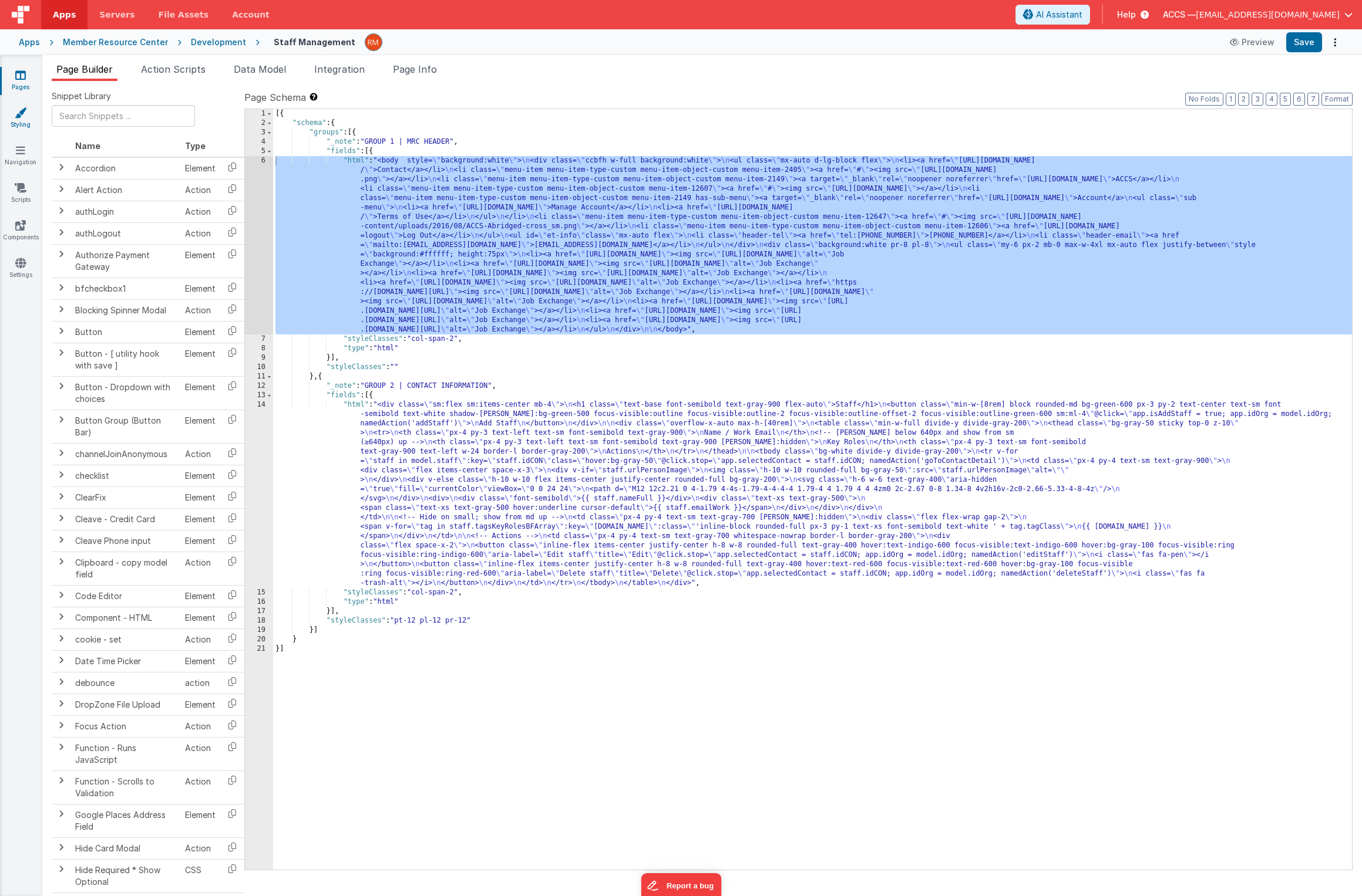
click at [18, 126] on link "Styling" at bounding box center [20, 119] width 42 height 24
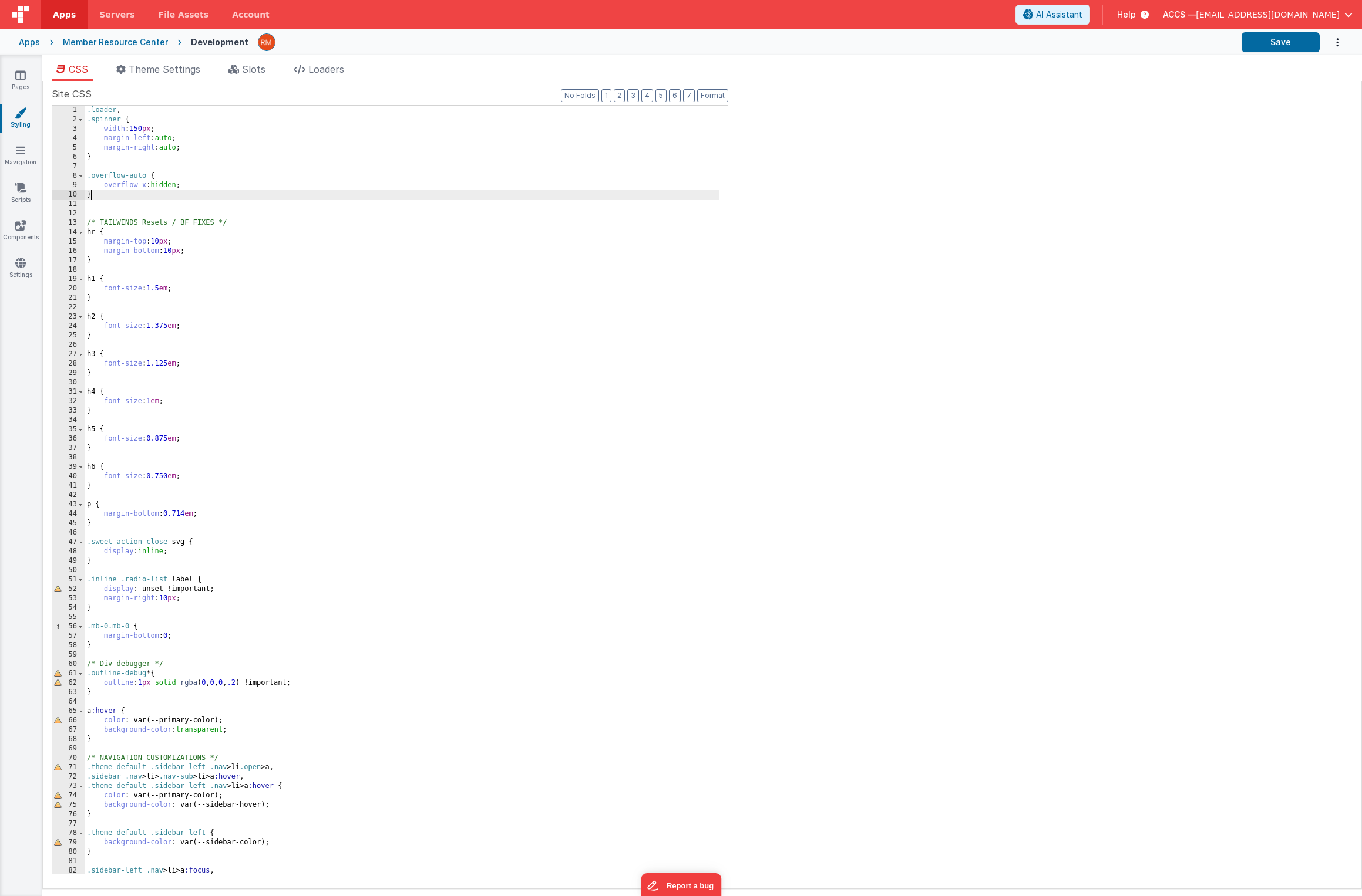
click at [469, 199] on div ".loader , .spinner { width : 150 px ; margin-left : auto ; margin-right : auto …" at bounding box center [402, 499] width 634 height 787
type input "menu-item"
click at [33, 44] on div "Apps" at bounding box center [29, 42] width 21 height 12
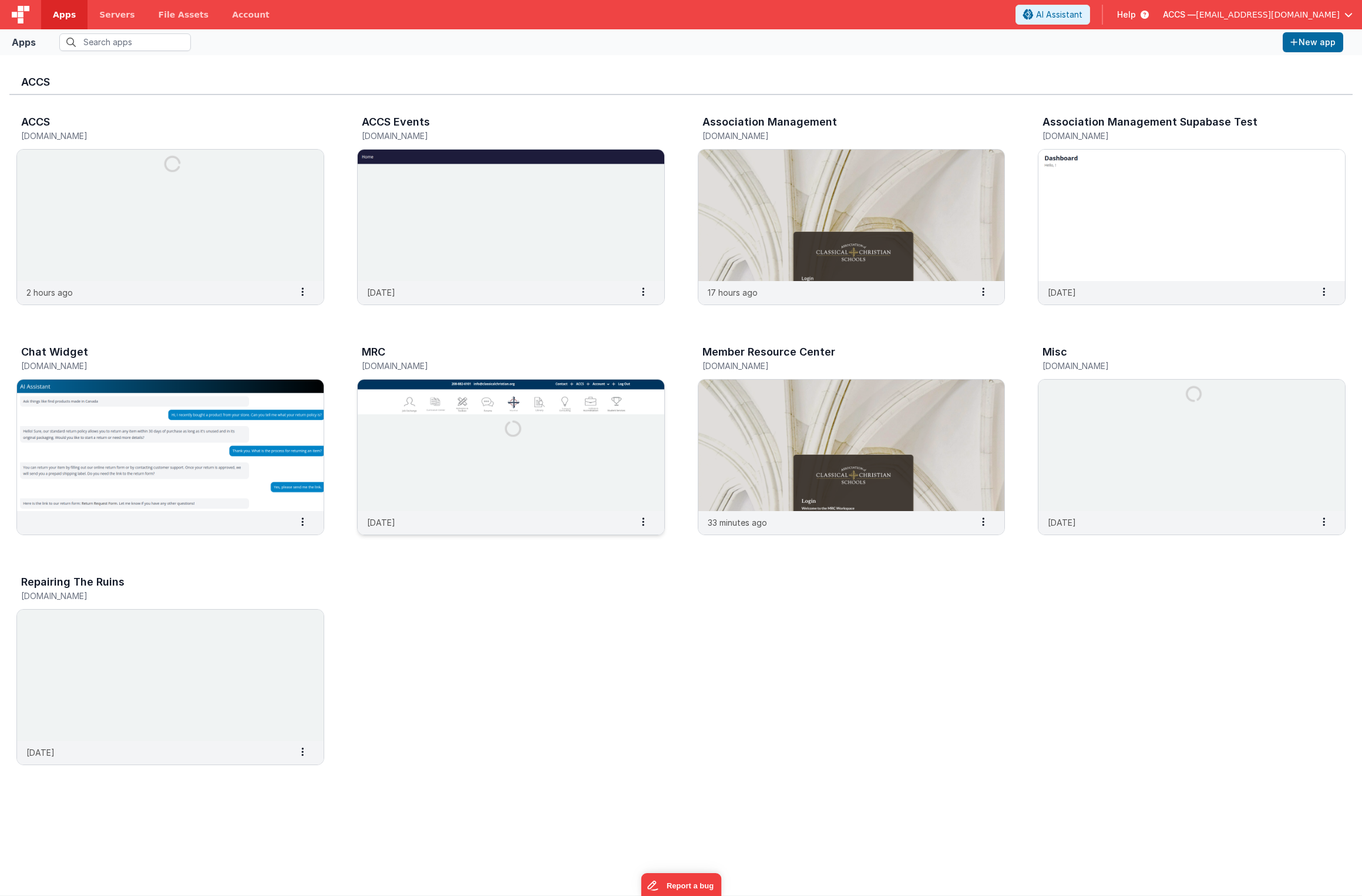
click at [564, 482] on img at bounding box center [511, 446] width 307 height 131
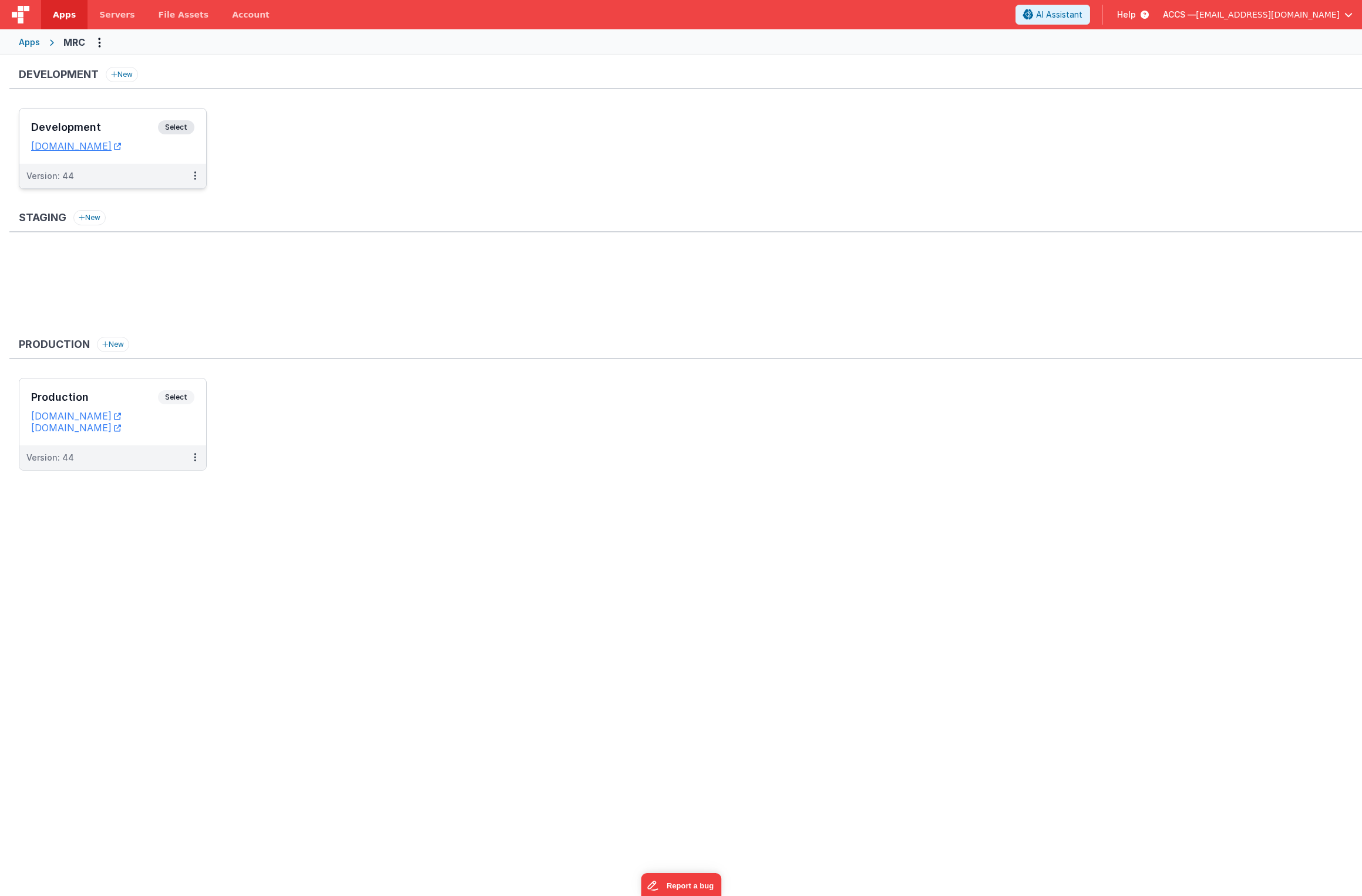
click at [147, 134] on h3 "Development" at bounding box center [94, 127] width 126 height 12
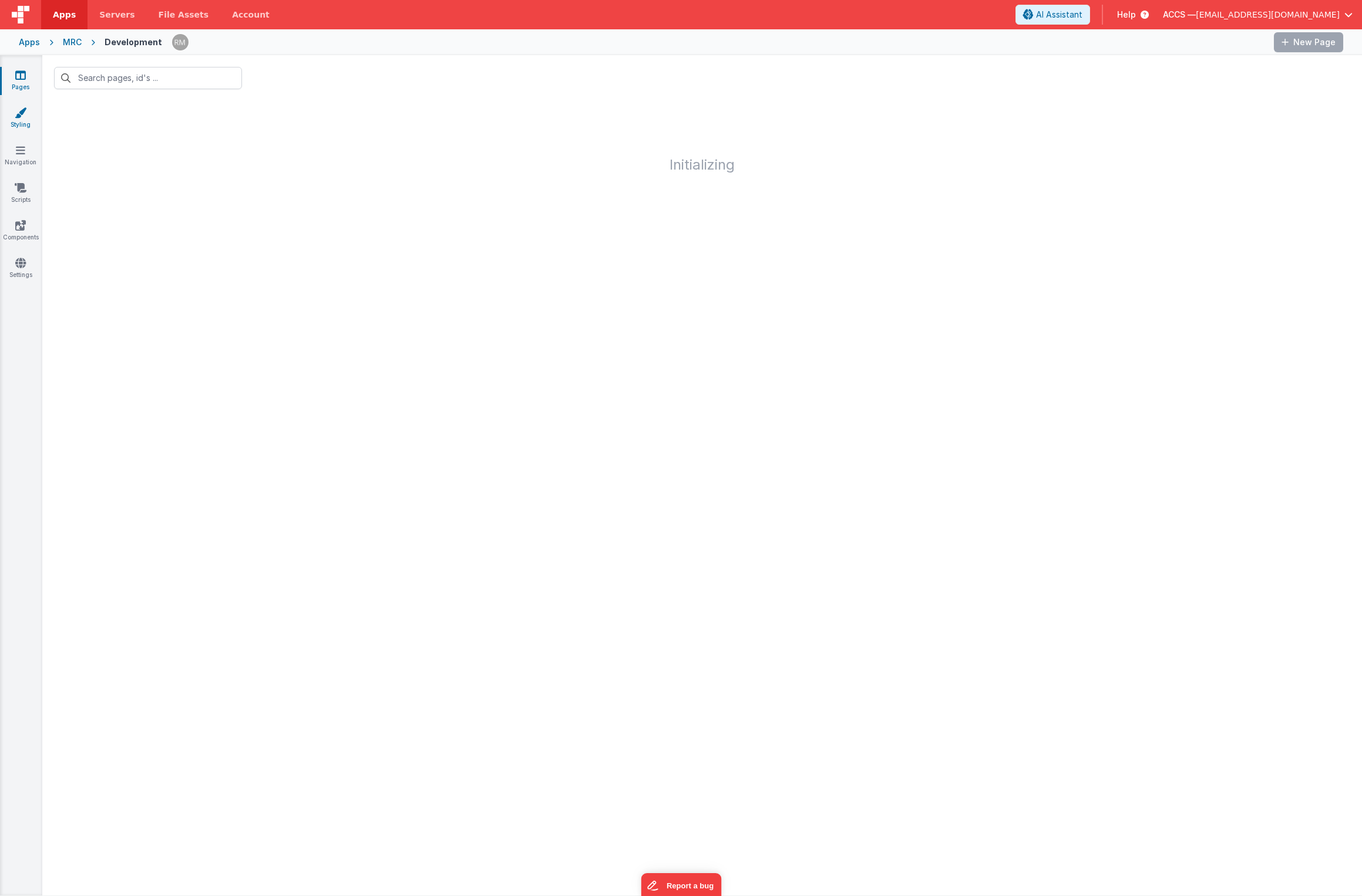
click at [21, 123] on link "Styling" at bounding box center [20, 119] width 42 height 24
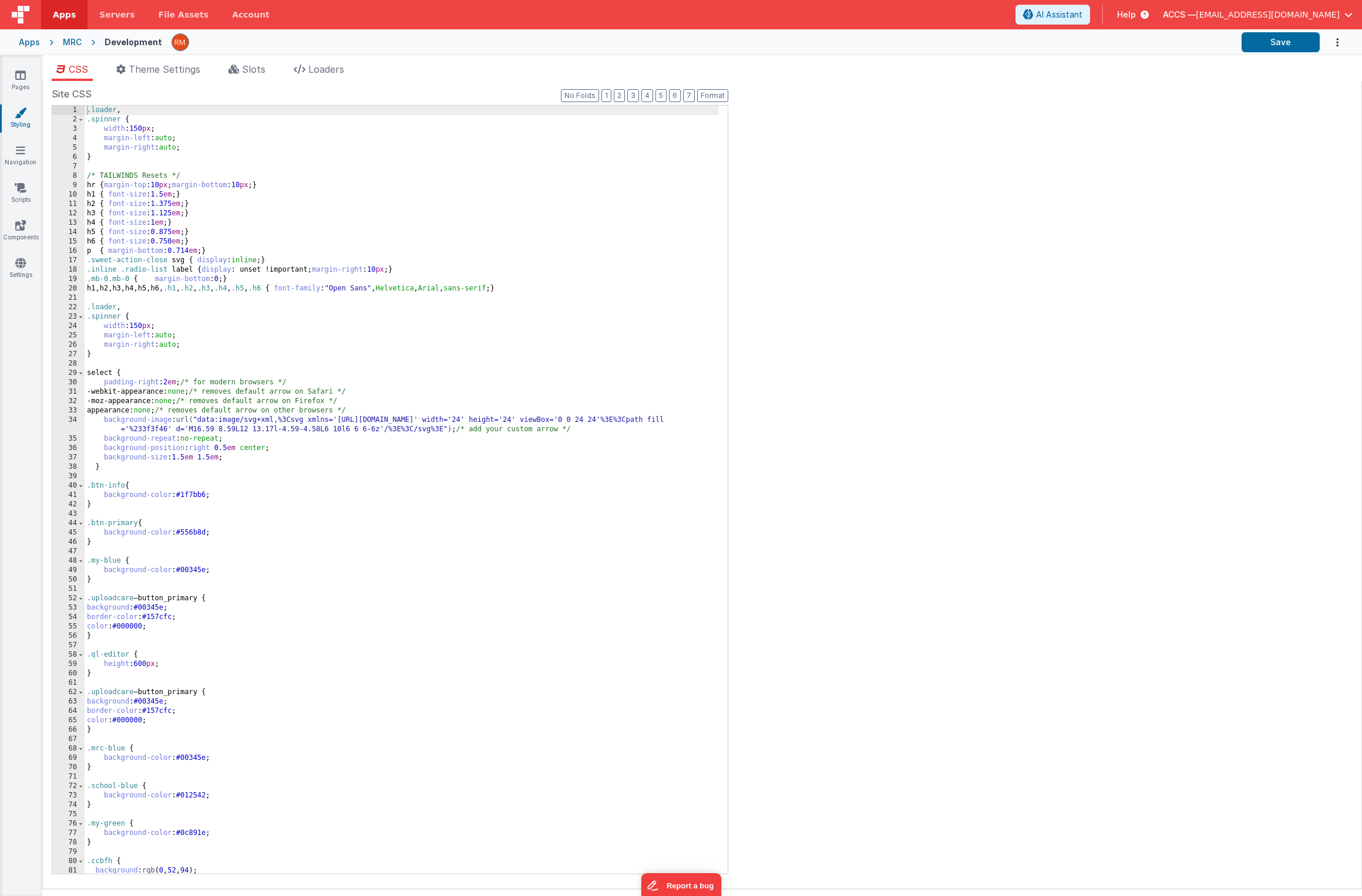
click at [414, 175] on div ".loader , .spinner { width : 150 px ; margin-left : auto ; margin-right : auto …" at bounding box center [402, 499] width 634 height 787
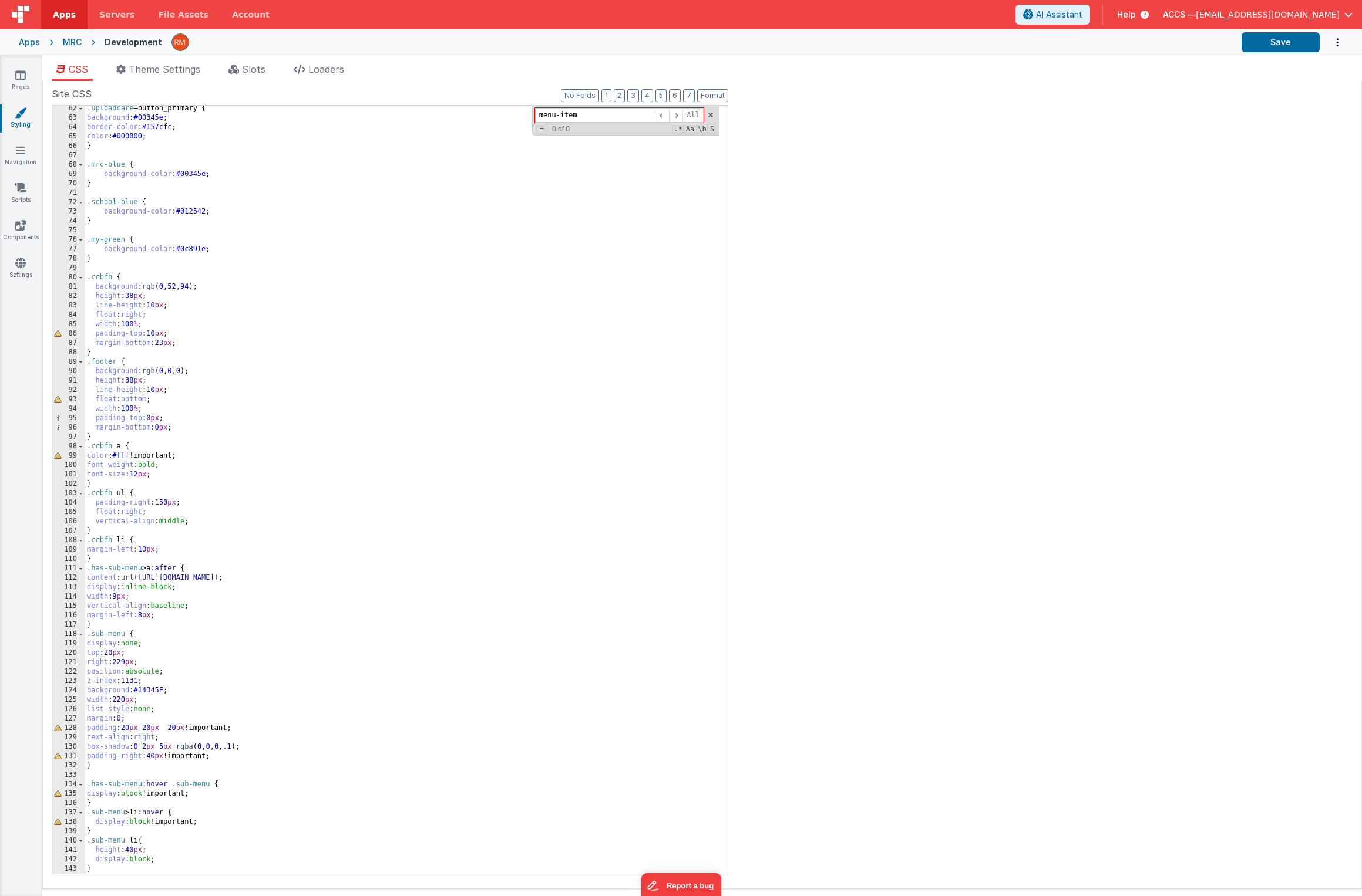
scroll to position [584, 0]
type input "menu-item"
drag, startPoint x: 603, startPoint y: 578, endPoint x: 140, endPoint y: 581, distance: 463.0
click at [140, 581] on div ".uploadcare – button_primary { background : #00345e ; border-color : #157cfc ; …" at bounding box center [402, 497] width 634 height 787
click at [344, 744] on div ".uploadcare – button_primary { background : #00345e ; border-color : #157cfc ; …" at bounding box center [402, 497] width 634 height 787
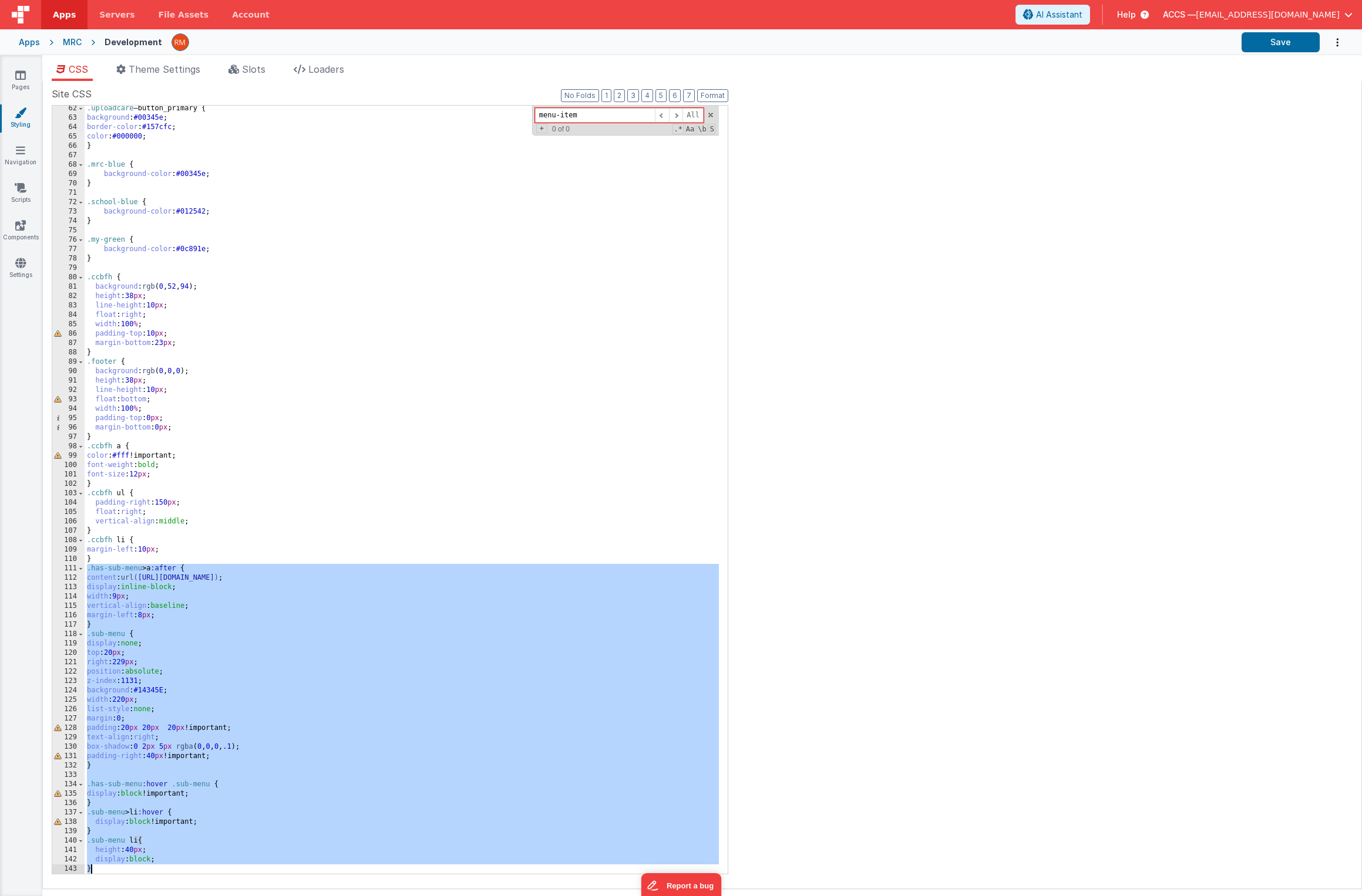
drag, startPoint x: 85, startPoint y: 568, endPoint x: 162, endPoint y: 871, distance: 312.6
click at [162, 871] on div ".uploadcare – button_primary { background : #00345e ; border-color : #157cfc ; …" at bounding box center [402, 497] width 634 height 787
click at [29, 47] on div "Apps" at bounding box center [29, 42] width 21 height 12
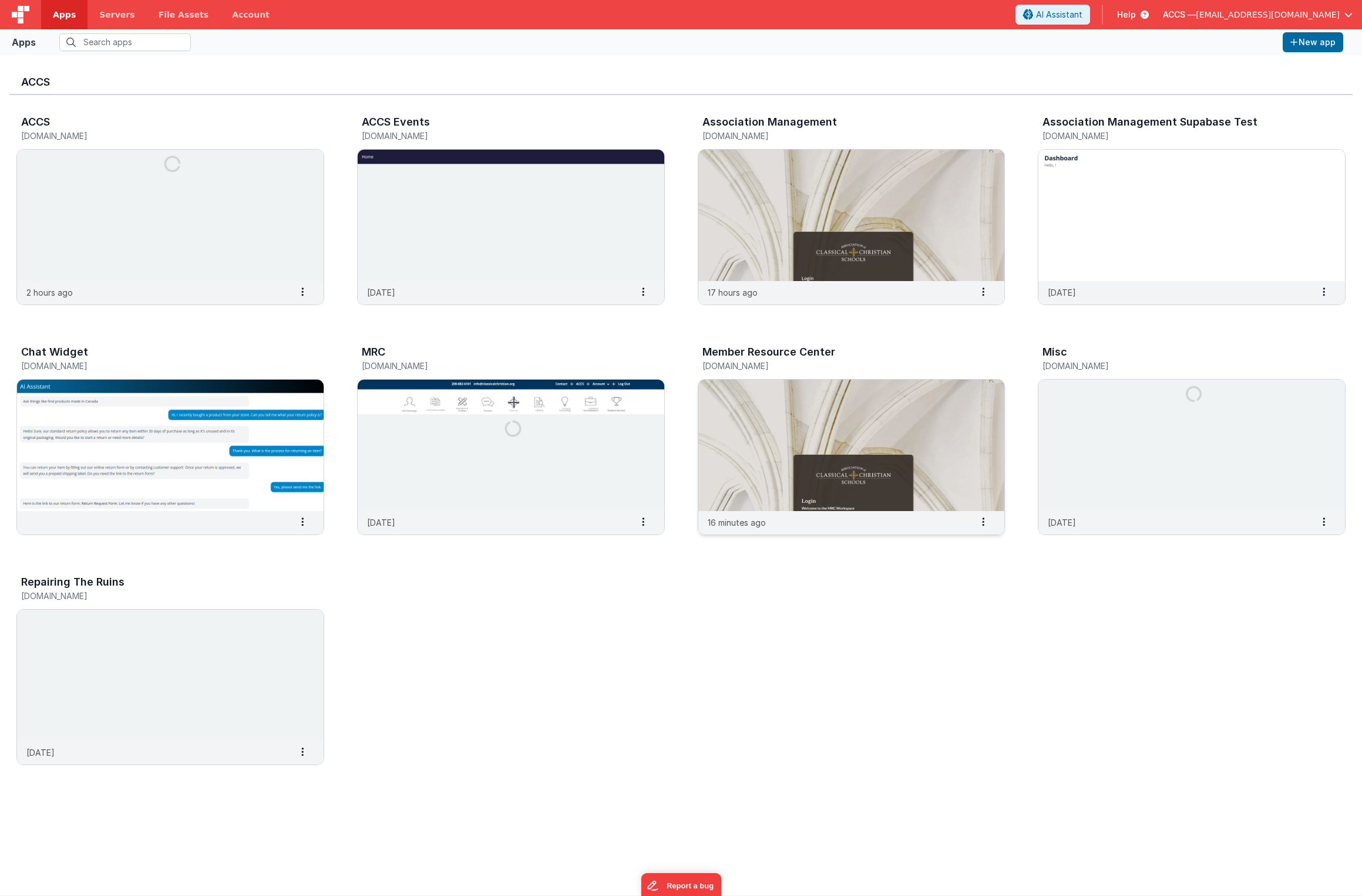
click at [889, 408] on img at bounding box center [851, 446] width 307 height 131
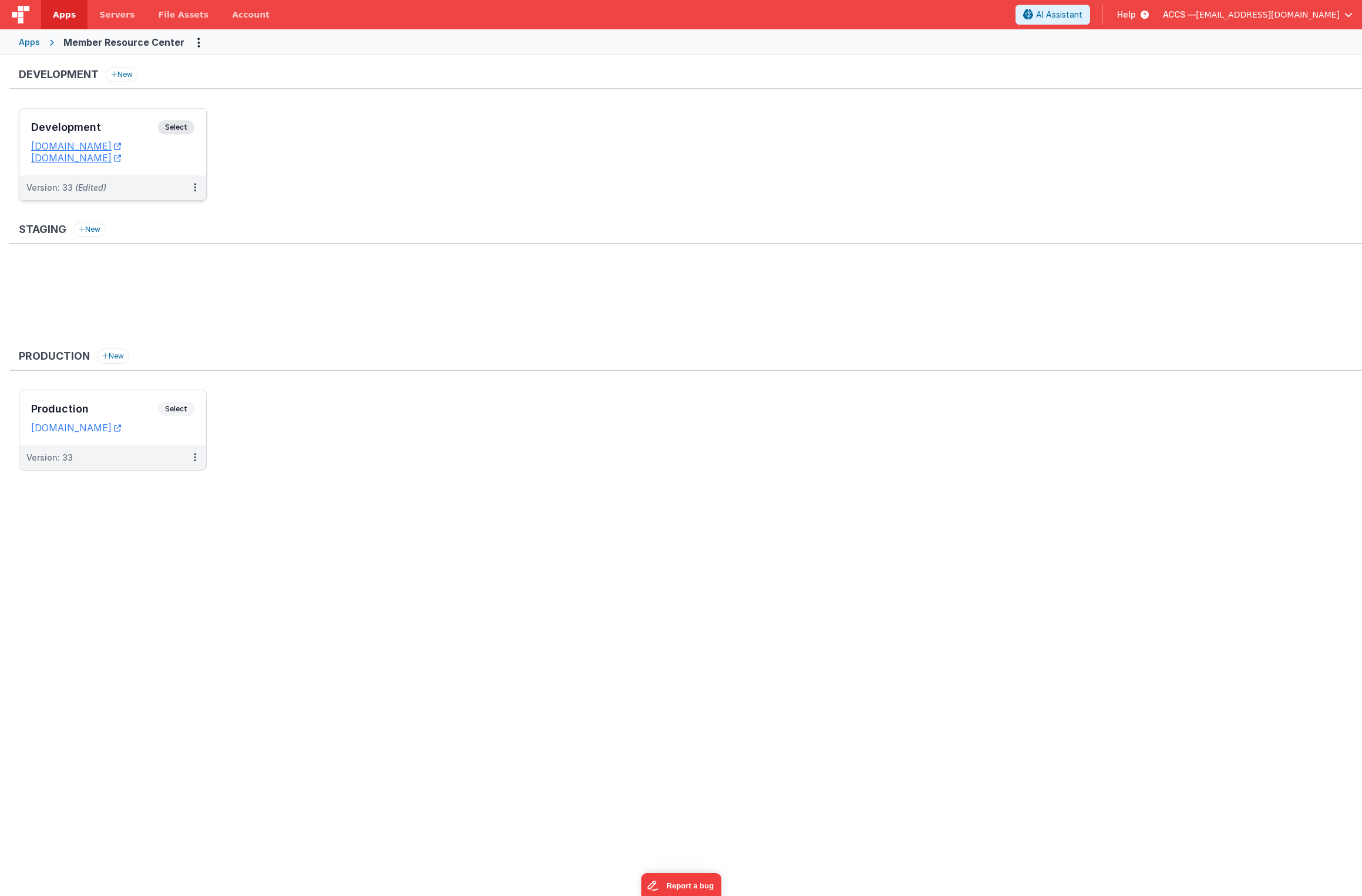
click at [131, 136] on div "Development Select" at bounding box center [112, 130] width 164 height 20
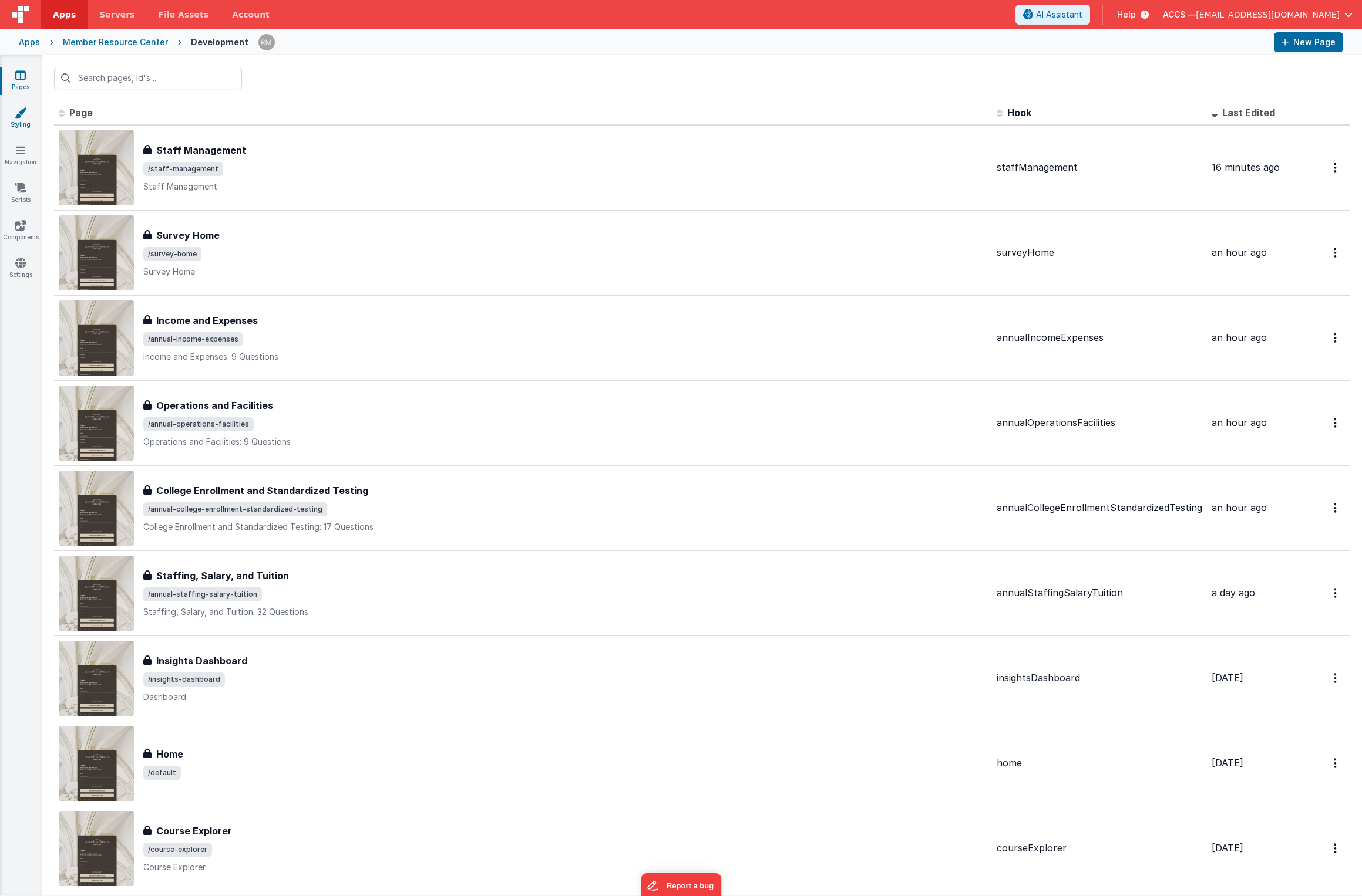
click at [15, 119] on link "Styling" at bounding box center [20, 119] width 42 height 24
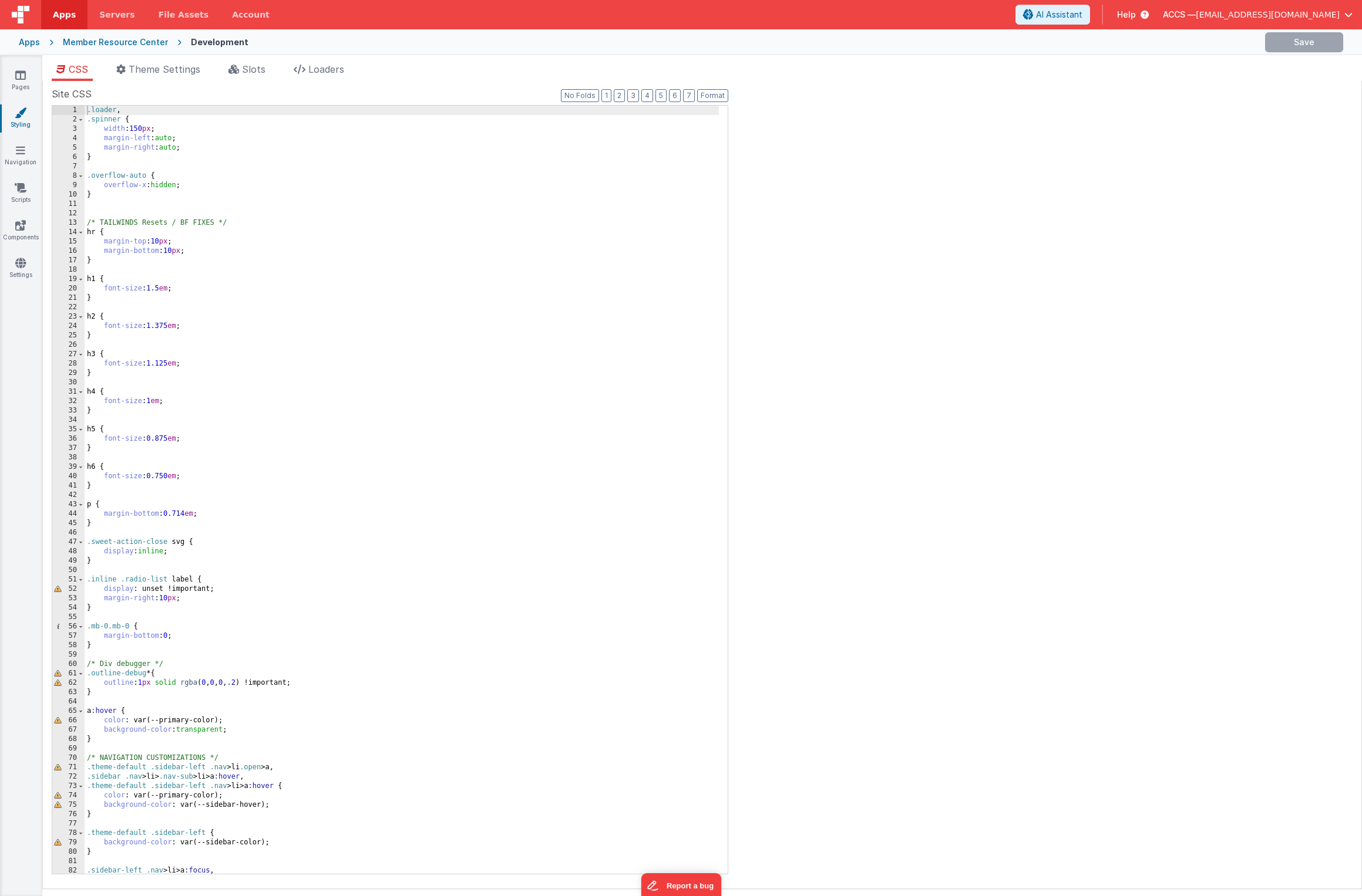
click at [448, 362] on div ".loader , .spinner { width : 150 px ; margin-left : auto ; margin-right : auto …" at bounding box center [402, 499] width 634 height 787
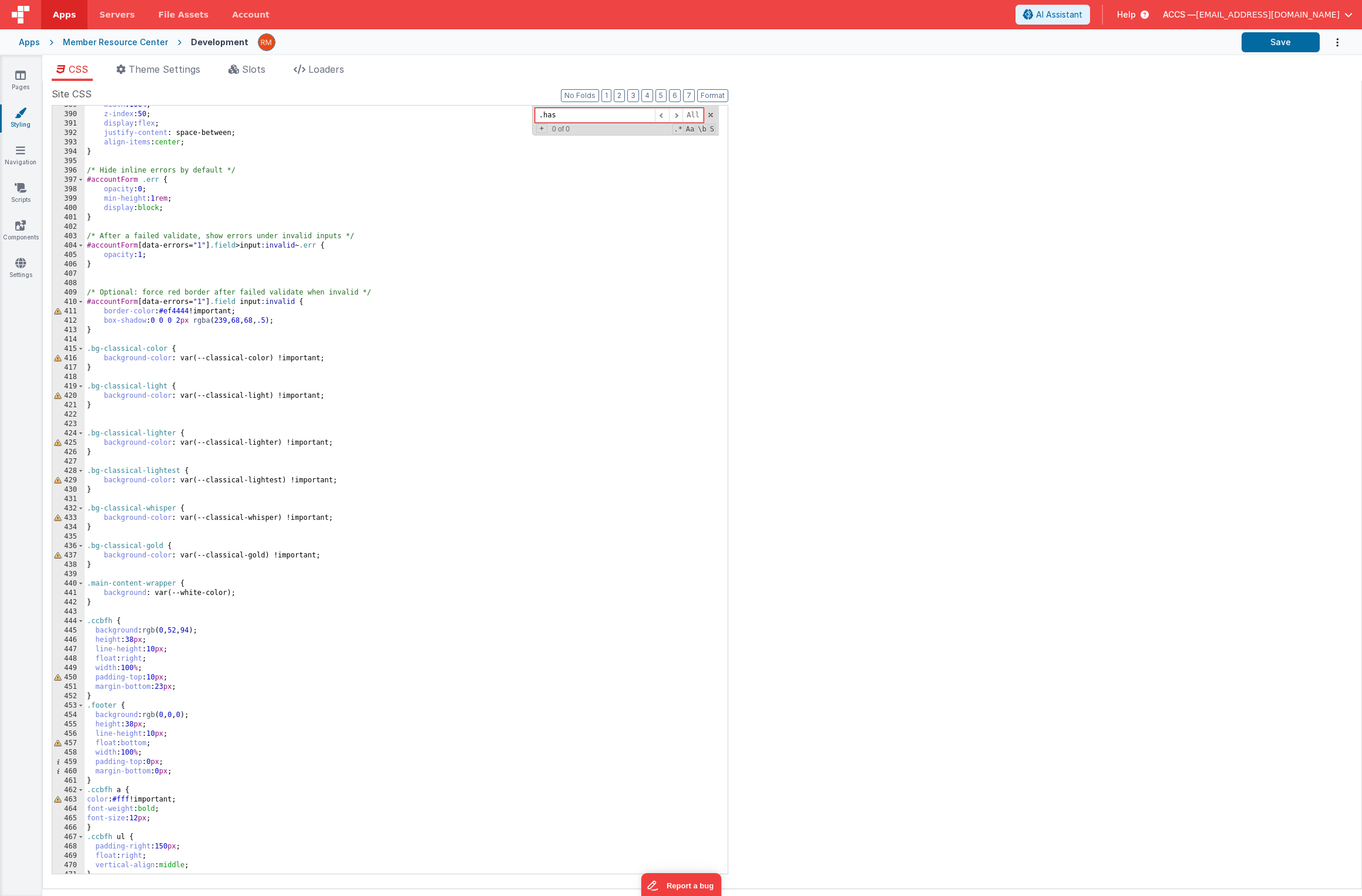
scroll to position [3702, 0]
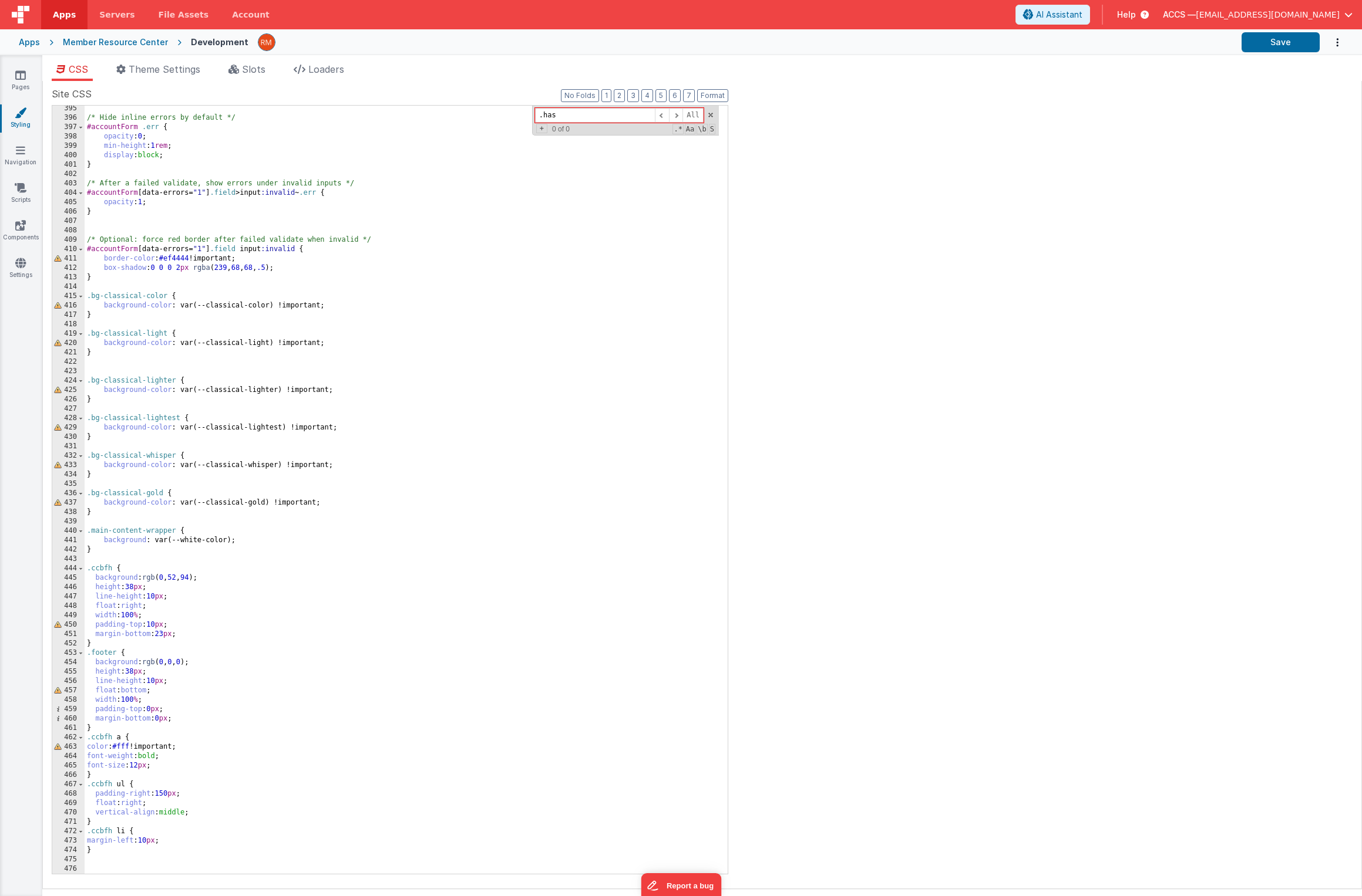
type input ".has"
click at [106, 856] on div "/* Hide inline errors by default */ #accountForm .err { opacity : 0 ; min-heigh…" at bounding box center [402, 497] width 634 height 787
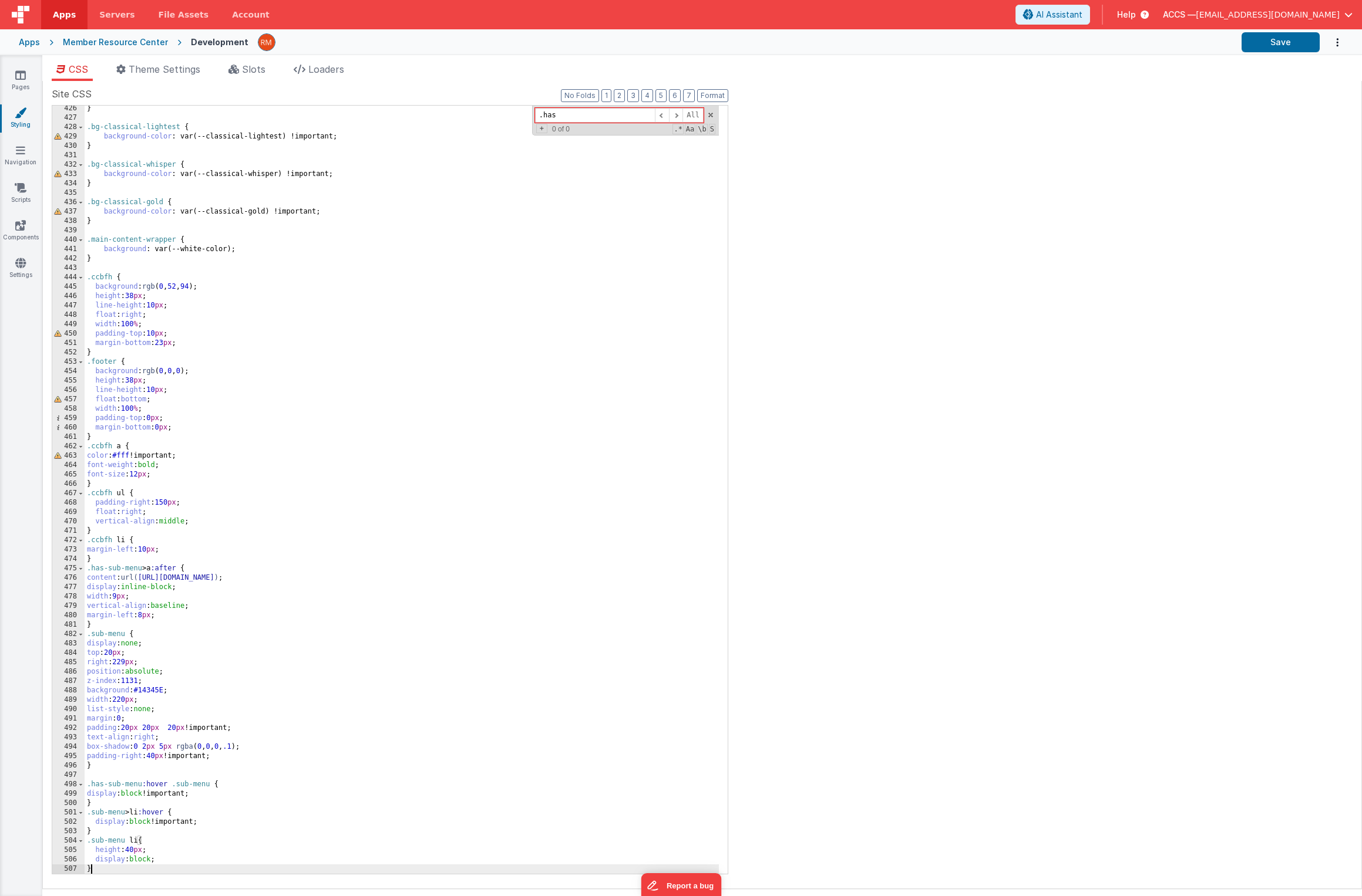
scroll to position [3993, 0]
click at [1279, 50] on button "Save" at bounding box center [1280, 42] width 78 height 20
